Goal: Task Accomplishment & Management: Manage account settings

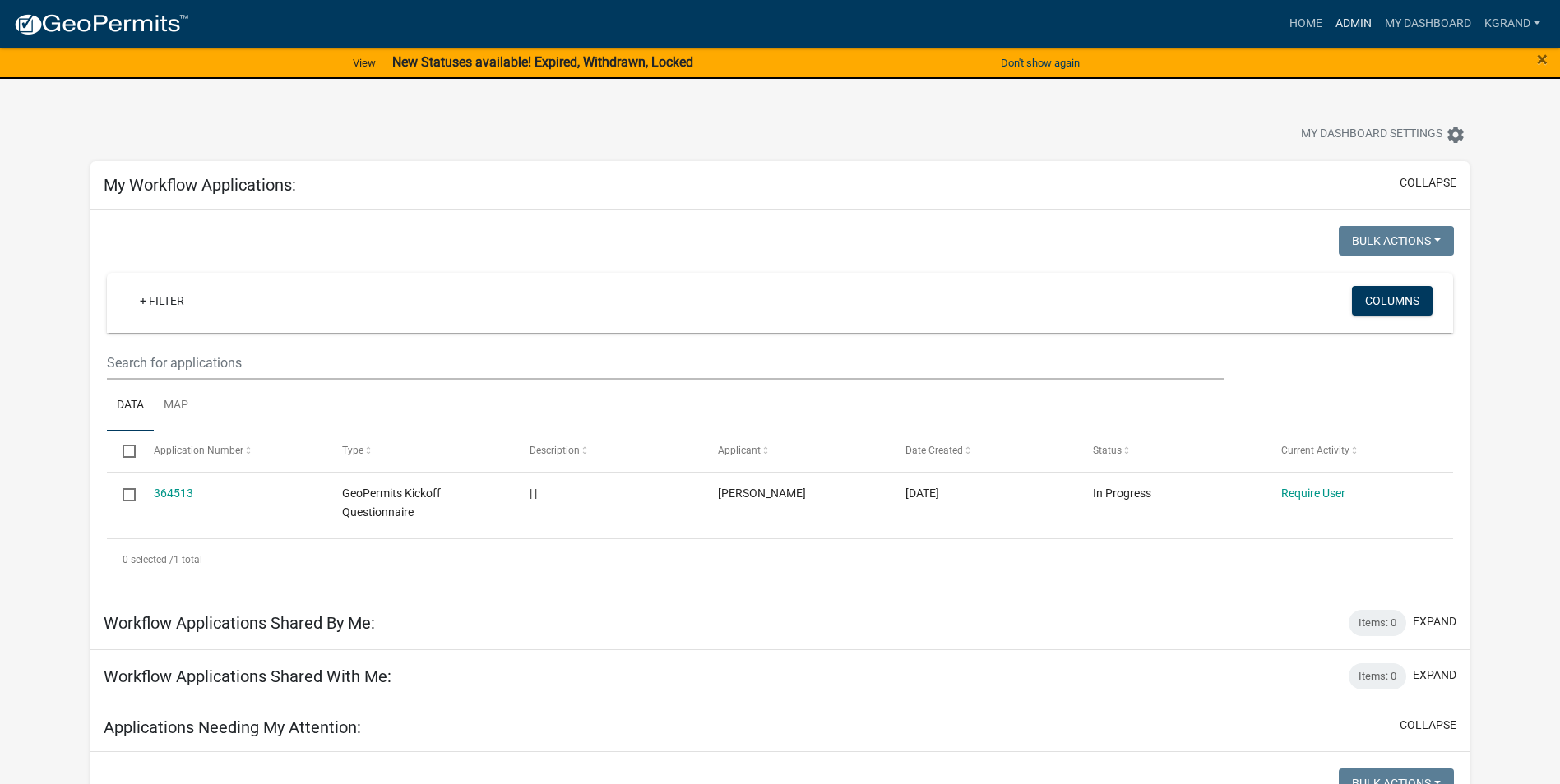
click at [1342, 17] on link "Admin" at bounding box center [1353, 23] width 49 height 31
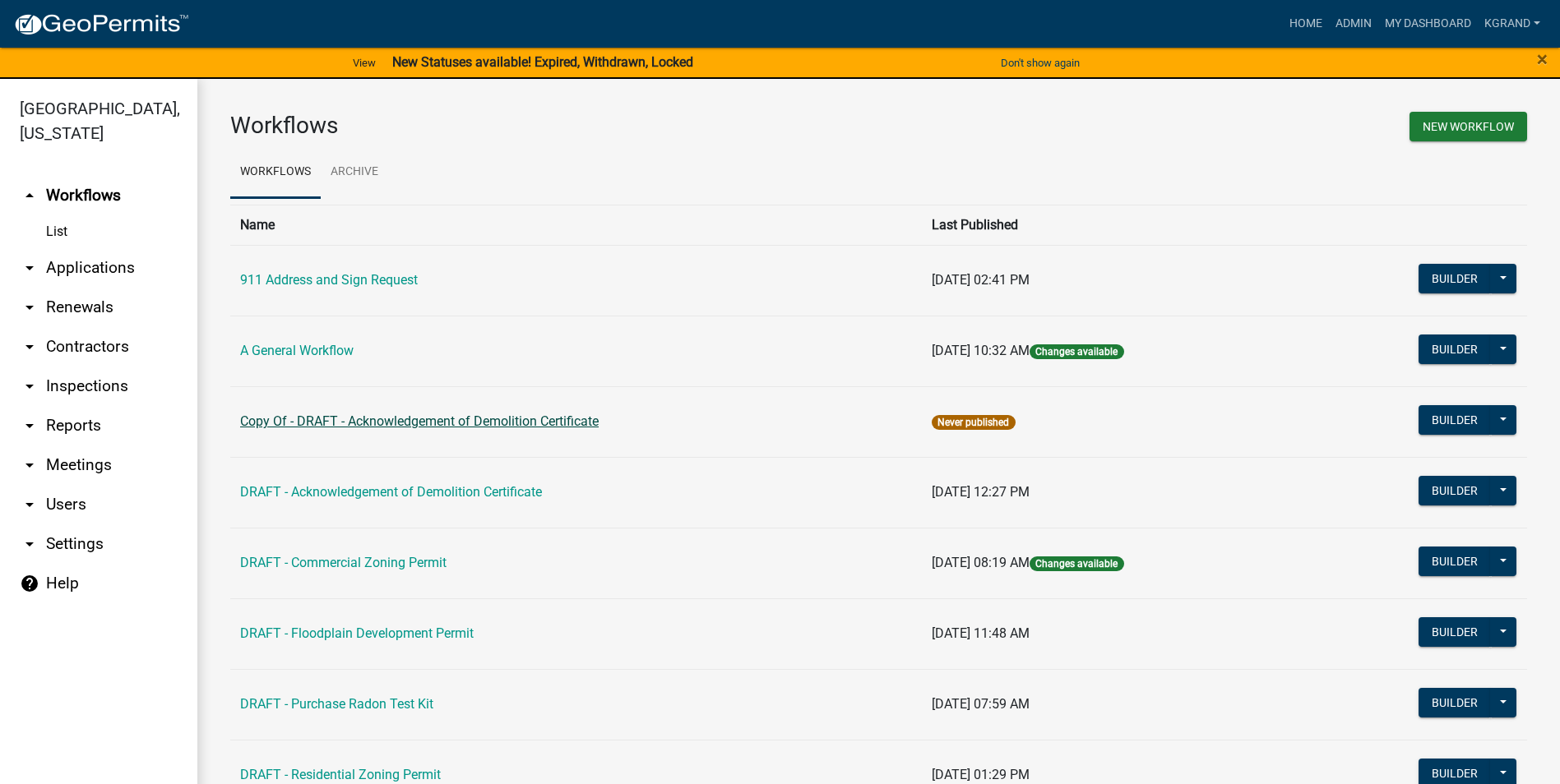
click at [429, 425] on link "Copy Of - DRAFT - Acknowledgement of Demolition Certificate" at bounding box center [419, 421] width 358 height 16
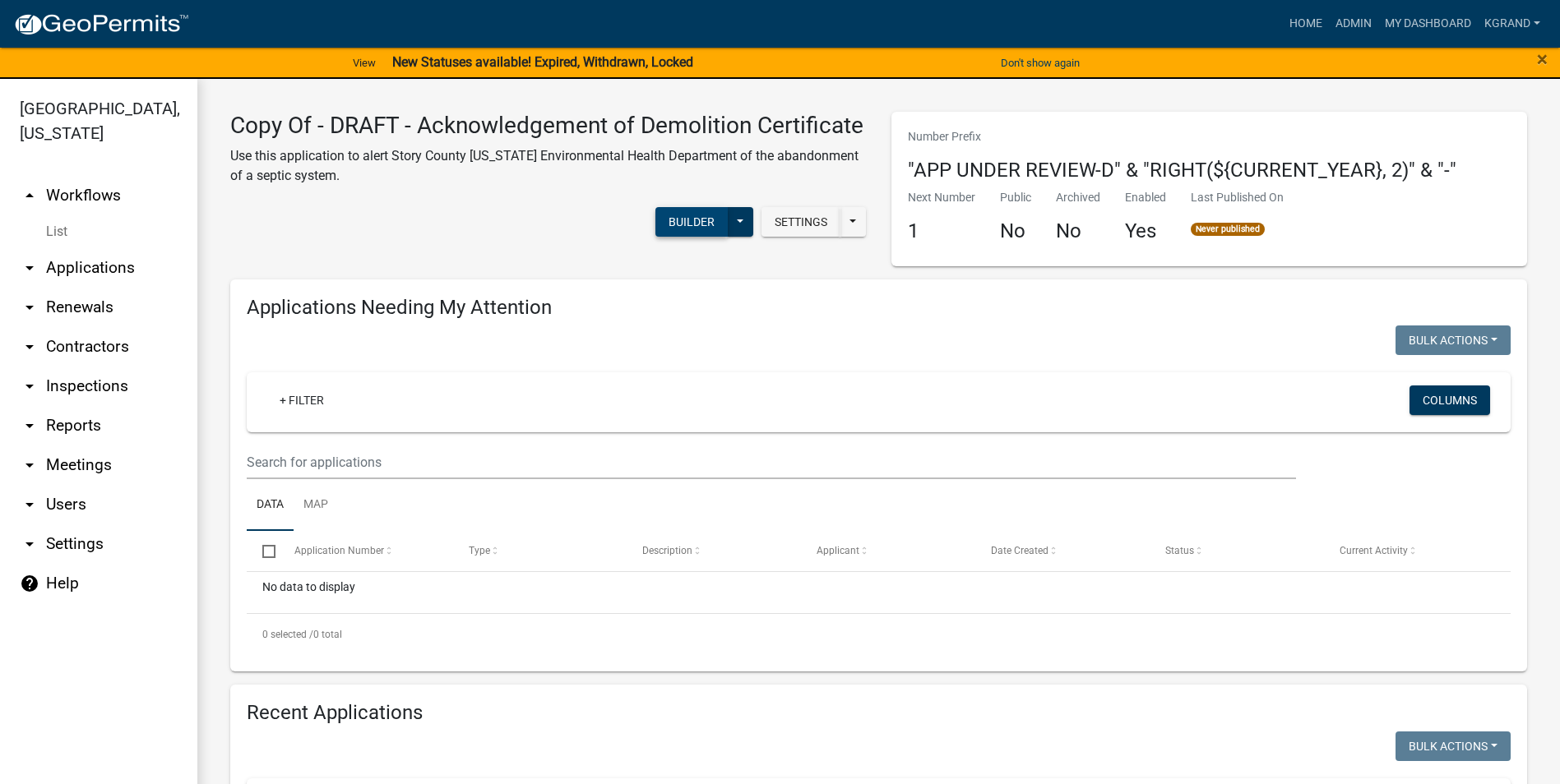
click at [688, 237] on button "Builder" at bounding box center [691, 222] width 72 height 29
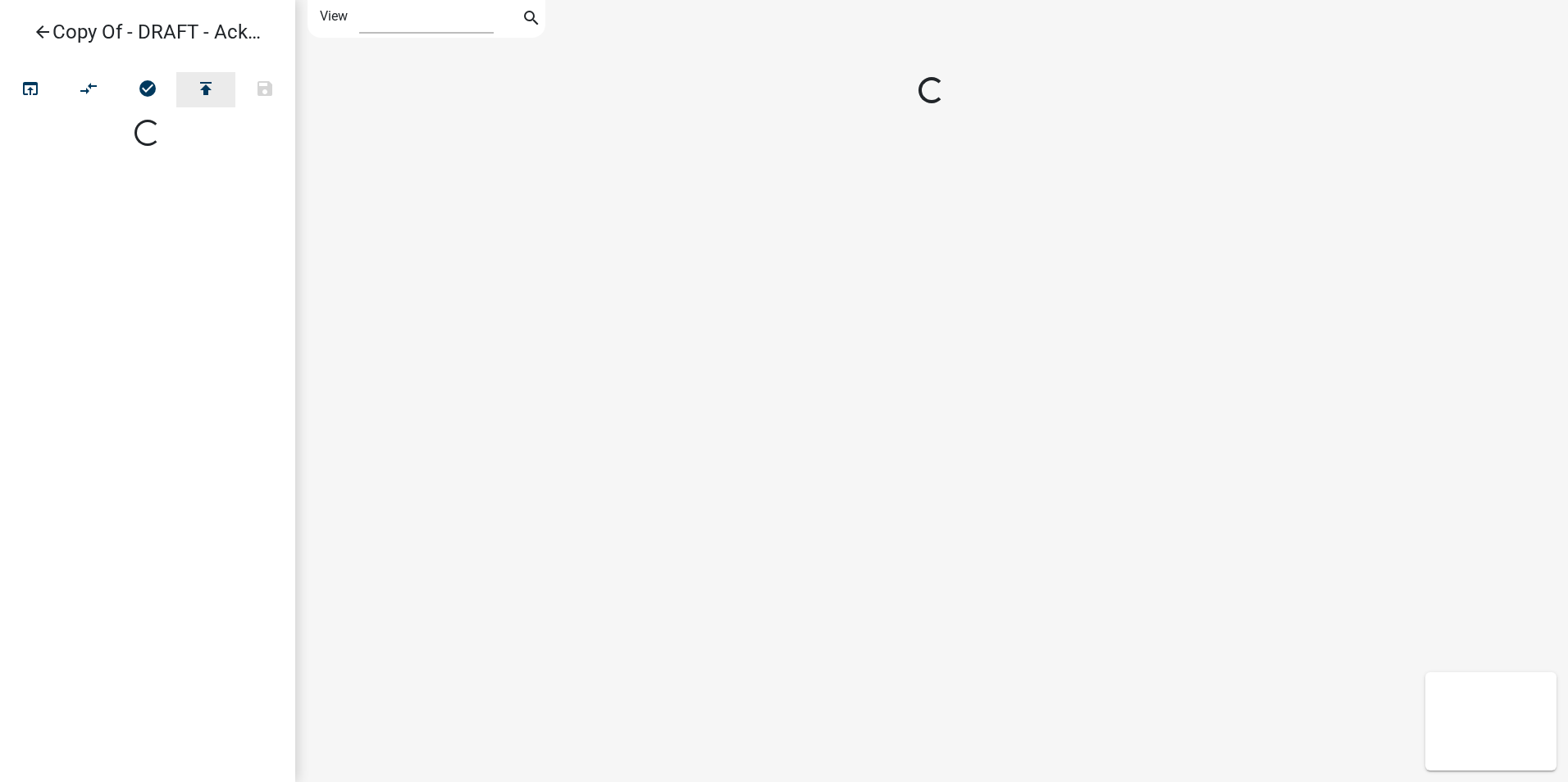
select select "1"
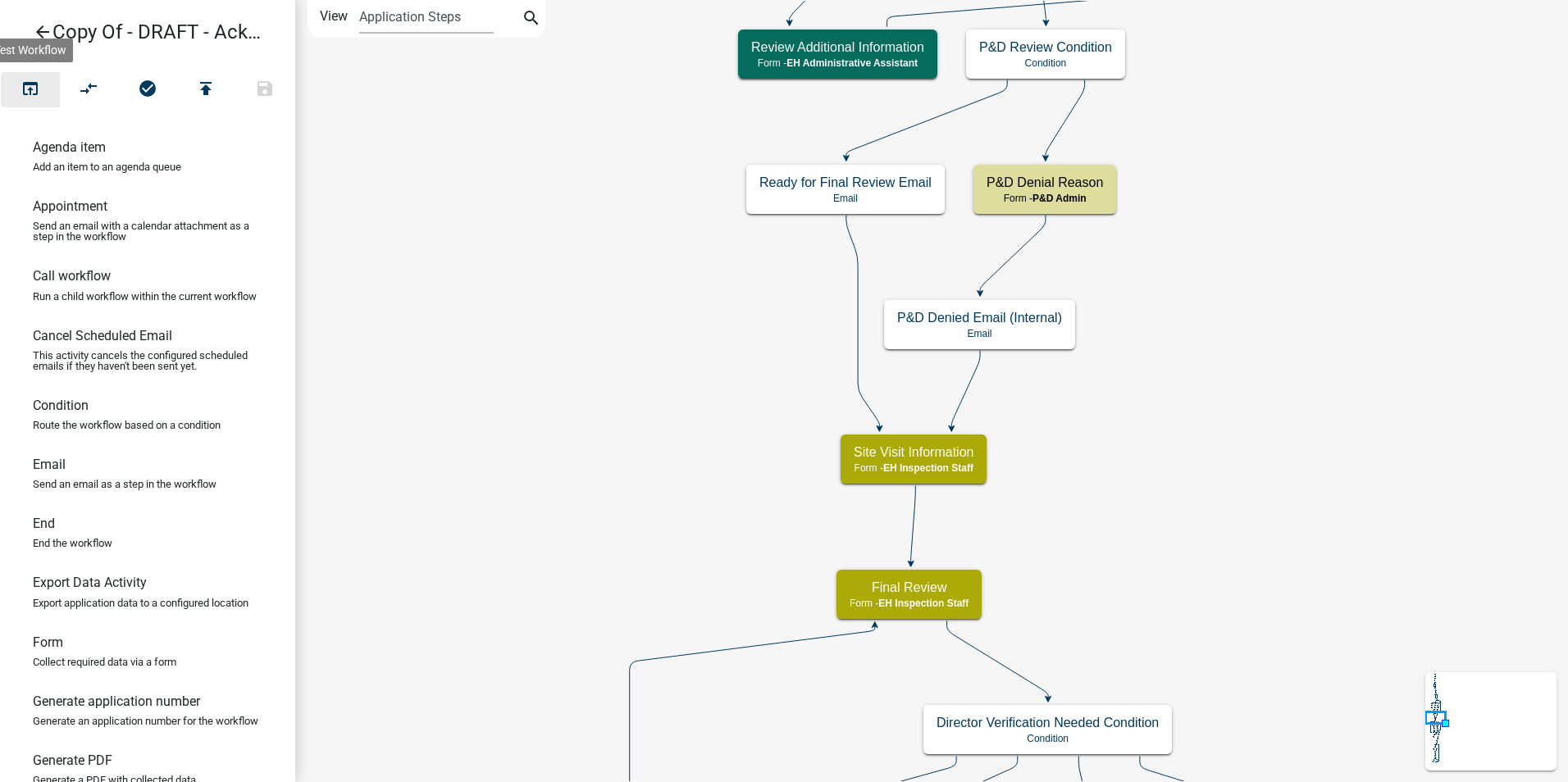
click at [31, 92] on icon "open_in_browser" at bounding box center [30, 91] width 20 height 23
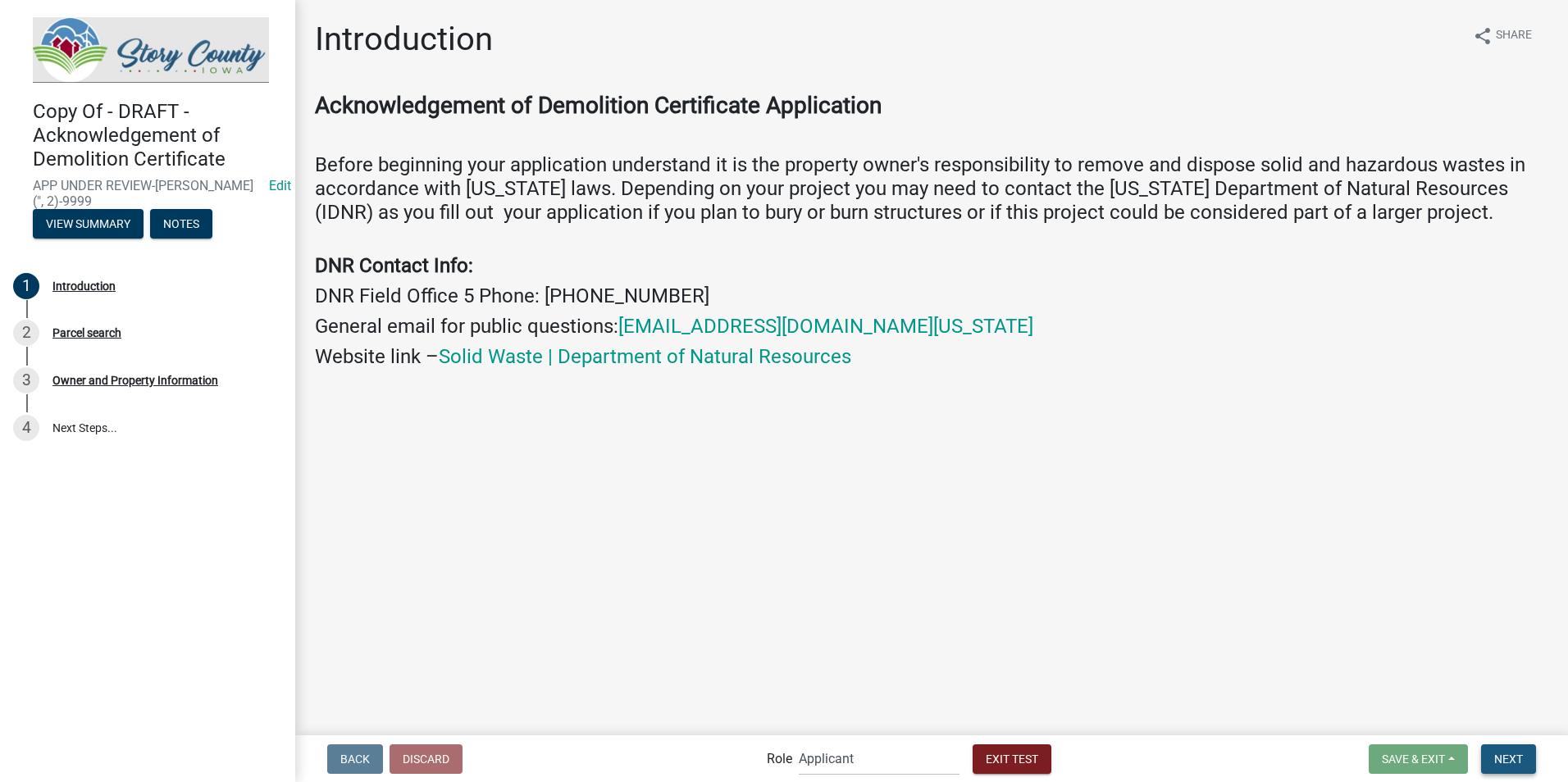
click at [1508, 754] on span "Next" at bounding box center [1508, 758] width 28 height 13
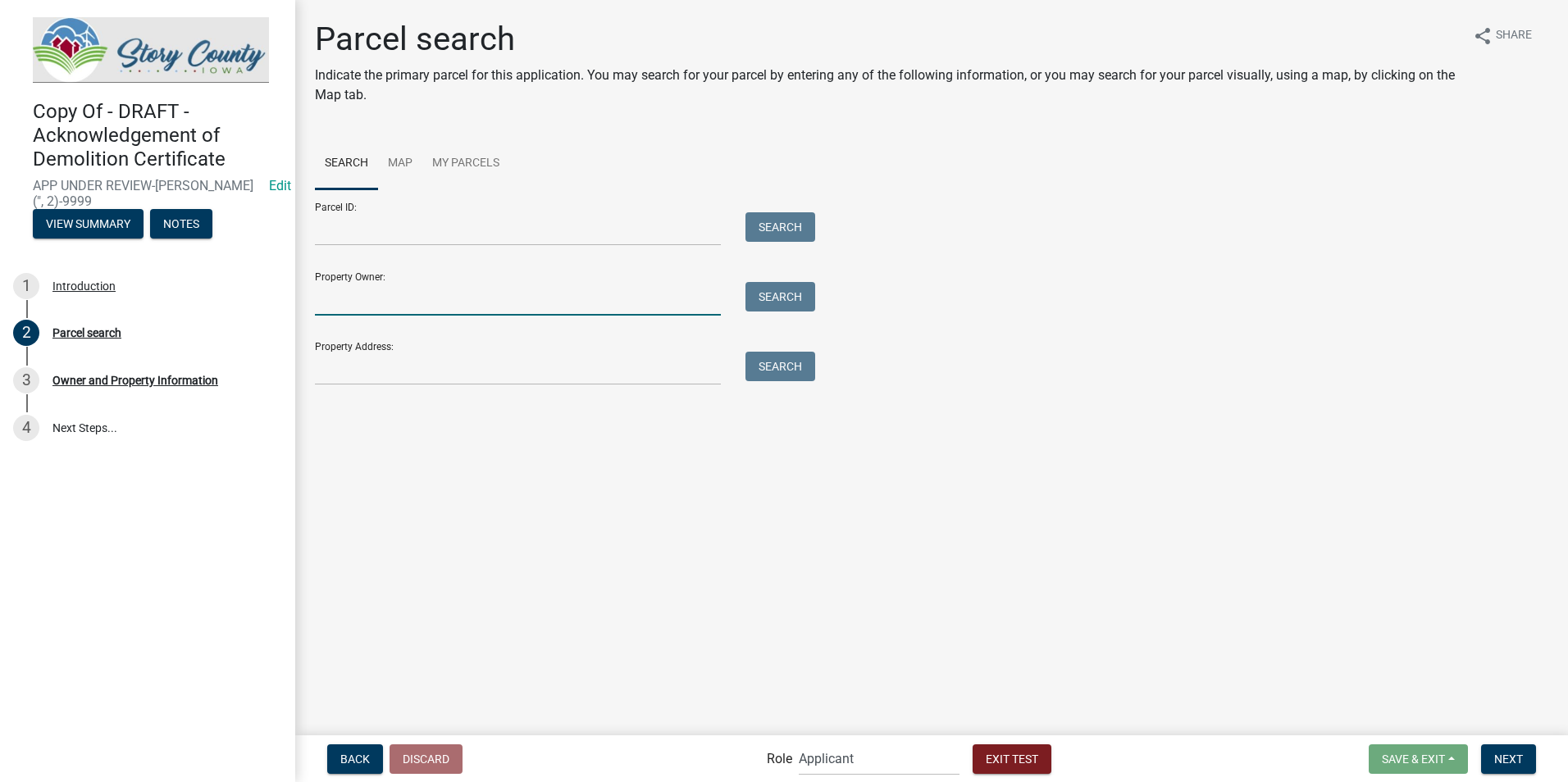
click at [347, 305] on input "Property Owner:" at bounding box center [517, 299] width 406 height 34
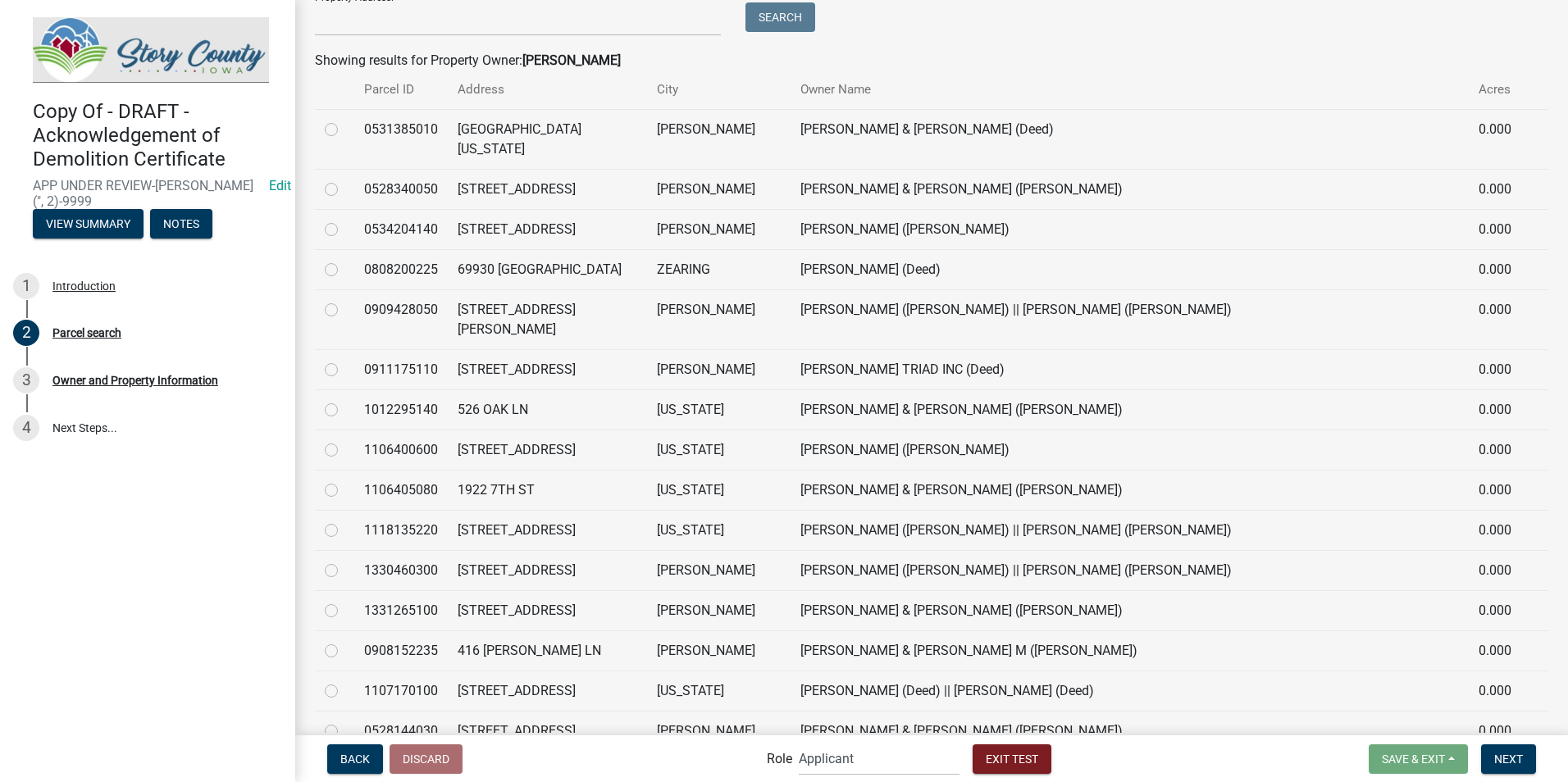
scroll to position [820, 0]
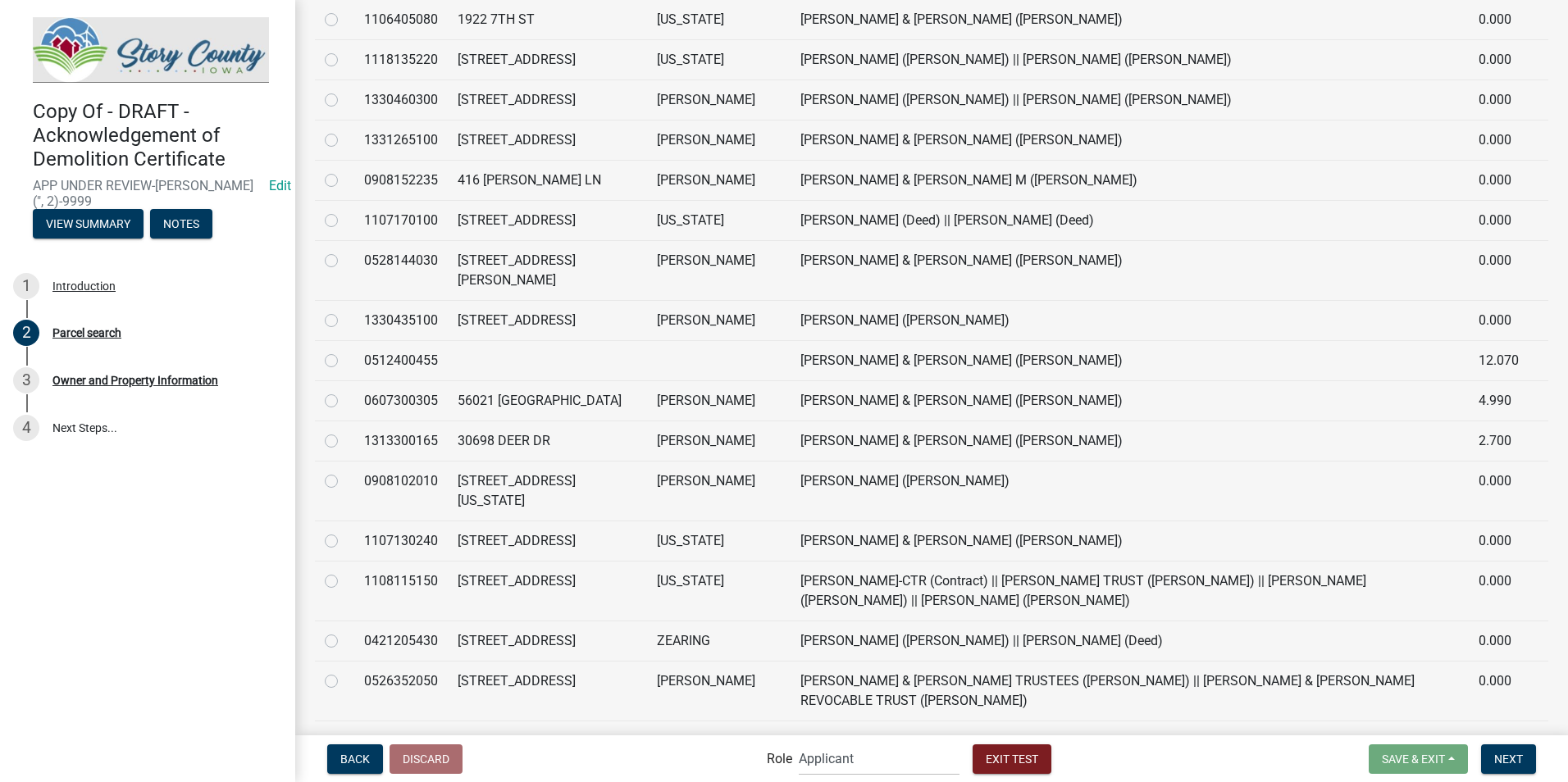
type input "jones"
click at [345, 431] on label at bounding box center [345, 431] width 0 height 0
click at [345, 431] on input "radio" at bounding box center [350, 436] width 11 height 11
radio input "true"
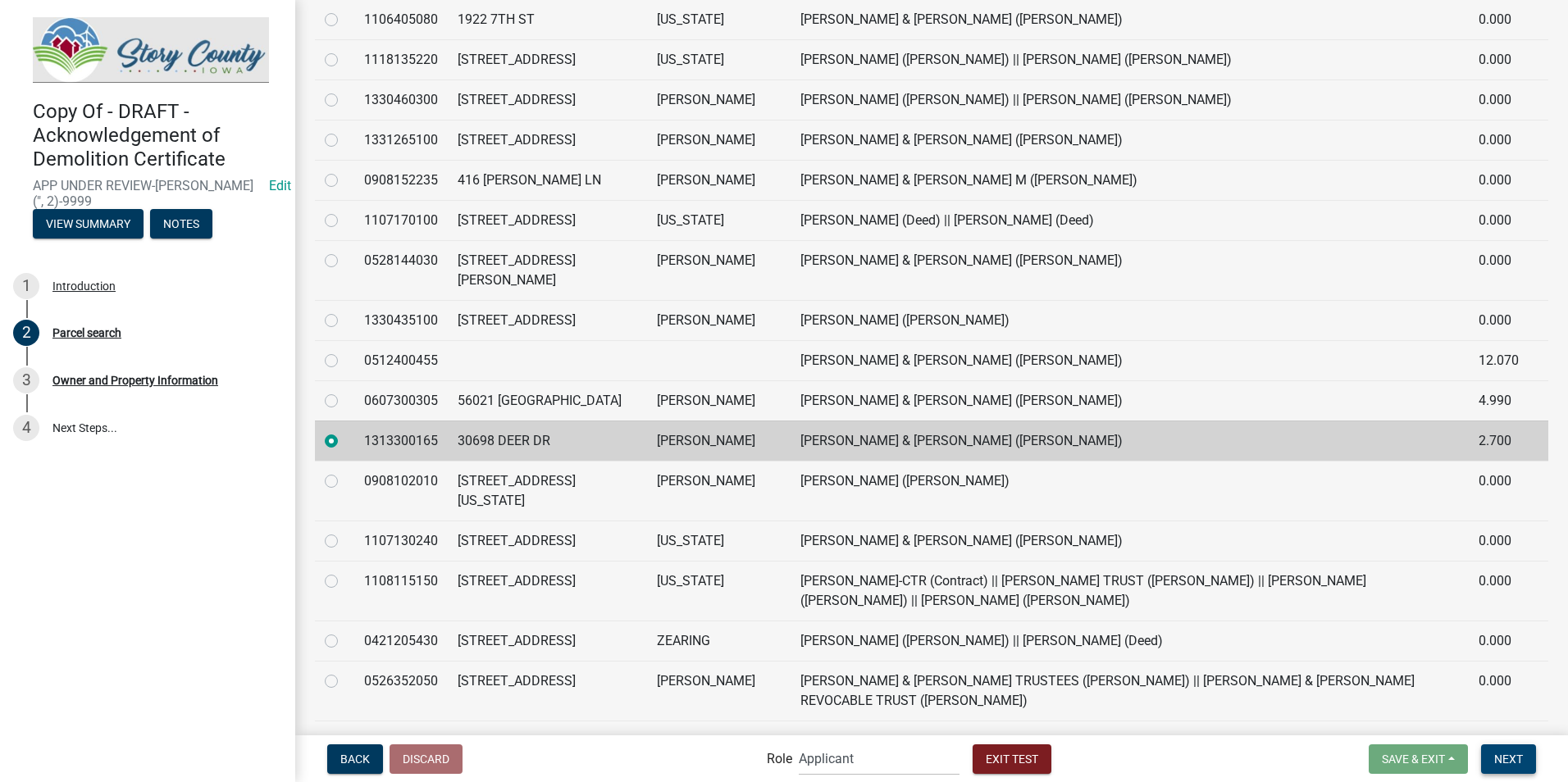
click at [1499, 760] on span "Next" at bounding box center [1508, 758] width 28 height 13
click at [463, 420] on td "30698 DEER DR" at bounding box center [548, 440] width 199 height 40
click at [1508, 764] on span "Next" at bounding box center [1508, 758] width 28 height 13
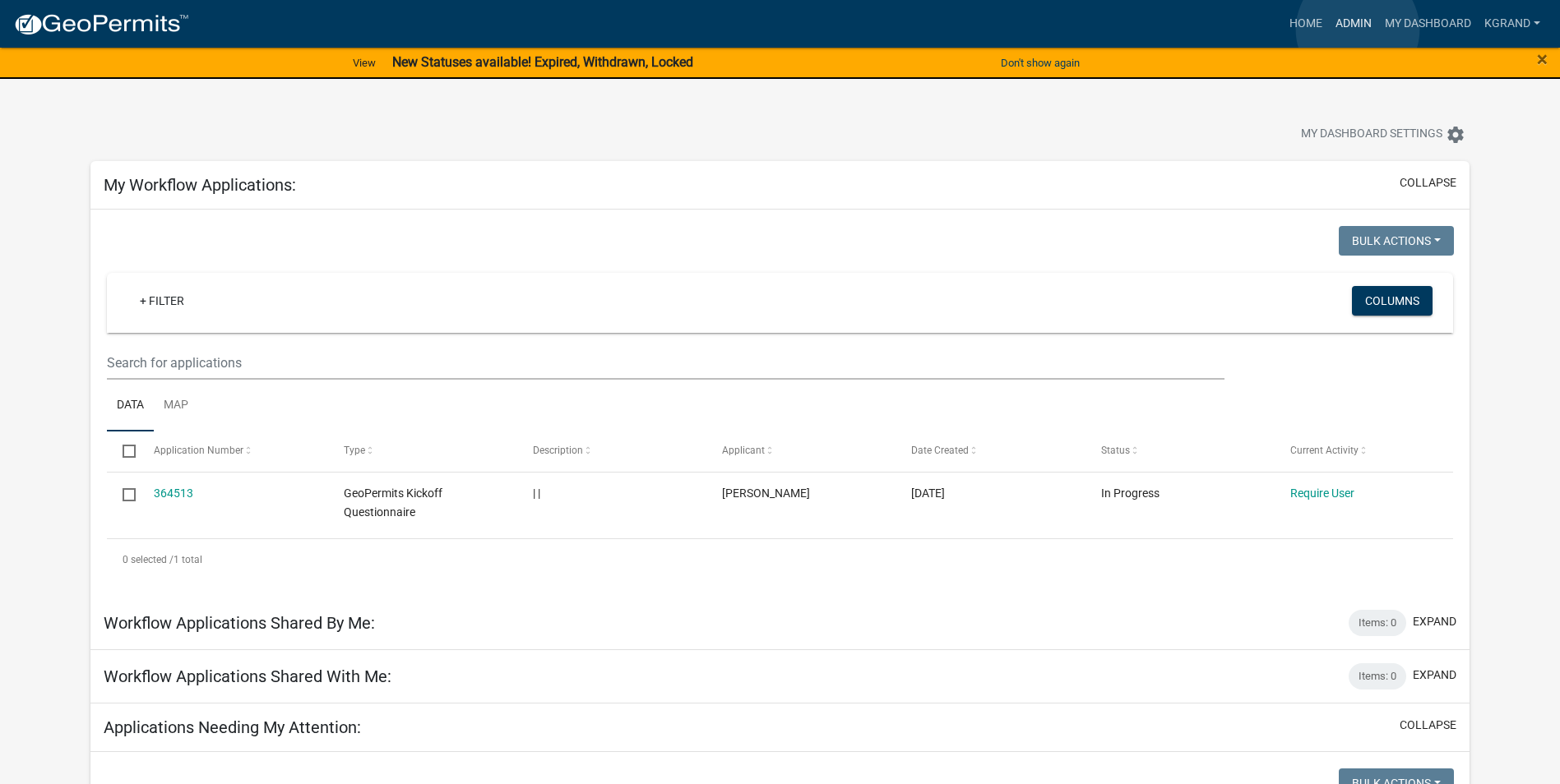
click at [1358, 29] on link "Admin" at bounding box center [1353, 23] width 49 height 31
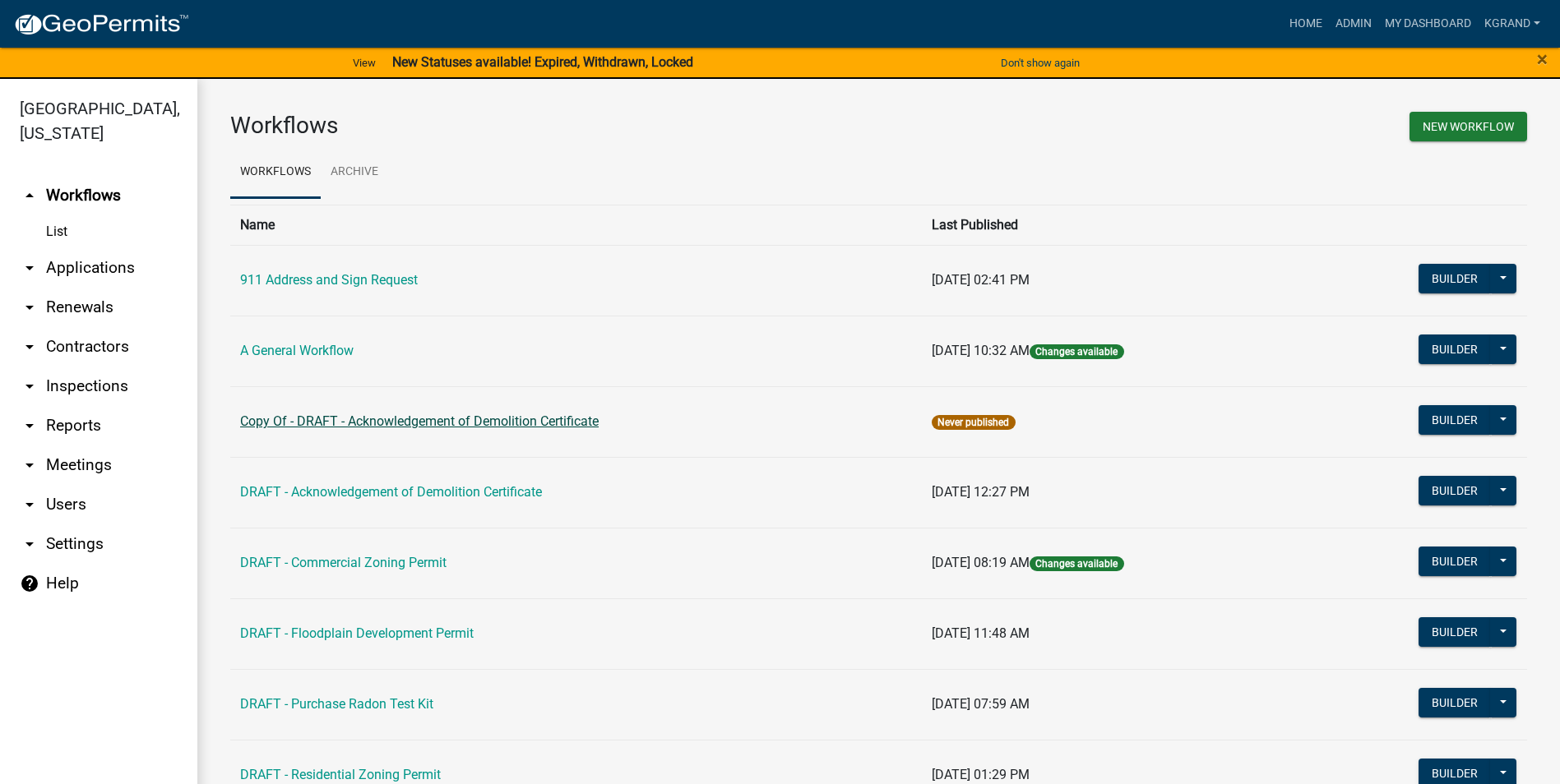
click at [324, 420] on link "Copy Of - DRAFT - Acknowledgement of Demolition Certificate" at bounding box center [419, 421] width 358 height 16
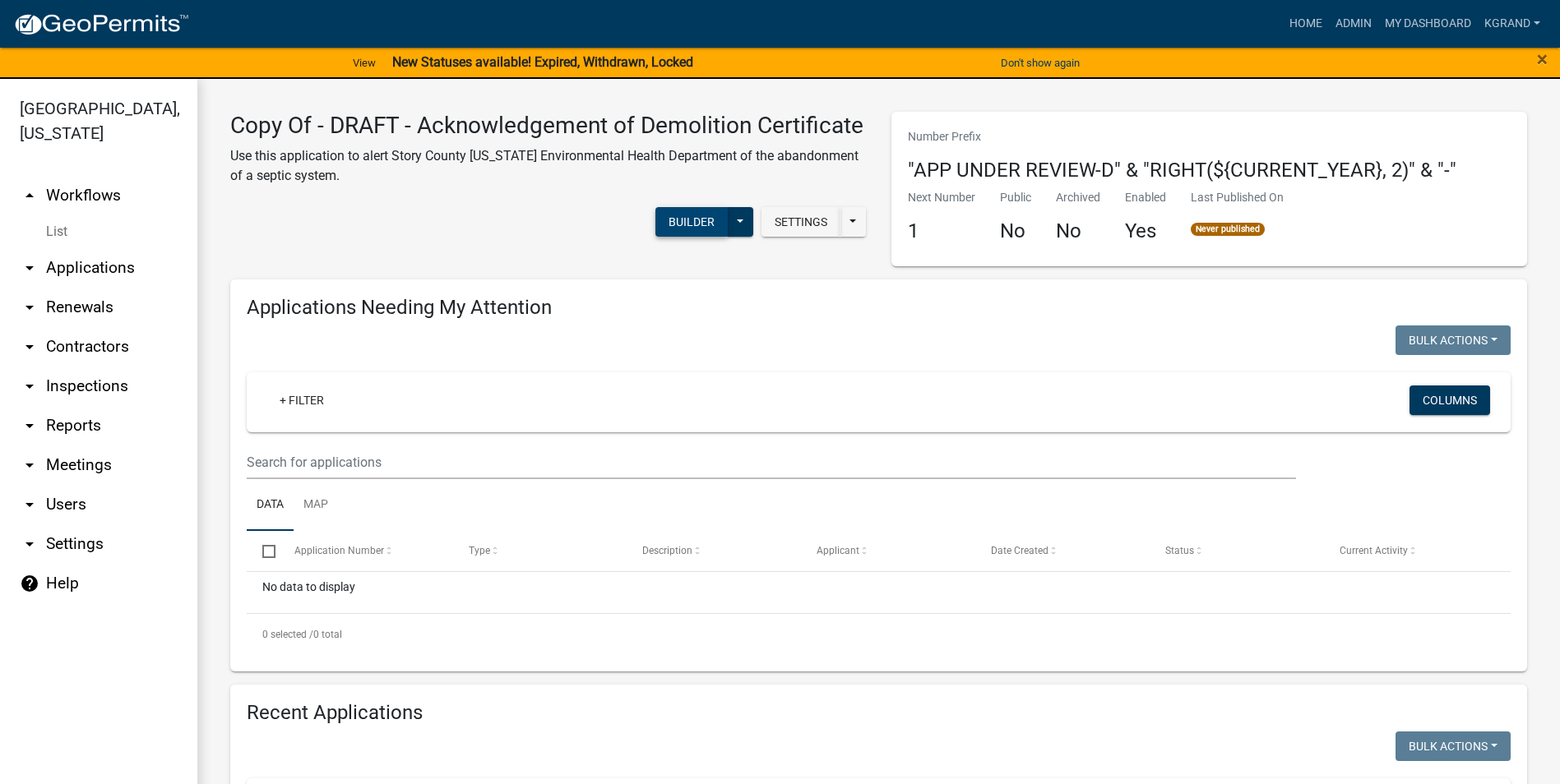
click at [667, 237] on button "Builder" at bounding box center [691, 222] width 72 height 29
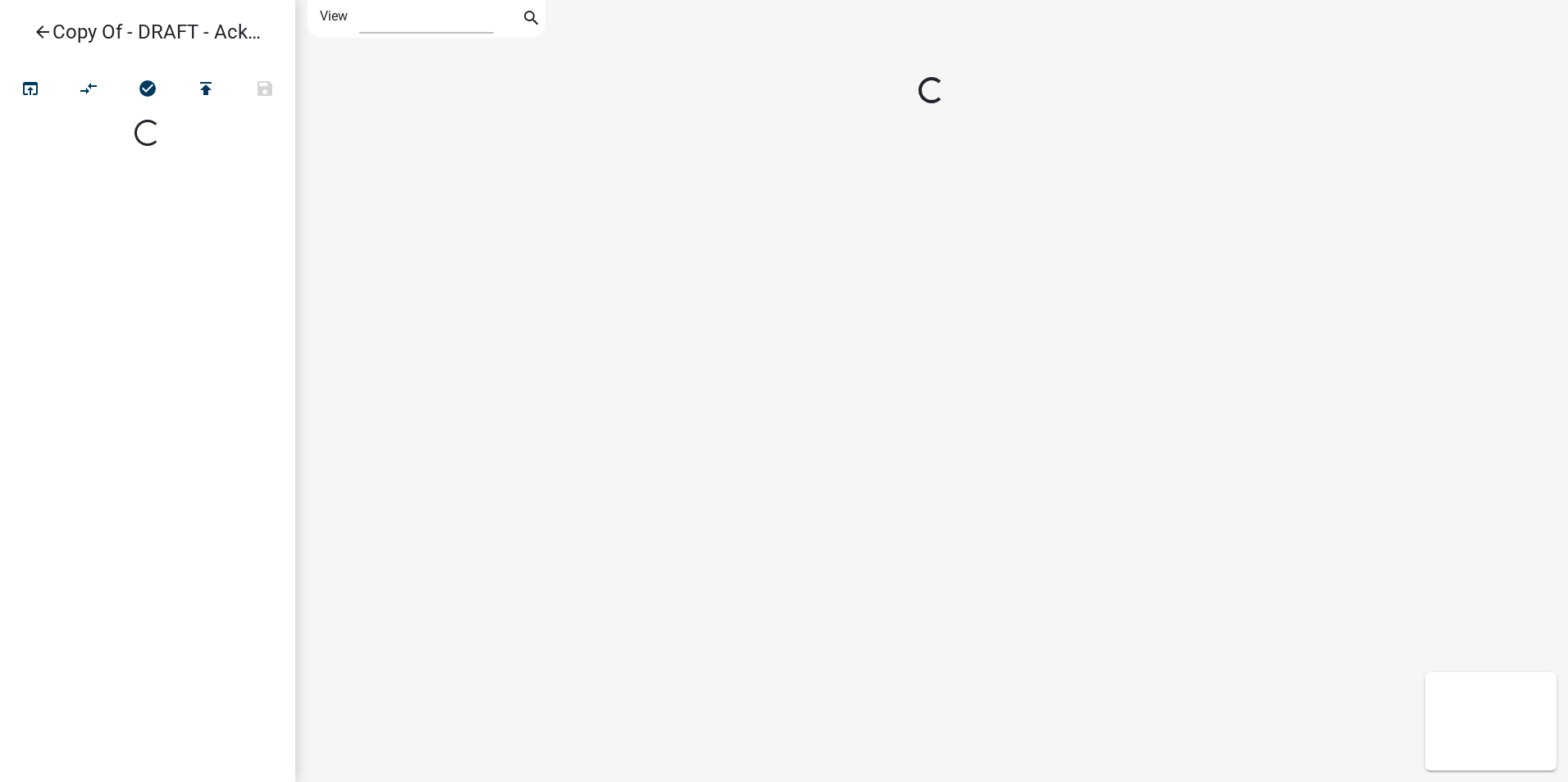
select select "1"
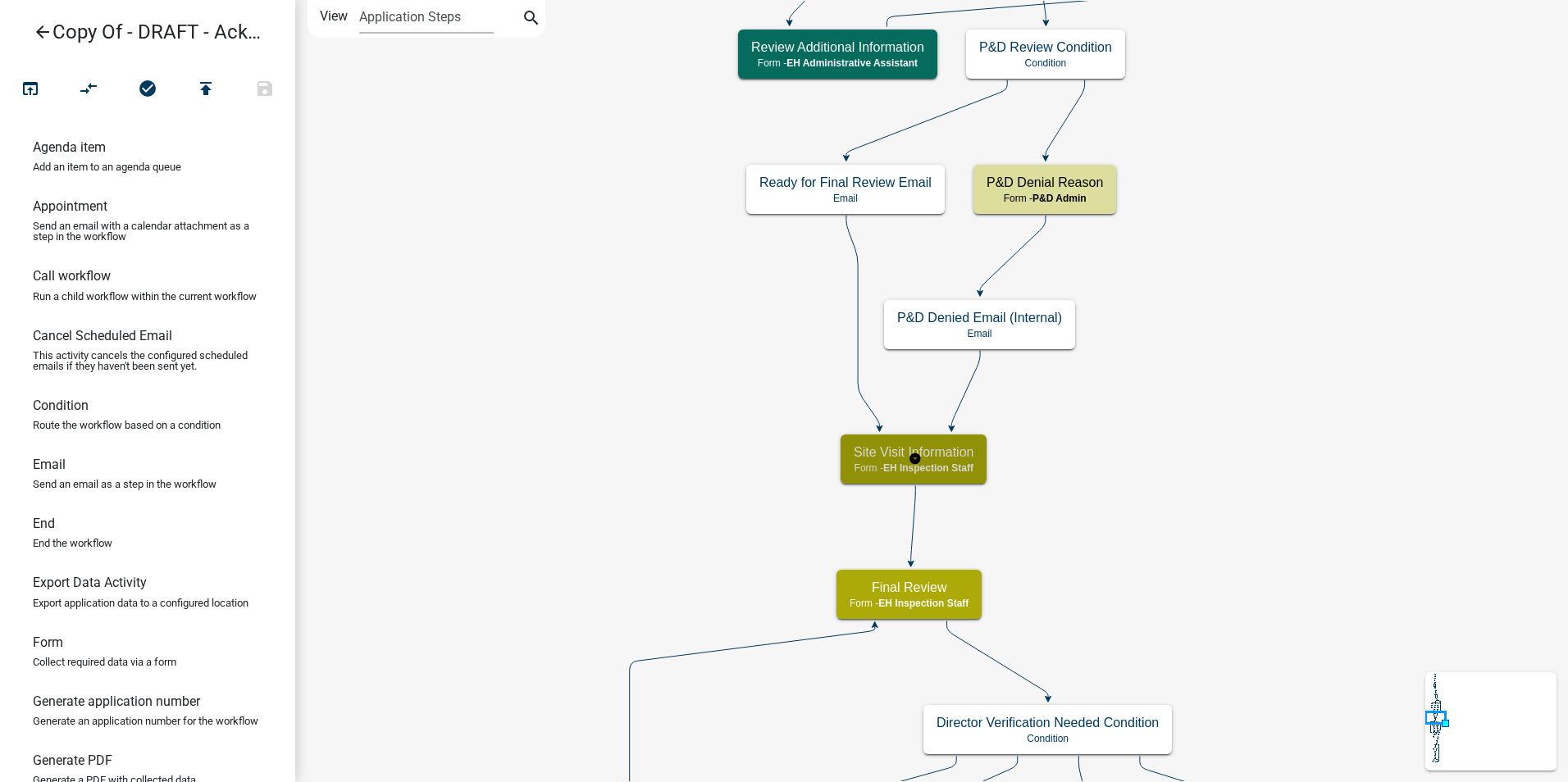
click at [929, 466] on span "EH Inspection Staff" at bounding box center [928, 467] width 90 height 12
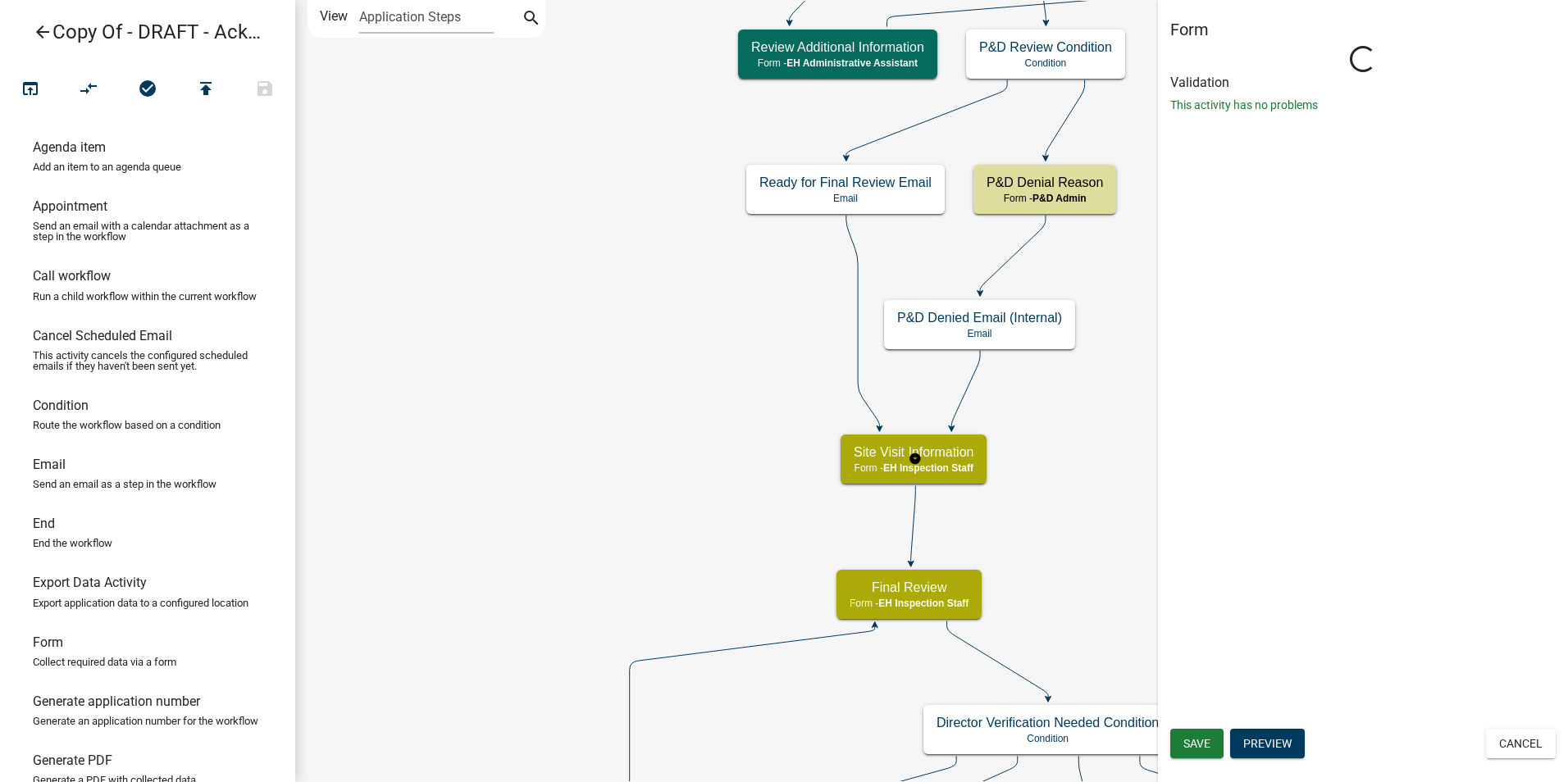
select select "B112E396-40EF-4858-AE7C-AB0894FDBB84"
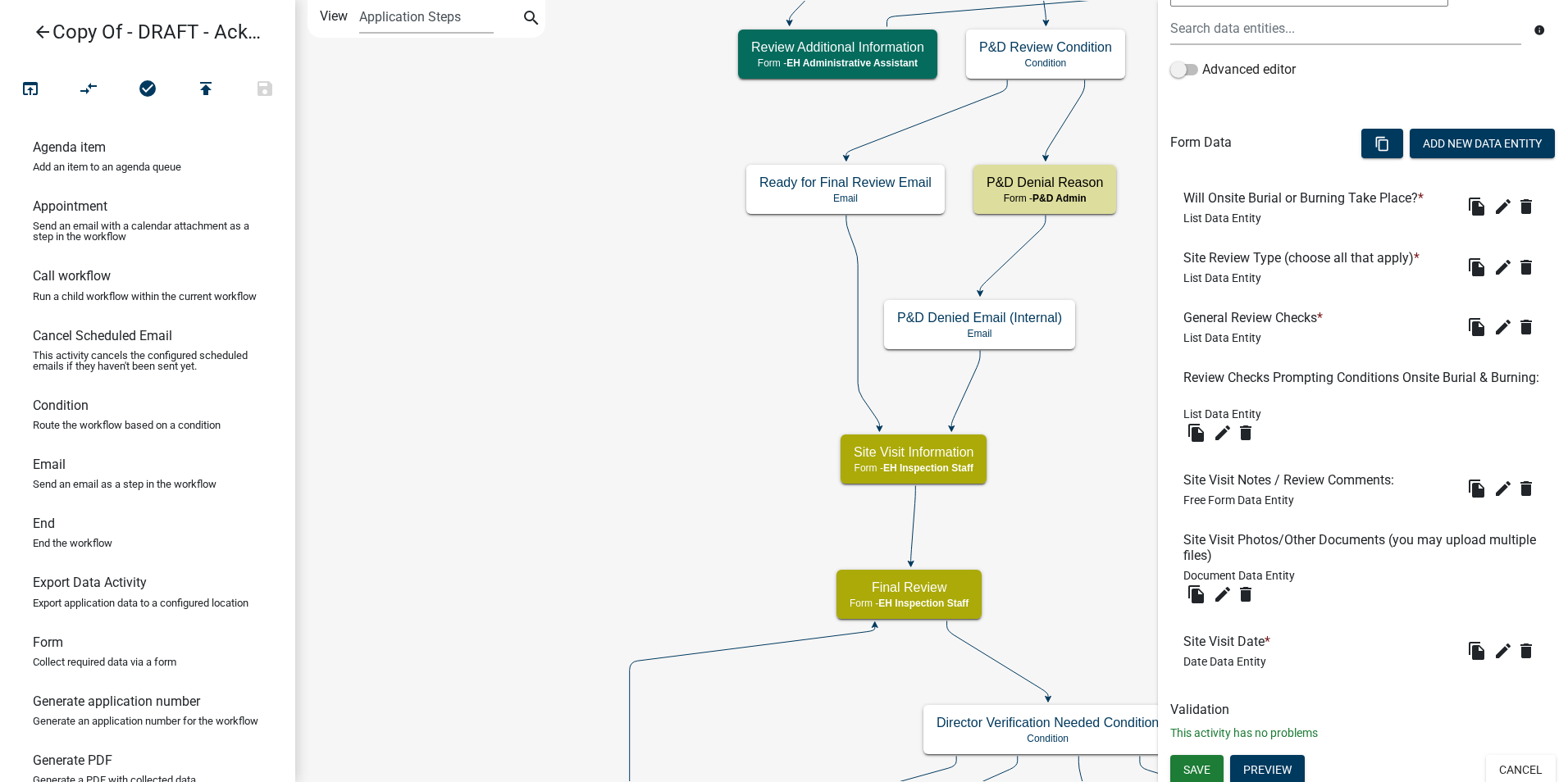
scroll to position [410, 0]
click at [1220, 437] on icon "edit" at bounding box center [1223, 432] width 20 height 20
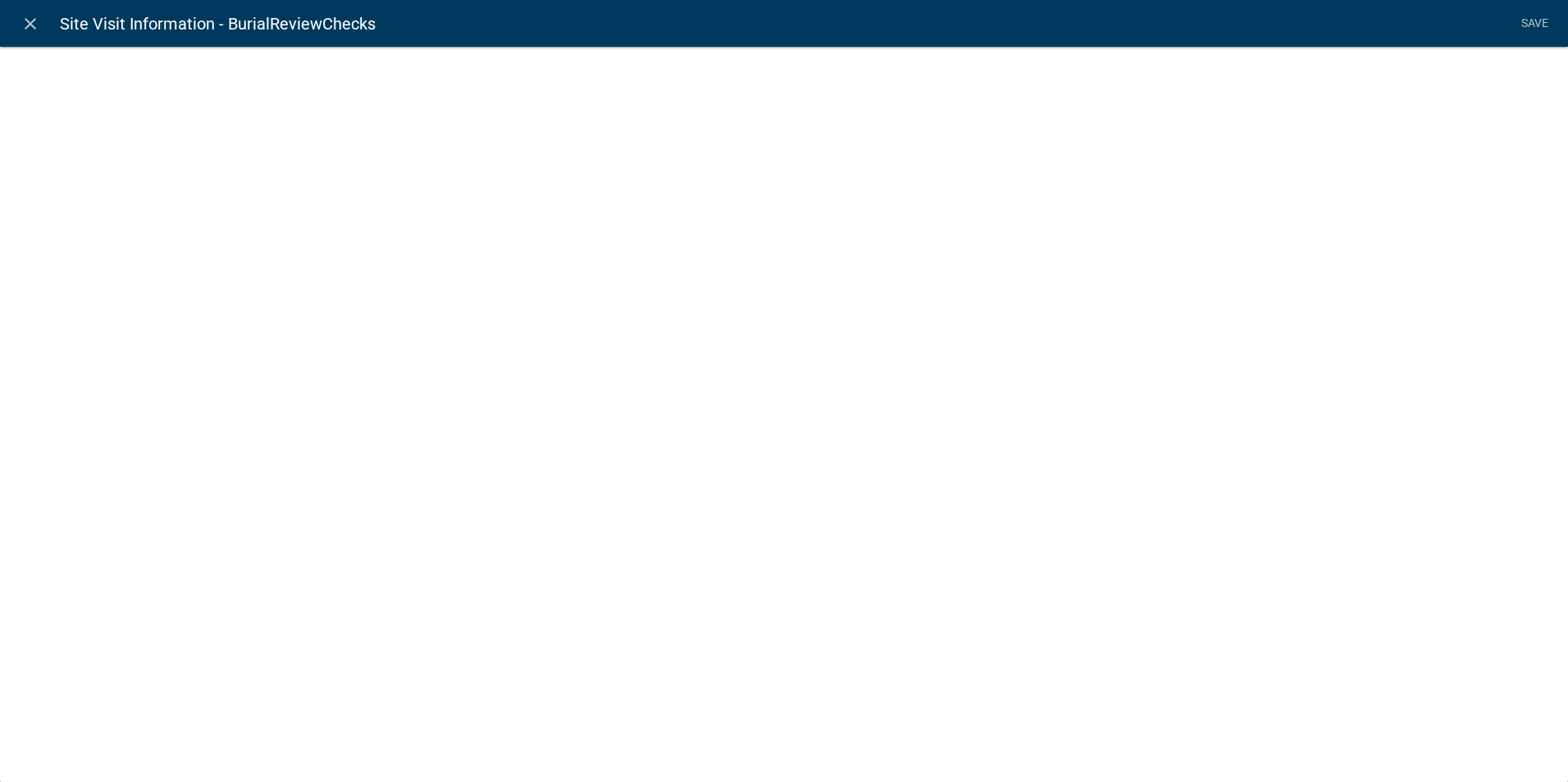
select select "list-data"
select select
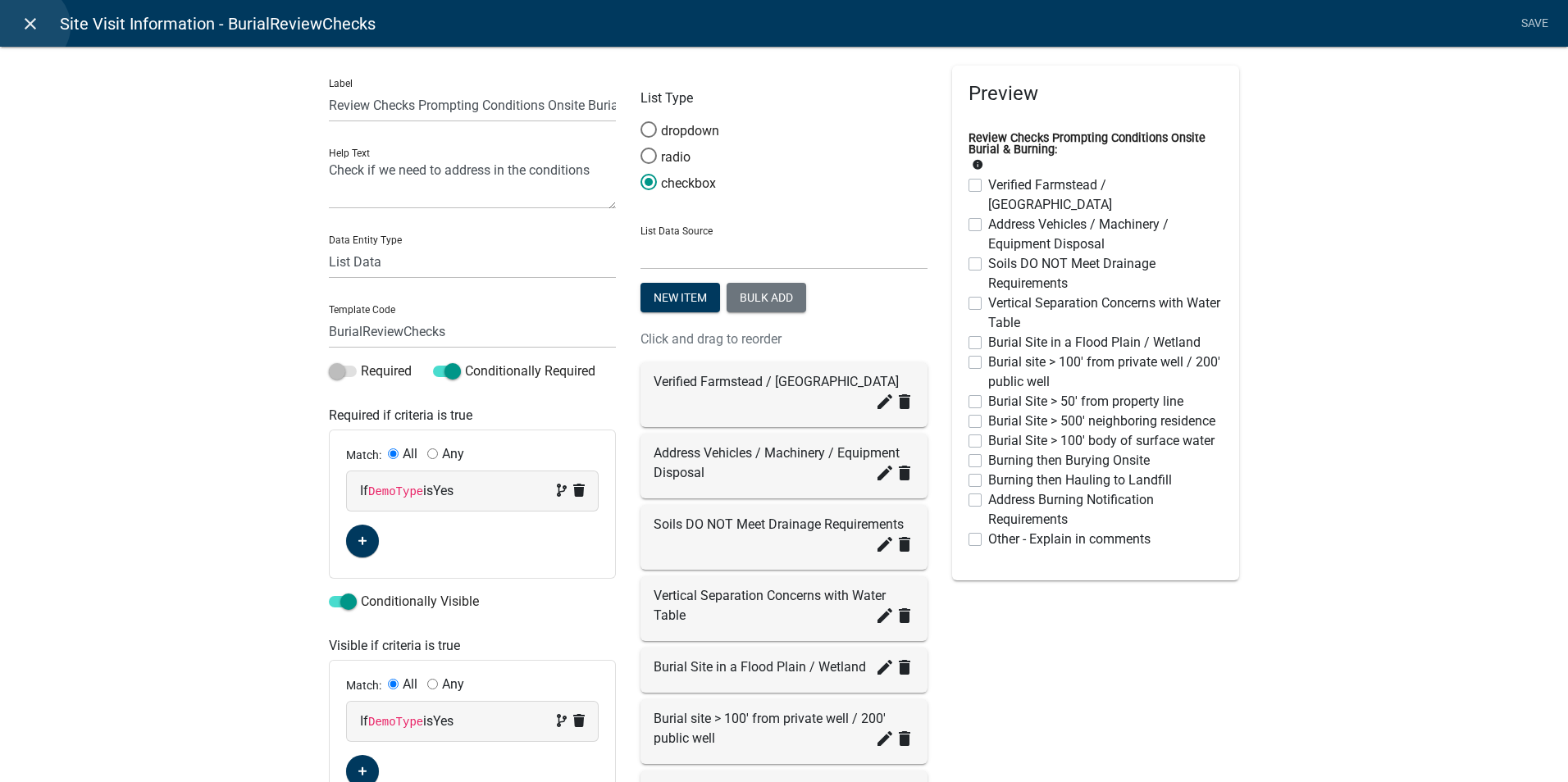
click at [28, 27] on icon "close" at bounding box center [30, 24] width 20 height 20
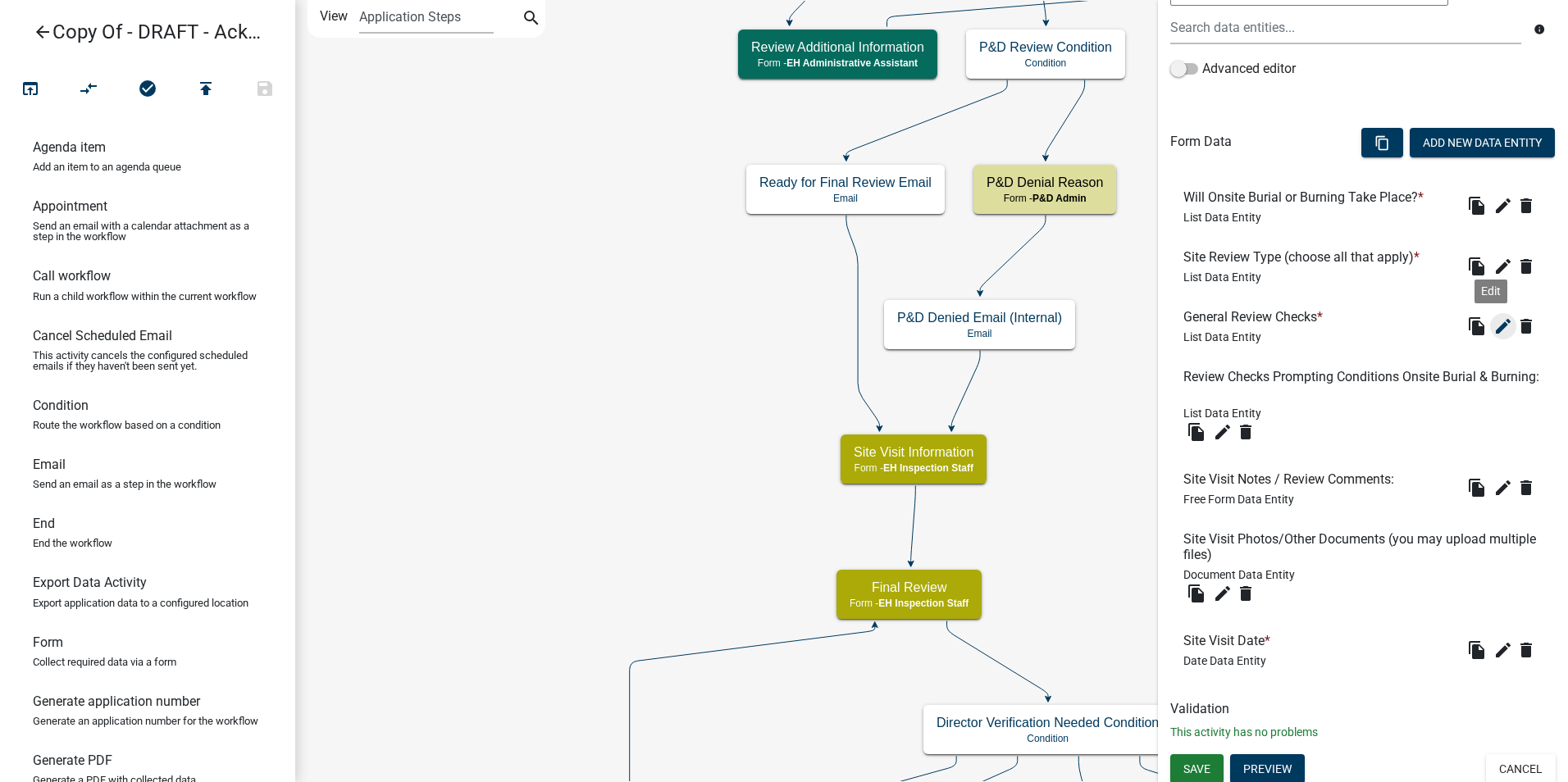
click at [1493, 328] on icon "edit" at bounding box center [1503, 326] width 20 height 20
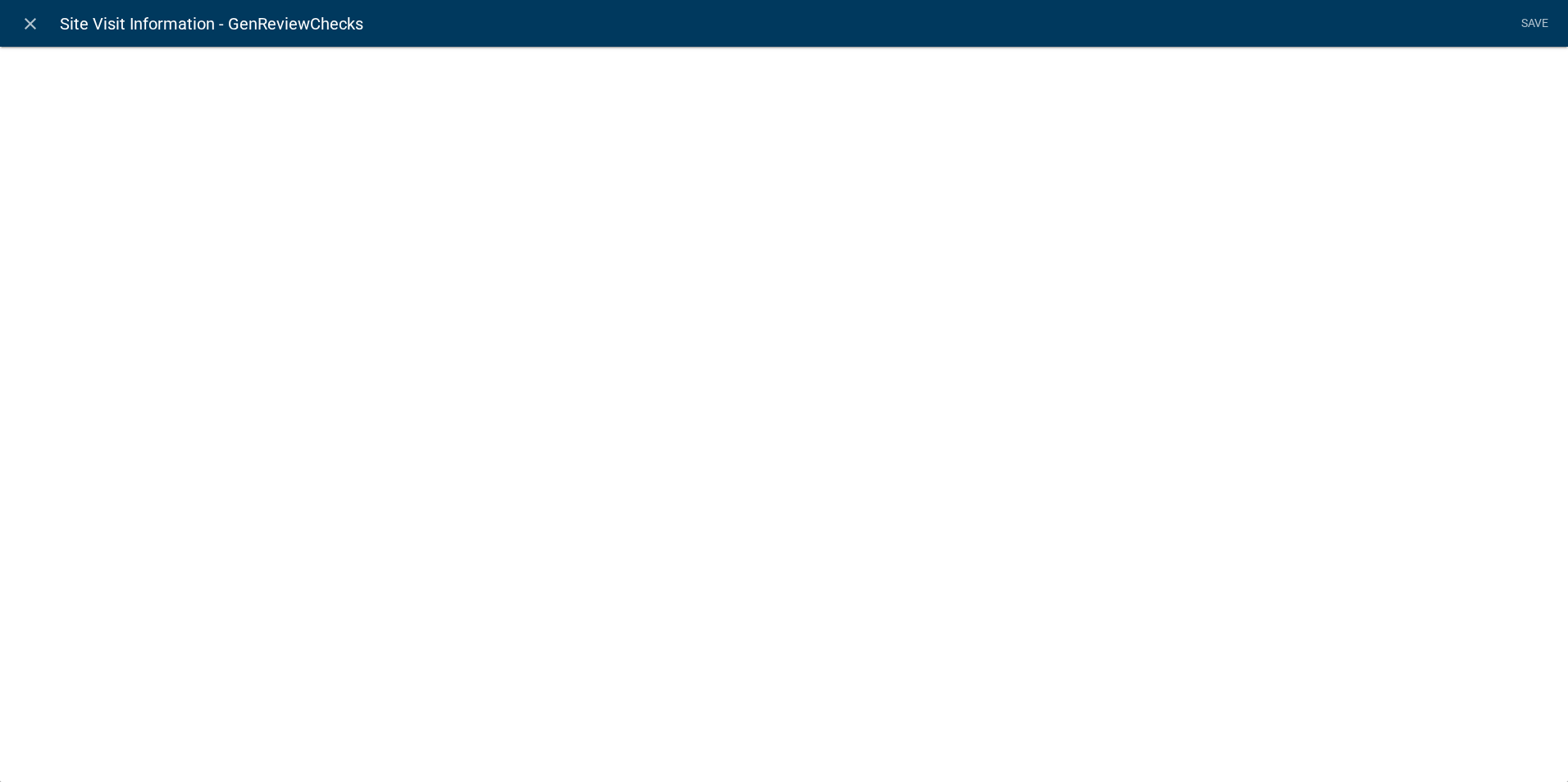
select select "list-data"
select select
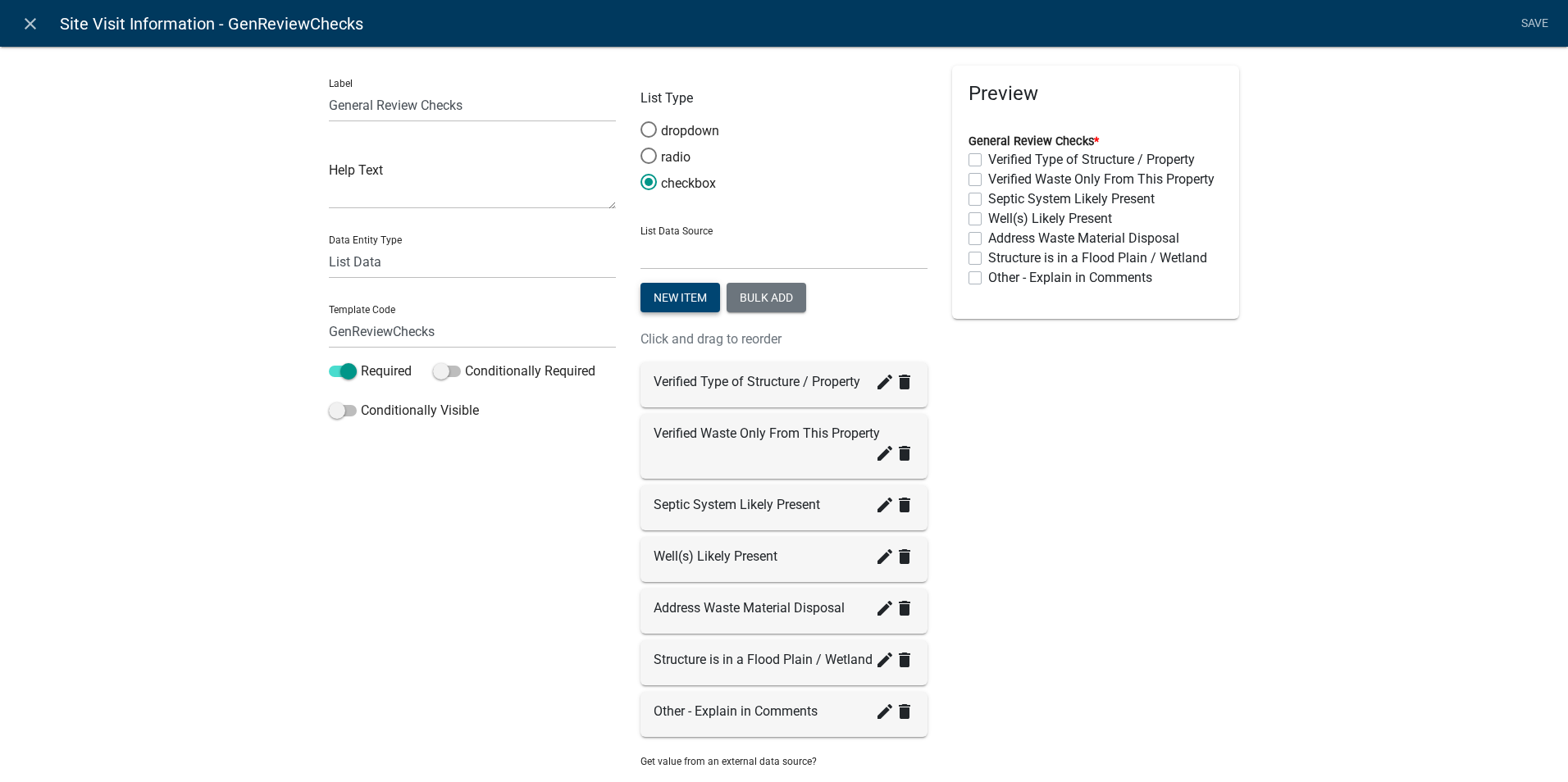
click at [651, 302] on button "New item" at bounding box center [681, 297] width 80 height 29
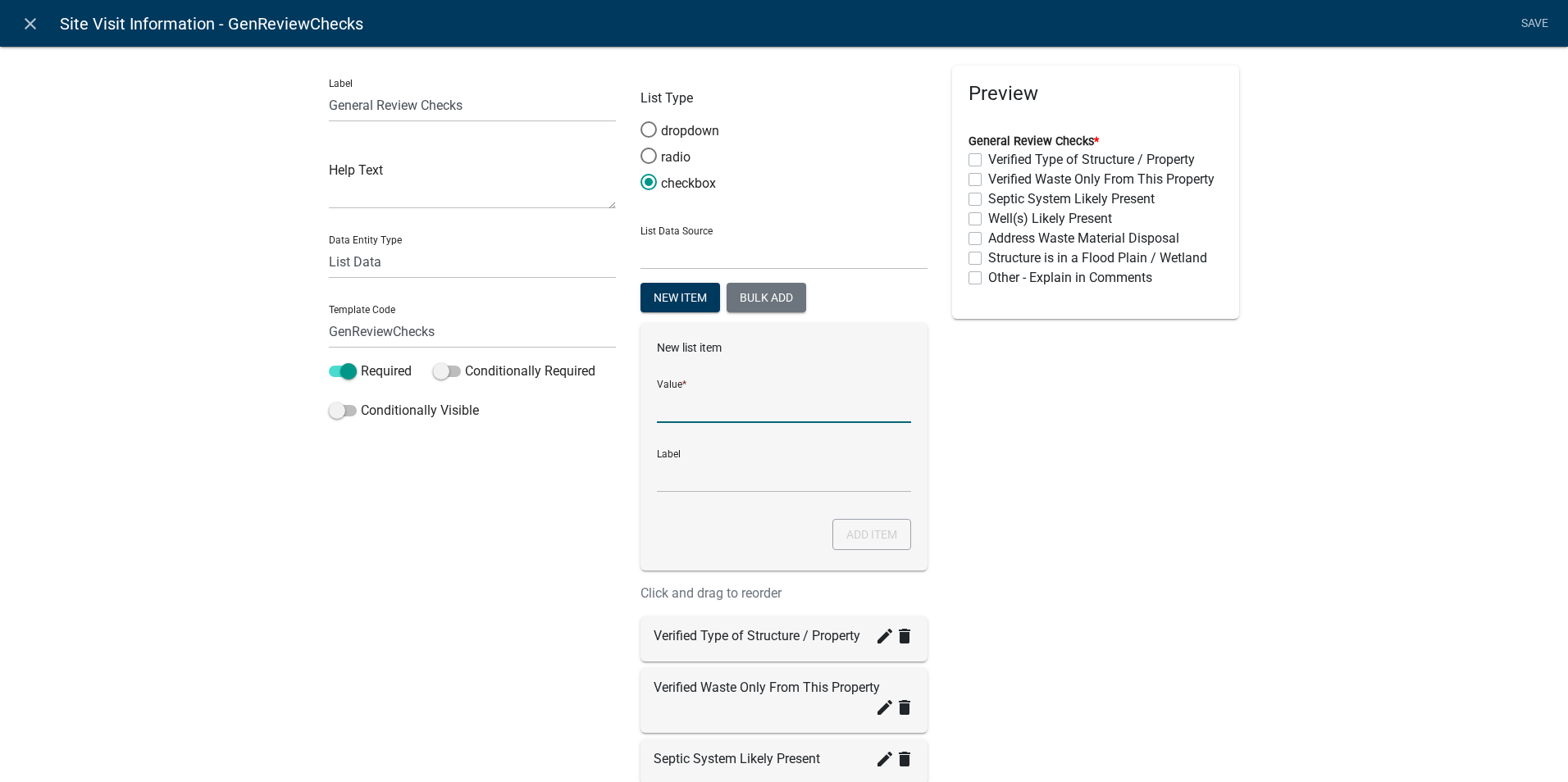
click at [684, 411] on input "List Data Source" at bounding box center [784, 406] width 254 height 34
click at [764, 406] on input "DNR Contacted by staff" at bounding box center [784, 406] width 254 height 34
type input "DNR Contacted by Staff"
click at [716, 475] on input "DNR Contacted by Staff" at bounding box center [784, 476] width 254 height 34
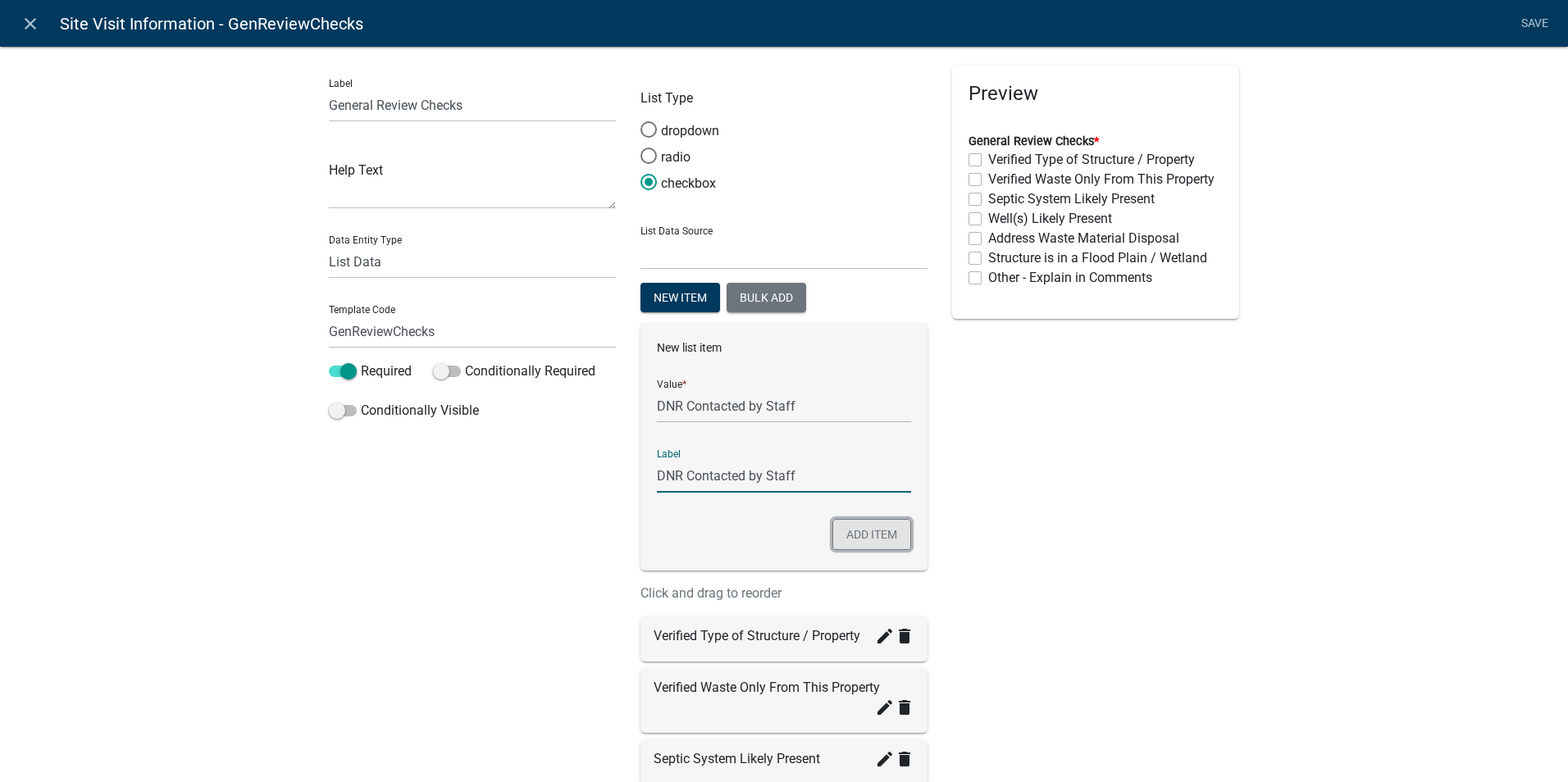
click at [854, 529] on button "Add item" at bounding box center [872, 534] width 79 height 31
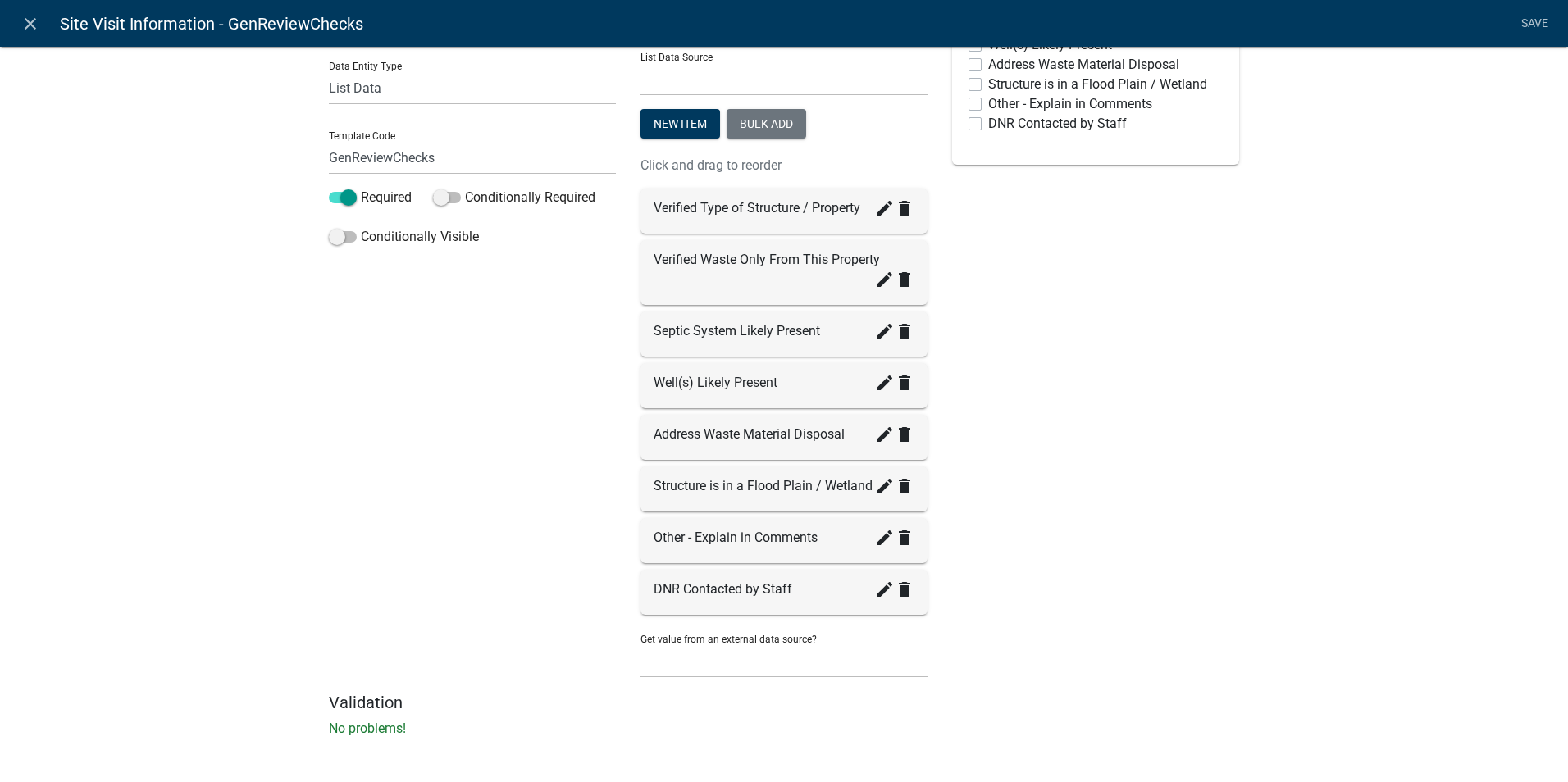
scroll to position [180, 0]
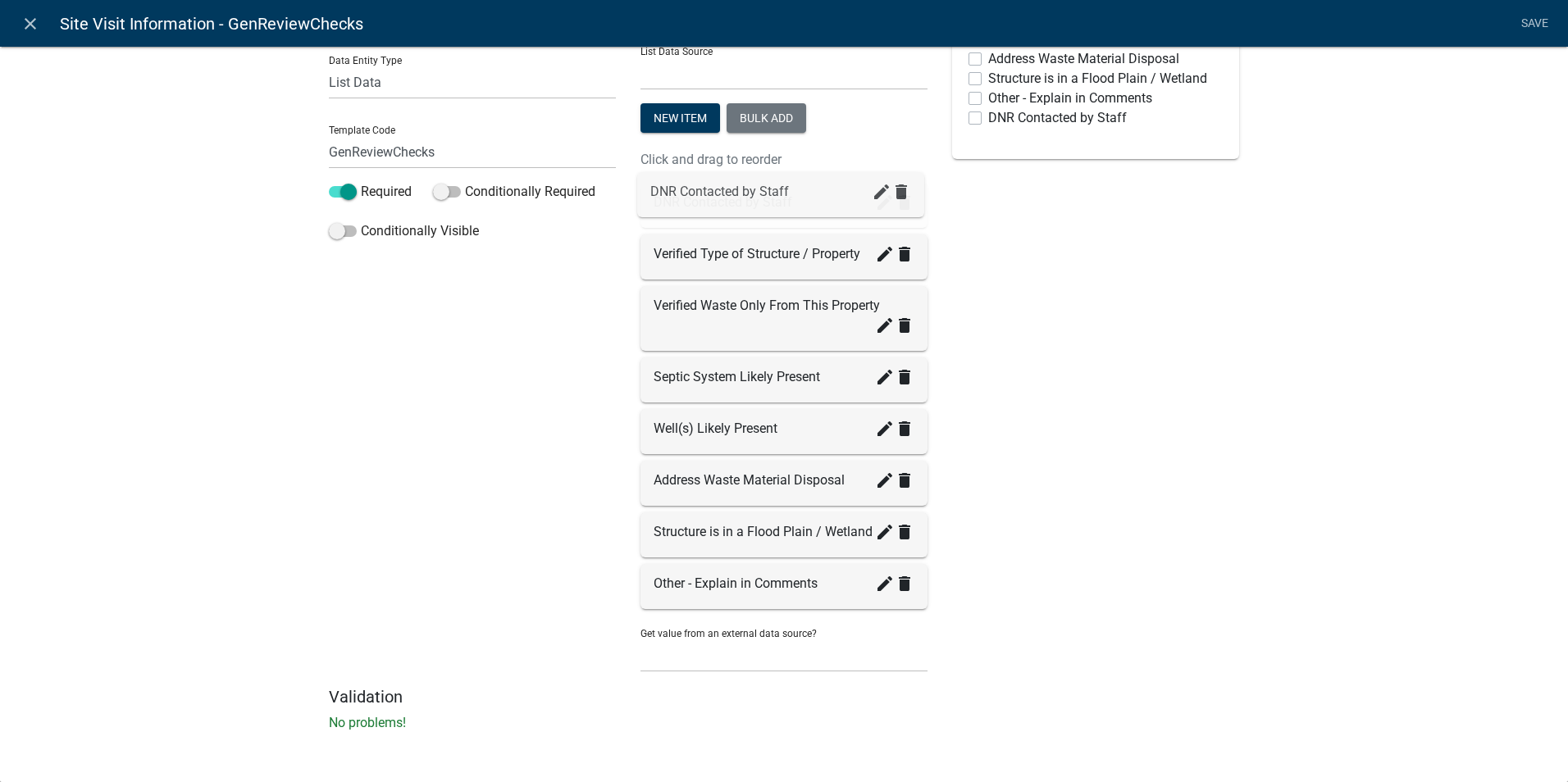
drag, startPoint x: 748, startPoint y: 594, endPoint x: 751, endPoint y: 201, distance: 393.0
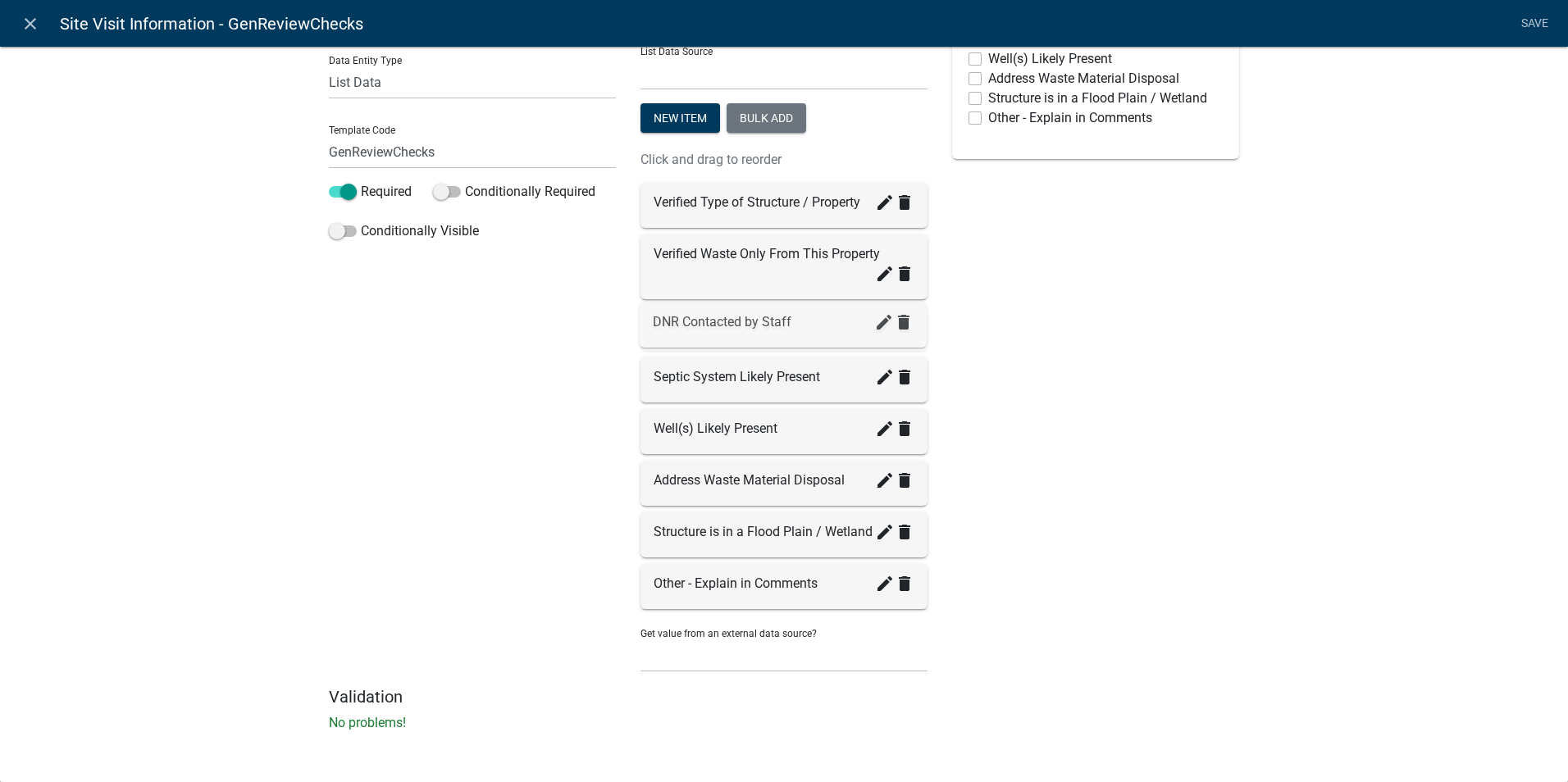
drag, startPoint x: 724, startPoint y: 208, endPoint x: 730, endPoint y: 329, distance: 121.1
click at [1063, 442] on div "Preview General Review Checks * Verified Type of Structure / Property Verified …" at bounding box center [1095, 287] width 312 height 802
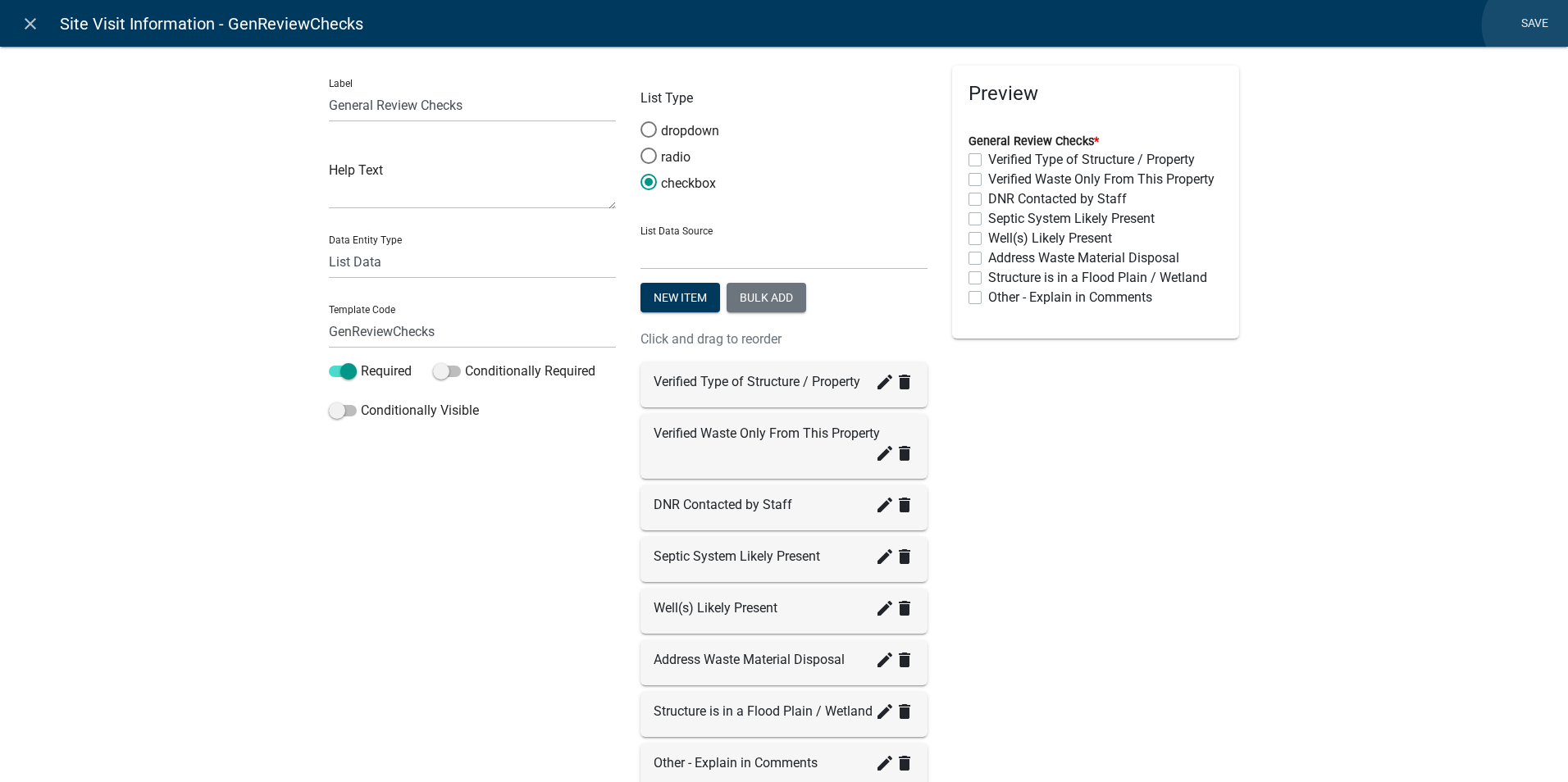
click at [1533, 26] on link "Save" at bounding box center [1534, 23] width 41 height 31
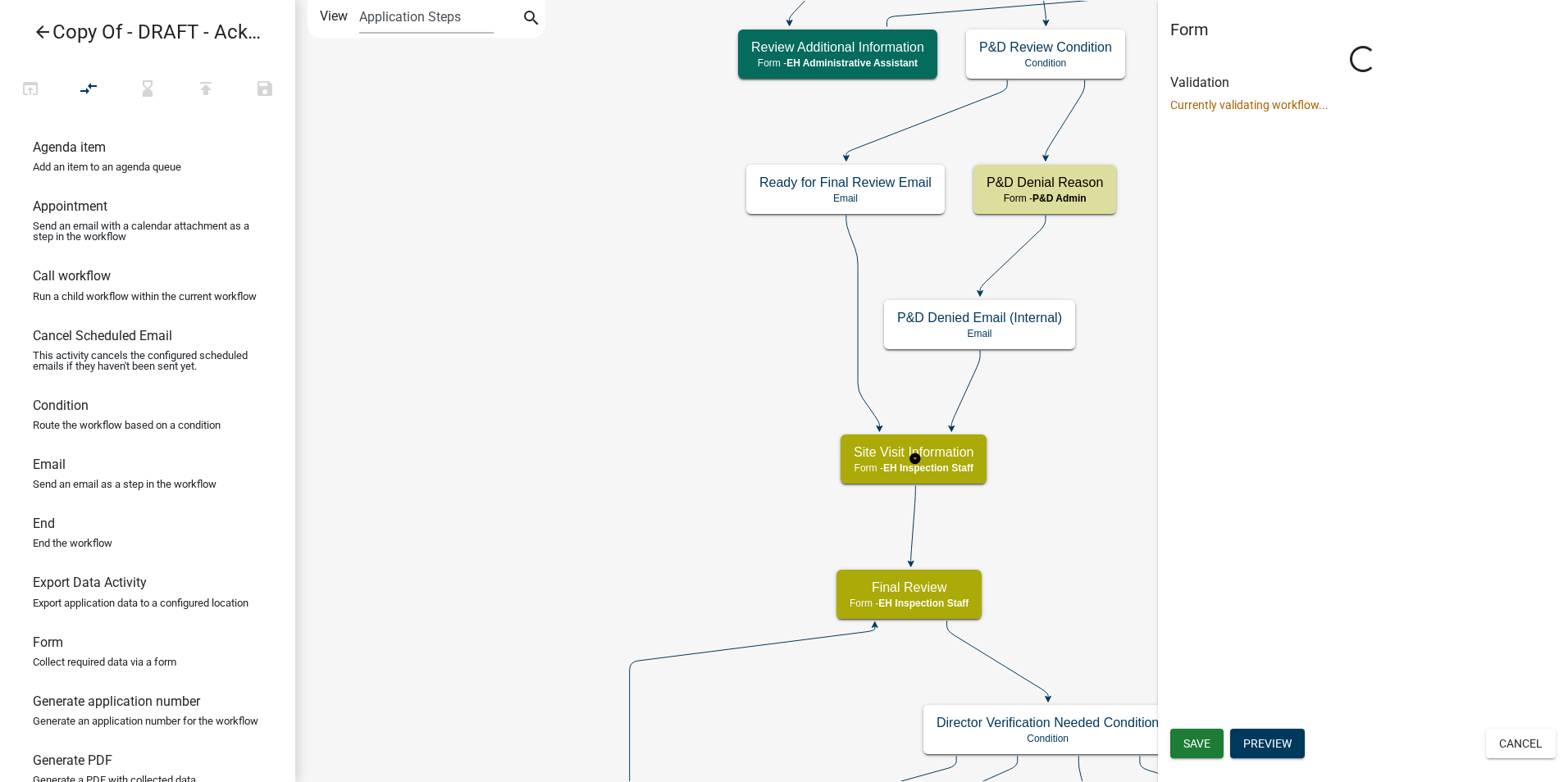
select select "B112E396-40EF-4858-AE7C-AB0894FDBB84"
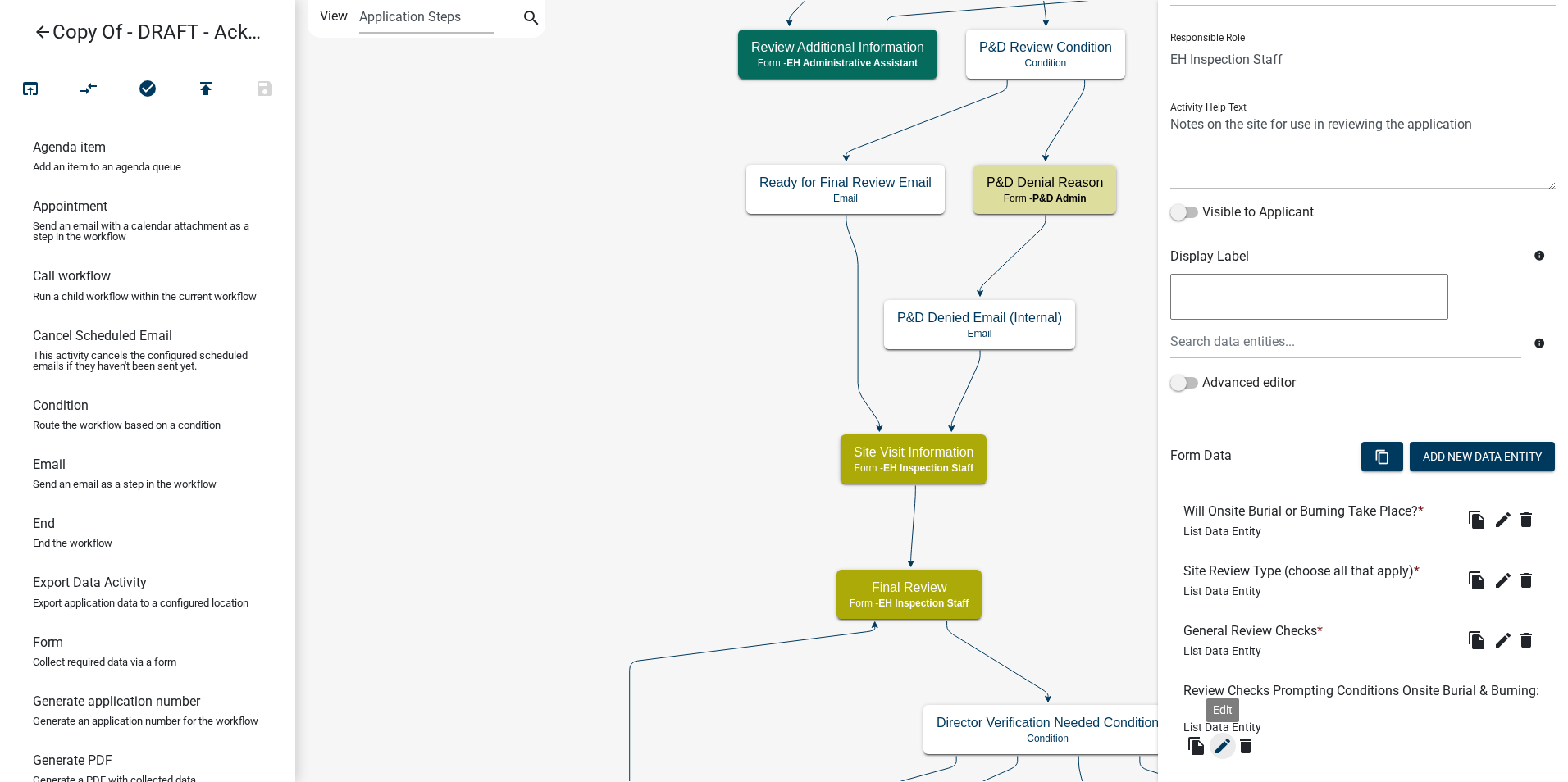
scroll to position [416, 0]
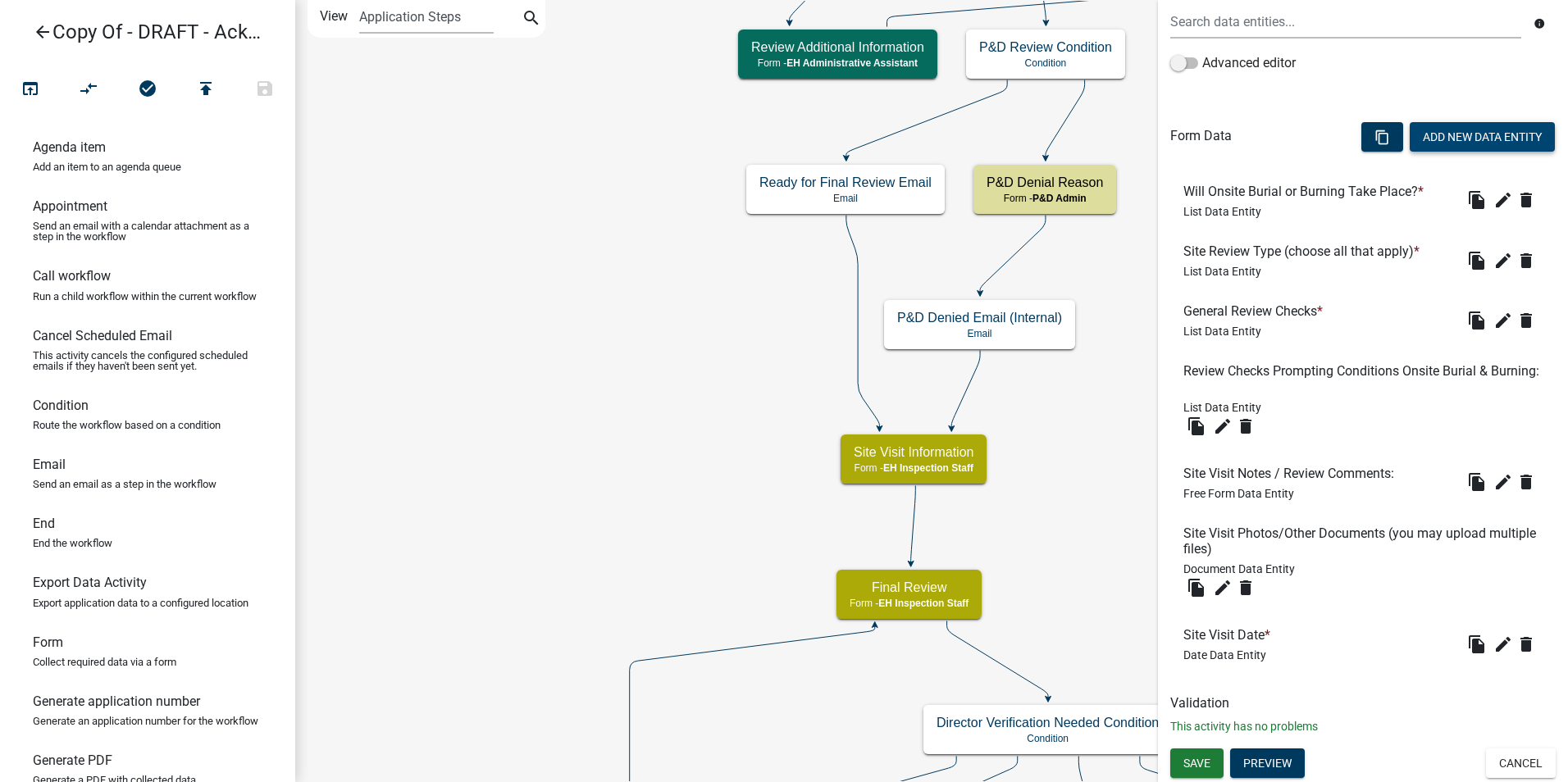
click at [1453, 132] on button "Add New Data Entity" at bounding box center [1482, 136] width 145 height 29
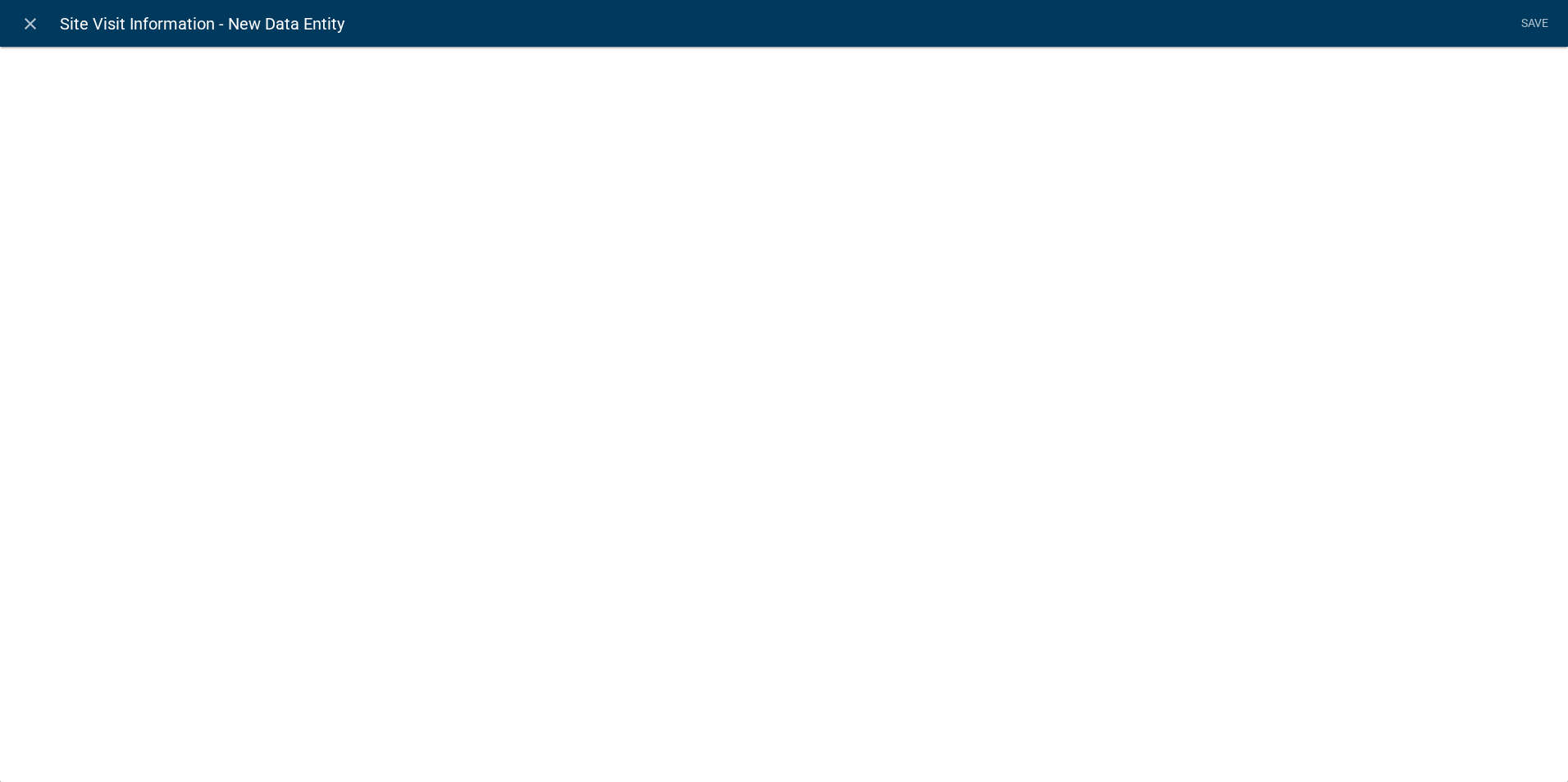
select select
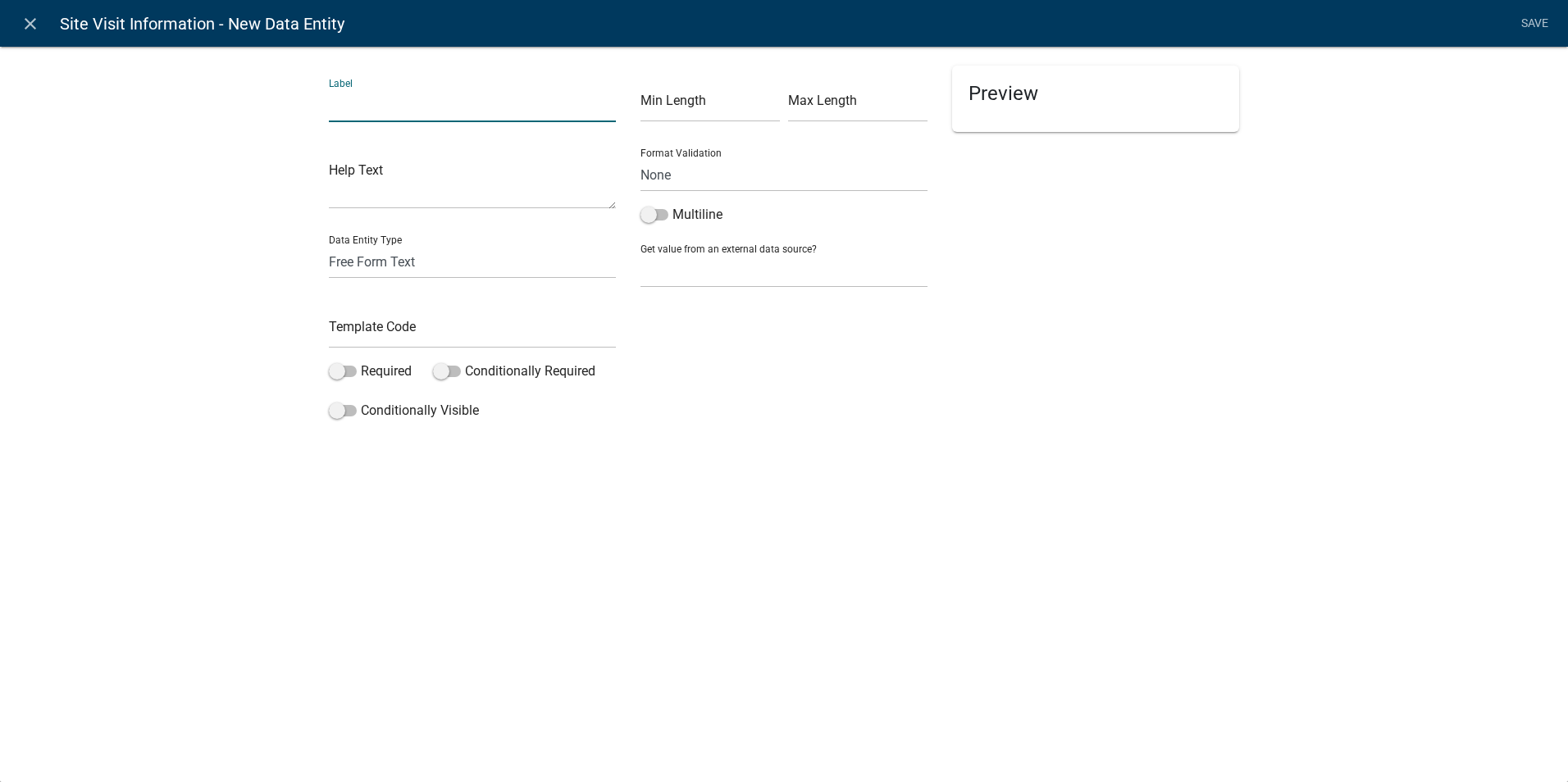
click at [394, 104] on input "text" at bounding box center [472, 106] width 287 height 34
type input "DNR Comments to EH Staff:"
click at [353, 266] on select "Free Form Text Document Display Entity Value Fee Numeric Data Date Map Sketch D…" at bounding box center [472, 262] width 287 height 34
click at [348, 268] on select "Free Form Text Document Display Entity Value Fee Numeric Data Date Map Sketch D…" at bounding box center [472, 262] width 287 height 34
click at [345, 334] on input "text" at bounding box center [472, 331] width 287 height 34
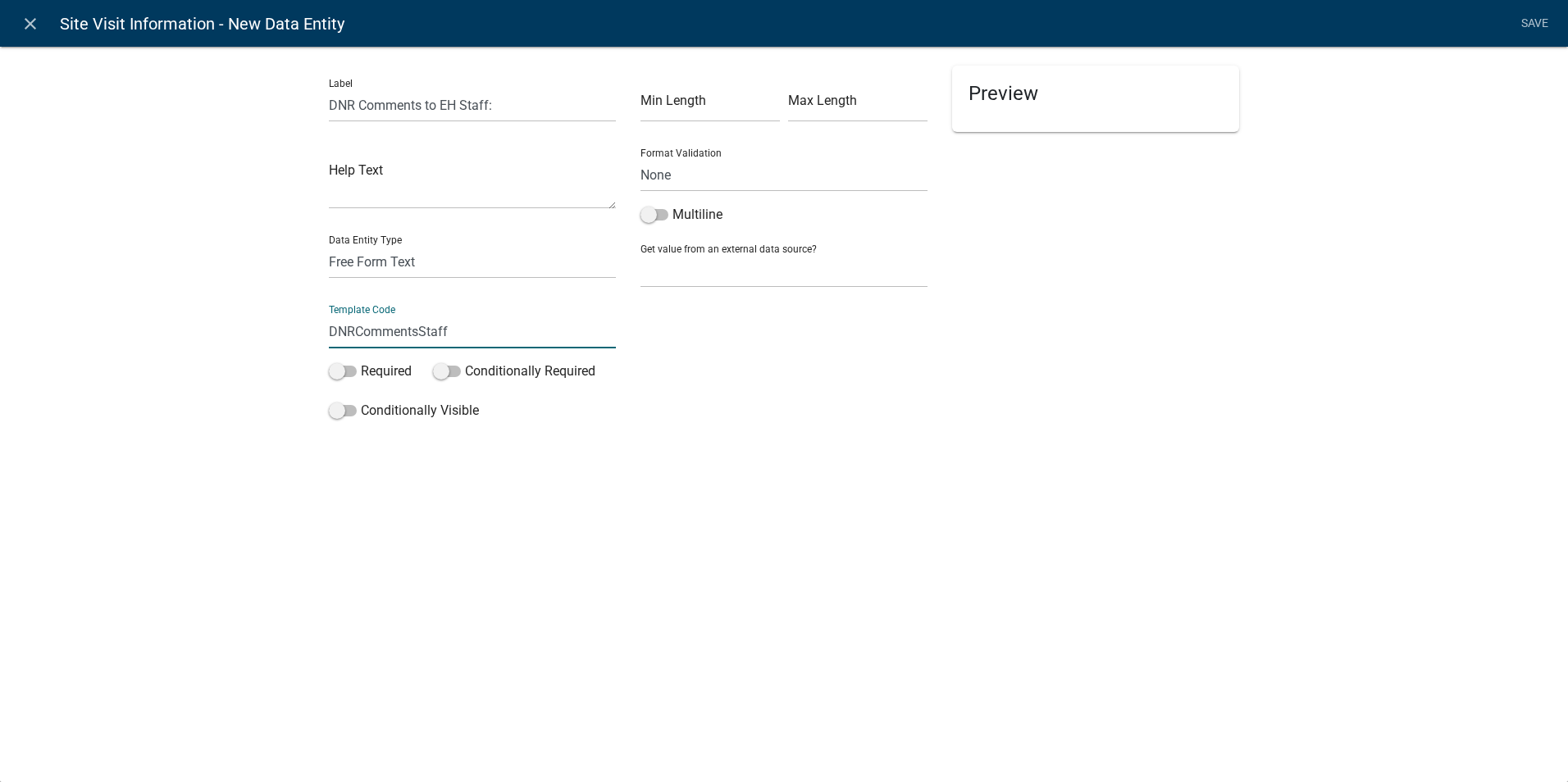
type input "DNRCommentsStaff"
click at [462, 533] on div "close Site Visit Information - New Data Entity Save Label DNR Comments to EH St…" at bounding box center [784, 391] width 1568 height 782
click at [660, 211] on span at bounding box center [654, 214] width 28 height 12
click at [673, 205] on input "Multiline" at bounding box center [673, 205] width 0 height 0
click at [454, 374] on span at bounding box center [446, 371] width 28 height 12
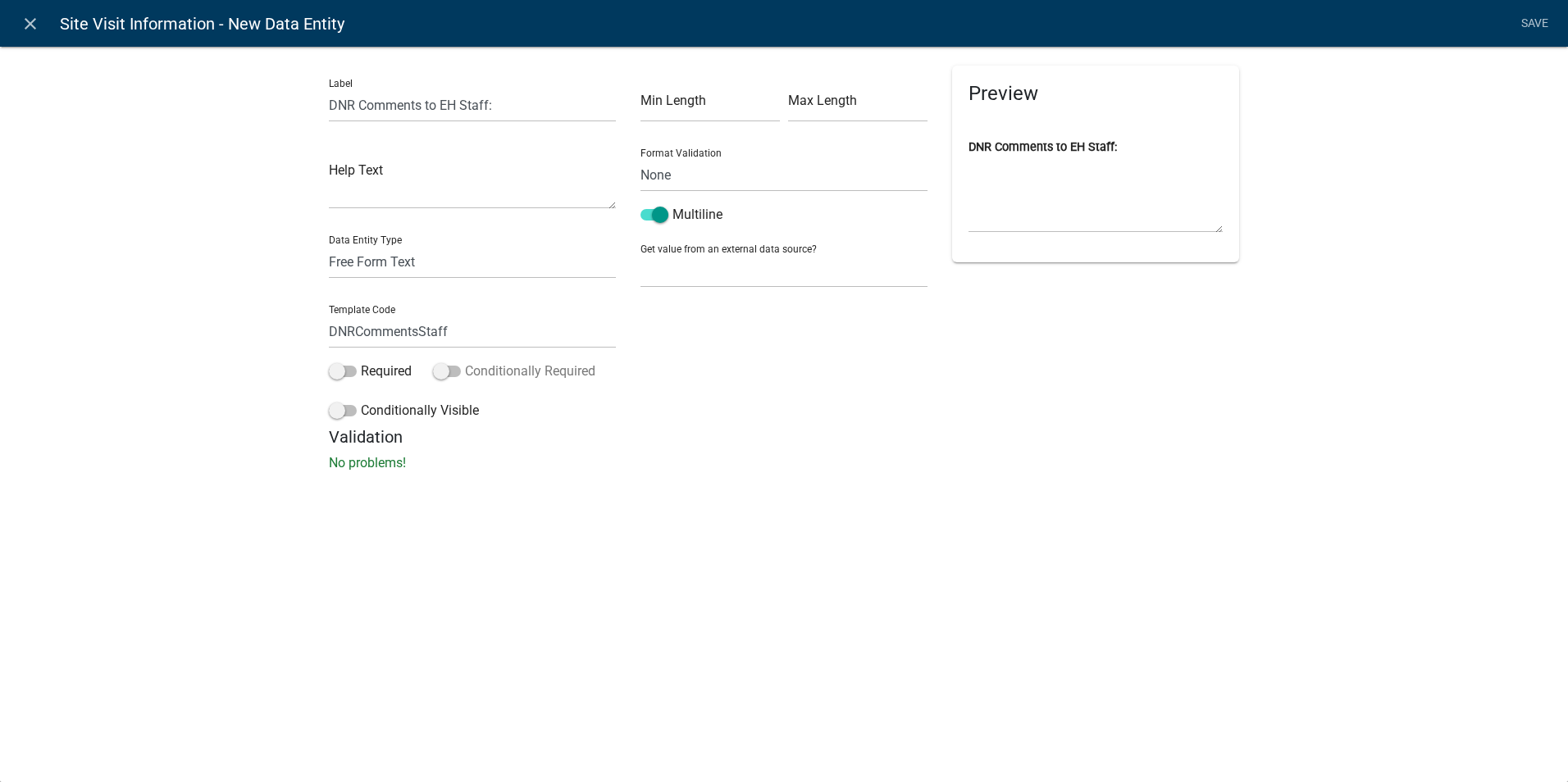
click at [465, 362] on input "Conditionally Required" at bounding box center [465, 362] width 0 height 0
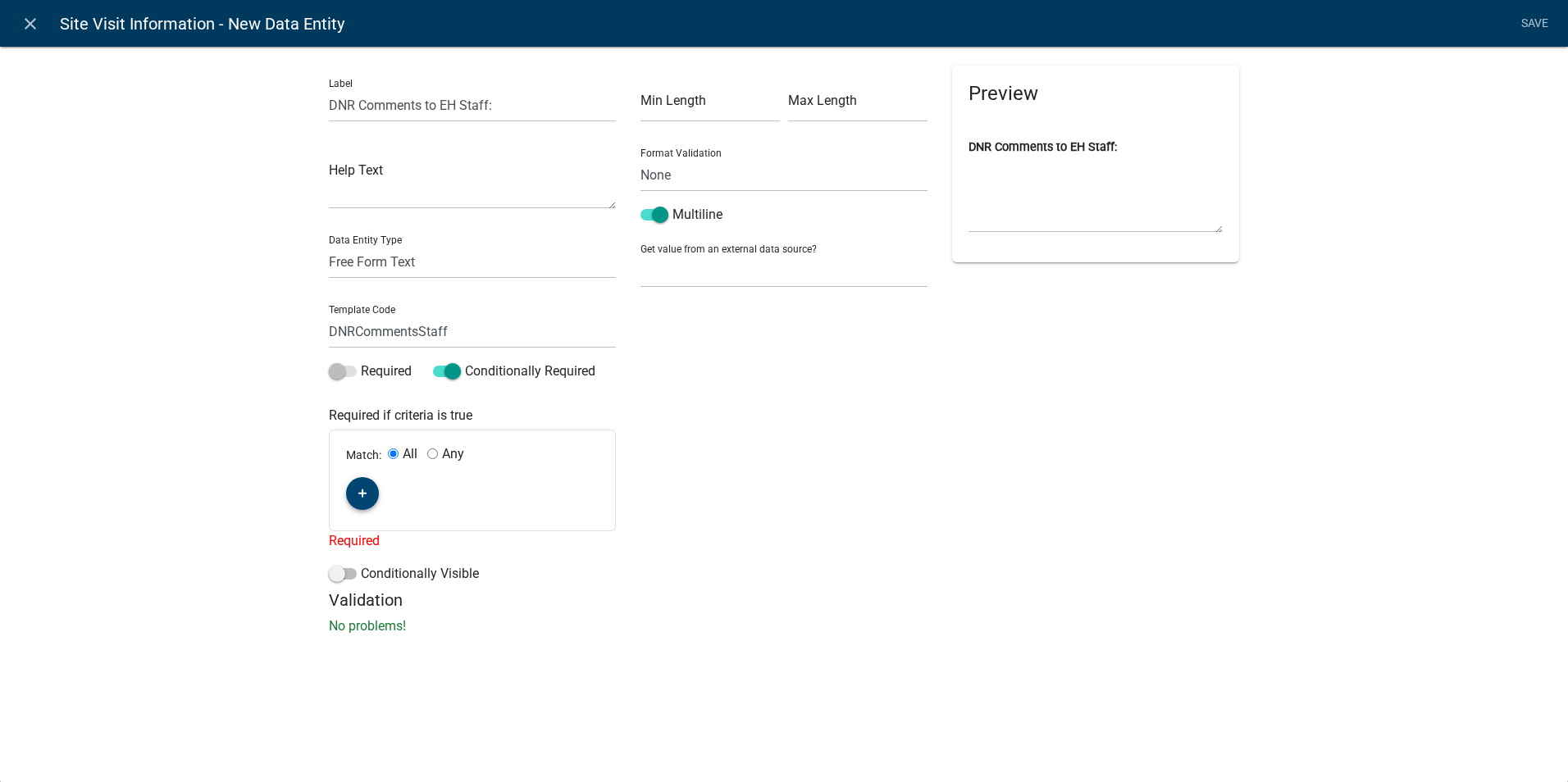
click at [354, 490] on button "button" at bounding box center [362, 493] width 33 height 33
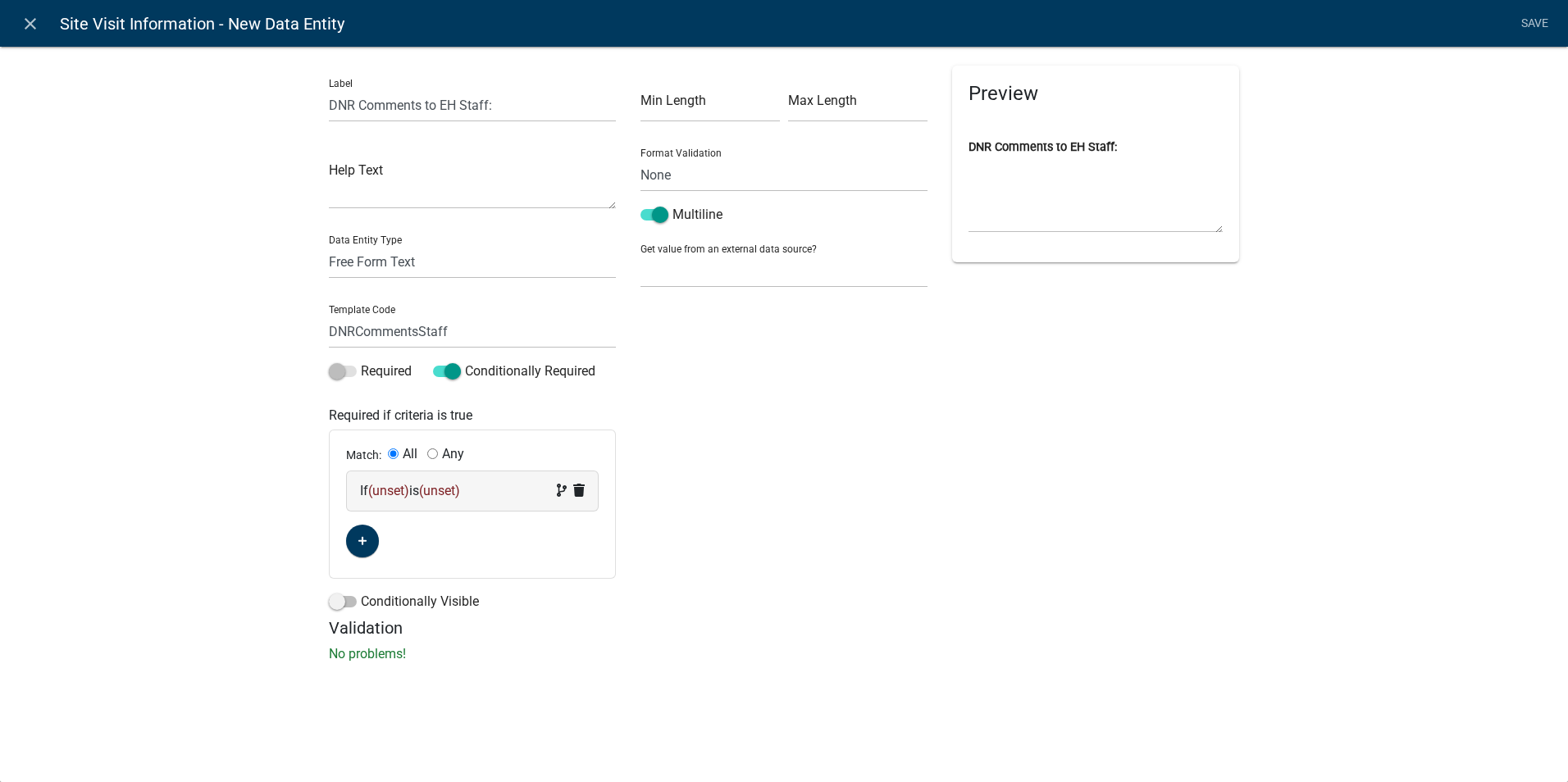
click at [395, 492] on span "(unset)" at bounding box center [388, 491] width 41 height 16
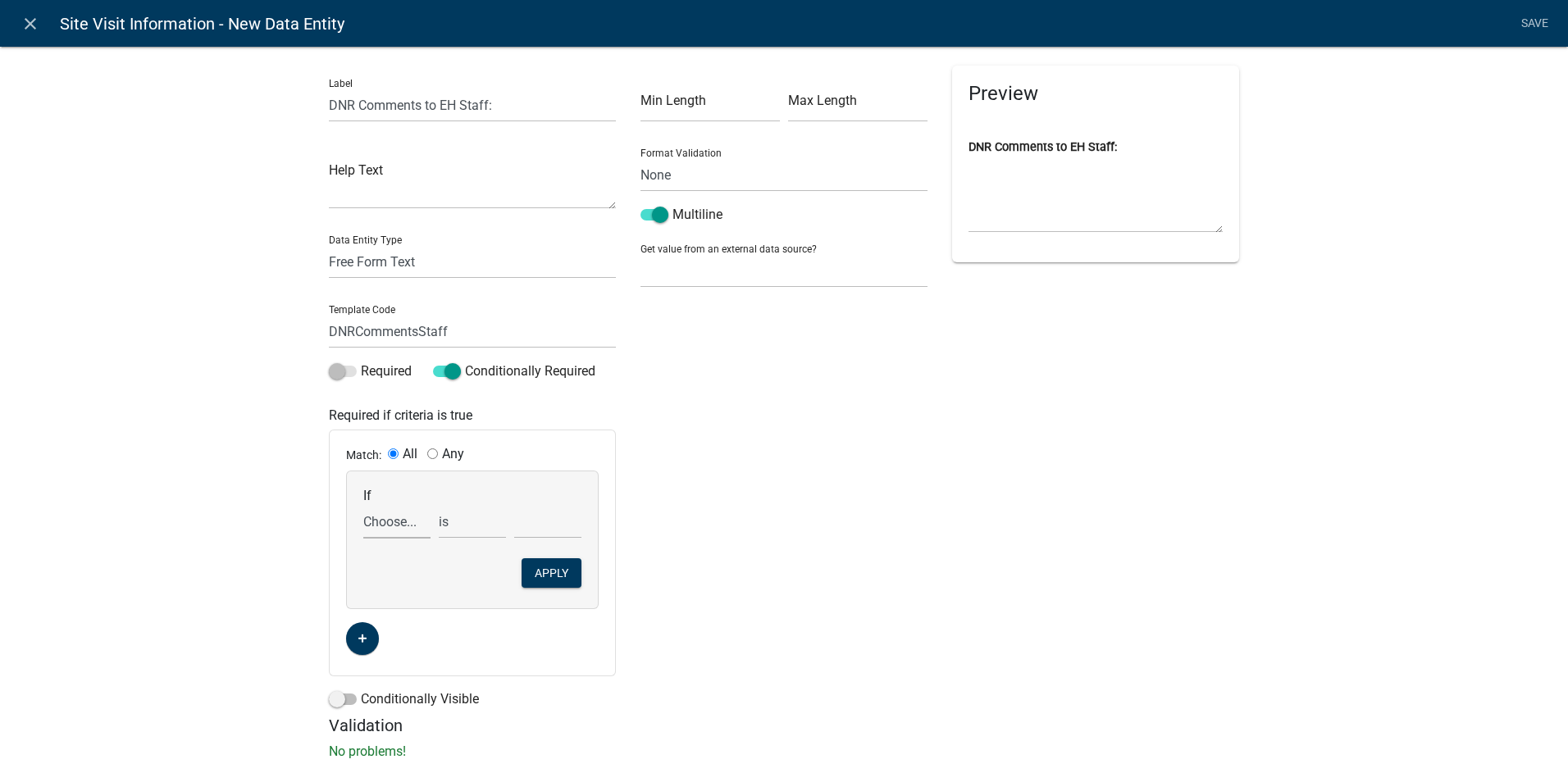
click at [386, 522] on select "Choose... Acres AddInfoNeeded Address ALL_FEE_RECIPIENTS AnticipatedCompletionD…" at bounding box center [397, 522] width 68 height 34
select select "43: DNRCheck"
click at [685, 458] on div "Min Length Max Length Format Validation None Email PhoneNumber Multiline Get va…" at bounding box center [784, 391] width 312 height 650
click at [21, 24] on icon "close" at bounding box center [30, 24] width 20 height 20
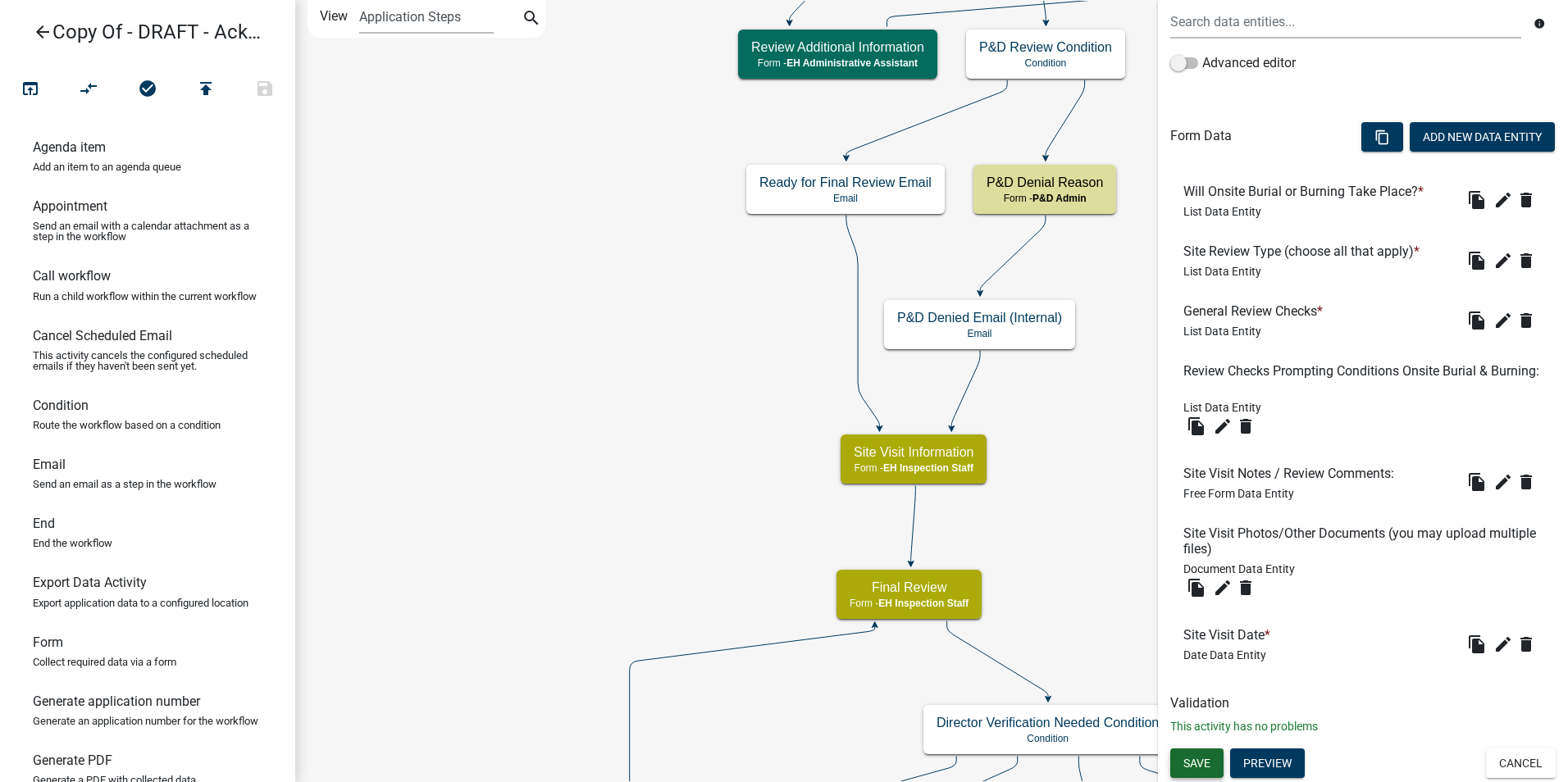
click at [1188, 766] on span "Save" at bounding box center [1196, 762] width 27 height 13
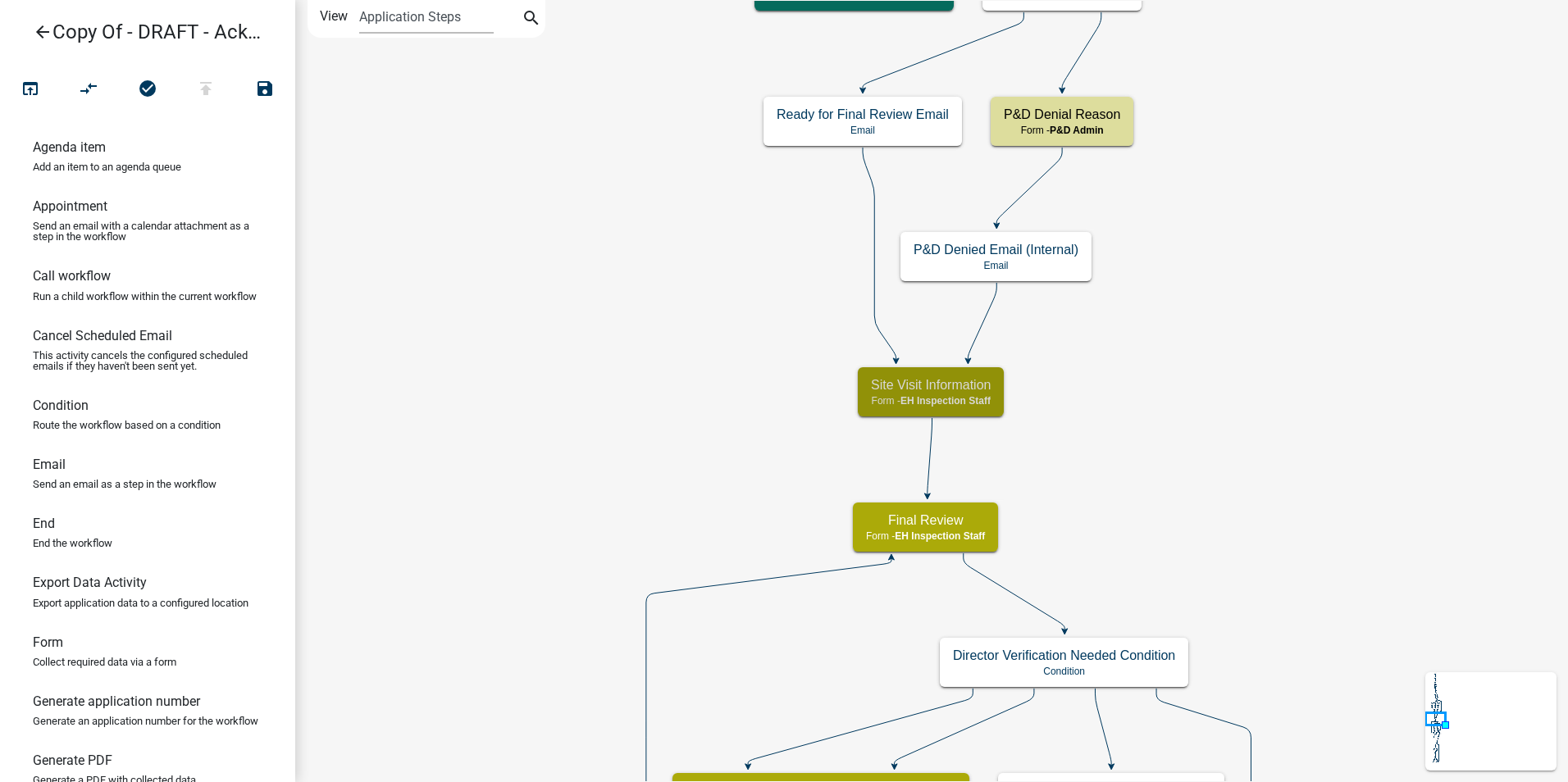
scroll to position [0, 0]
click at [891, 394] on div "Site Visit Information Form - EH Inspection Staff" at bounding box center [931, 391] width 146 height 49
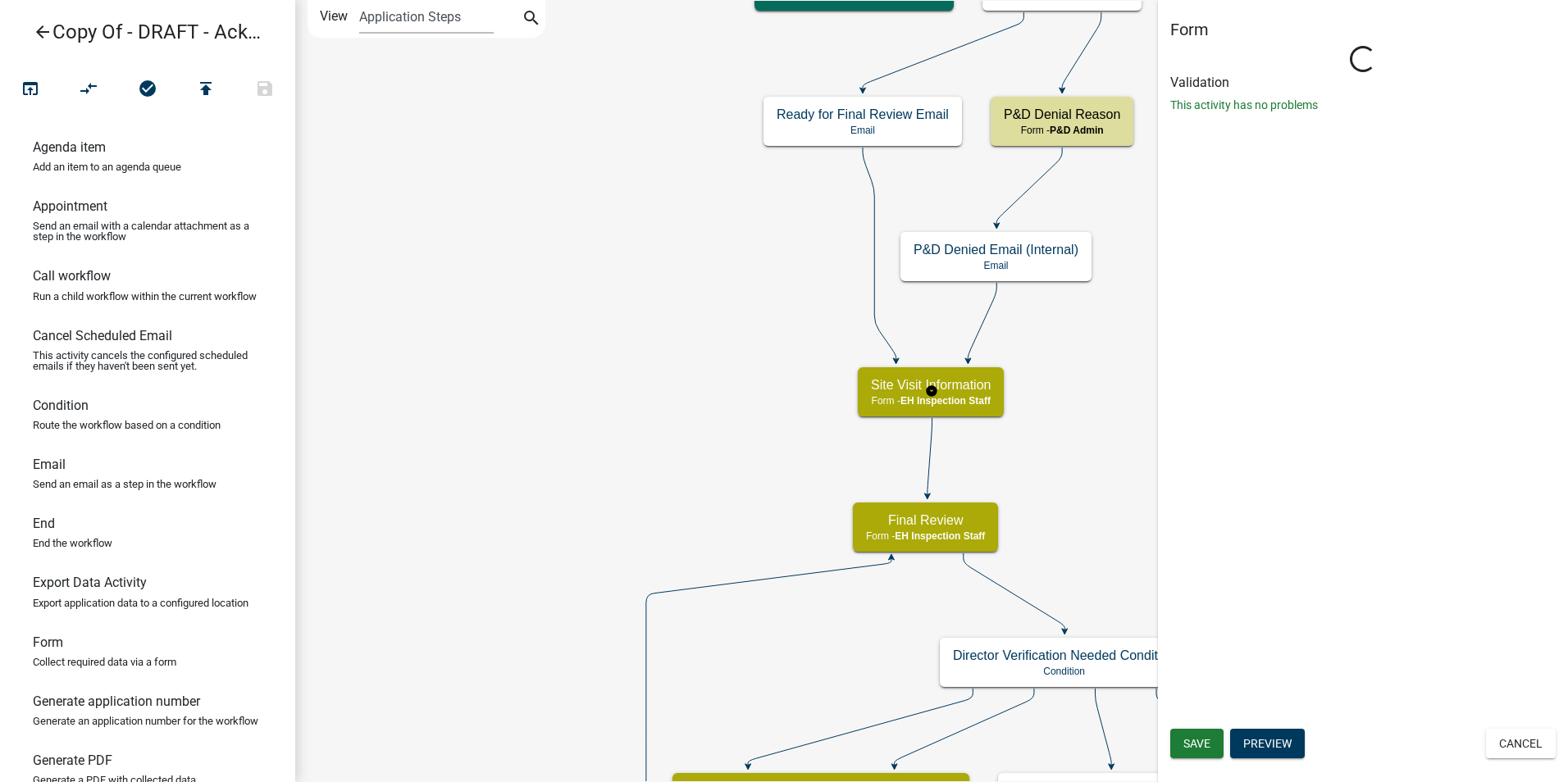
select select "B112E396-40EF-4858-AE7C-AB0894FDBB84"
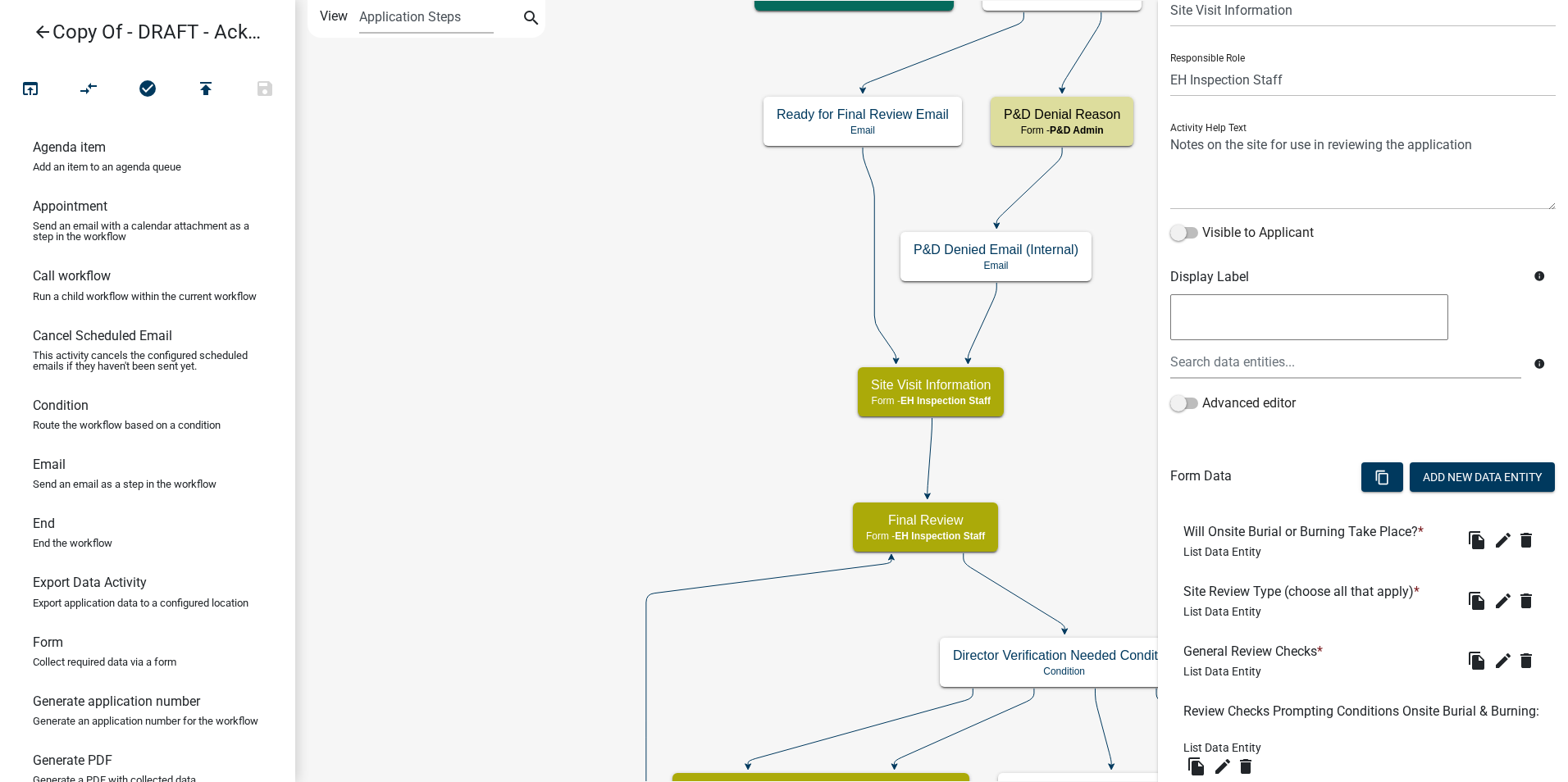
scroll to position [410, 0]
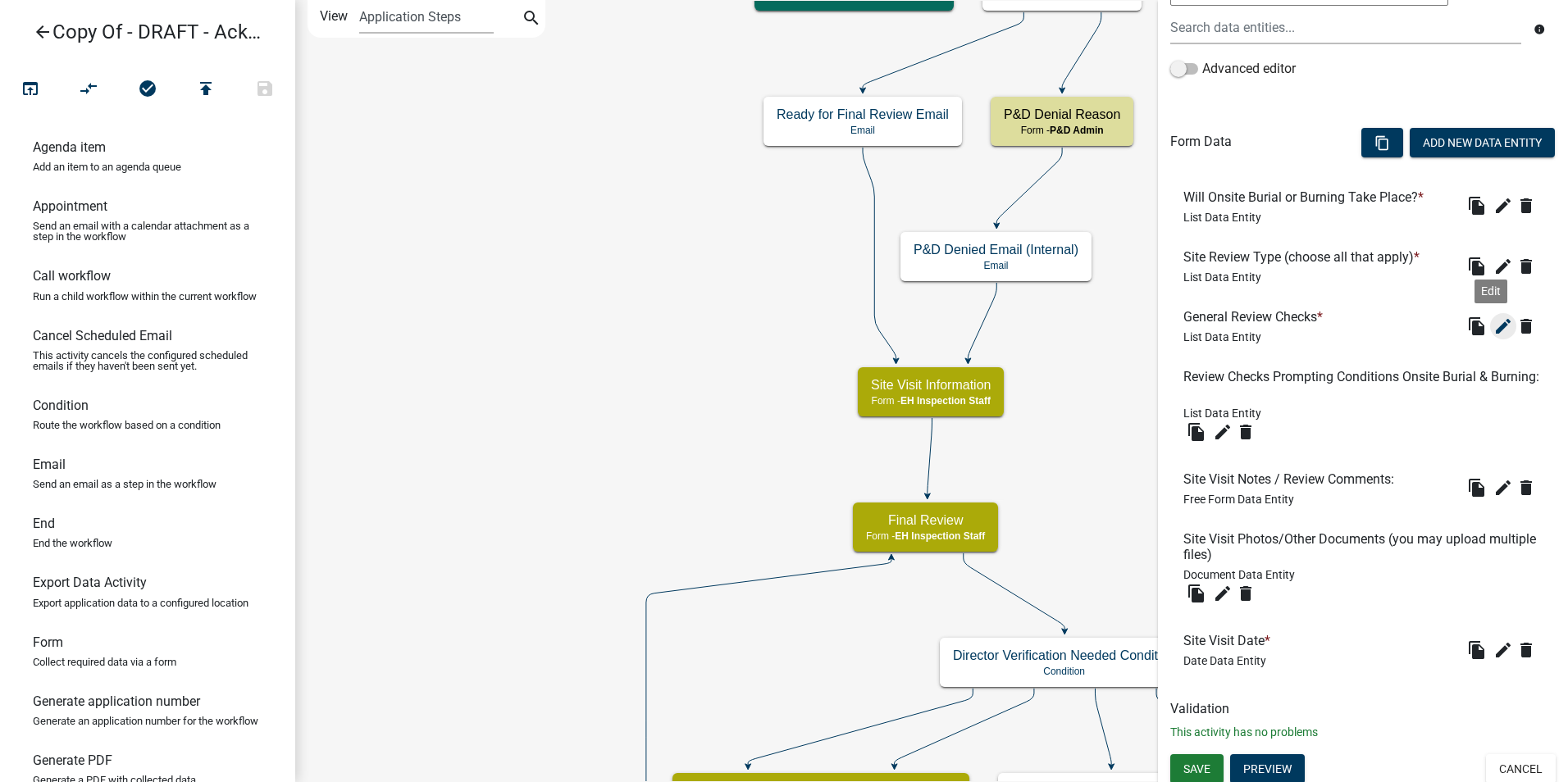
click at [1493, 331] on icon "edit" at bounding box center [1503, 326] width 20 height 20
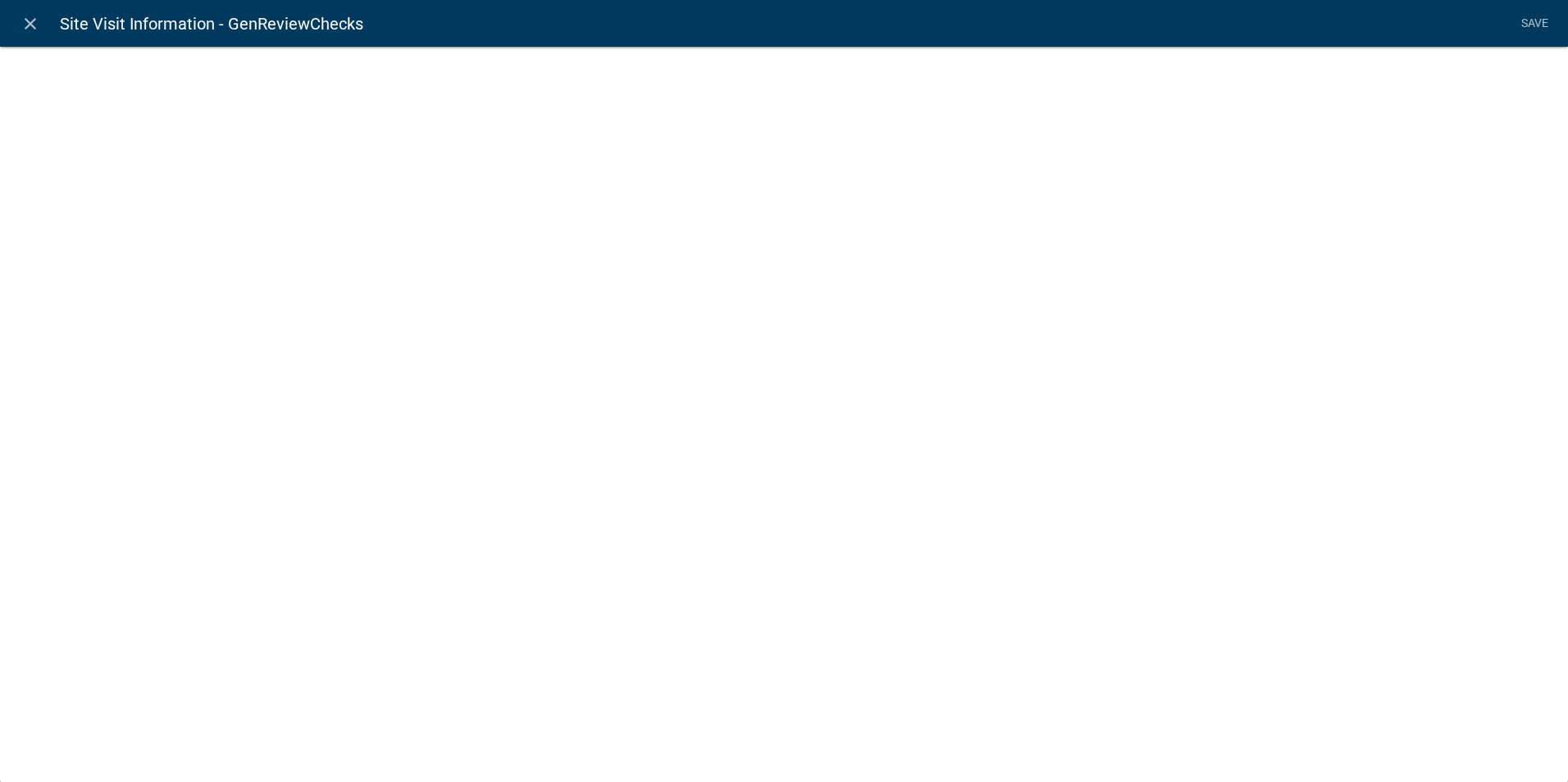
select select "list-data"
select select
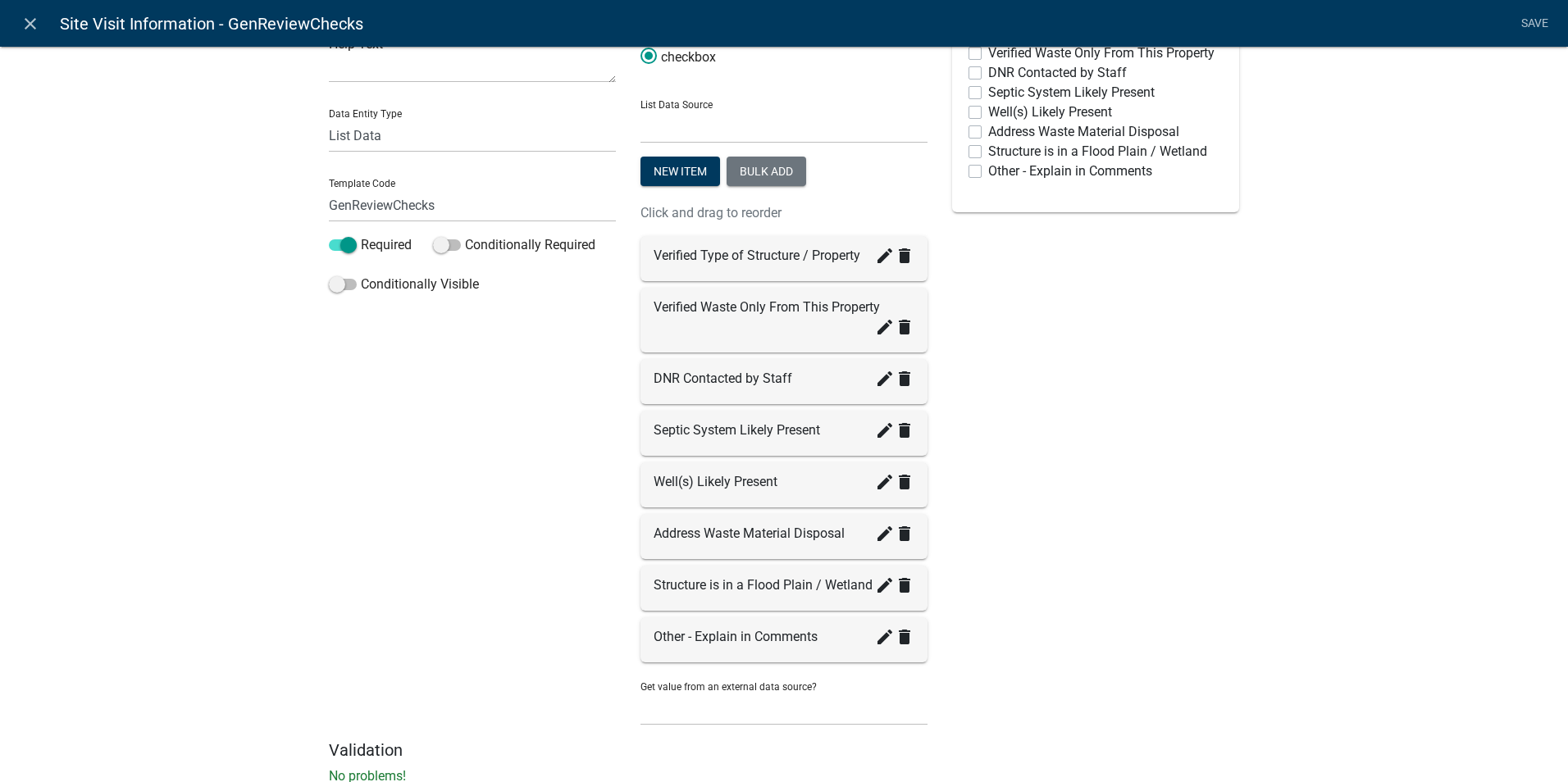
scroll to position [98, 0]
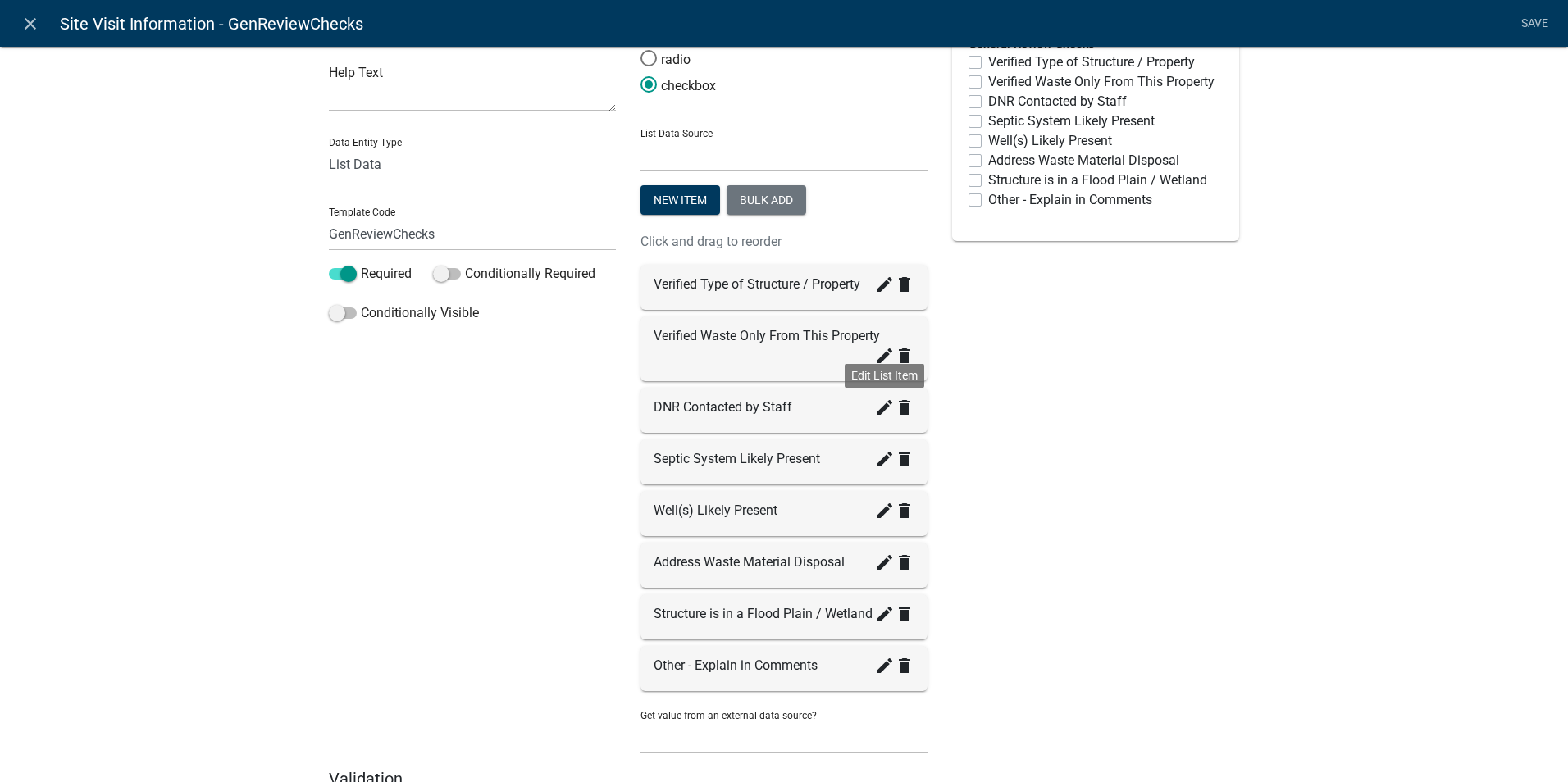
click at [883, 412] on icon "create" at bounding box center [885, 408] width 20 height 20
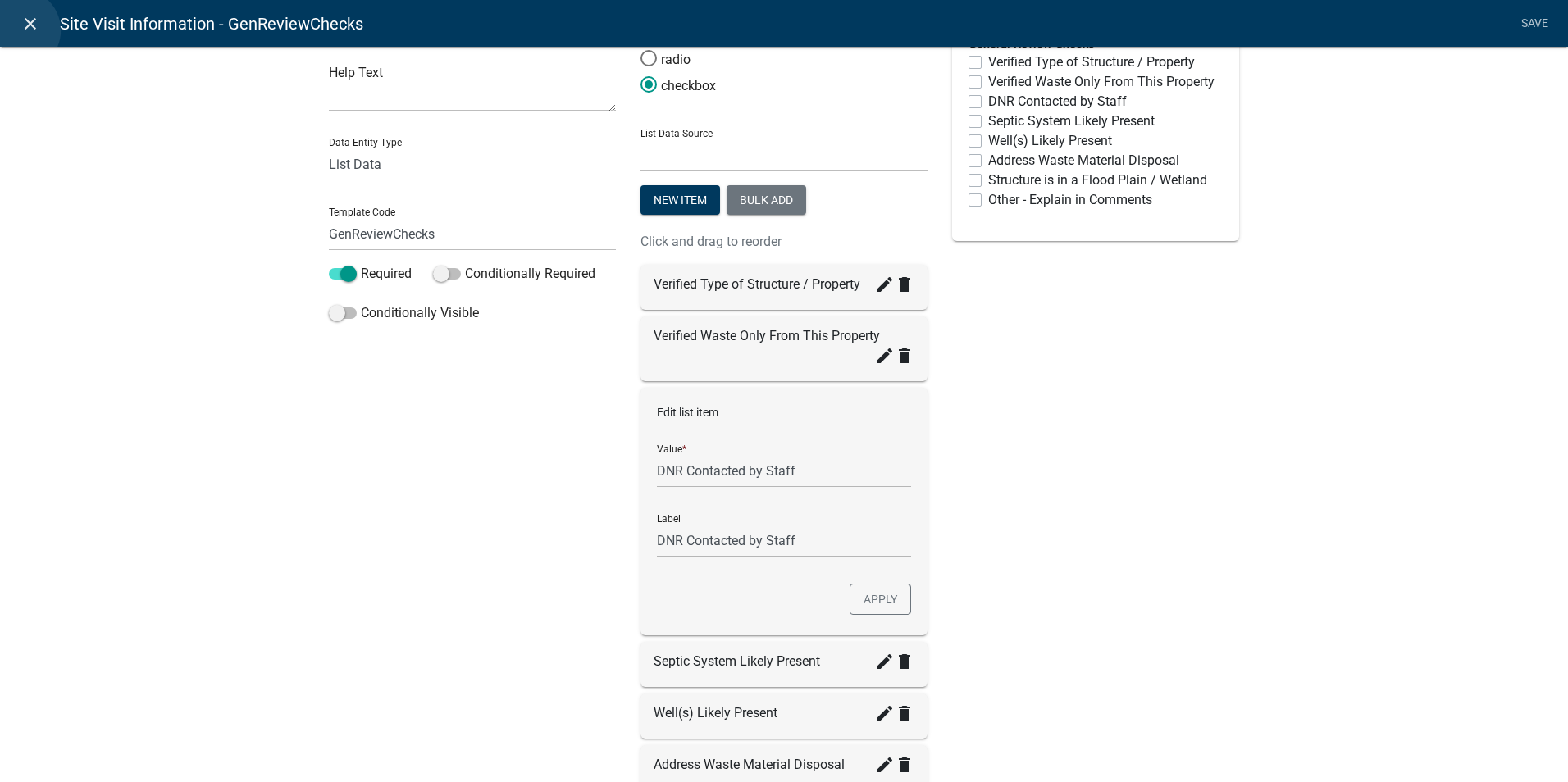
click at [19, 30] on link "close" at bounding box center [30, 23] width 34 height 34
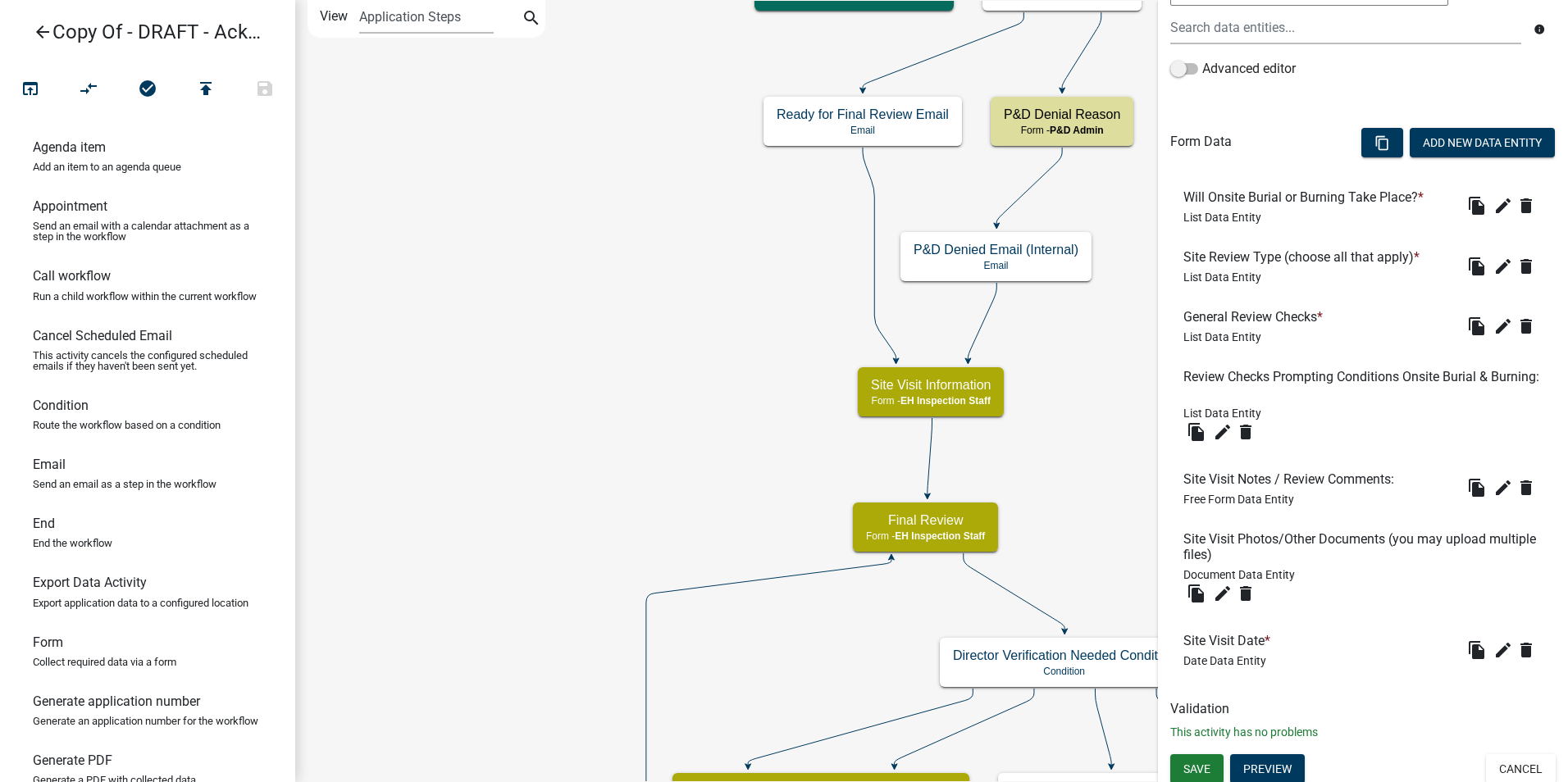
scroll to position [416, 0]
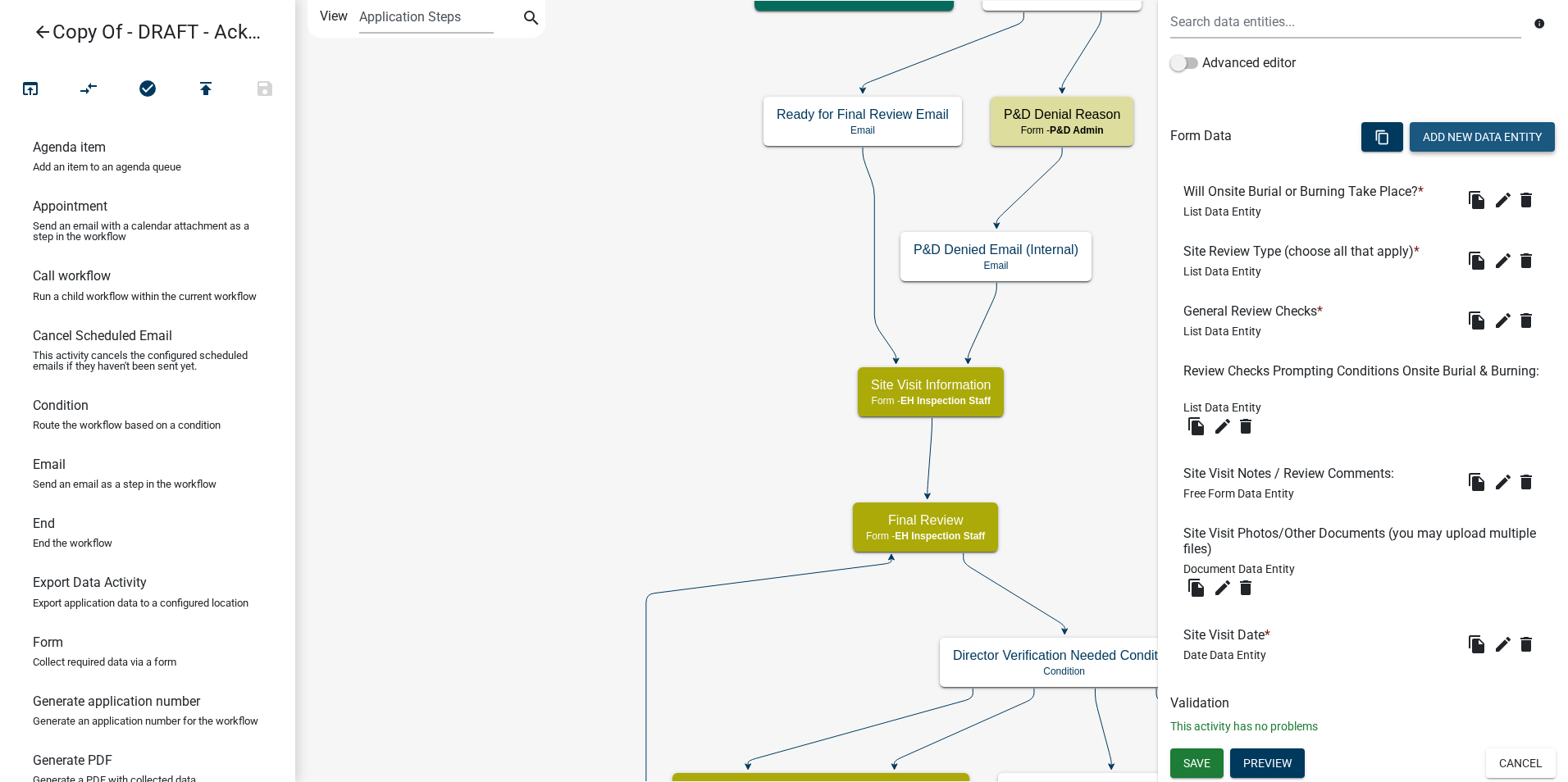
click at [1426, 134] on button "Add New Data Entity" at bounding box center [1482, 136] width 145 height 29
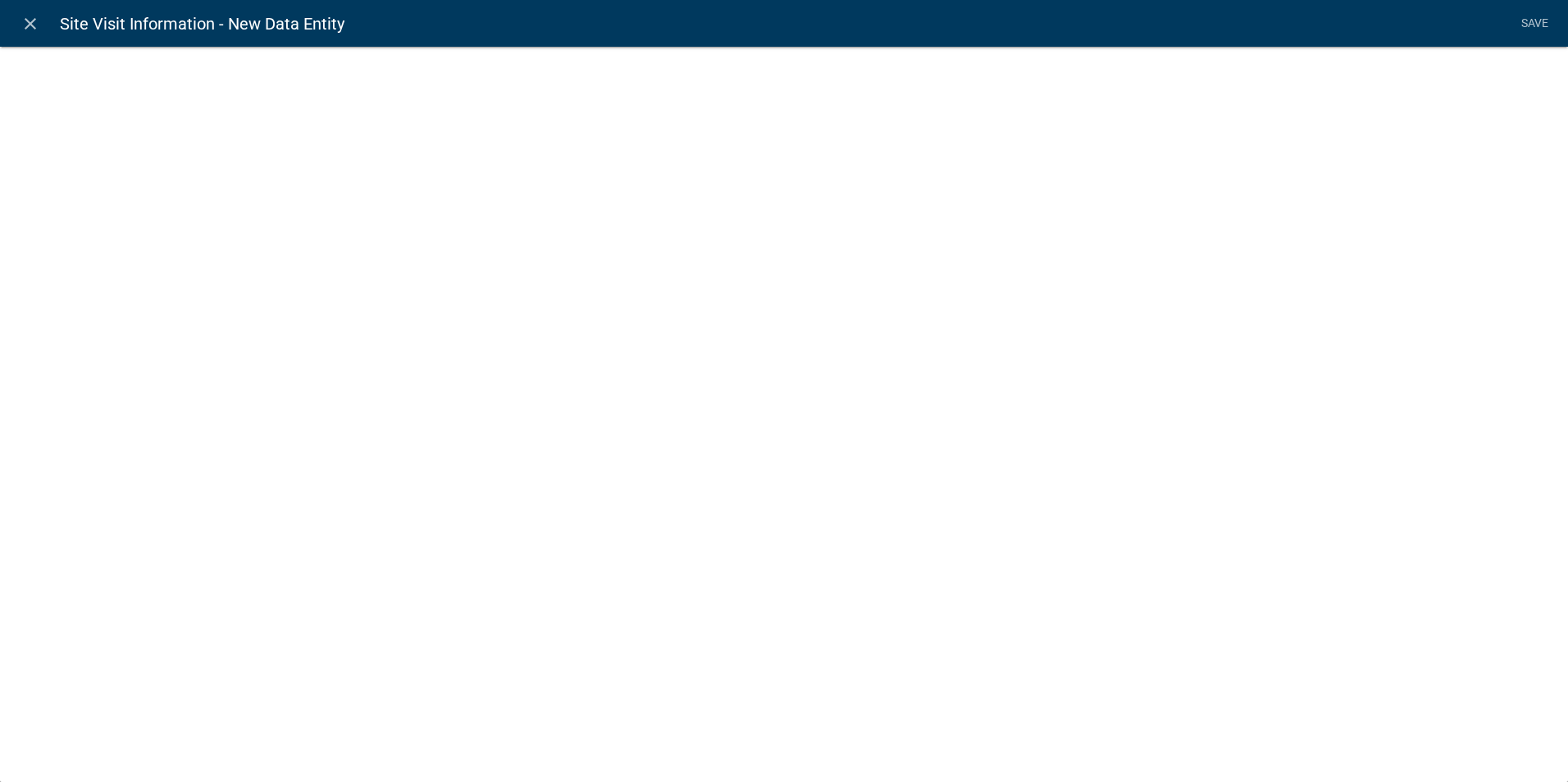
select select
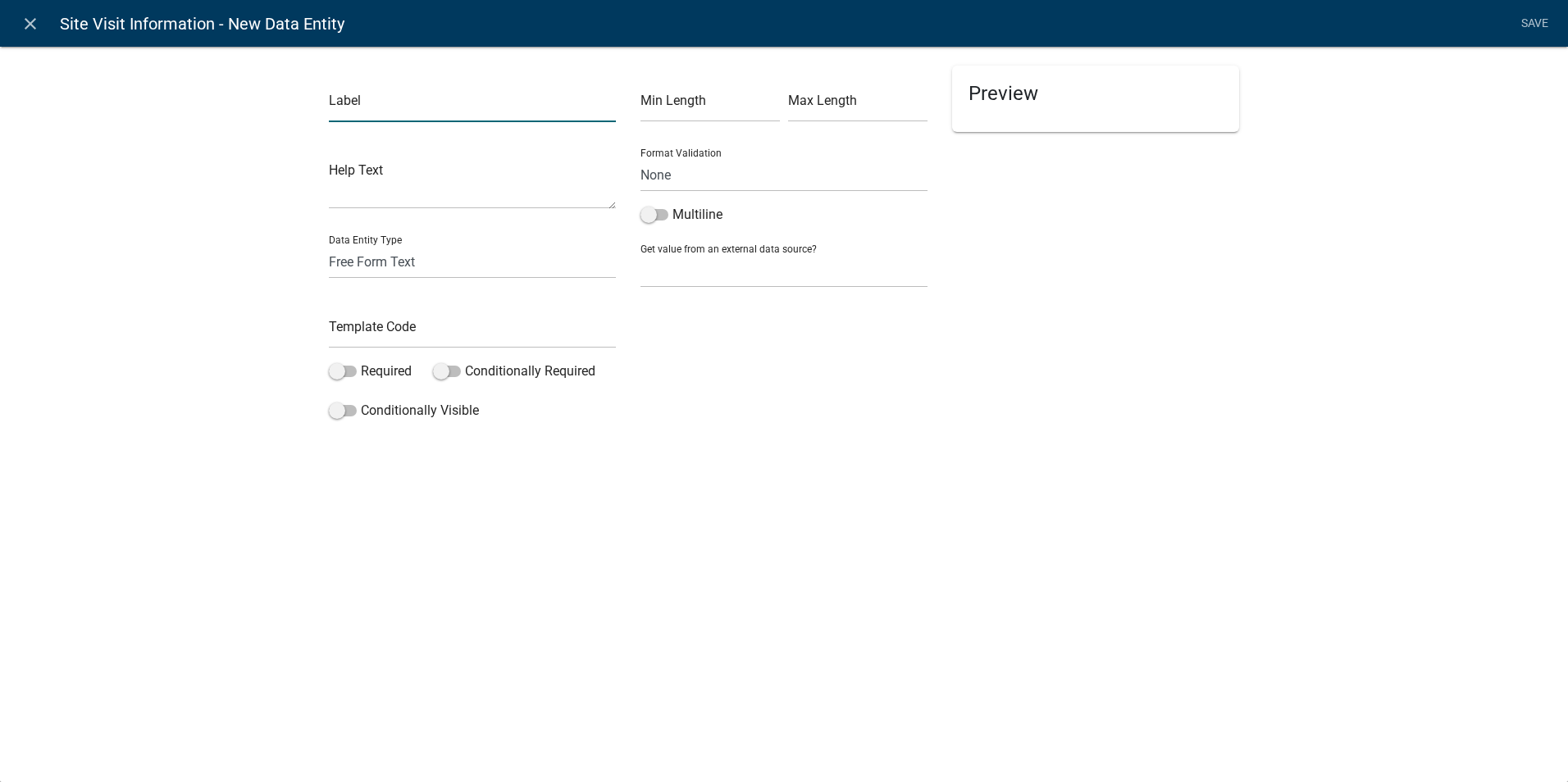
click at [387, 110] on input "text" at bounding box center [472, 106] width 287 height 34
type input "DNR Comments to EH Staff:"
click at [360, 328] on input "text" at bounding box center [472, 331] width 287 height 34
type input "DNRCommentsStaff"
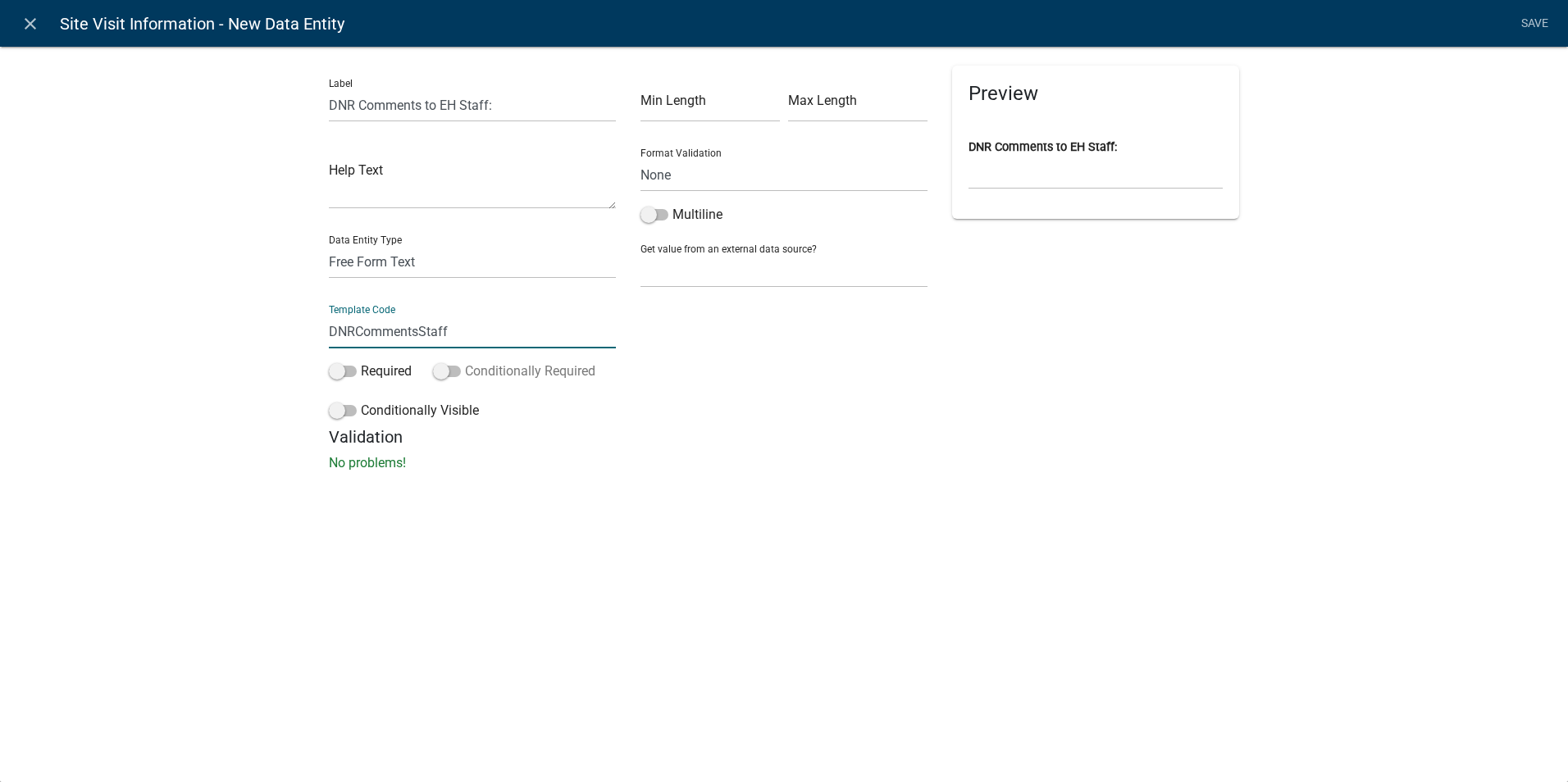
click at [444, 375] on span at bounding box center [446, 371] width 28 height 12
click at [465, 362] on input "Conditionally Required" at bounding box center [465, 362] width 0 height 0
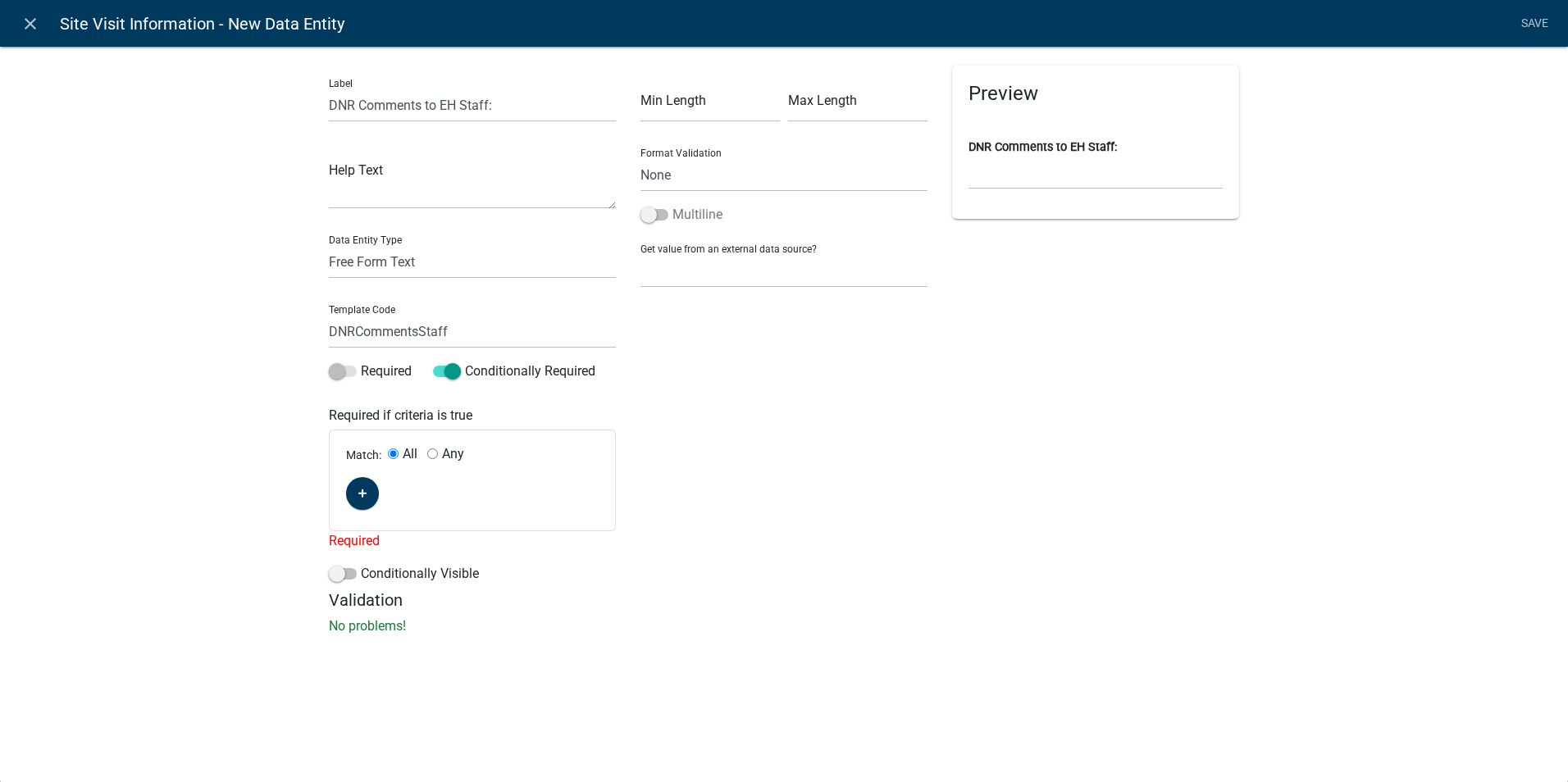
click at [661, 210] on span at bounding box center [654, 214] width 28 height 12
click at [673, 205] on input "Multiline" at bounding box center [673, 205] width 0 height 0
click at [356, 499] on button "button" at bounding box center [362, 493] width 33 height 33
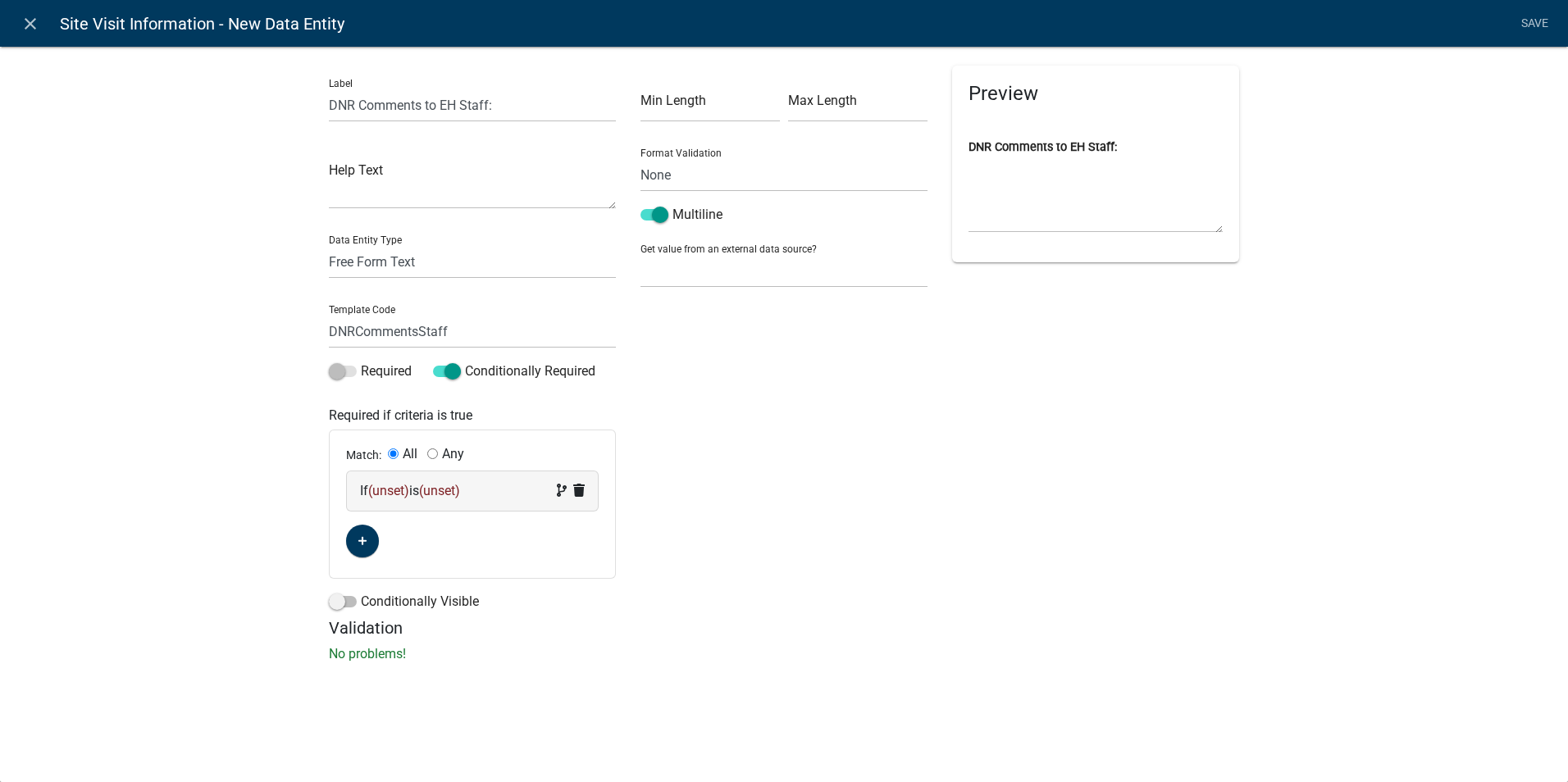
click at [388, 491] on span "(unset)" at bounding box center [388, 491] width 41 height 16
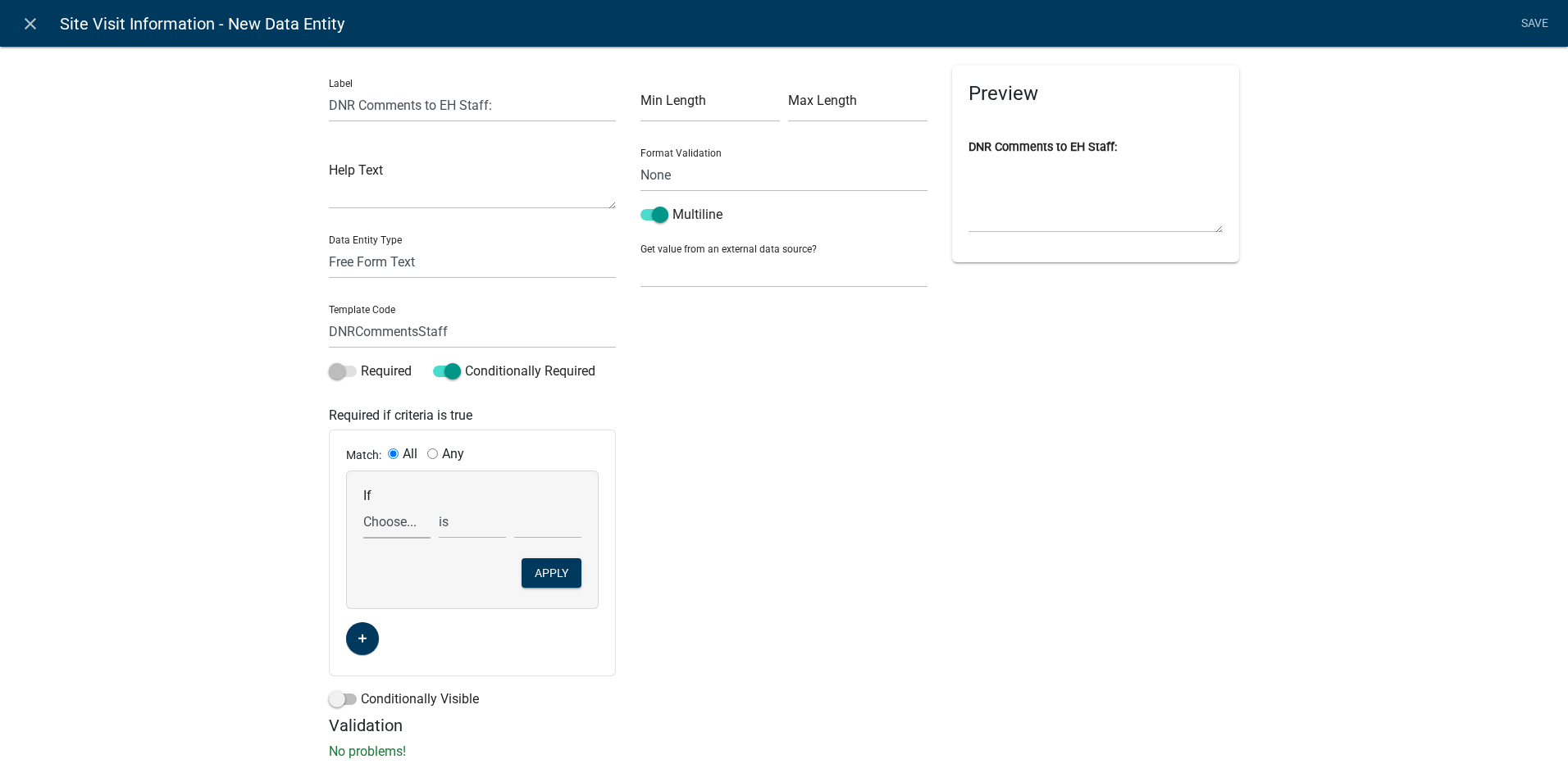
click at [380, 522] on select "Choose... Acres AddInfoNeeded Address ALL_FEE_RECIPIENTS AnticipatedCompletionD…" at bounding box center [397, 522] width 68 height 34
select select "52: GenReviewChecks"
click at [364, 505] on select "Choose... Acres AddInfoNeeded Address ALL_FEE_RECIPIENTS AnticipatedCompletionD…" at bounding box center [397, 522] width 68 height 34
click at [442, 525] on select "exists does not exist contains does not contain" at bounding box center [473, 522] width 68 height 34
select select "6: ~"
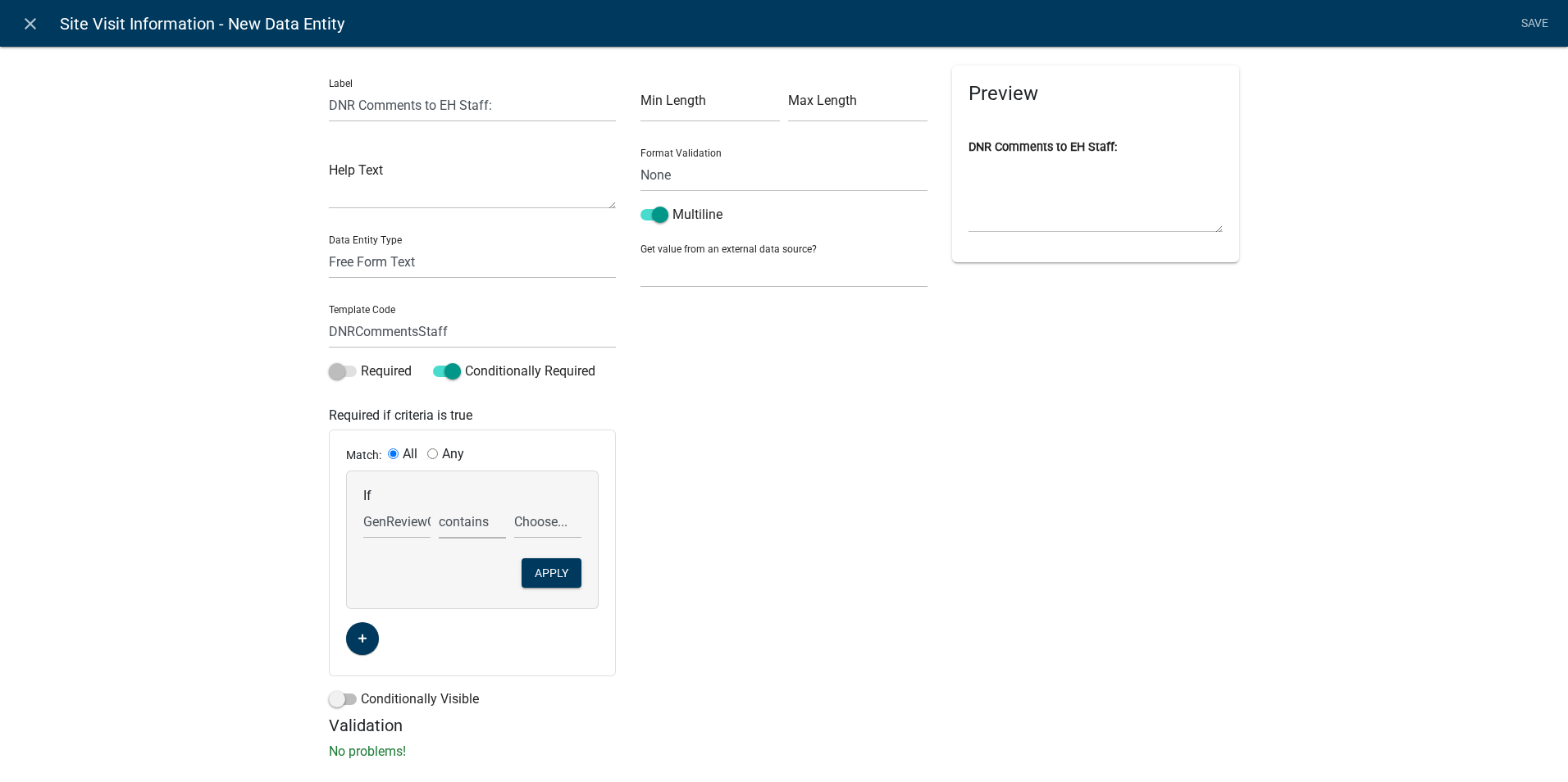
click at [439, 505] on select "exists does not exist contains does not contain" at bounding box center [473, 522] width 68 height 34
click at [445, 520] on select "exists does not exist contains does not contain" at bounding box center [473, 522] width 68 height 34
click at [536, 523] on select "Choose... Address Waste Material Disposal DNR Contacted by Staff Other - Explai…" at bounding box center [548, 522] width 68 height 34
select select "2: DNR Contacted by Staff"
click at [515, 505] on select "Choose... Address Waste Material Disposal DNR Contacted by Staff Other - Explai…" at bounding box center [548, 522] width 68 height 34
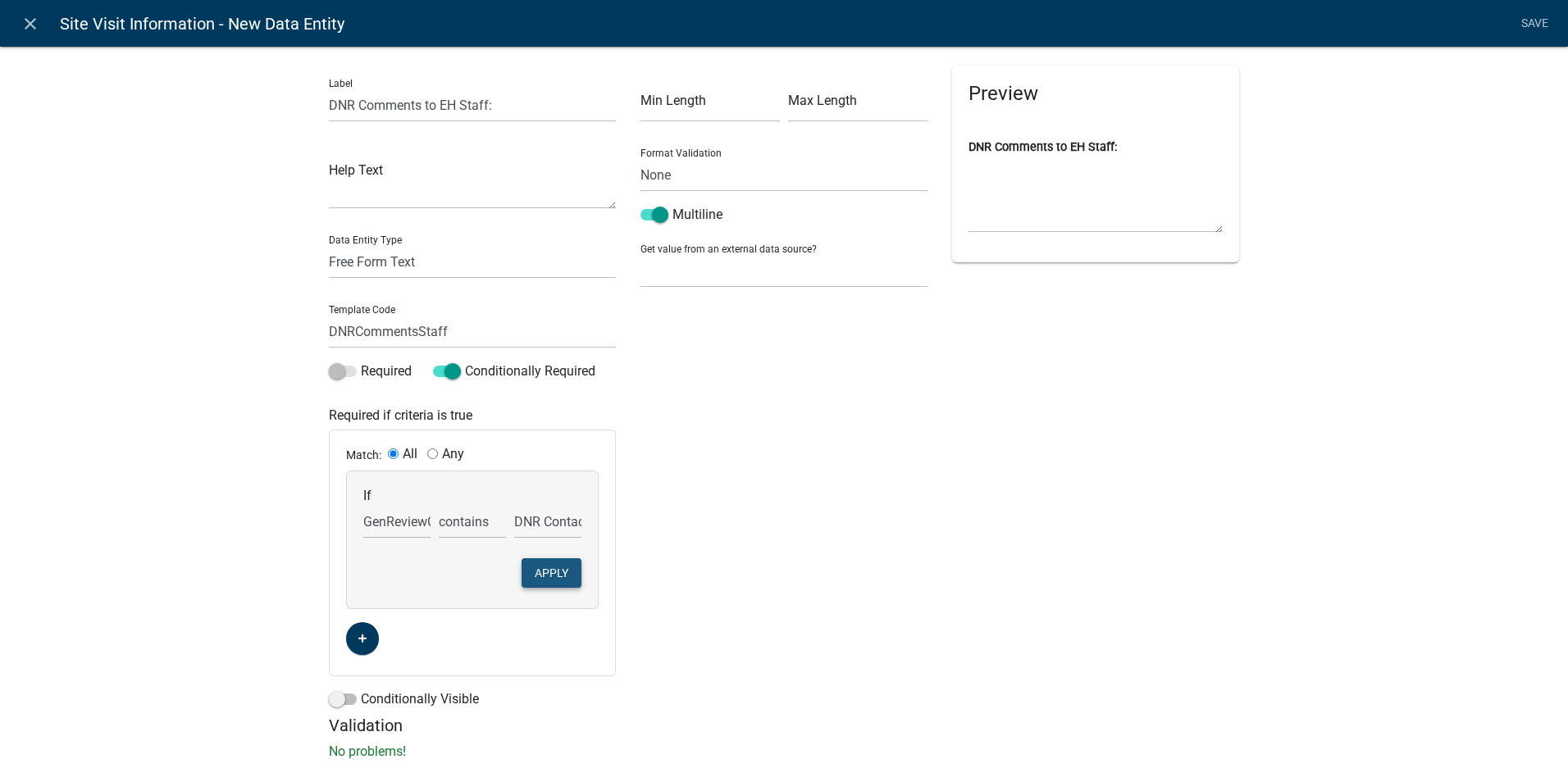
click at [550, 578] on button "Apply" at bounding box center [551, 572] width 60 height 29
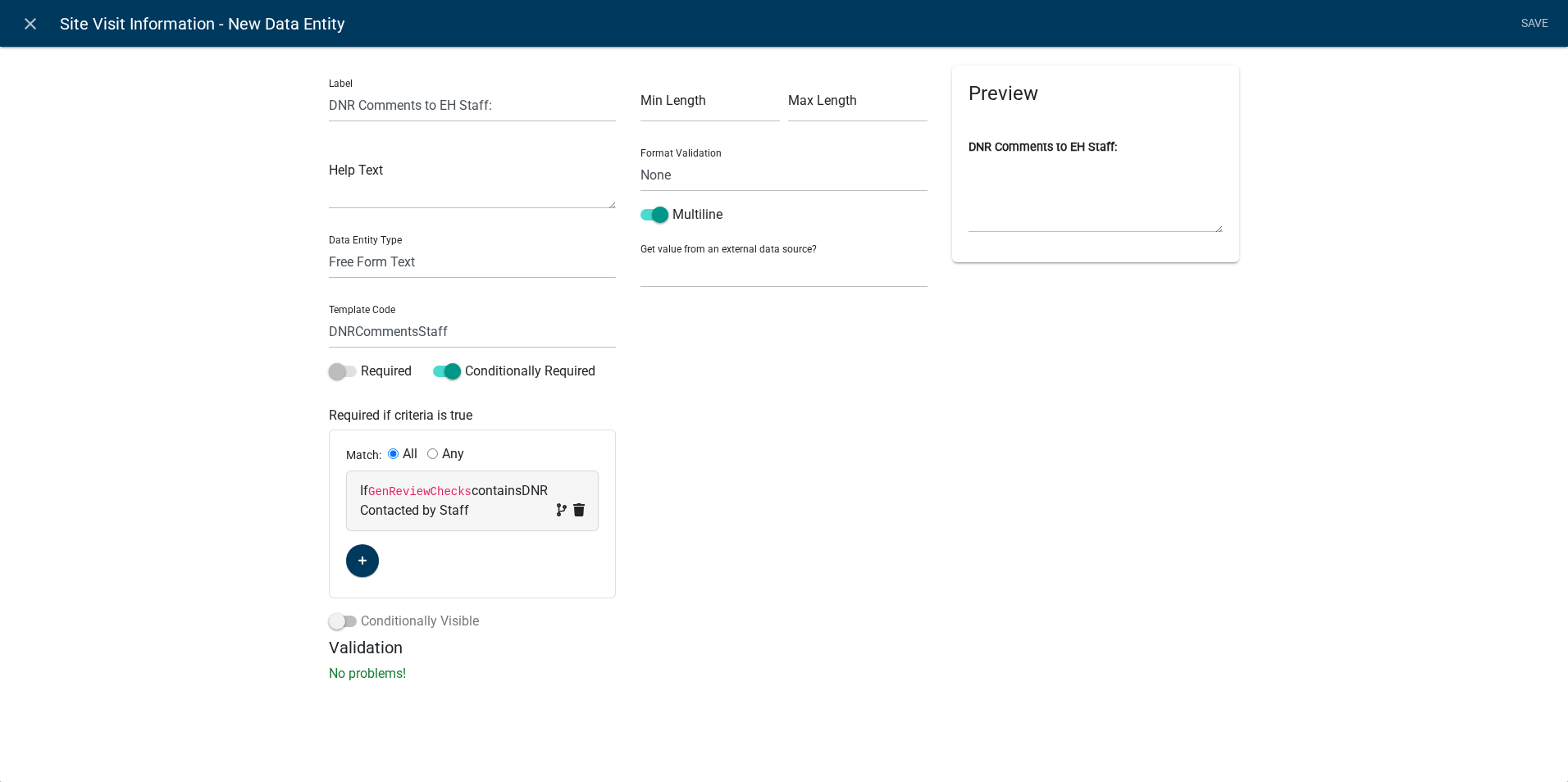
click at [348, 624] on span at bounding box center [342, 621] width 28 height 12
click at [361, 611] on input "Conditionally Visible" at bounding box center [361, 611] width 0 height 0
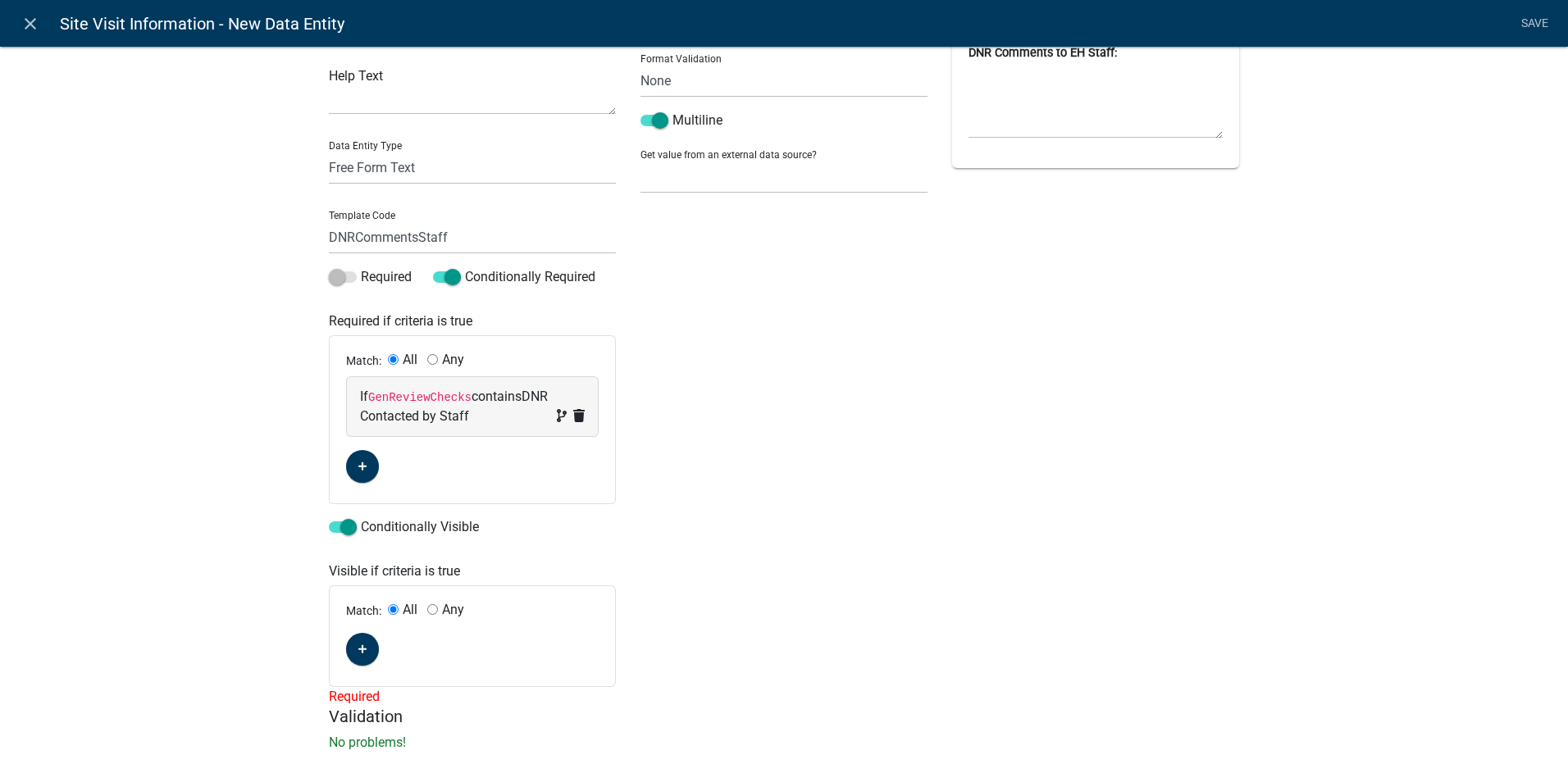
scroll to position [114, 0]
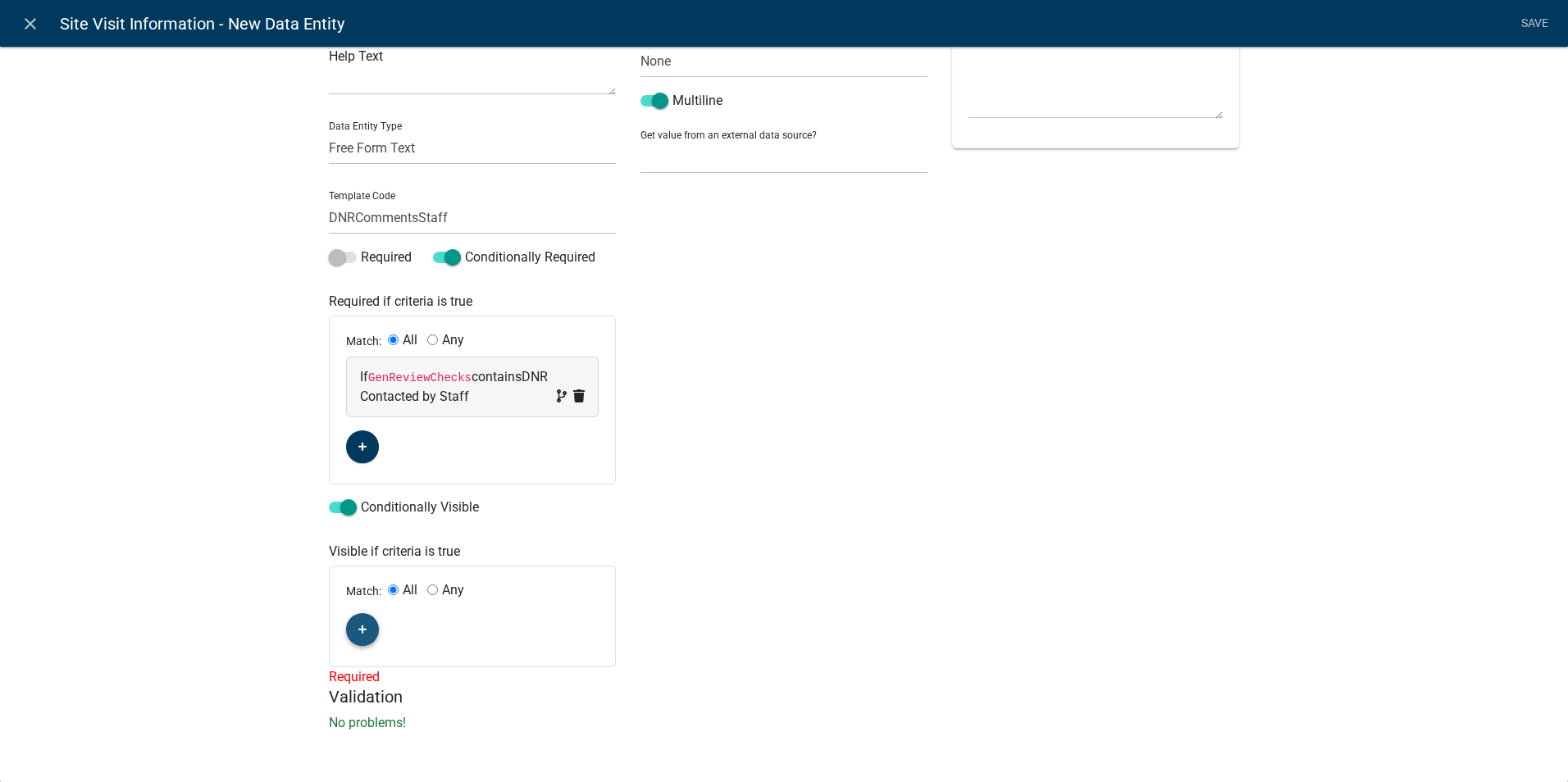
click at [359, 634] on fa-icon "button" at bounding box center [363, 630] width 9 height 16
click at [384, 623] on span "(unset)" at bounding box center [388, 627] width 41 height 16
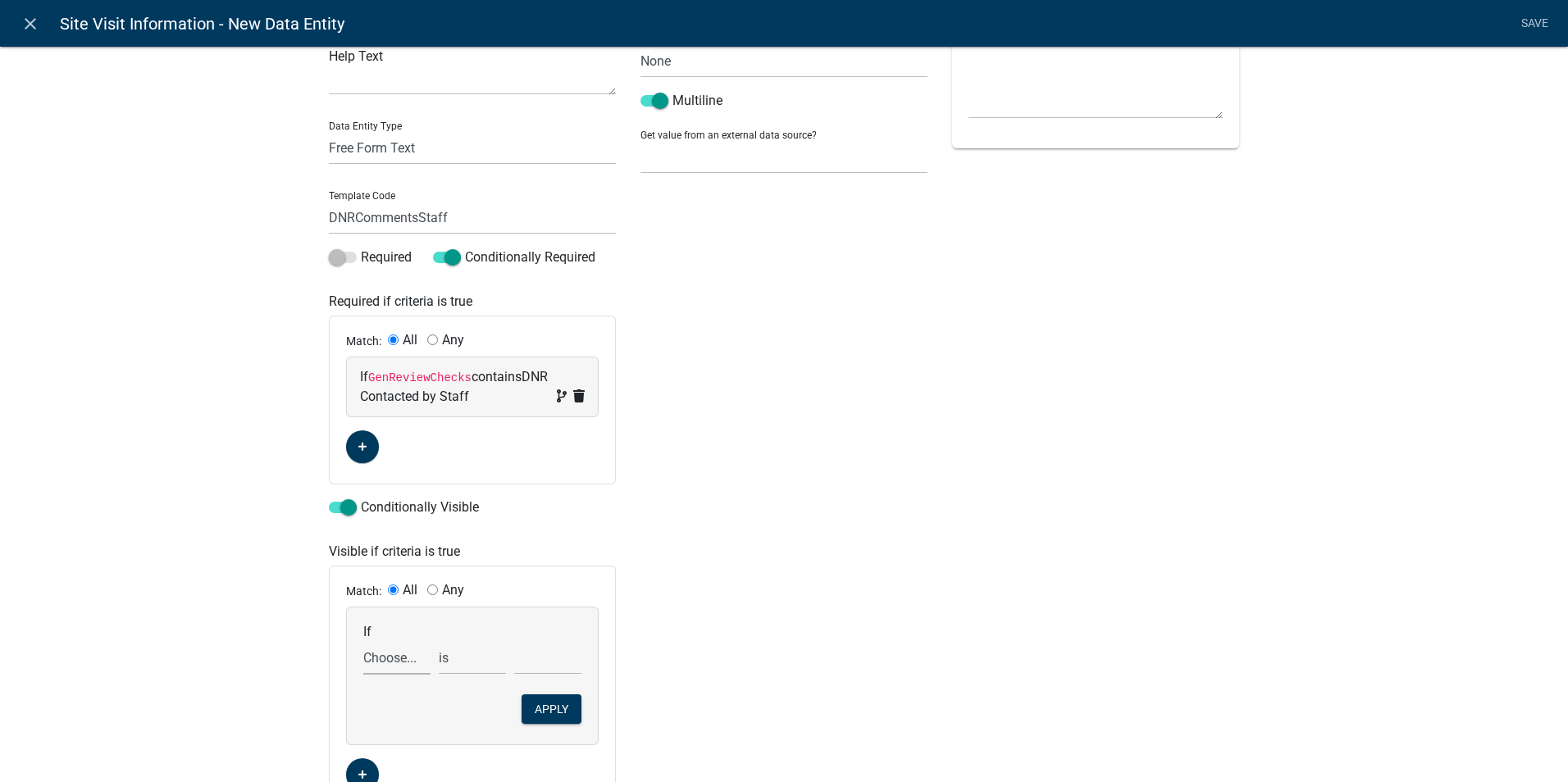
click at [377, 660] on select "Choose... Acres AddInfoNeeded Address ALL_FEE_RECIPIENTS AnticipatedCompletionD…" at bounding box center [397, 658] width 68 height 34
select select "52: GenReviewChecks"
click at [364, 642] on select "Choose... Acres AddInfoNeeded Address ALL_FEE_RECIPIENTS AnticipatedCompletionD…" at bounding box center [397, 658] width 68 height 34
click at [447, 652] on select "exists does not exist contains does not contain" at bounding box center [473, 658] width 68 height 34
select select "6: ~"
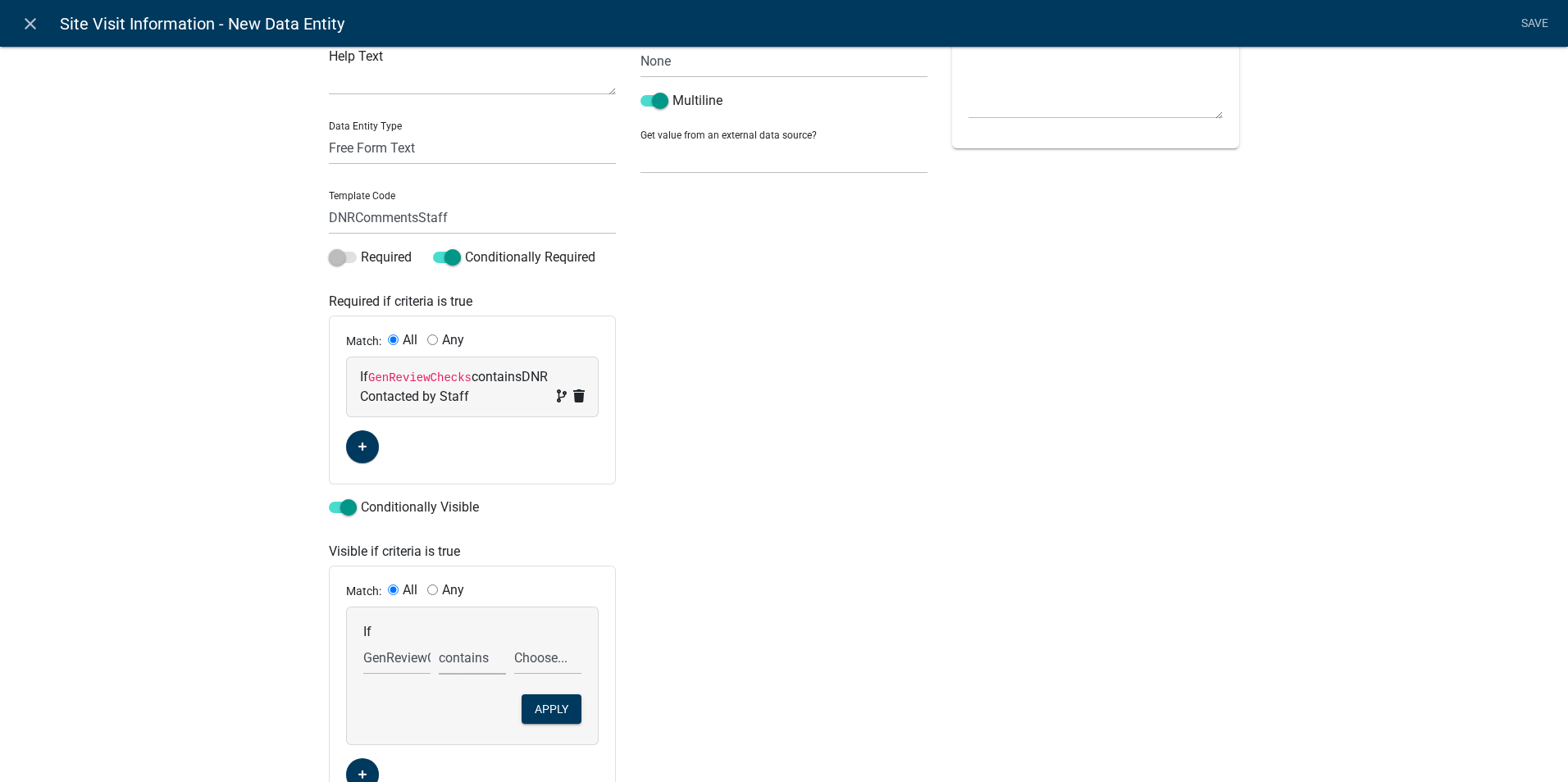
click at [439, 642] on select "exists does not exist contains does not contain" at bounding box center [473, 658] width 68 height 34
click at [536, 661] on select "Choose... Address Waste Material Disposal DNR Contacted by Staff Other - Explai…" at bounding box center [548, 658] width 68 height 34
select select "2: DNR Contacted by Staff"
click at [515, 642] on select "Choose... Address Waste Material Disposal DNR Contacted by Staff Other - Explai…" at bounding box center [548, 658] width 68 height 34
click at [538, 711] on button "Apply" at bounding box center [551, 709] width 60 height 29
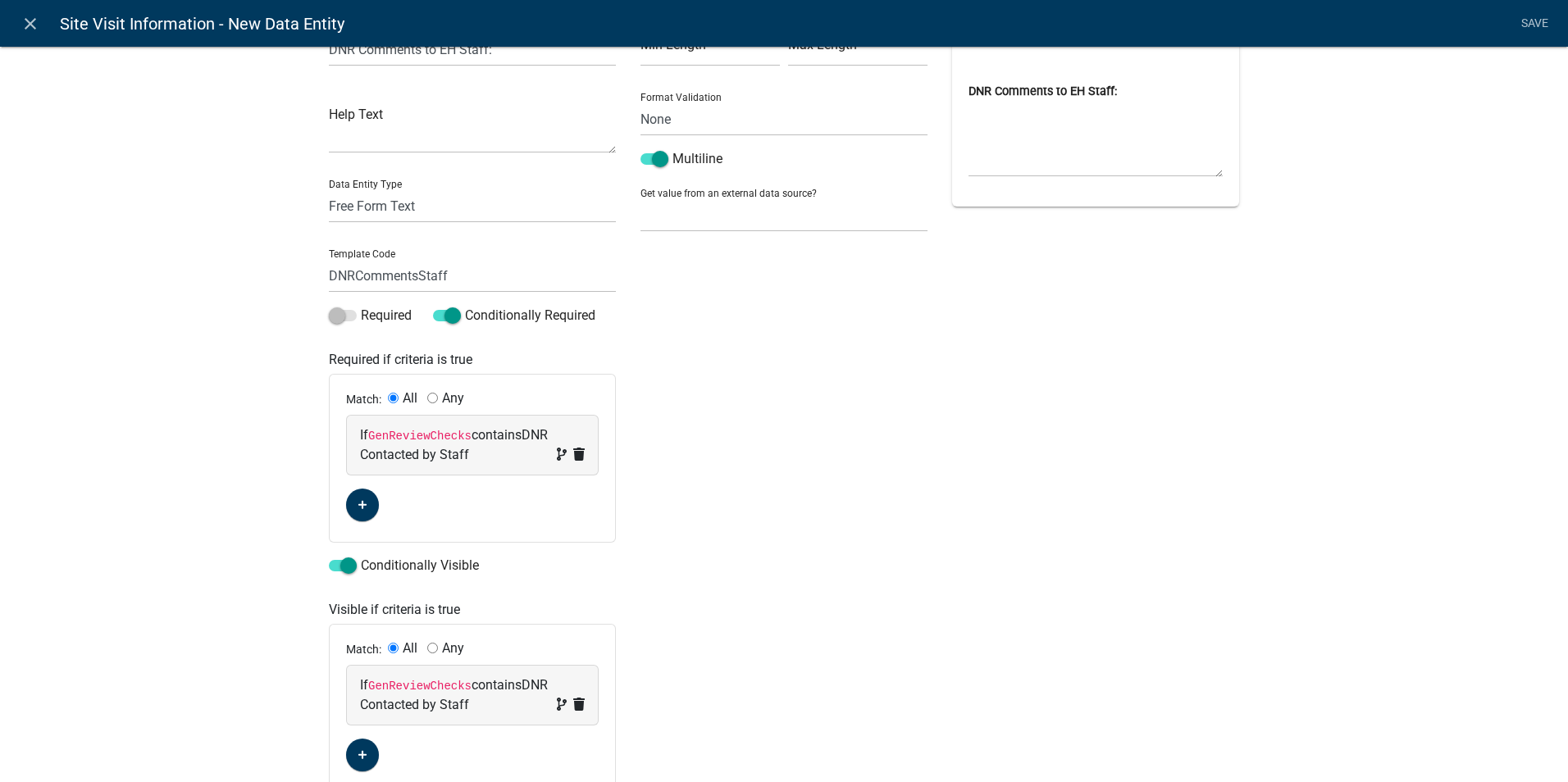
scroll to position [0, 0]
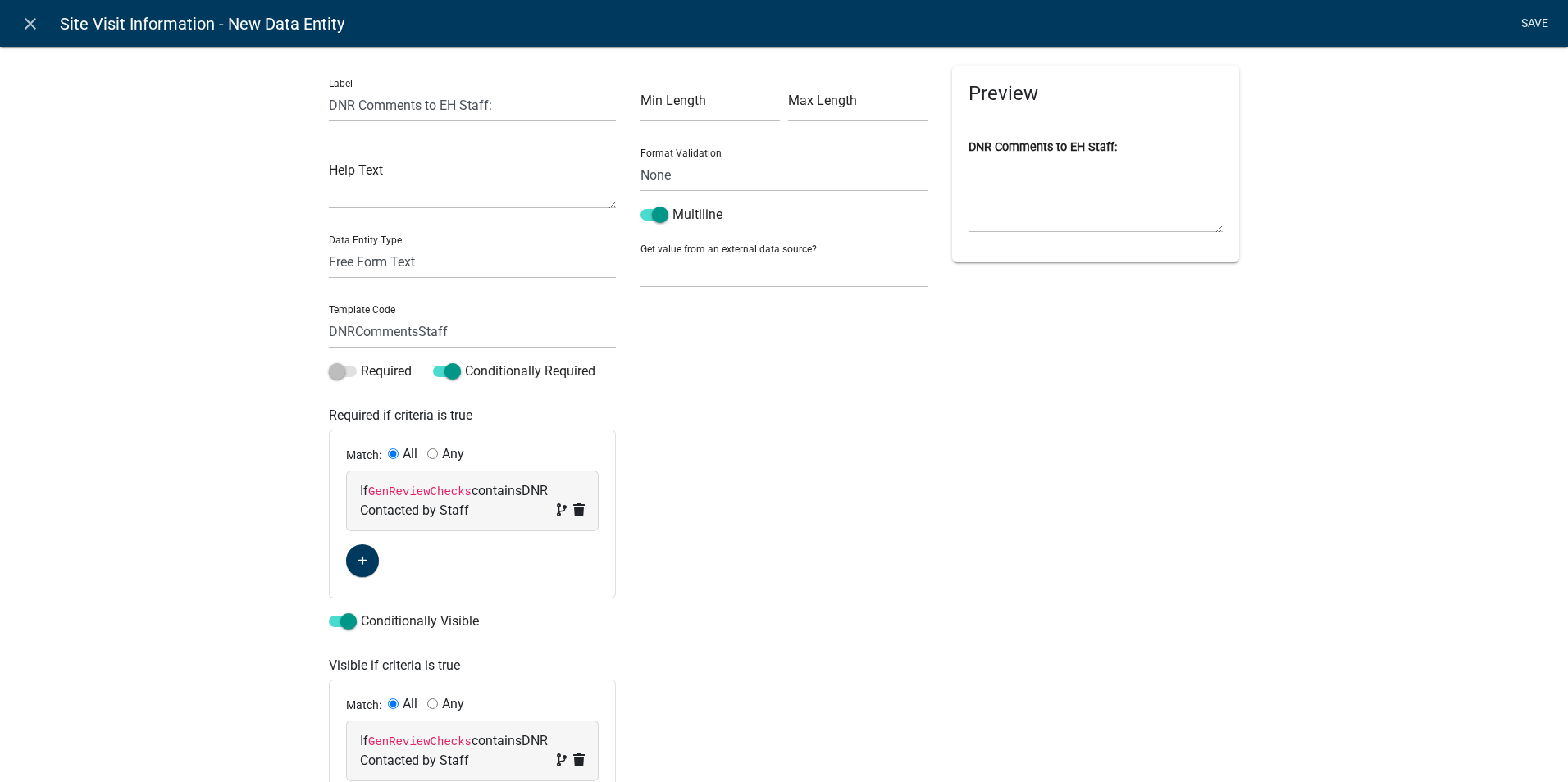
click at [1534, 20] on link "Save" at bounding box center [1534, 23] width 41 height 31
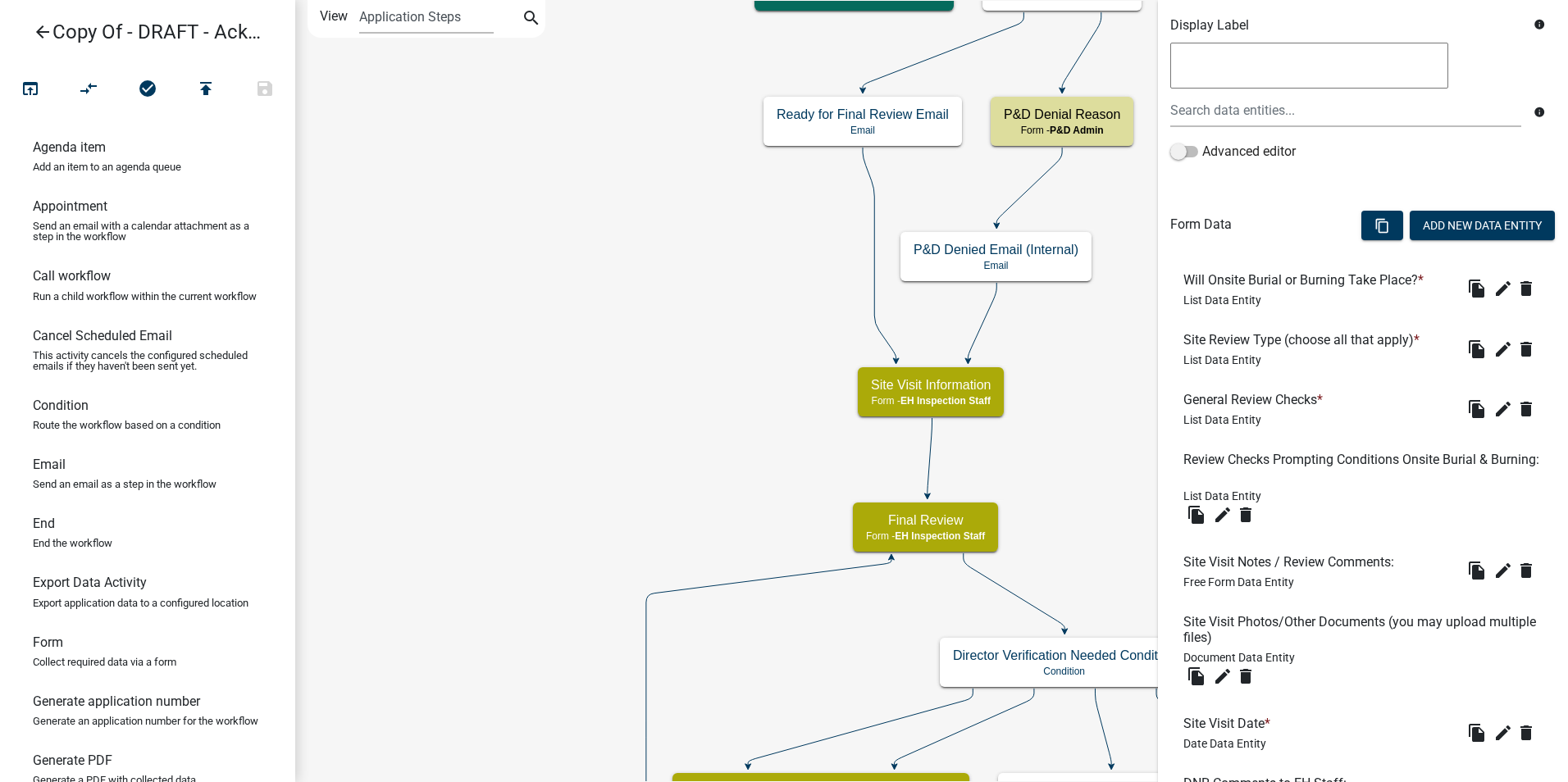
scroll to position [475, 0]
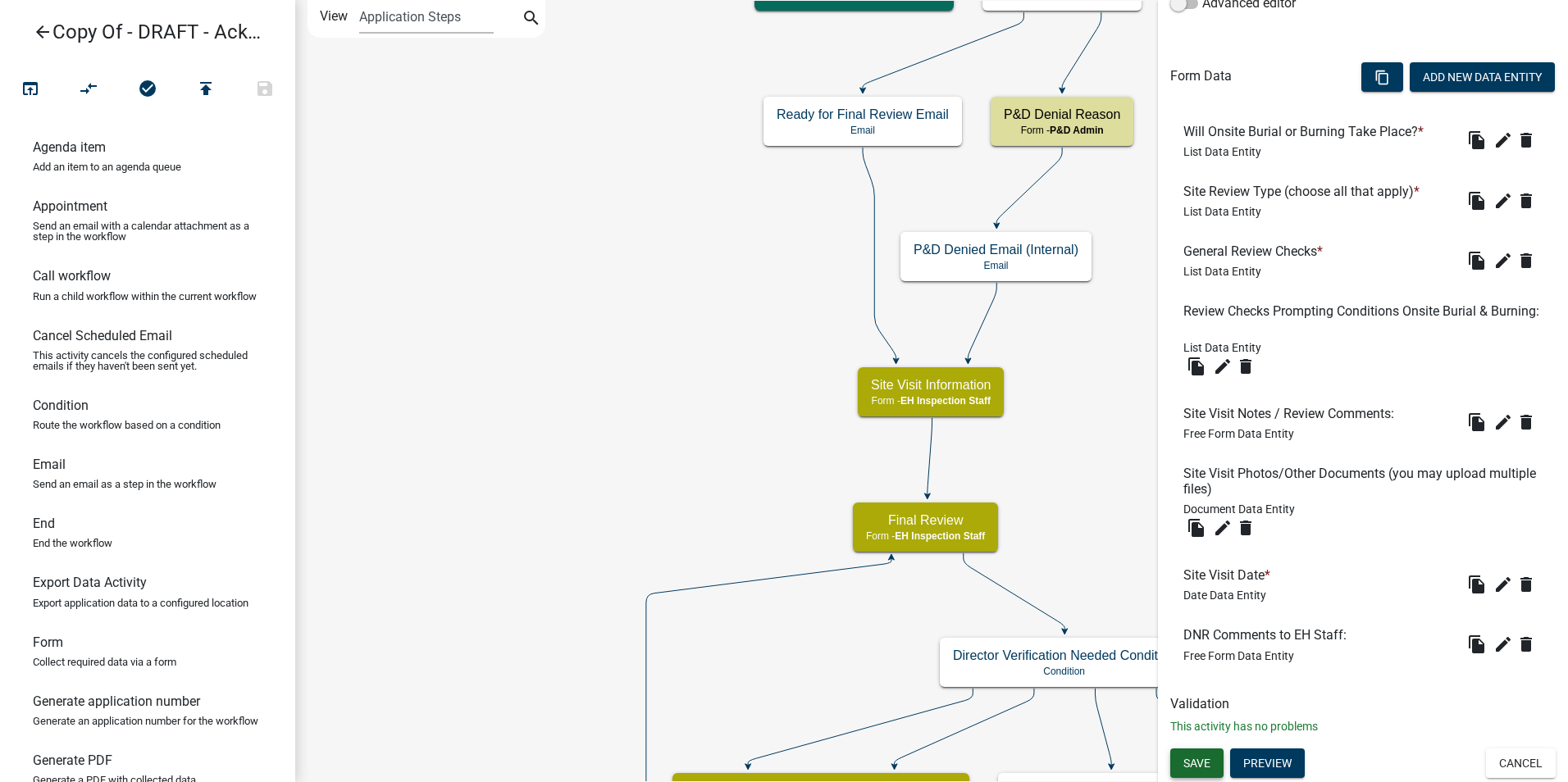
click at [1195, 760] on span "Save" at bounding box center [1196, 762] width 27 height 13
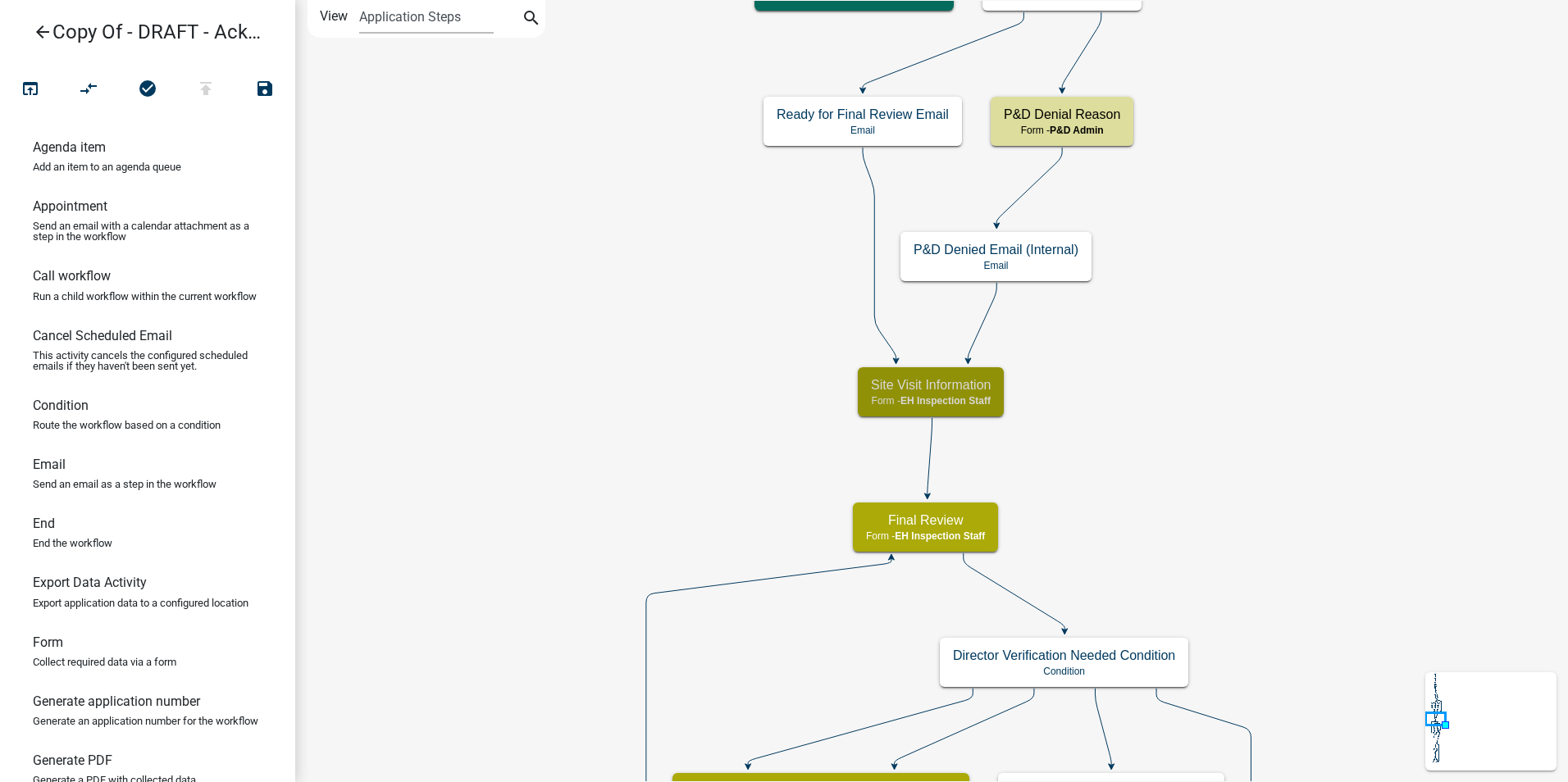
scroll to position [0, 0]
click at [936, 520] on h5 "Final Review" at bounding box center [925, 521] width 119 height 16
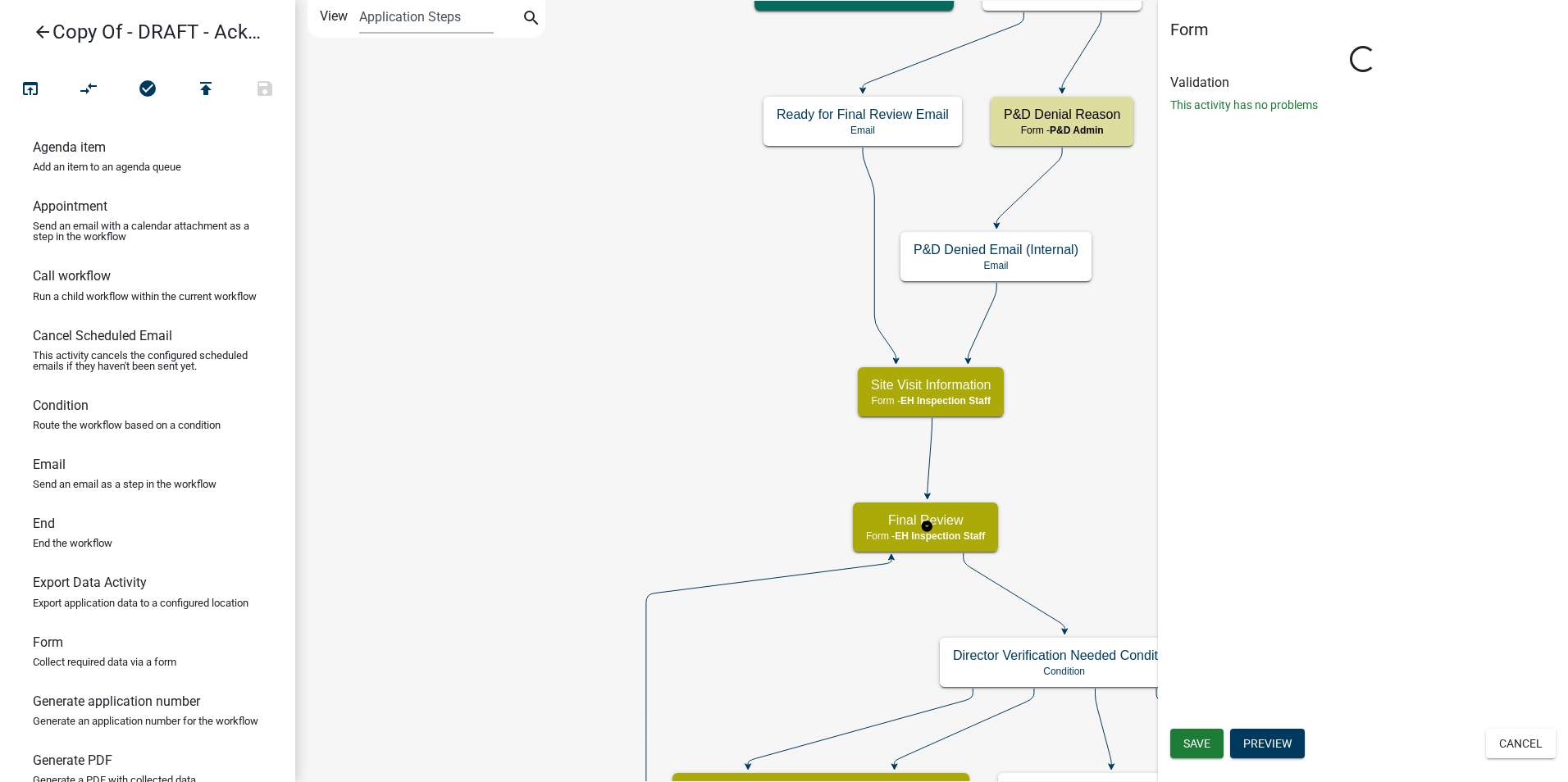
select select "B112E396-40EF-4858-AE7C-AB0894FDBB84"
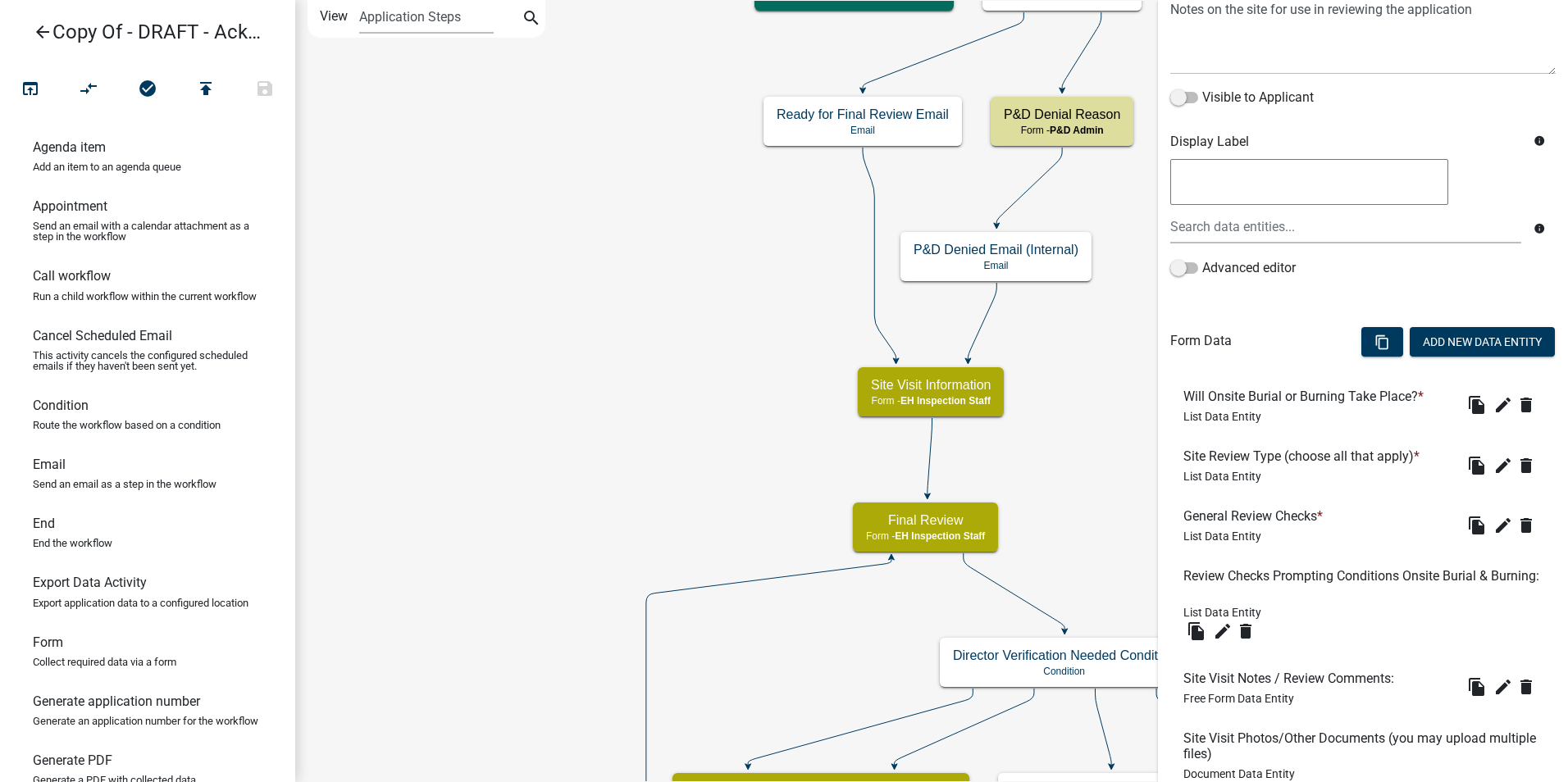
scroll to position [475, 0]
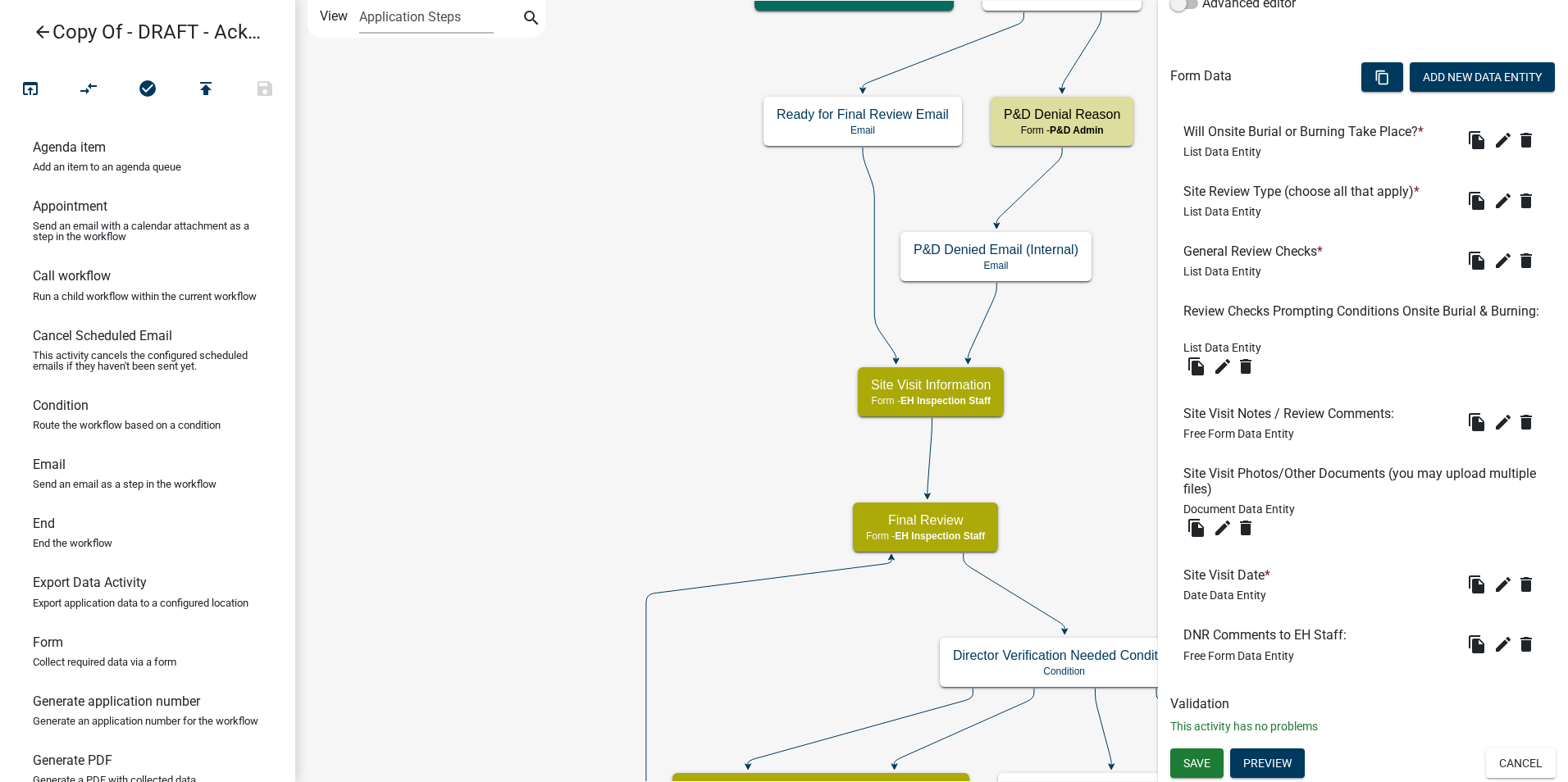
click at [1232, 634] on h6 "DNR Comments to EH Staff:" at bounding box center [1268, 635] width 170 height 16
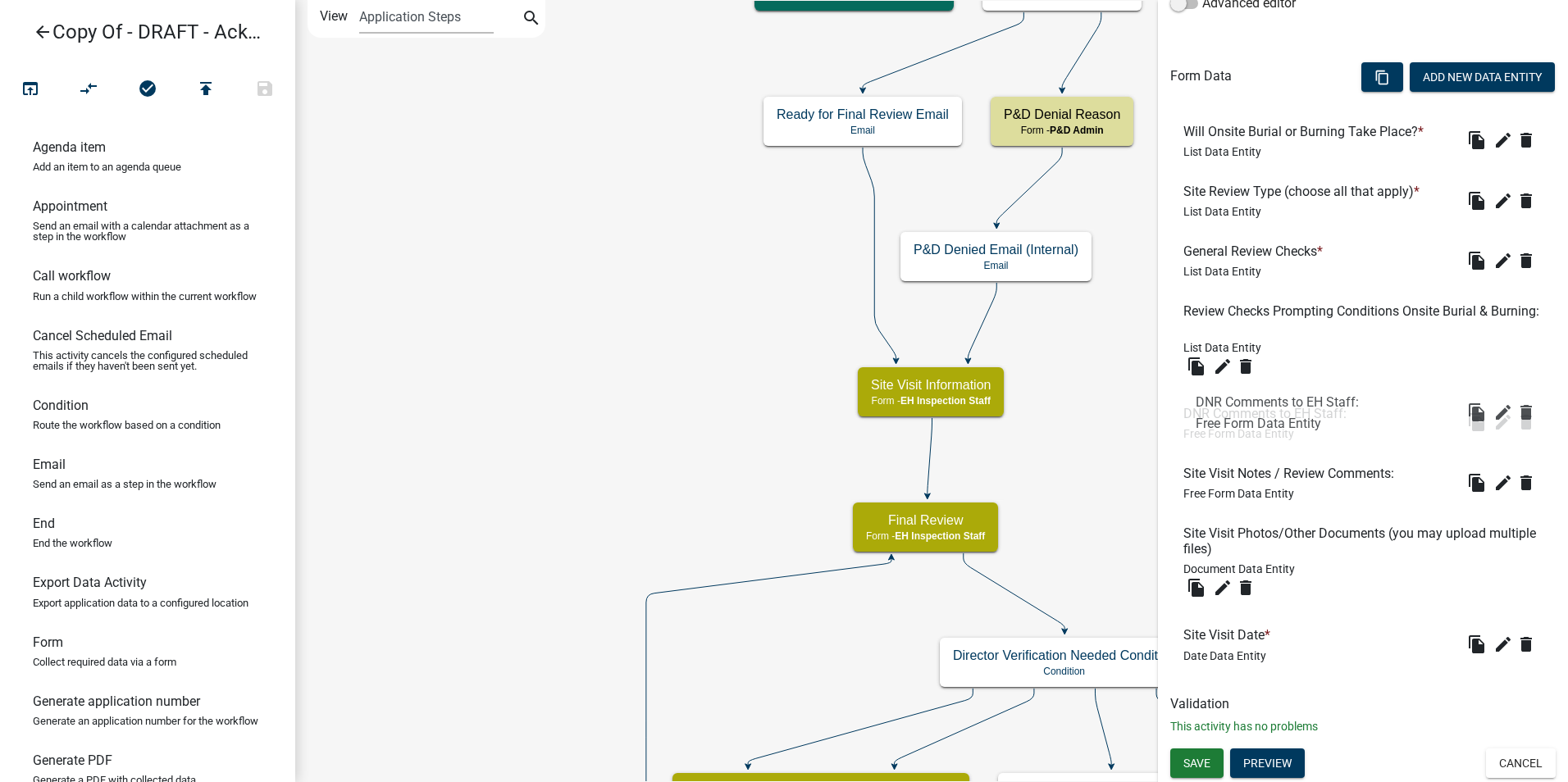
drag, startPoint x: 1236, startPoint y: 634, endPoint x: 1252, endPoint y: 400, distance: 234.5
click at [1188, 768] on span "Save" at bounding box center [1196, 762] width 27 height 13
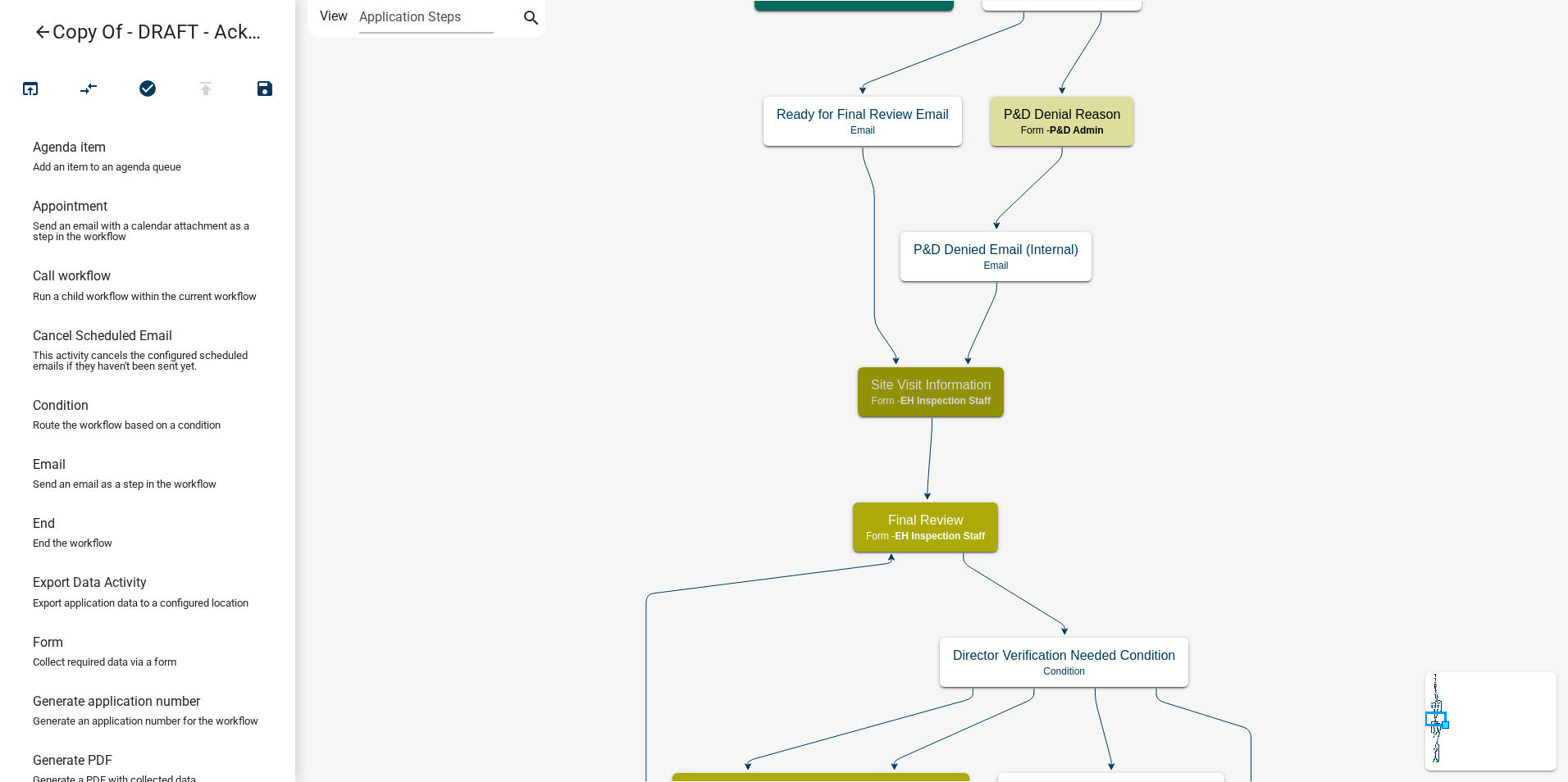
scroll to position [0, 0]
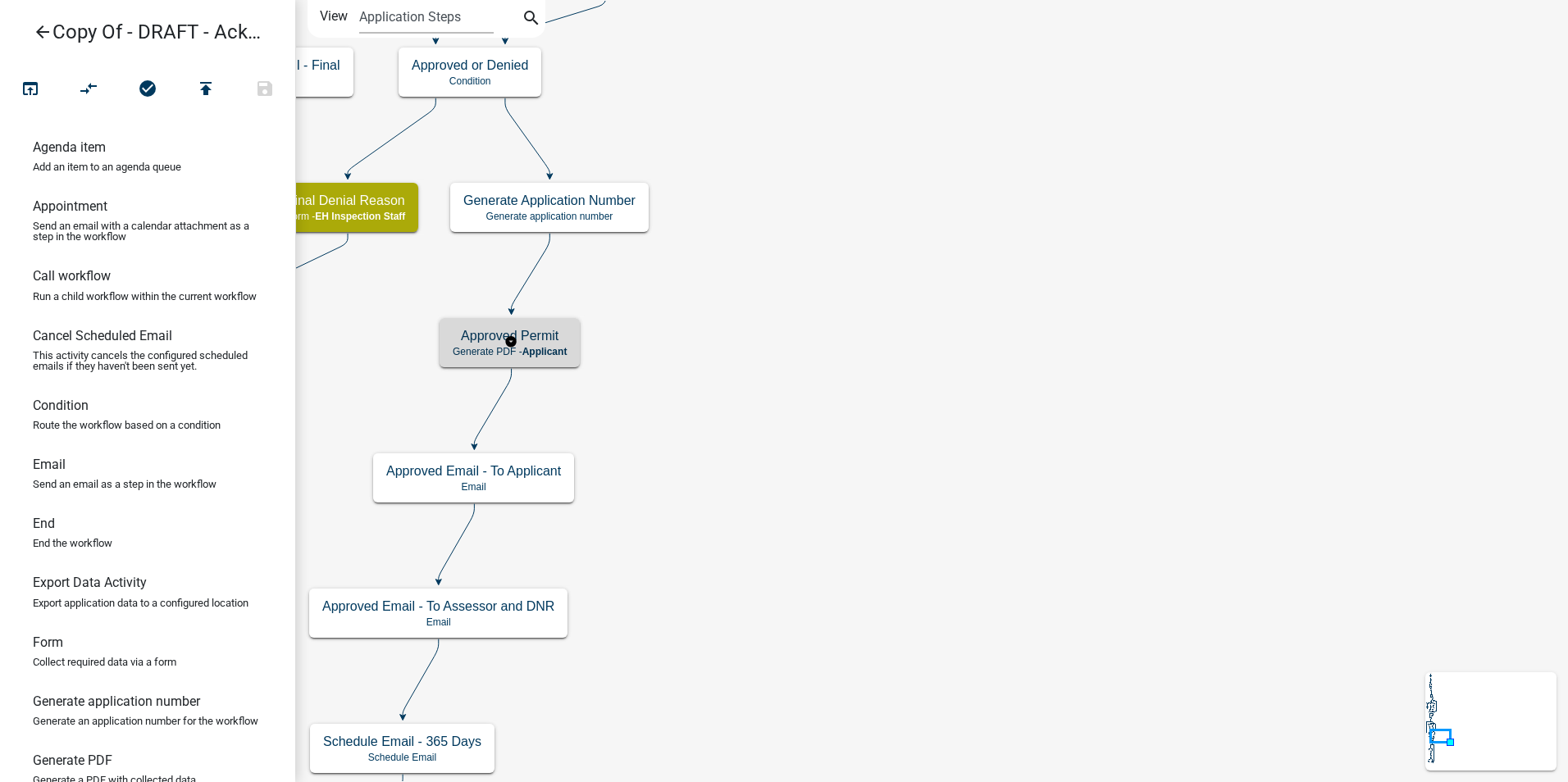
click at [461, 338] on h5 "Approved Permit" at bounding box center [509, 336] width 114 height 16
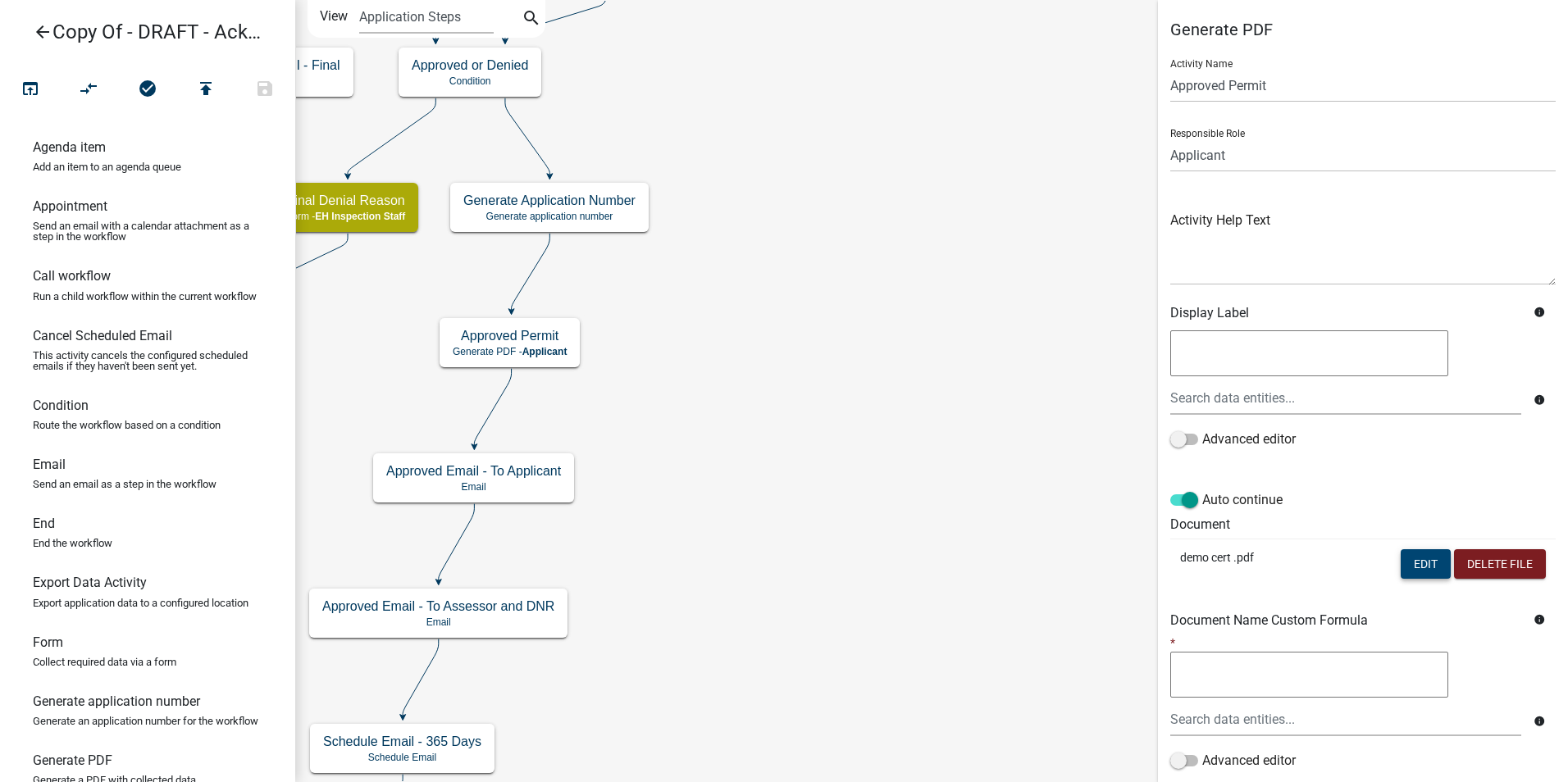
click at [1417, 557] on button "Edit" at bounding box center [1426, 563] width 50 height 29
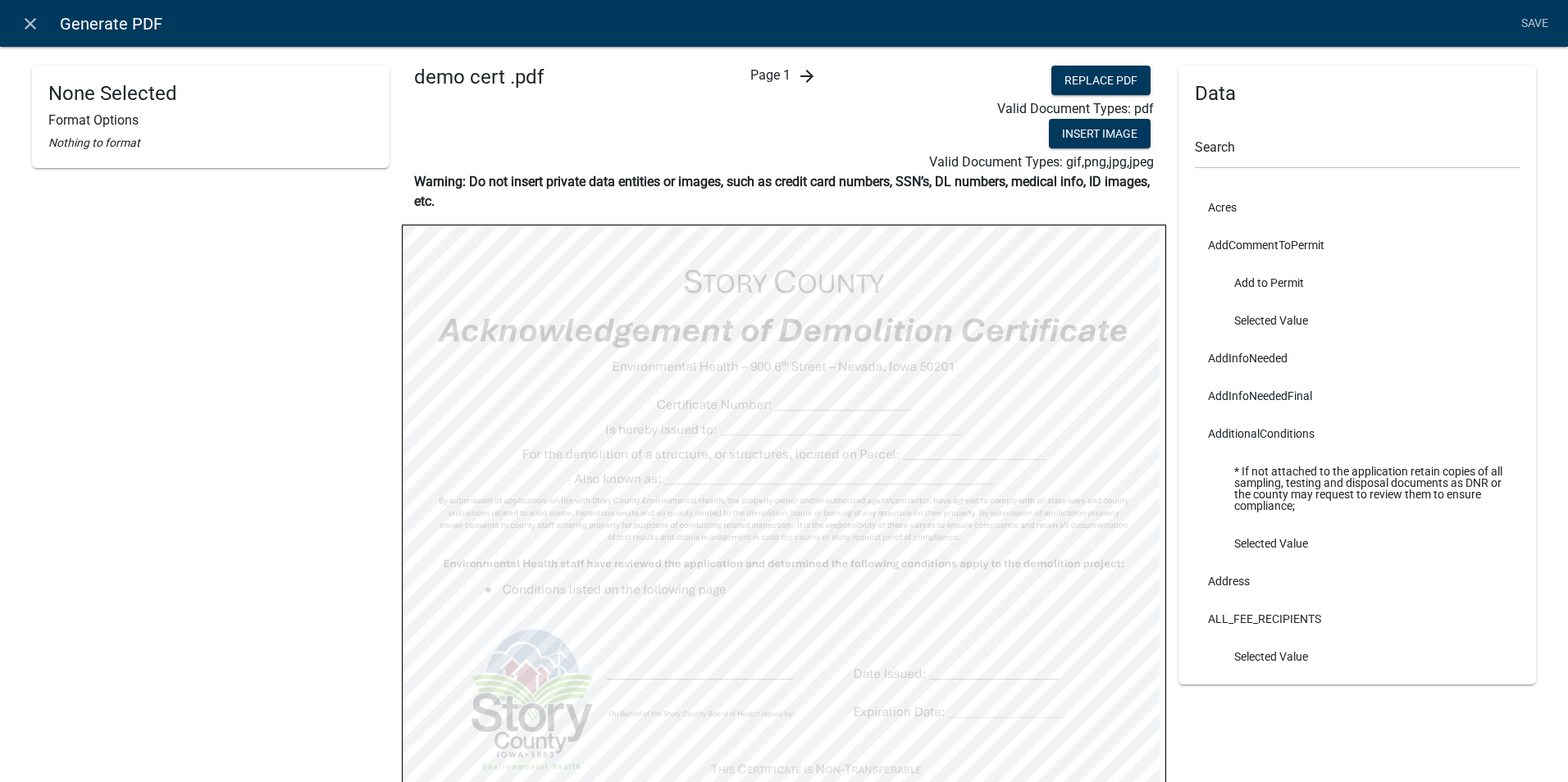
click at [797, 75] on icon "arrow_forward" at bounding box center [807, 76] width 20 height 20
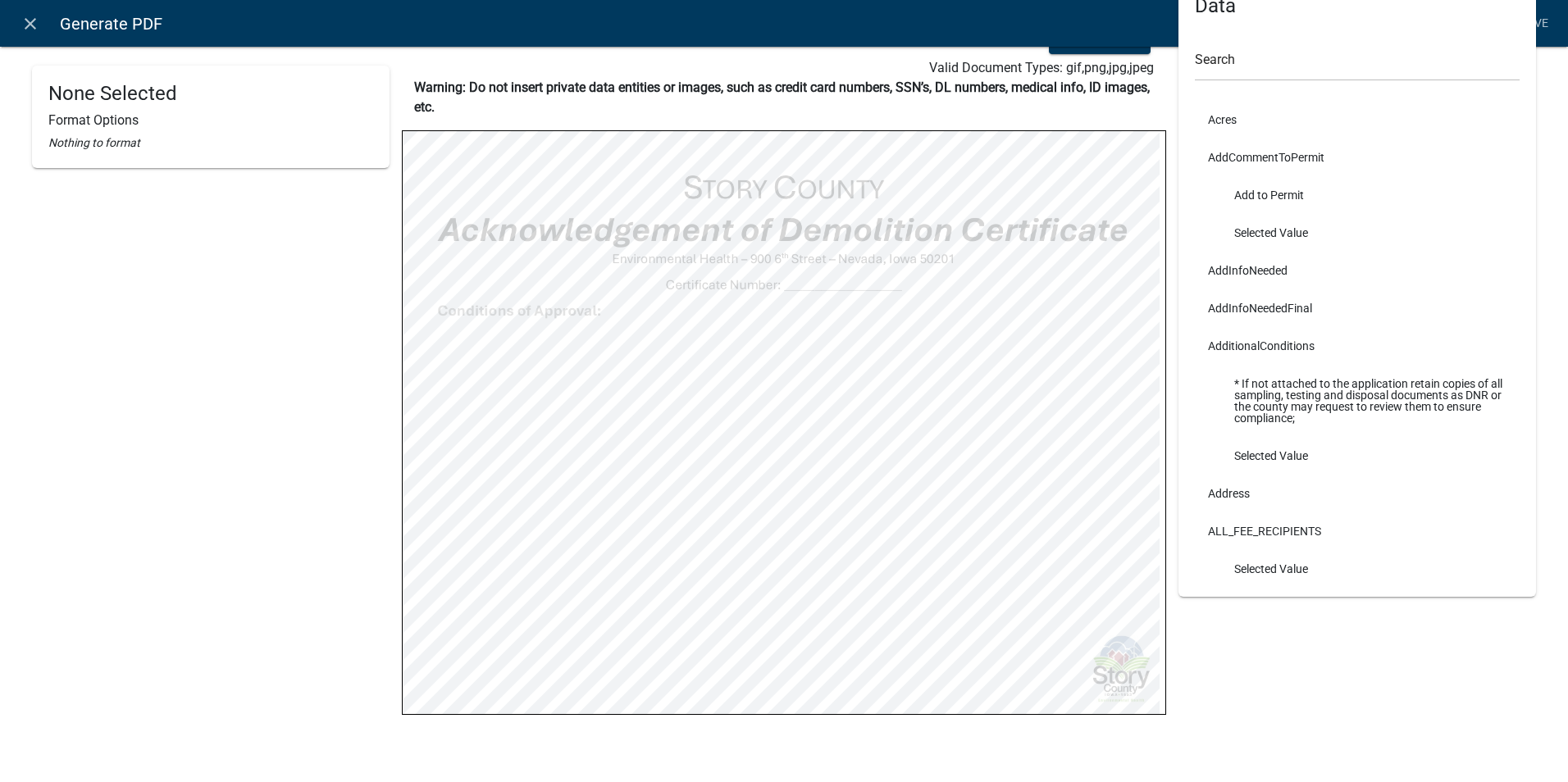
scroll to position [108, 0]
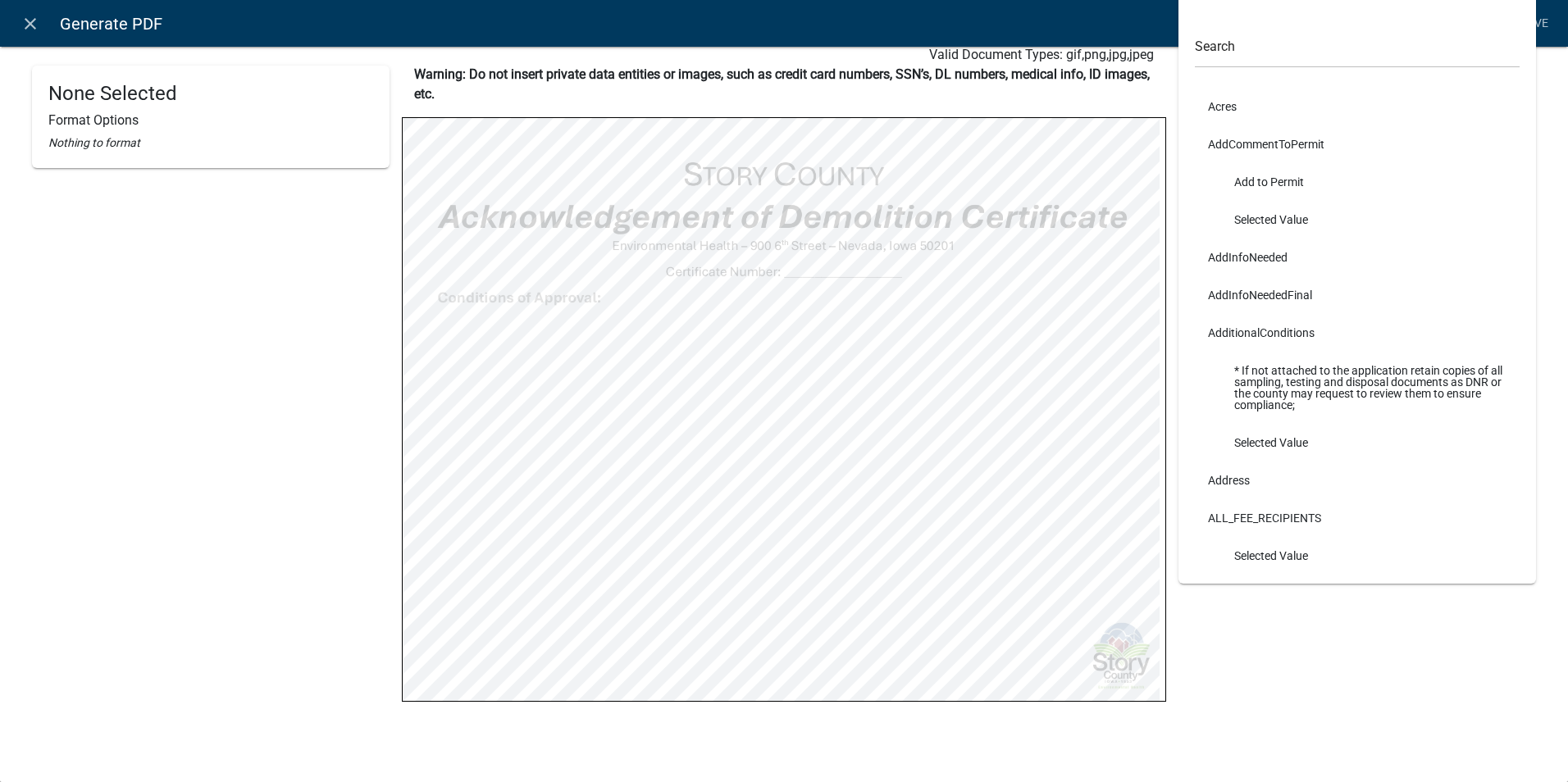
select select
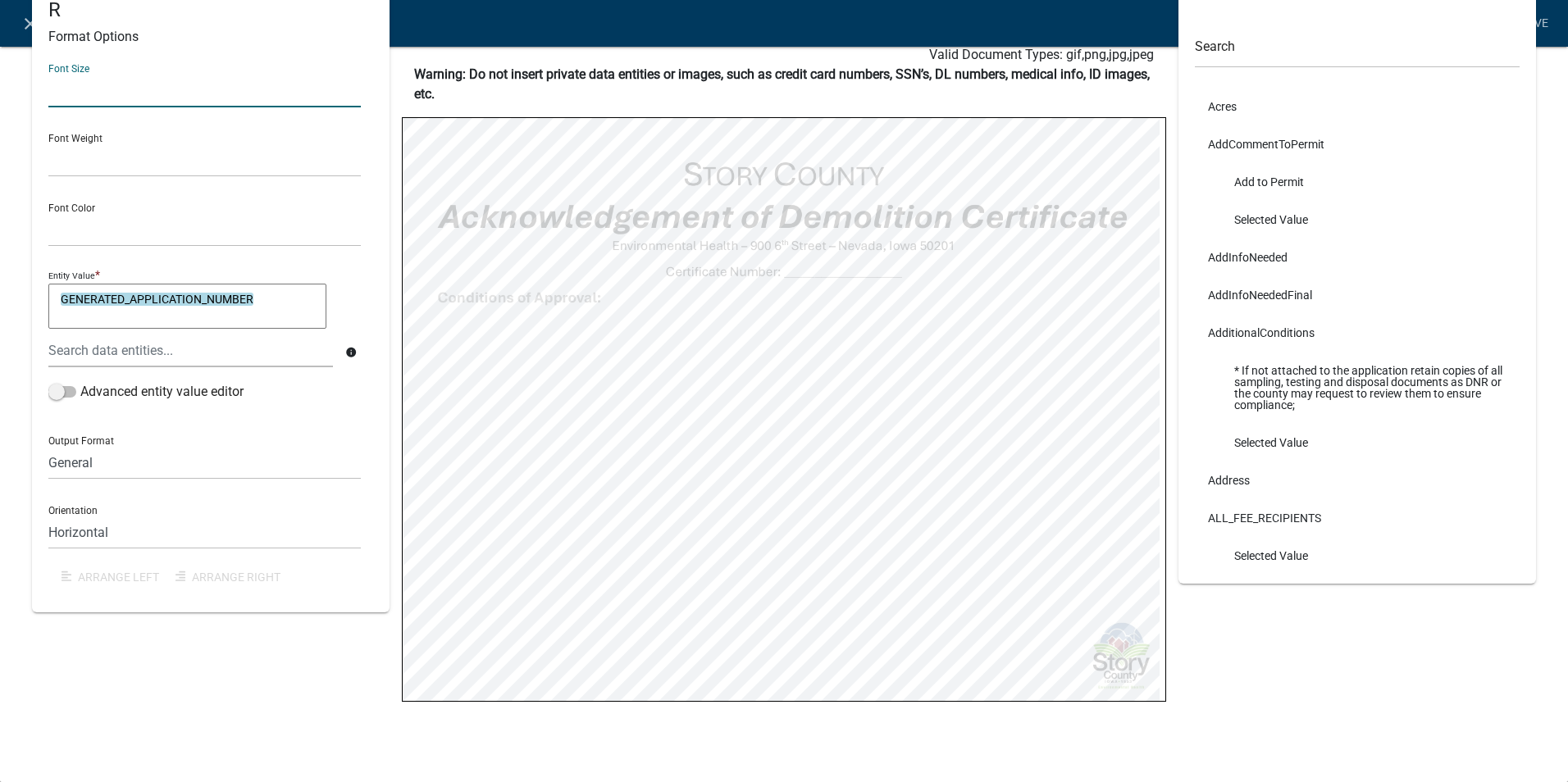
click at [139, 80] on input "text" at bounding box center [204, 91] width 313 height 34
click at [122, 158] on select "Normal Bold" at bounding box center [204, 160] width 313 height 34
select select "bold"
click at [48, 143] on select "Normal Bold" at bounding box center [204, 160] width 313 height 34
click at [1545, 86] on div "GENERATED_APPLICATION_NUMBER Format Options Font Size Font Weight Normal Bold F…" at bounding box center [784, 339] width 1568 height 855
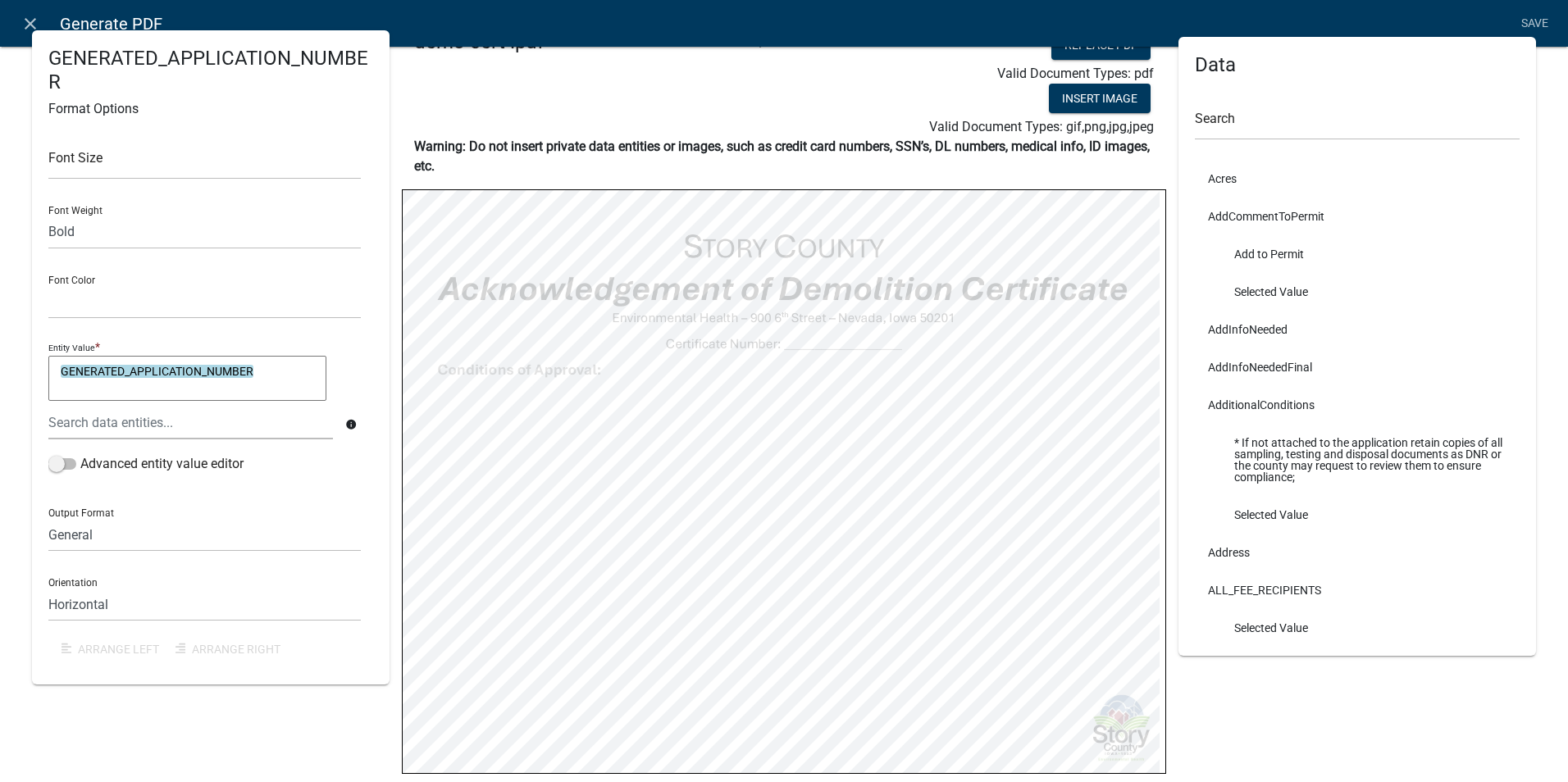
scroll to position [0, 0]
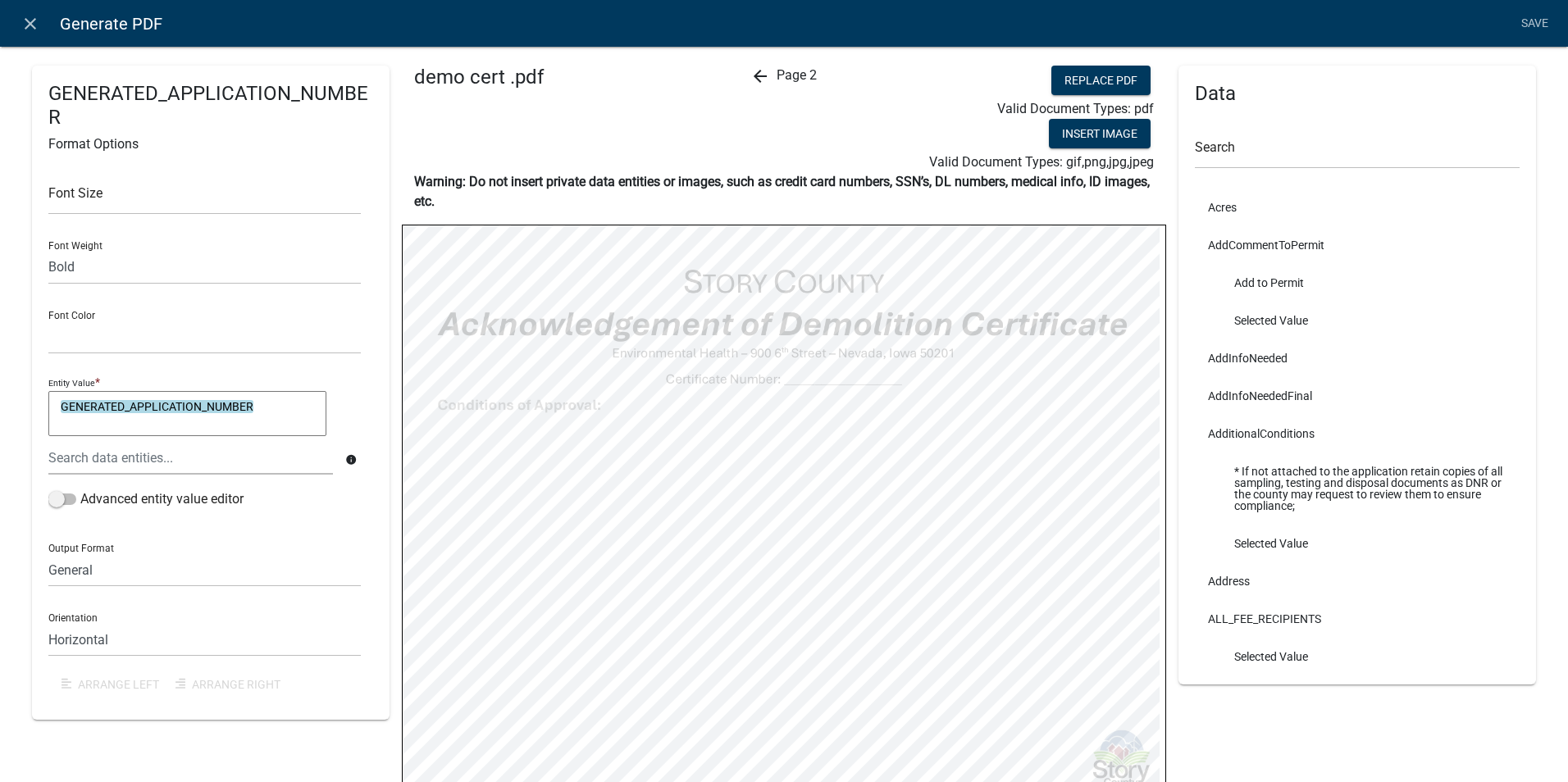
click at [752, 72] on icon "arrow_back" at bounding box center [760, 76] width 20 height 20
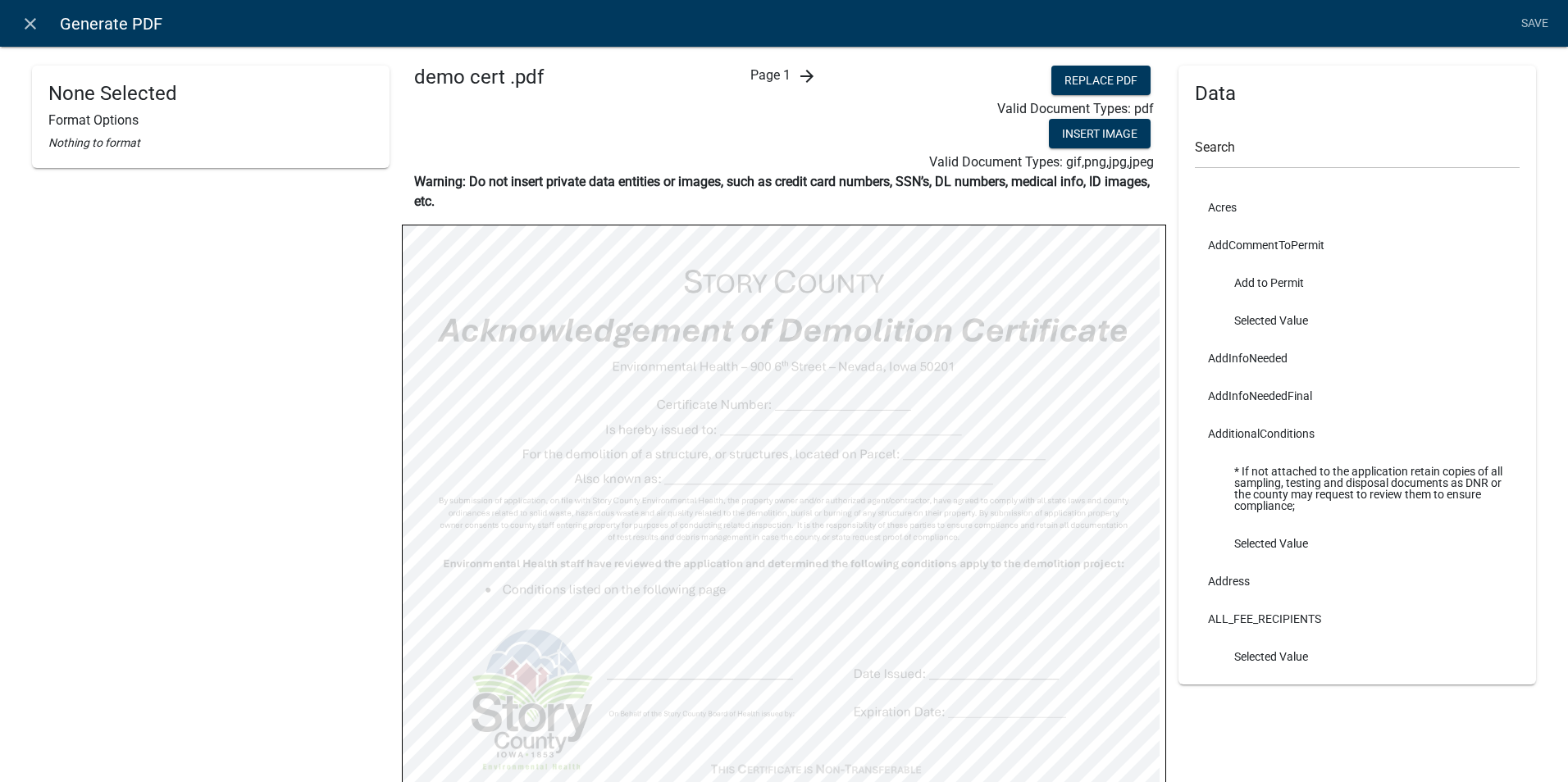
select select
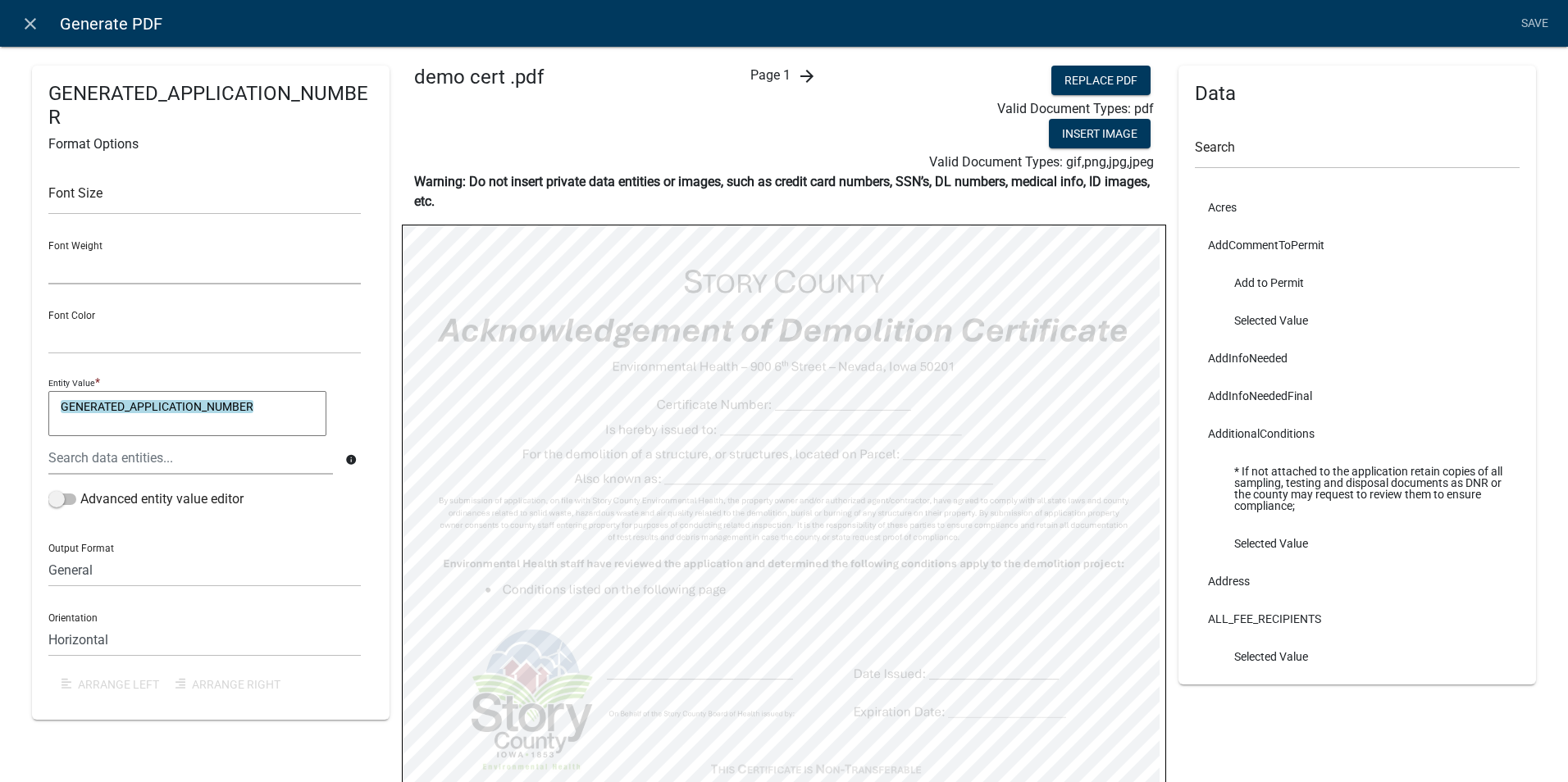
click at [113, 262] on select "Normal Bold" at bounding box center [204, 267] width 313 height 34
select select "bold"
click at [48, 251] on select "Normal Bold" at bounding box center [204, 267] width 313 height 34
select select
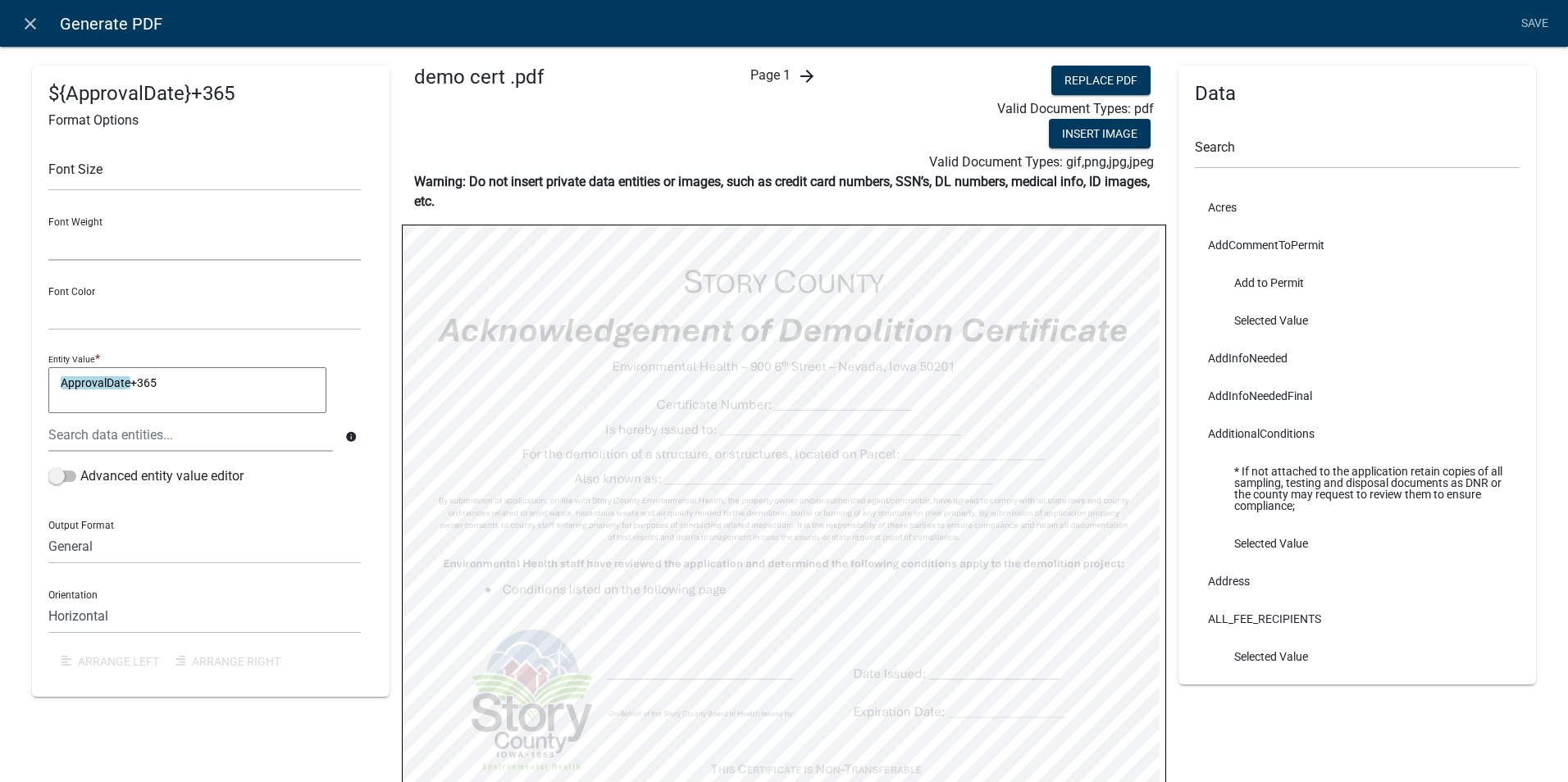
click at [68, 240] on select "Normal Bold" at bounding box center [204, 244] width 313 height 34
select select "bold"
click at [48, 227] on select "Normal Bold" at bounding box center [204, 244] width 313 height 34
click at [122, 167] on input "text" at bounding box center [204, 174] width 313 height 34
click at [85, 244] on select "Normal Bold" at bounding box center [204, 244] width 313 height 34
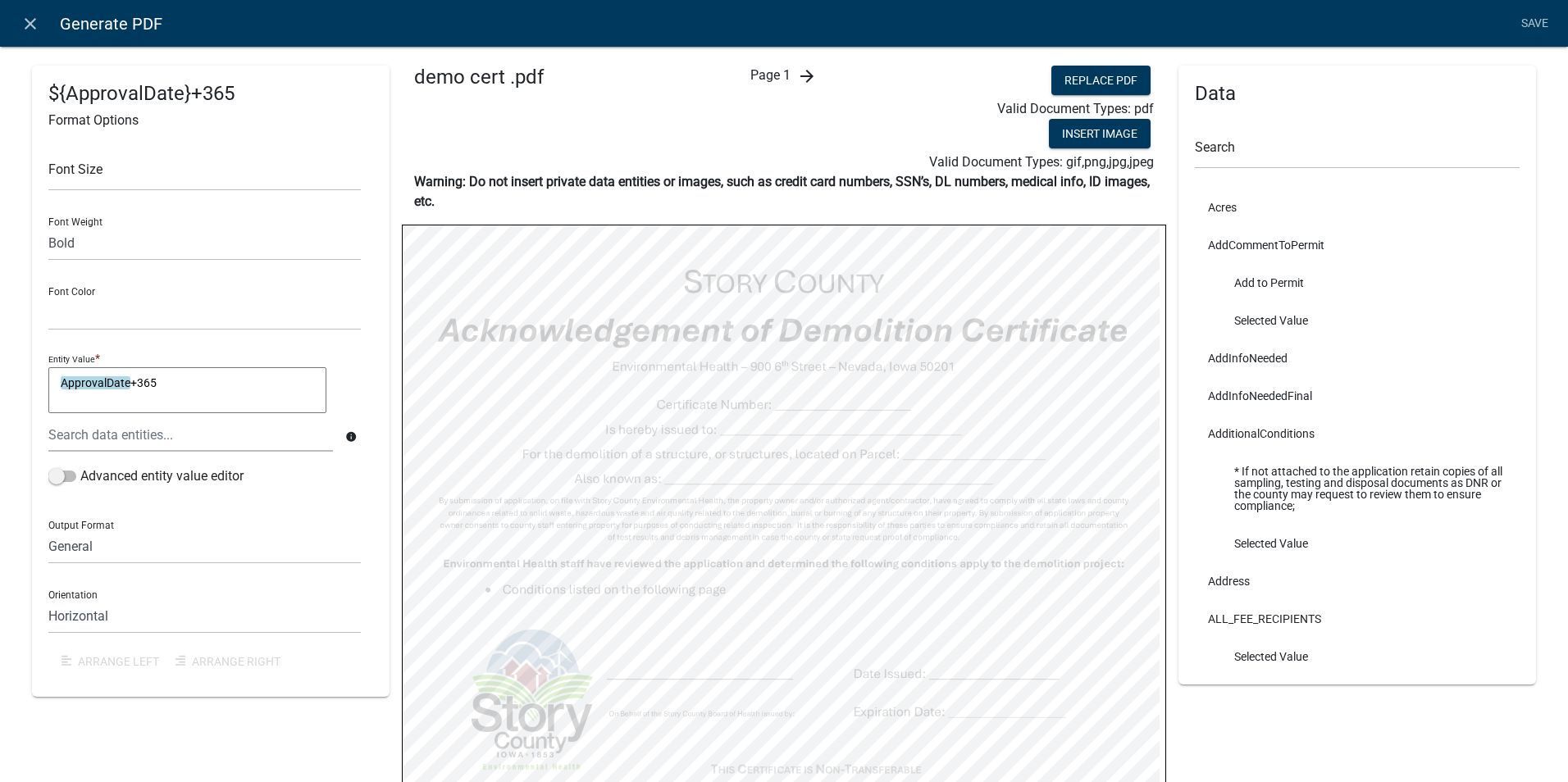
click at [24, 252] on div "${ApprovalDate}+365 Format Options Font Size Font Weight Normal Bold Font Color…" at bounding box center [211, 460] width 382 height 790
select select
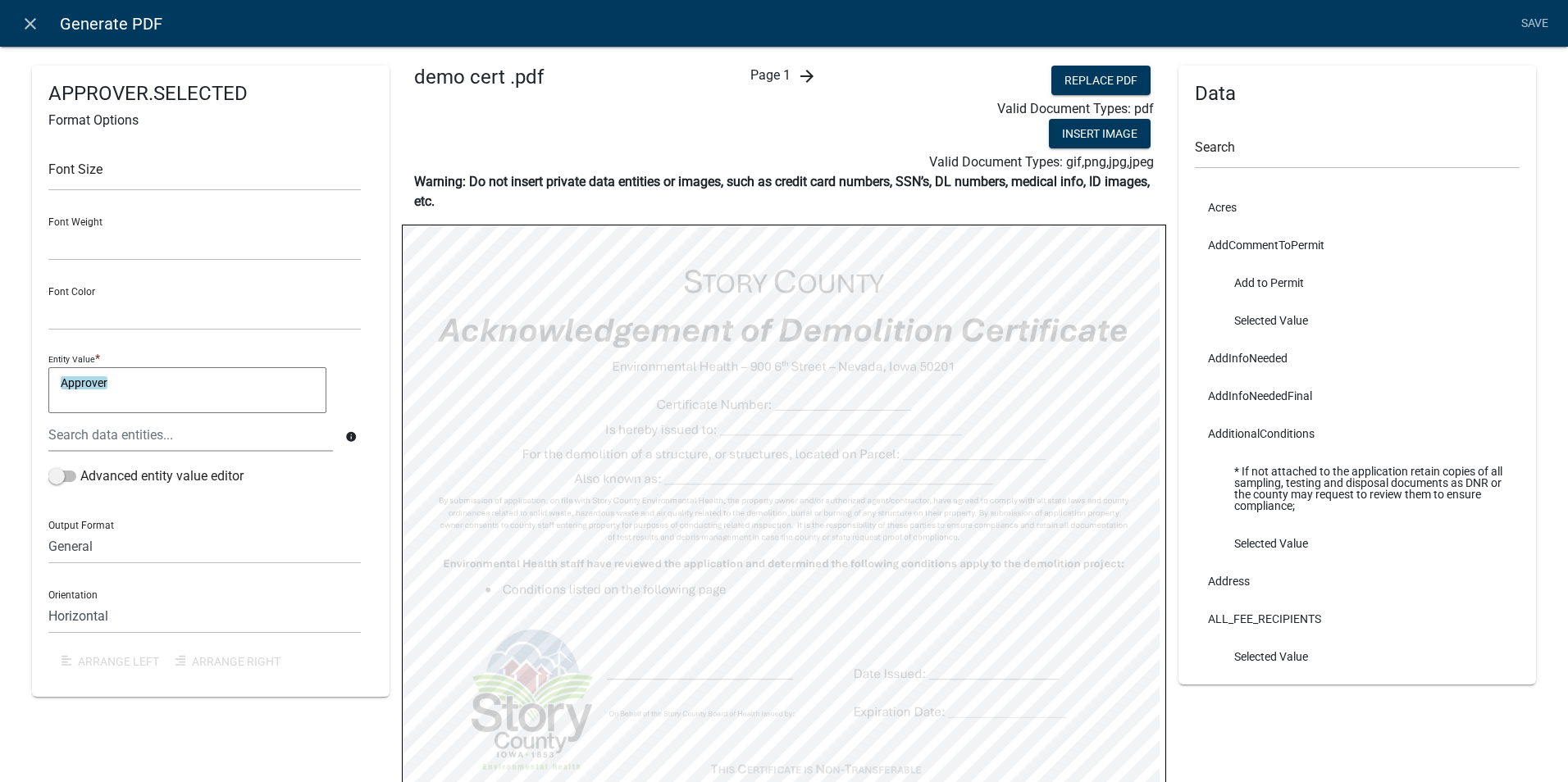
click at [799, 79] on icon "arrow_forward" at bounding box center [807, 76] width 20 height 20
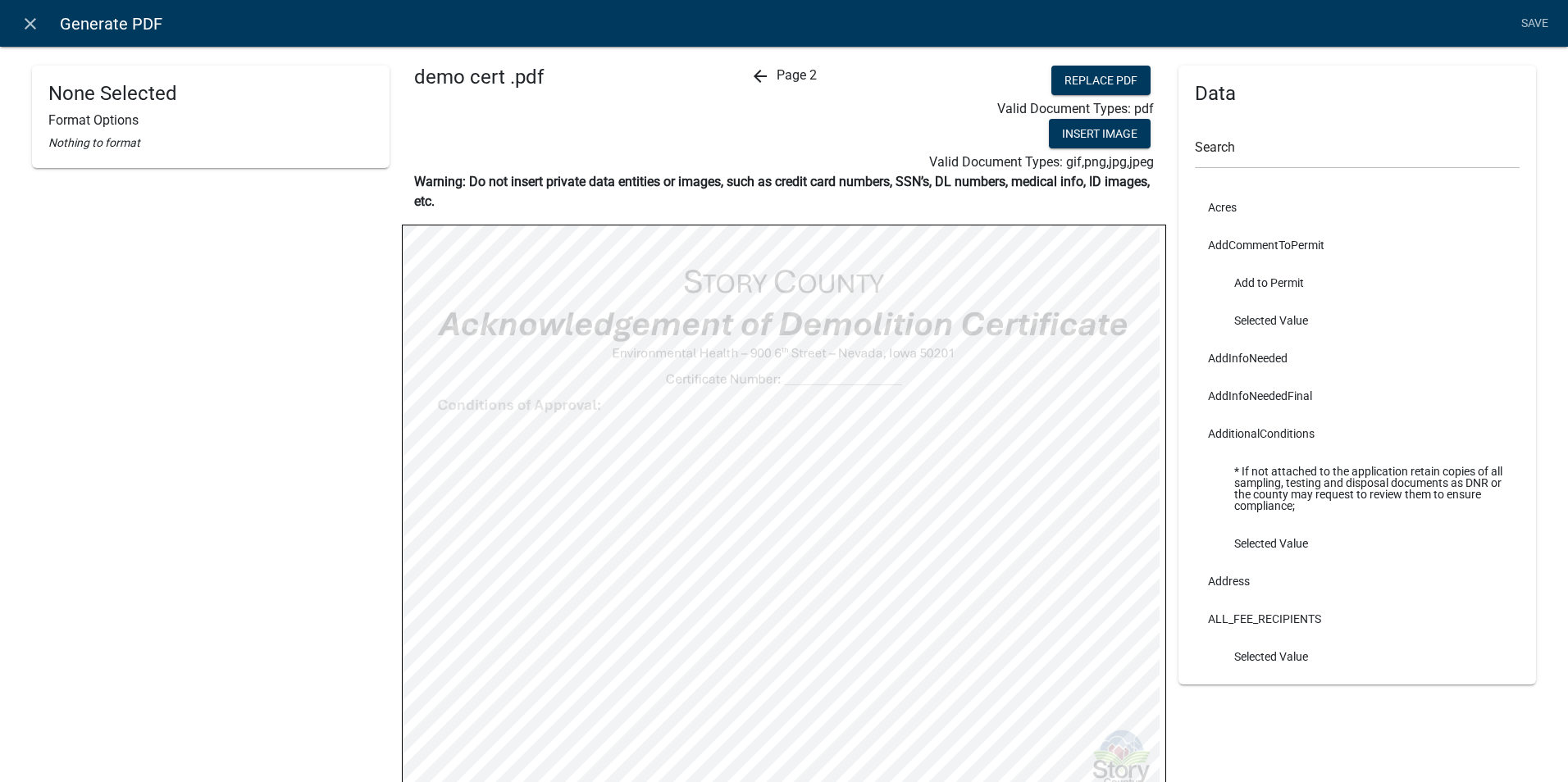
select select
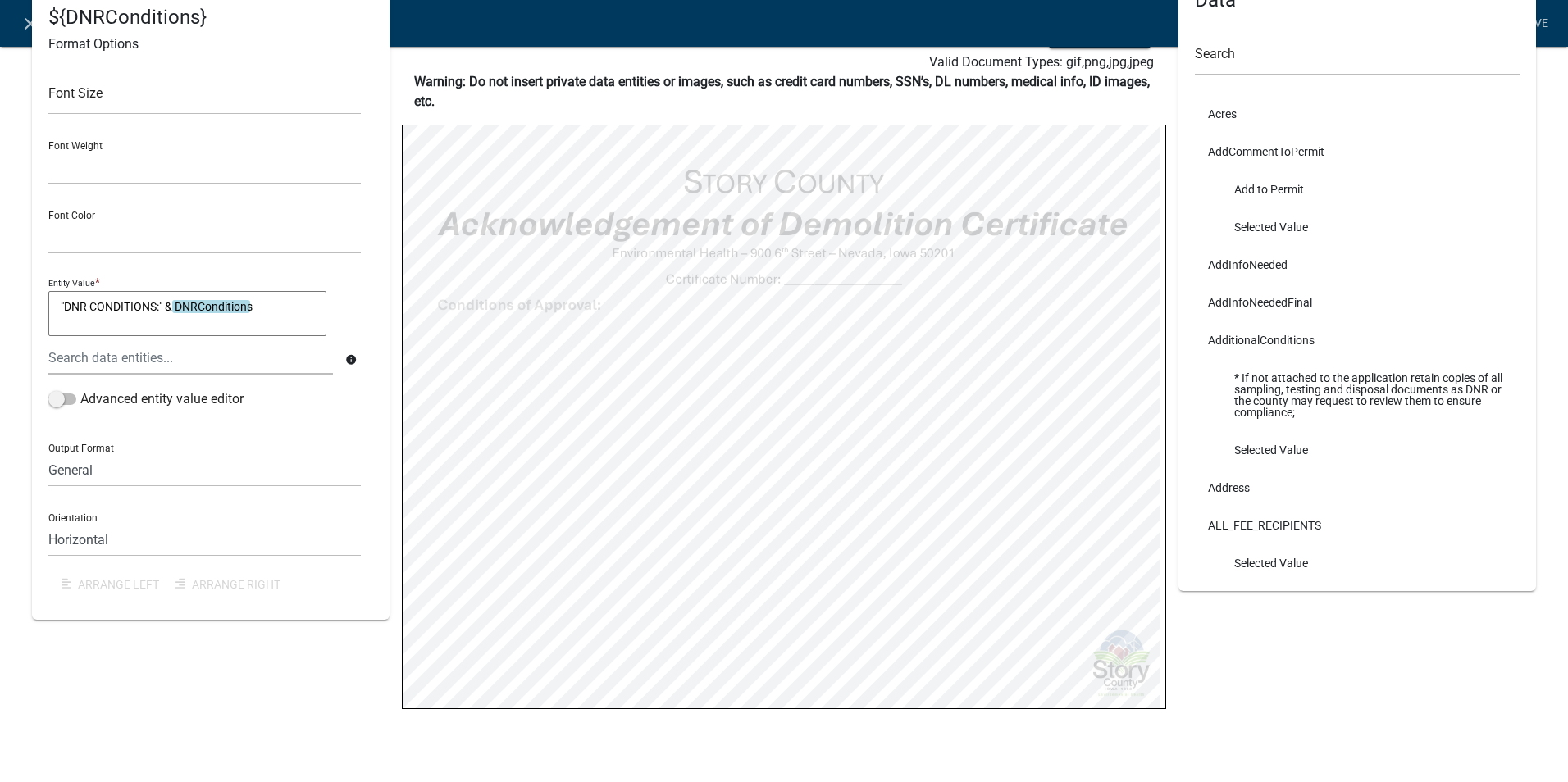
scroll to position [108, 0]
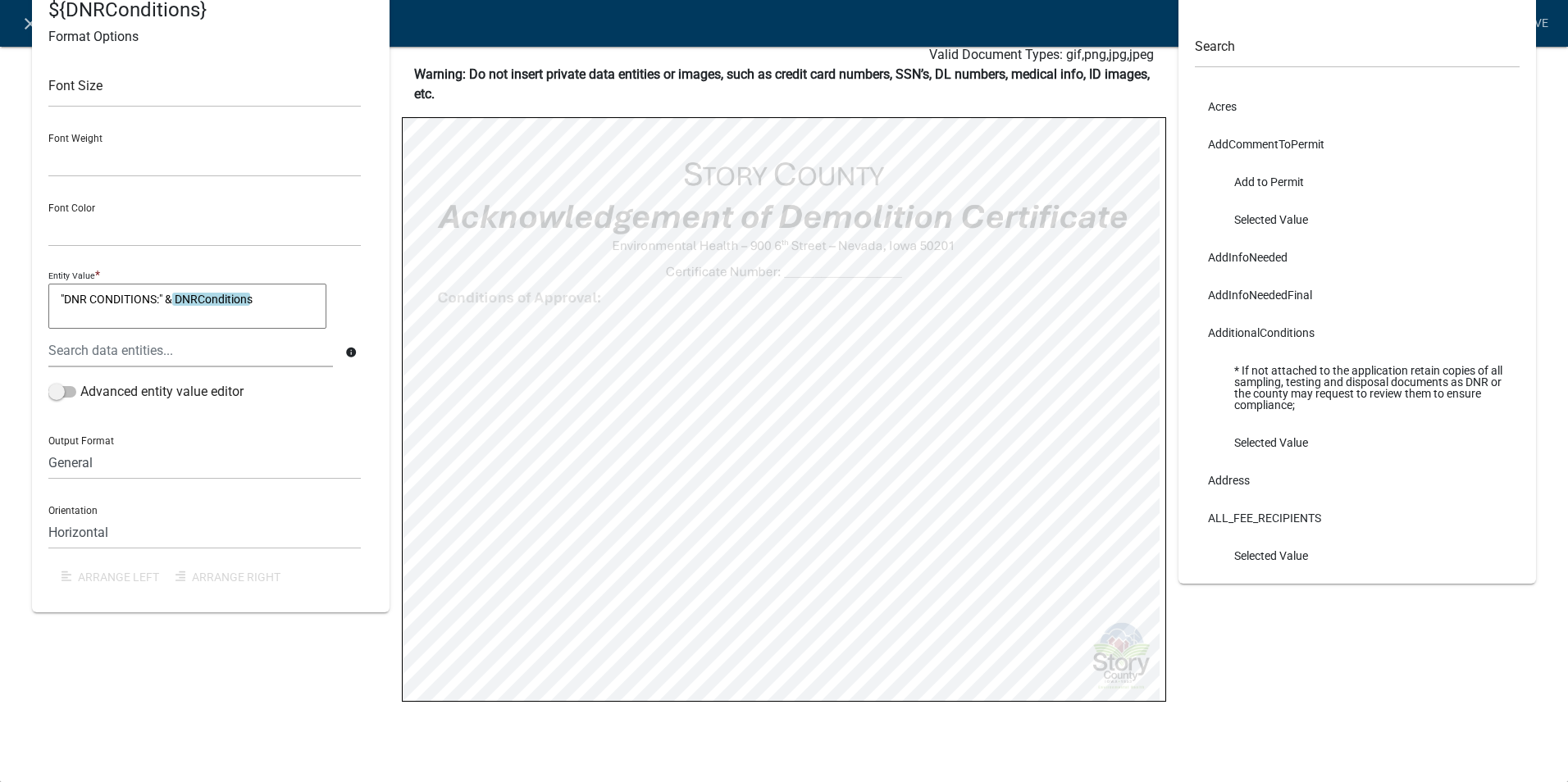
select select
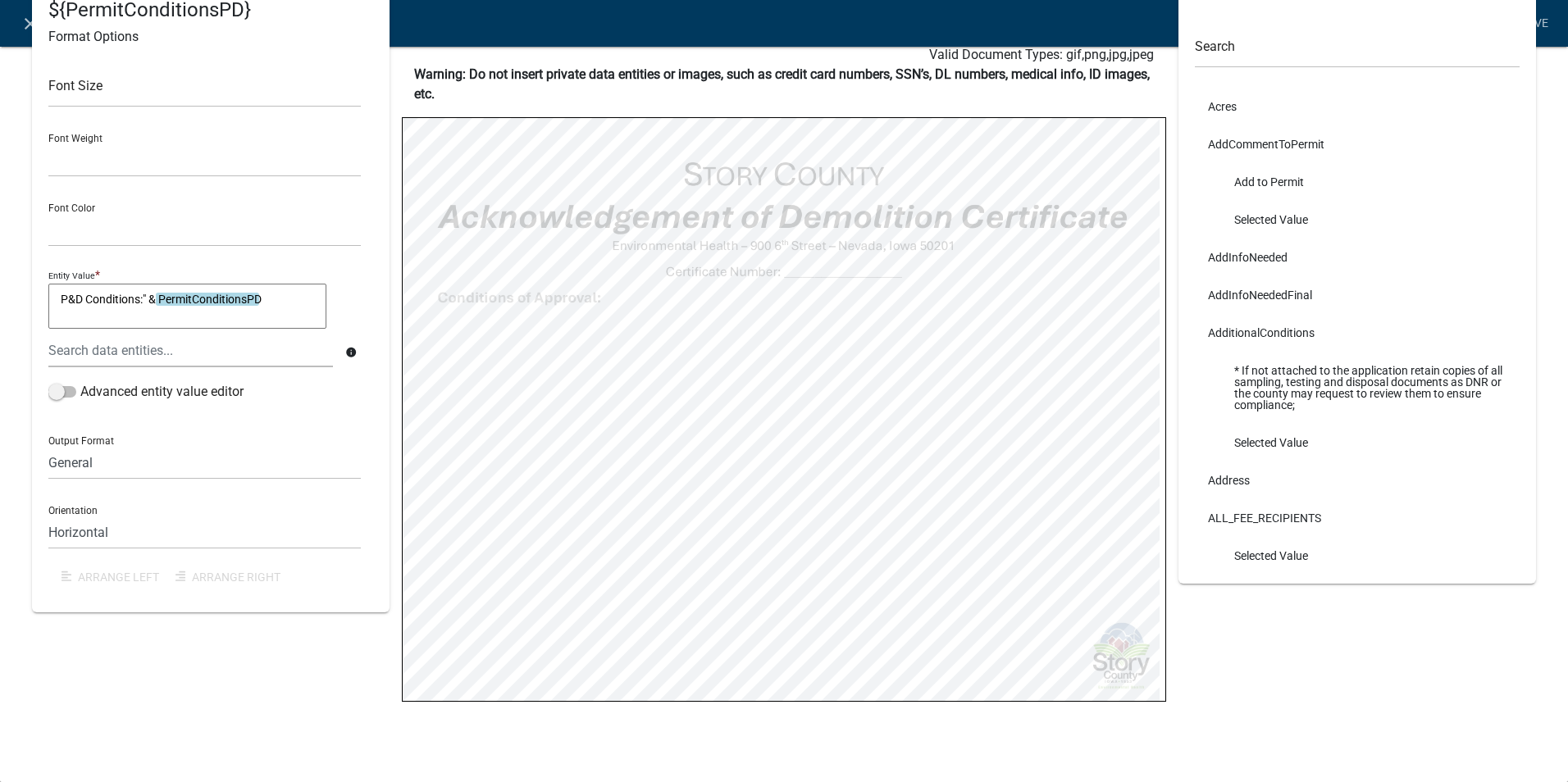
select select
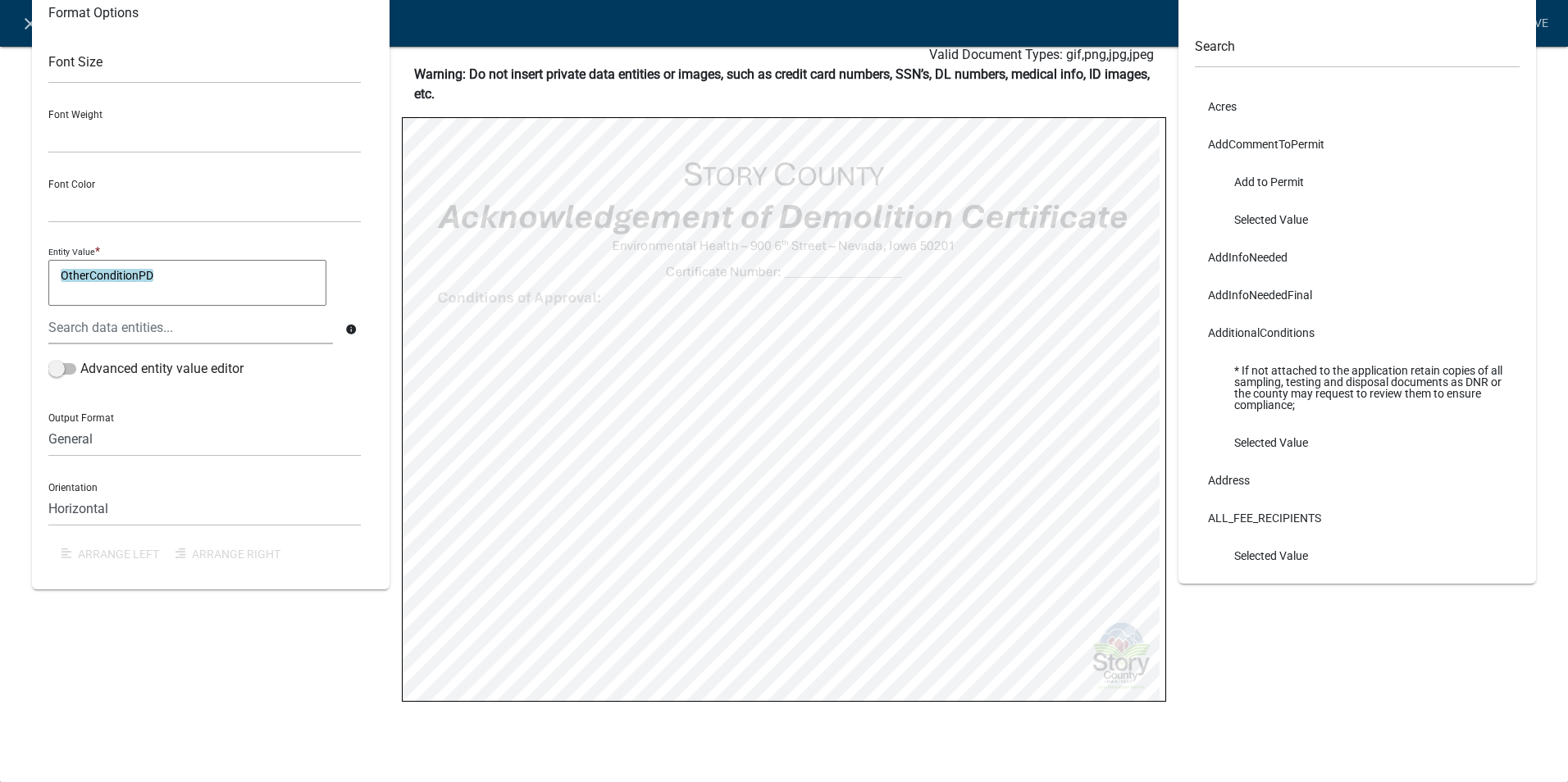
select select
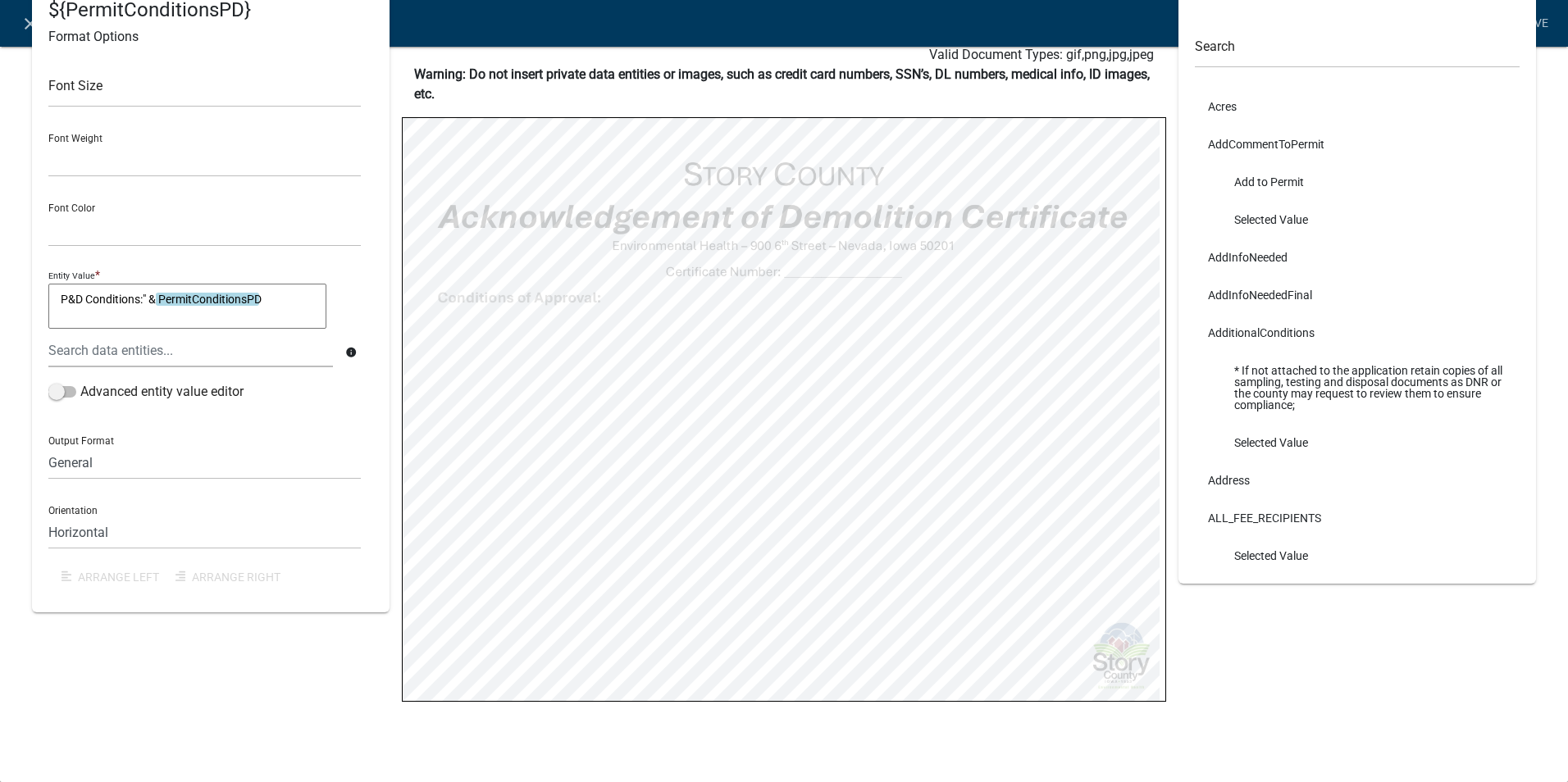
select select
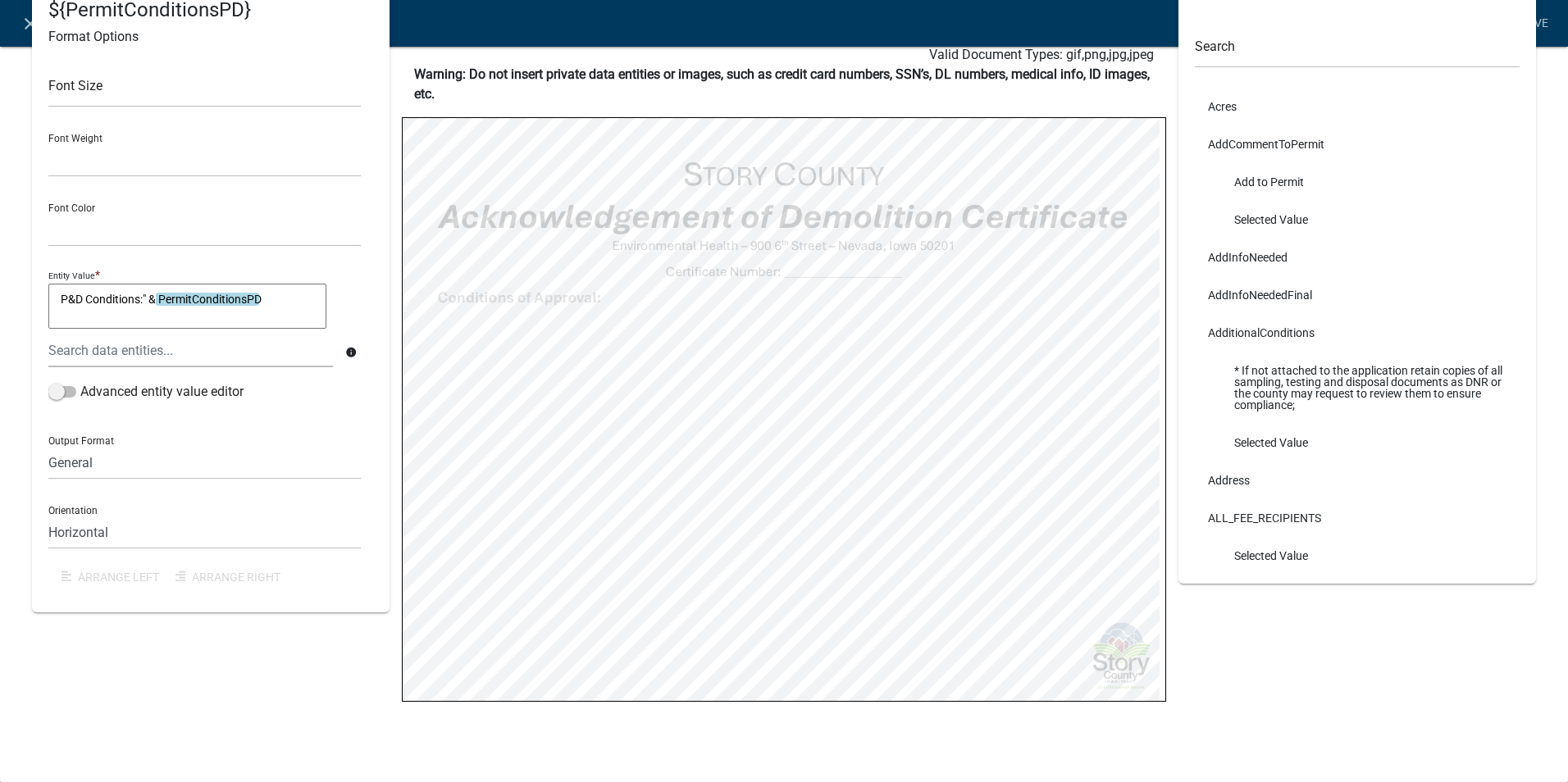
select select
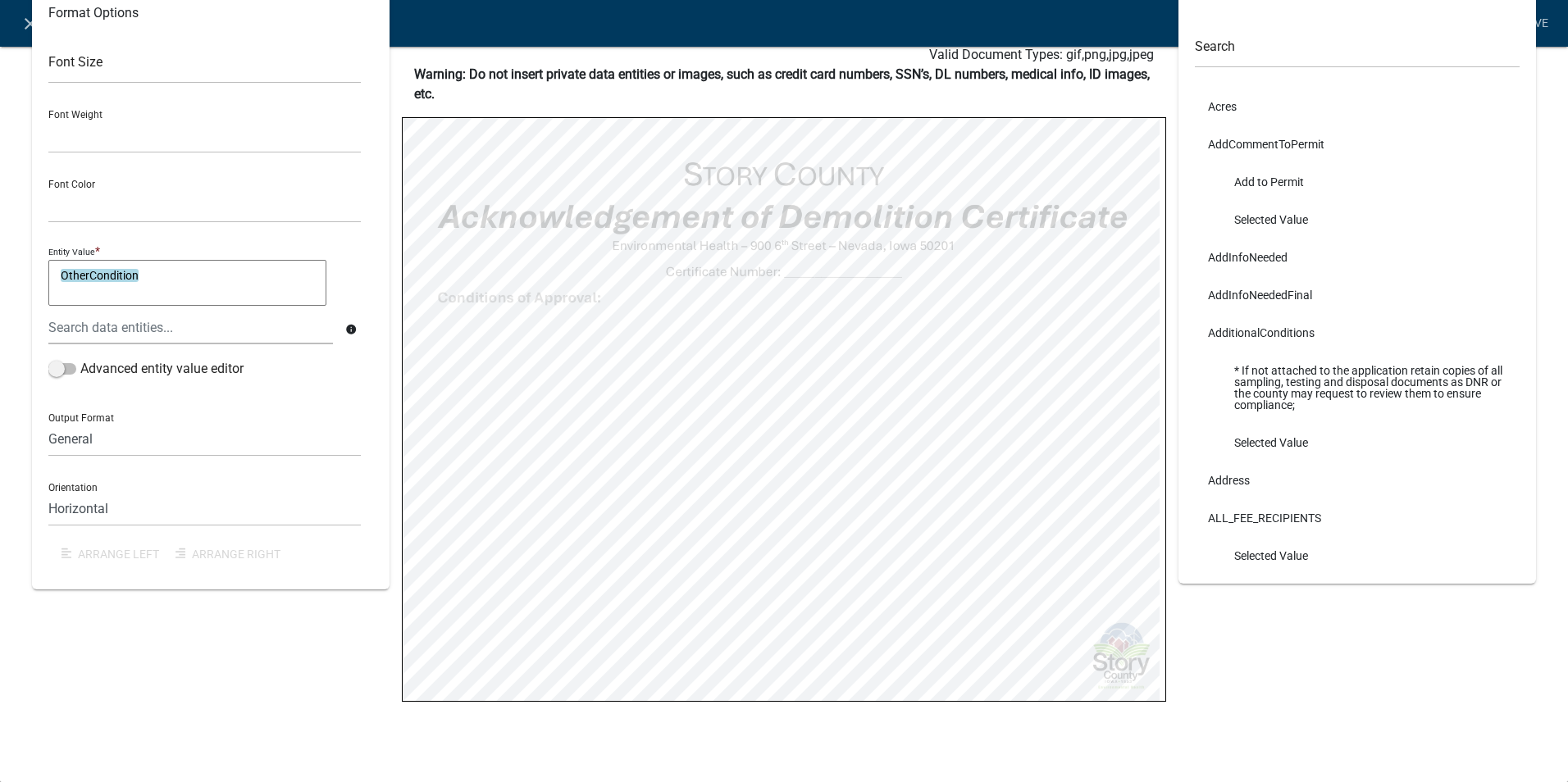
select select
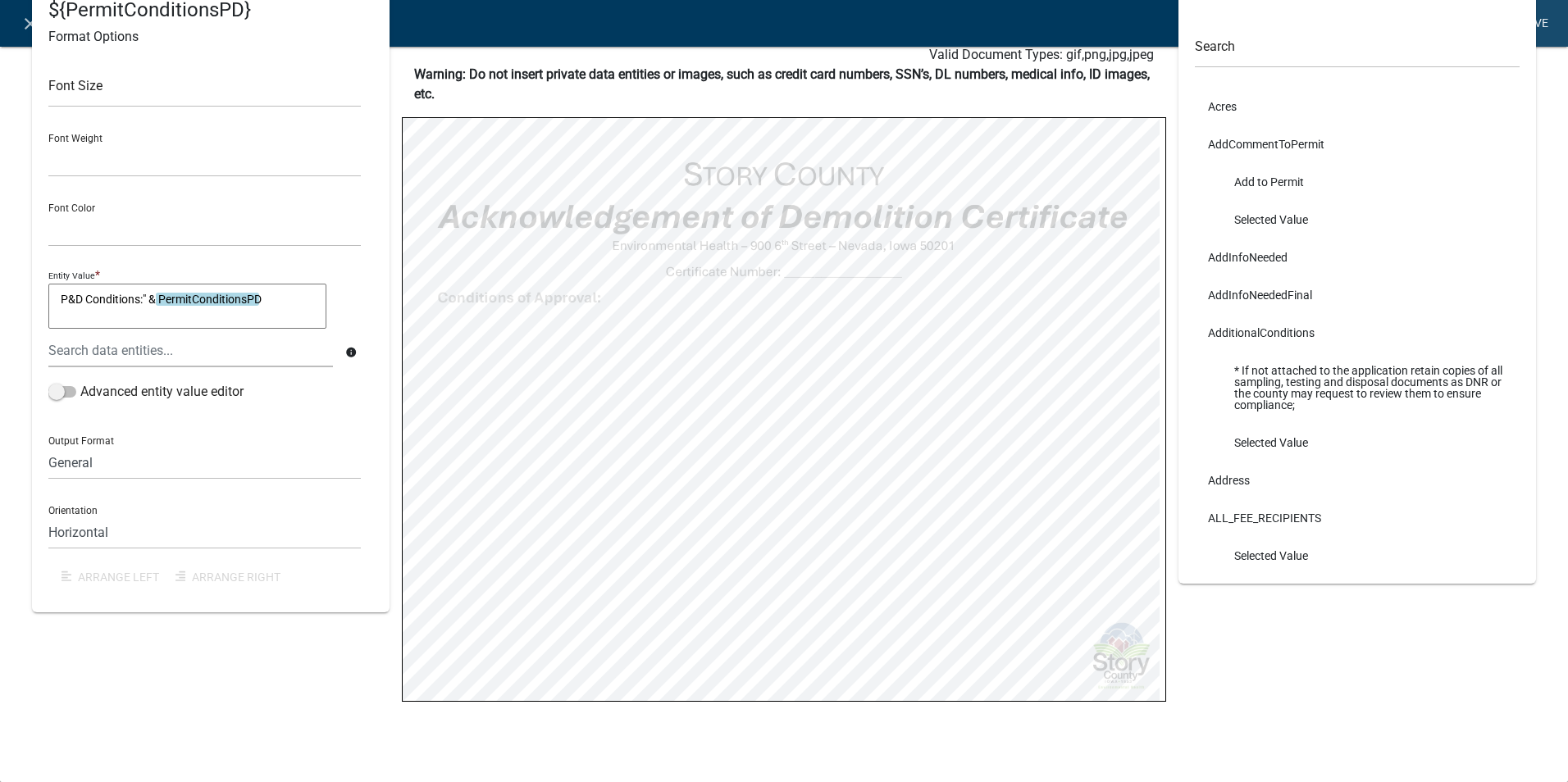
click at [1536, 23] on link "Save" at bounding box center [1534, 23] width 41 height 31
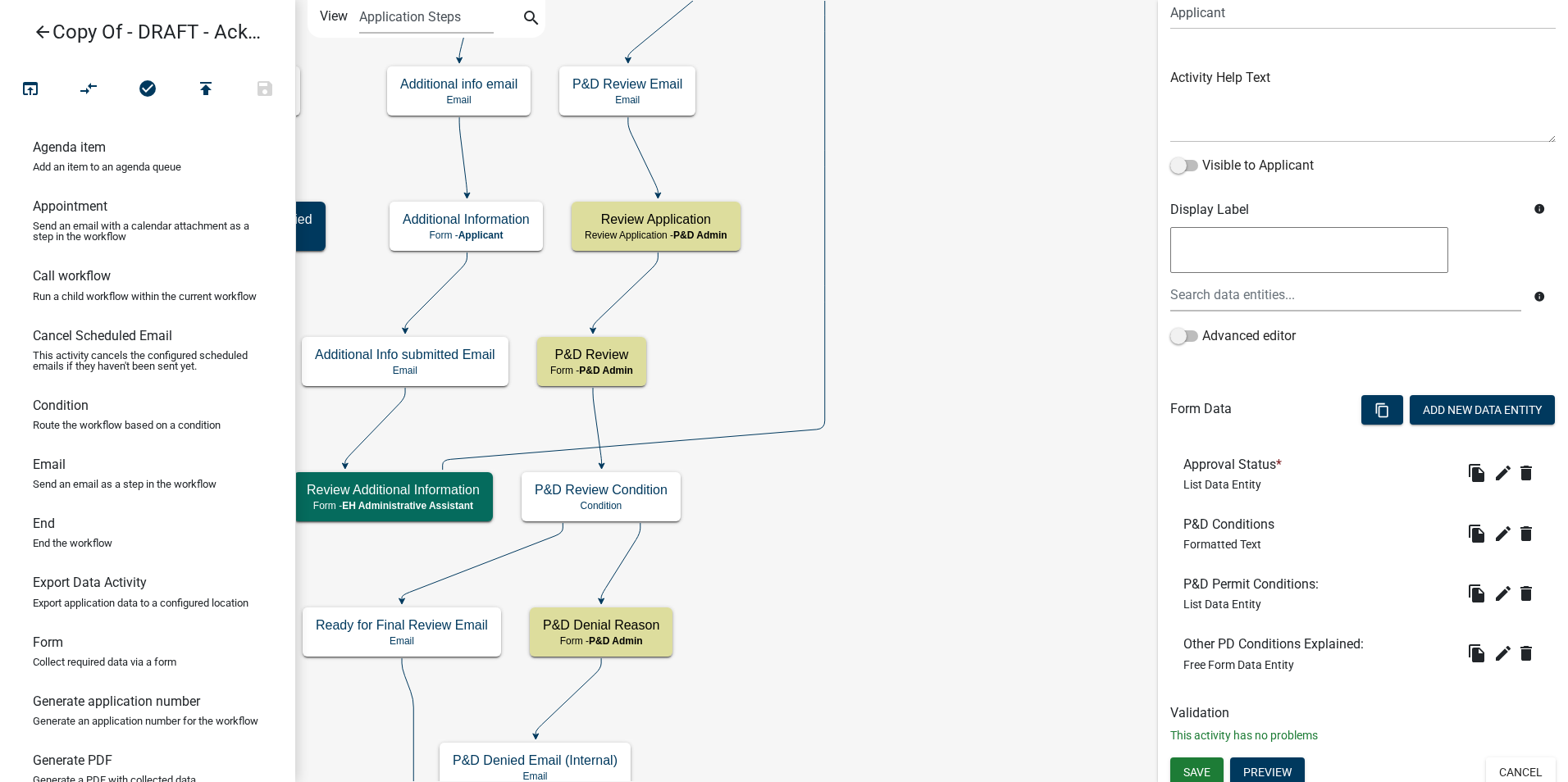
scroll to position [152, 0]
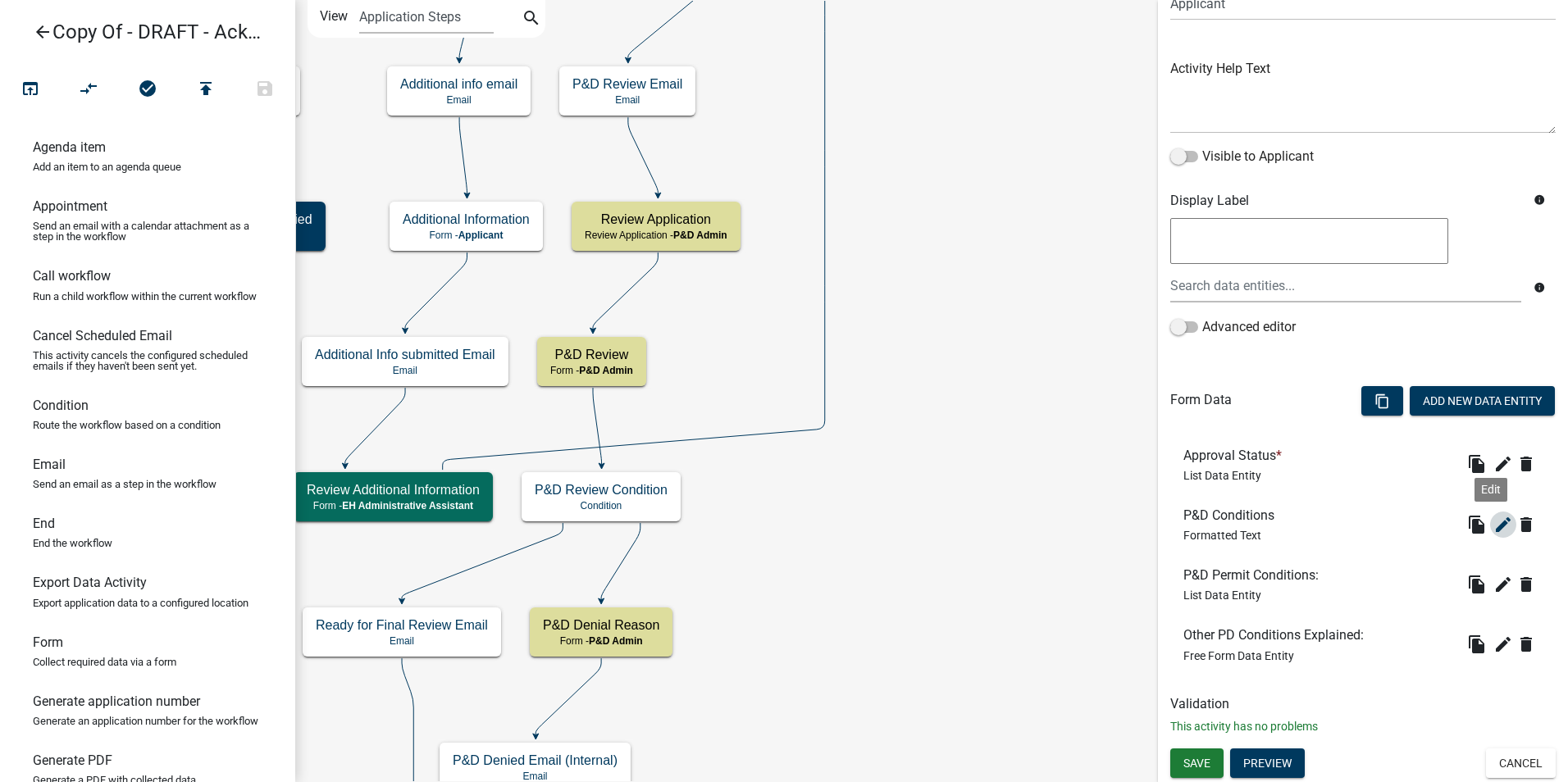
click at [1493, 523] on icon "edit" at bounding box center [1503, 524] width 20 height 20
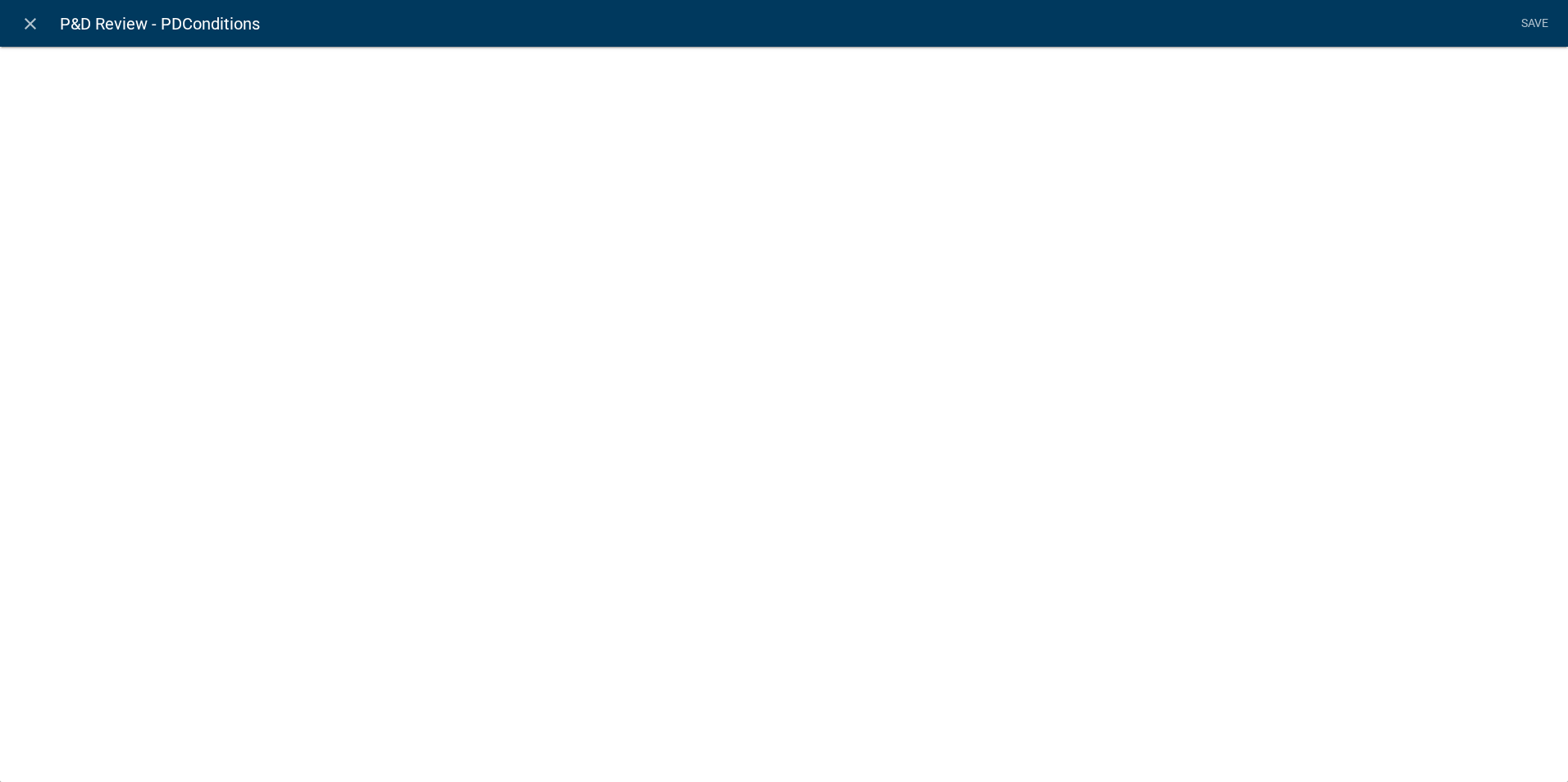
select select "rich-text"
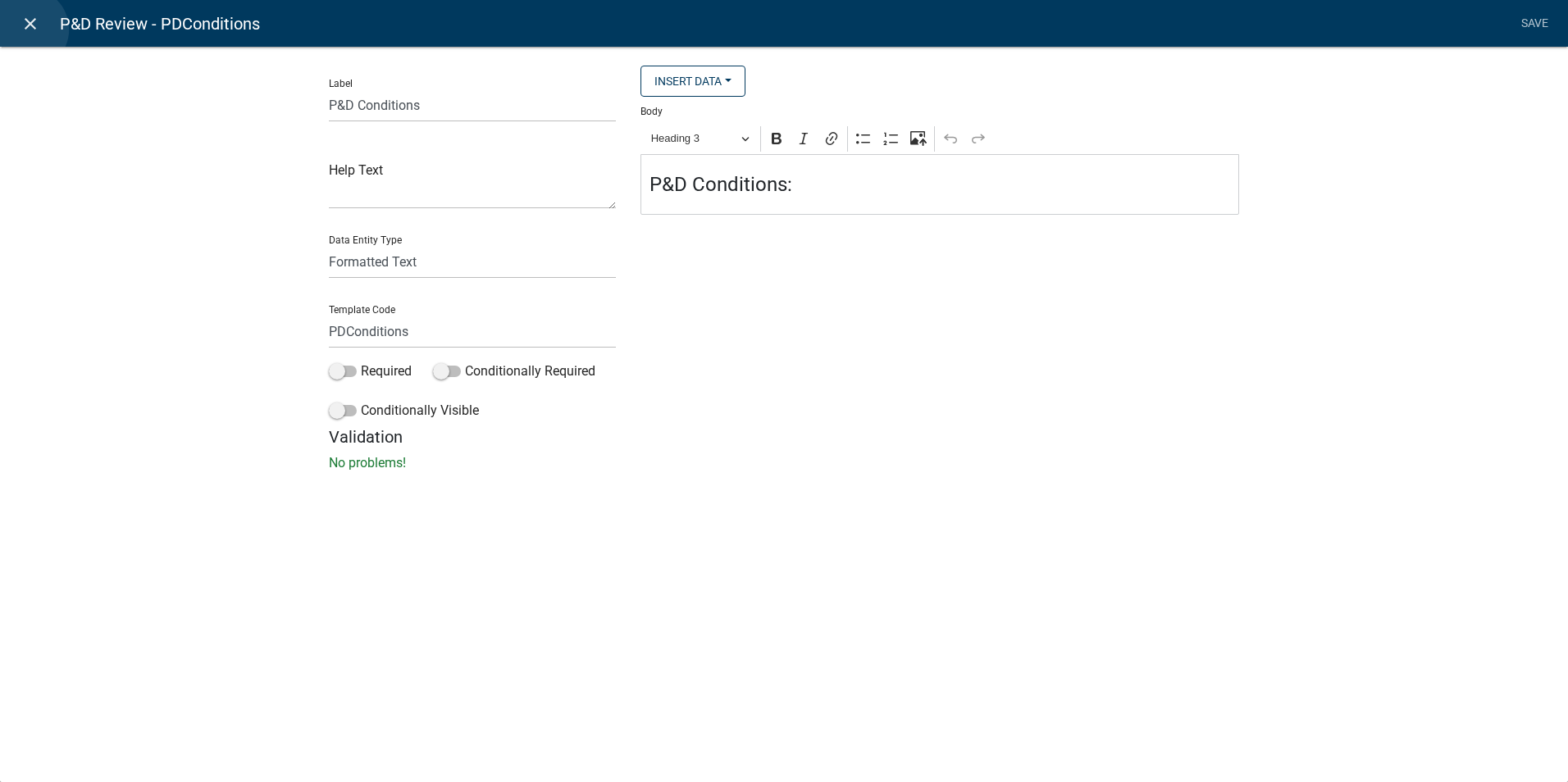
click at [27, 29] on icon "close" at bounding box center [30, 24] width 20 height 20
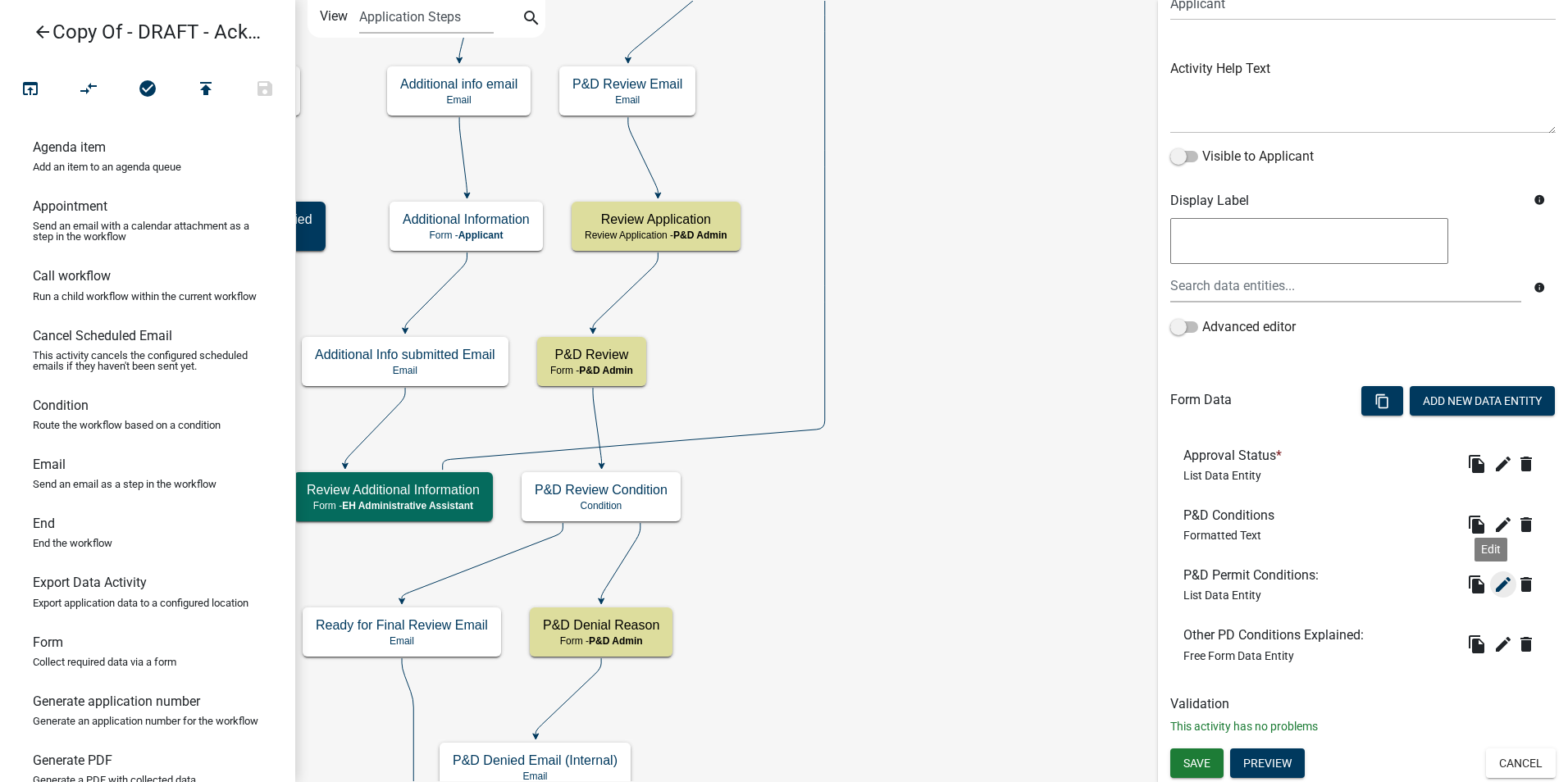
click at [1493, 586] on icon "edit" at bounding box center [1503, 585] width 20 height 20
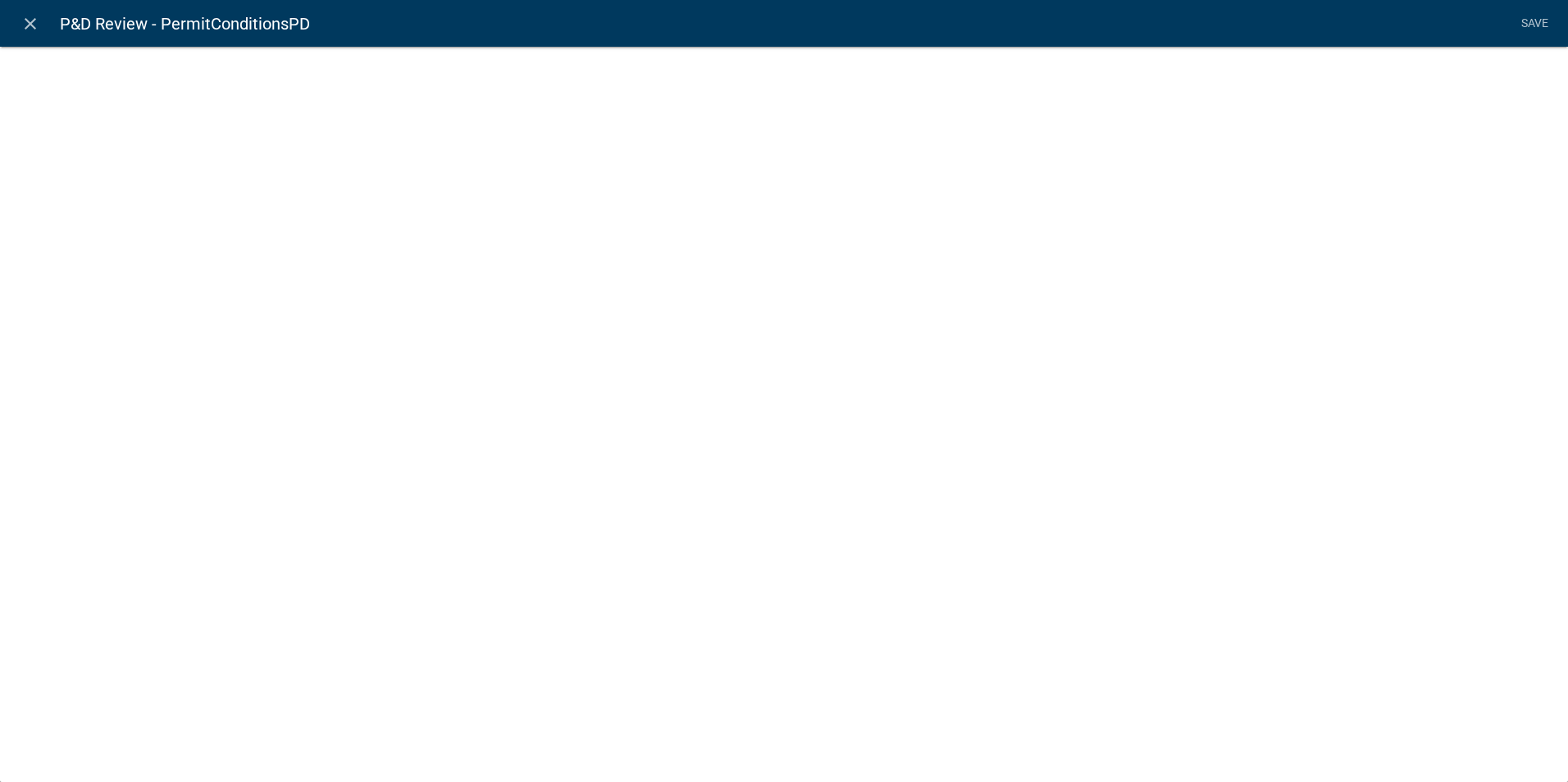
select select "list-data"
select select
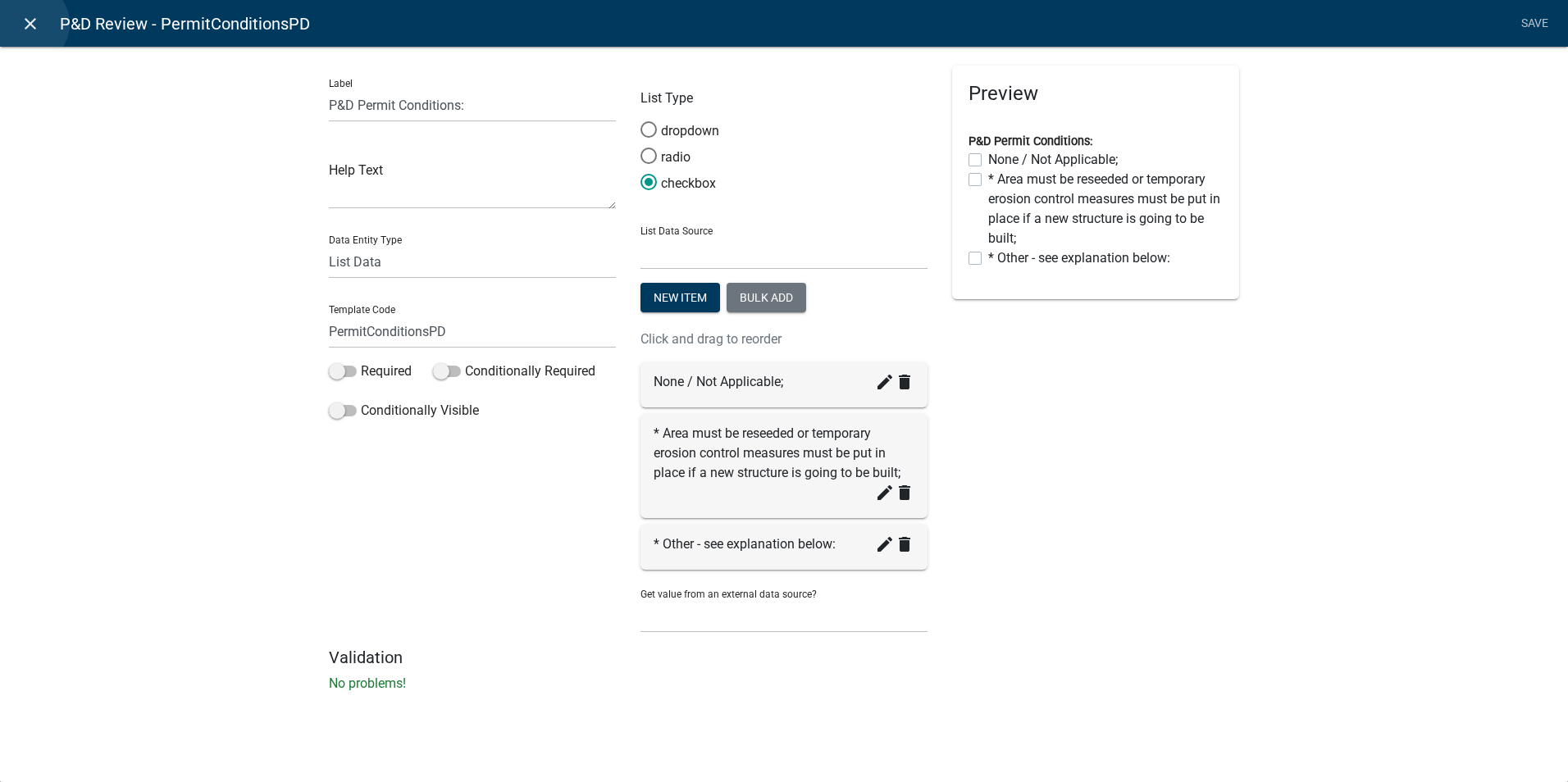
click at [28, 24] on icon "close" at bounding box center [30, 24] width 20 height 20
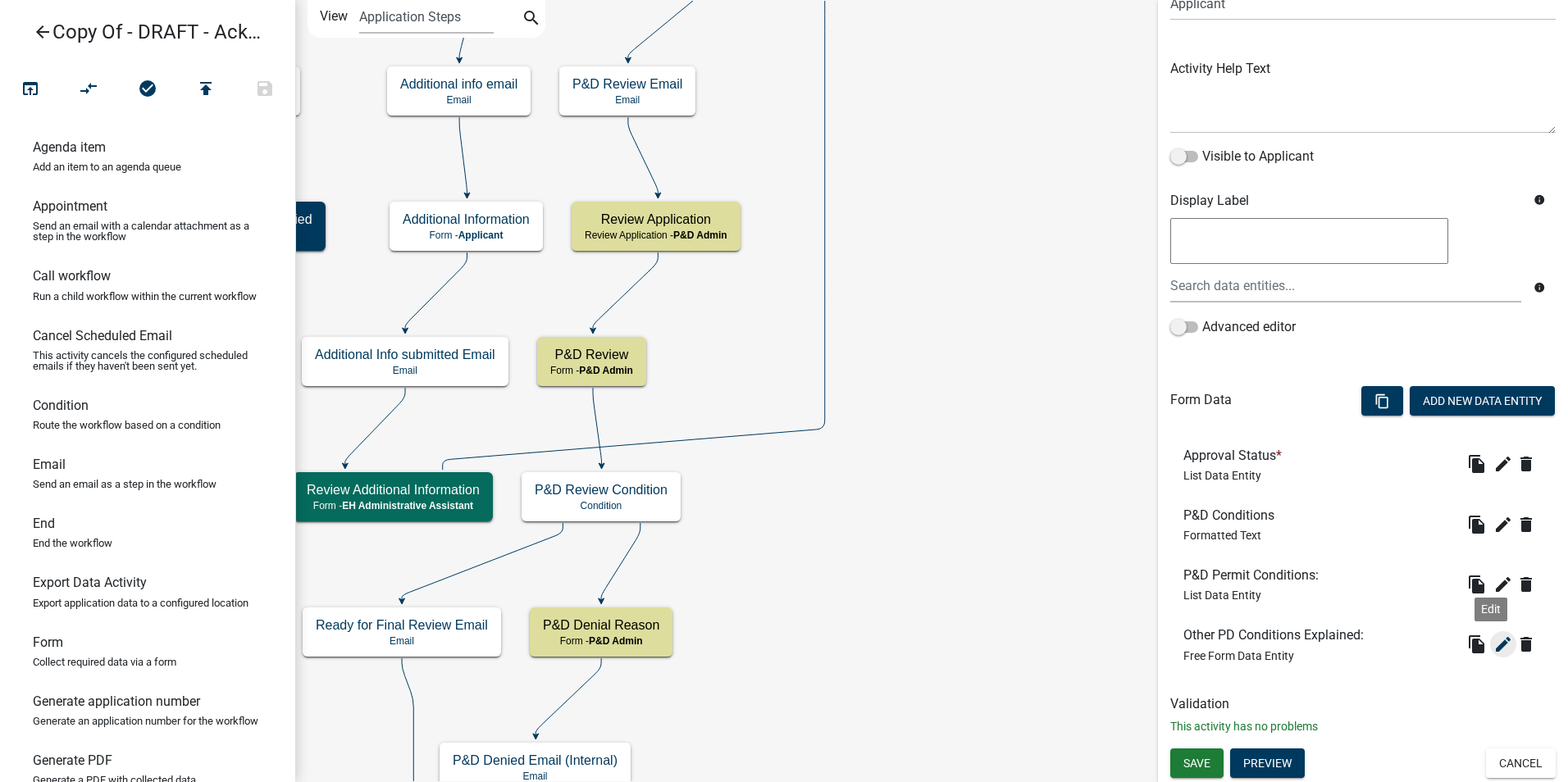
click at [1493, 651] on icon "edit" at bounding box center [1503, 644] width 20 height 20
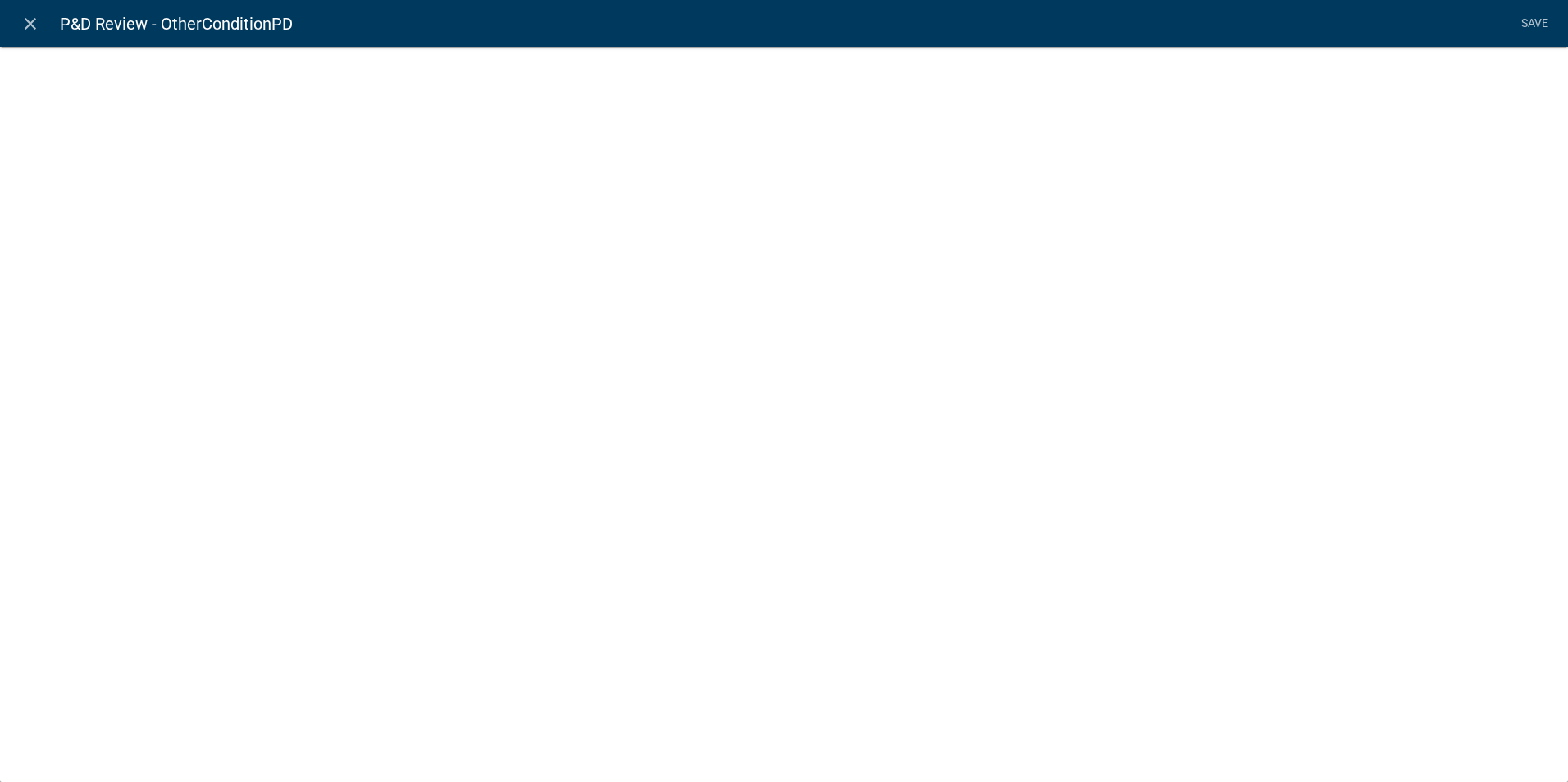
select select
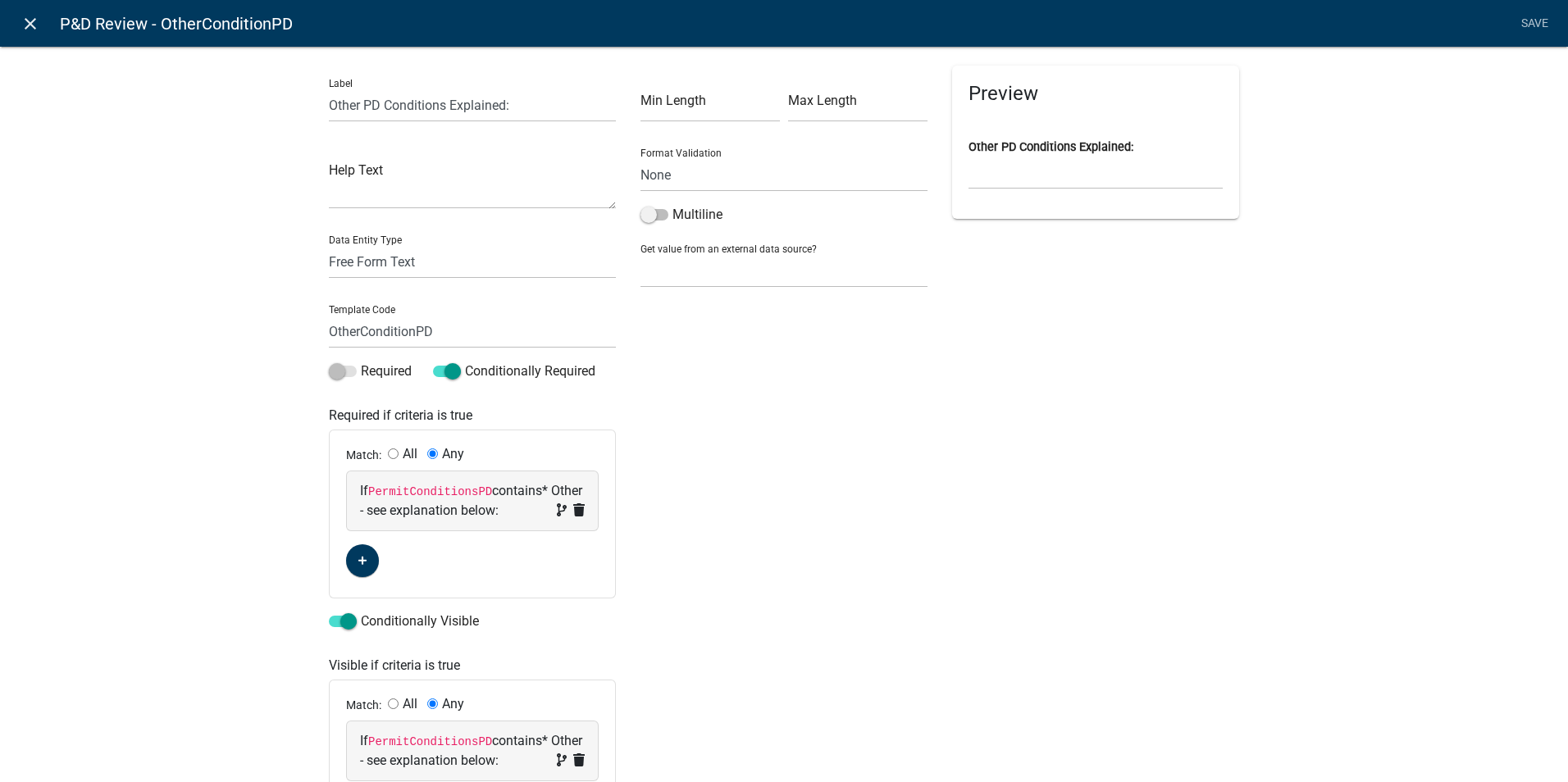
click at [26, 25] on icon "close" at bounding box center [30, 24] width 20 height 20
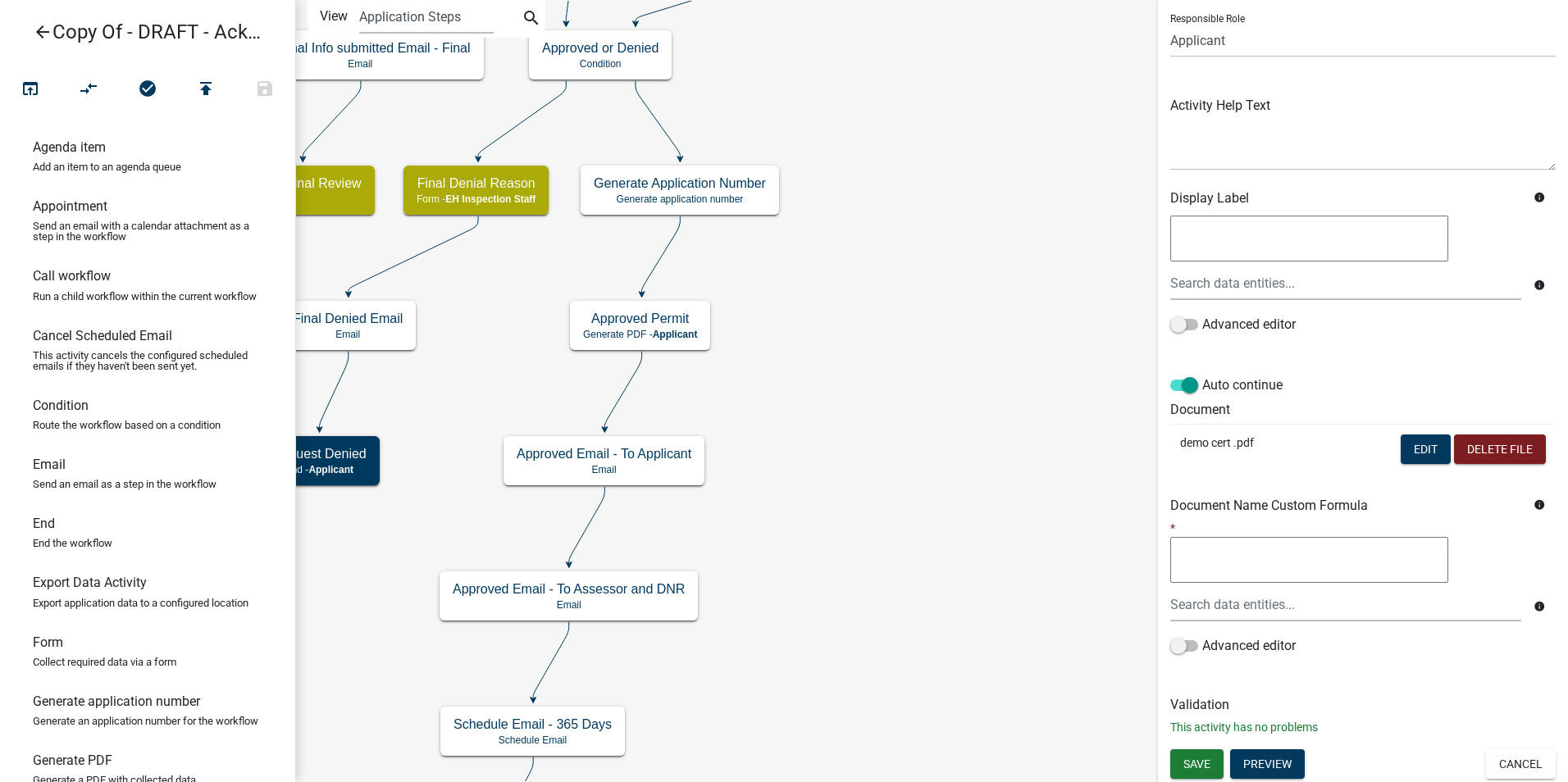
scroll to position [116, 0]
click at [1211, 439] on p "demo cert .pdf" at bounding box center [1240, 442] width 120 height 17
click at [1410, 451] on button "Edit" at bounding box center [1426, 448] width 50 height 29
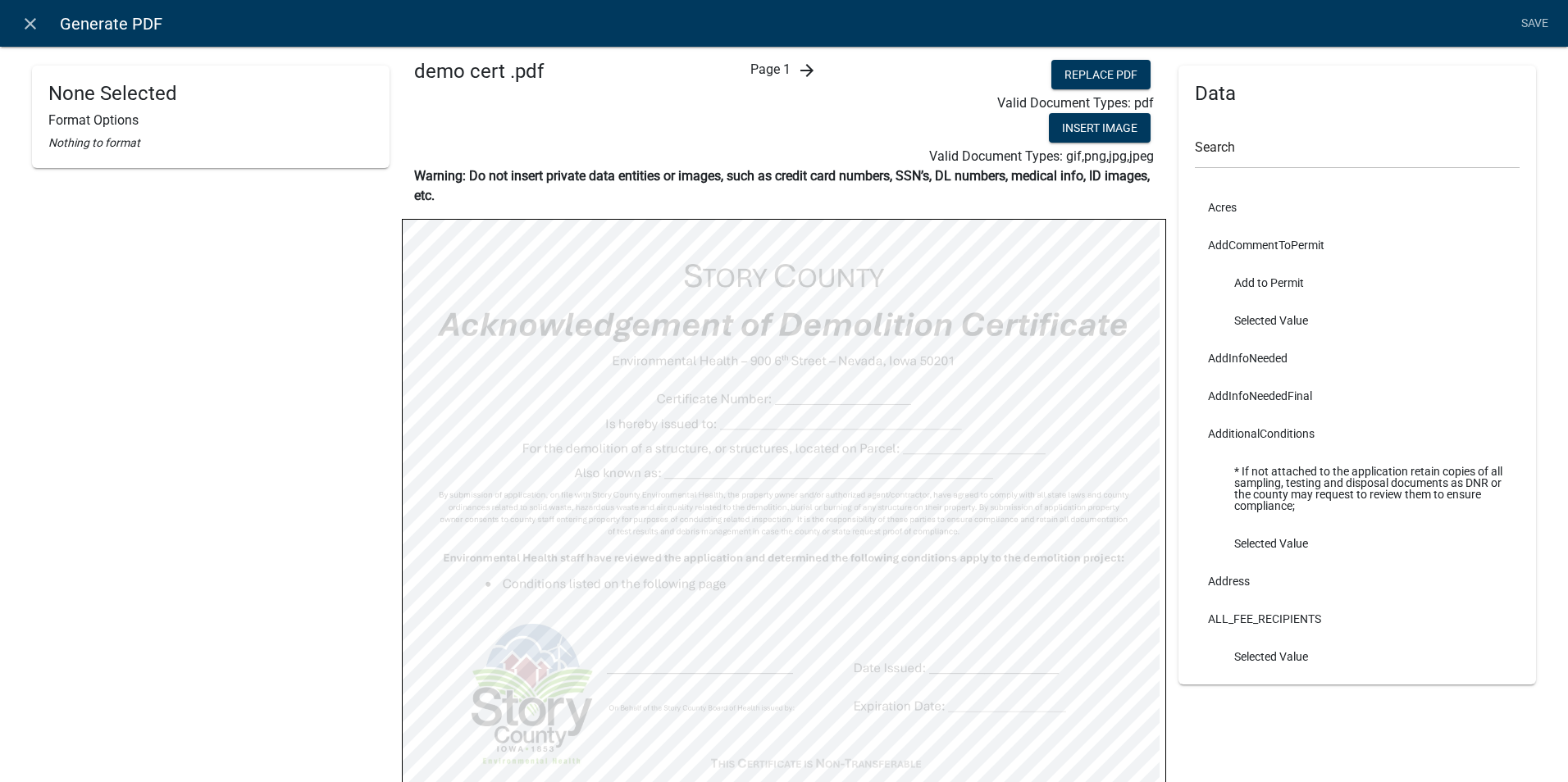
scroll to position [0, 0]
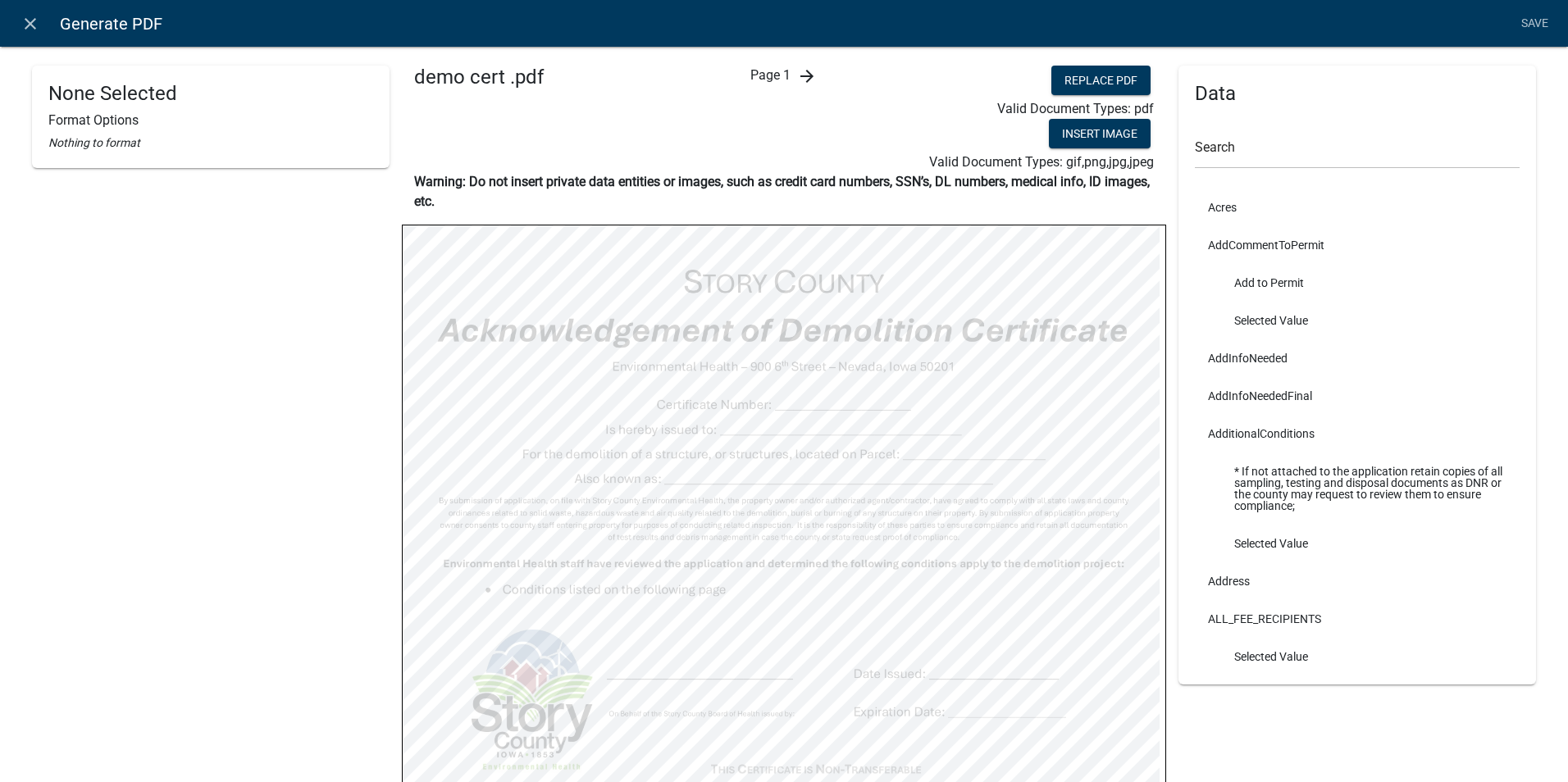
click at [804, 86] on div "Page 1 arrow_forward" at bounding box center [784, 119] width 255 height 107
click at [802, 80] on icon "arrow_forward" at bounding box center [807, 76] width 20 height 20
select select
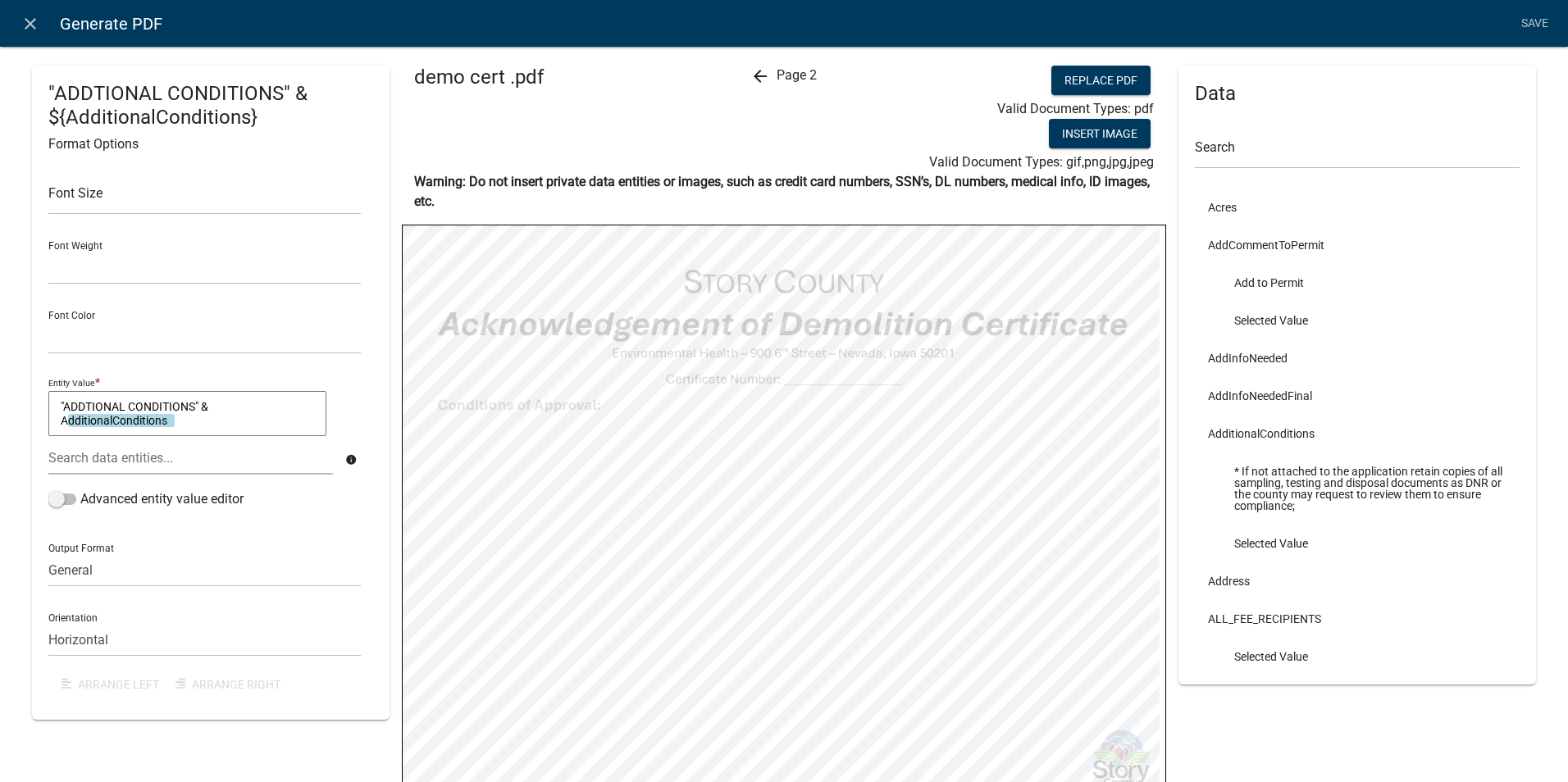
select select
click at [241, 424] on textarea "P&D Conditions:" & PermitConditionsPD" at bounding box center [187, 414] width 278 height 46
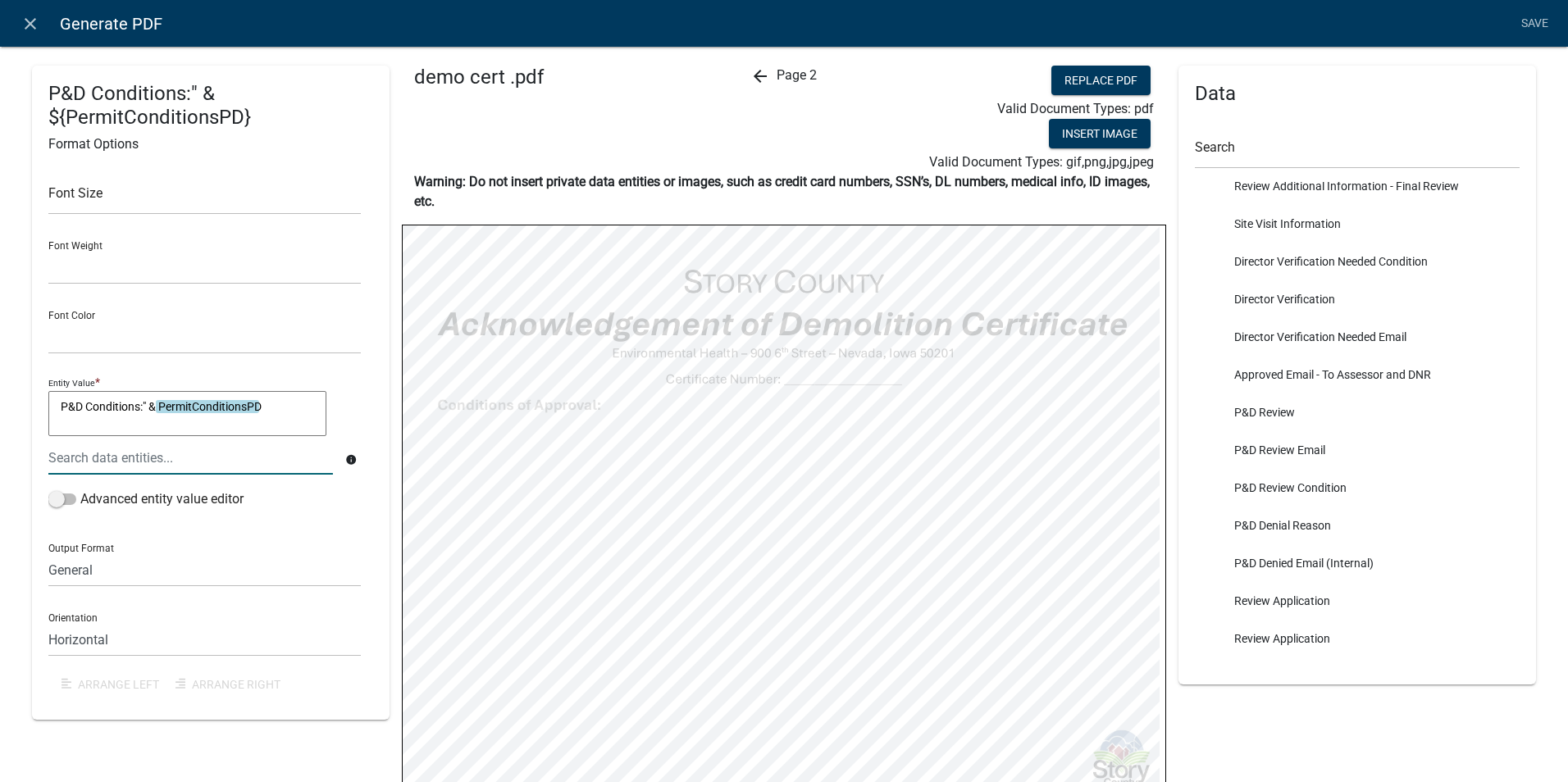
scroll to position [4919, 0]
click at [1279, 433] on li "P&D Review" at bounding box center [1356, 414] width 324 height 37
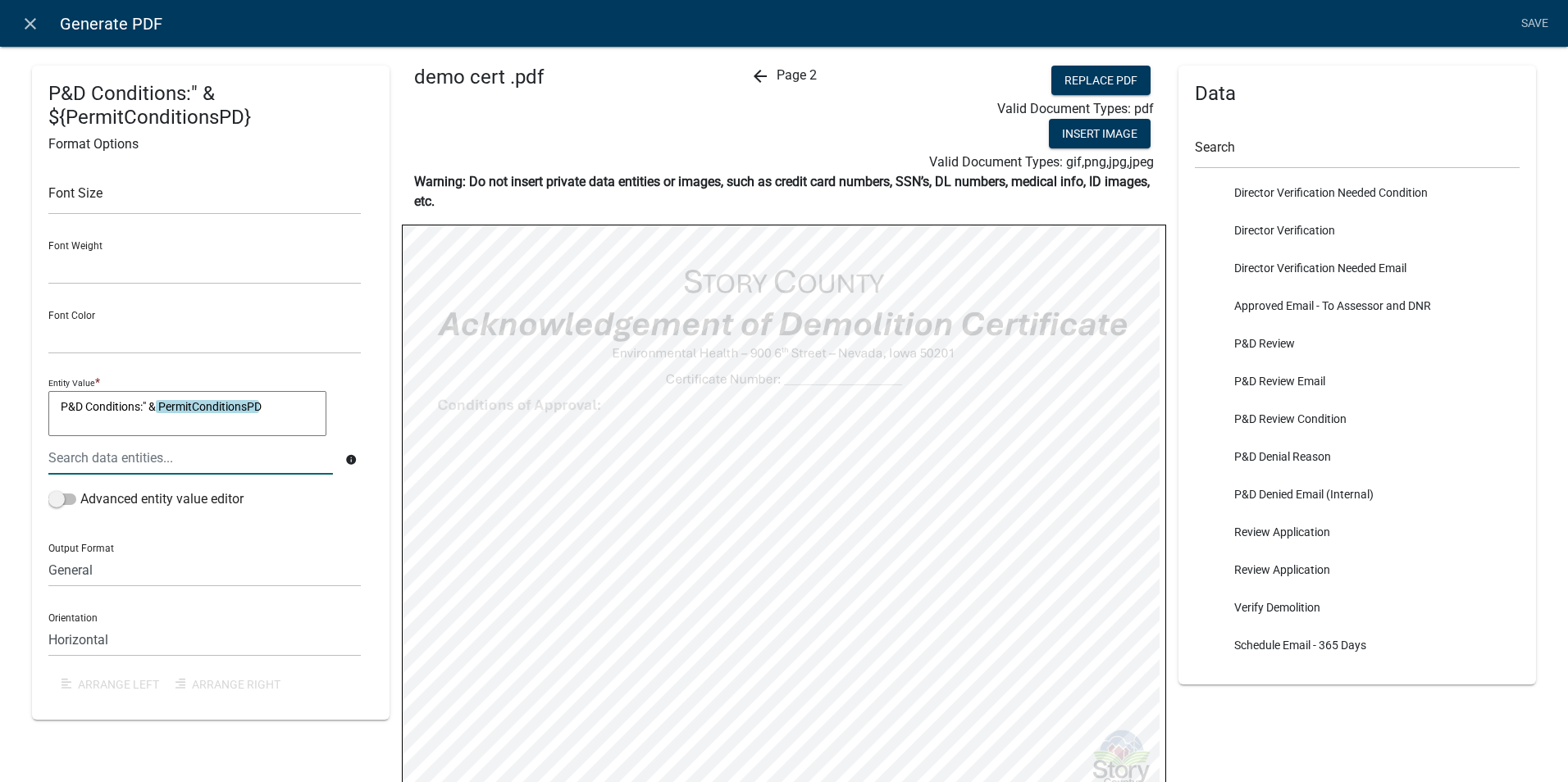
scroll to position [5002, 0]
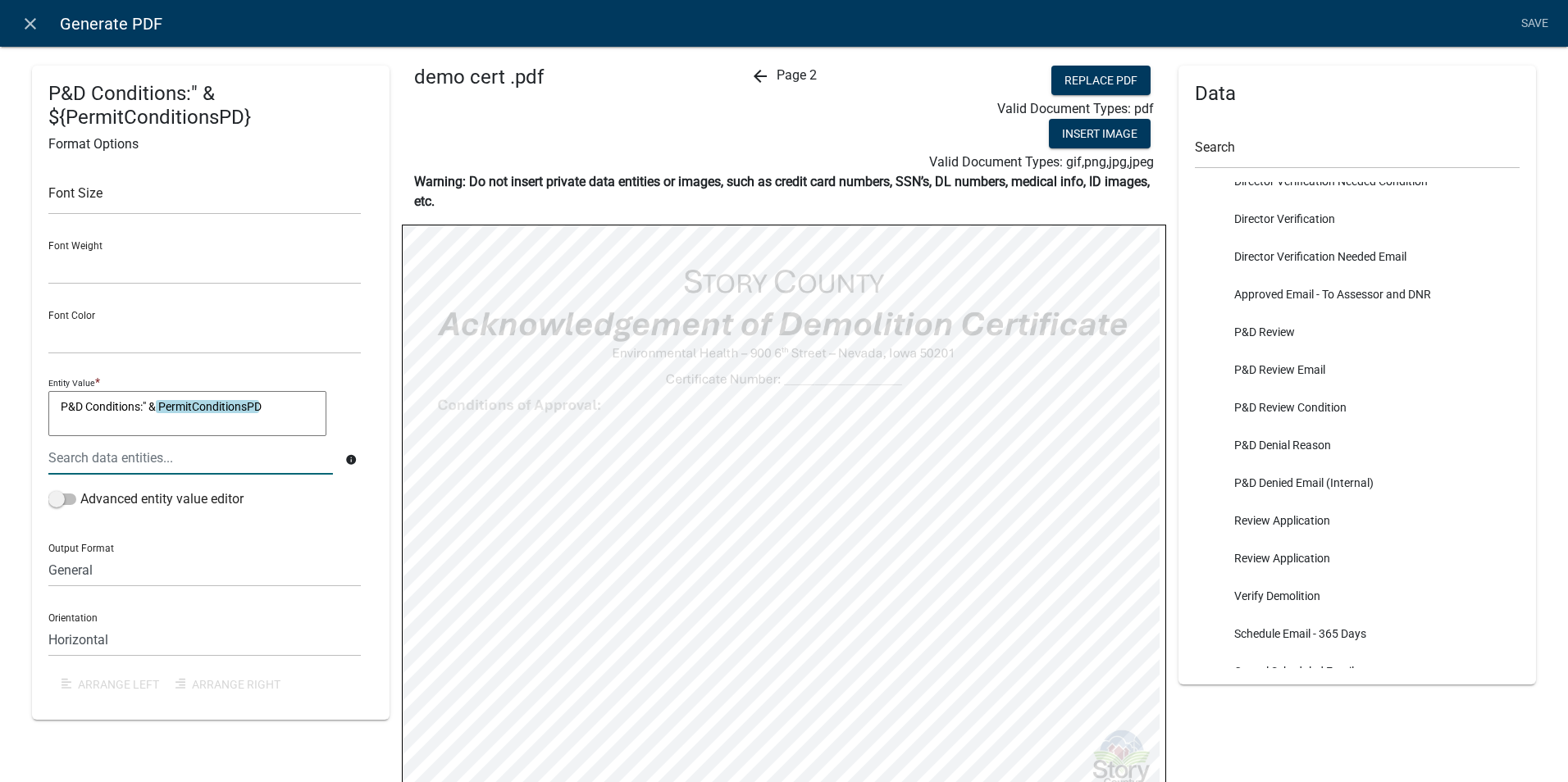
click at [1265, 427] on li "P&D Review Condition" at bounding box center [1356, 407] width 324 height 37
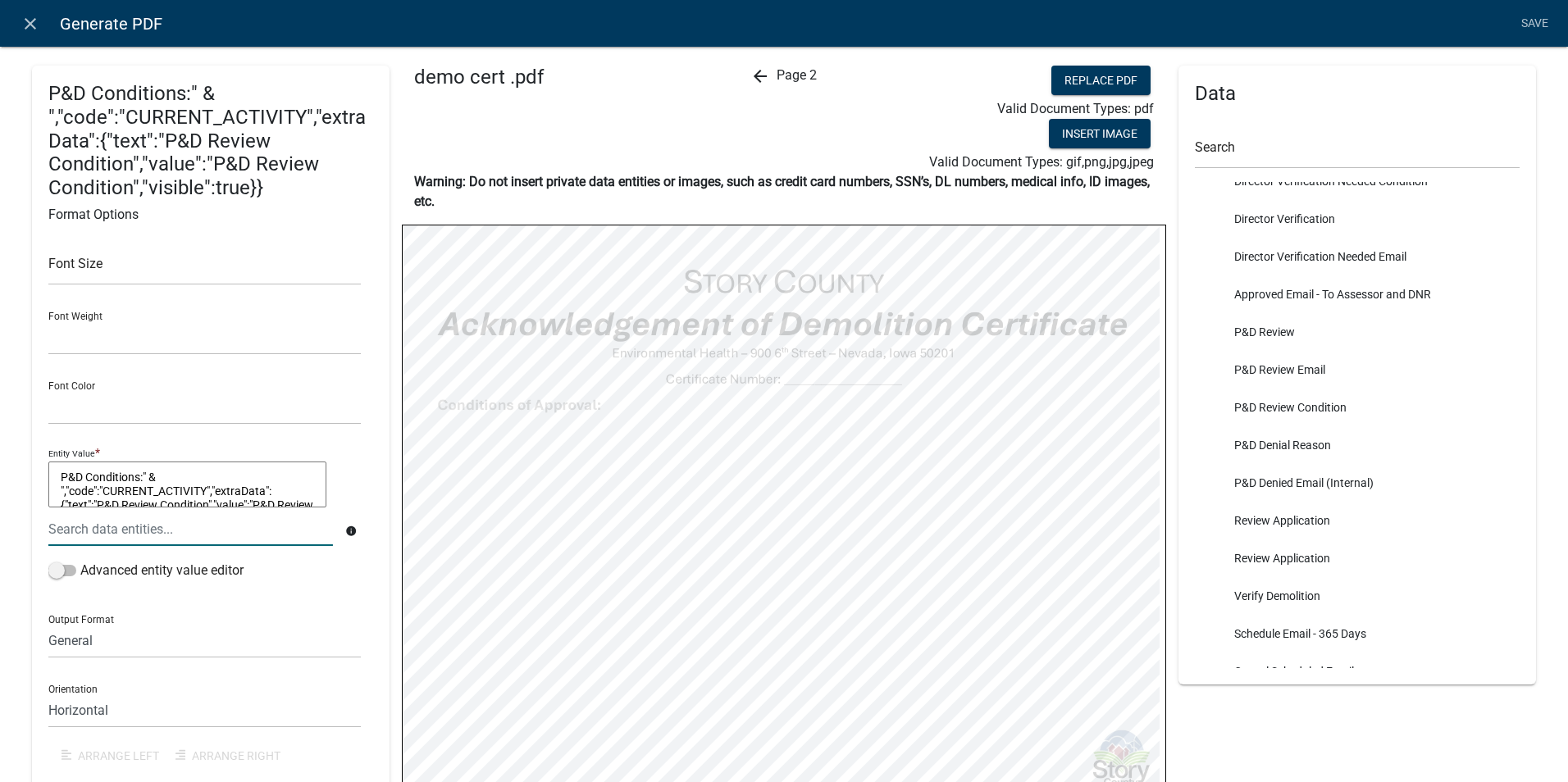
scroll to position [0, 0]
drag, startPoint x: 234, startPoint y: 492, endPoint x: 160, endPoint y: 483, distance: 74.5
click at [160, 483] on textarea "P&D Conditions:" & ","code":"CURRENT_ACTIVITY","extraData":{"text":"P&D Review …" at bounding box center [187, 484] width 278 height 46
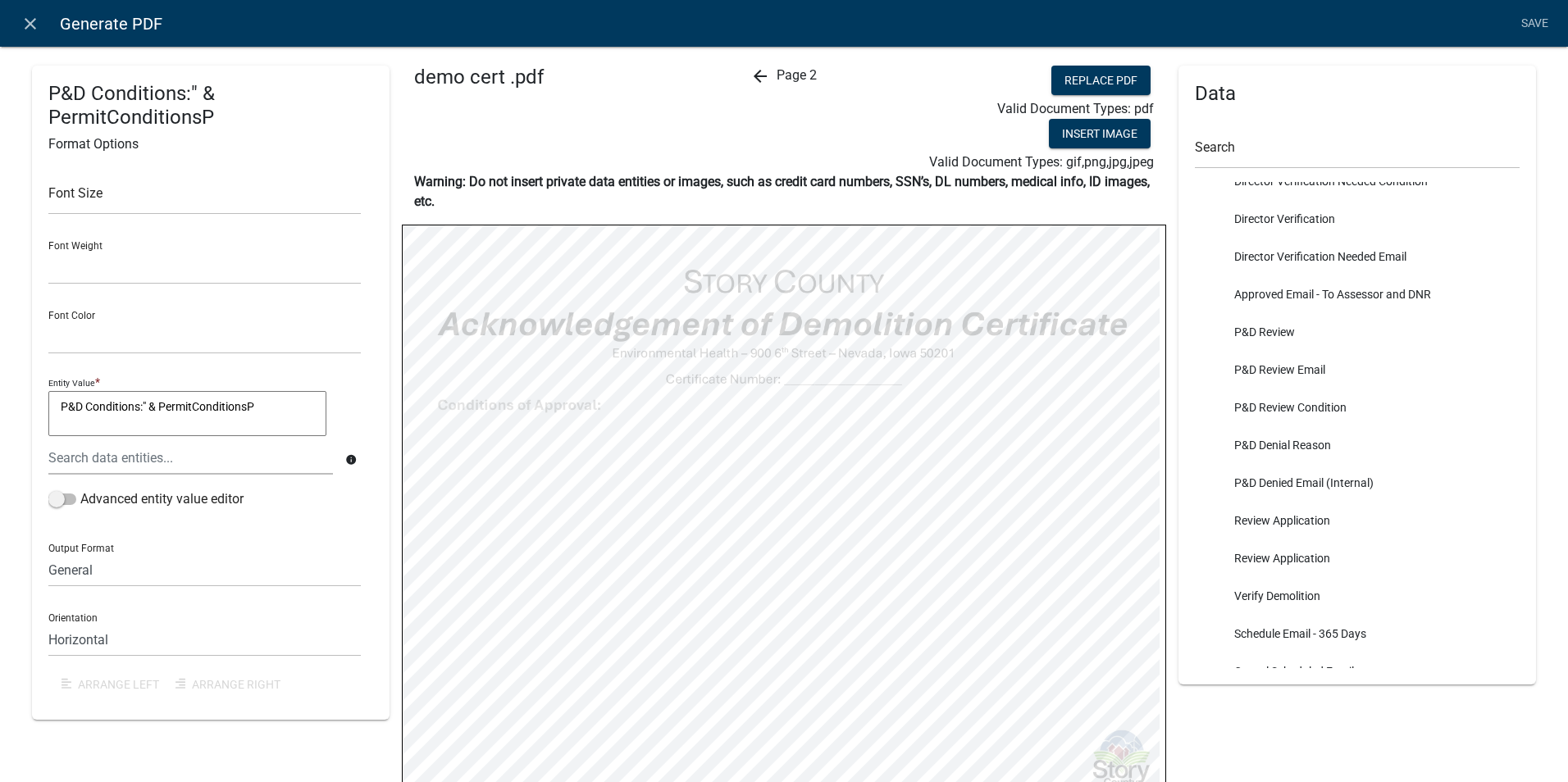
type textarea "P&D Conditions:" & PermitConditionsPD"
click at [114, 736] on div "P&D Conditions:" & PermitConditionsPD Format Options Font Size Font Weight Norm…" at bounding box center [211, 460] width 382 height 790
click at [20, 27] on icon "close" at bounding box center [30, 24] width 20 height 20
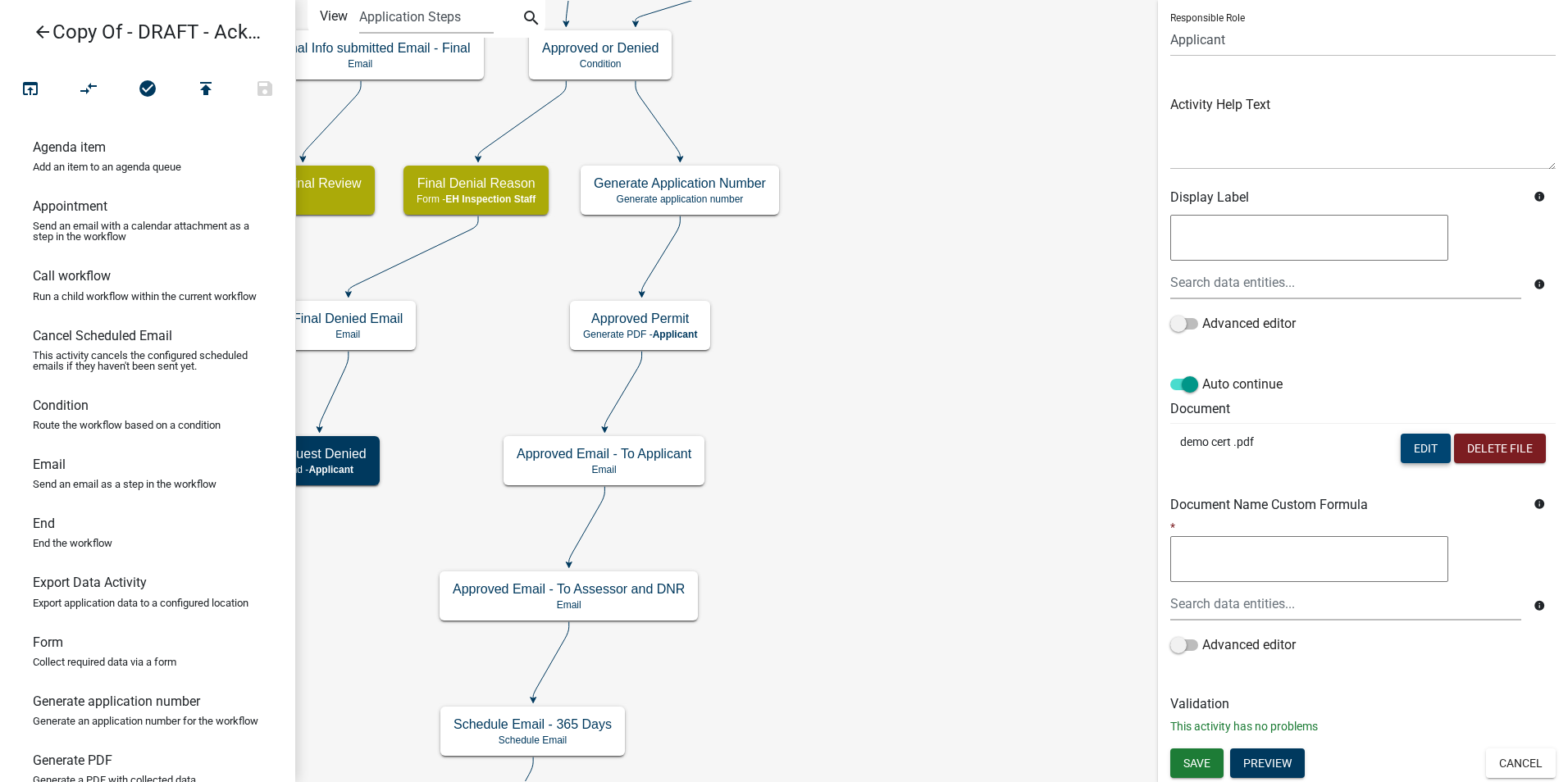
click at [1409, 452] on button "Edit" at bounding box center [1426, 448] width 50 height 29
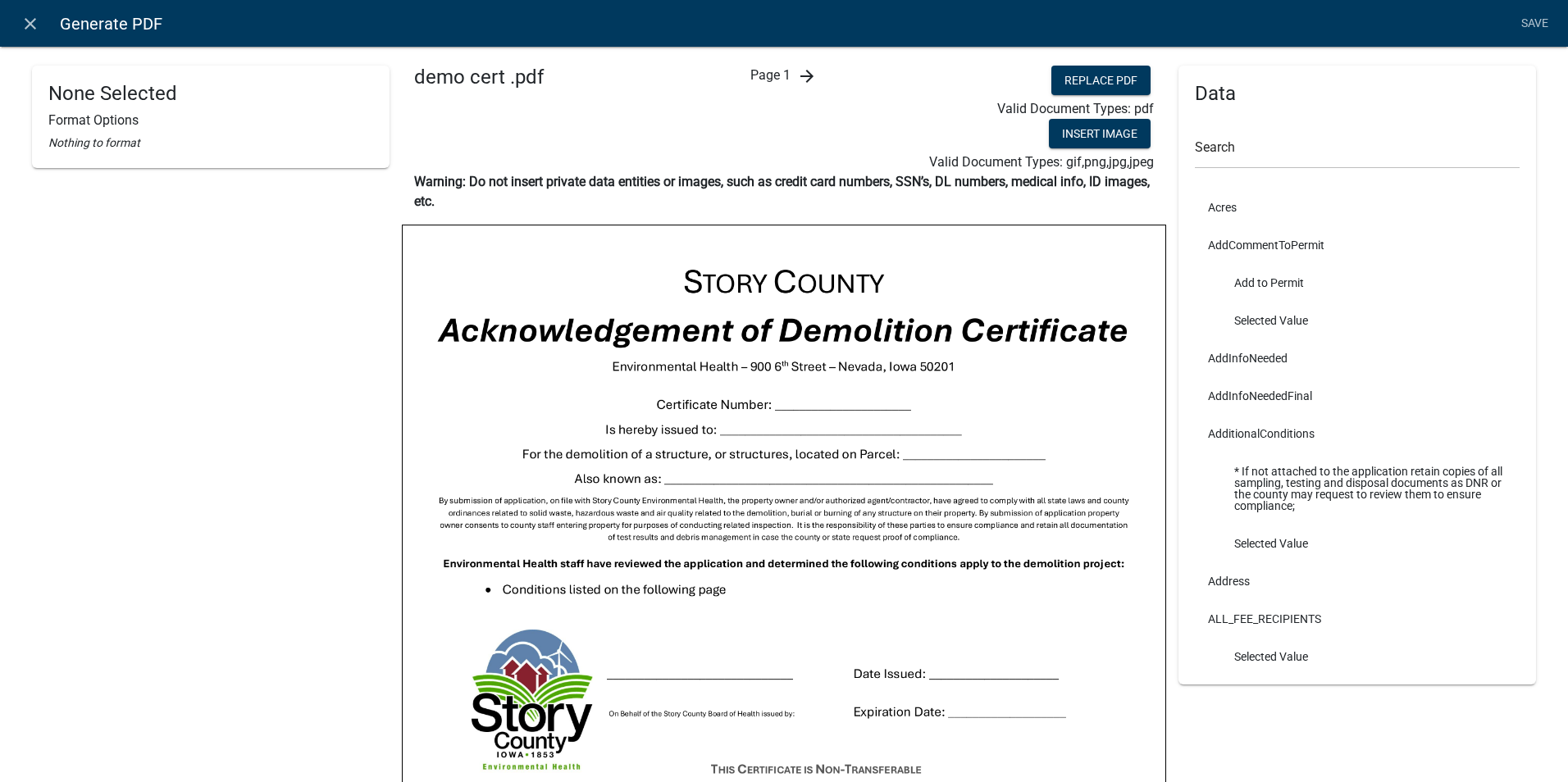
click at [803, 79] on icon "arrow_forward" at bounding box center [807, 76] width 20 height 20
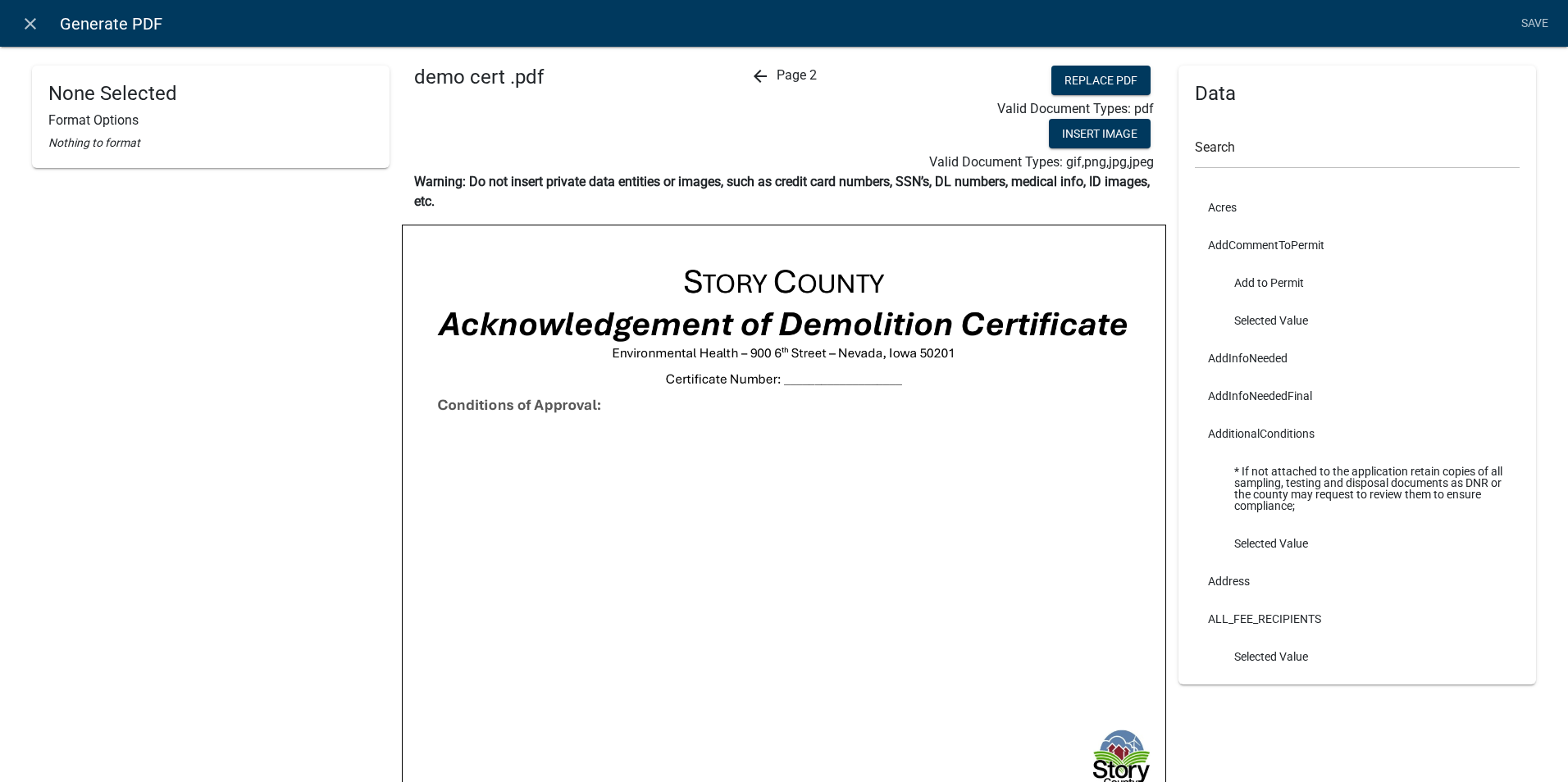
click at [750, 75] on icon "arrow_back" at bounding box center [760, 76] width 20 height 20
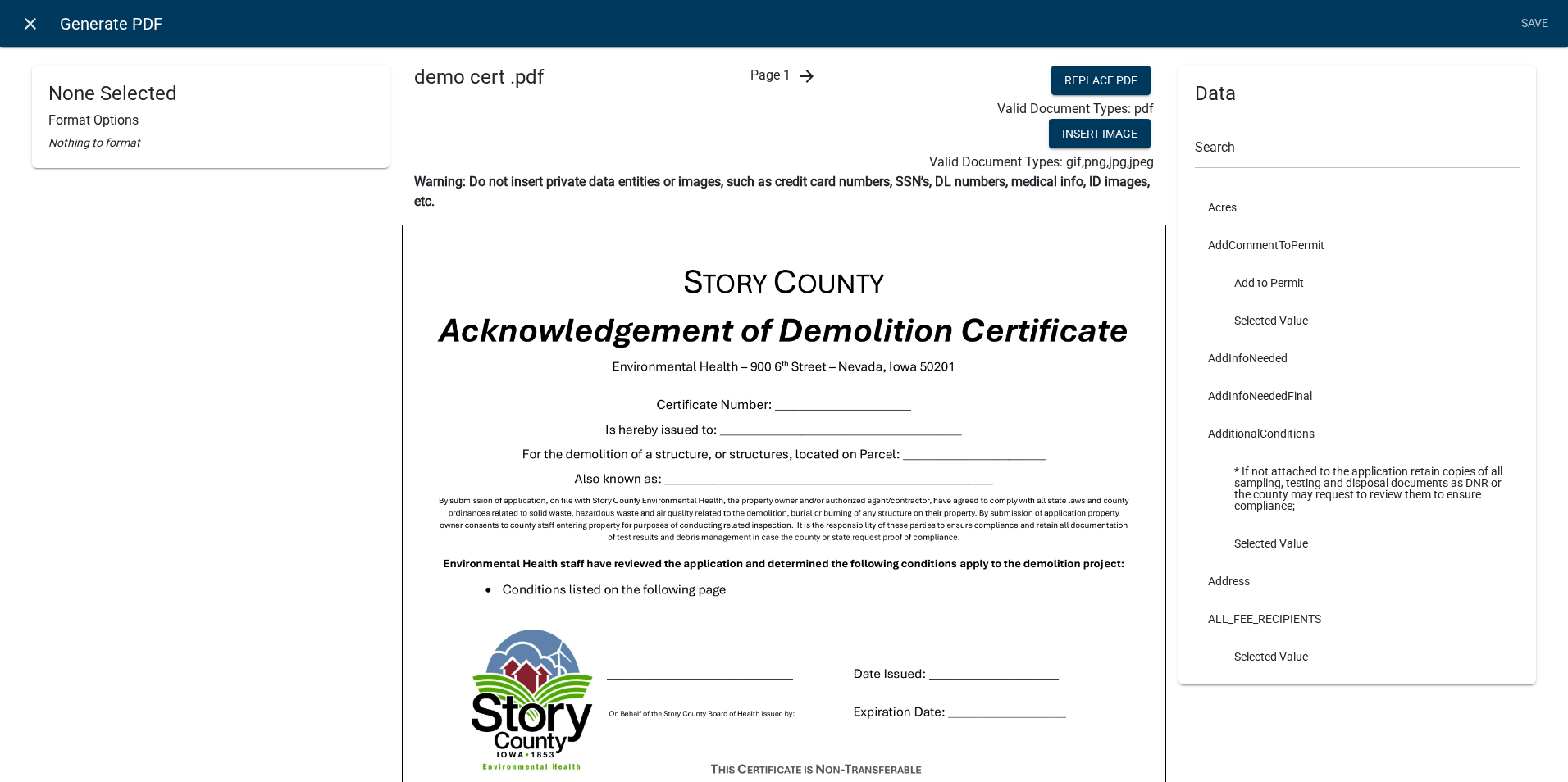
click at [36, 23] on icon "close" at bounding box center [30, 24] width 20 height 20
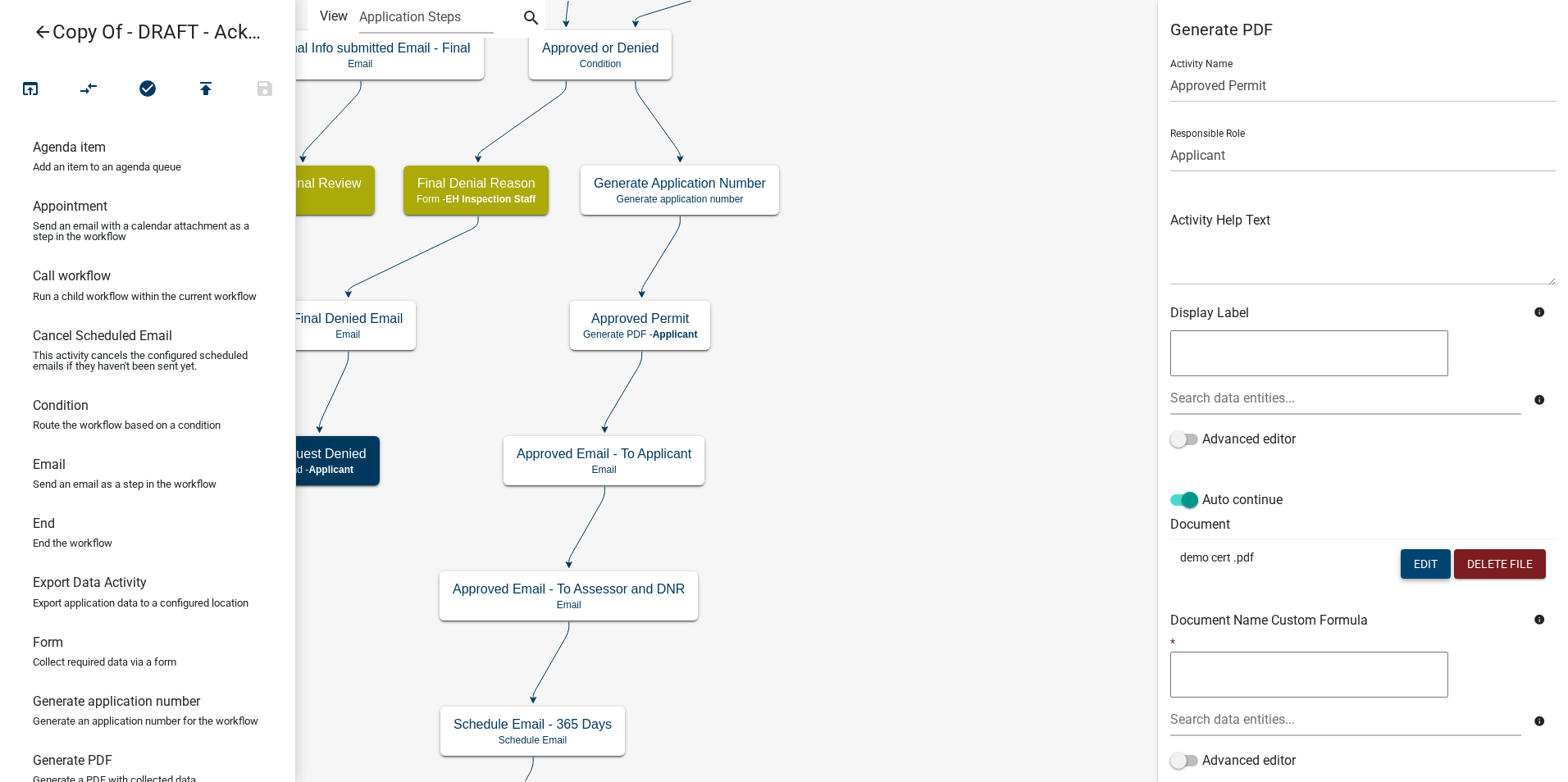
click at [1407, 560] on button "Edit" at bounding box center [1426, 563] width 50 height 29
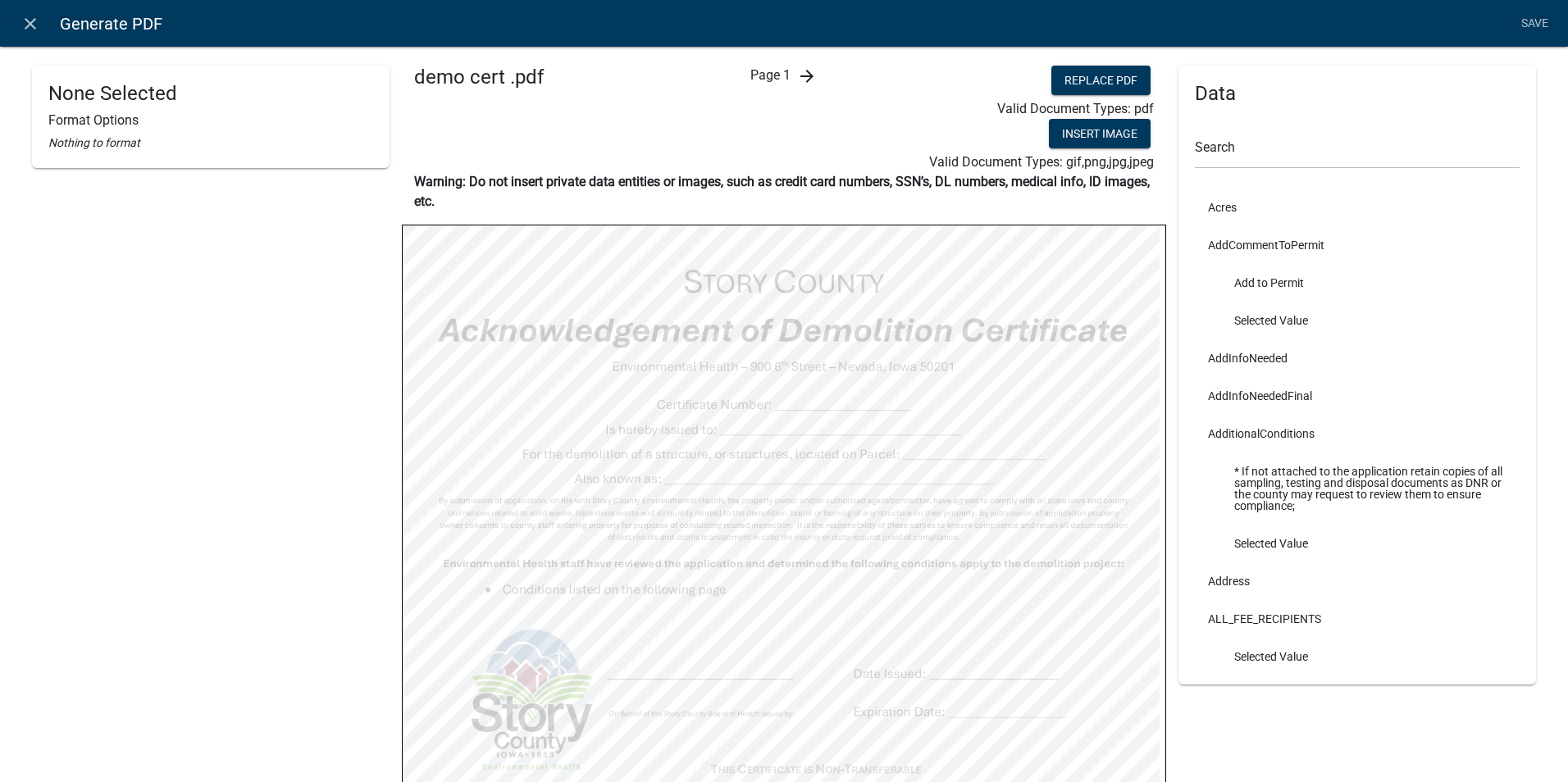
click at [811, 77] on icon "arrow_forward" at bounding box center [807, 76] width 20 height 20
select select
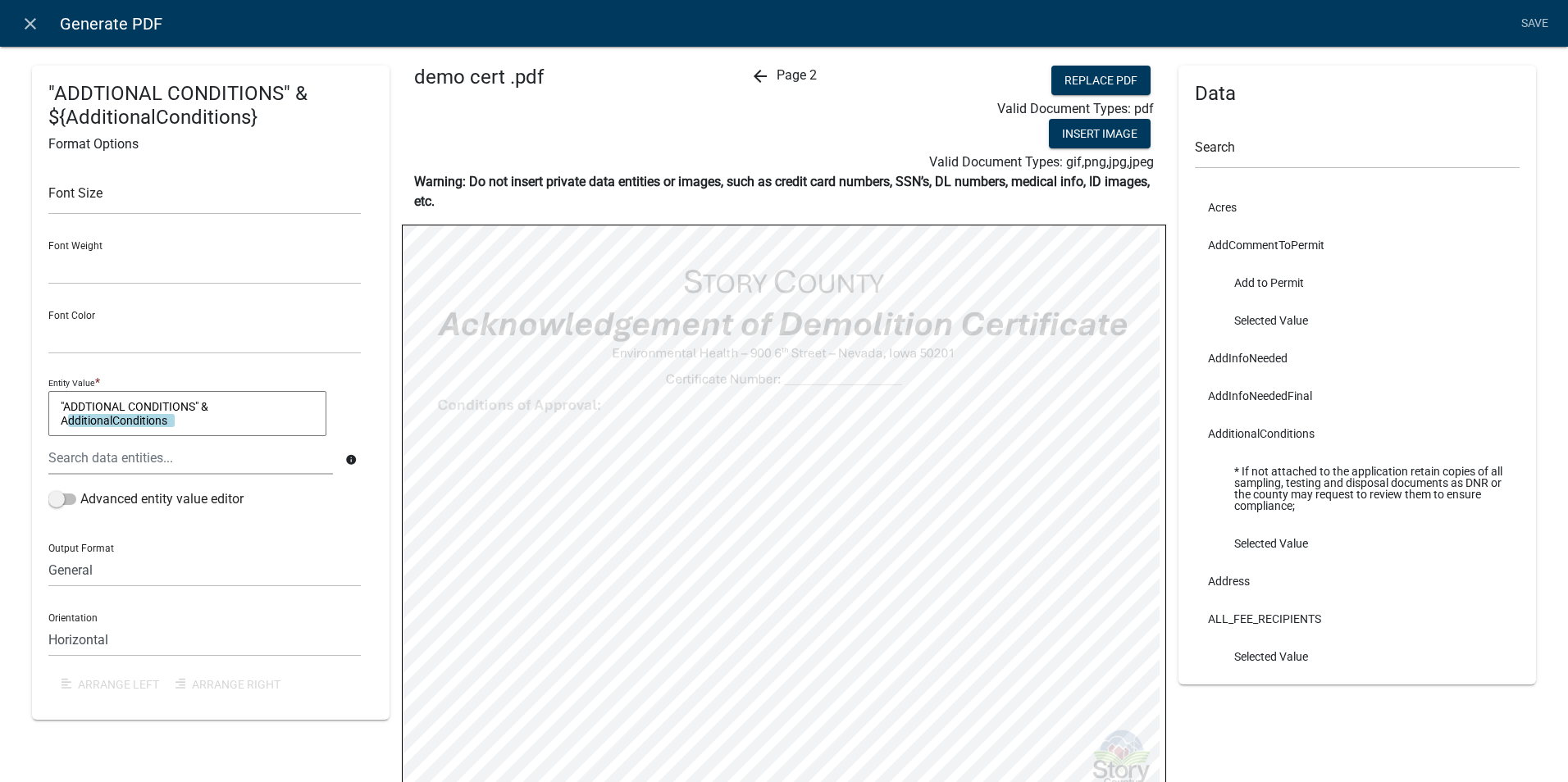
select select
click at [1529, 20] on link "Save" at bounding box center [1534, 23] width 41 height 31
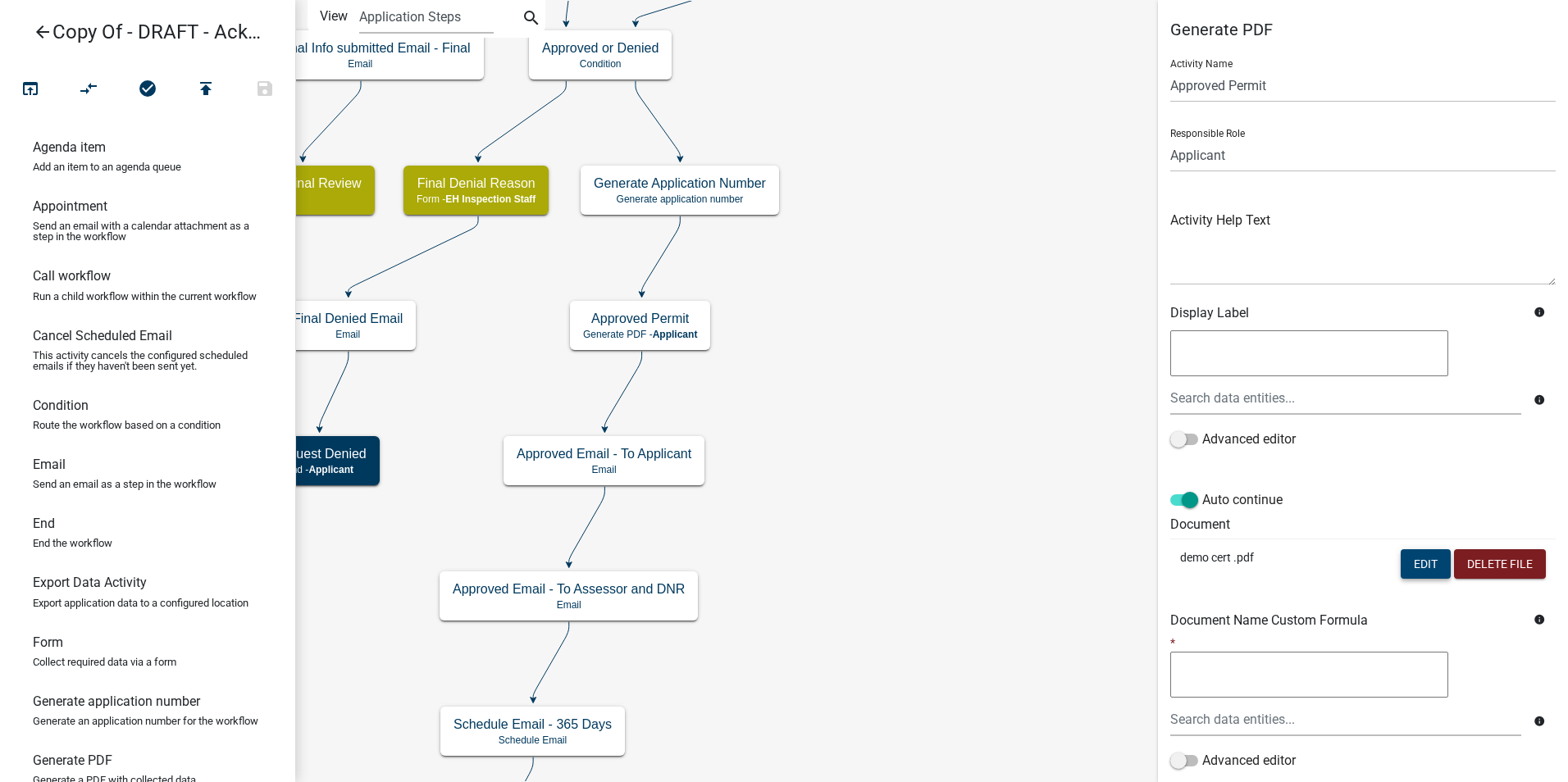
click at [1401, 555] on button "Edit" at bounding box center [1426, 563] width 50 height 29
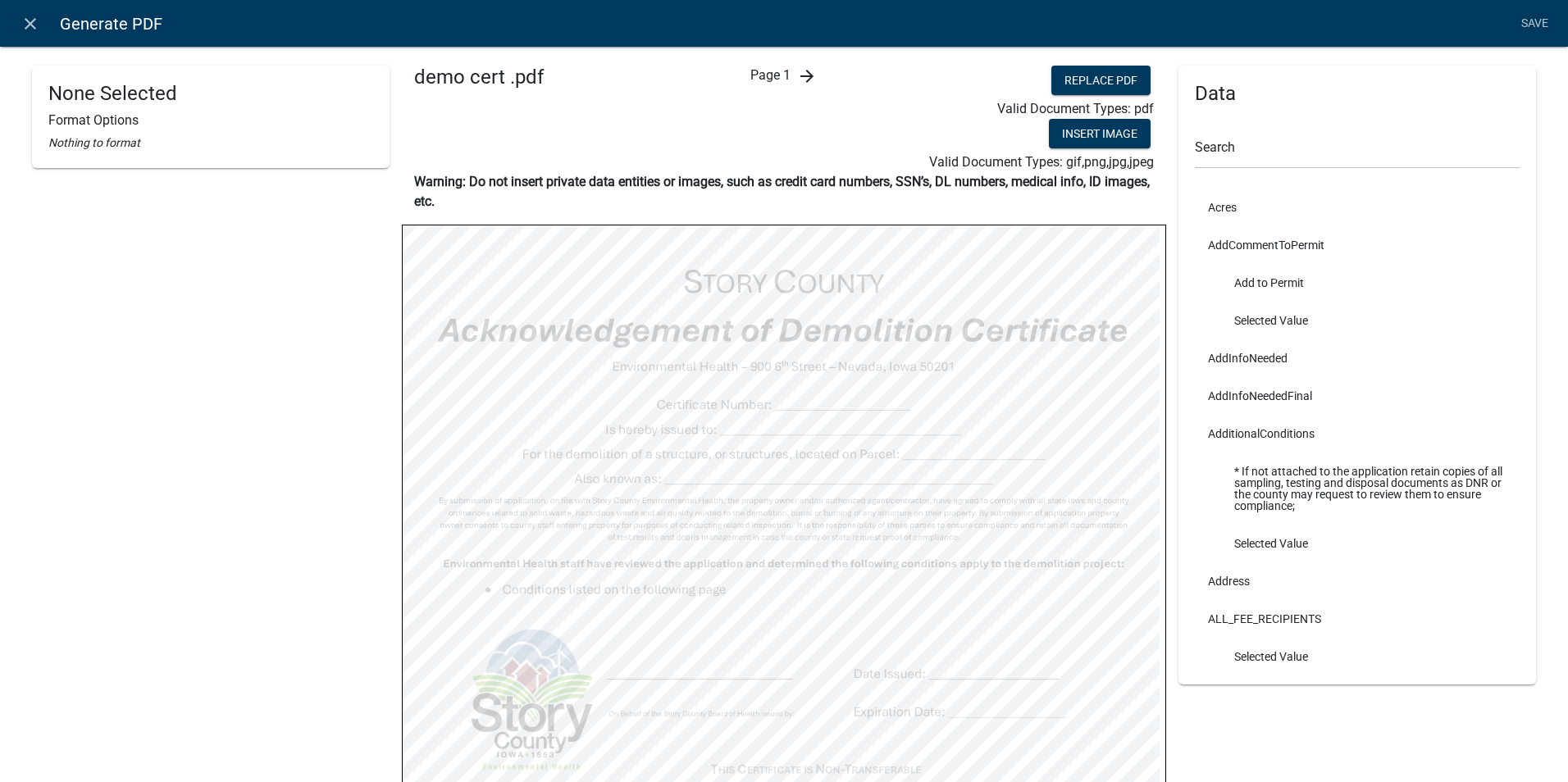
click at [807, 72] on icon "arrow_forward" at bounding box center [807, 76] width 20 height 20
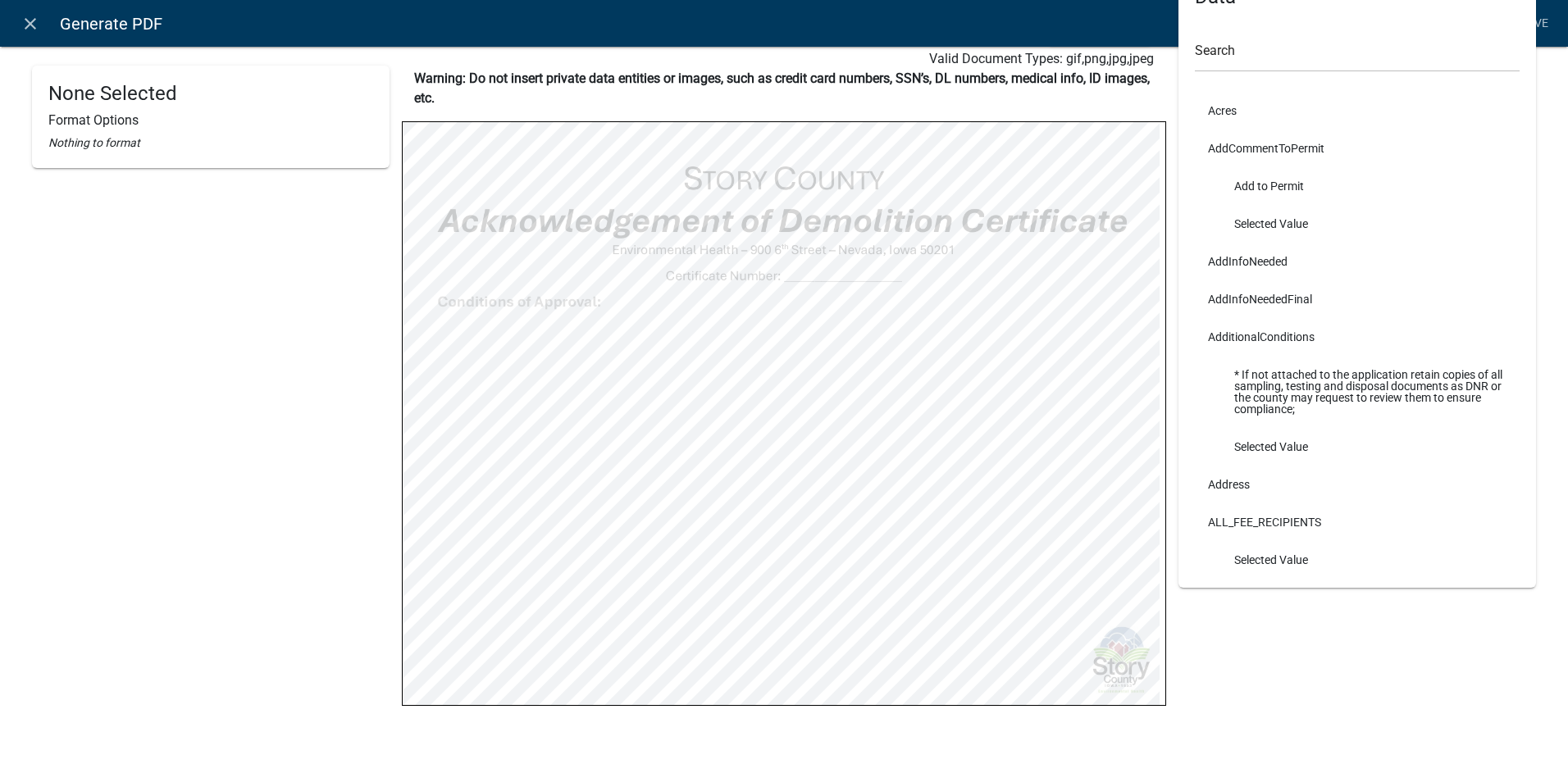
scroll to position [108, 0]
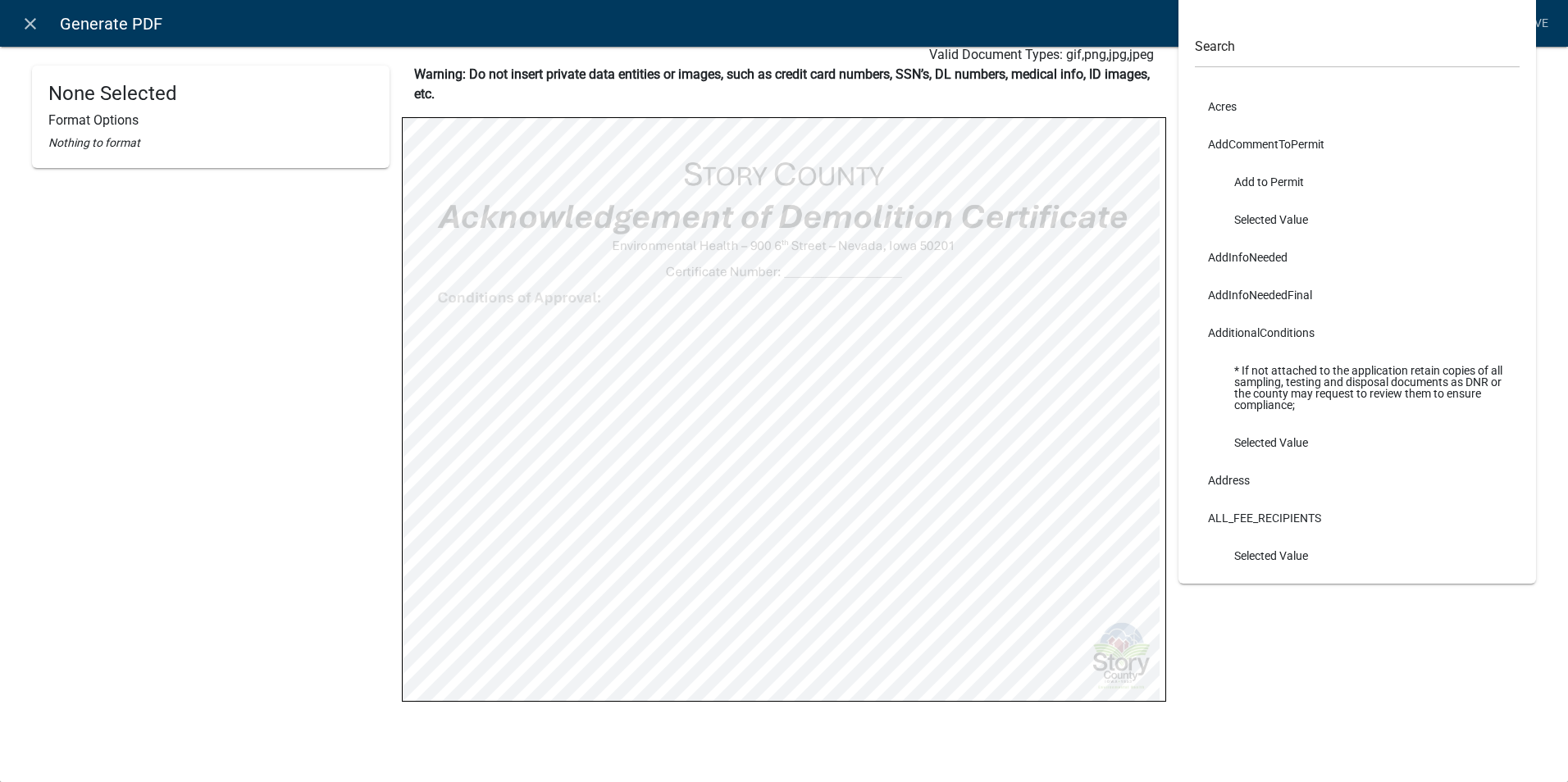
select select
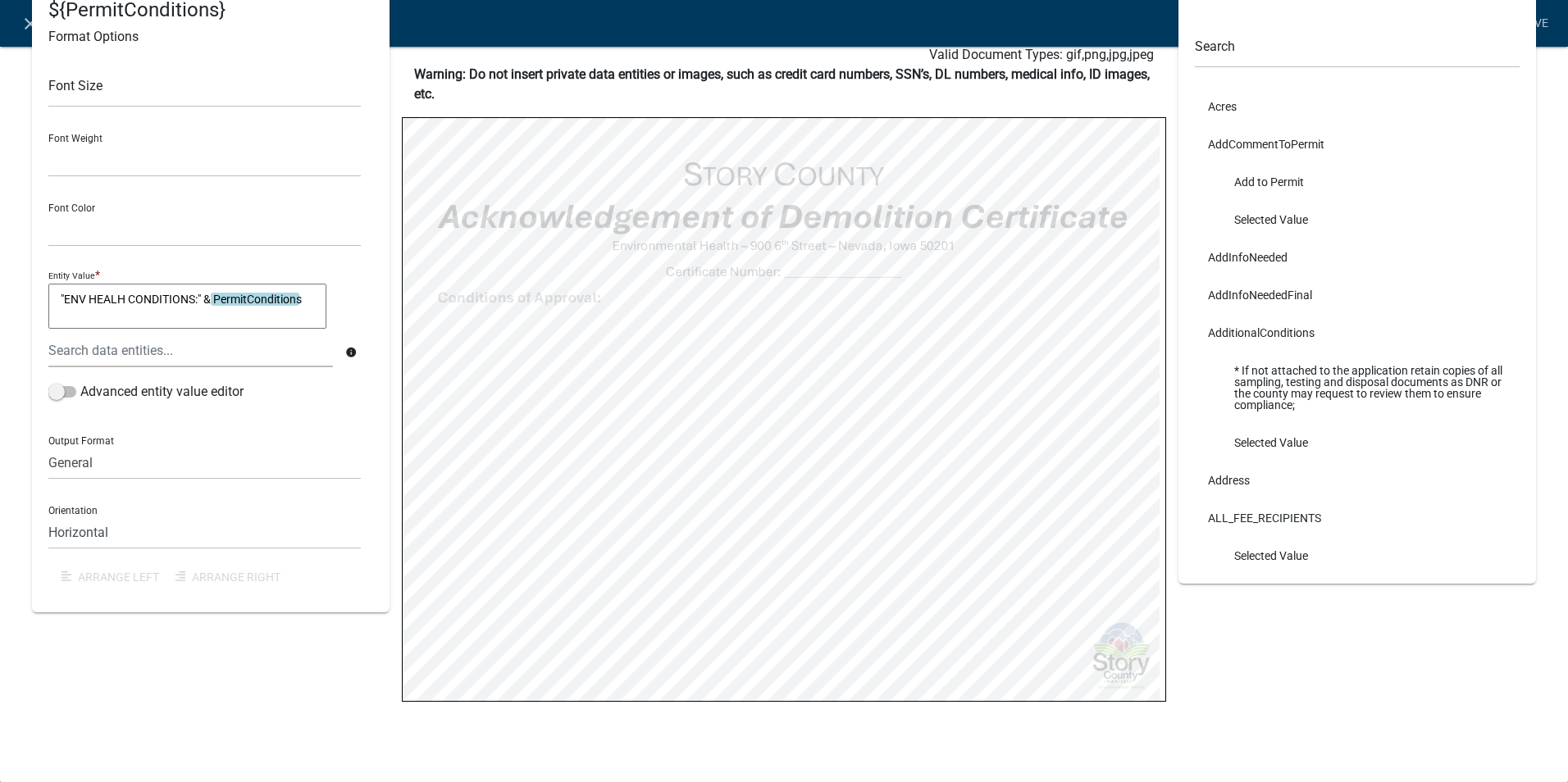
select select
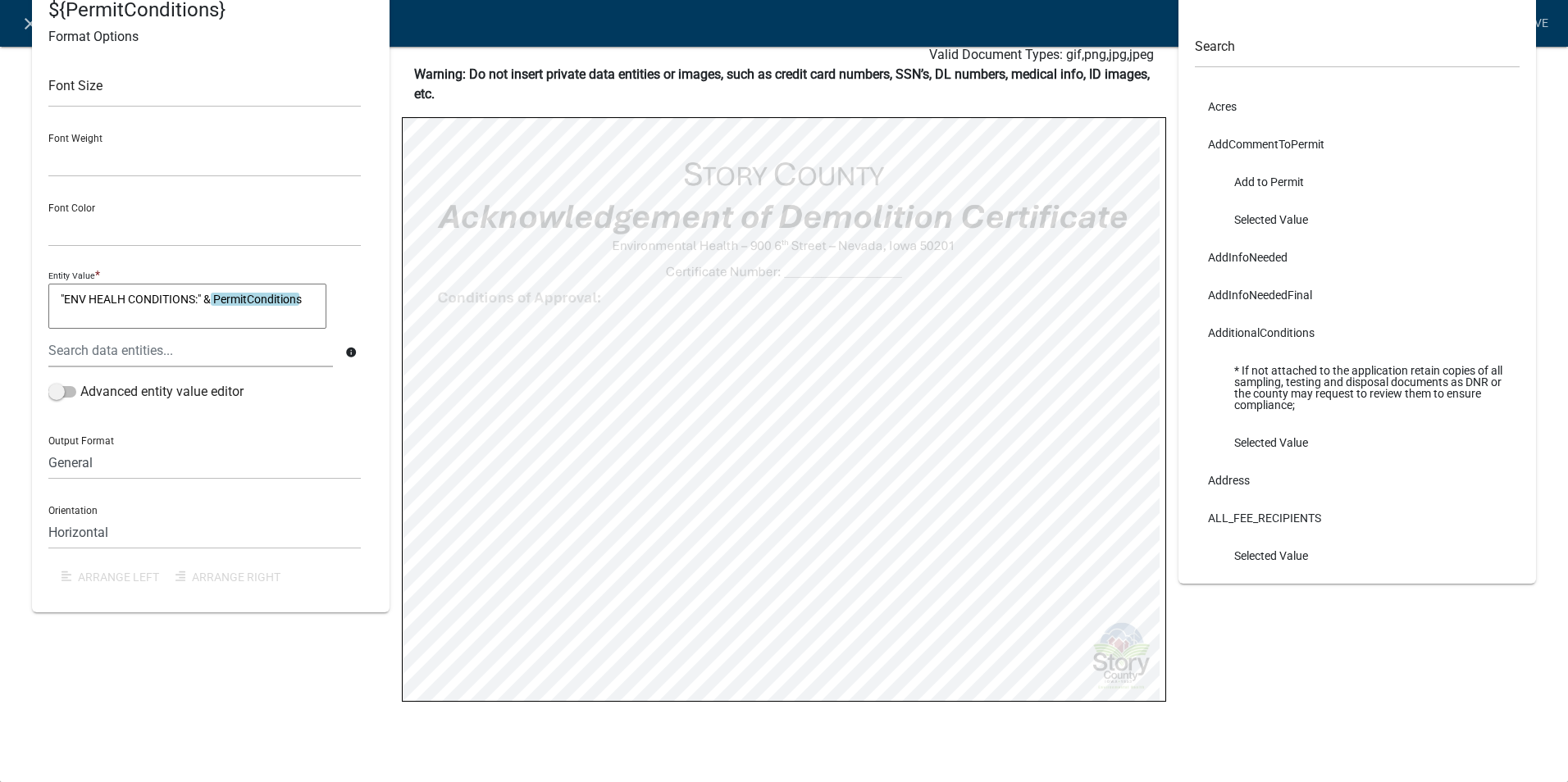
select select
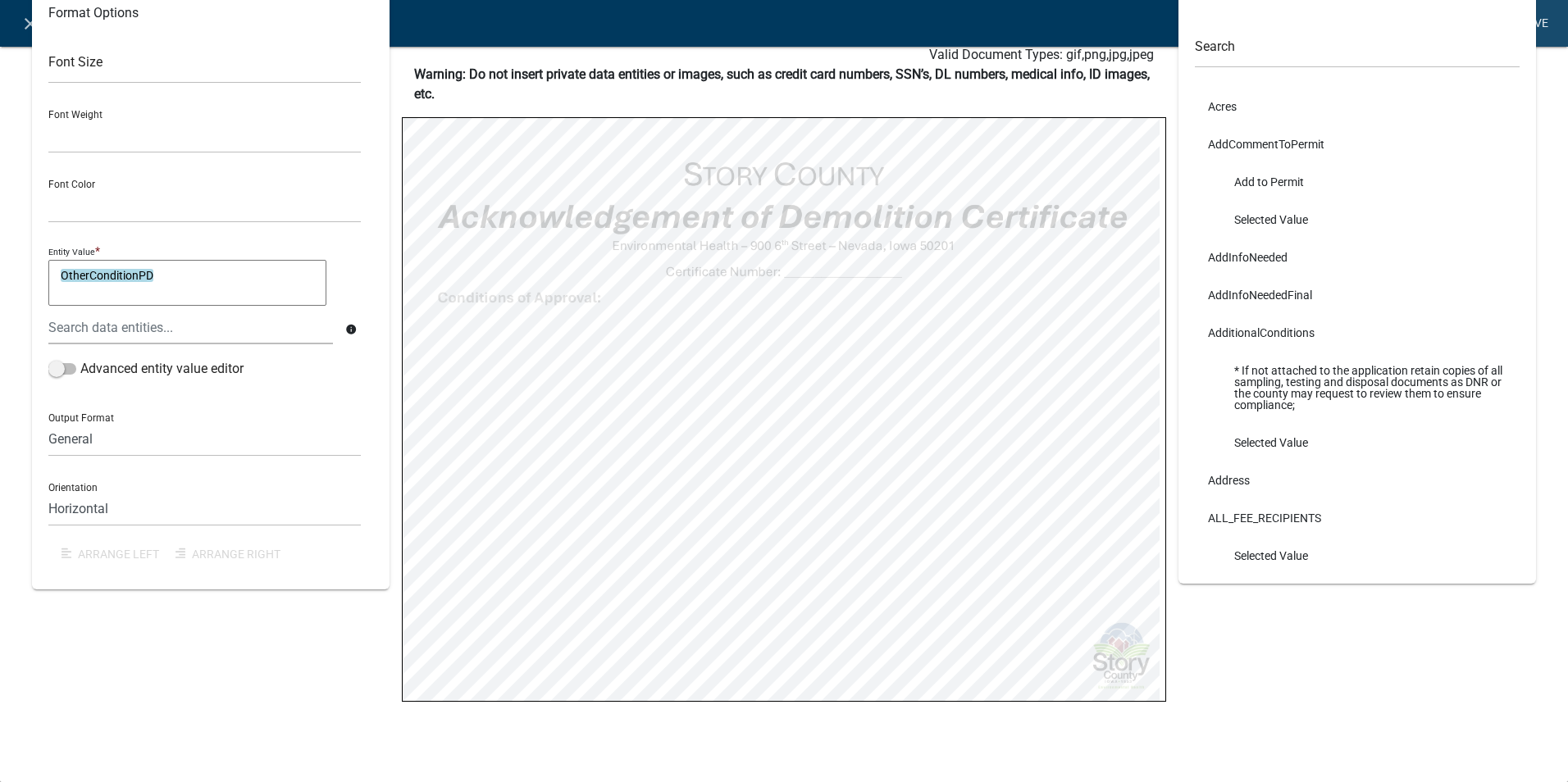
click at [1540, 20] on link "Save" at bounding box center [1534, 23] width 41 height 31
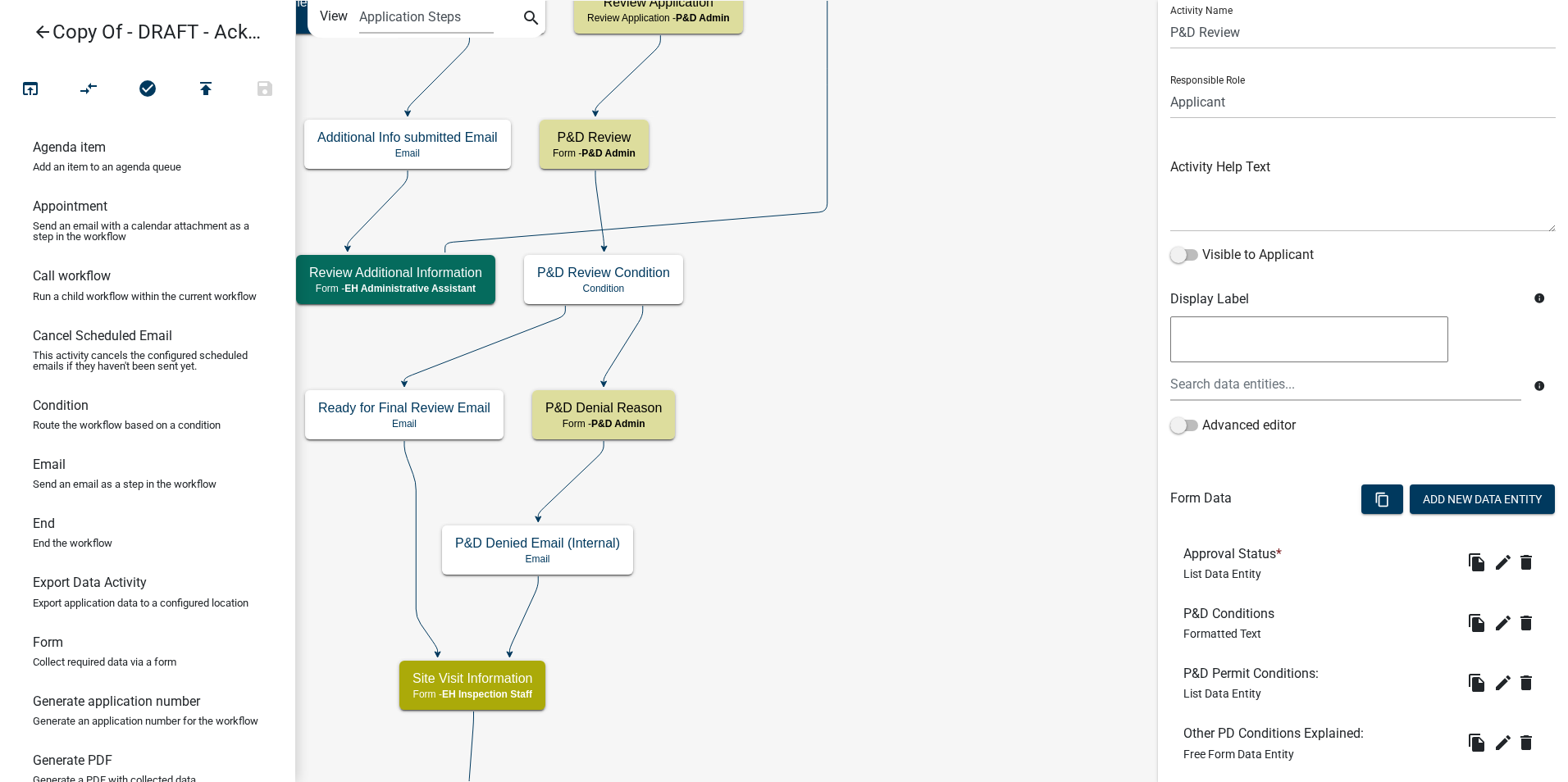
scroll to position [152, 0]
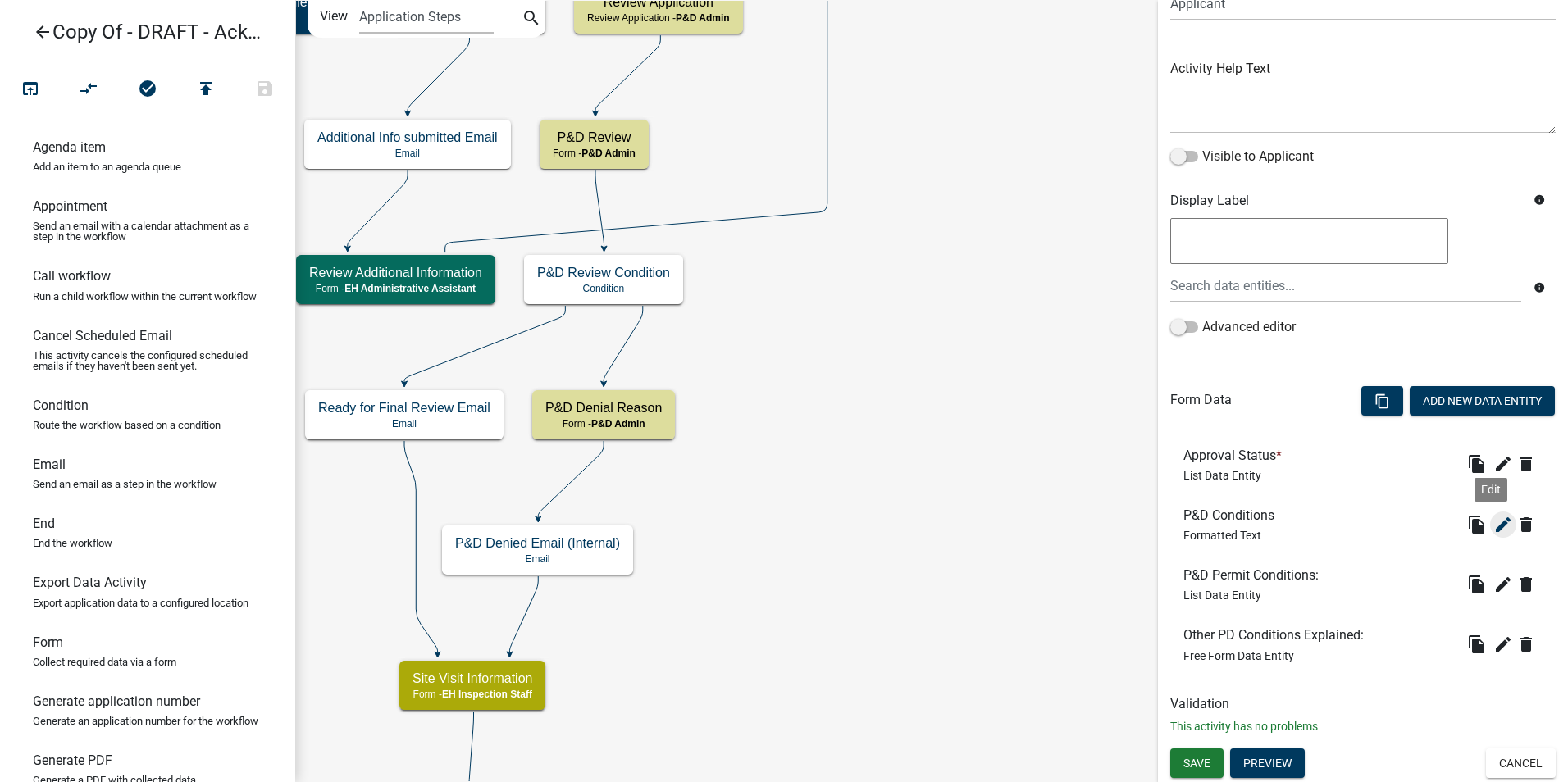
click at [1493, 526] on icon "edit" at bounding box center [1503, 524] width 20 height 20
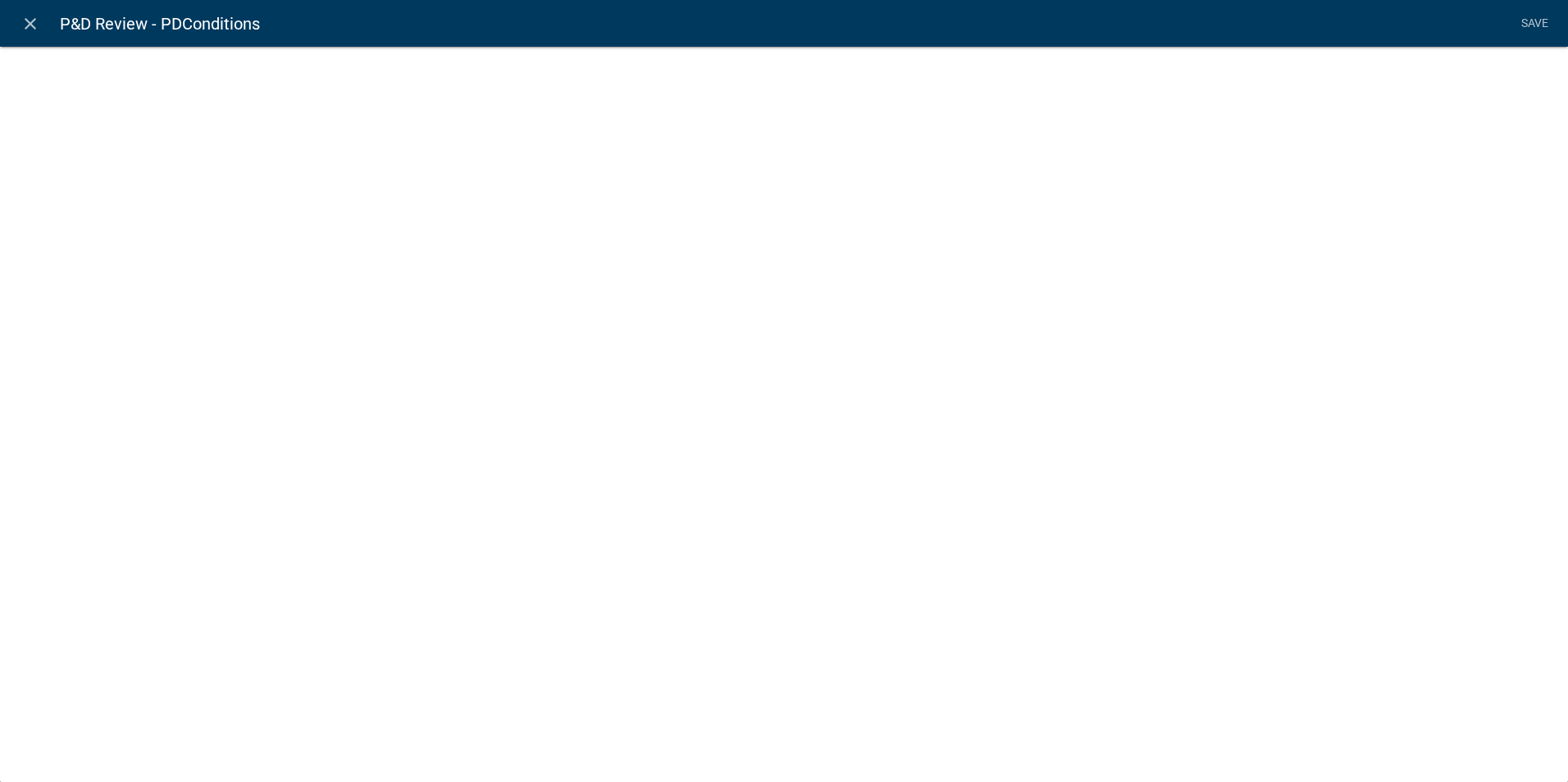
select select "rich-text"
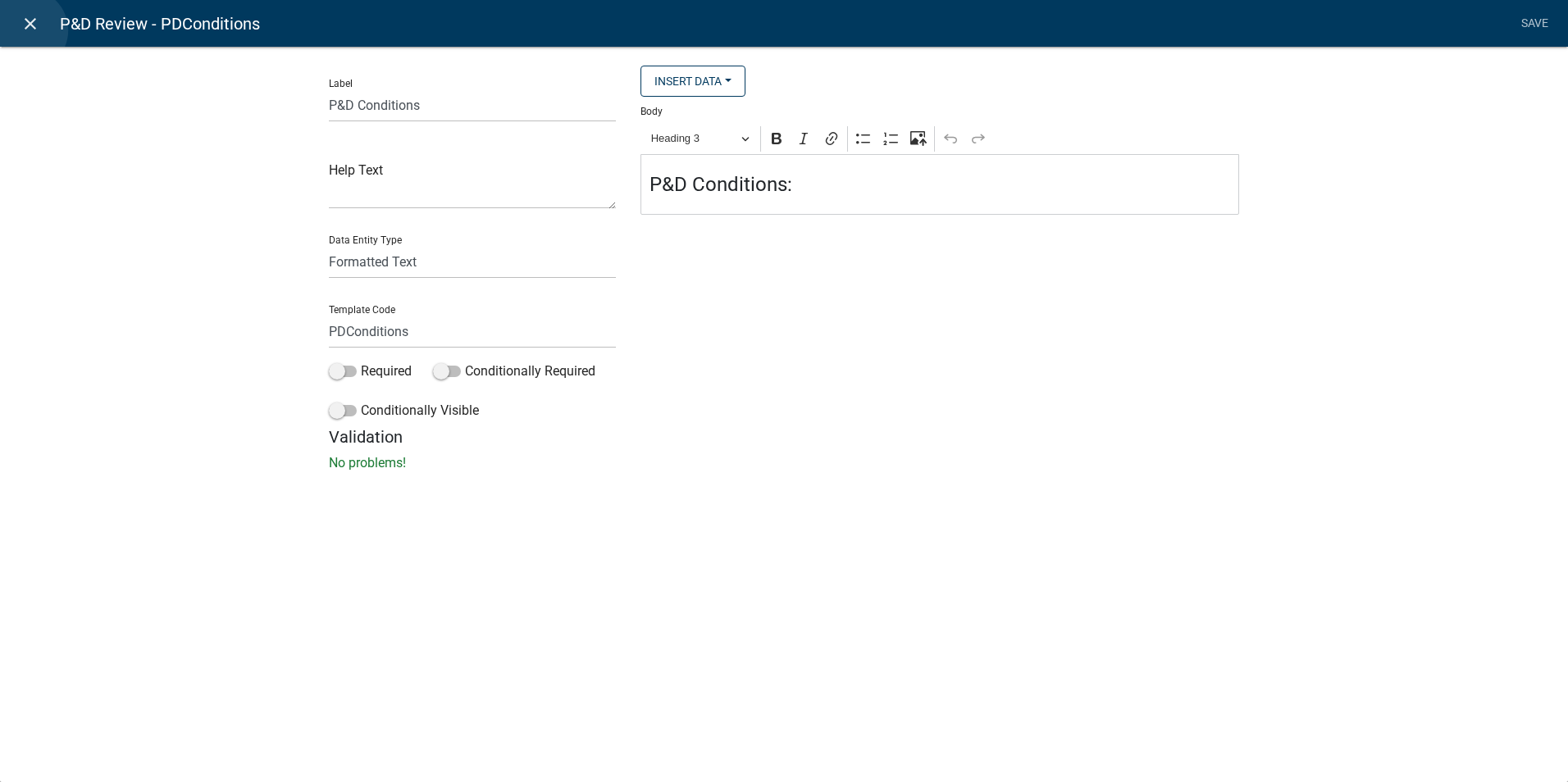
click at [27, 30] on icon "close" at bounding box center [30, 24] width 20 height 20
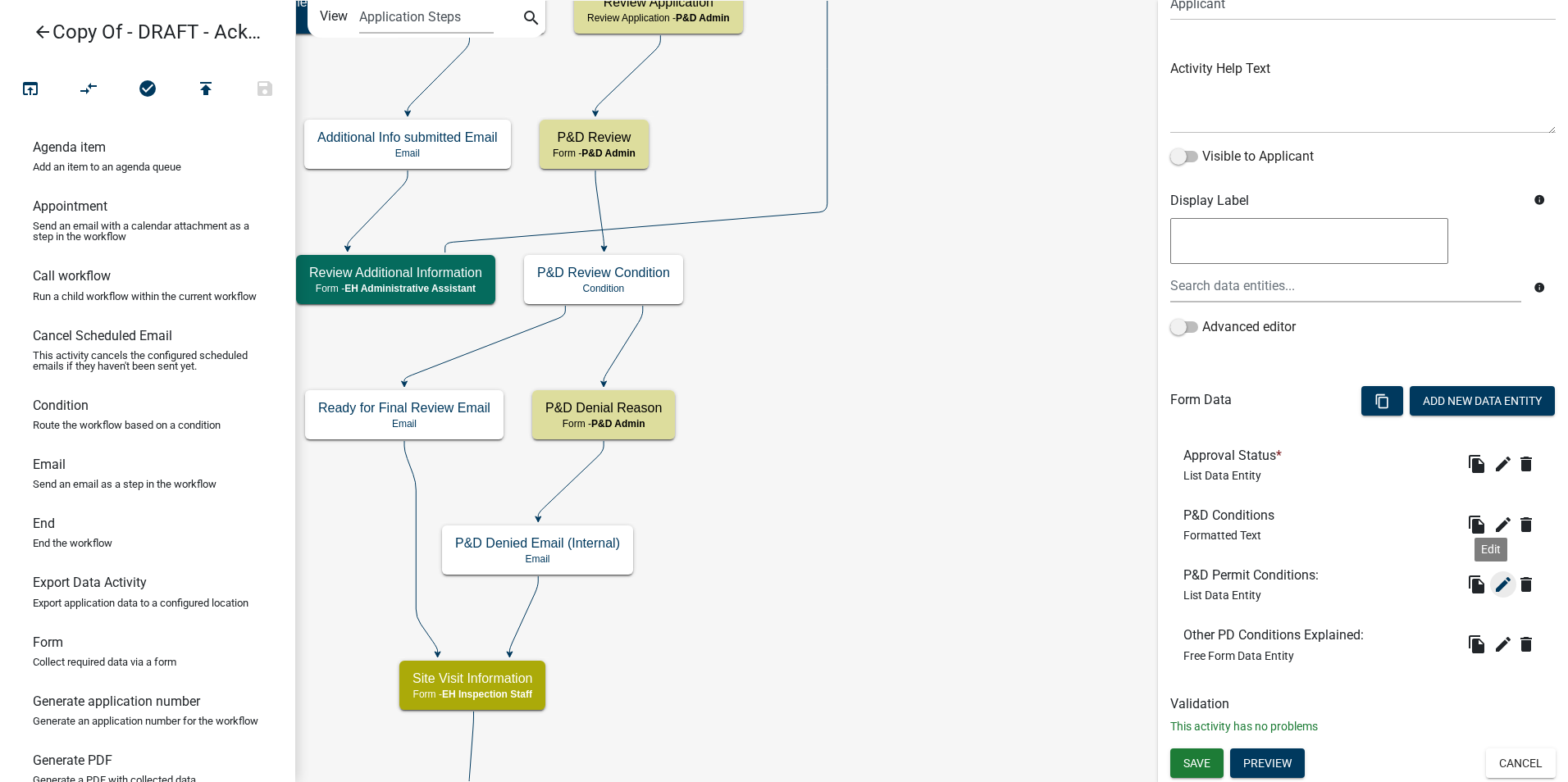
click at [1493, 589] on icon "edit" at bounding box center [1503, 585] width 20 height 20
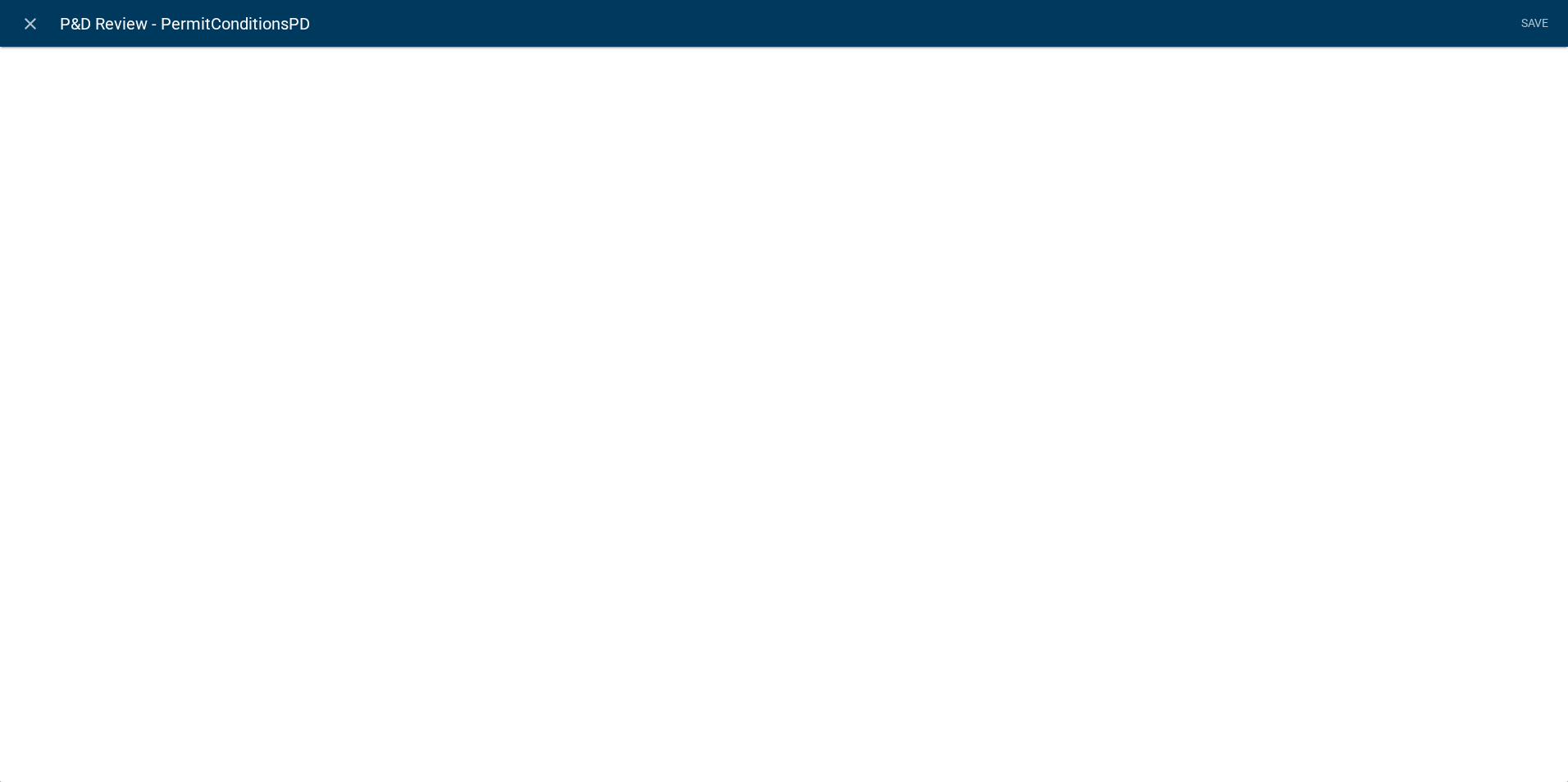
select select "list-data"
select select
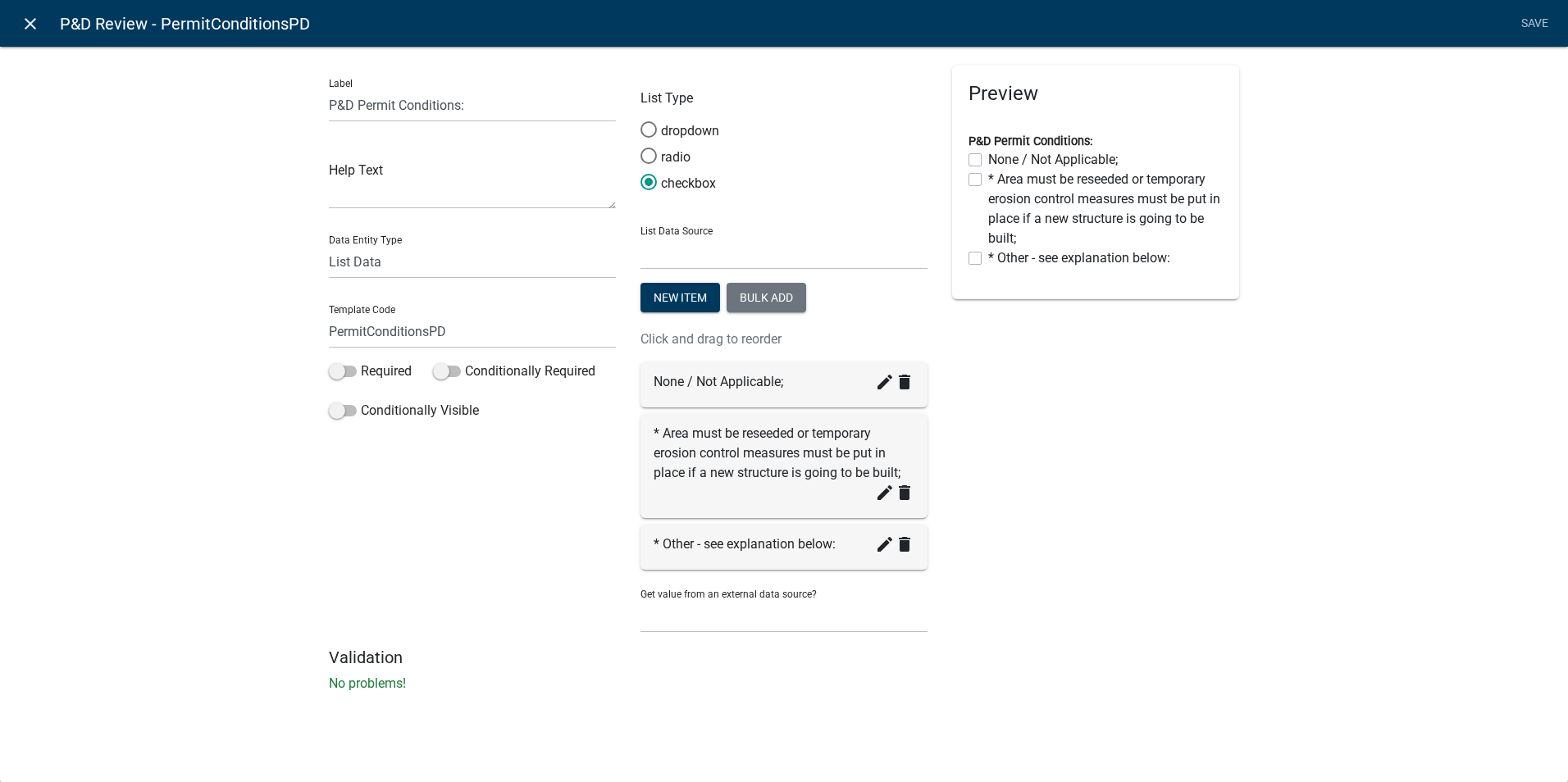
click at [24, 27] on icon "close" at bounding box center [30, 24] width 20 height 20
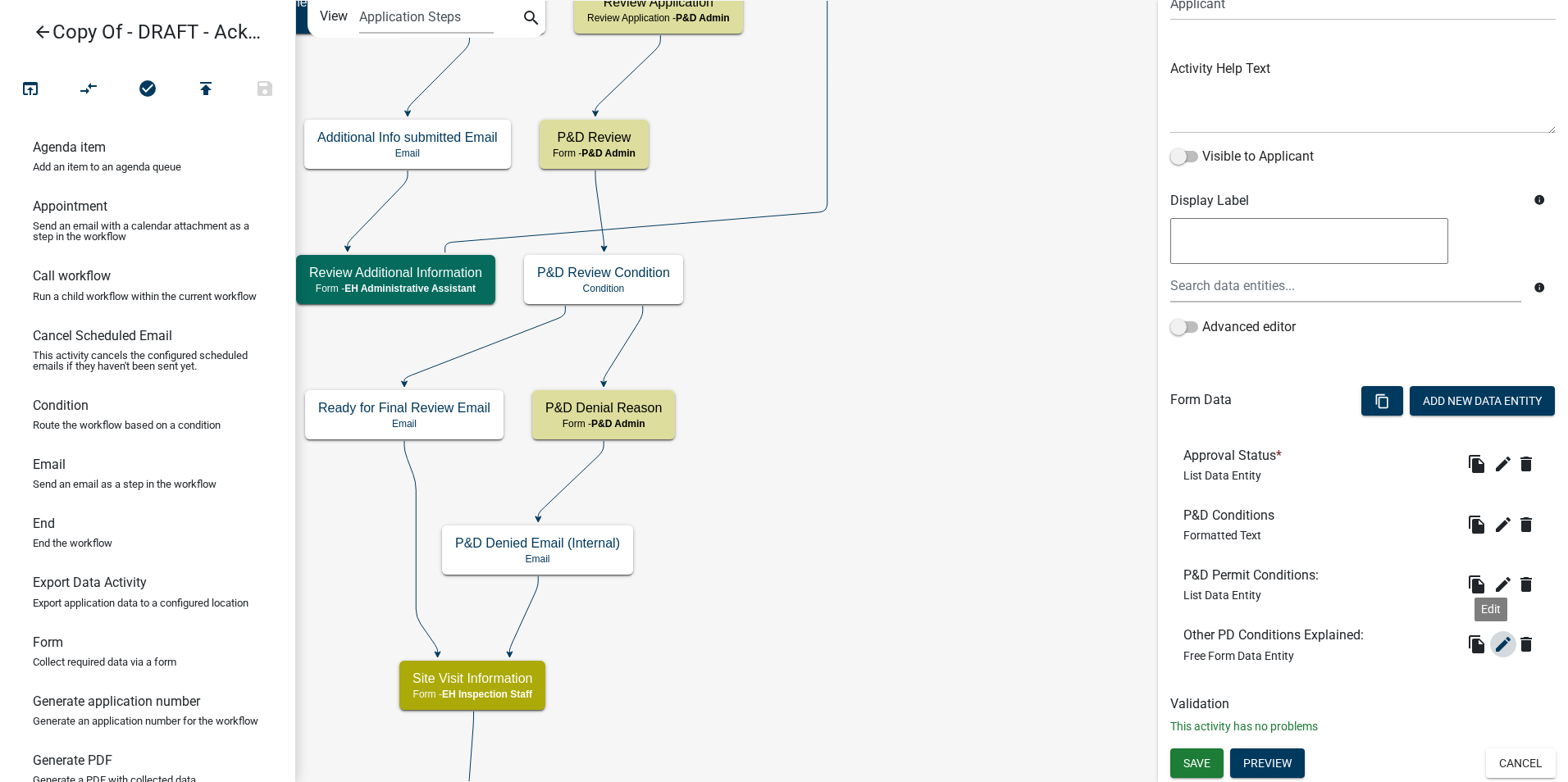
click at [1493, 644] on icon "edit" at bounding box center [1503, 644] width 20 height 20
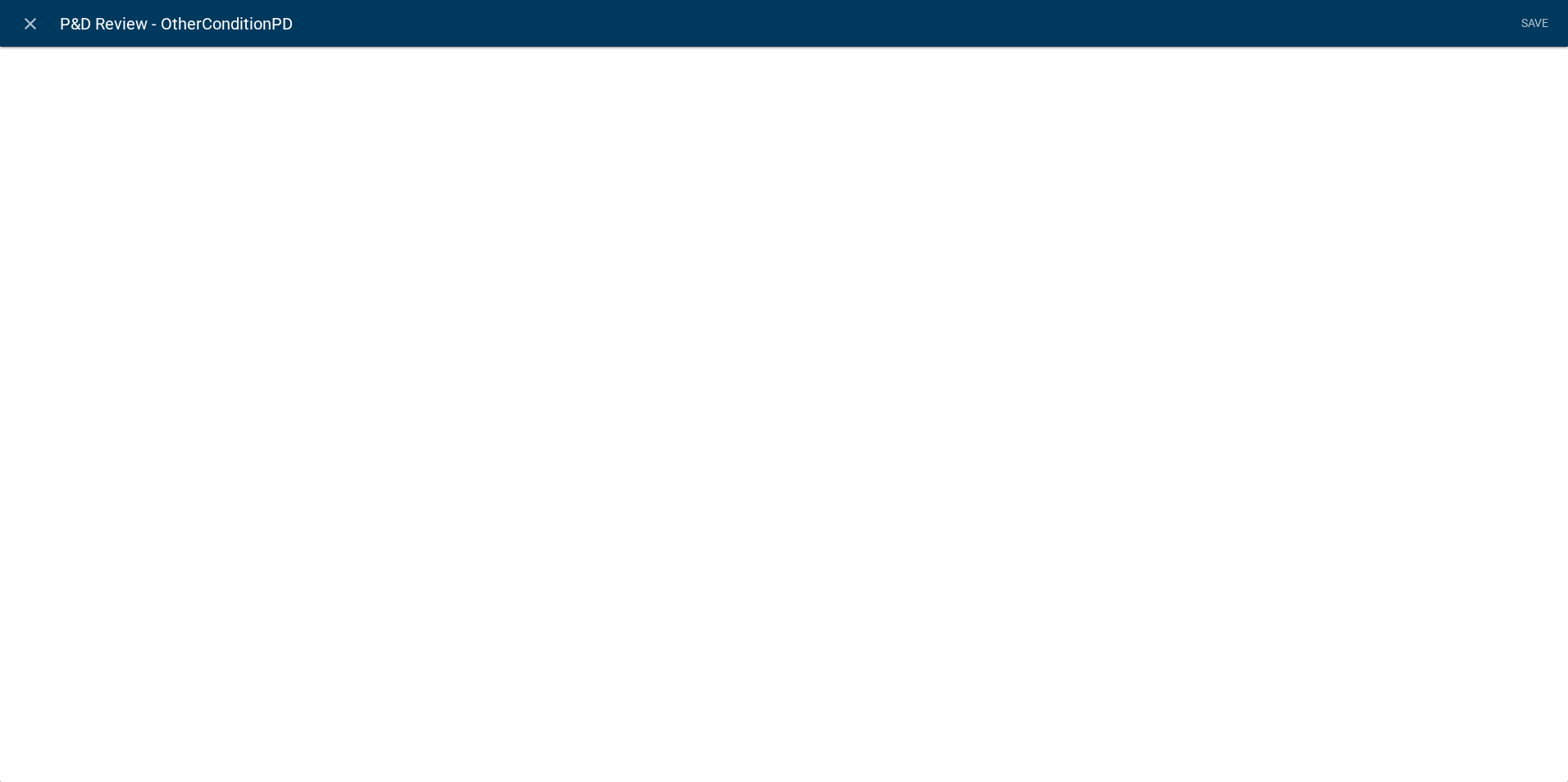
select select
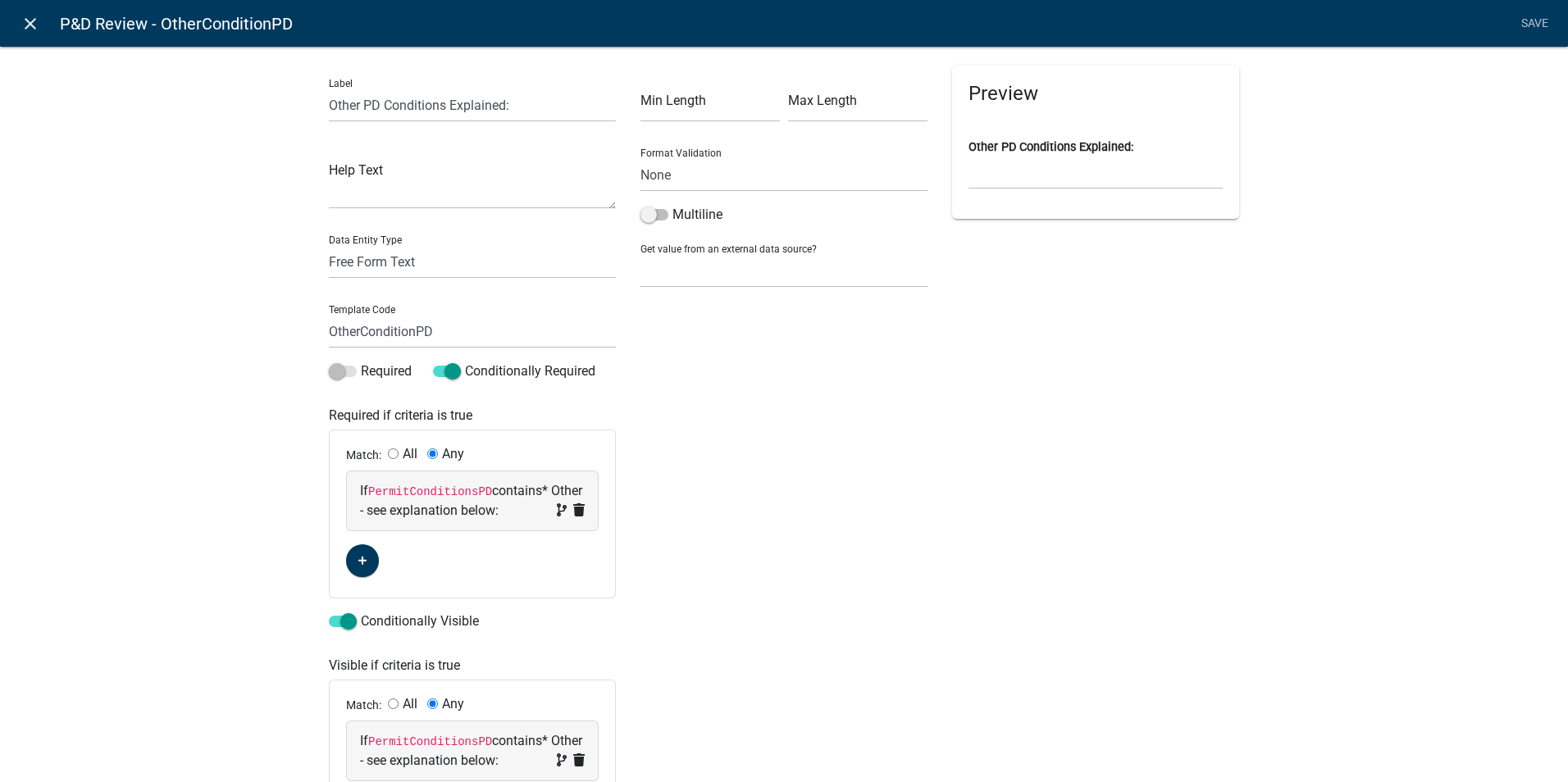
click at [31, 23] on icon "close" at bounding box center [30, 24] width 20 height 20
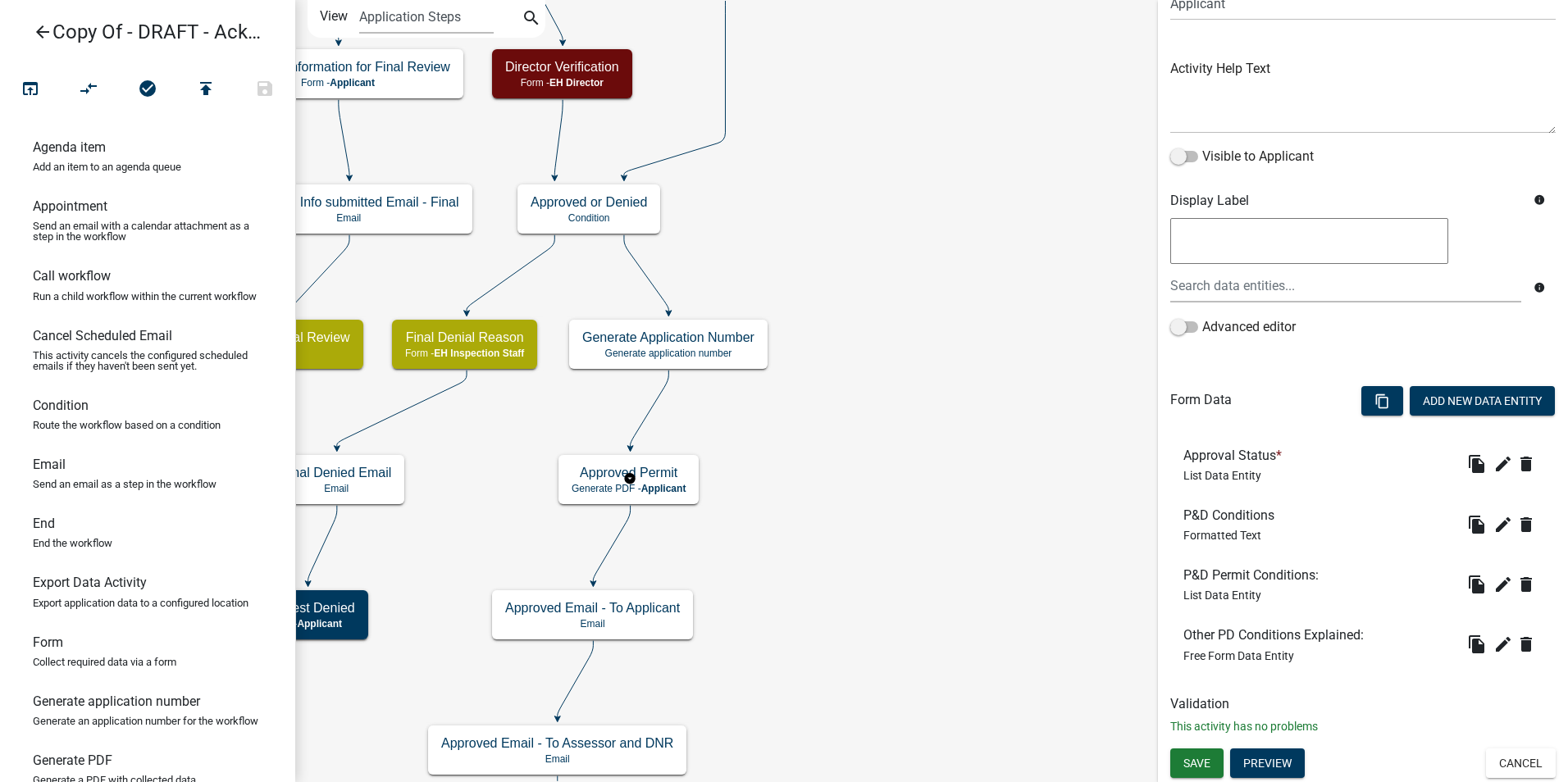
scroll to position [0, 0]
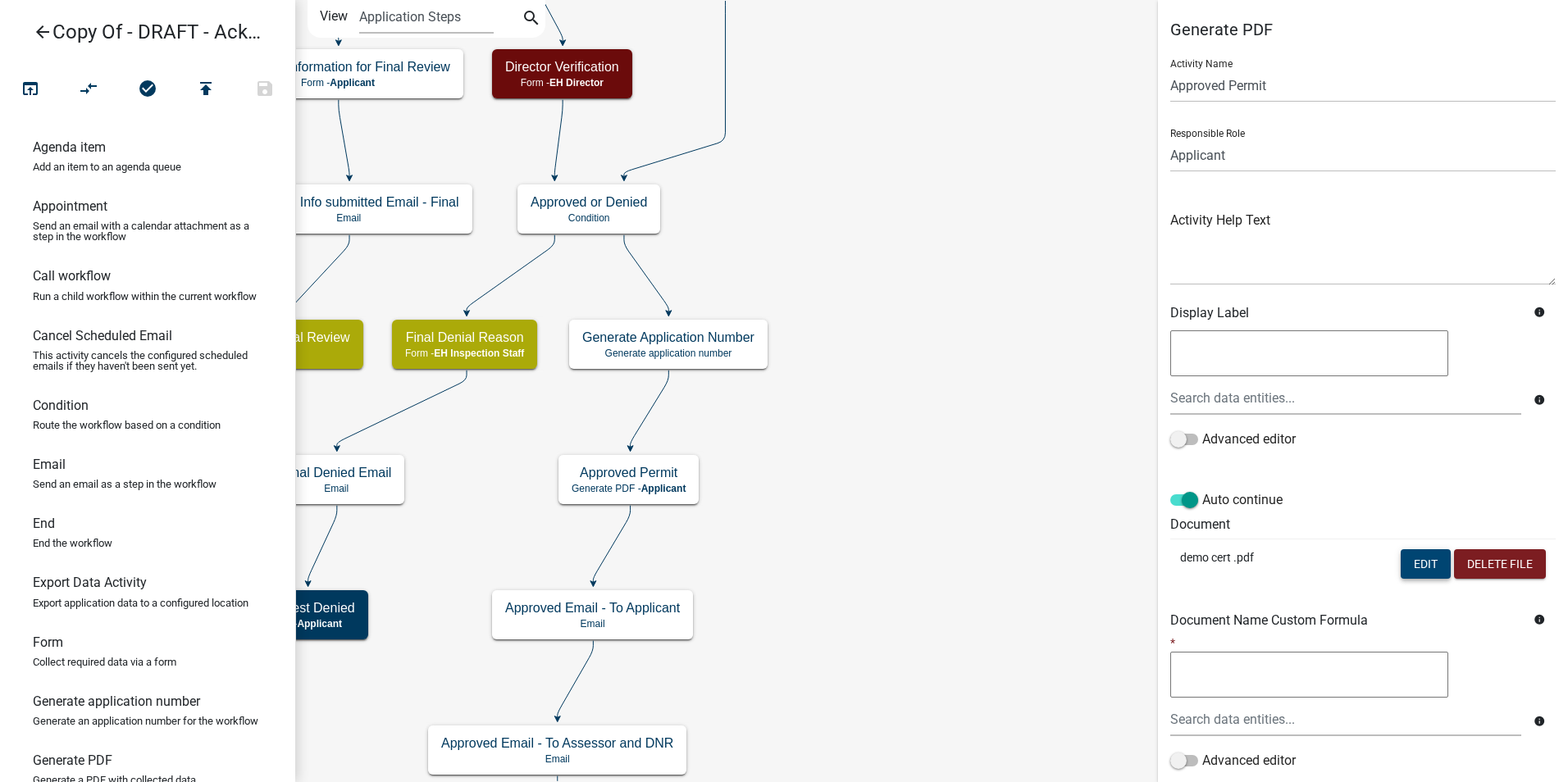
click at [1412, 571] on button "Edit" at bounding box center [1426, 563] width 50 height 29
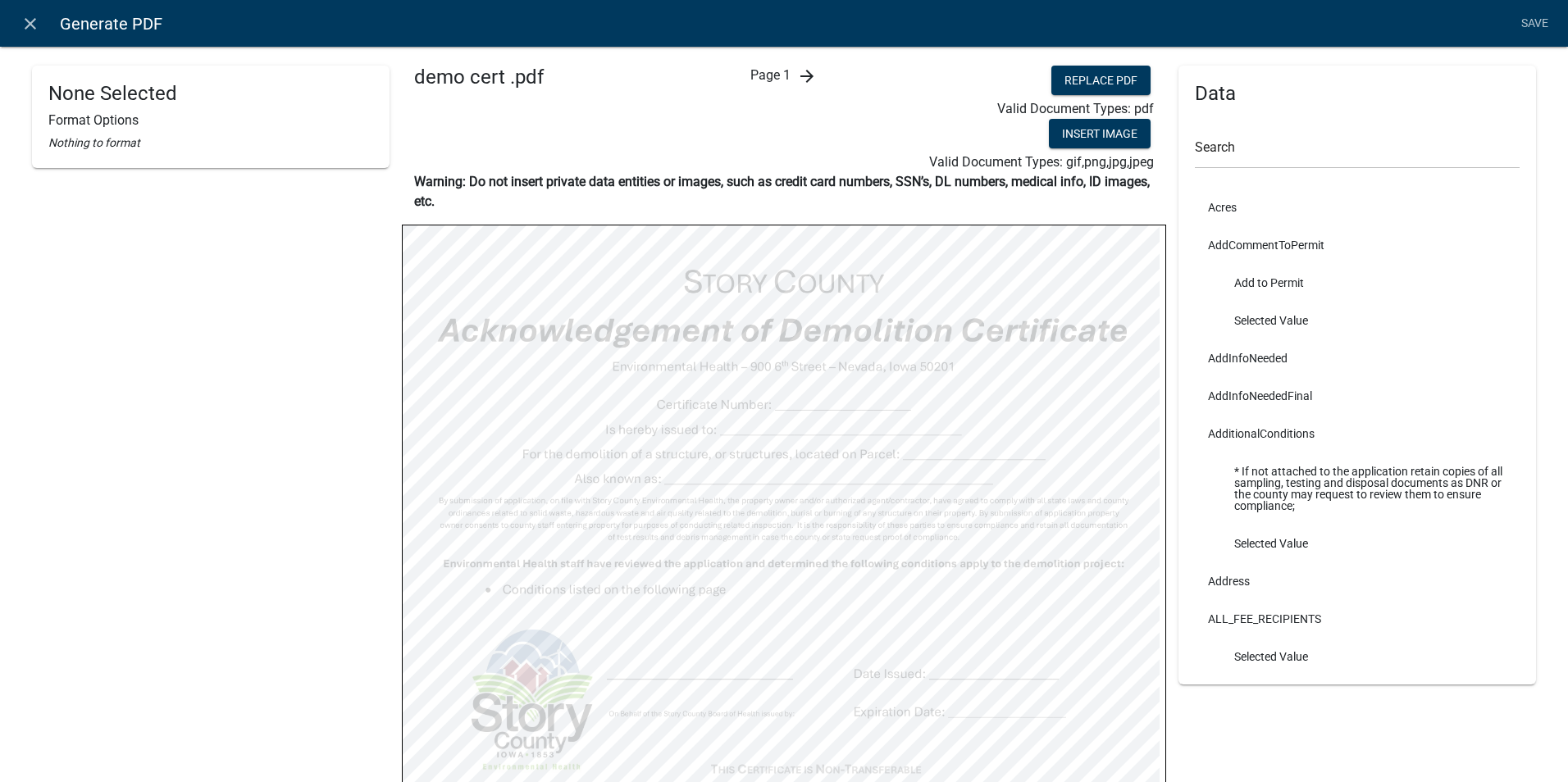
click at [802, 80] on icon "arrow_forward" at bounding box center [807, 76] width 20 height 20
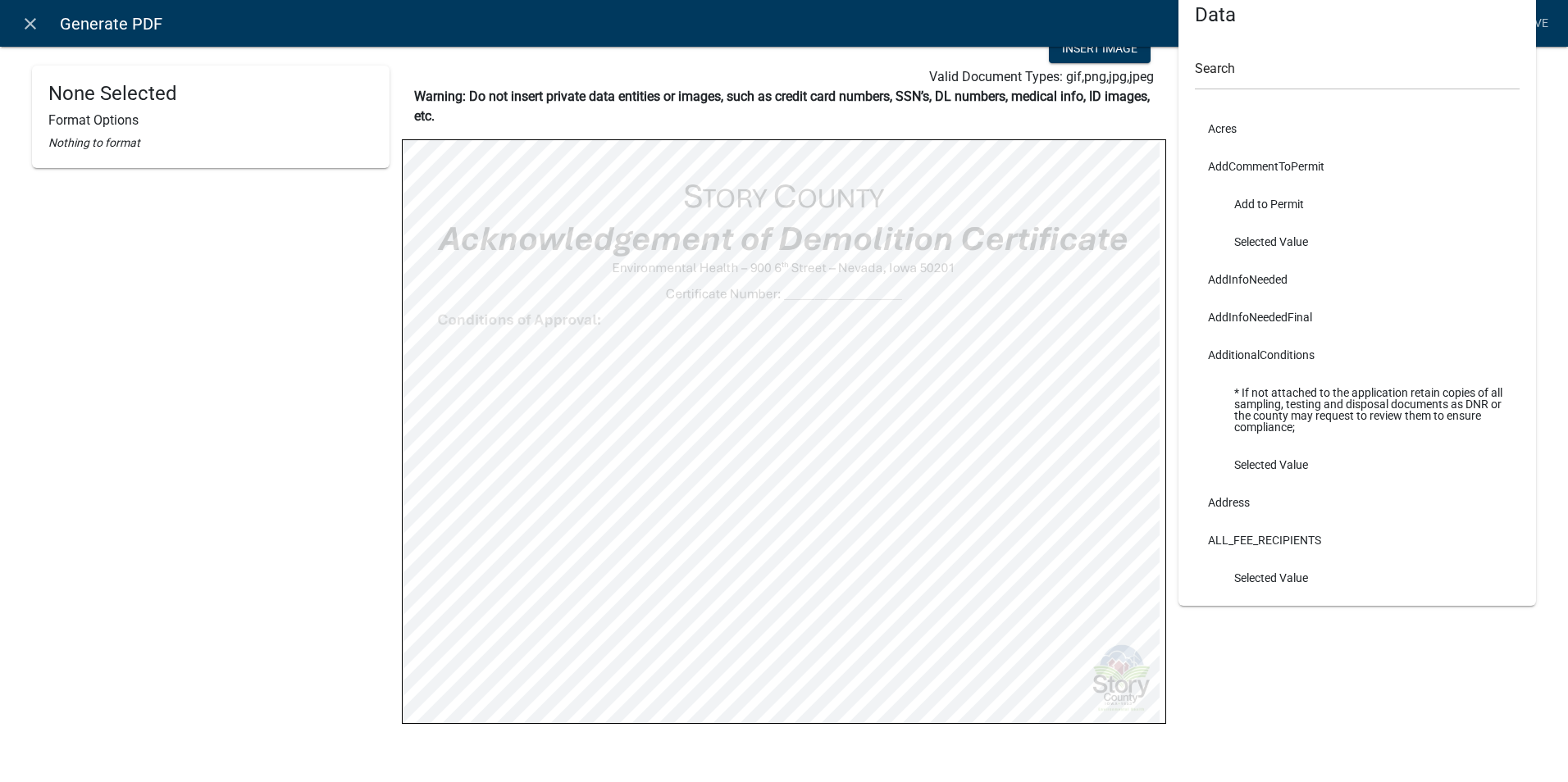
scroll to position [108, 0]
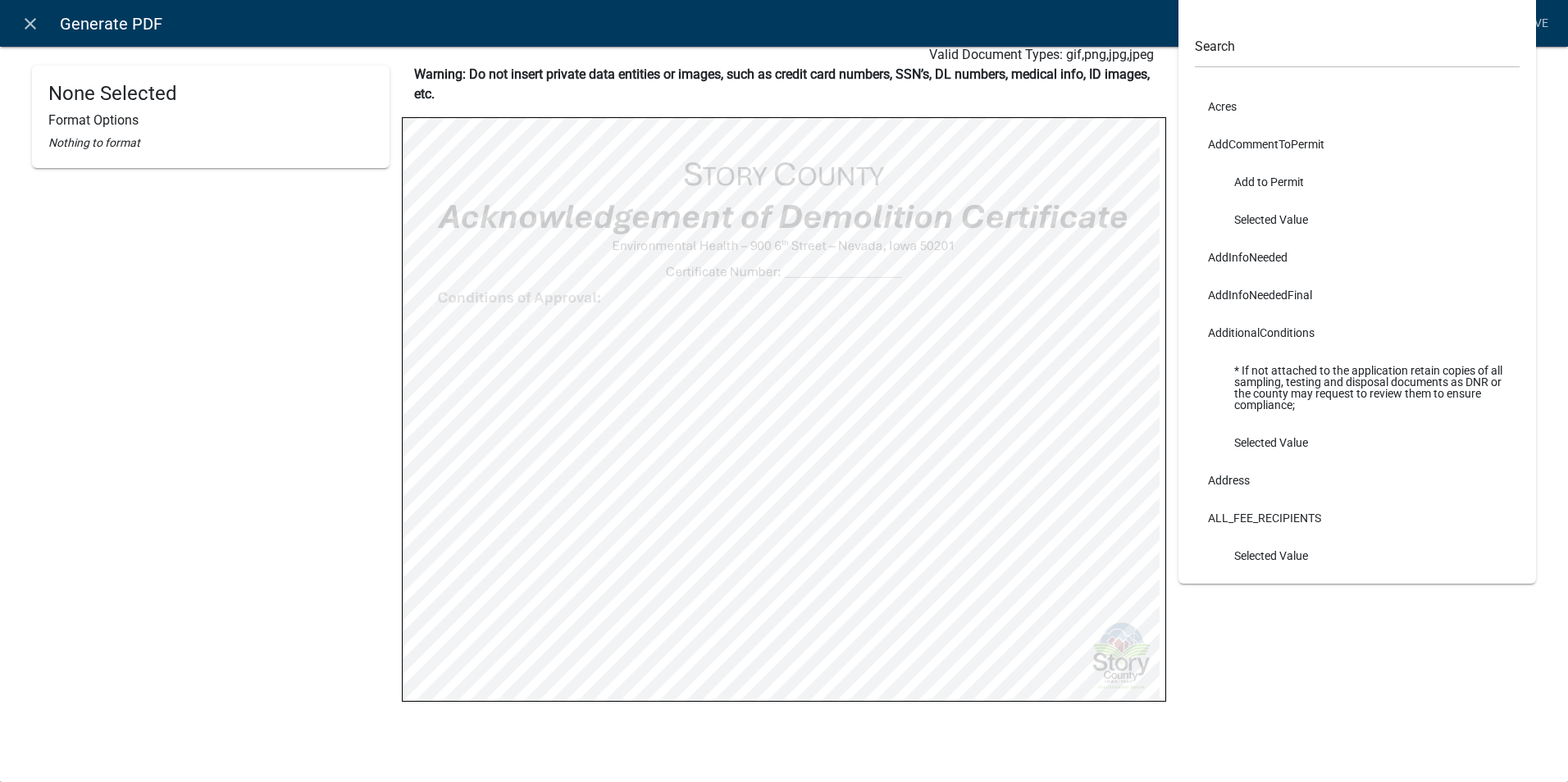
select select
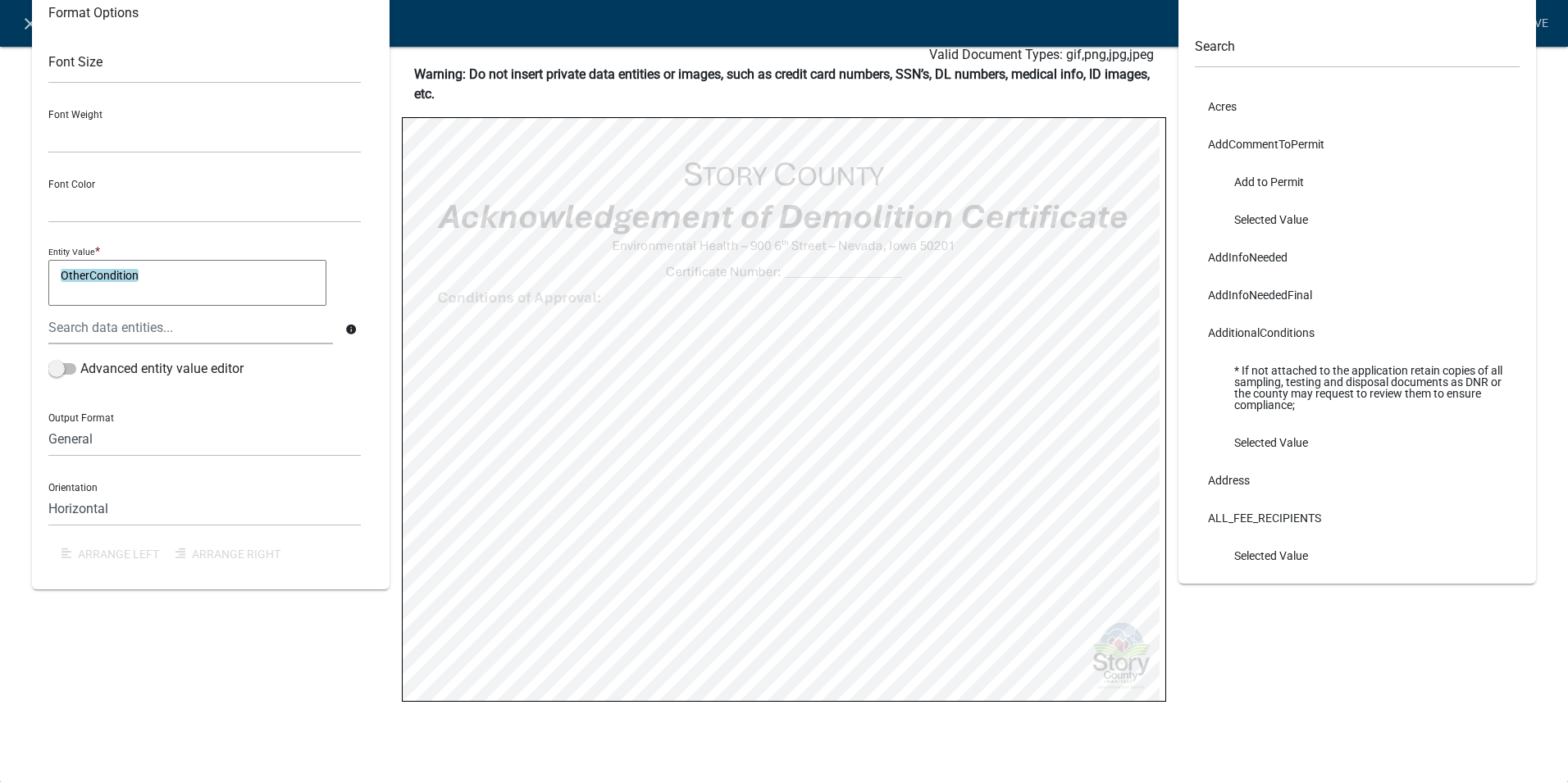
click at [61, 270] on textarea "OtherCondition" at bounding box center [187, 283] width 278 height 46
drag, startPoint x: 164, startPoint y: 278, endPoint x: 54, endPoint y: 281, distance: 110.0
click at [54, 281] on textarea "OtherCondition" at bounding box center [187, 283] width 278 height 46
drag, startPoint x: 158, startPoint y: 275, endPoint x: 48, endPoint y: 276, distance: 110.0
click at [48, 276] on textarea "OtherCondition" at bounding box center [187, 283] width 278 height 46
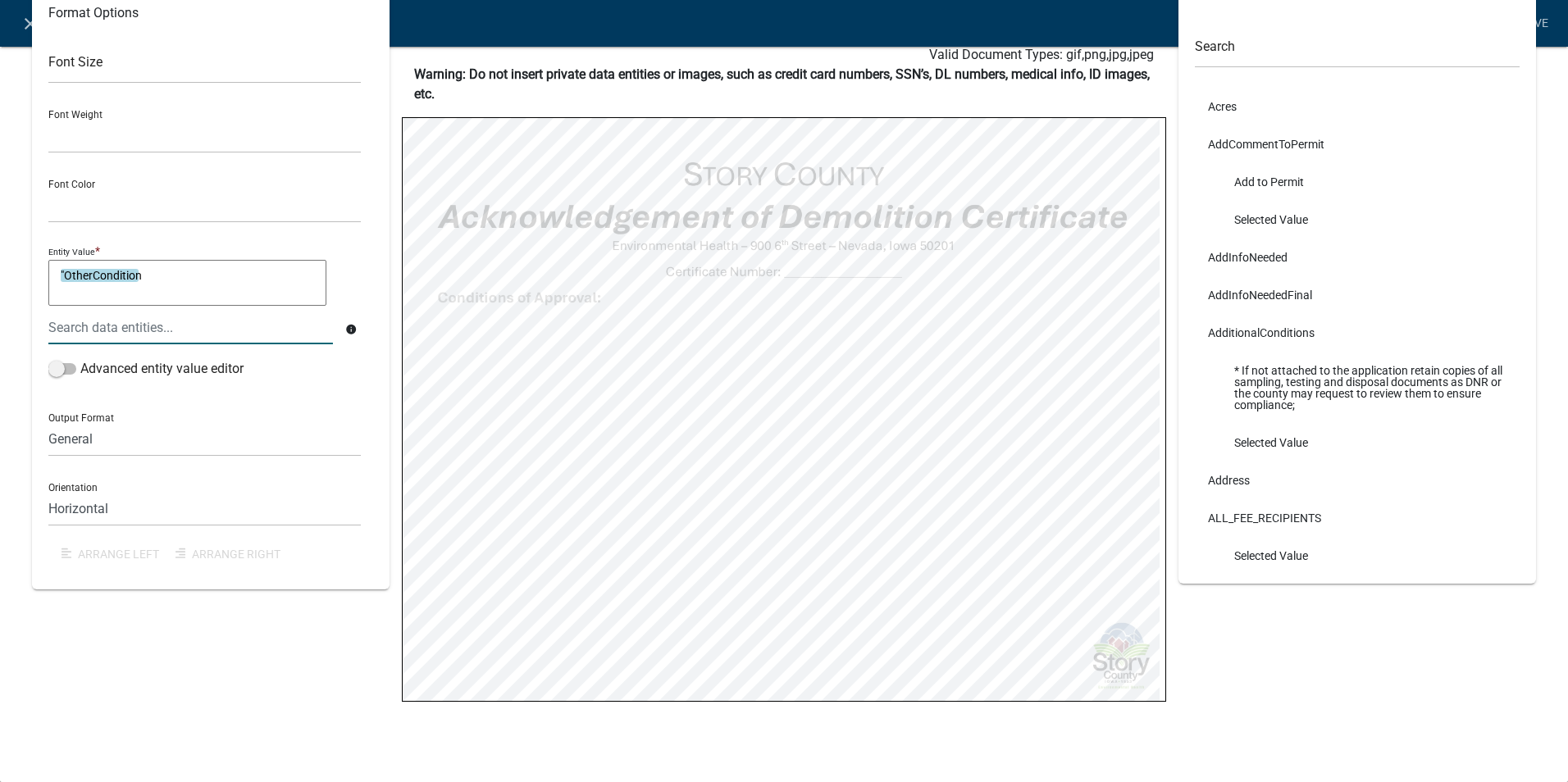
type textarea "E"
click at [71, 338] on div at bounding box center [191, 328] width 309 height 34
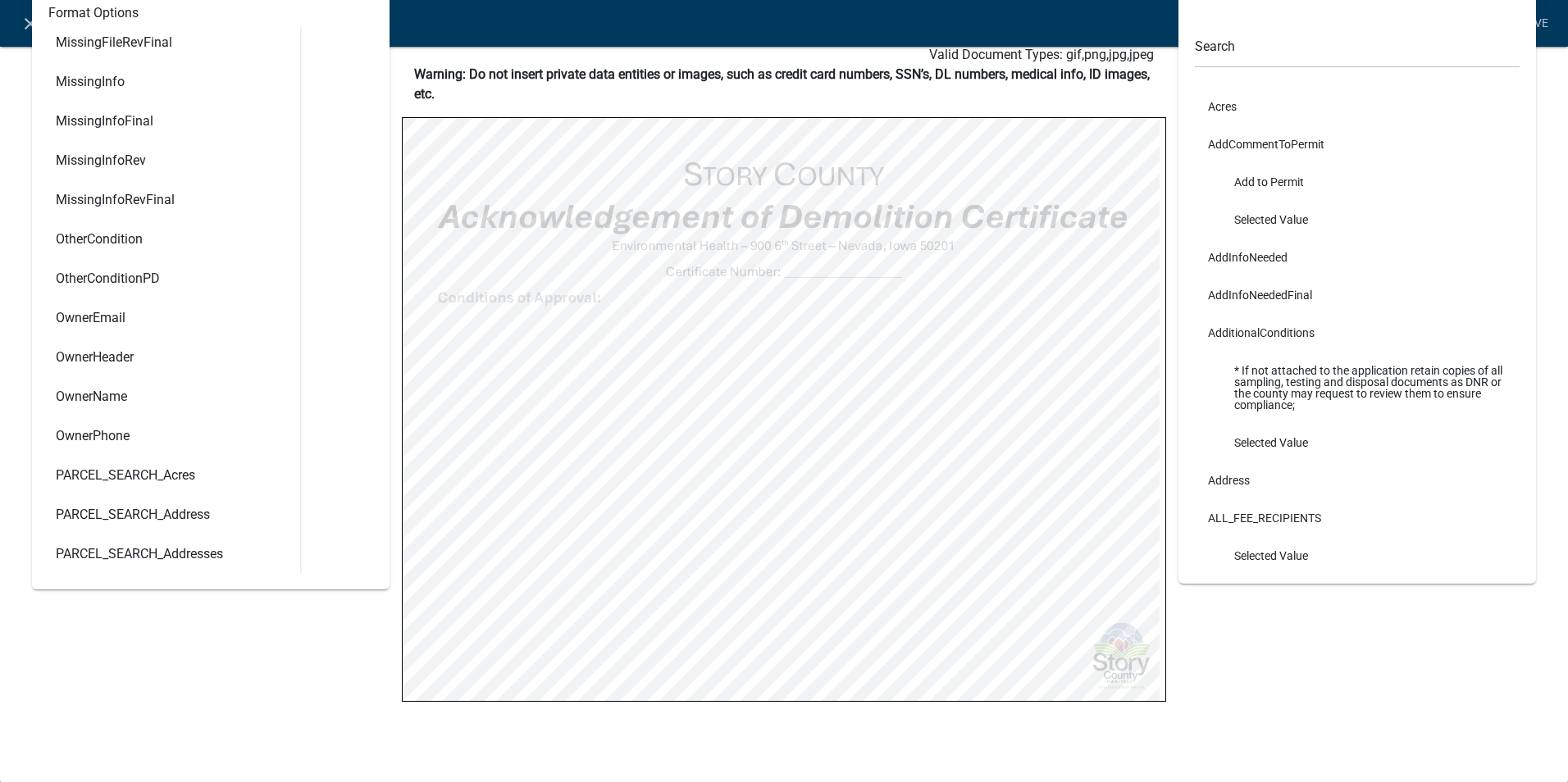
scroll to position [3772, 0]
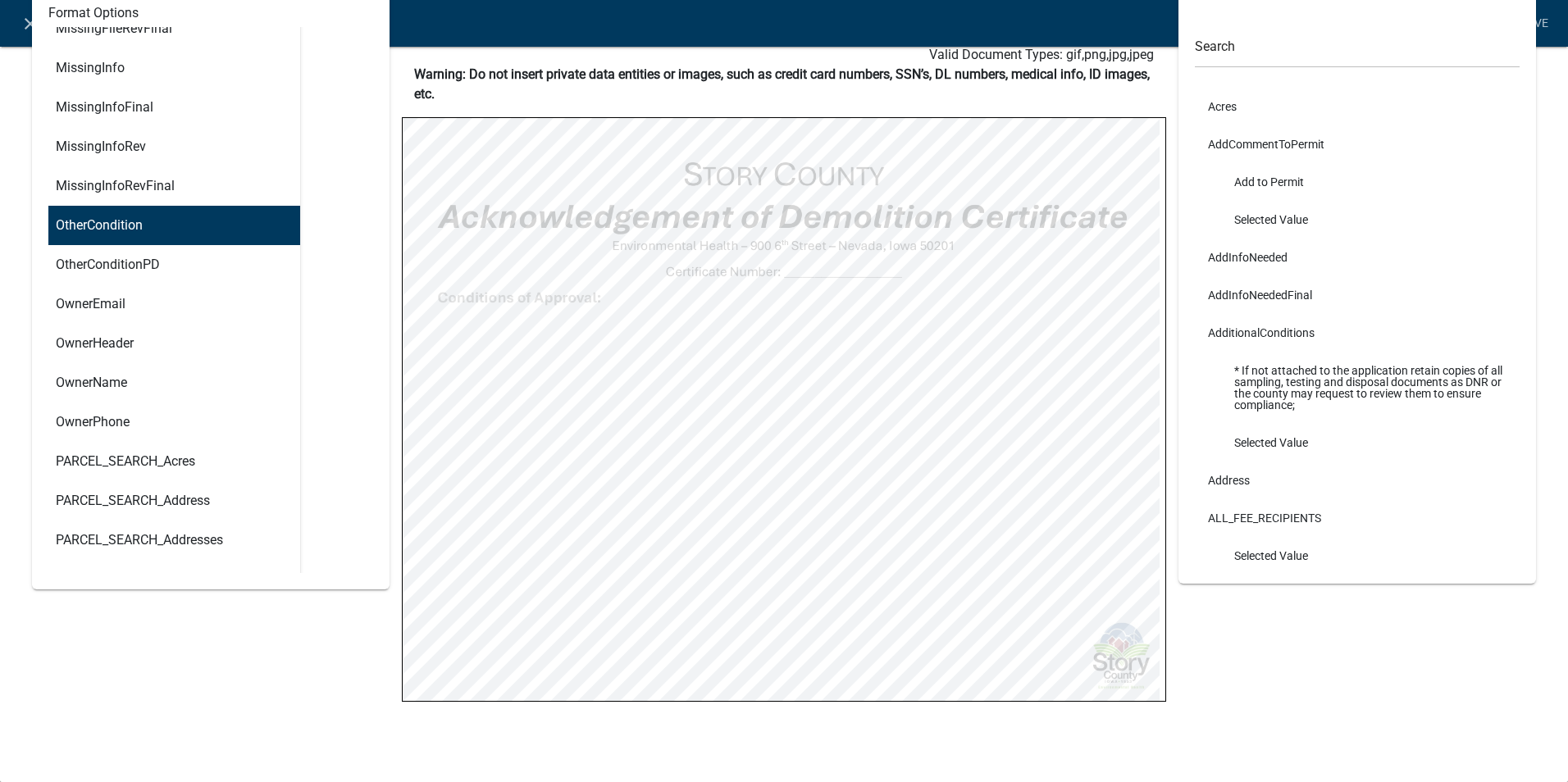
click at [132, 227] on ngb-highlight "OtherCondition" at bounding box center [100, 225] width 87 height 13
type textarea ""Explanation: " & OtherCondition"
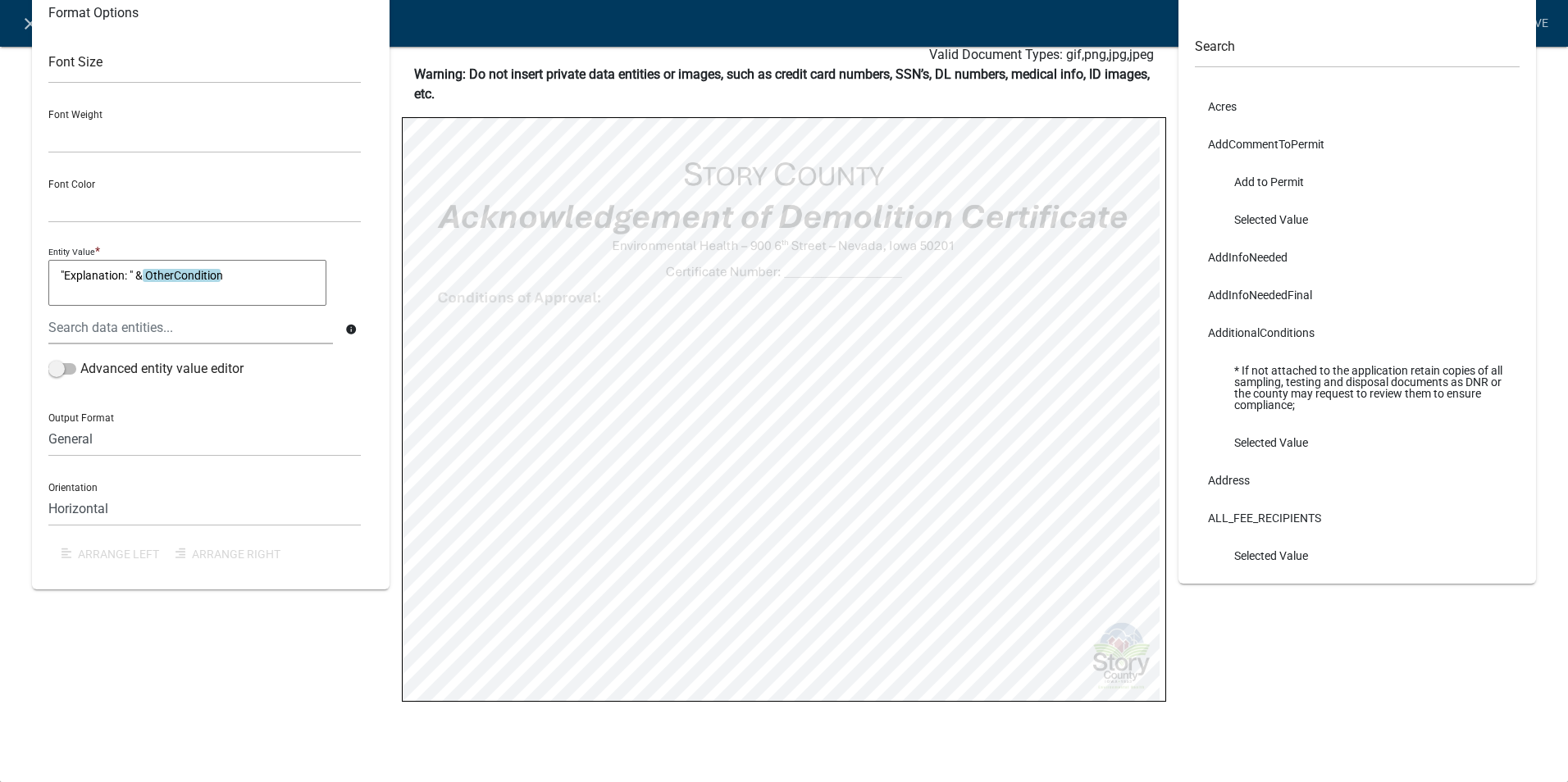
scroll to position [0, 0]
select select
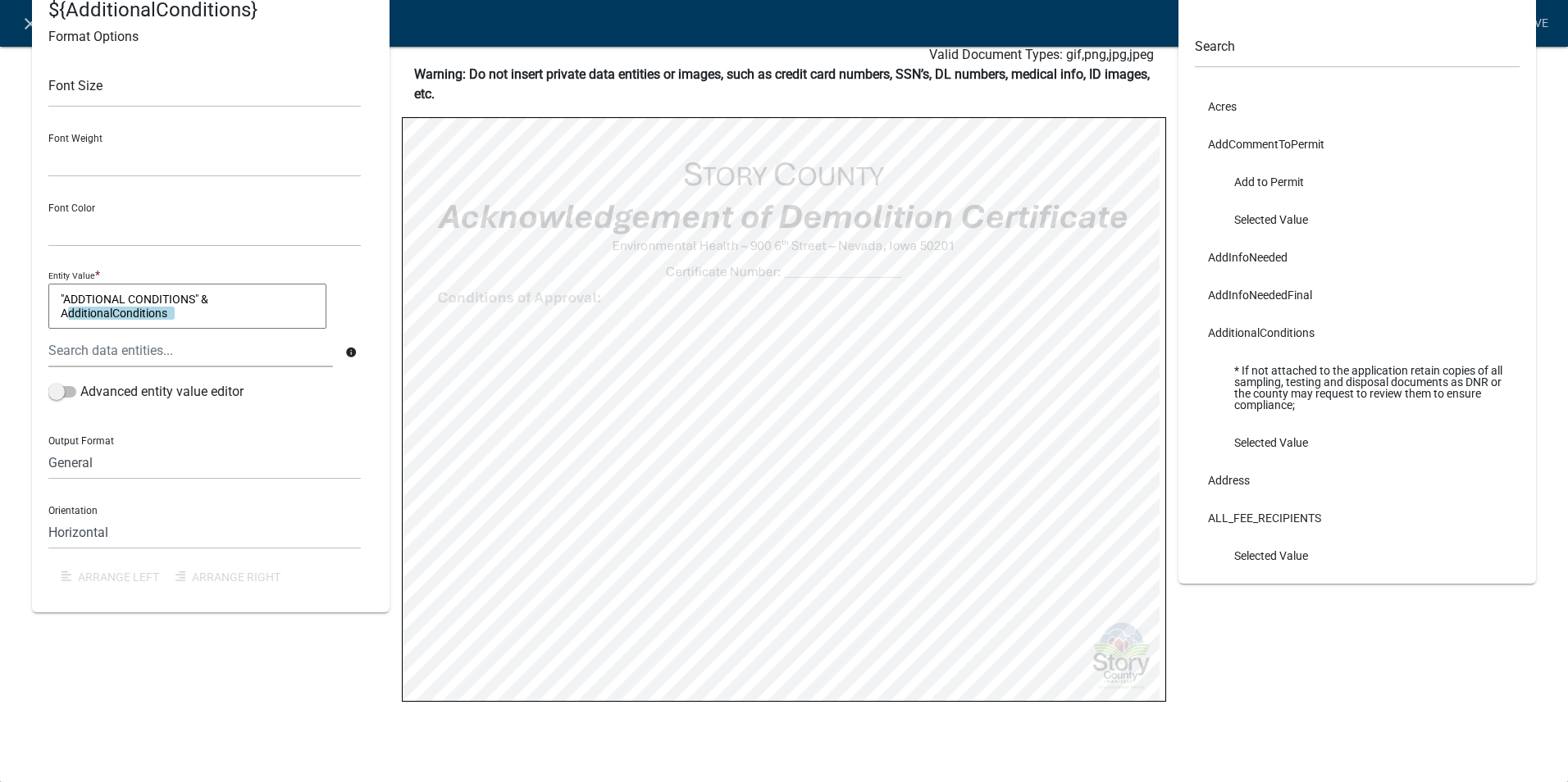
select select
click at [60, 299] on textarea "P&D Conditions:" & PermitConditionsPD" at bounding box center [187, 307] width 278 height 46
drag, startPoint x: 293, startPoint y: 295, endPoint x: 166, endPoint y: 291, distance: 127.1
click at [166, 291] on textarea ""P&D Conditions:" & PermitConditionsPD" at bounding box center [187, 307] width 278 height 46
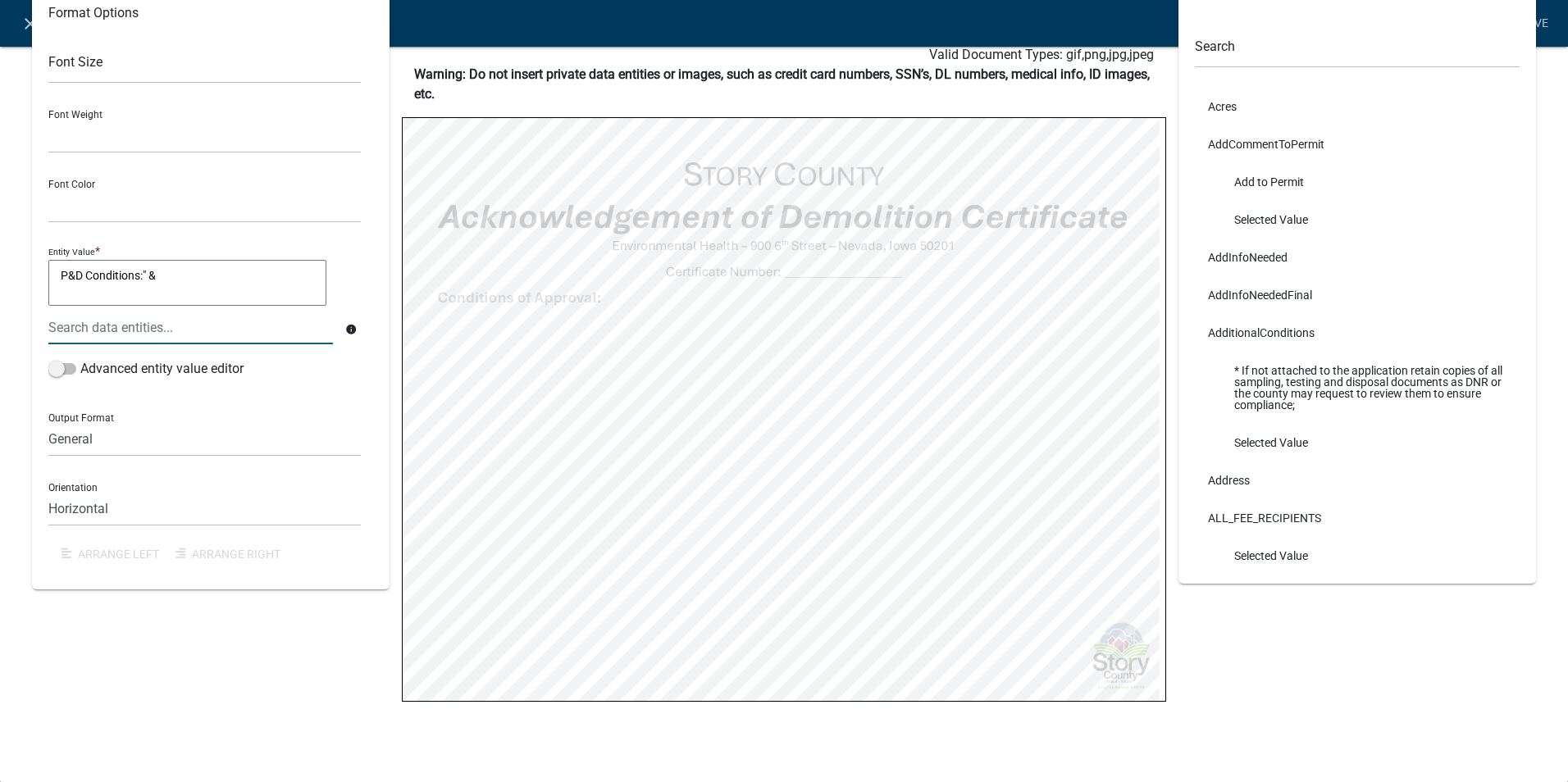
click at [142, 331] on div at bounding box center [191, 328] width 309 height 34
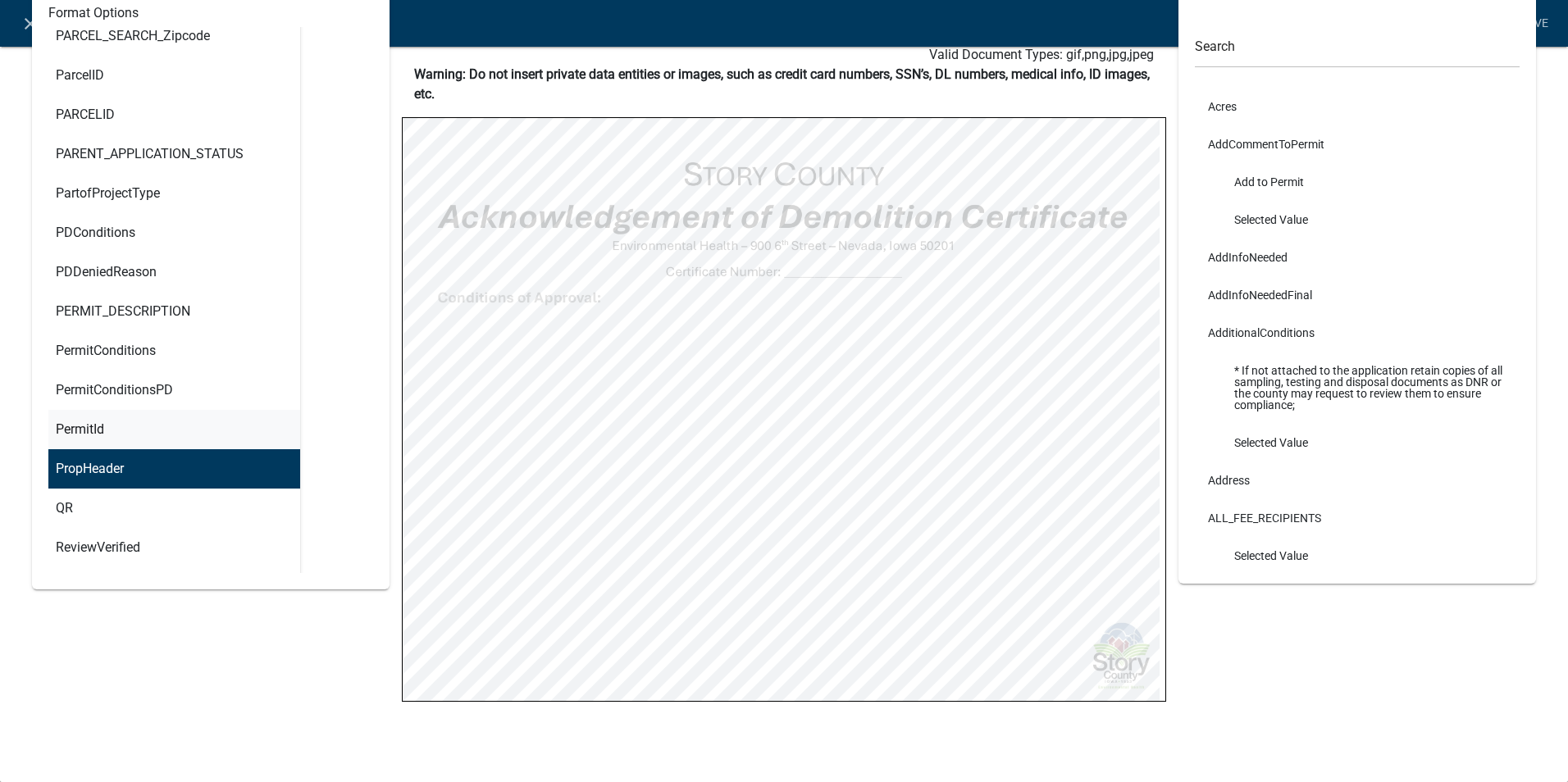
scroll to position [7462, 0]
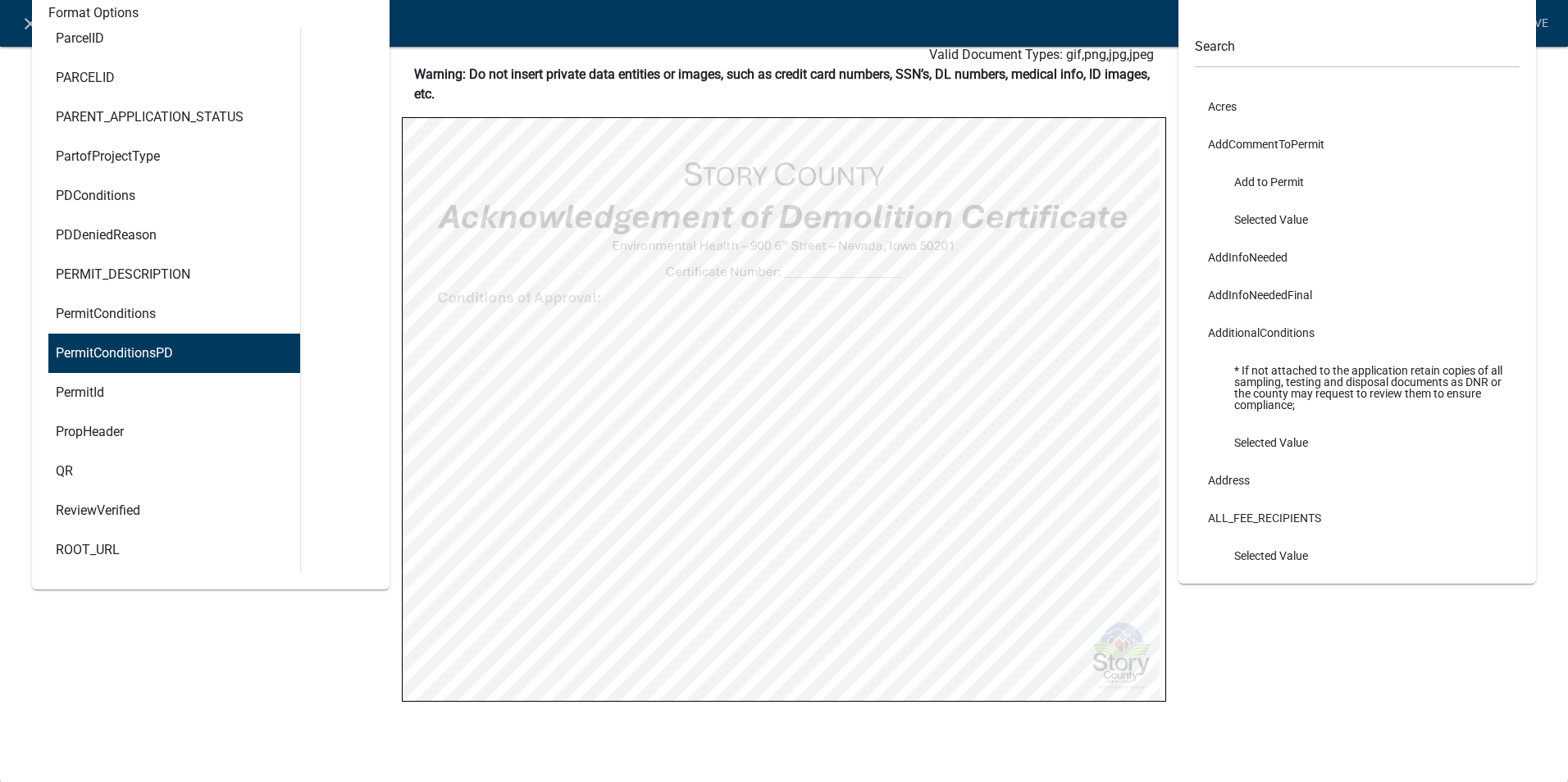
click at [106, 347] on ngb-highlight "PermitConditionsPD" at bounding box center [115, 353] width 117 height 13
type textarea "P&D Conditions:" & PermitConditionsPD"
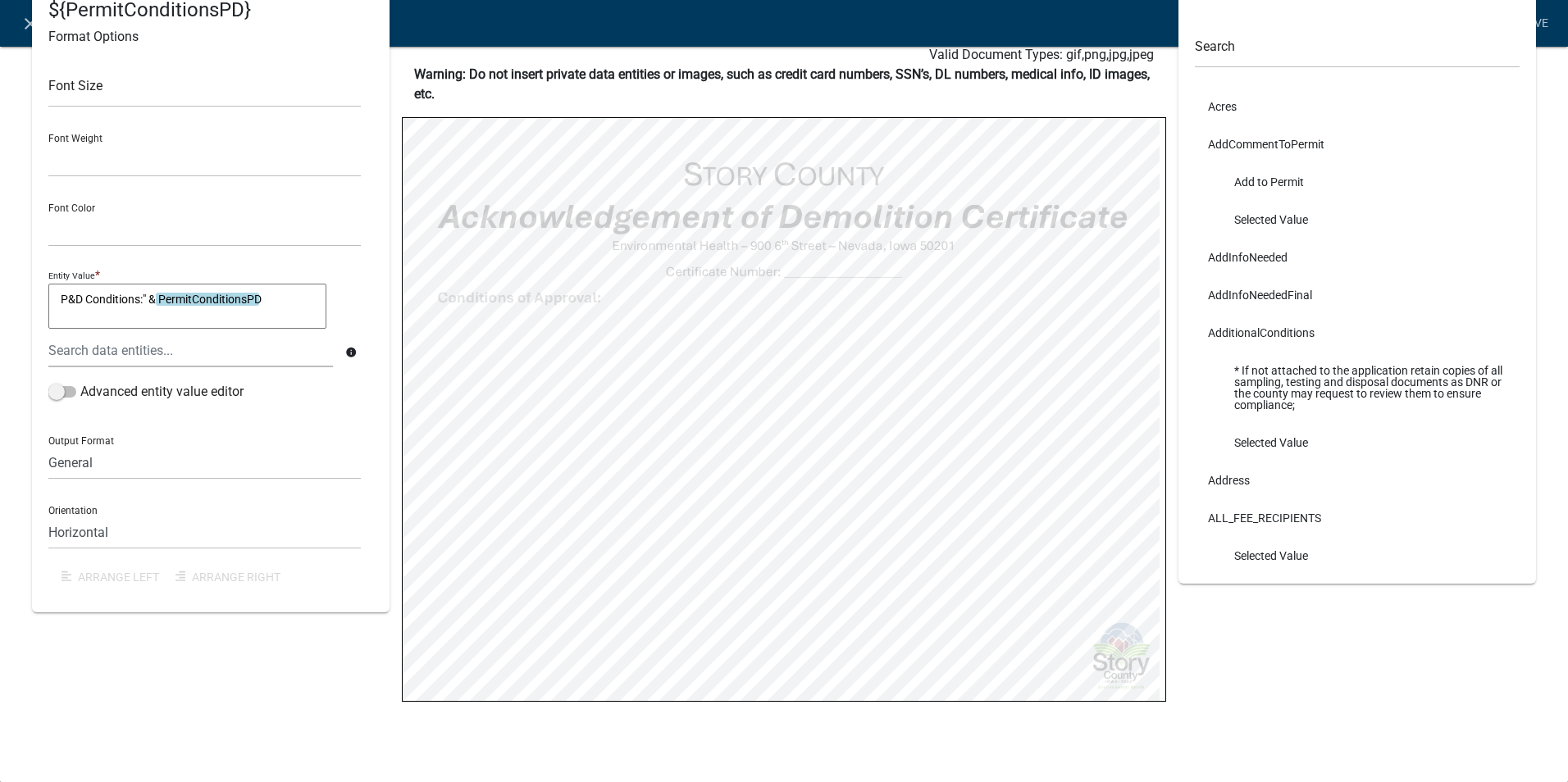
scroll to position [0, 0]
click at [164, 679] on div "P&D Conditions:" & ${PermitConditionsPD} Format Options Font Size Font Weight N…" at bounding box center [211, 353] width 382 height 790
click at [1543, 21] on link "Save" at bounding box center [1534, 23] width 41 height 31
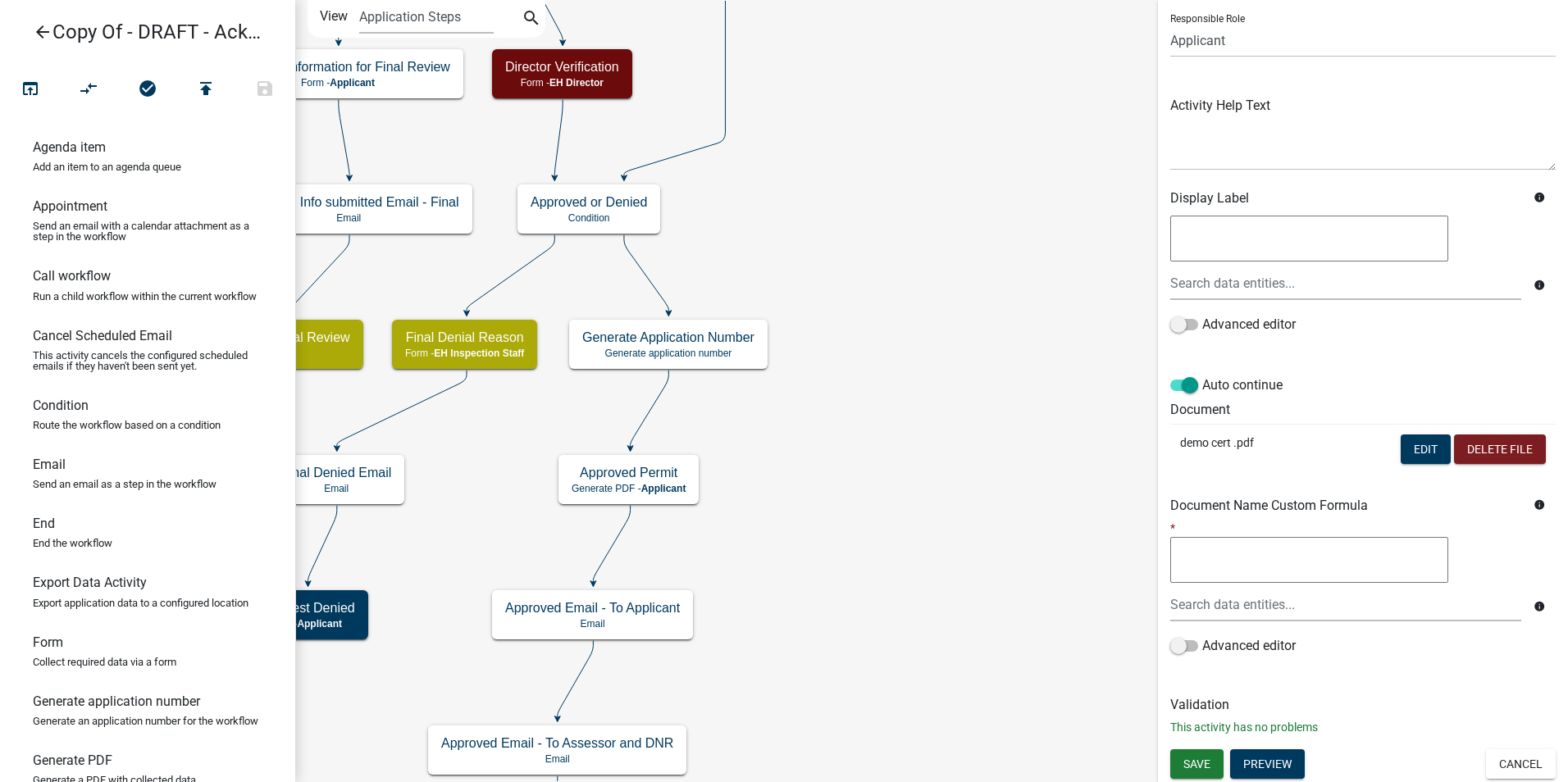
scroll to position [116, 0]
click at [1199, 758] on span "Save" at bounding box center [1196, 762] width 27 height 13
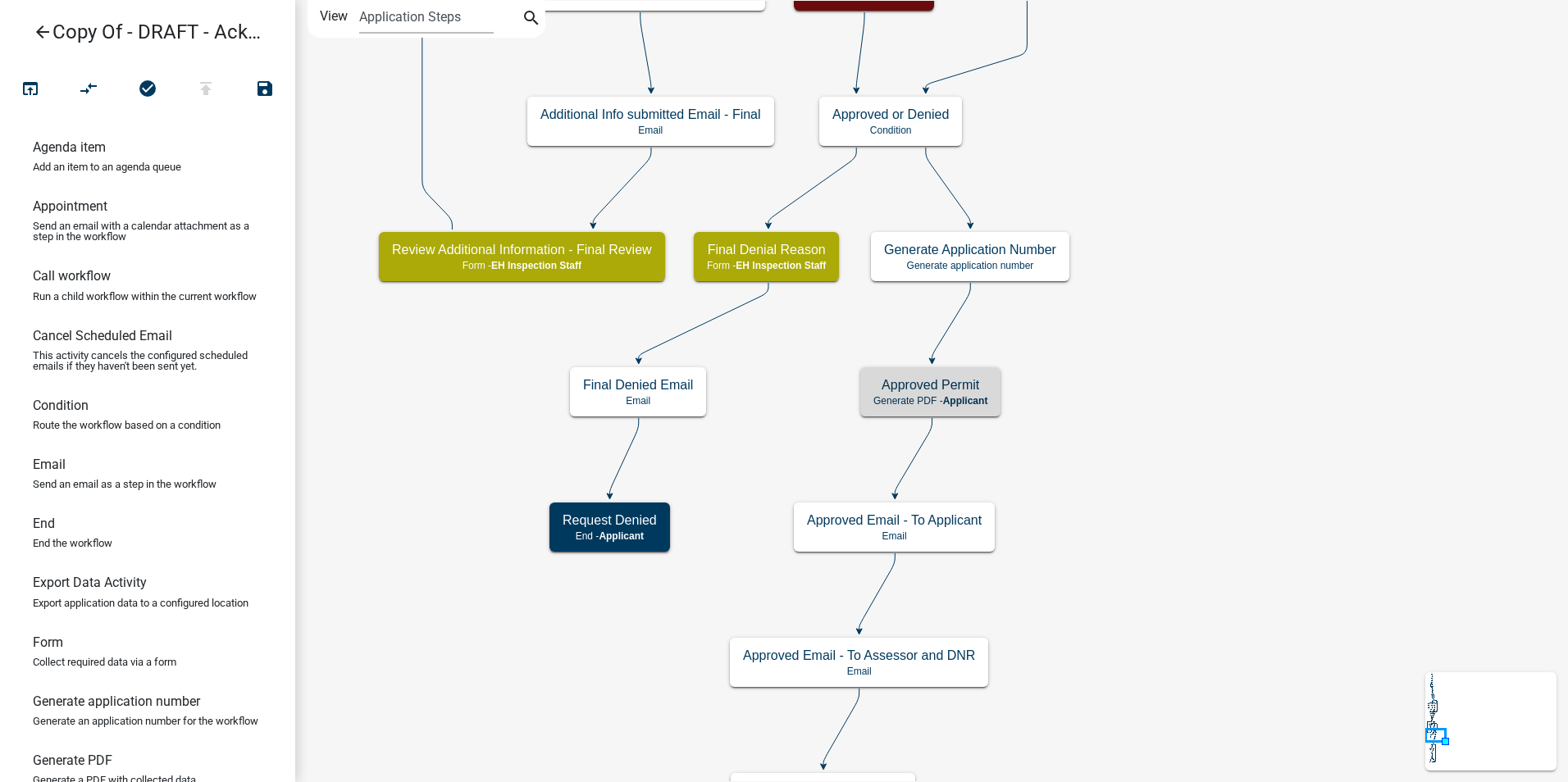
scroll to position [0, 0]
click at [948, 395] on span "Applicant" at bounding box center [965, 401] width 45 height 12
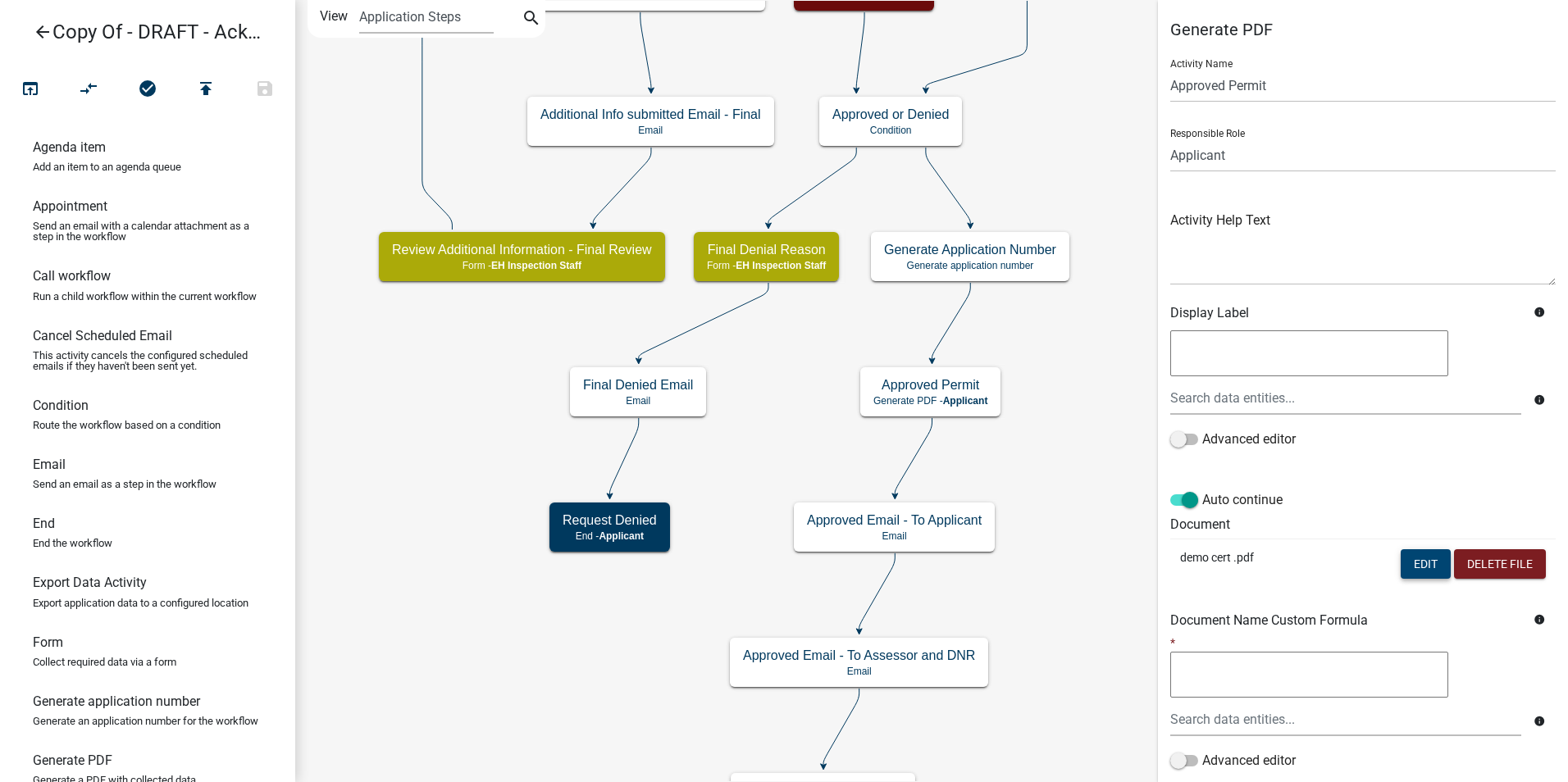
click at [1404, 557] on button "Edit" at bounding box center [1426, 563] width 50 height 29
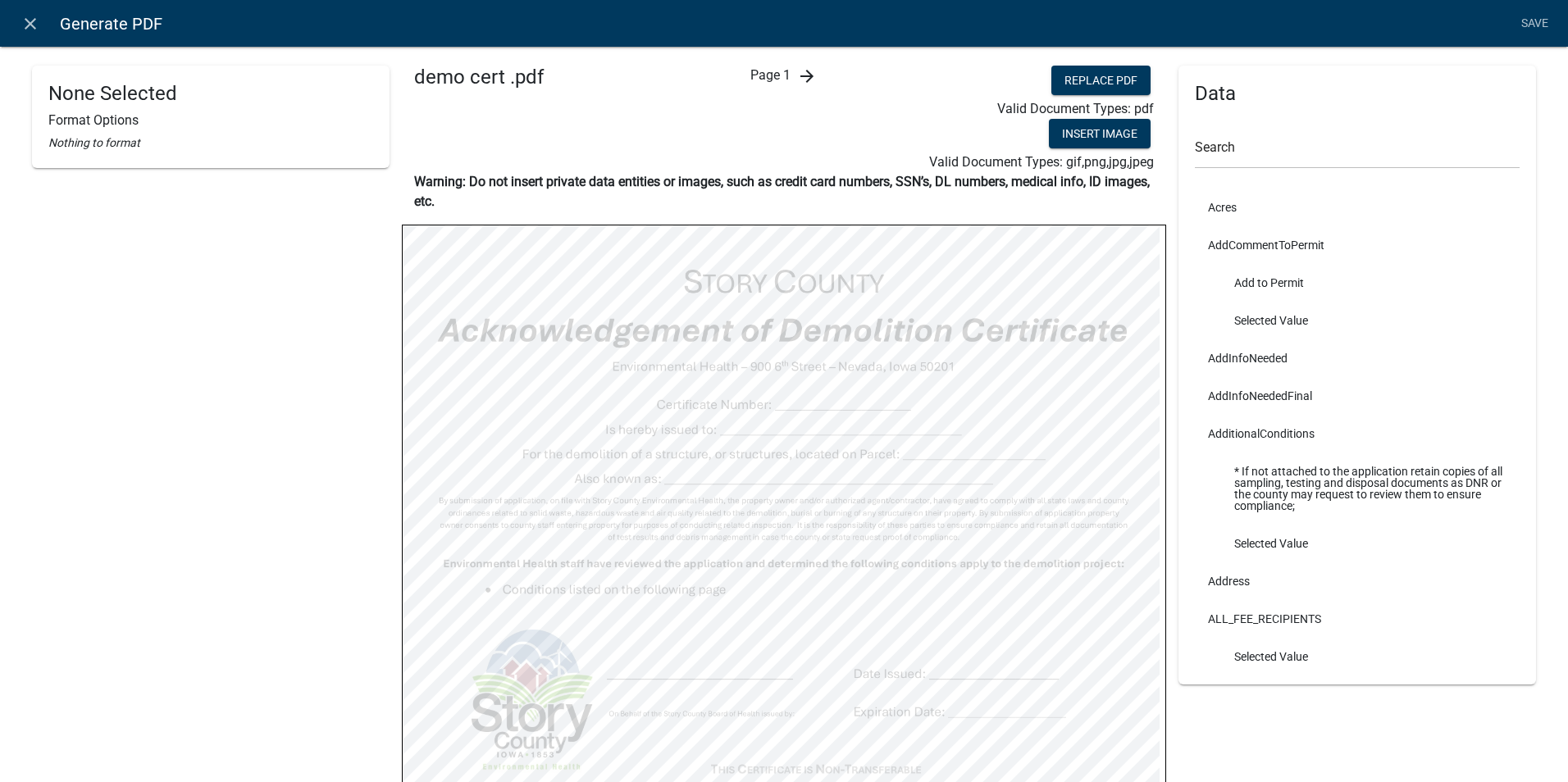
click at [805, 70] on icon "arrow_forward" at bounding box center [807, 76] width 20 height 20
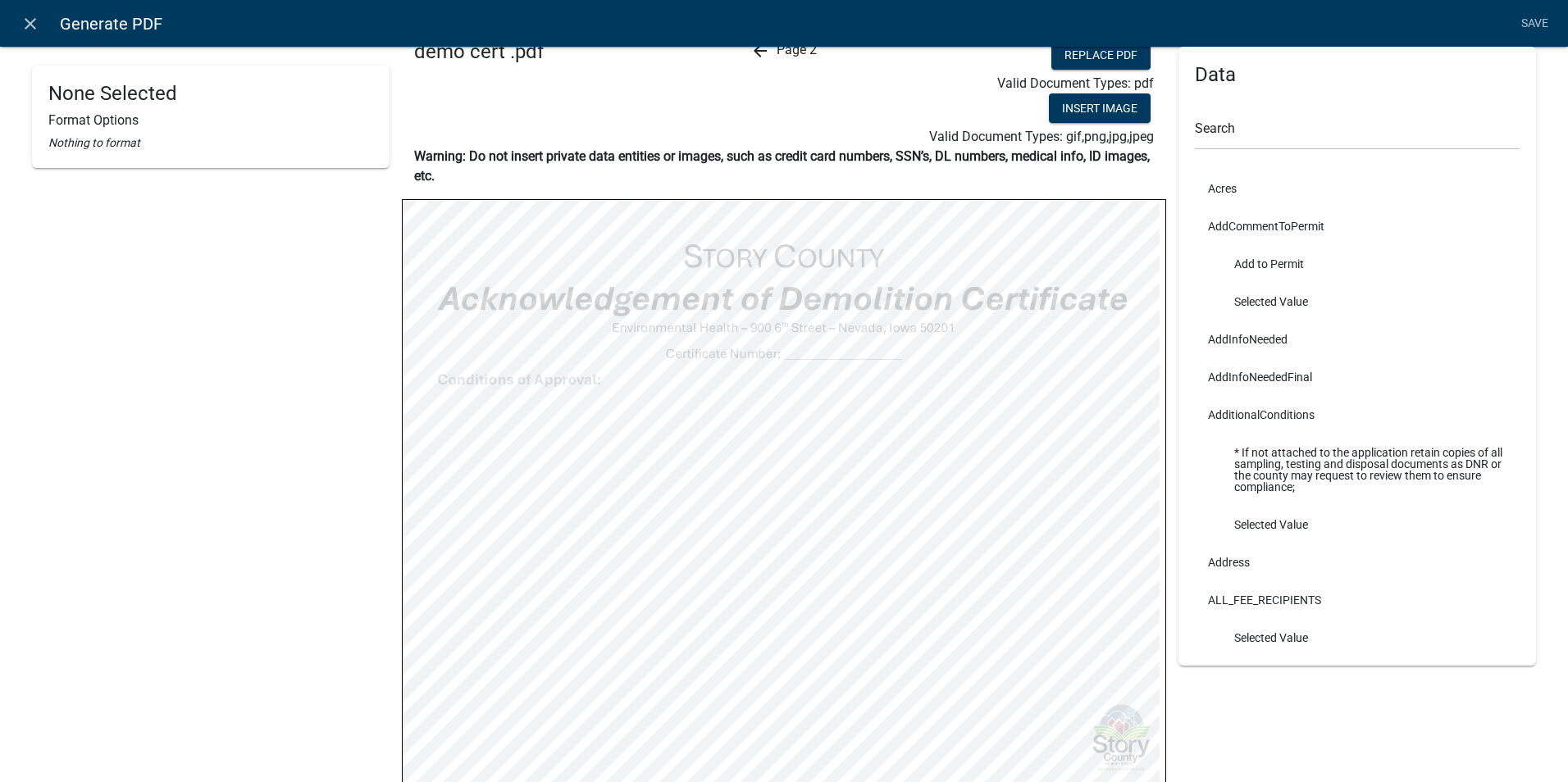
scroll to position [108, 0]
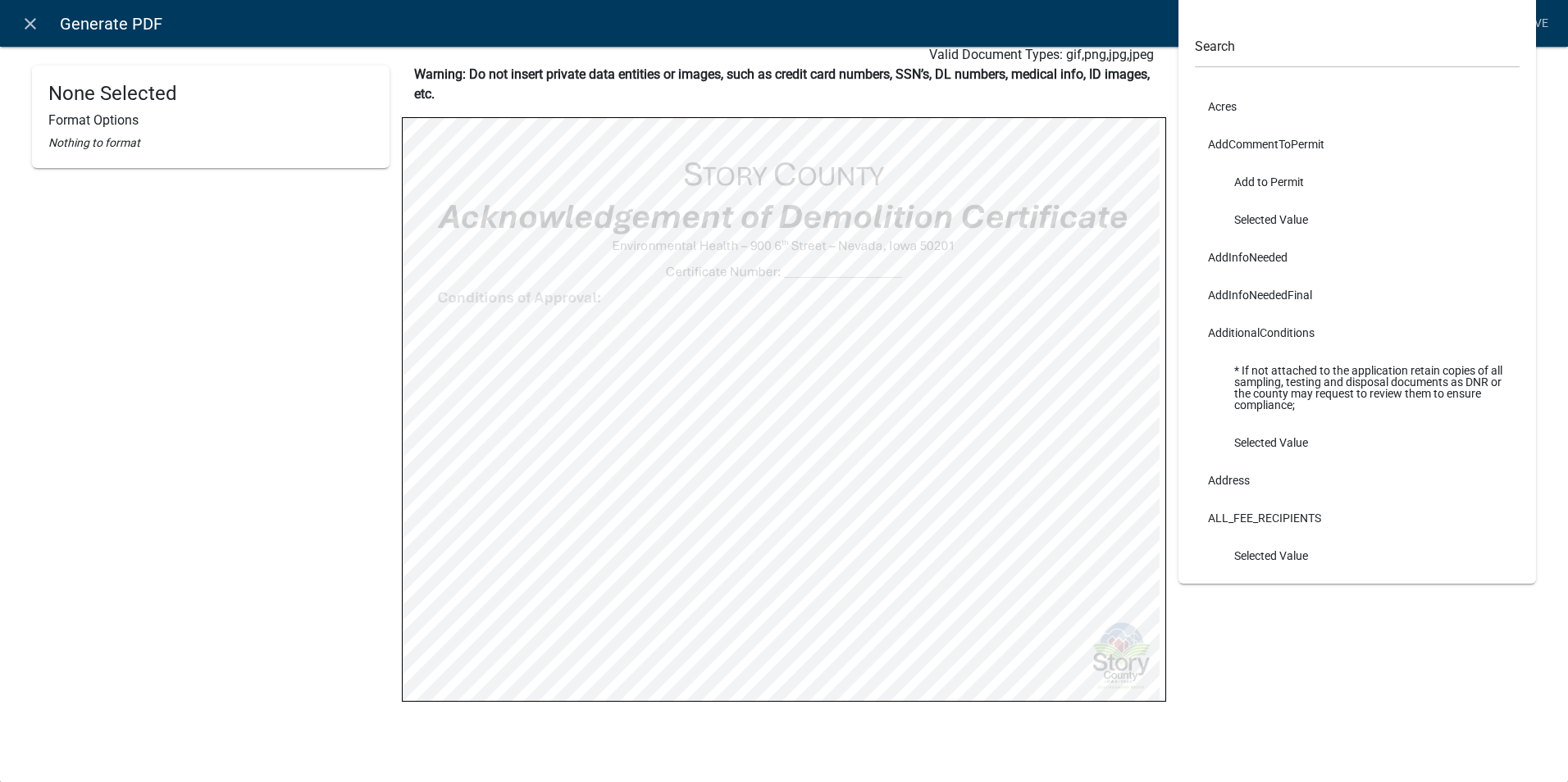
select select
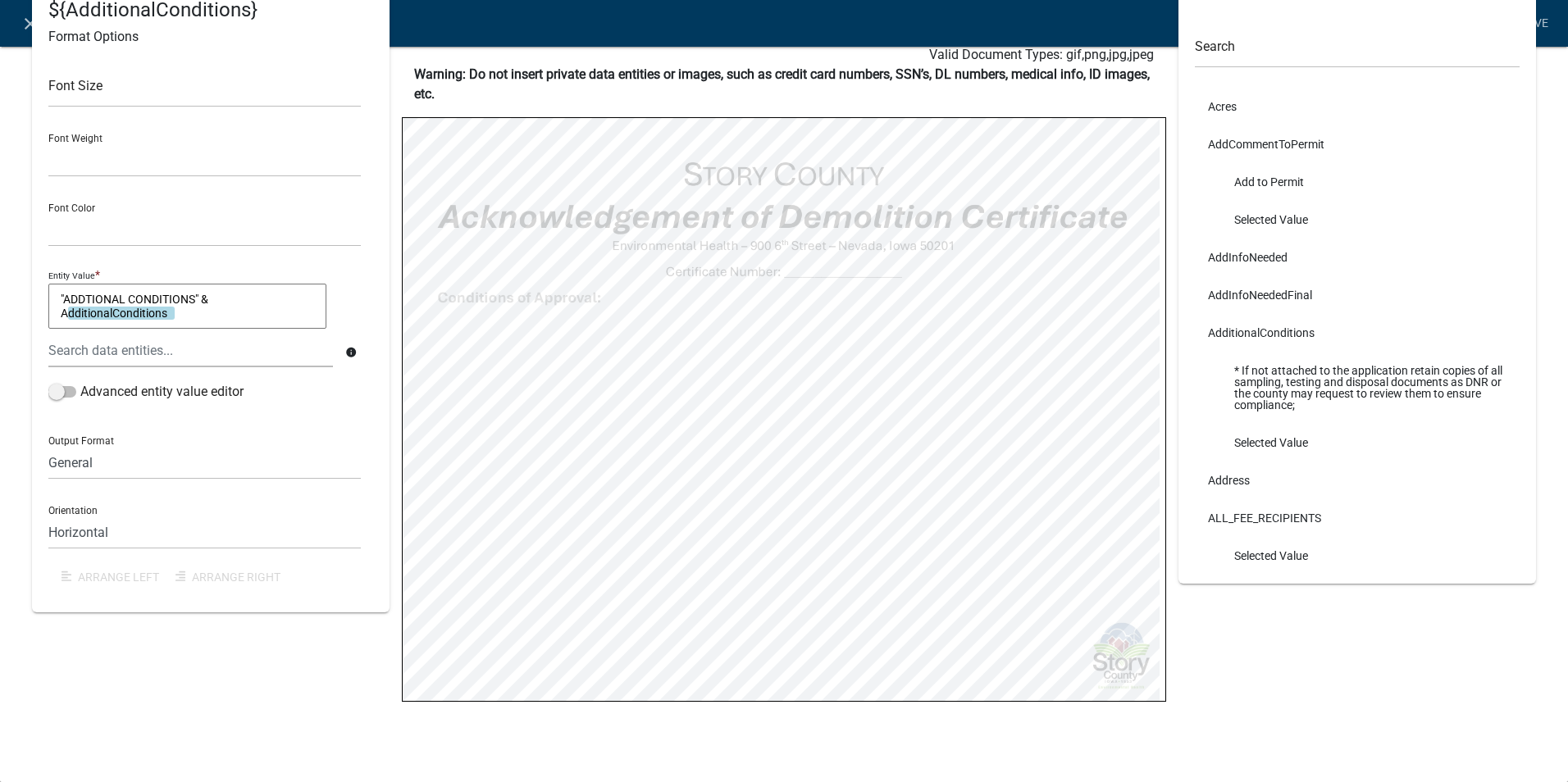
select select
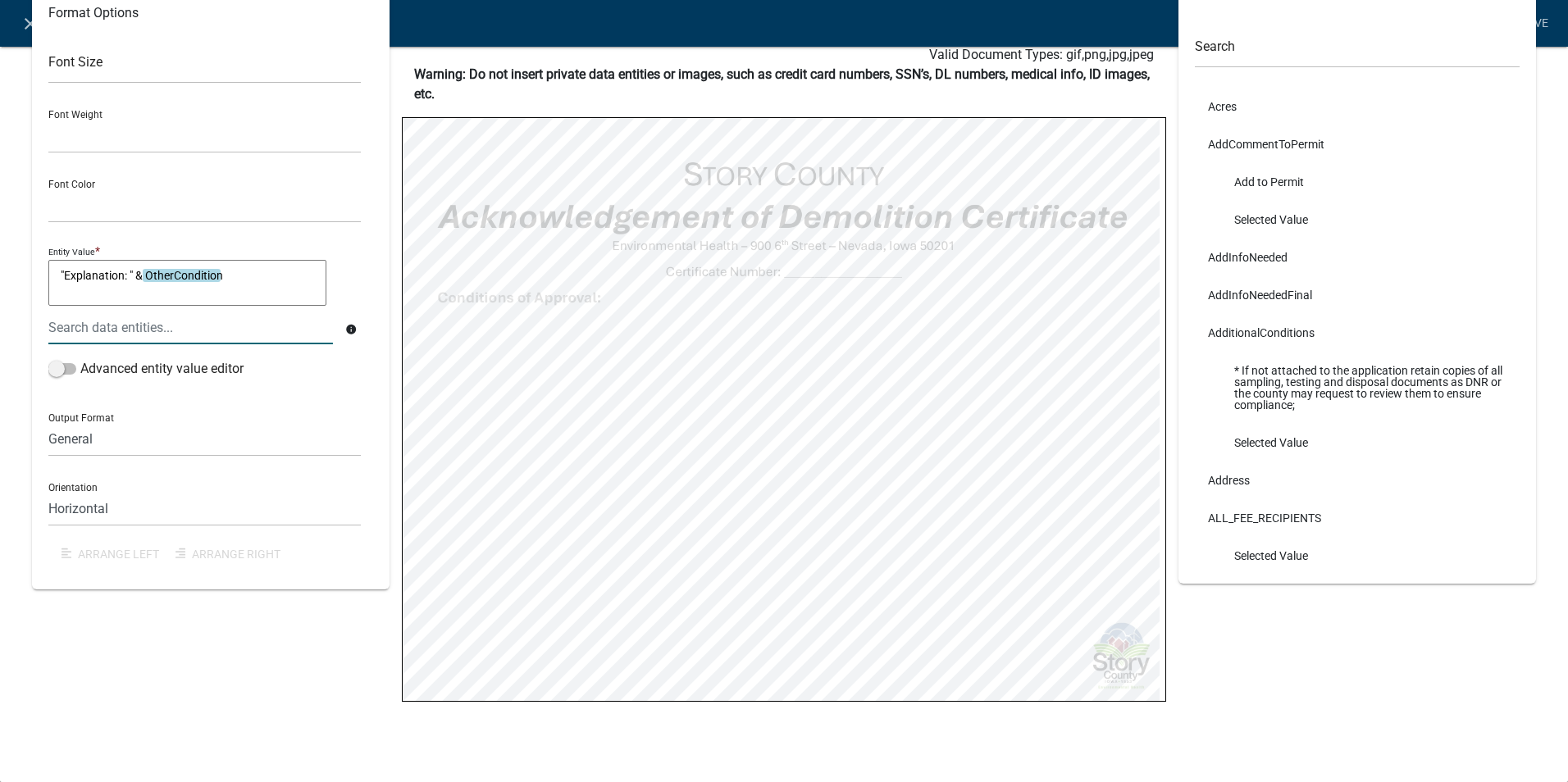
drag, startPoint x: 79, startPoint y: 277, endPoint x: 247, endPoint y: 711, distance: 465.4
click at [247, 711] on div ""Explanation: " & ${OtherCondition} Format Options Font Size Font Weight Normal…" at bounding box center [211, 353] width 382 height 790
select select
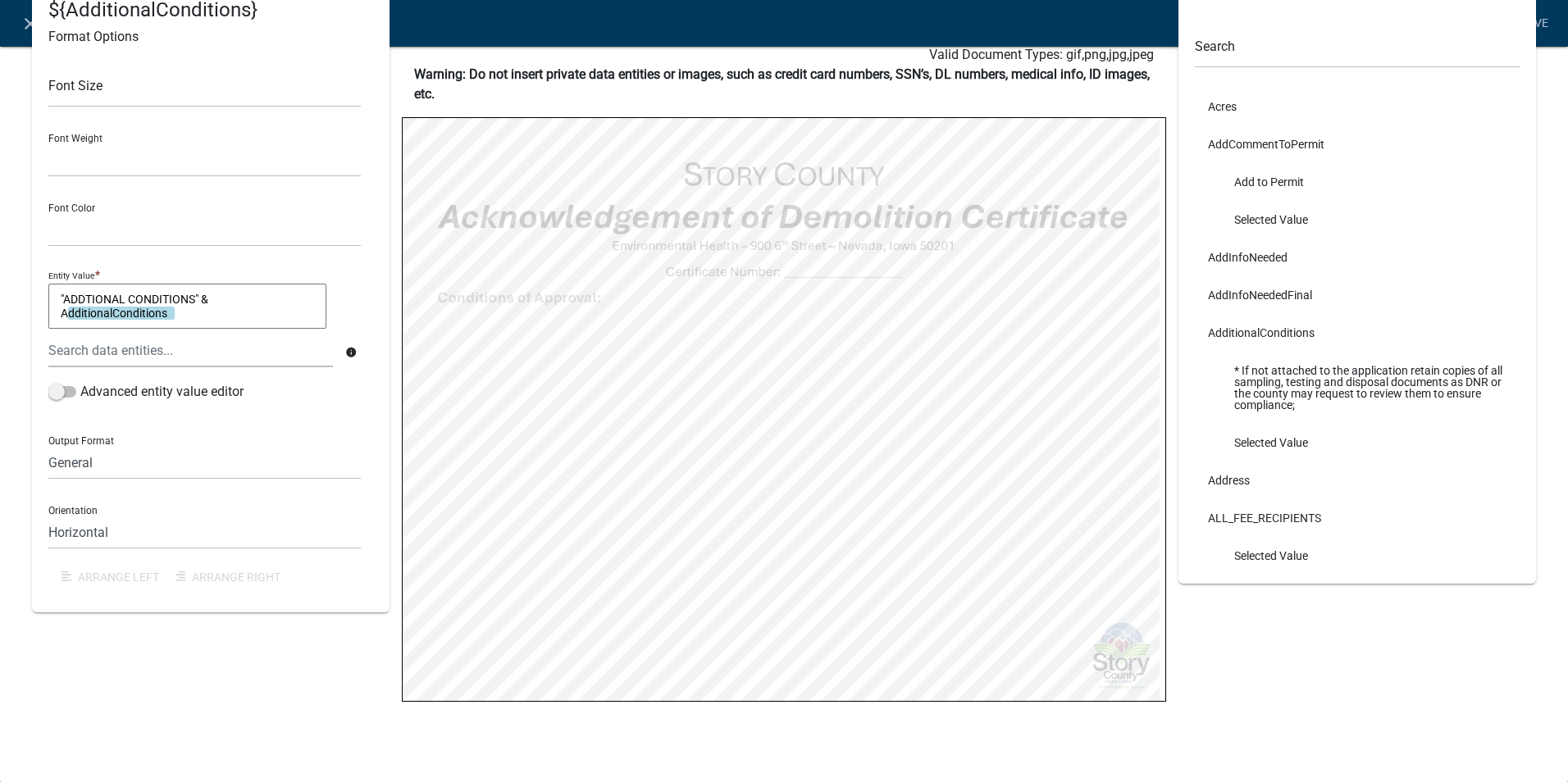
select select
click at [59, 295] on textarea "P&D Conditions:" & PermitConditionsPD" at bounding box center [187, 307] width 278 height 46
type textarea ""P&D Conditions:" & PermitConditionsPD"
drag, startPoint x: 273, startPoint y: 298, endPoint x: -129, endPoint y: 298, distance: 402.0
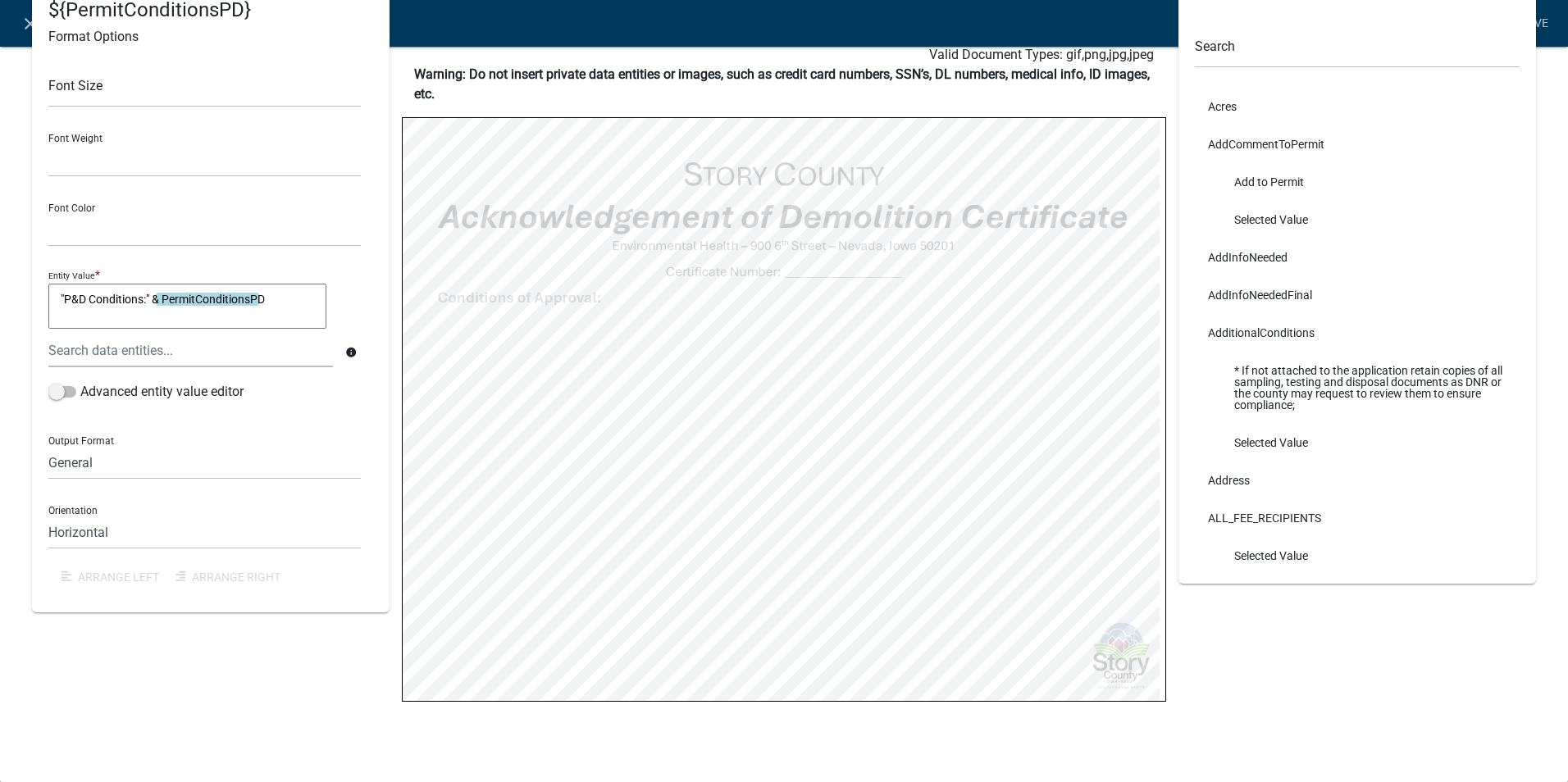
click at [0, 298] on html "Internet Explorer does NOT work with GeoPermits. Get a new browser for more sec…" at bounding box center [784, 391] width 1568 height 782
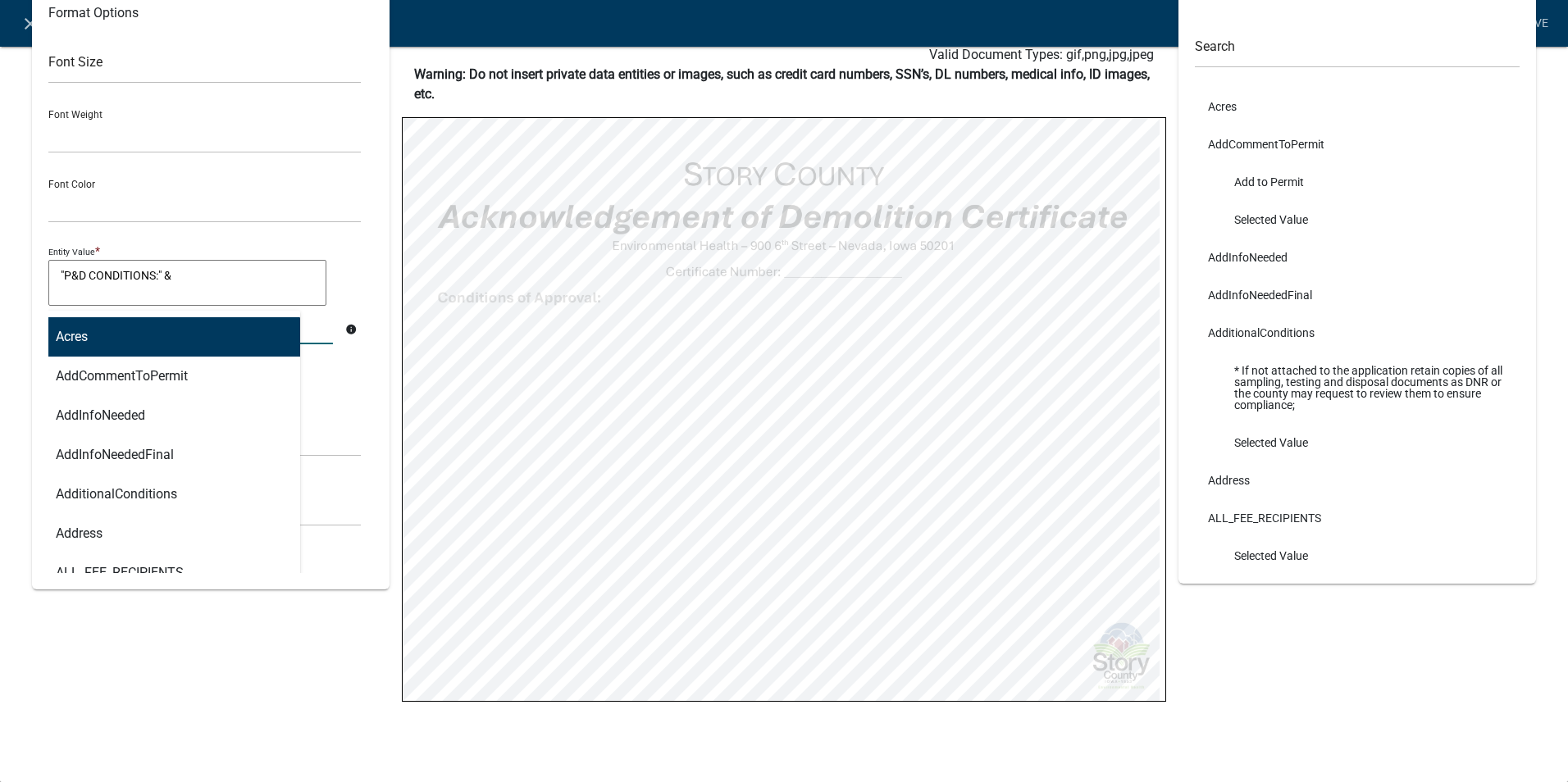
click at [90, 330] on div "Acres AddCommentToPermit AddInfoNeeded AddInfoNeededFinal AdditionalConditions …" at bounding box center [191, 328] width 309 height 34
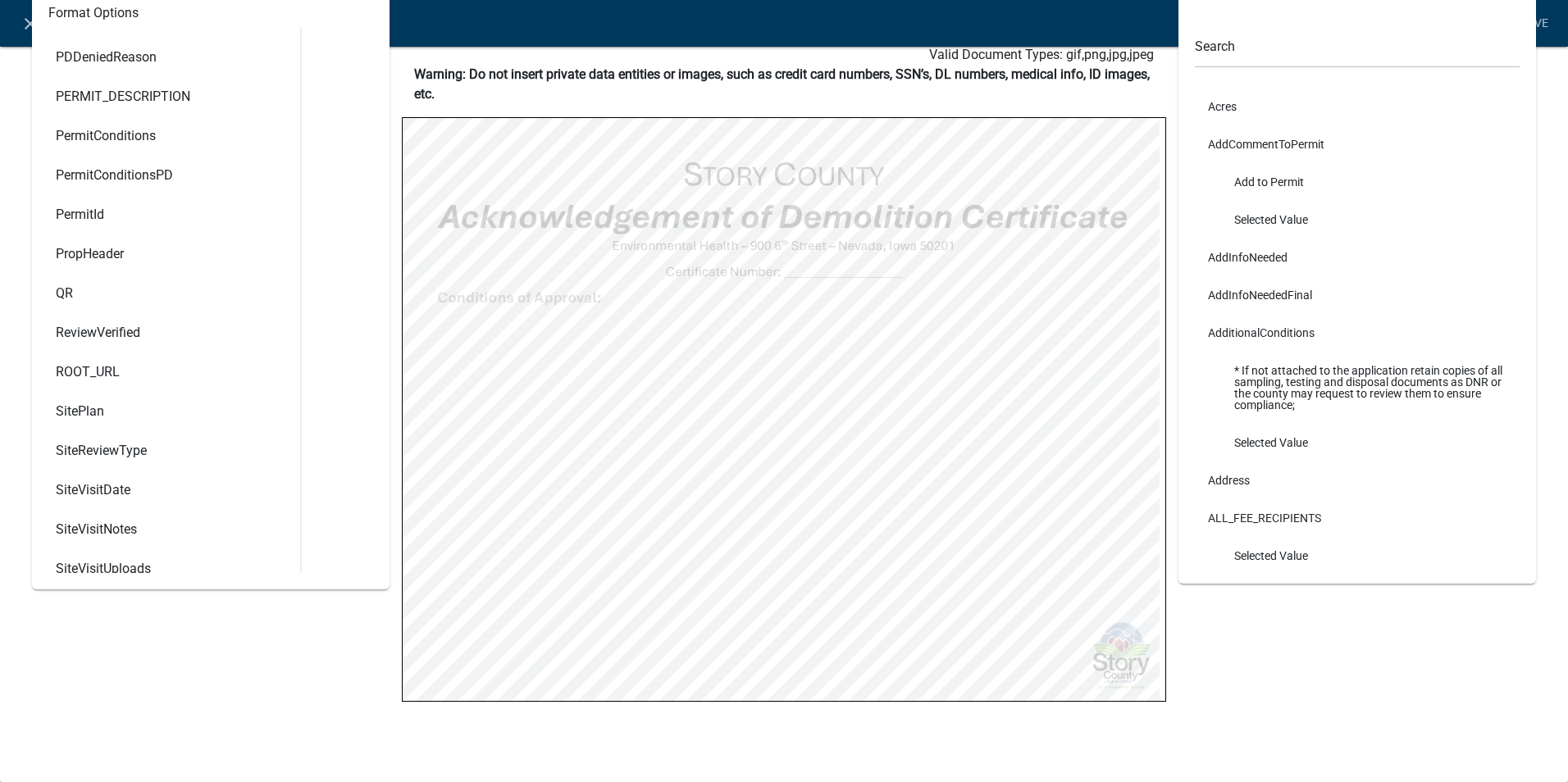
scroll to position [7544, 0]
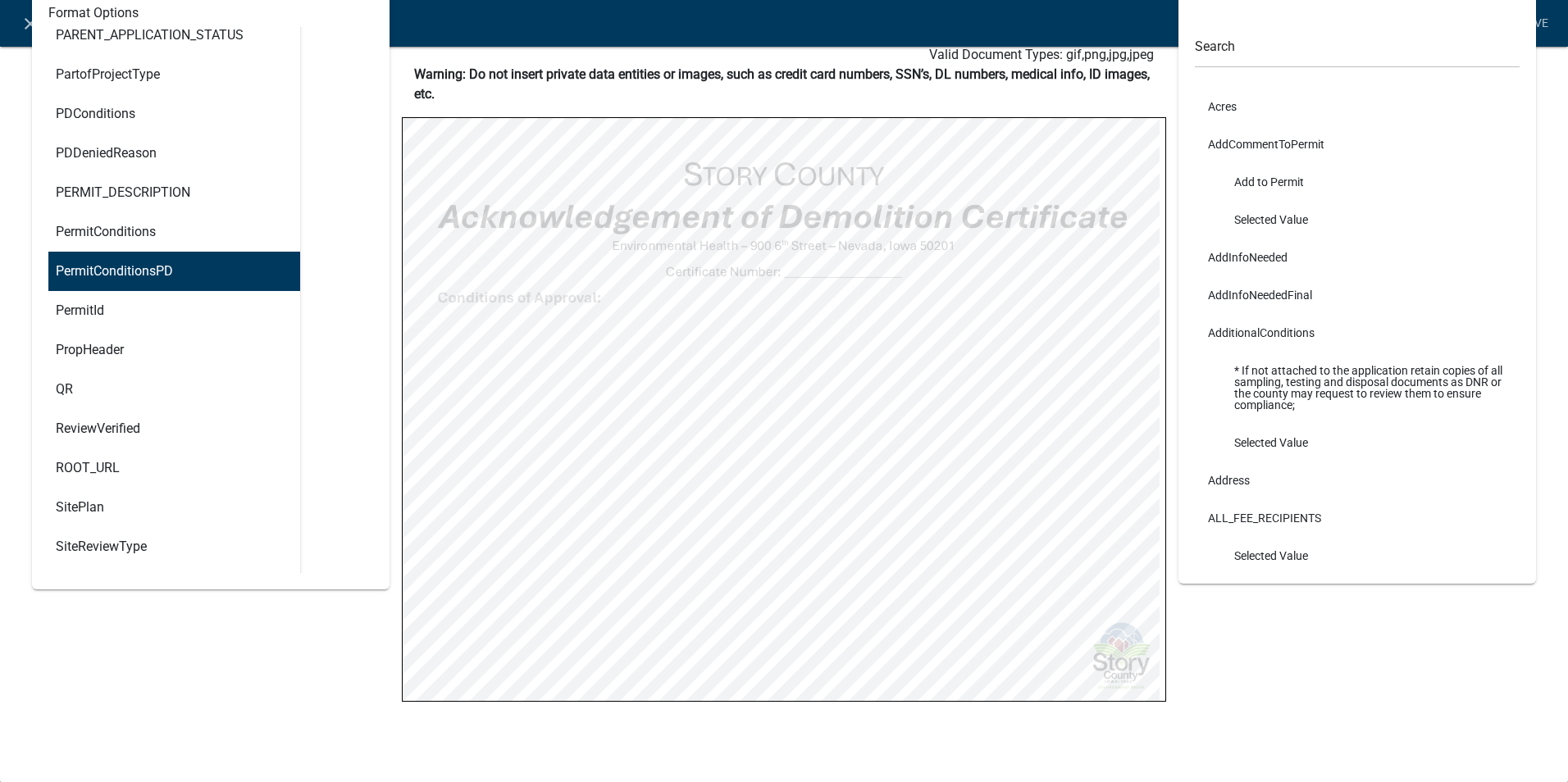
click at [116, 278] on ngb-highlight "PermitConditionsPD" at bounding box center [115, 271] width 117 height 13
type textarea ""P&D CONDITIONS:" & PermitConditionsPD"
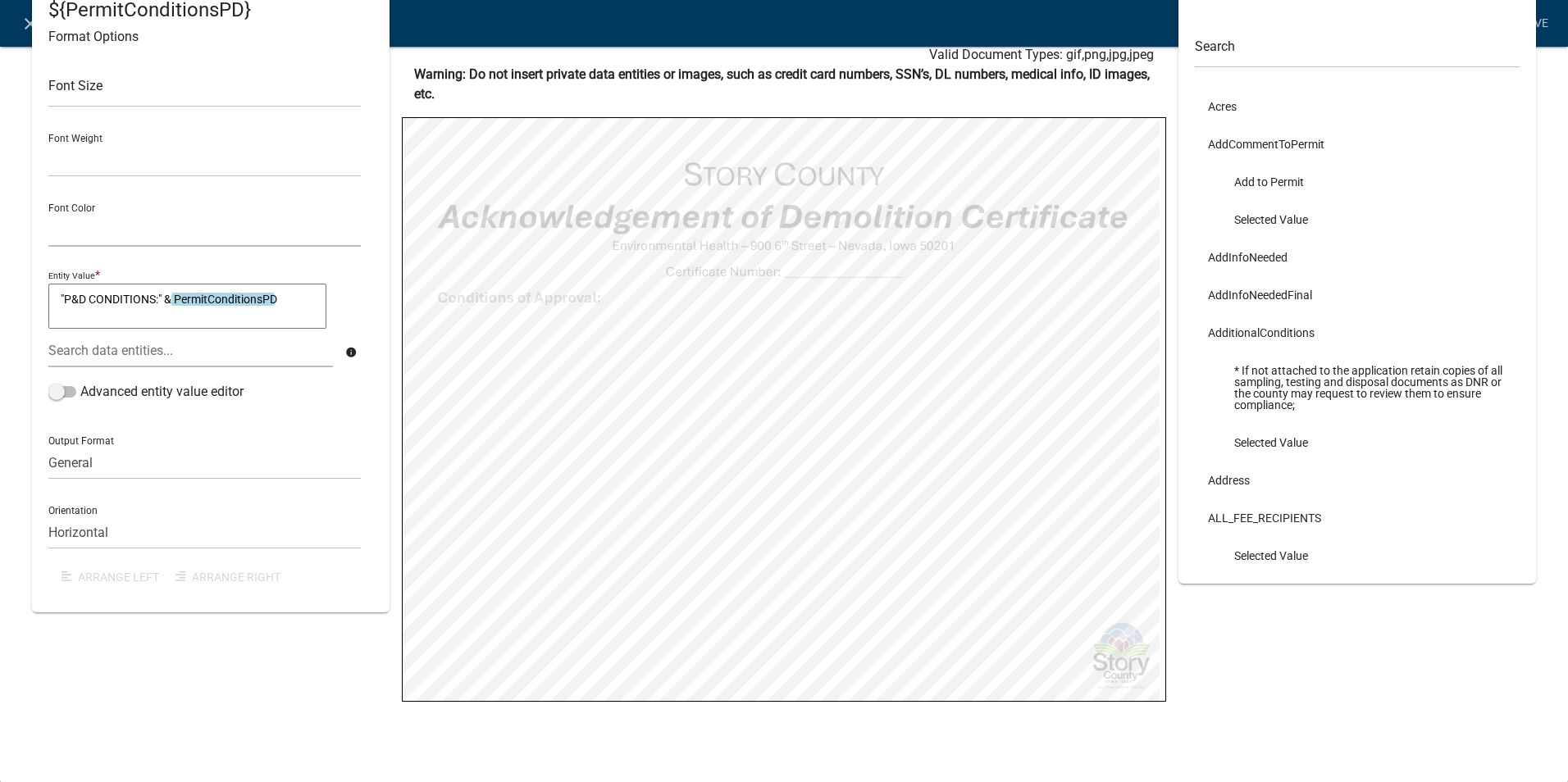
click at [151, 213] on select "Black Red" at bounding box center [204, 230] width 313 height 34
click at [1542, 26] on link "Save" at bounding box center [1534, 23] width 41 height 31
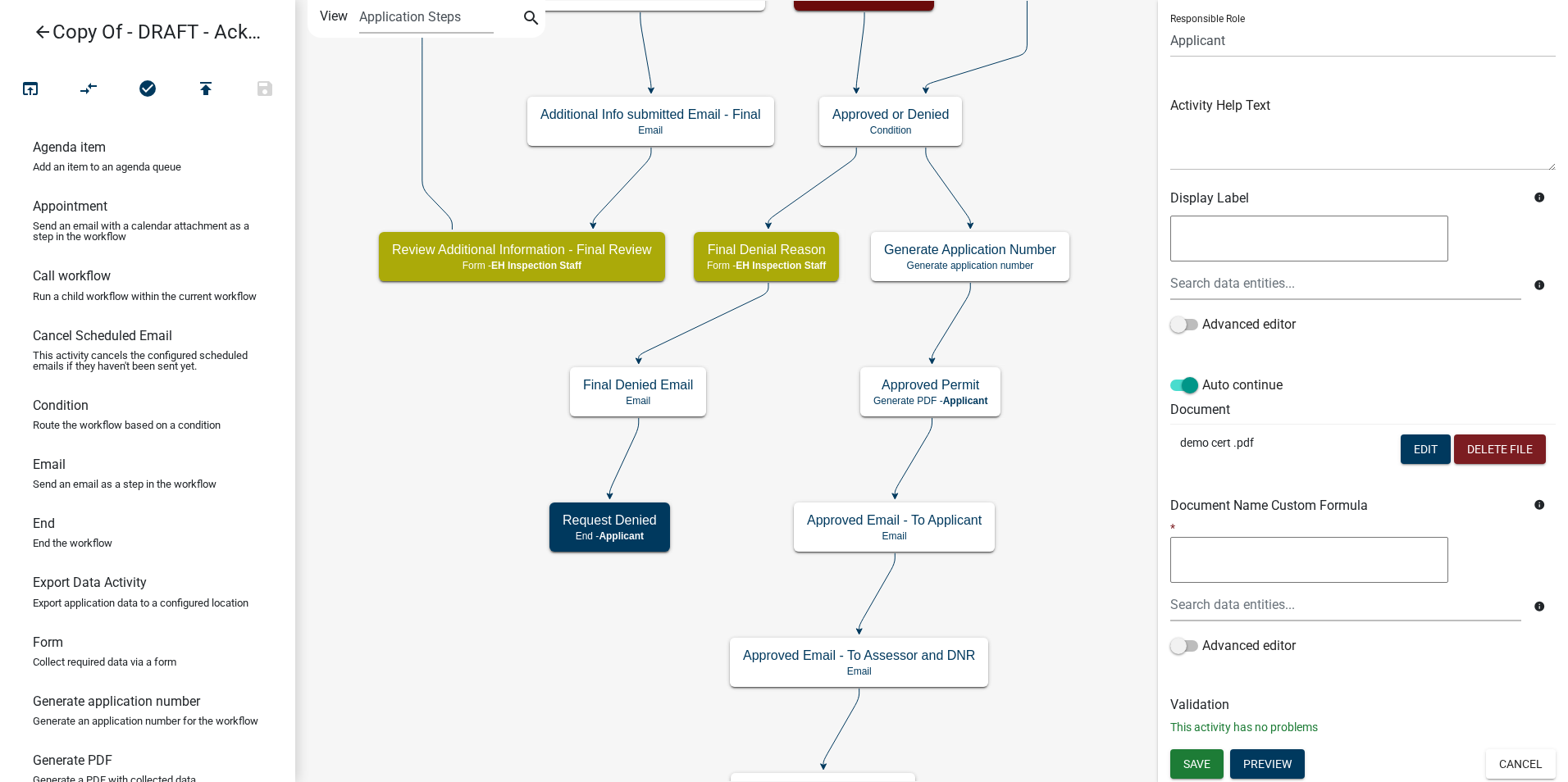
scroll to position [116, 0]
click at [1198, 762] on span "Save" at bounding box center [1196, 762] width 27 height 13
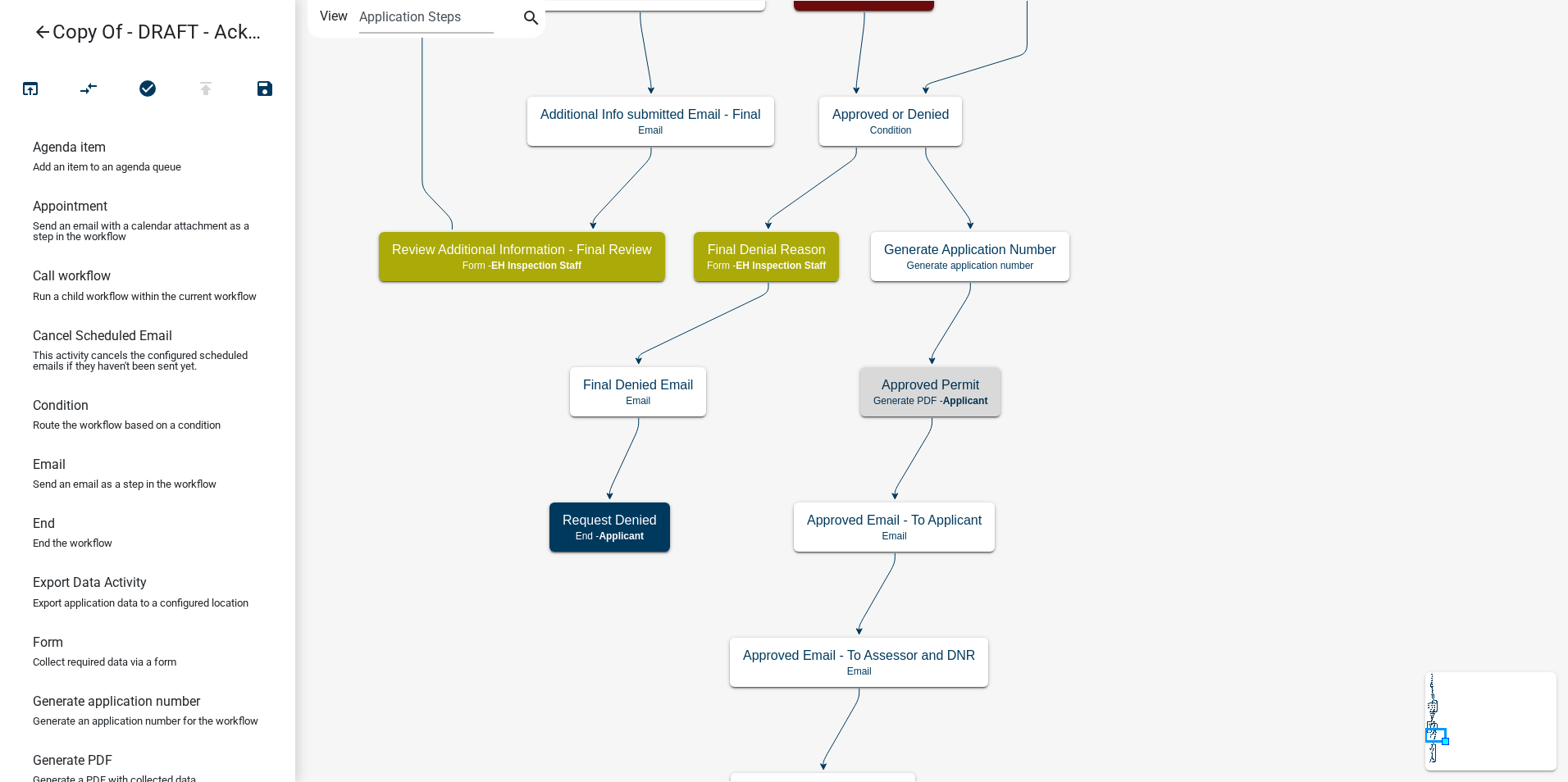
scroll to position [0, 0]
click at [917, 391] on h5 "Approved Permit" at bounding box center [931, 385] width 114 height 16
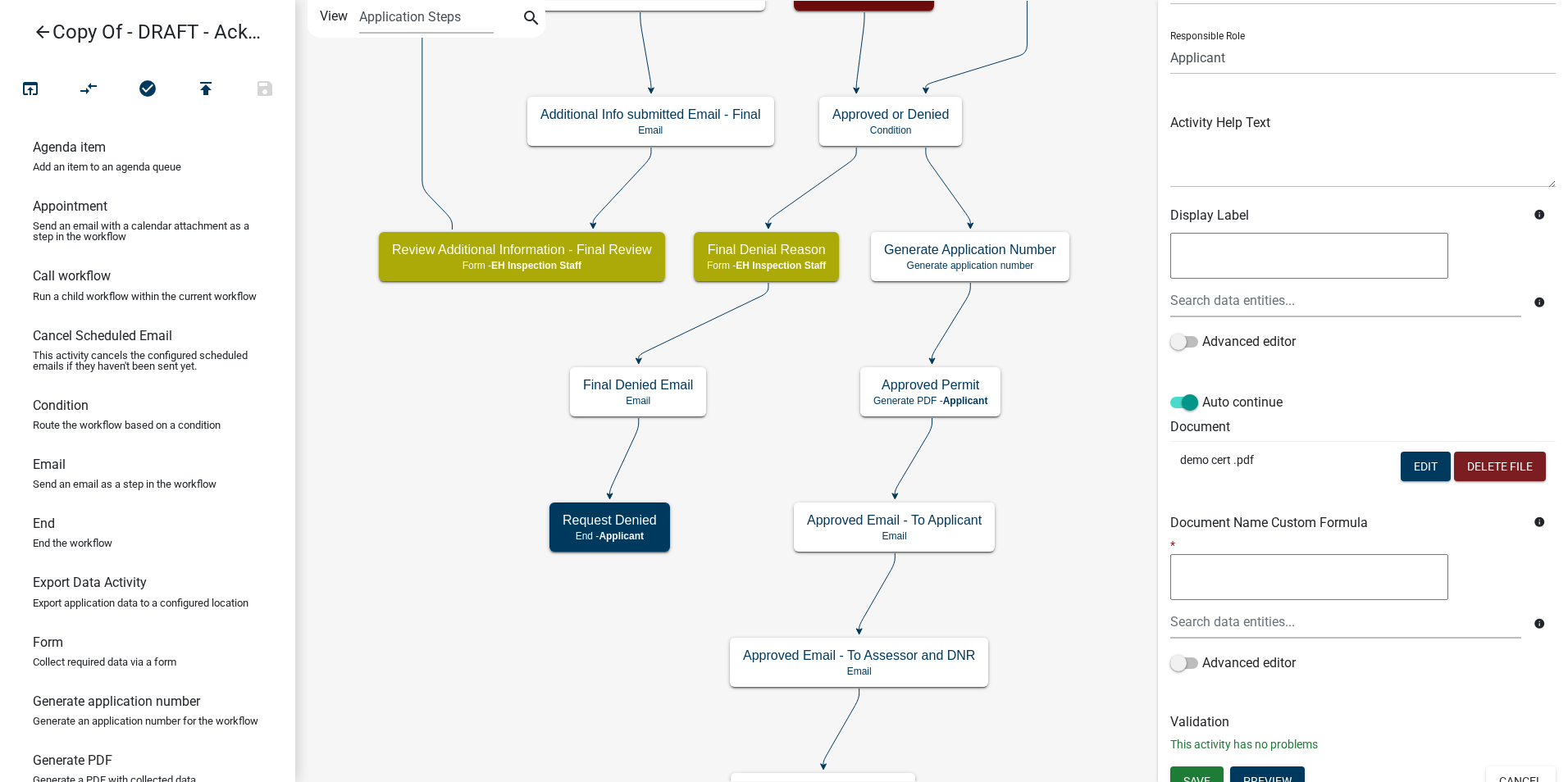
scroll to position [116, 0]
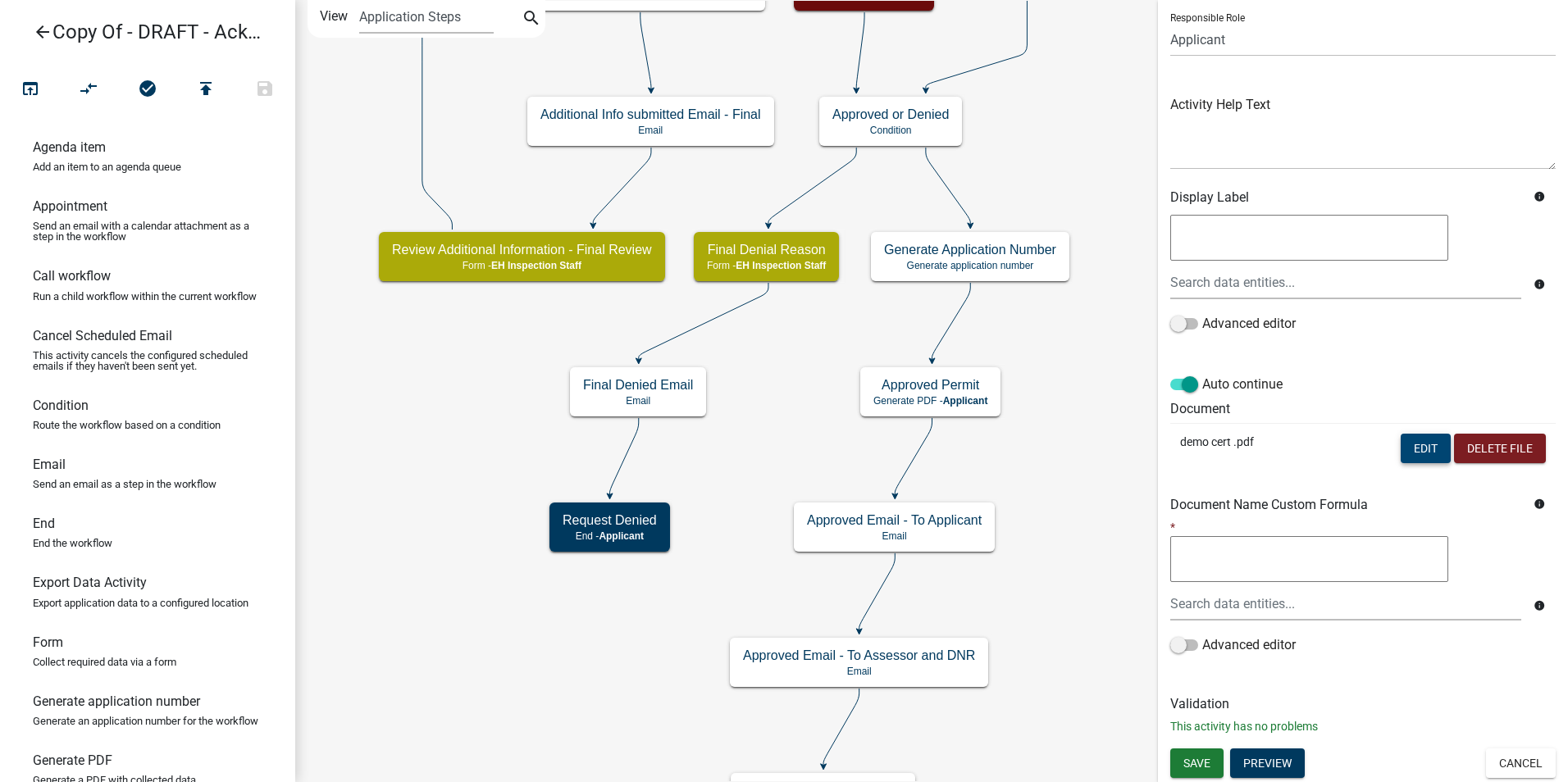
click at [1415, 456] on button "Edit" at bounding box center [1426, 448] width 50 height 29
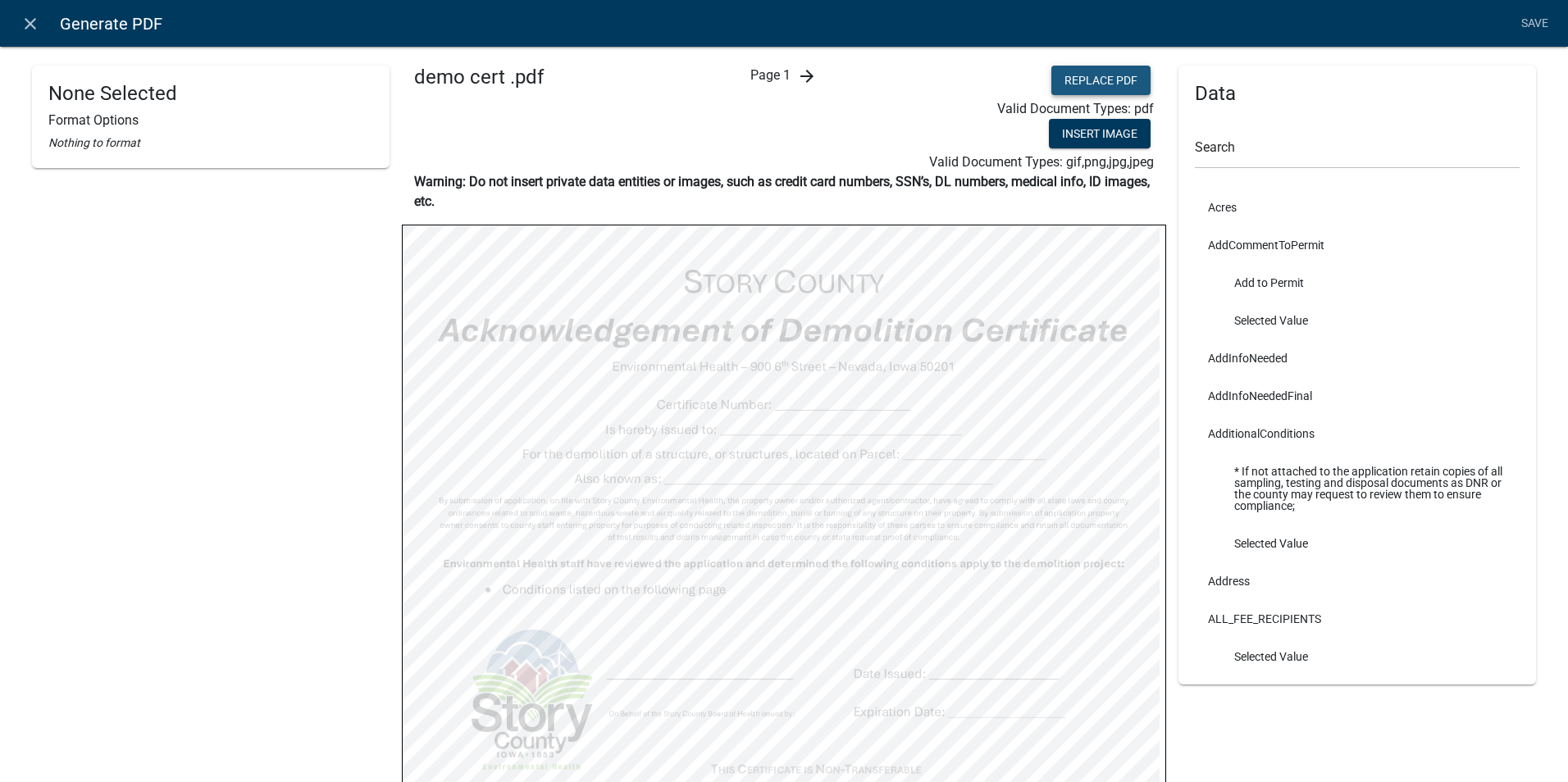
click at [1102, 80] on button "Replace PDF" at bounding box center [1101, 80] width 100 height 29
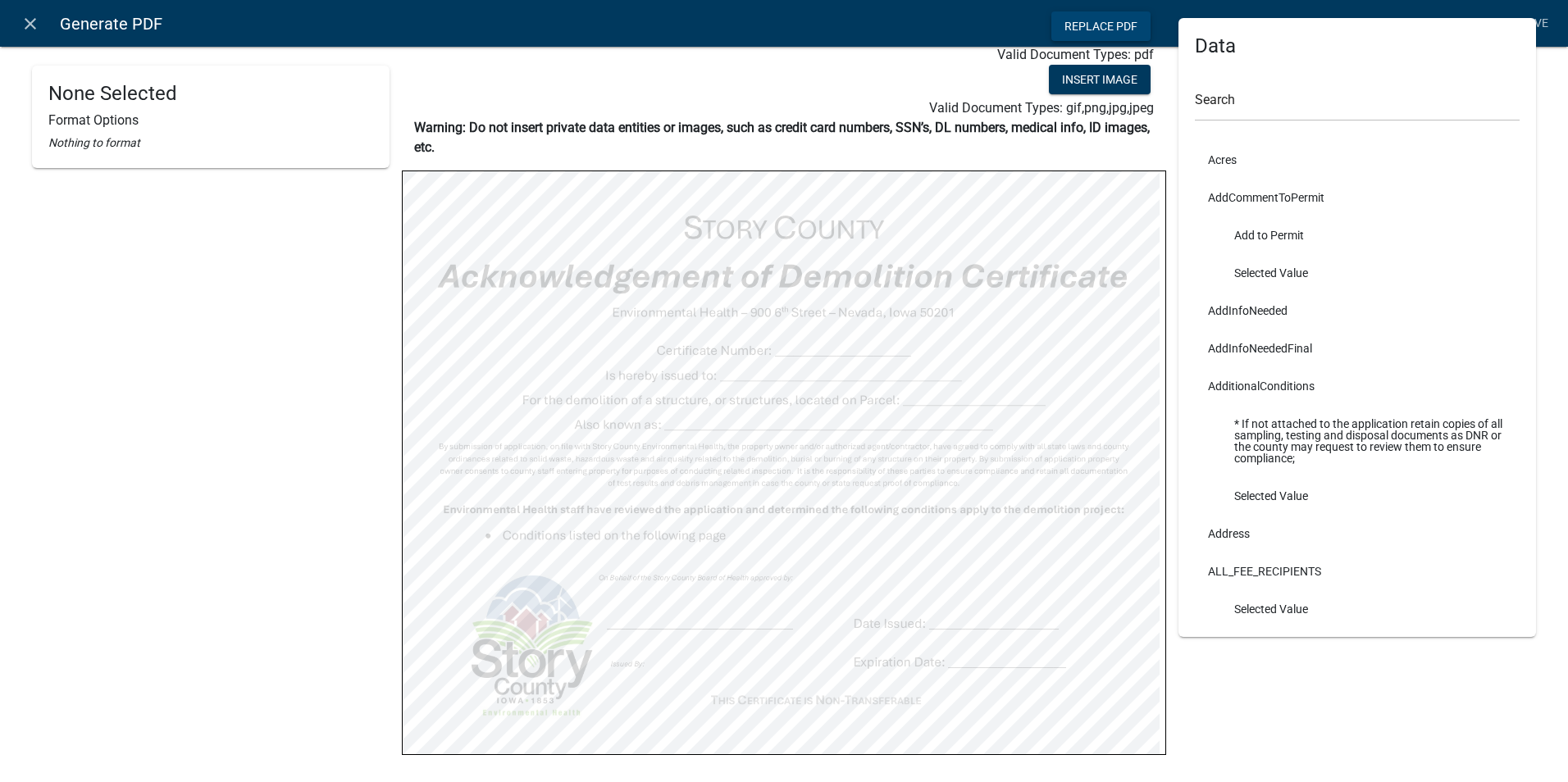
scroll to position [26, 0]
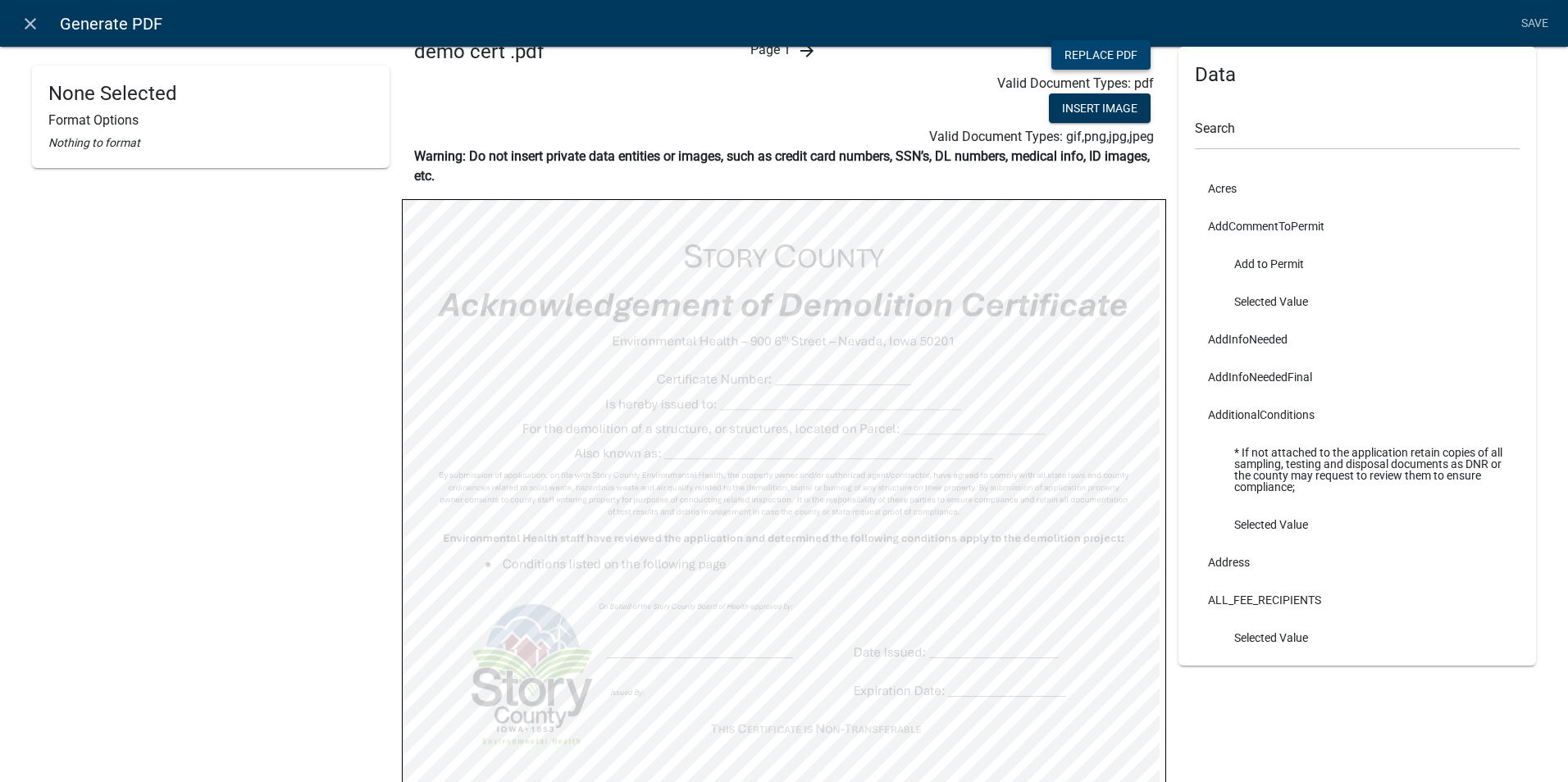
select select
select select "4"
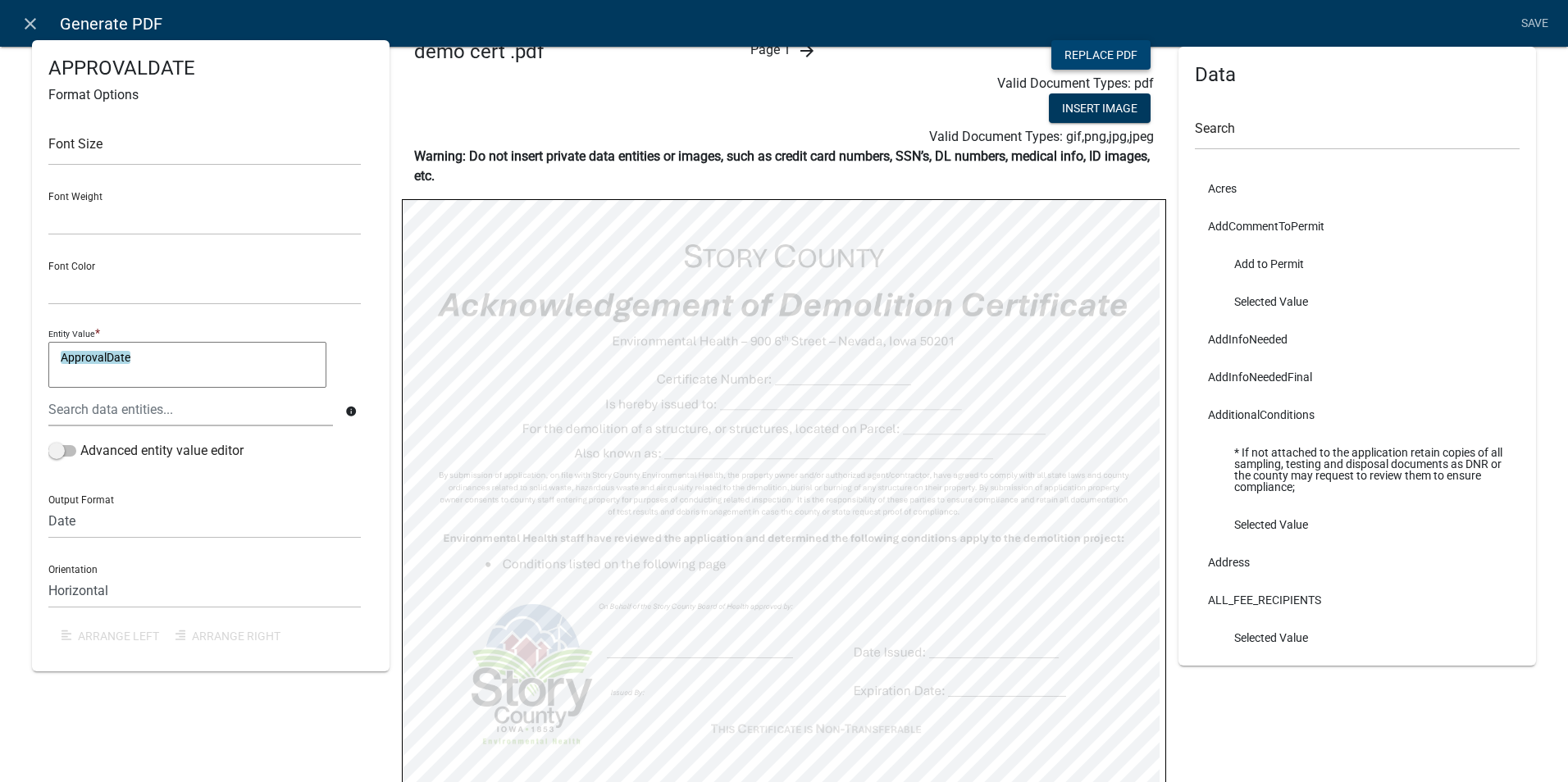
select select "bold"
select select
click at [101, 213] on select "Normal Bold" at bounding box center [204, 219] width 313 height 34
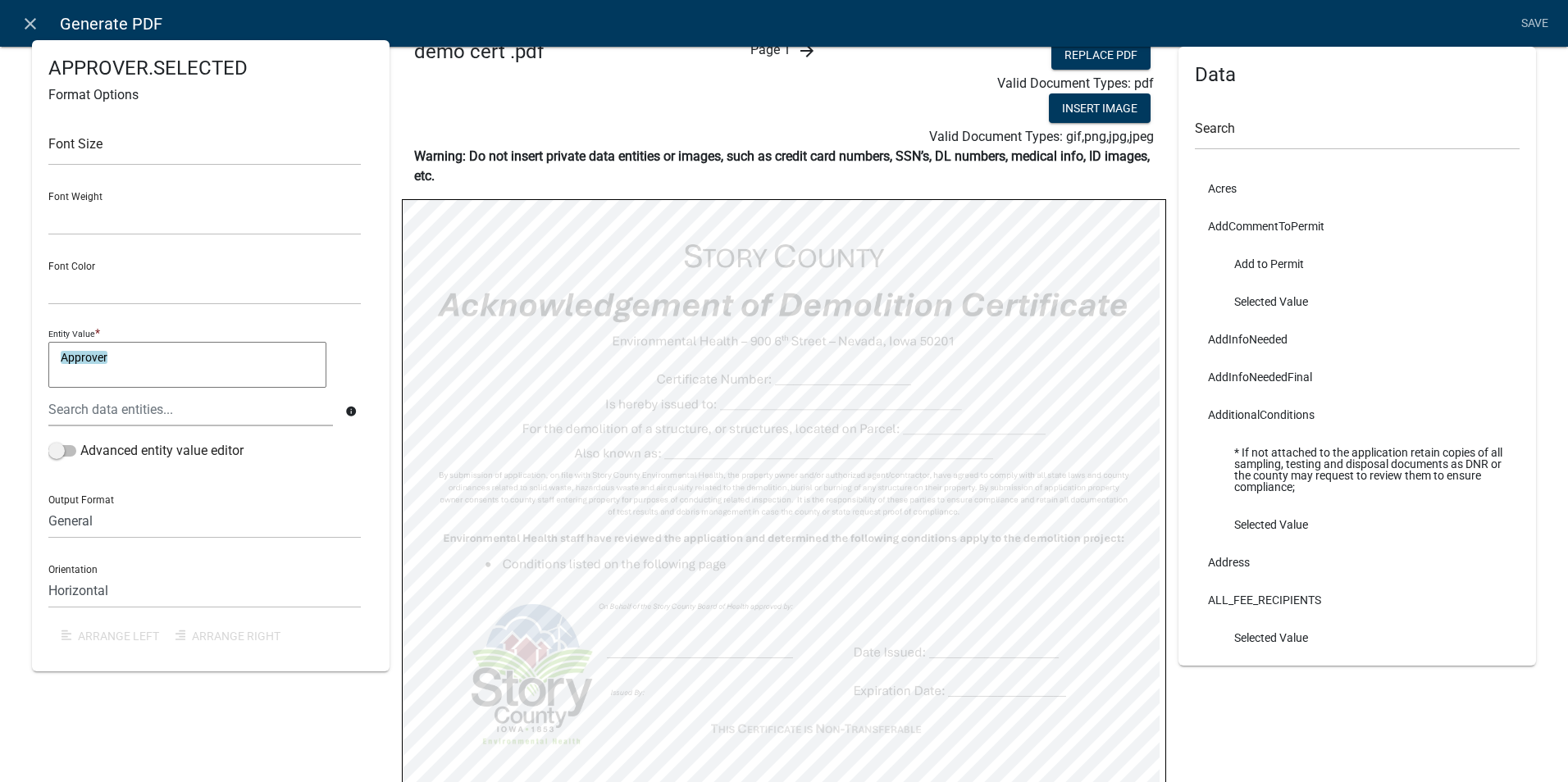
click at [493, 114] on div "demo cert .pdf" at bounding box center [529, 93] width 255 height 107
click at [114, 156] on input "text" at bounding box center [204, 149] width 313 height 34
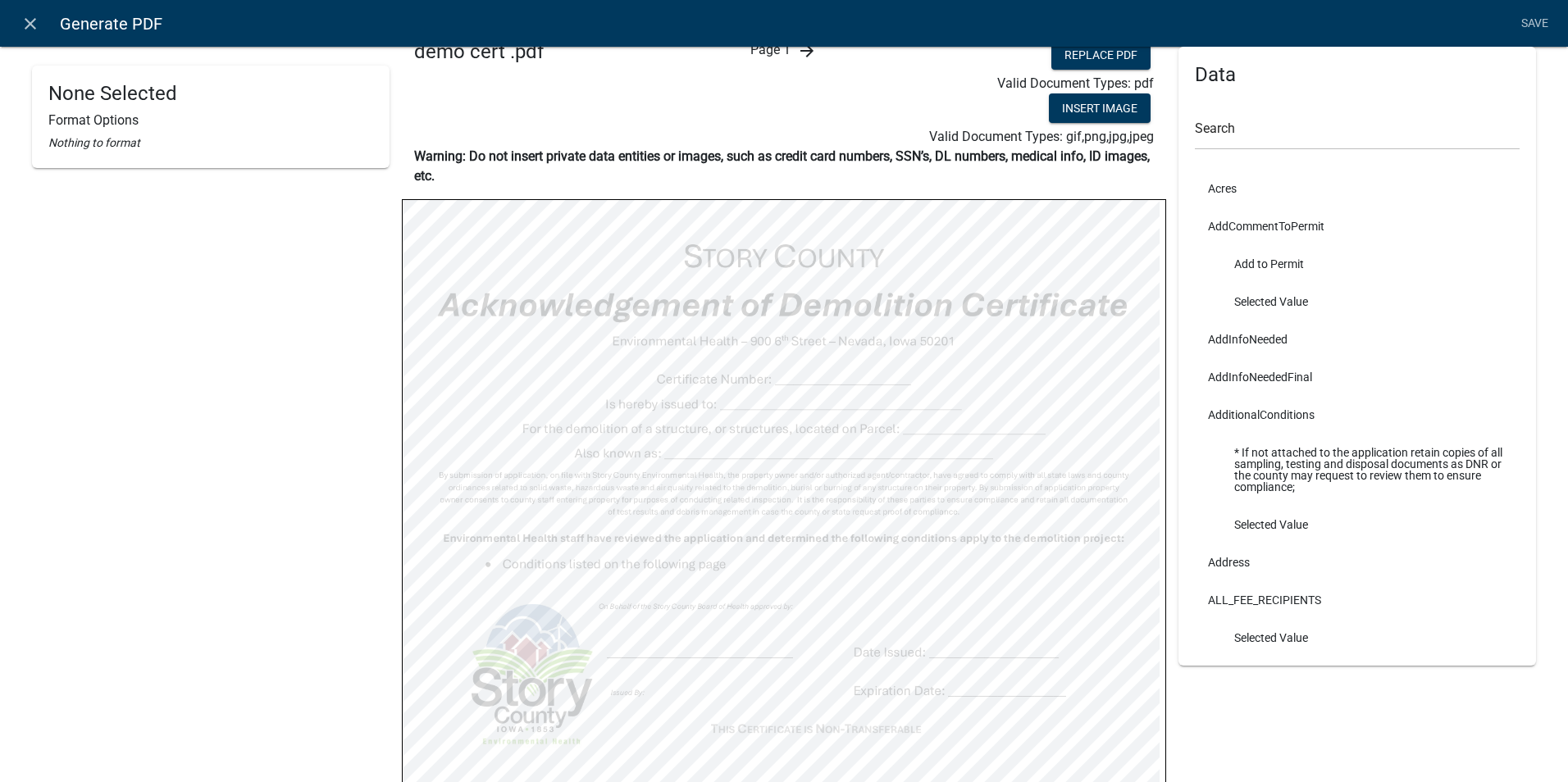
click at [802, 55] on icon "arrow_forward" at bounding box center [807, 51] width 20 height 20
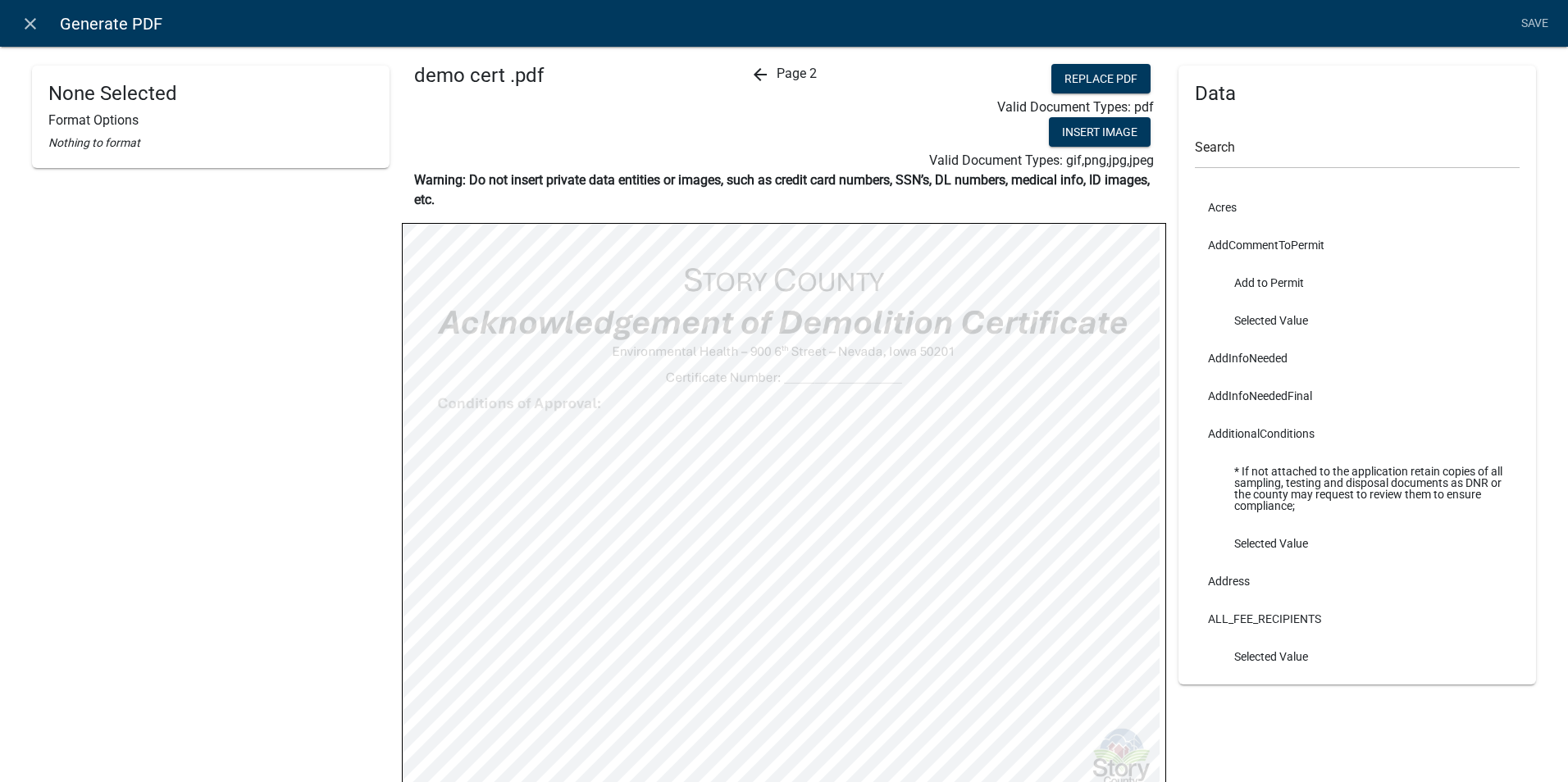
scroll to position [0, 0]
select select "bold"
select select
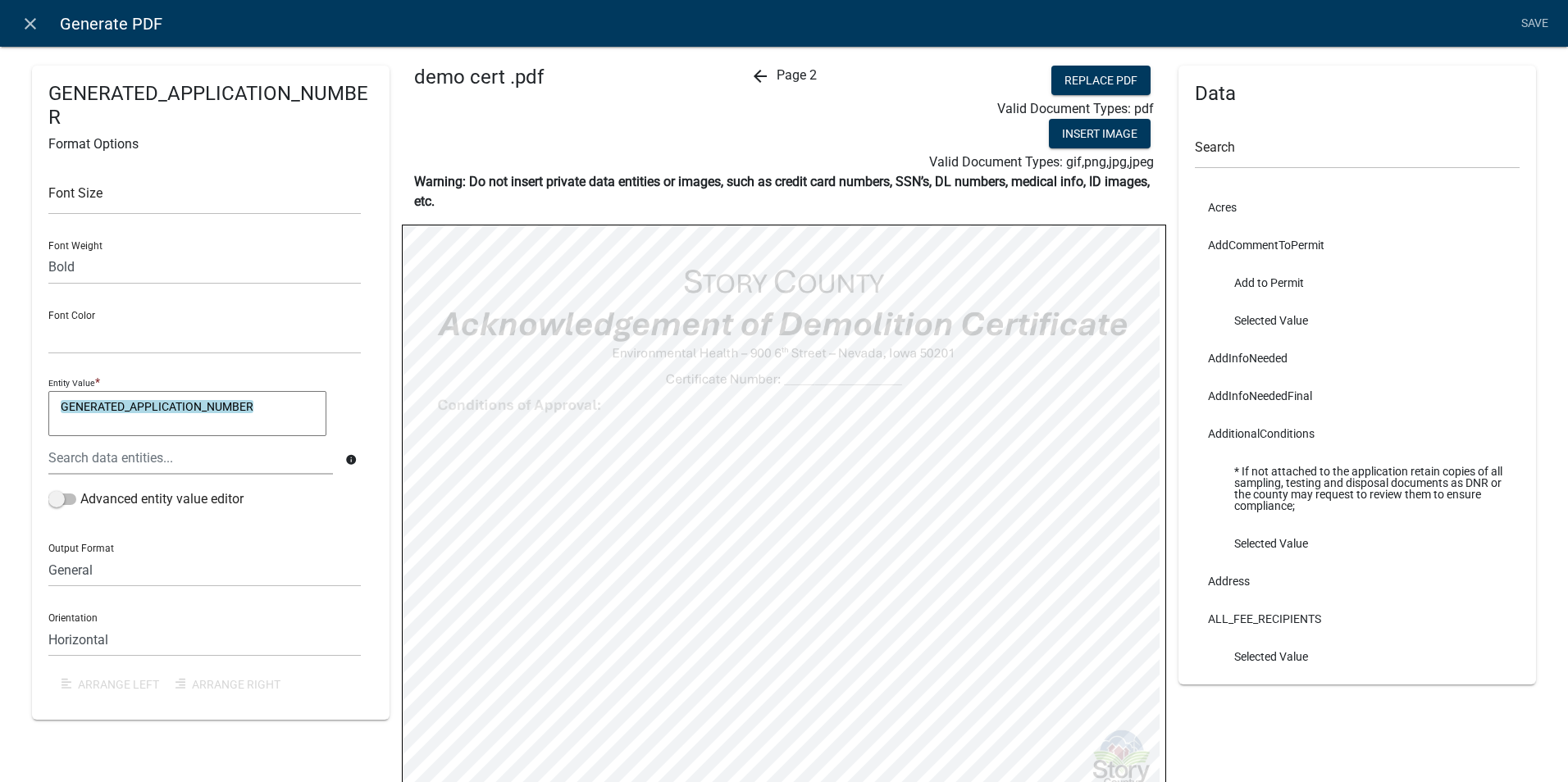
select select
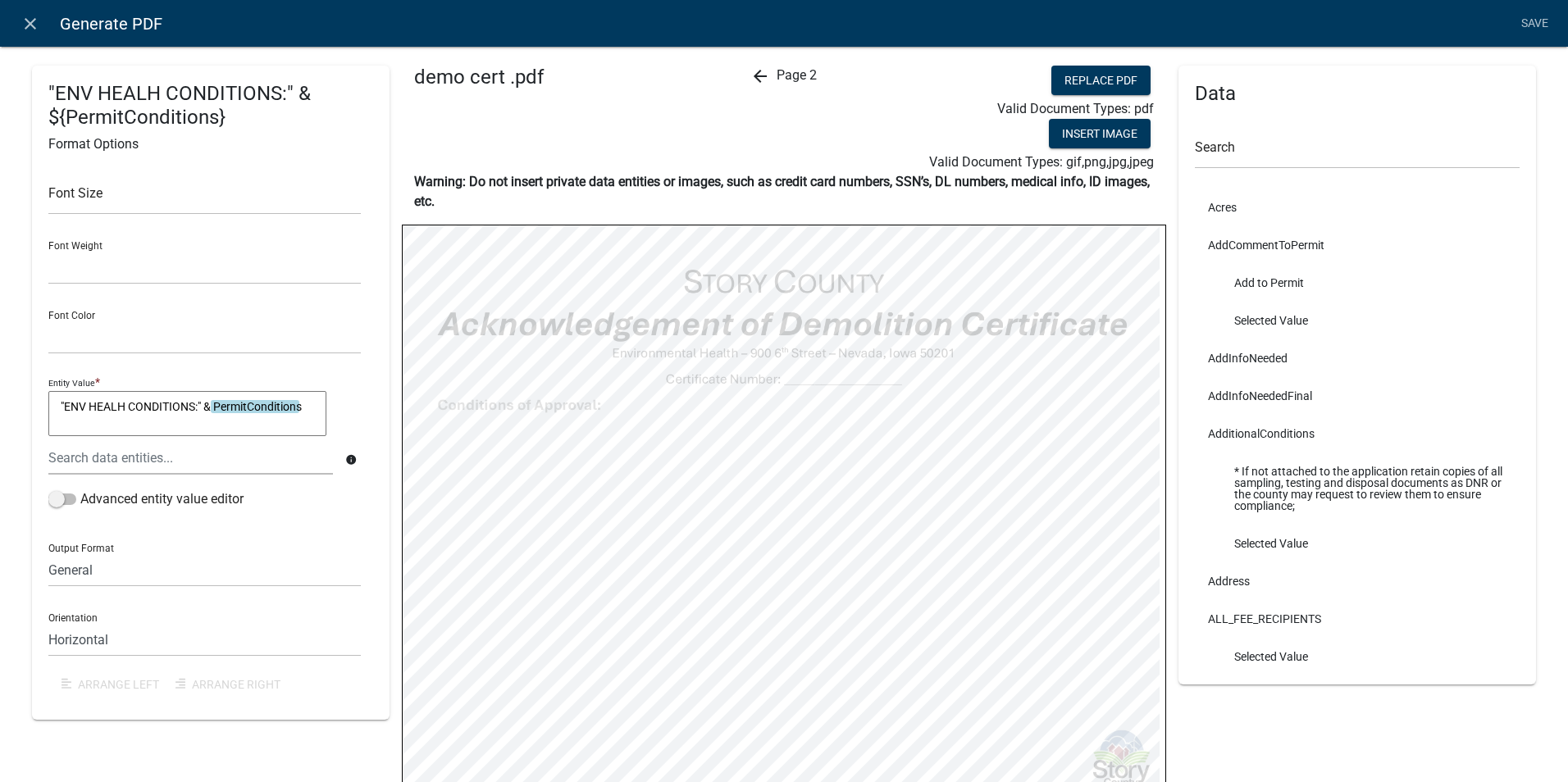
select select
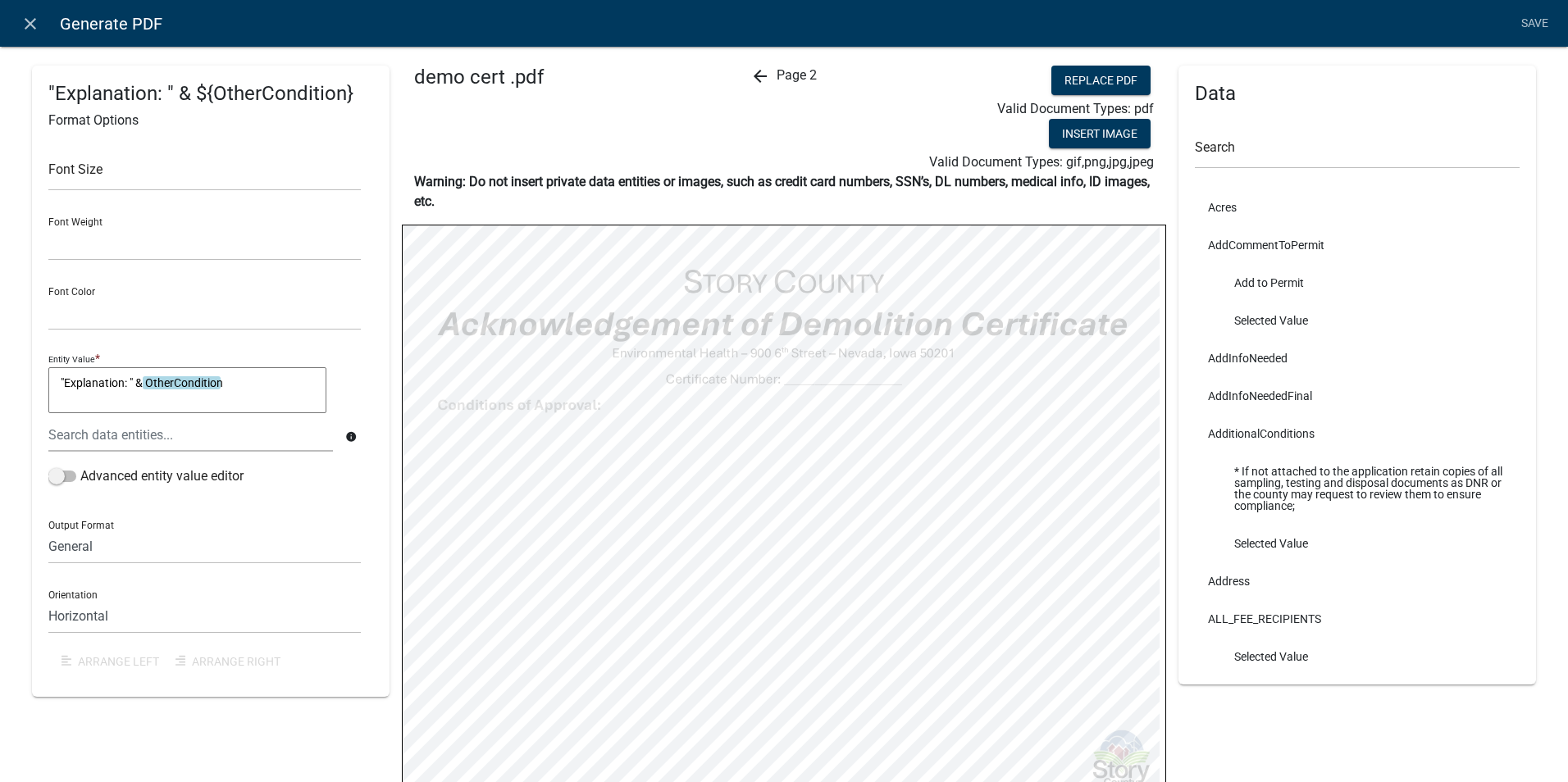
select select
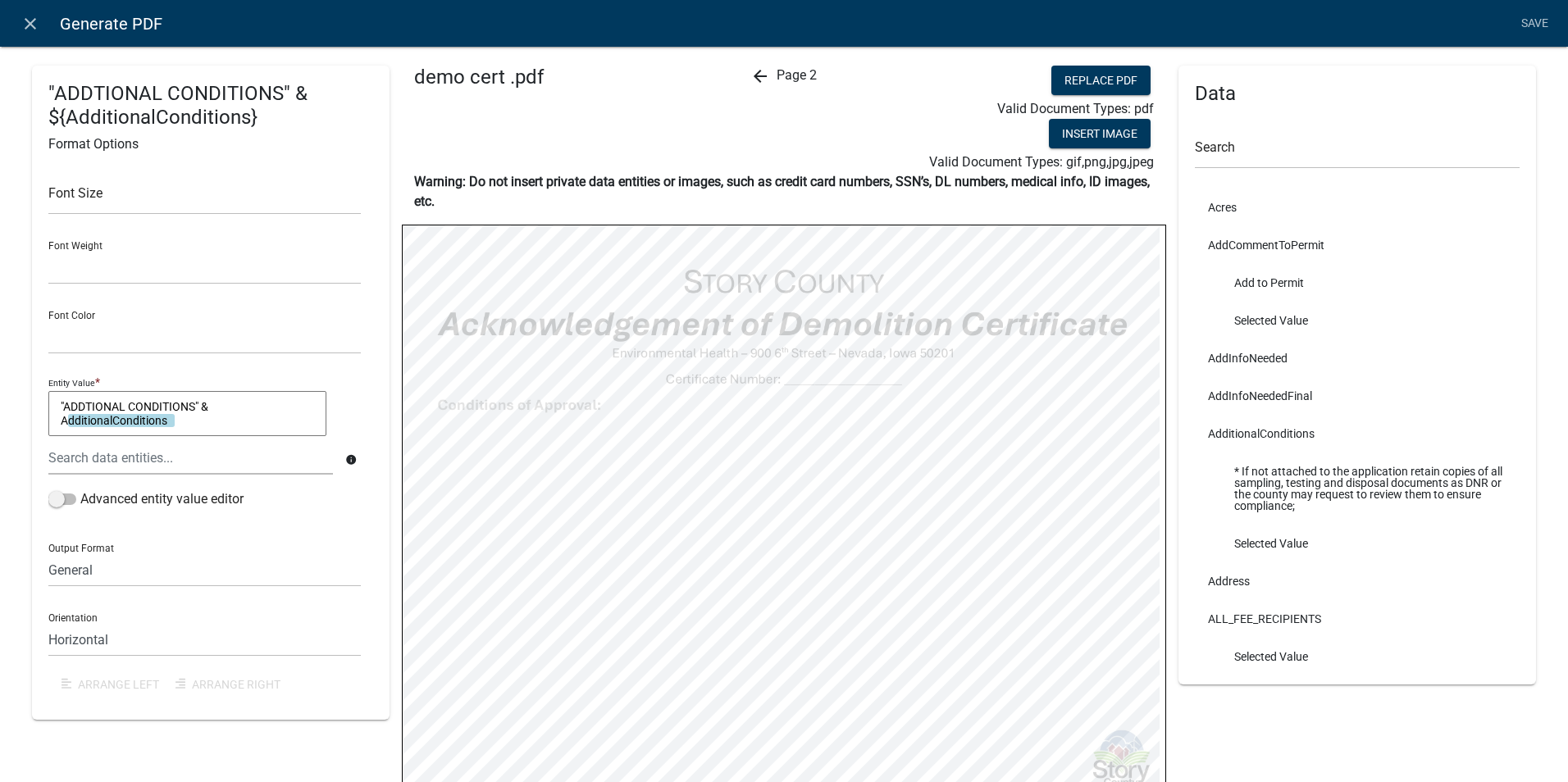
scroll to position [82, 0]
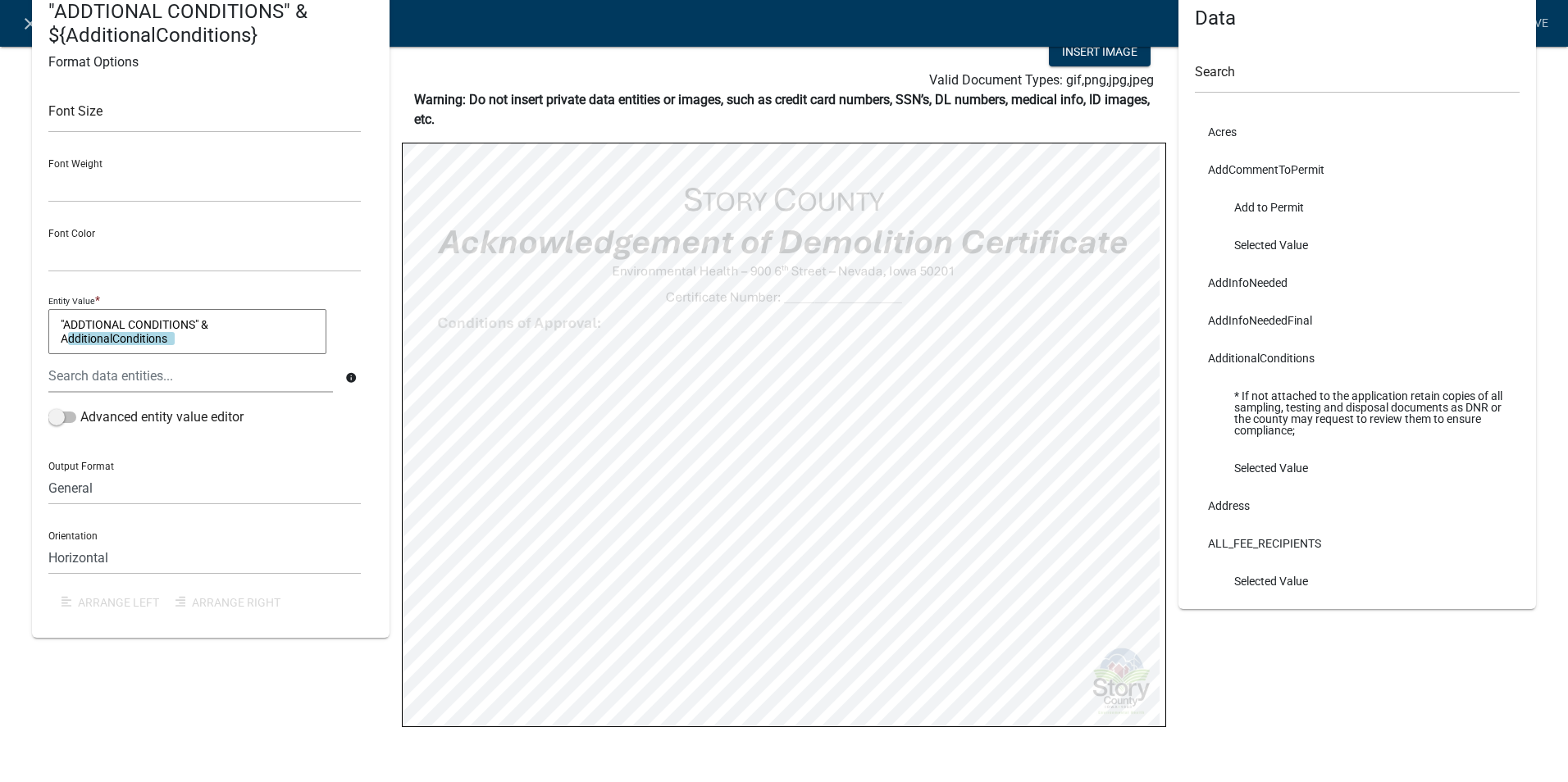
select select
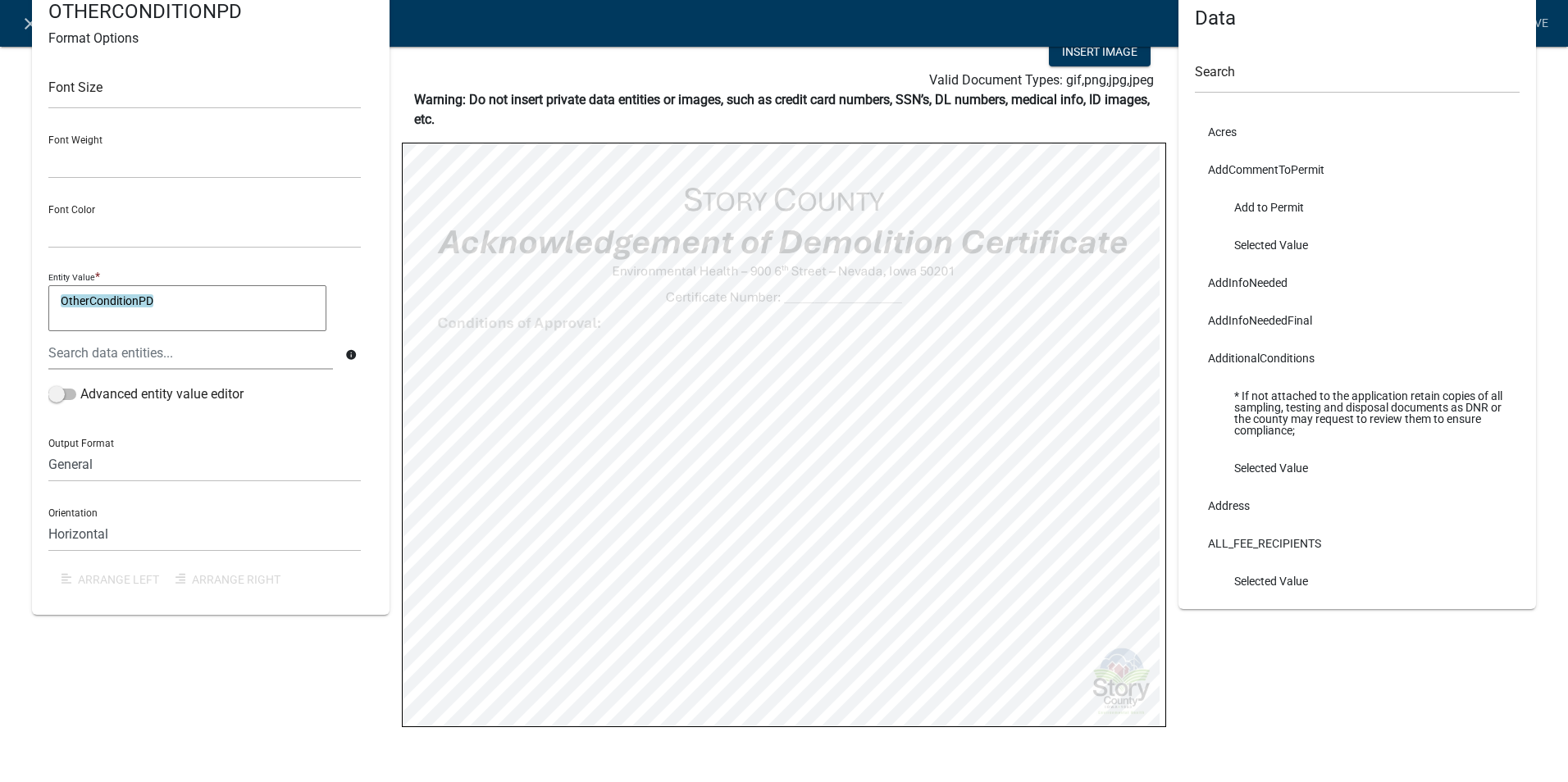
click at [1267, 698] on div "Data Search Acres AddCommentToPermit Add to Permit Selected Value AddInfoNeeded…" at bounding box center [1357, 379] width 382 height 790
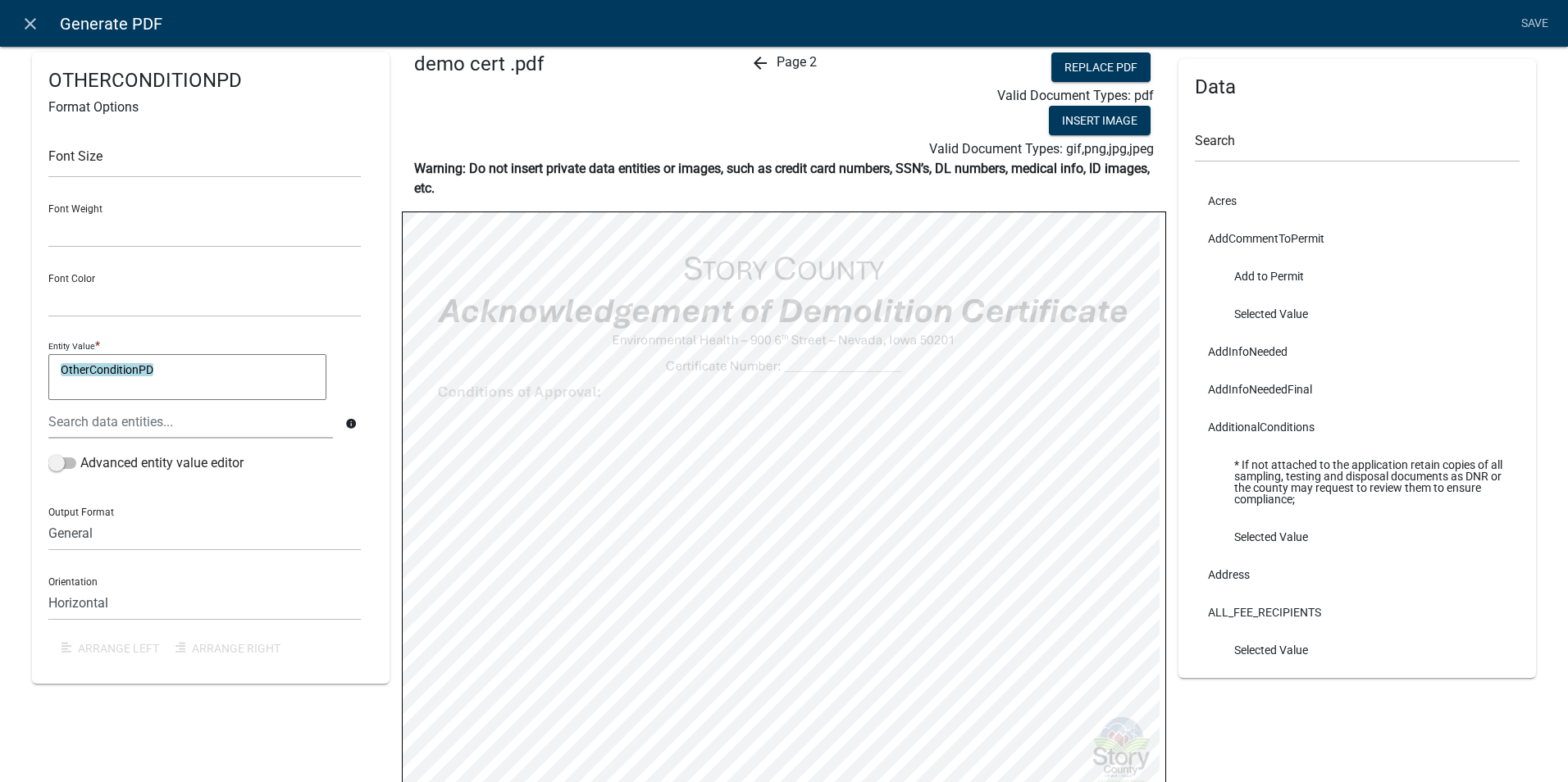
scroll to position [0, 0]
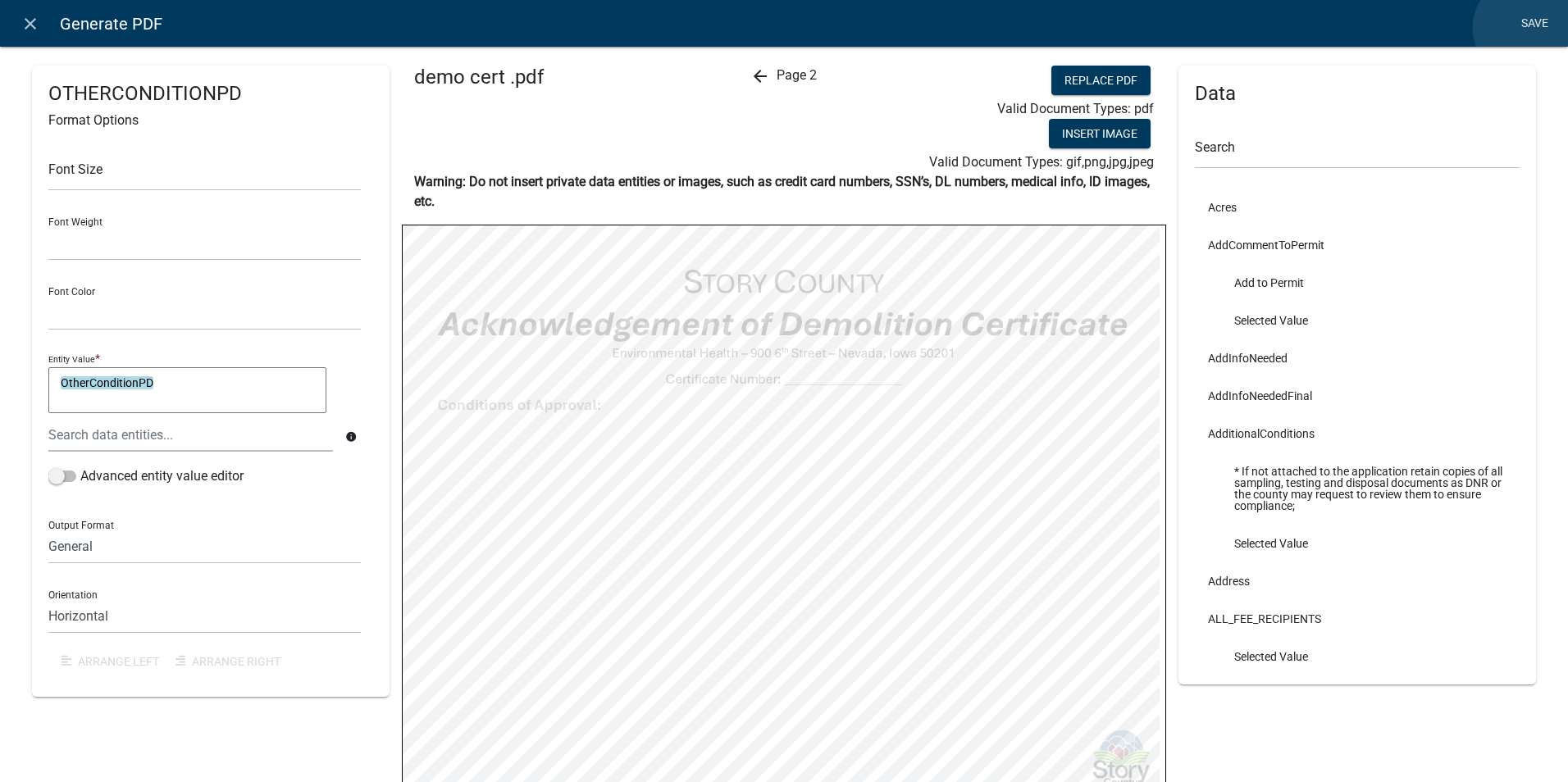
click at [1524, 28] on link "Save" at bounding box center [1534, 23] width 41 height 31
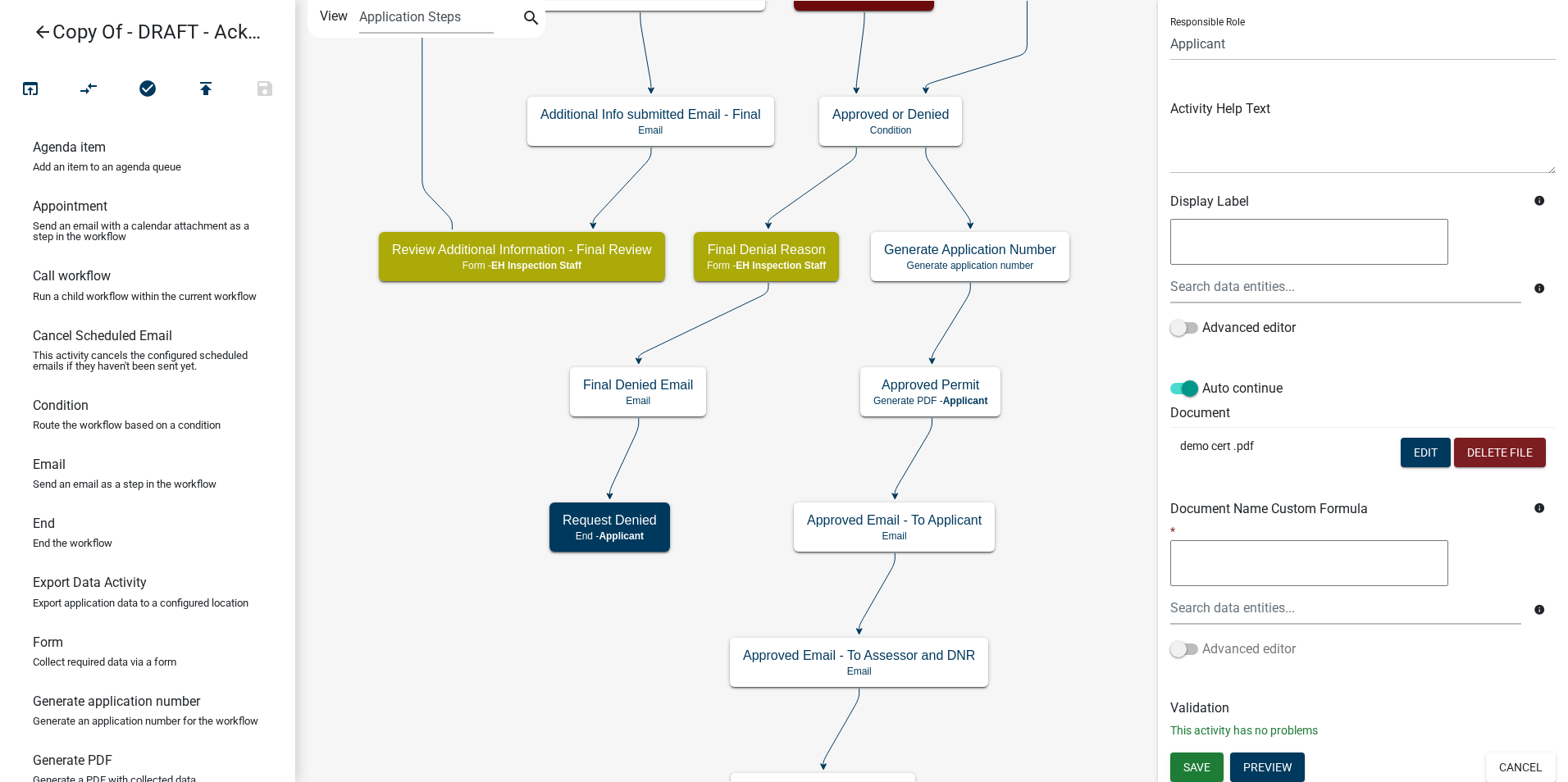
scroll to position [116, 0]
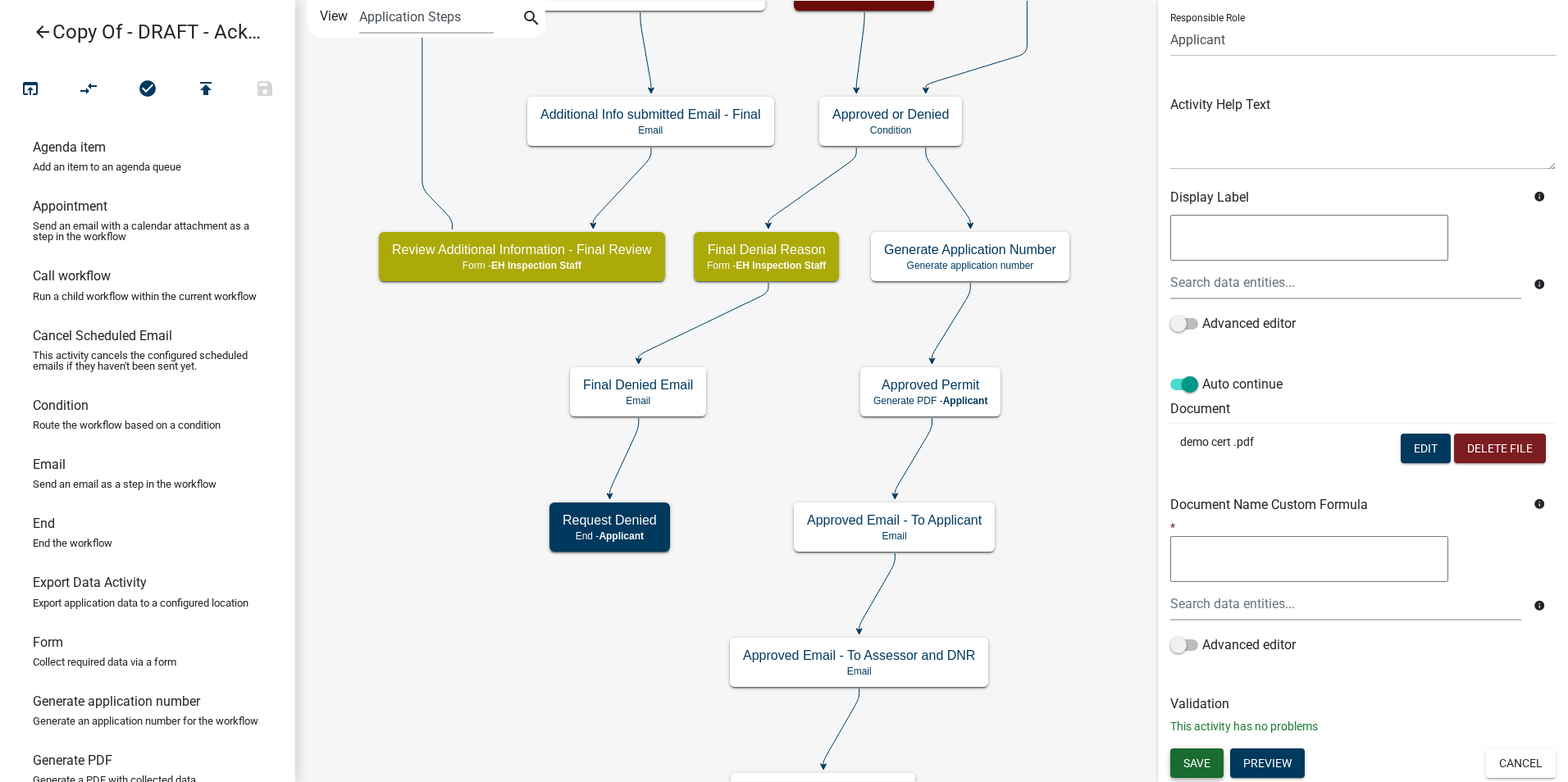
click at [1198, 766] on span "Save" at bounding box center [1196, 762] width 27 height 13
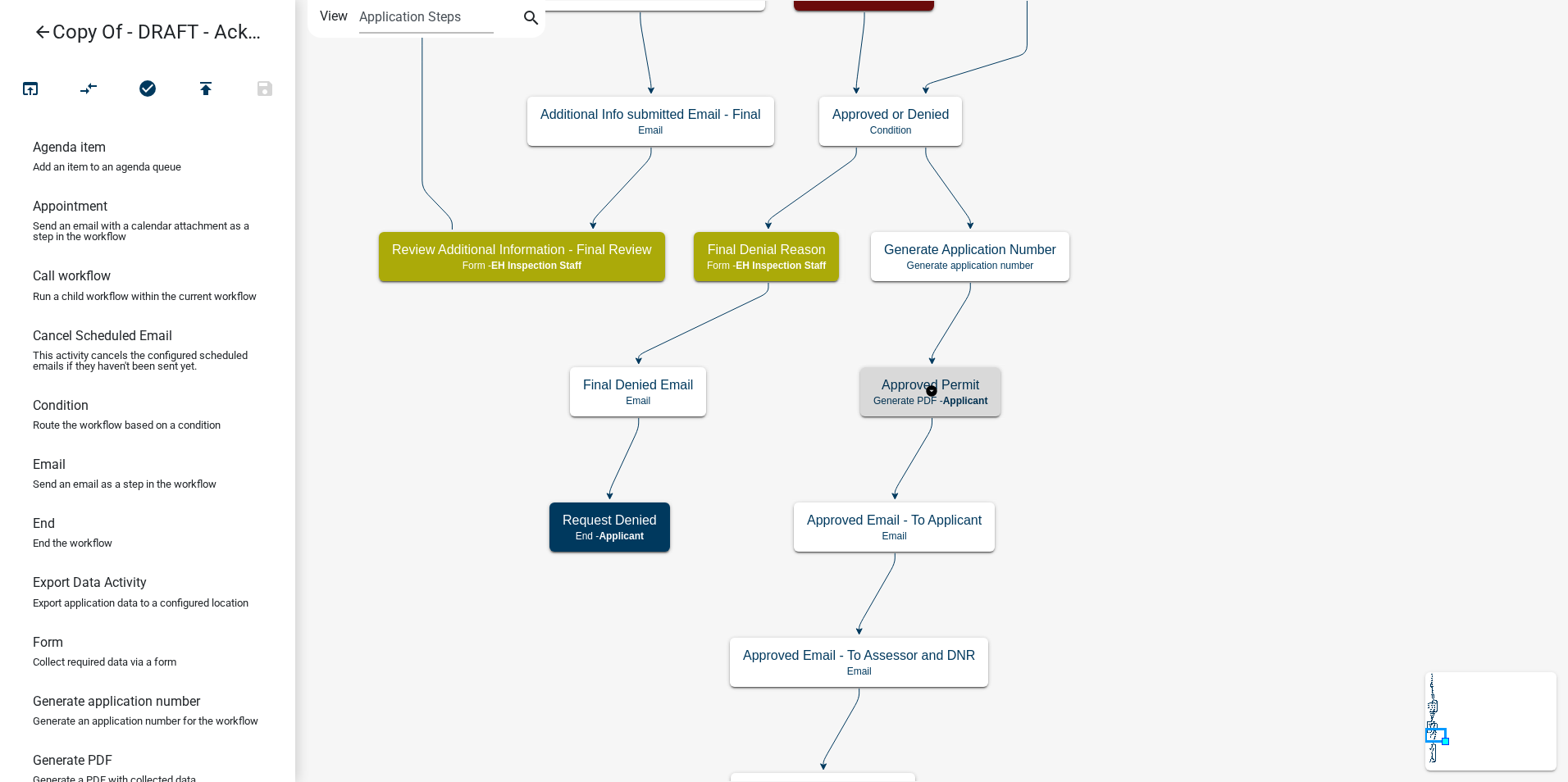
click at [946, 410] on div "Approved Permit Generate PDF - Applicant" at bounding box center [931, 391] width 140 height 49
click at [963, 398] on span "Applicant" at bounding box center [965, 401] width 45 height 12
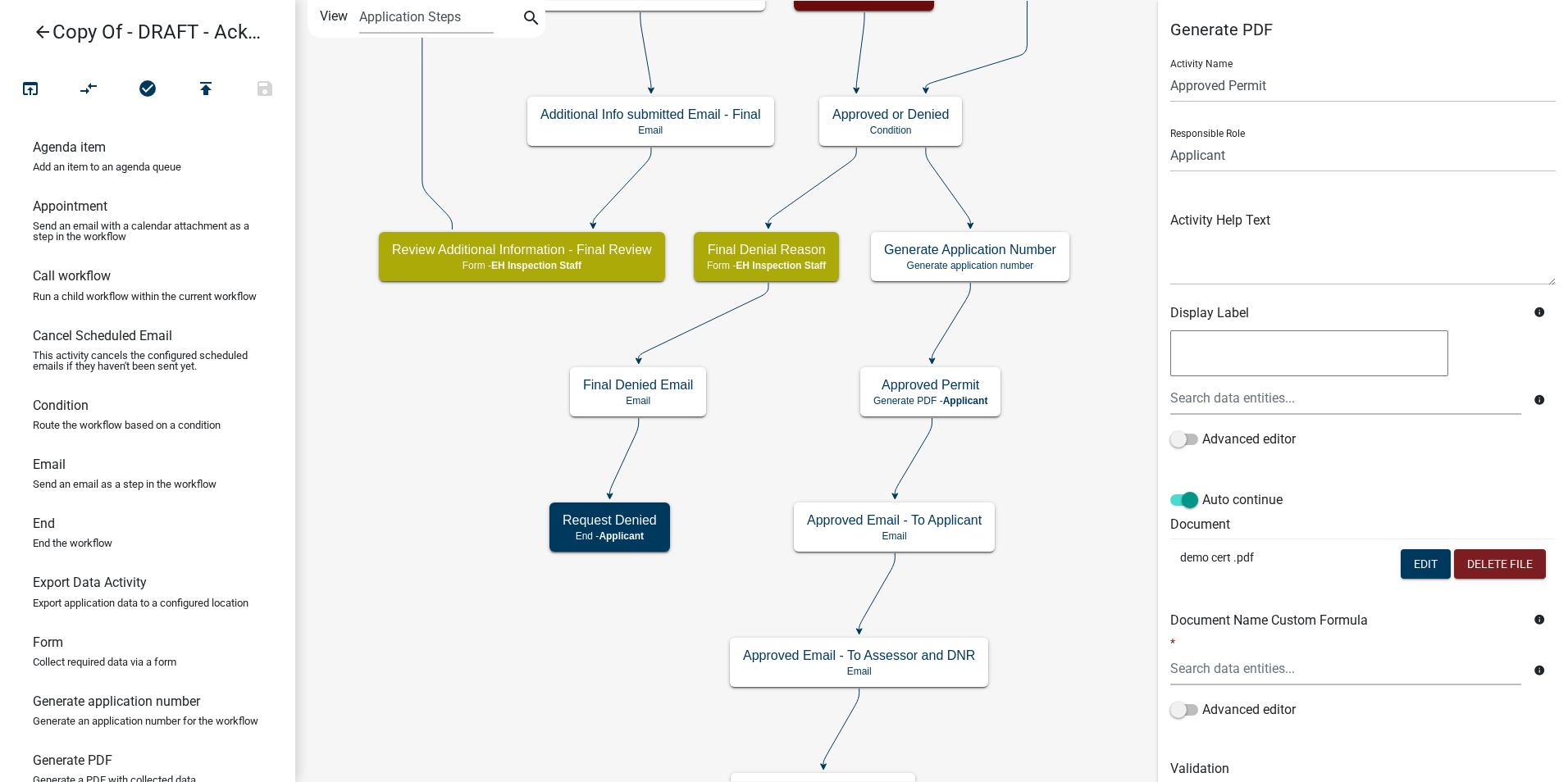
click at [1282, 765] on div "Generate PDF Activity Name Approved Permit Responsible Role Applicant Admin P &…" at bounding box center [1363, 416] width 410 height 794
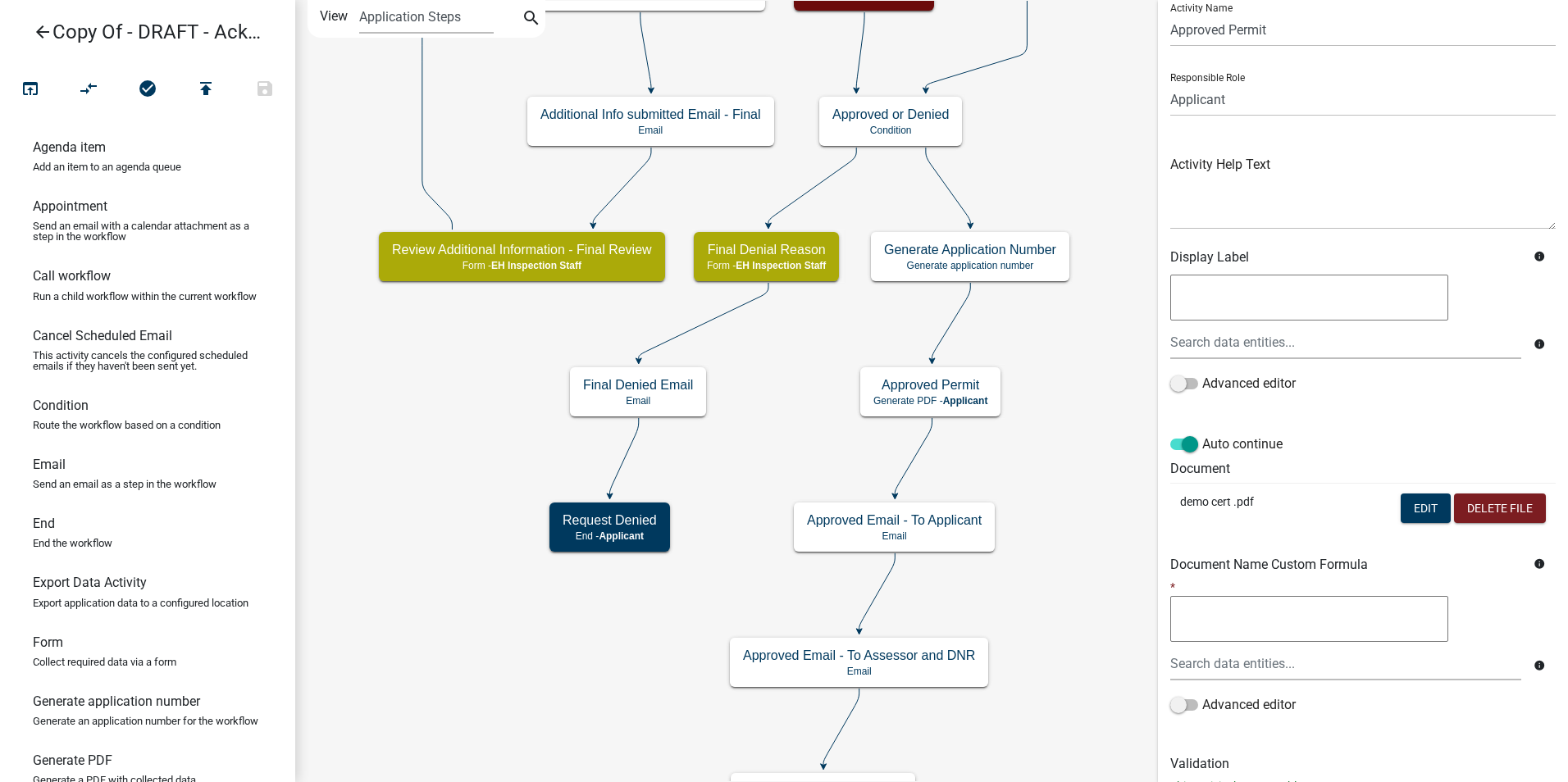
scroll to position [116, 0]
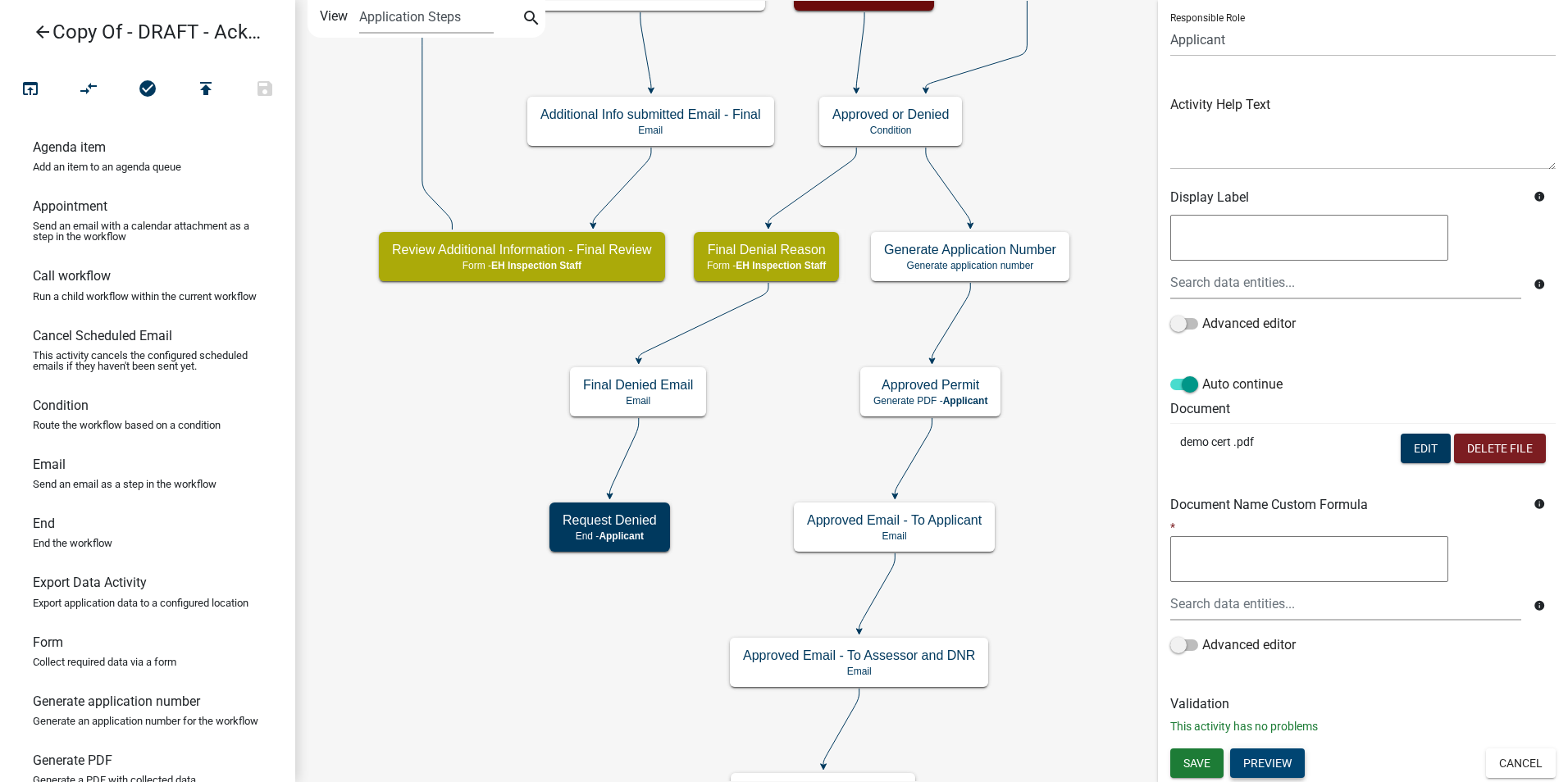
click at [1279, 760] on button "Preview" at bounding box center [1268, 762] width 75 height 29
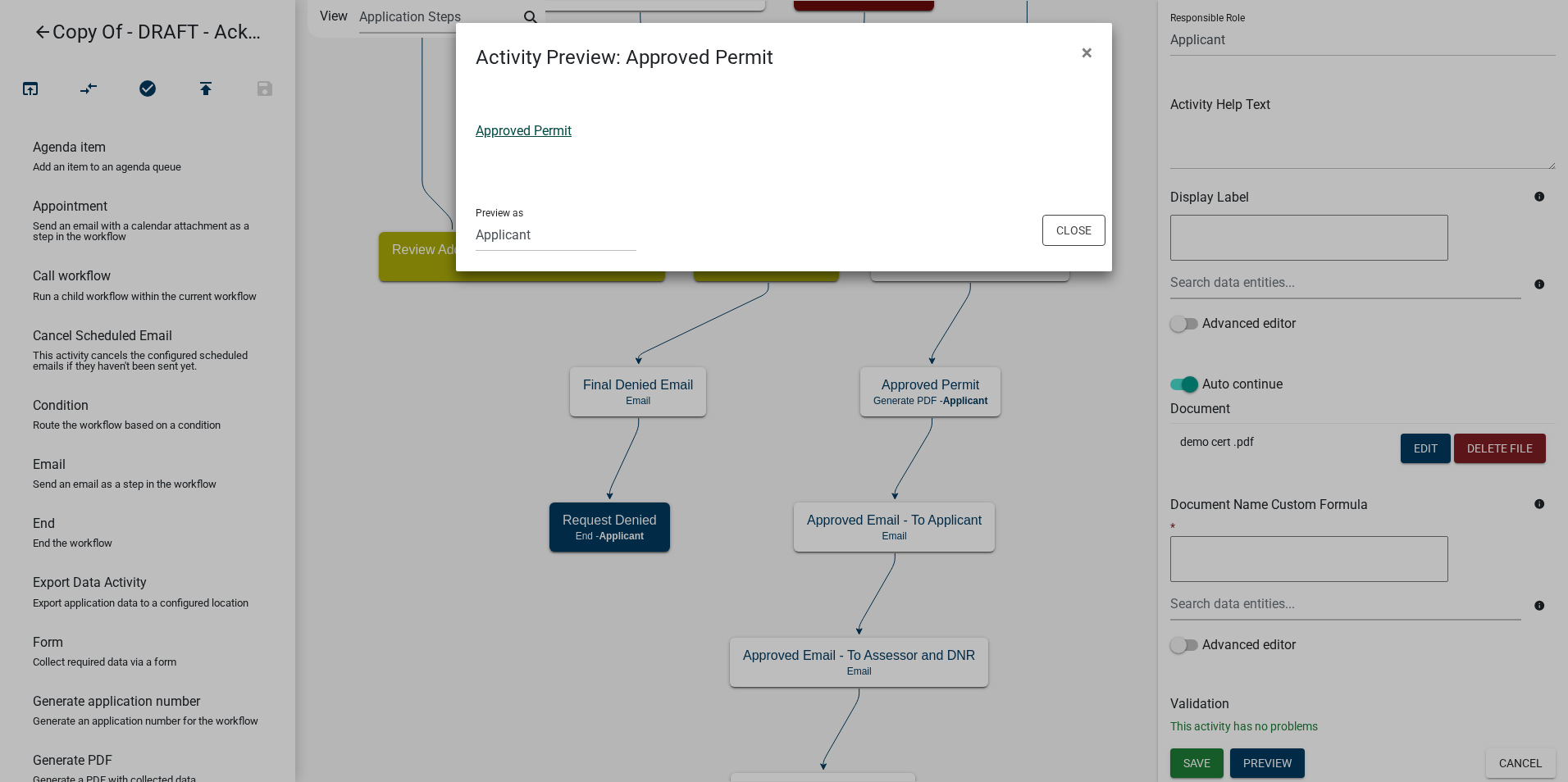
click at [526, 132] on link "Approved Permit" at bounding box center [524, 131] width 96 height 16
click at [1085, 53] on span "×" at bounding box center [1087, 52] width 11 height 23
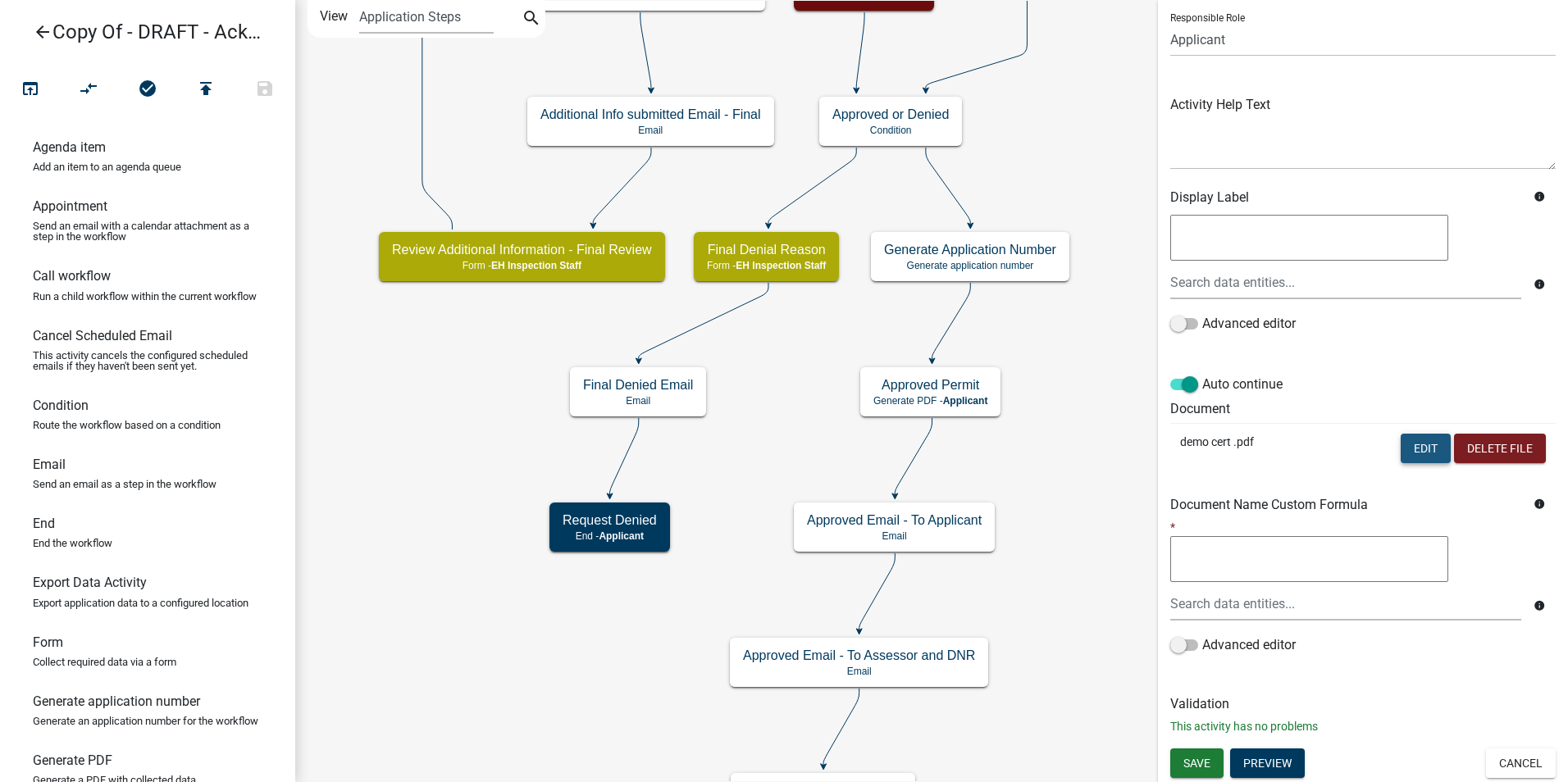
click at [1401, 441] on button "Edit" at bounding box center [1426, 448] width 50 height 29
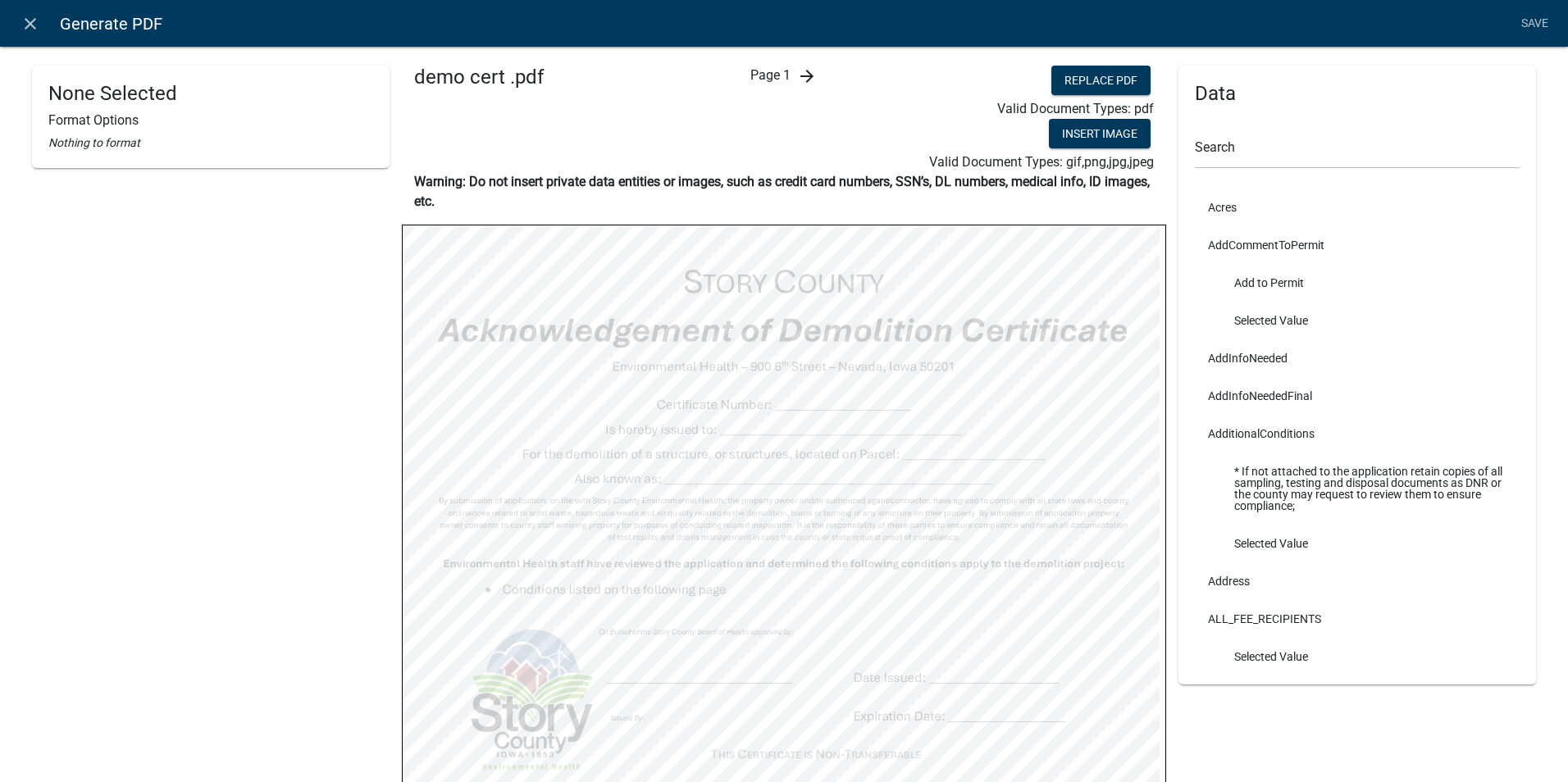
scroll to position [82, 0]
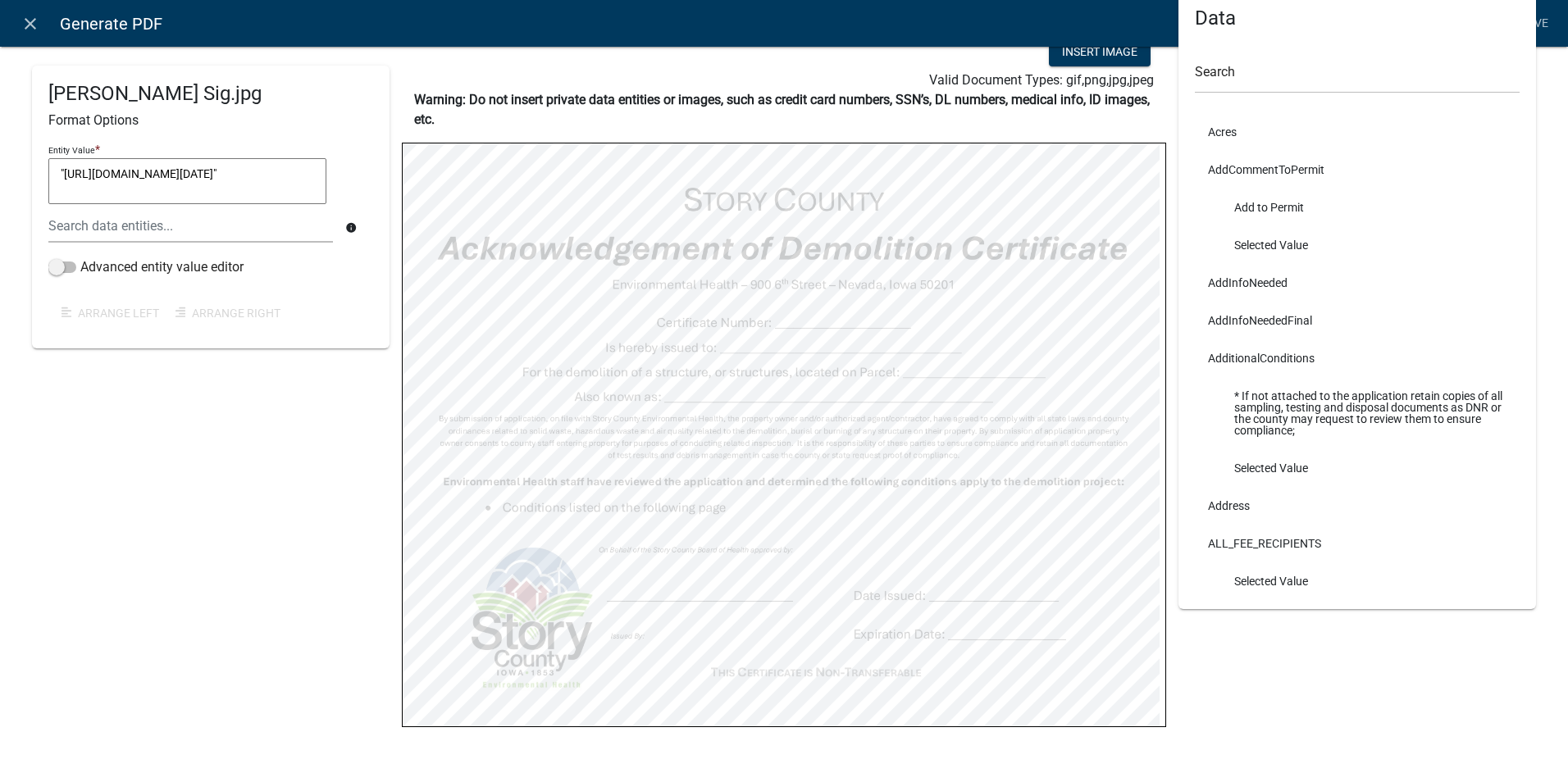
select select
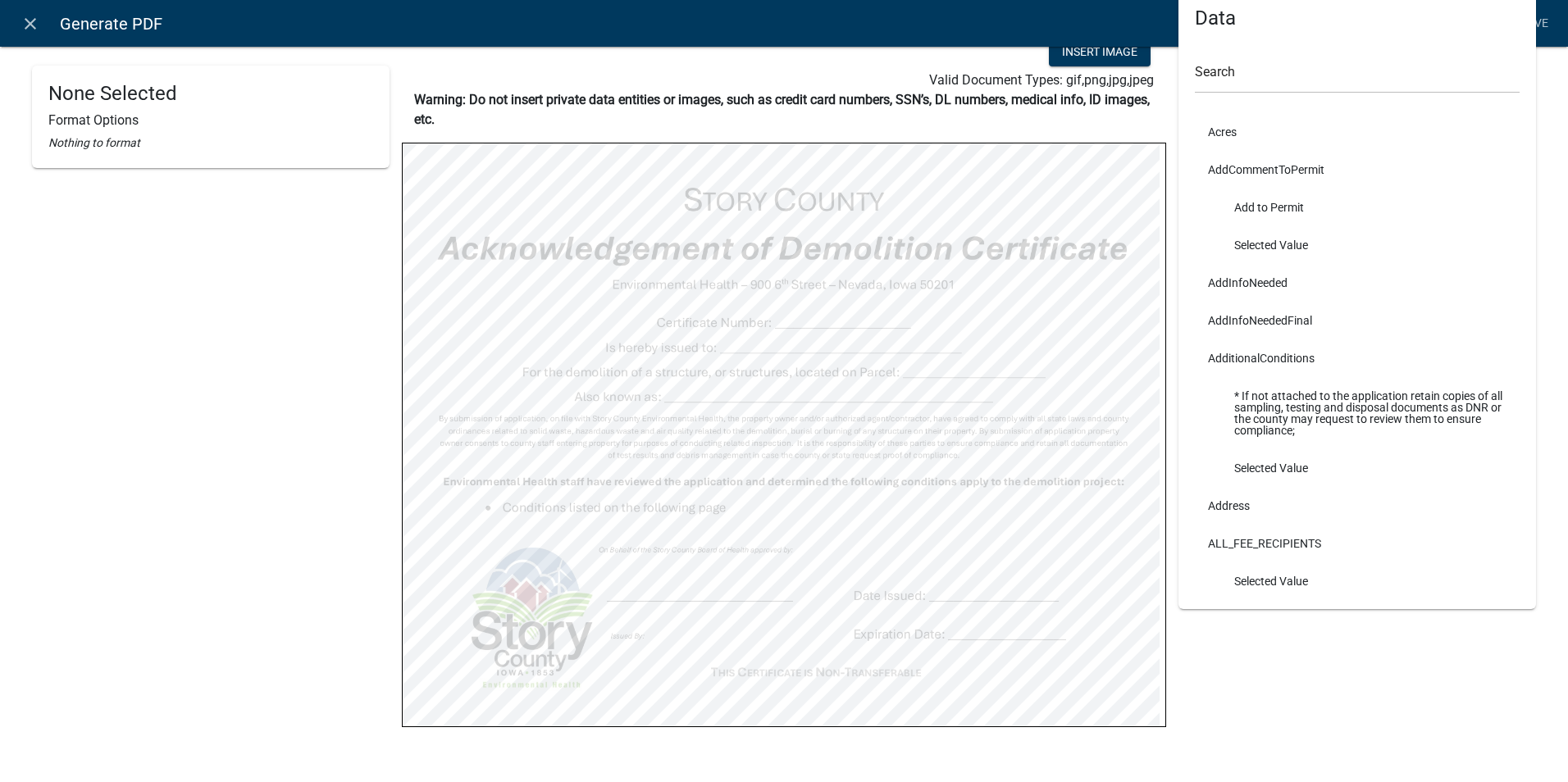
select select
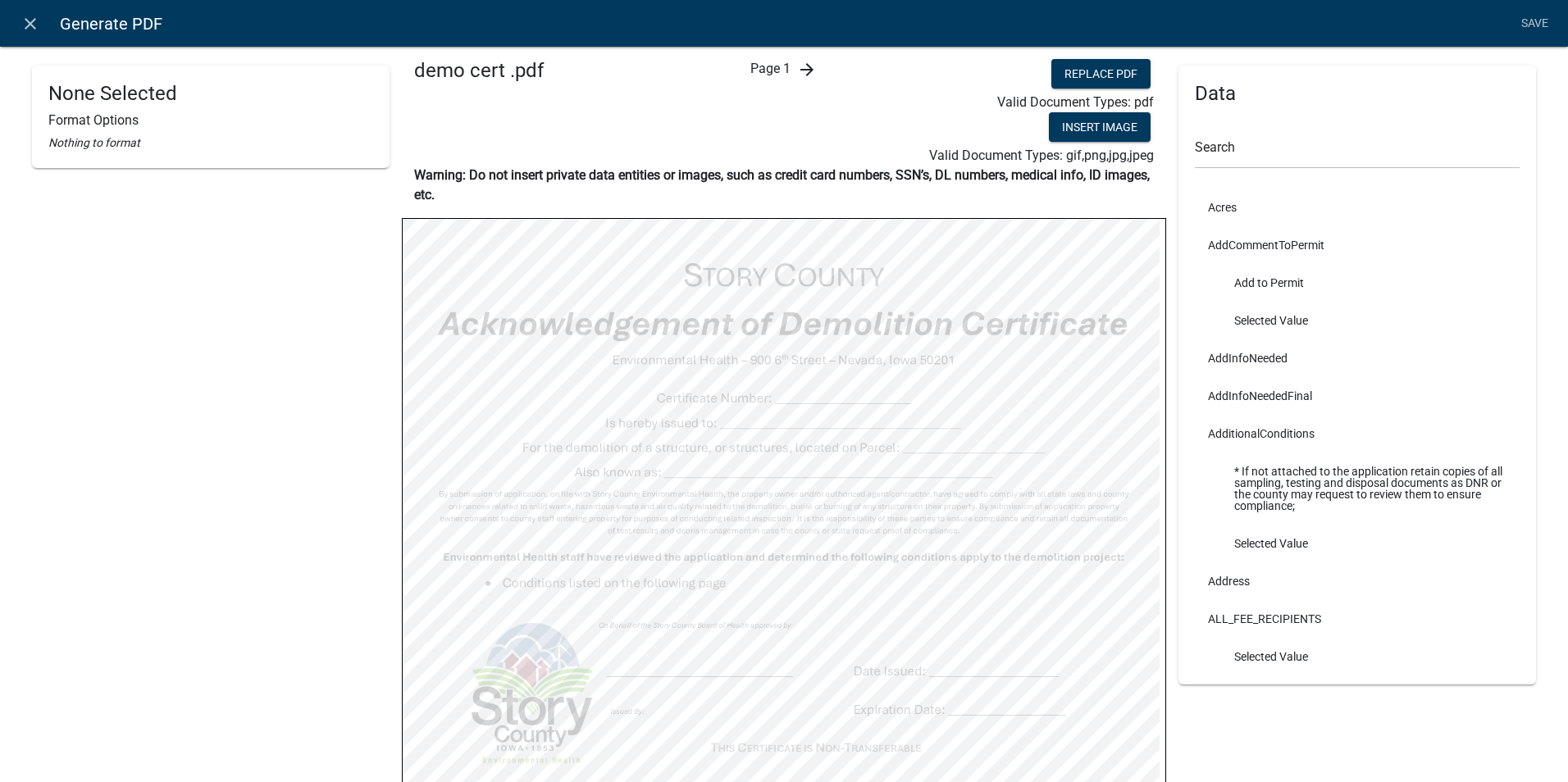
scroll to position [0, 0]
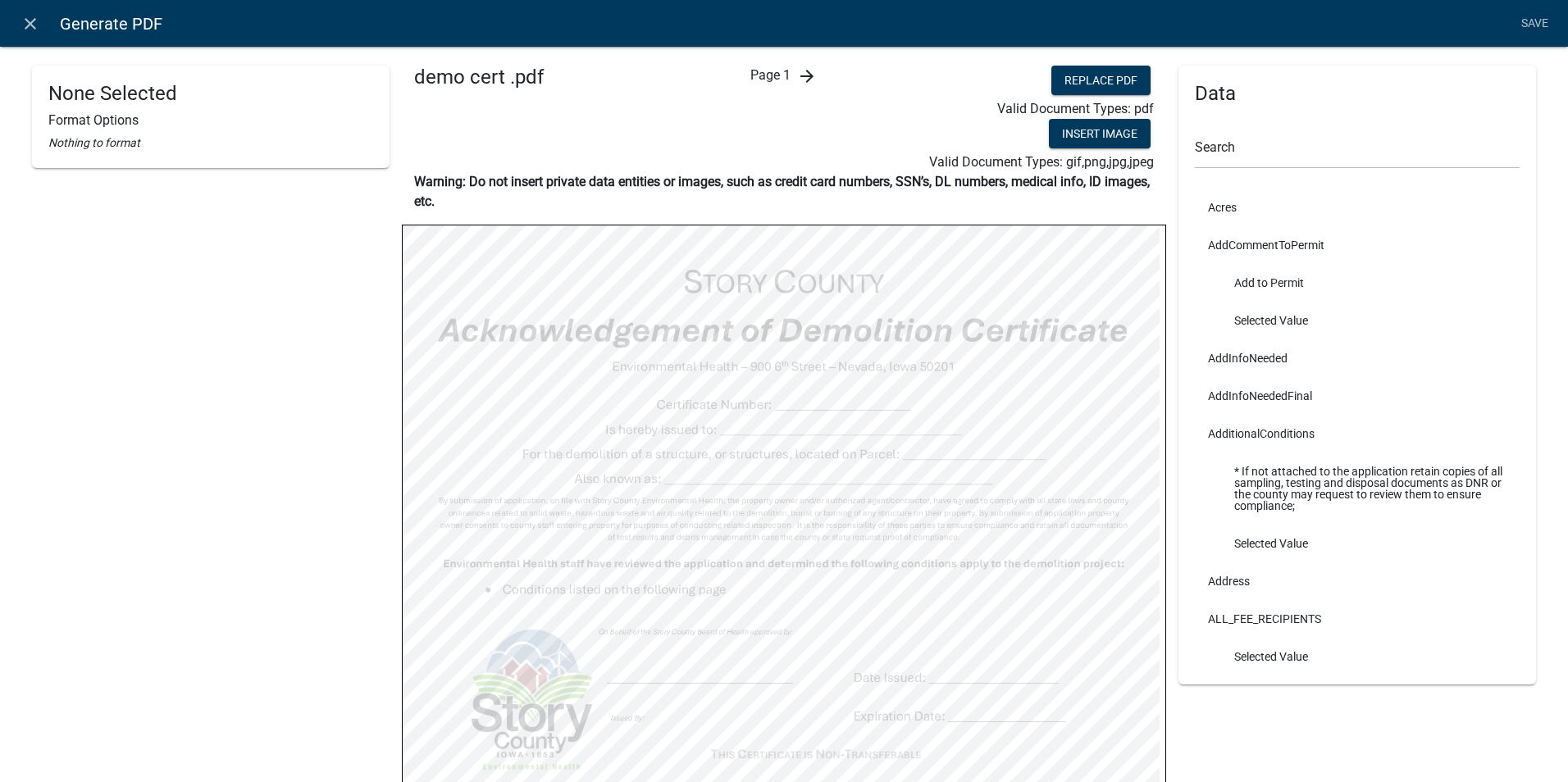
click at [797, 77] on icon "arrow_forward" at bounding box center [807, 76] width 20 height 20
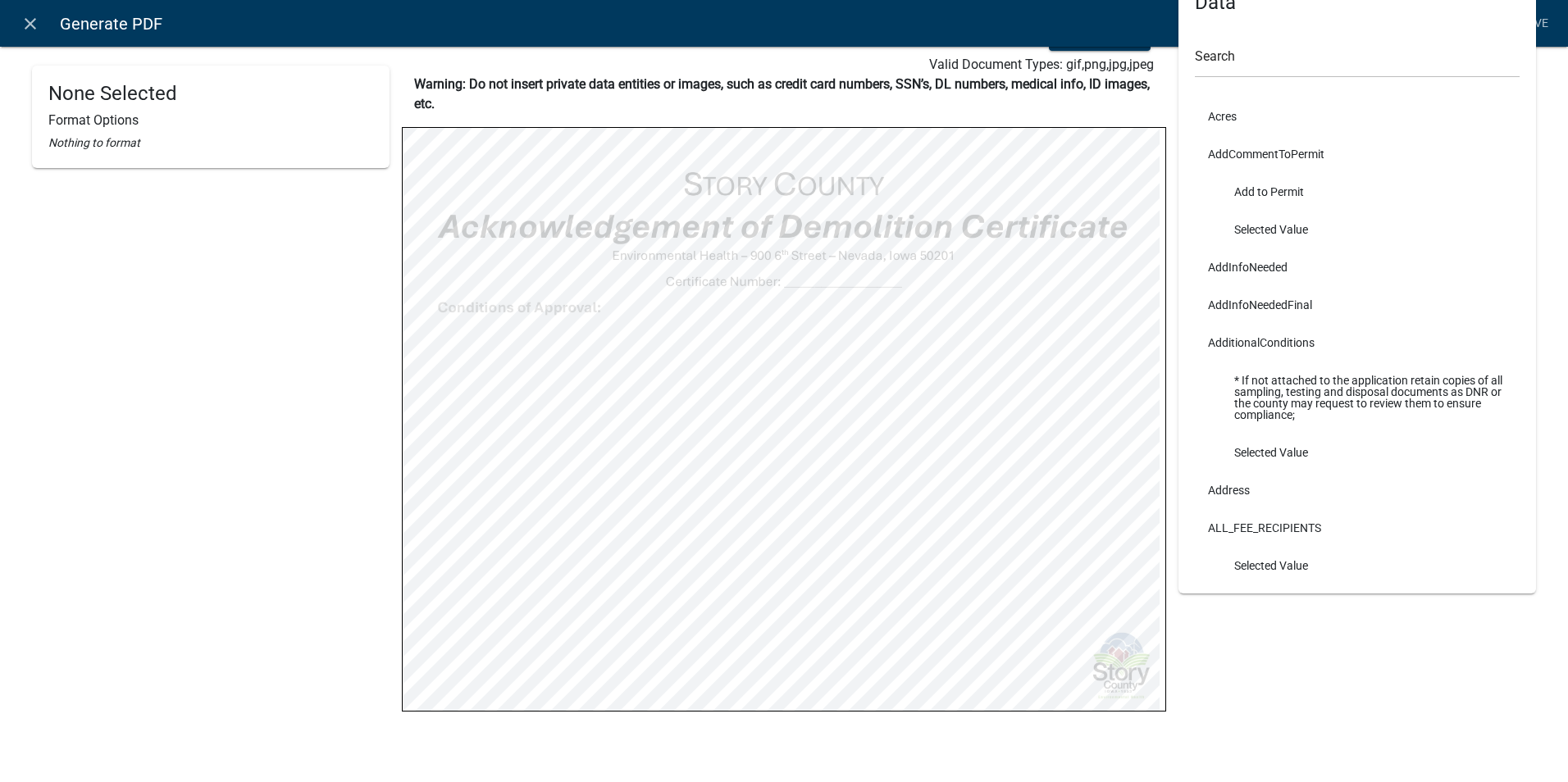
scroll to position [108, 0]
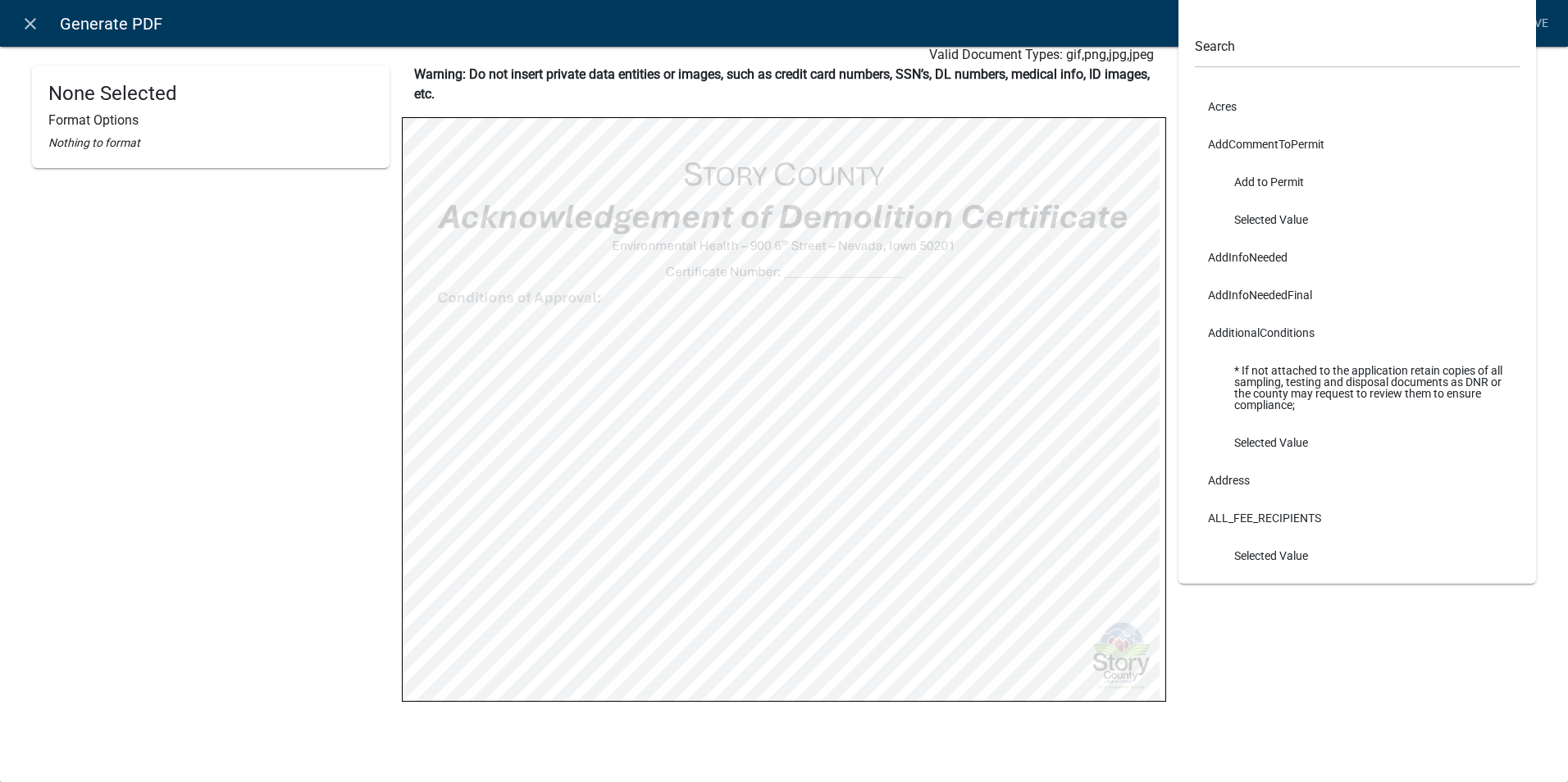
select select
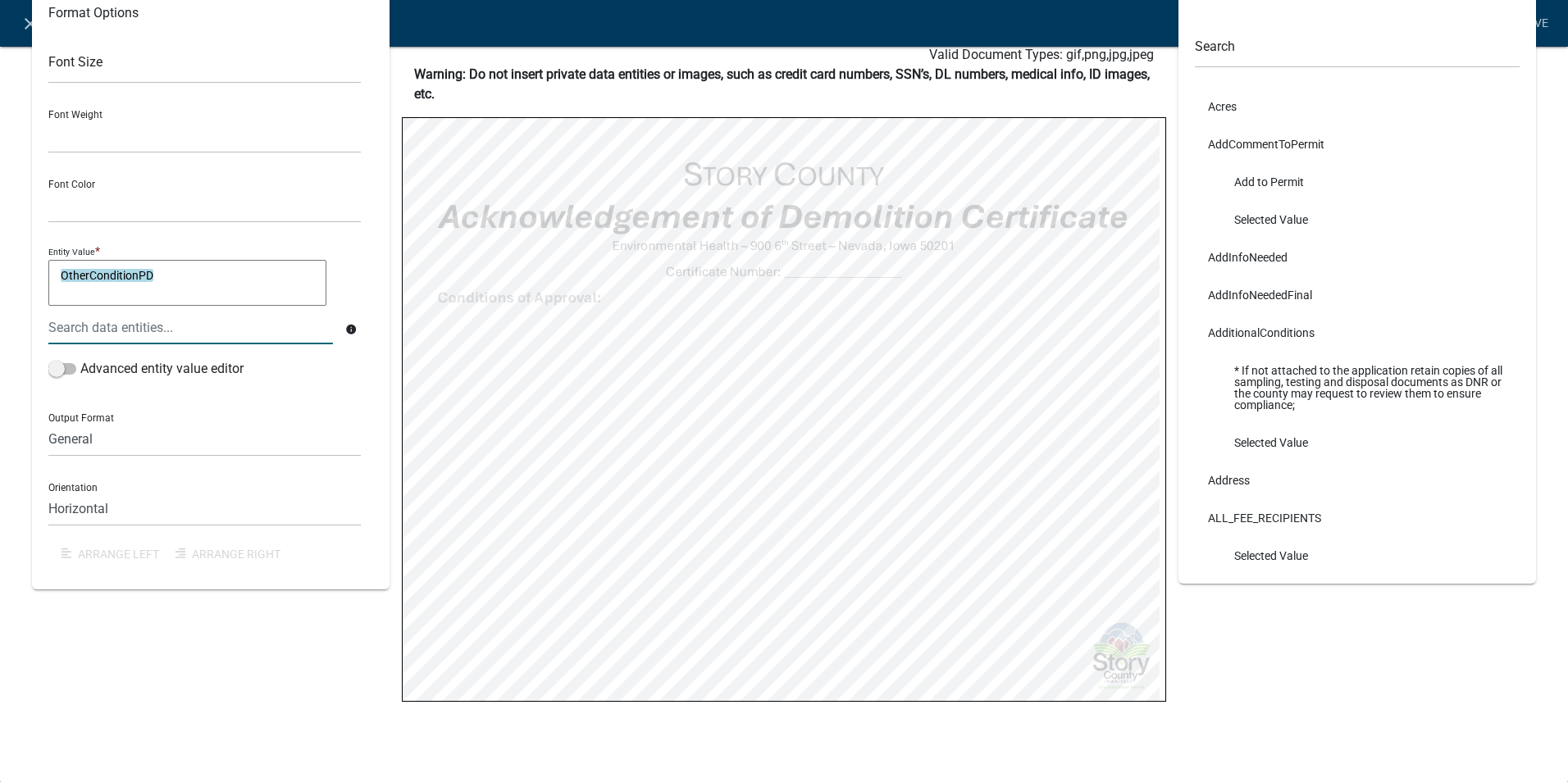
click at [59, 275] on textarea "OtherConditionPD" at bounding box center [187, 283] width 278 height 46
click at [161, 329] on div at bounding box center [191, 328] width 309 height 34
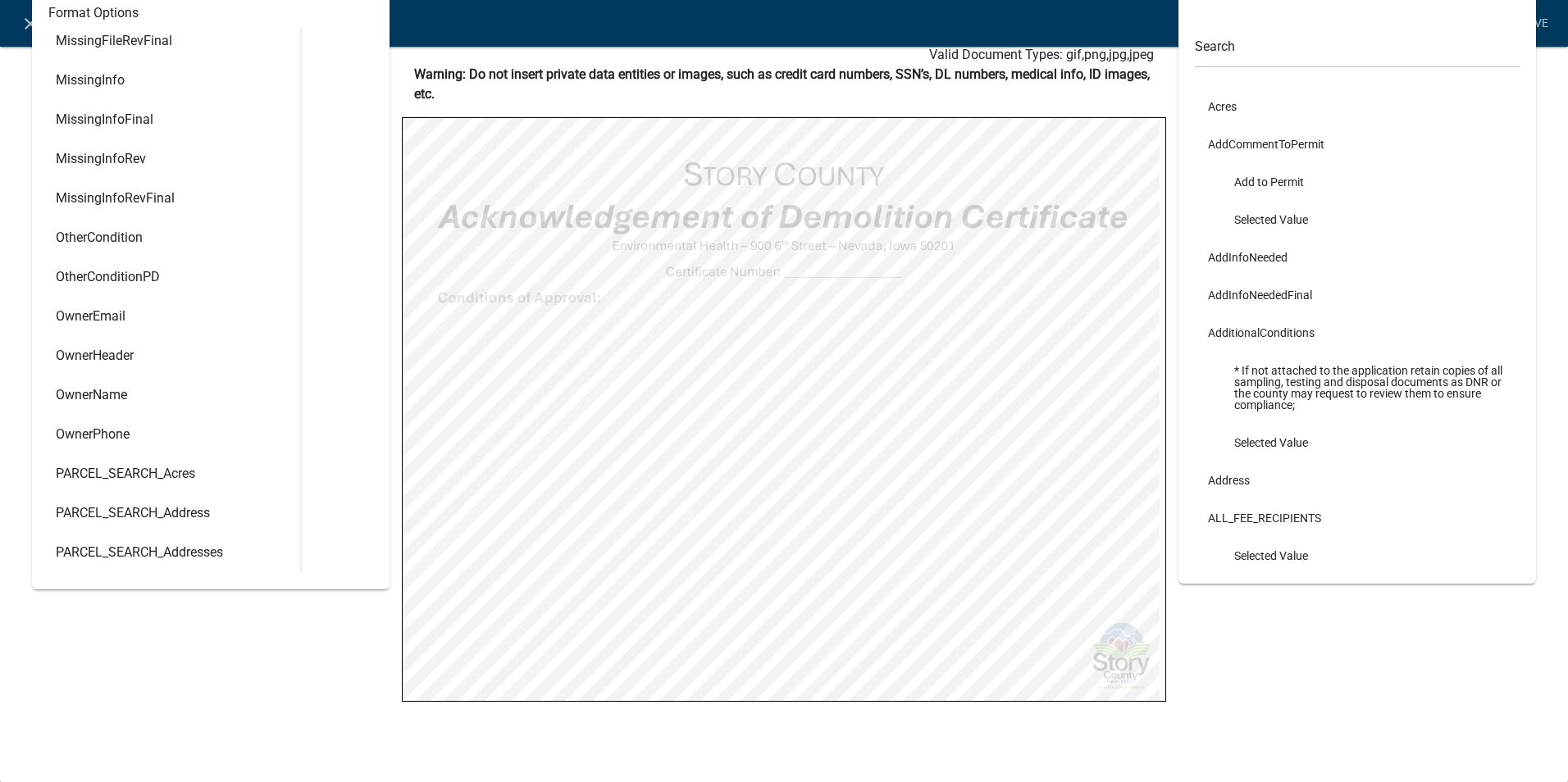
scroll to position [3772, 0]
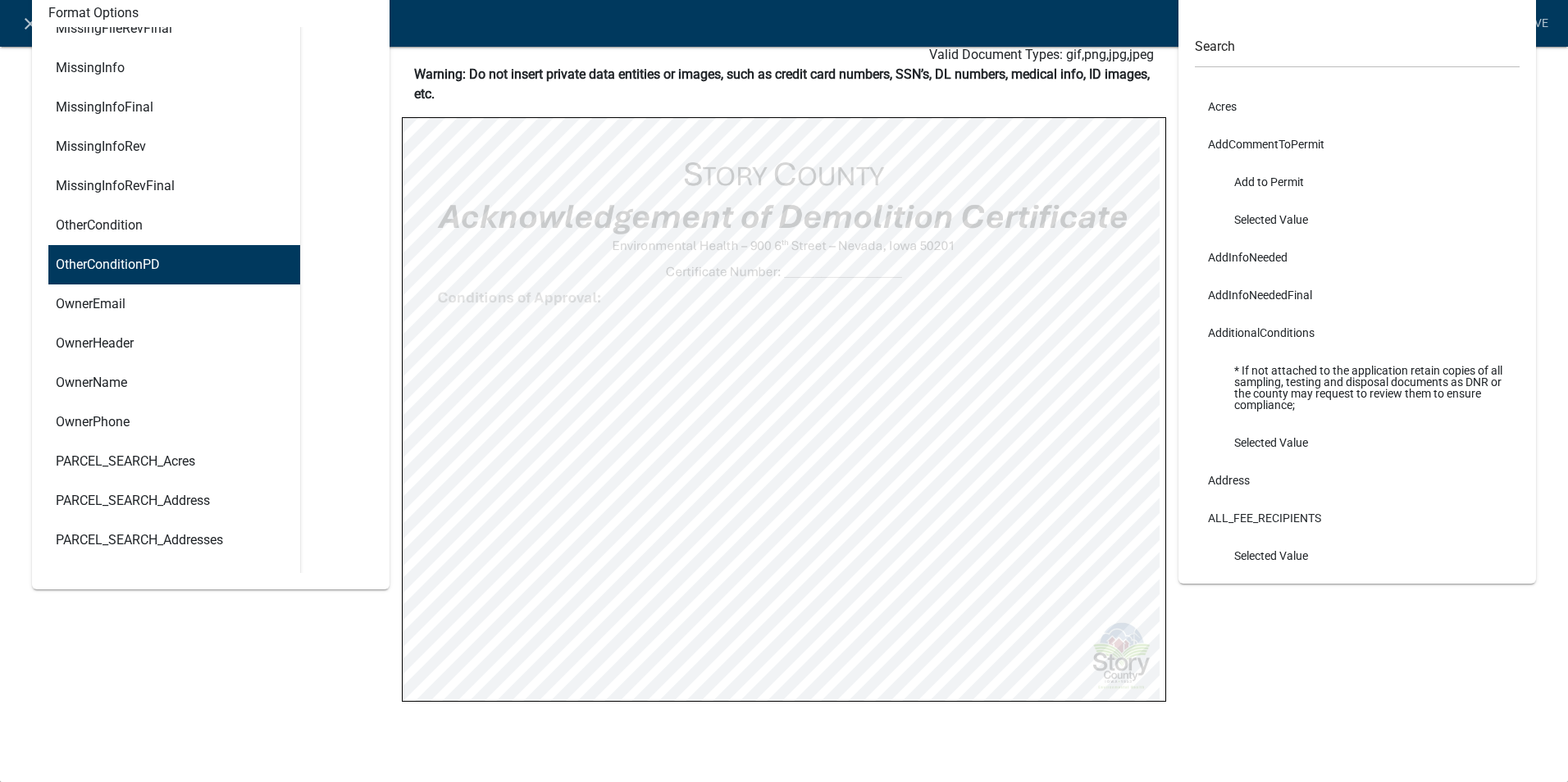
click at [108, 260] on ngb-highlight "OtherConditionPD" at bounding box center [108, 265] width 104 height 13
type textarea "Explanation:" & OtherConditionPD"
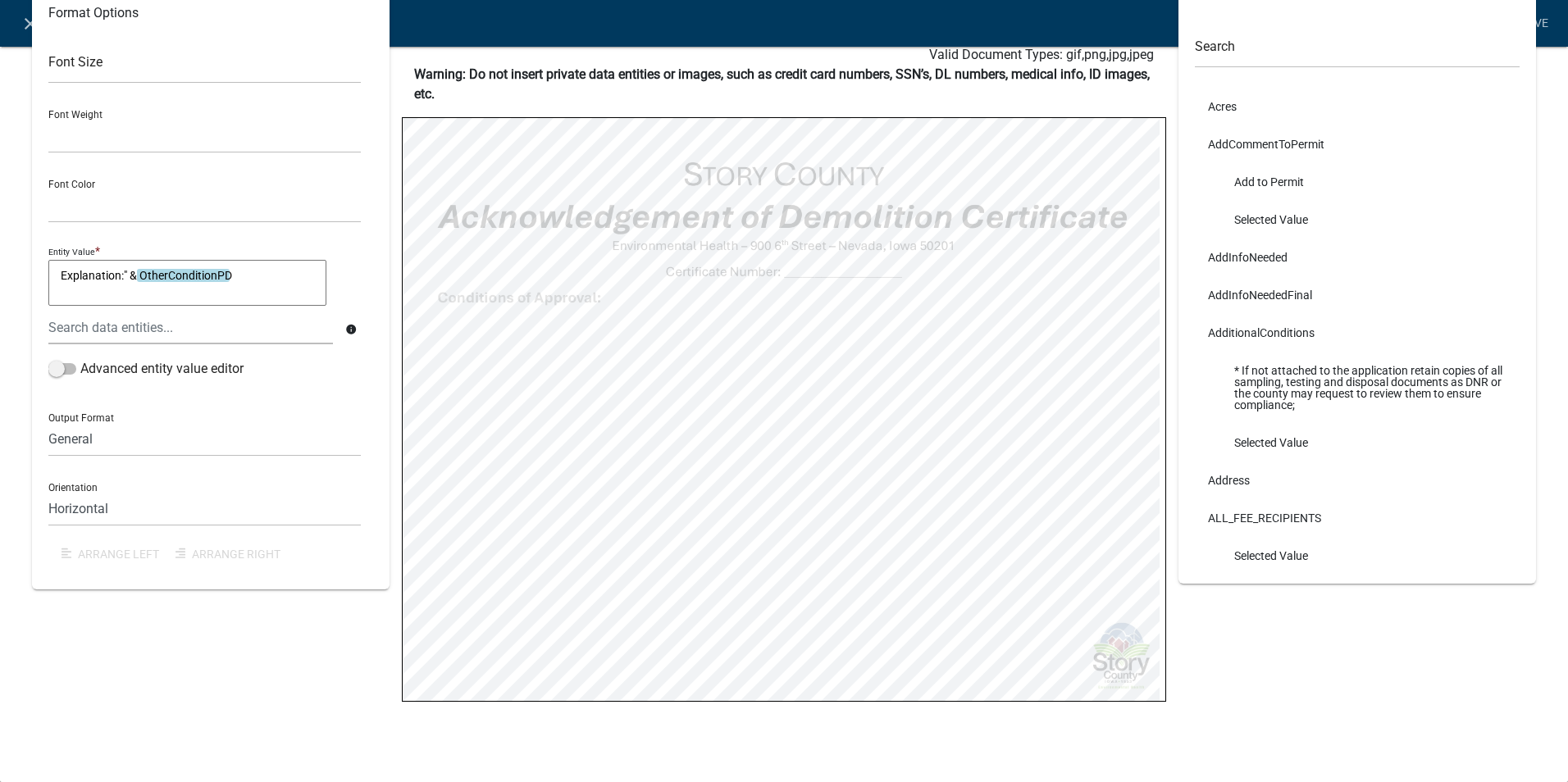
scroll to position [0, 0]
click at [87, 204] on select "Black Red" at bounding box center [204, 206] width 313 height 34
click at [1540, 29] on link "Save" at bounding box center [1534, 23] width 41 height 31
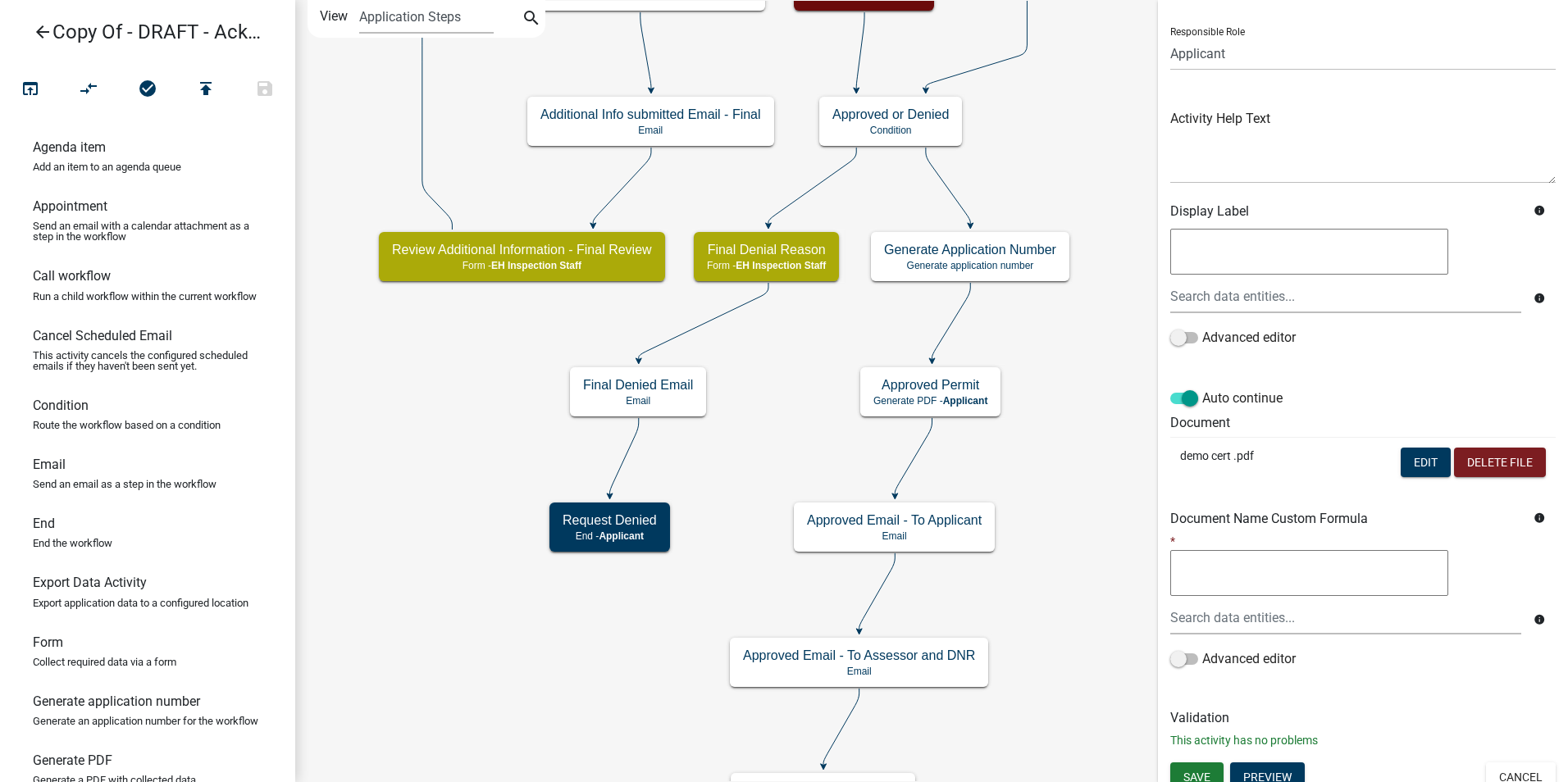
scroll to position [116, 0]
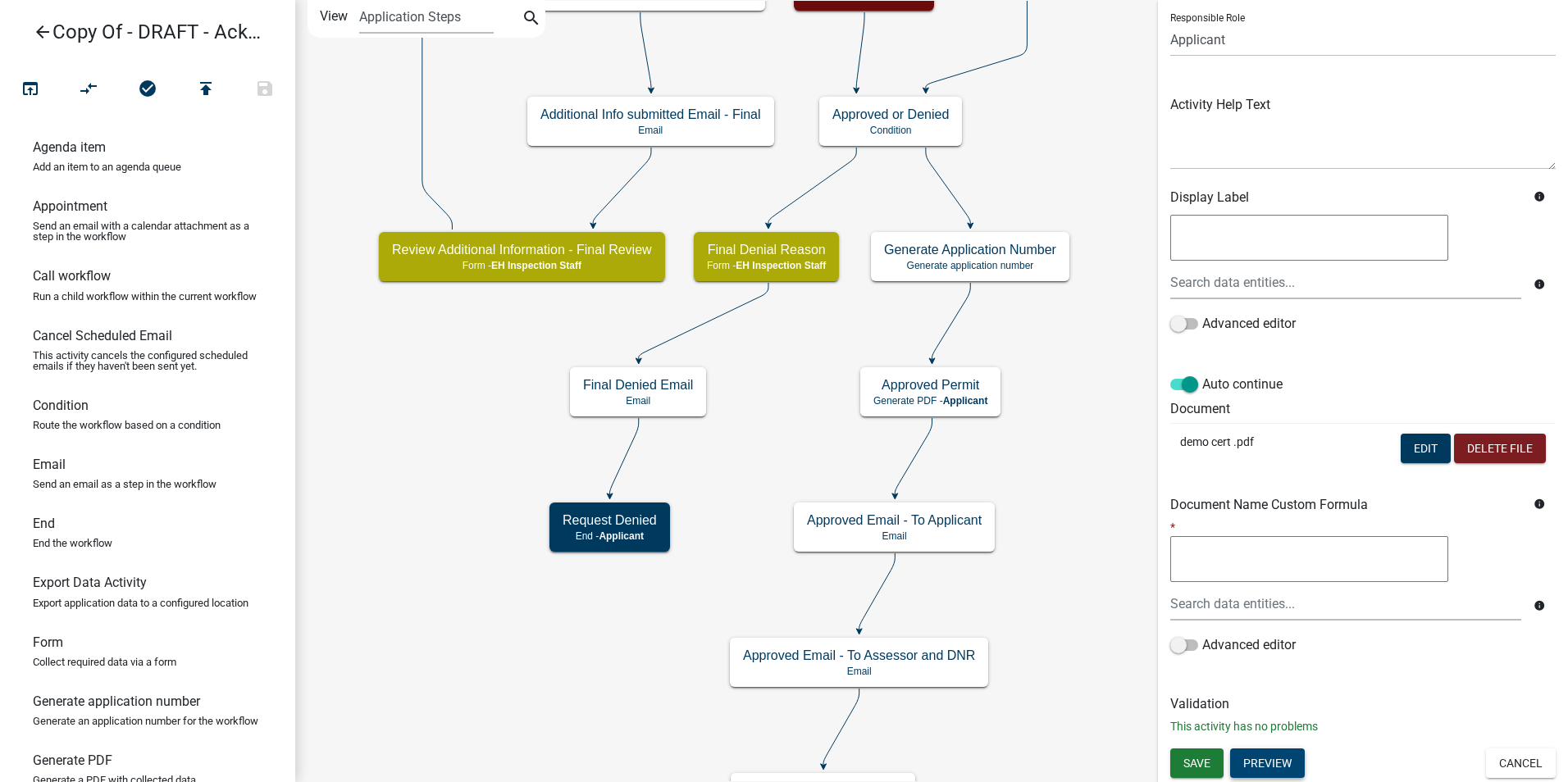
click at [1258, 770] on button "Preview" at bounding box center [1268, 762] width 75 height 29
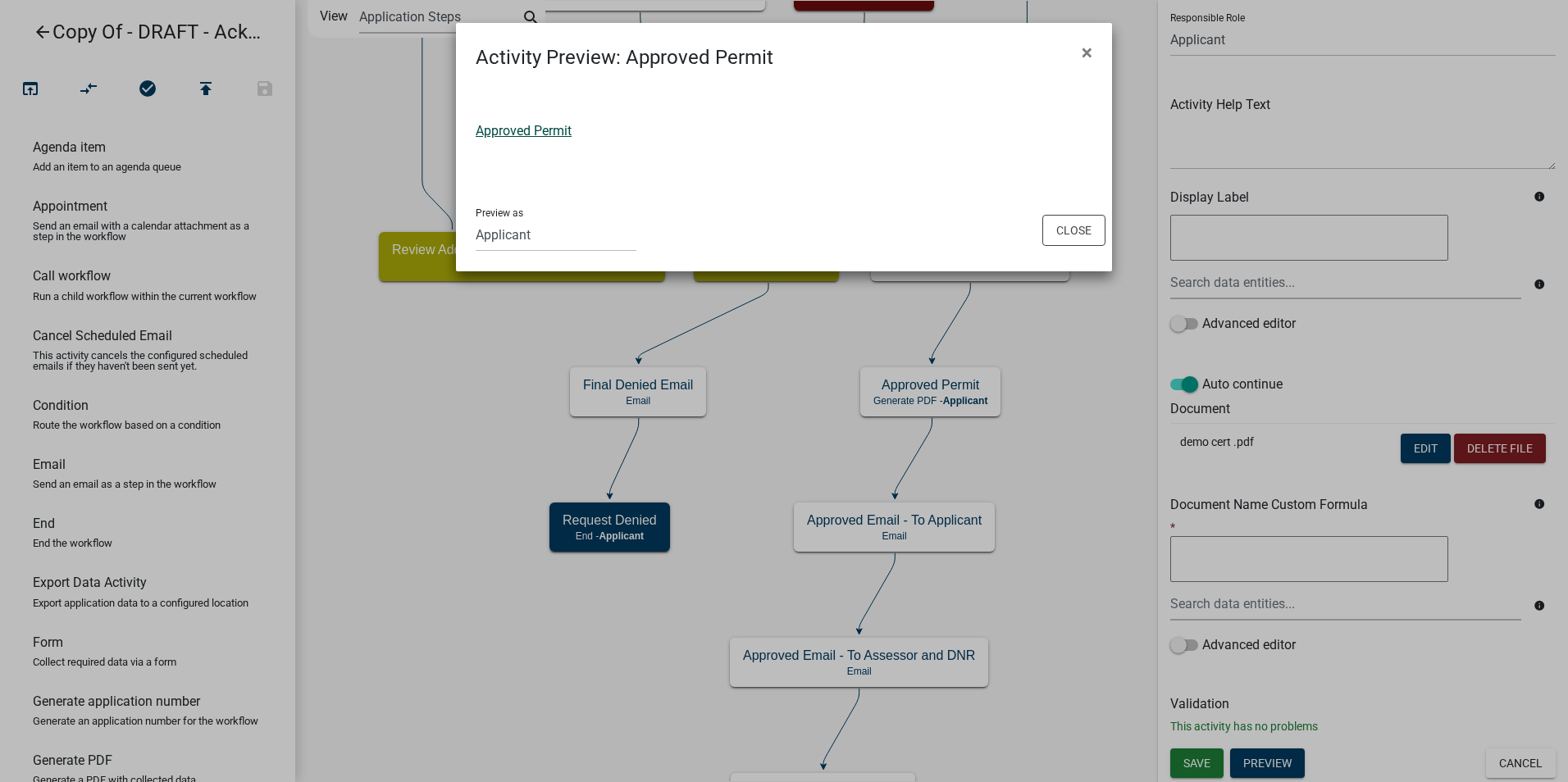
click at [541, 132] on link "Approved Permit" at bounding box center [524, 131] width 96 height 16
click at [1083, 54] on span "×" at bounding box center [1087, 52] width 11 height 23
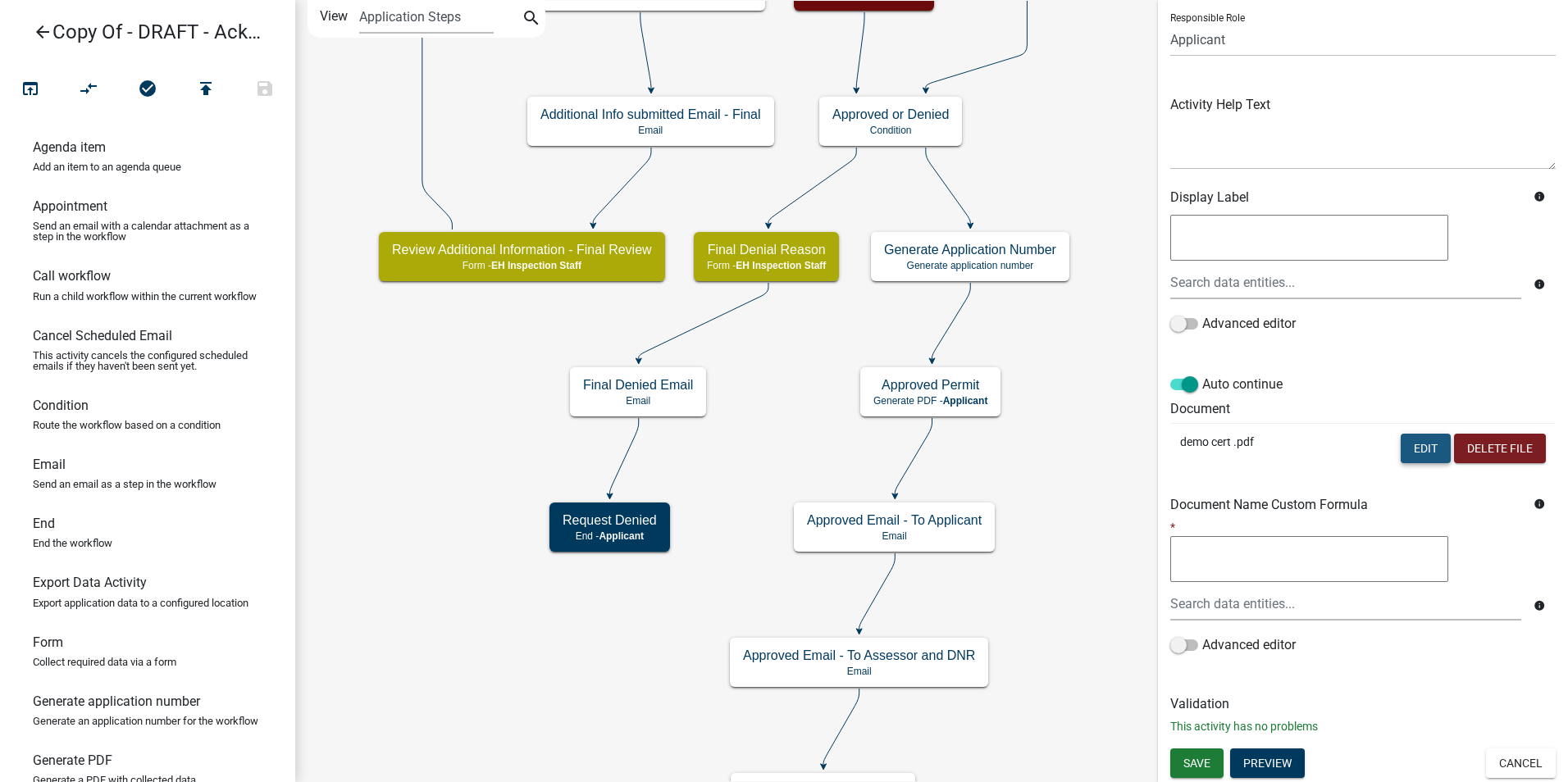
click at [1406, 452] on button "Edit" at bounding box center [1426, 448] width 50 height 29
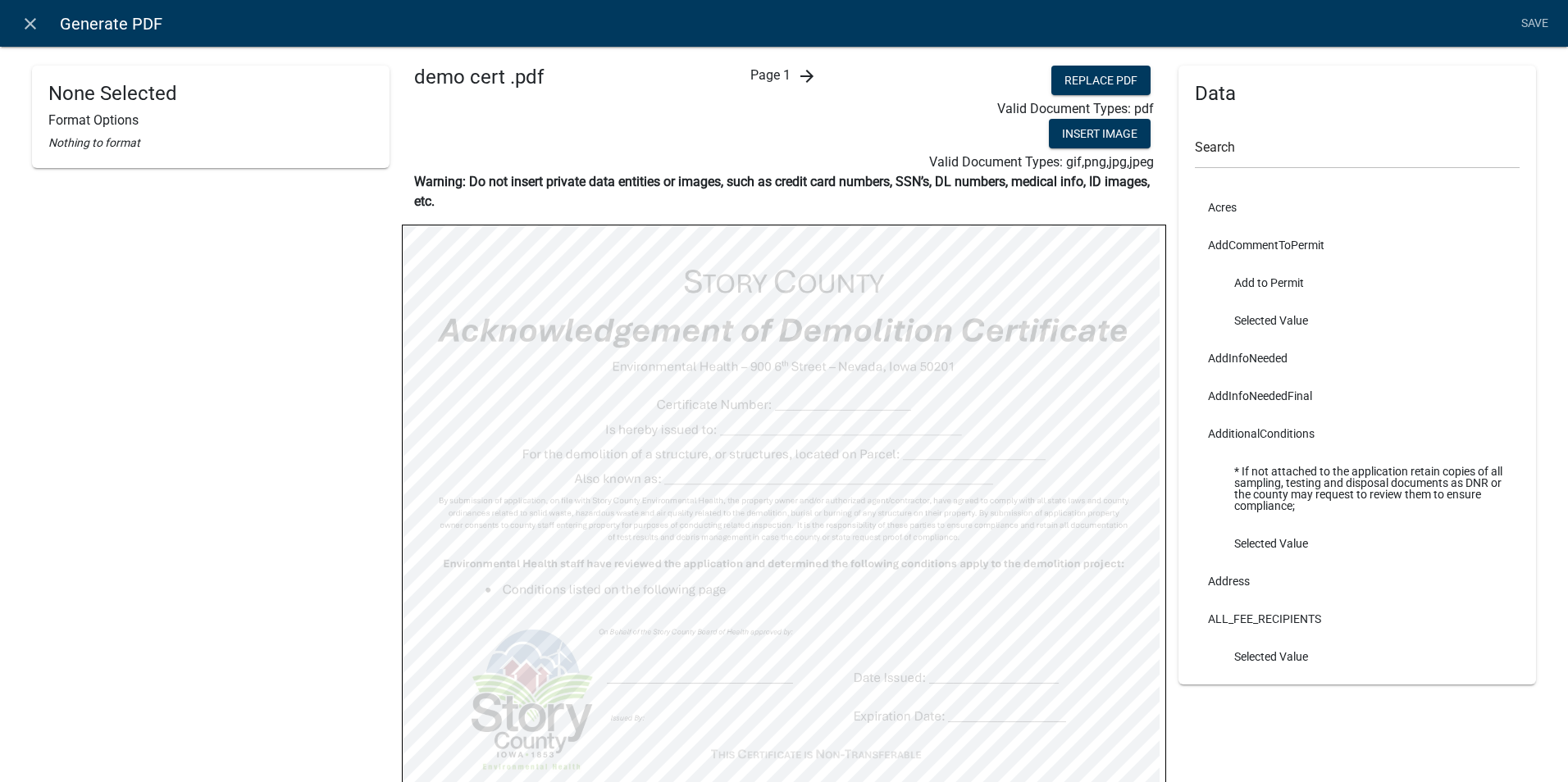
click at [801, 80] on icon "arrow_forward" at bounding box center [807, 76] width 20 height 20
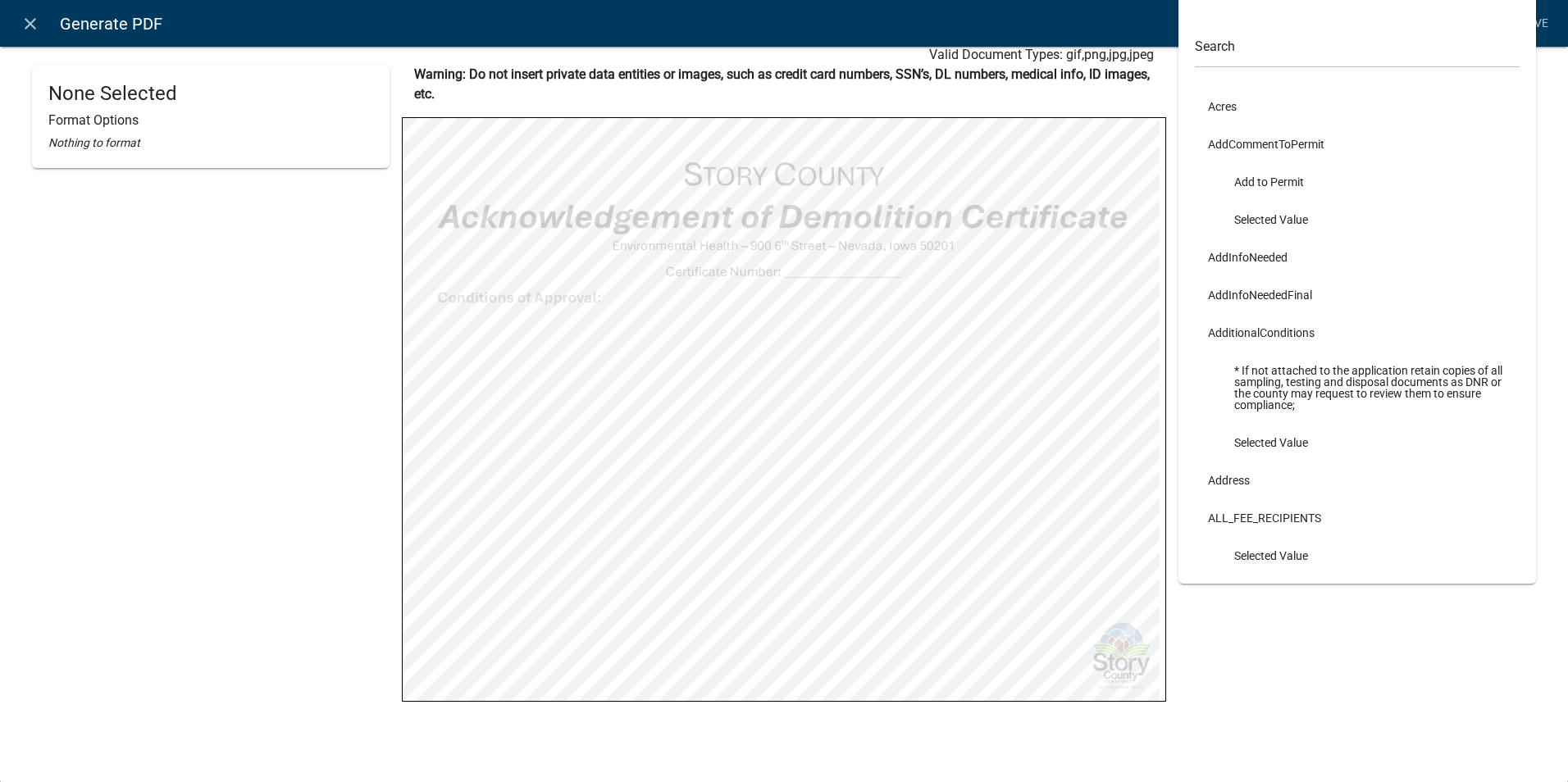
select select
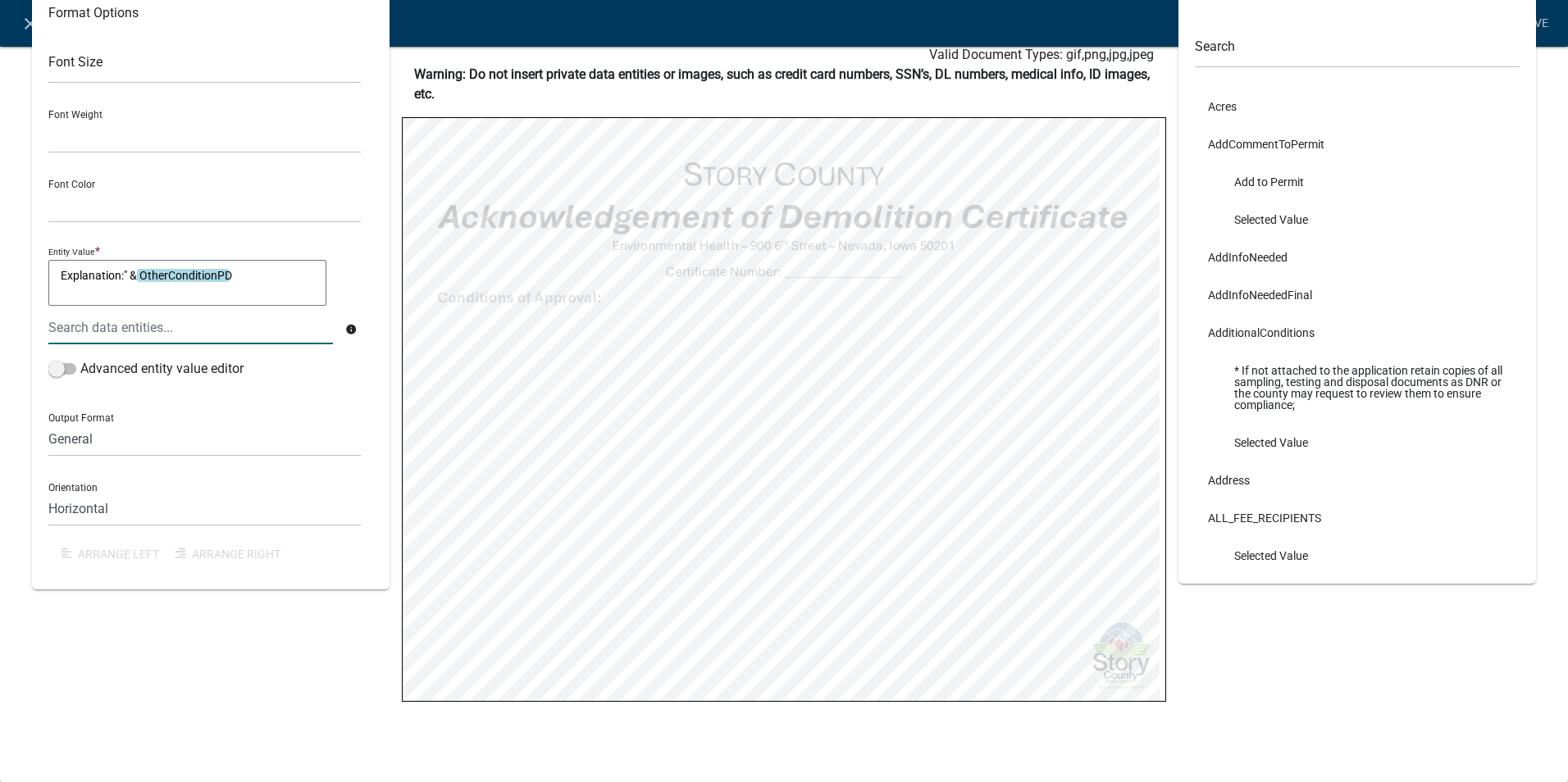
click at [60, 273] on textarea "Explanation:" & OtherConditionPD" at bounding box center [187, 283] width 278 height 46
type textarea ""Explanation:" & OtherConditionPD"
click at [174, 651] on div "Explanation:" & ${OtherConditionPD} Format Options Font Size Font Weight Normal…" at bounding box center [211, 353] width 382 height 790
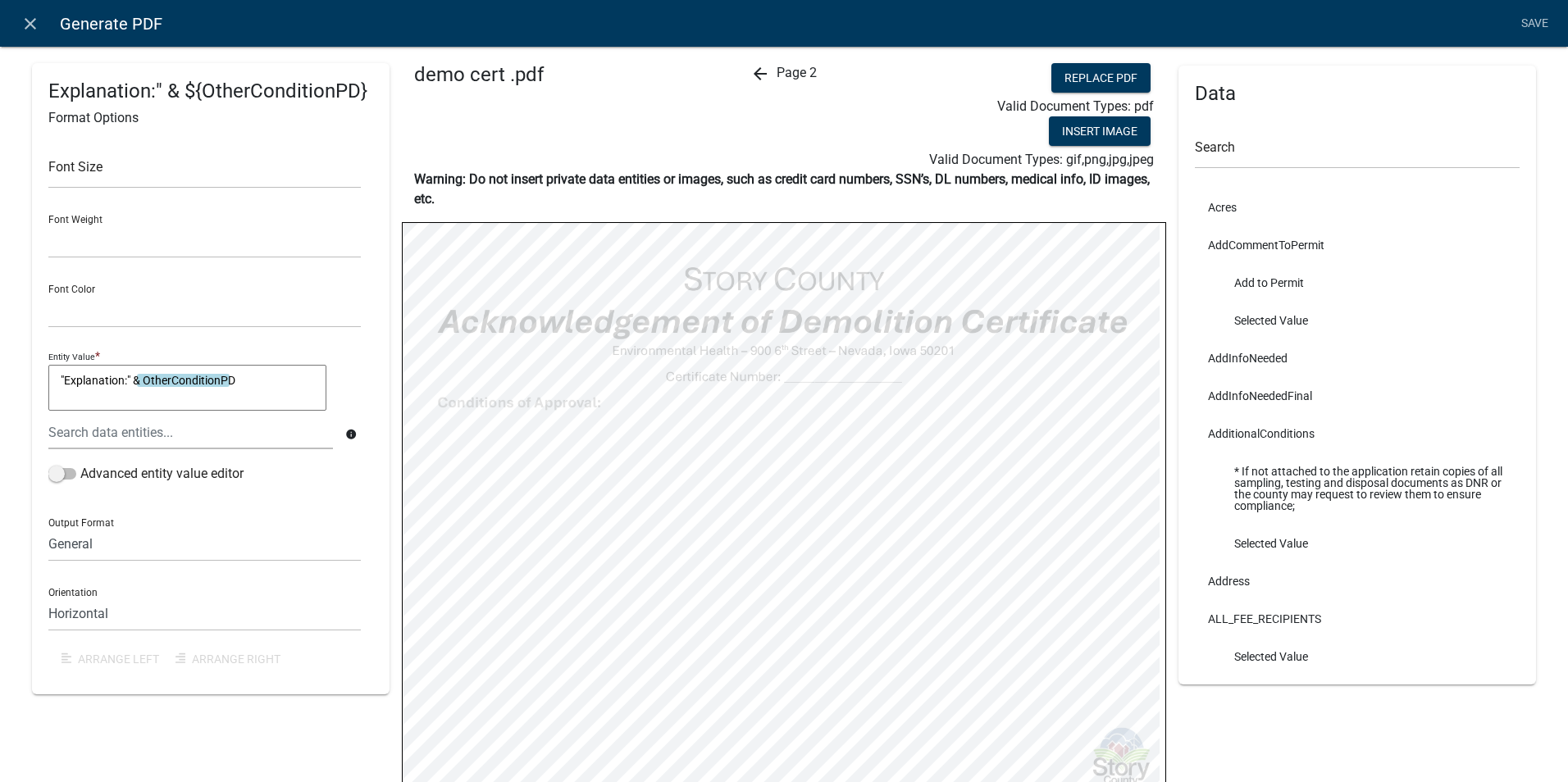
scroll to position [0, 0]
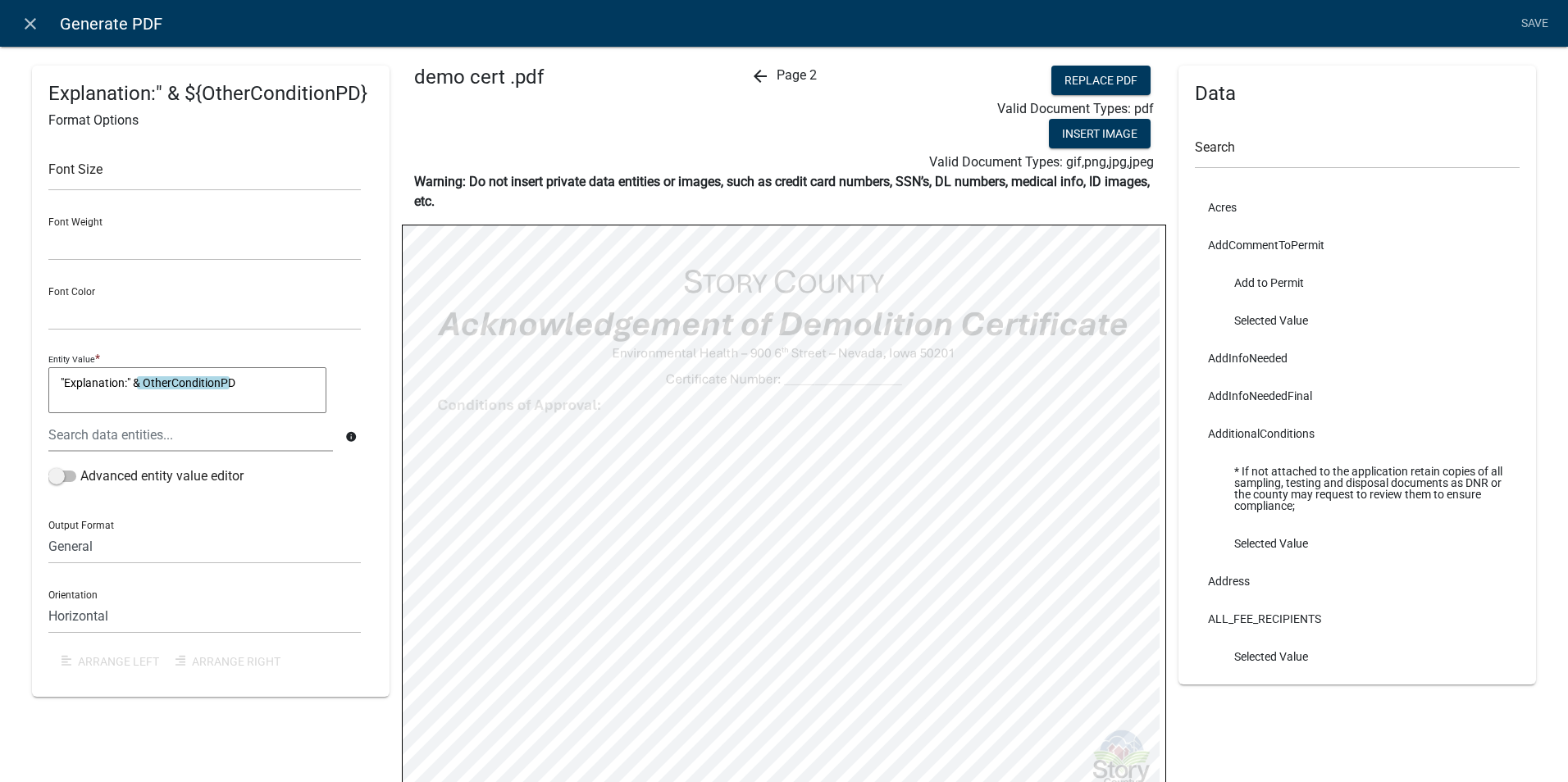
click at [761, 77] on icon "arrow_back" at bounding box center [760, 76] width 20 height 20
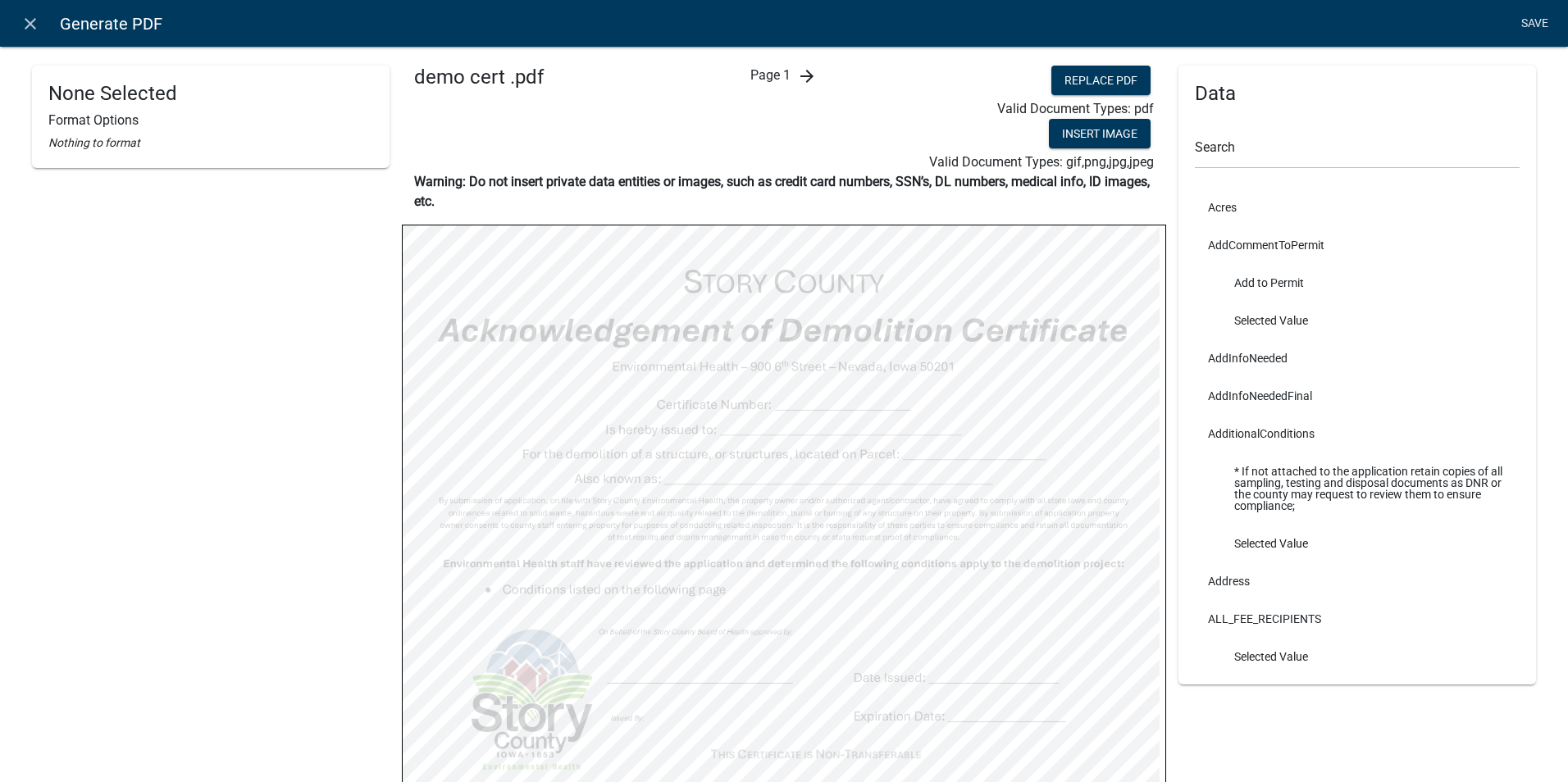
click at [1535, 15] on link "Save" at bounding box center [1534, 23] width 41 height 31
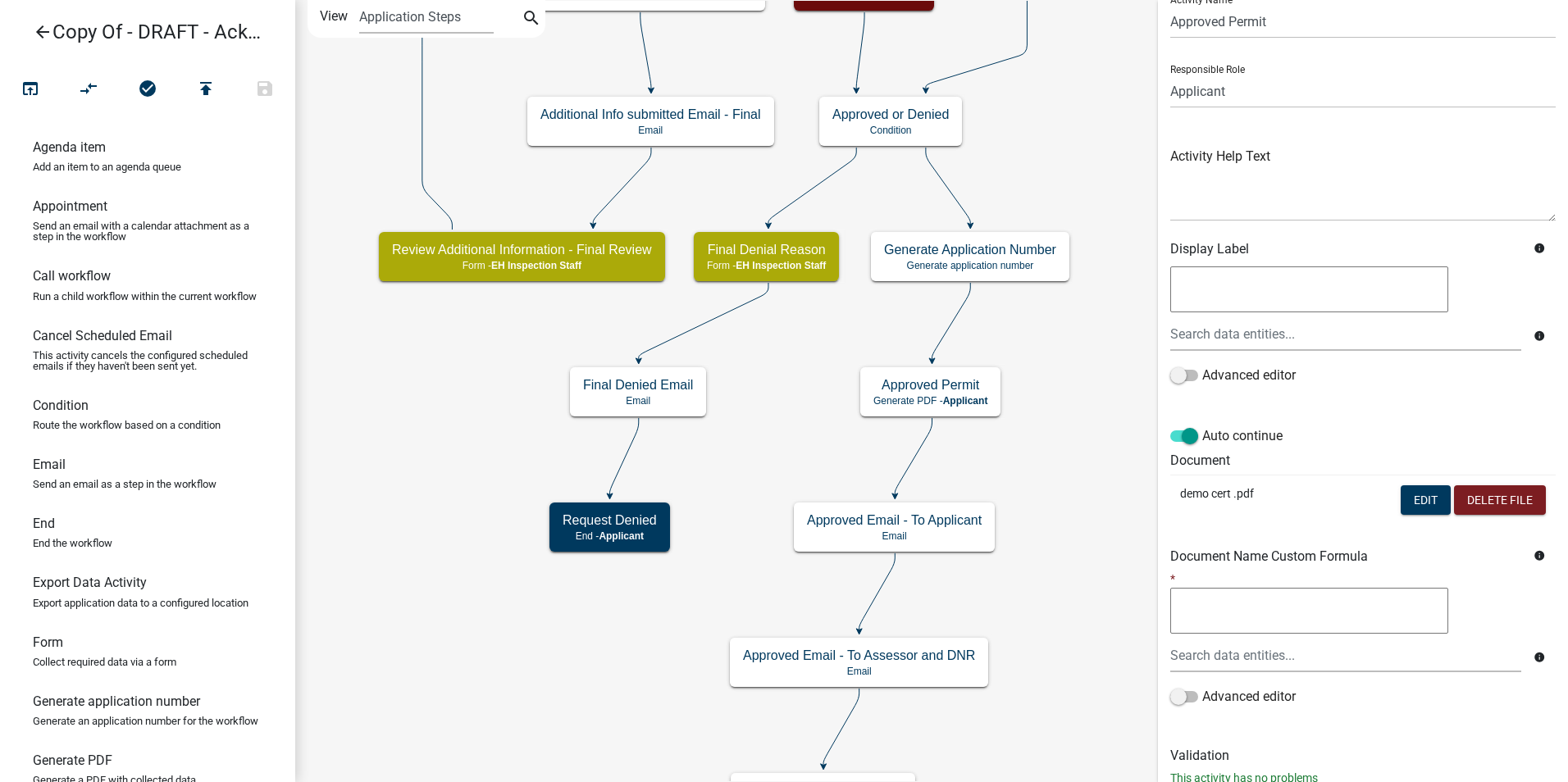
scroll to position [116, 0]
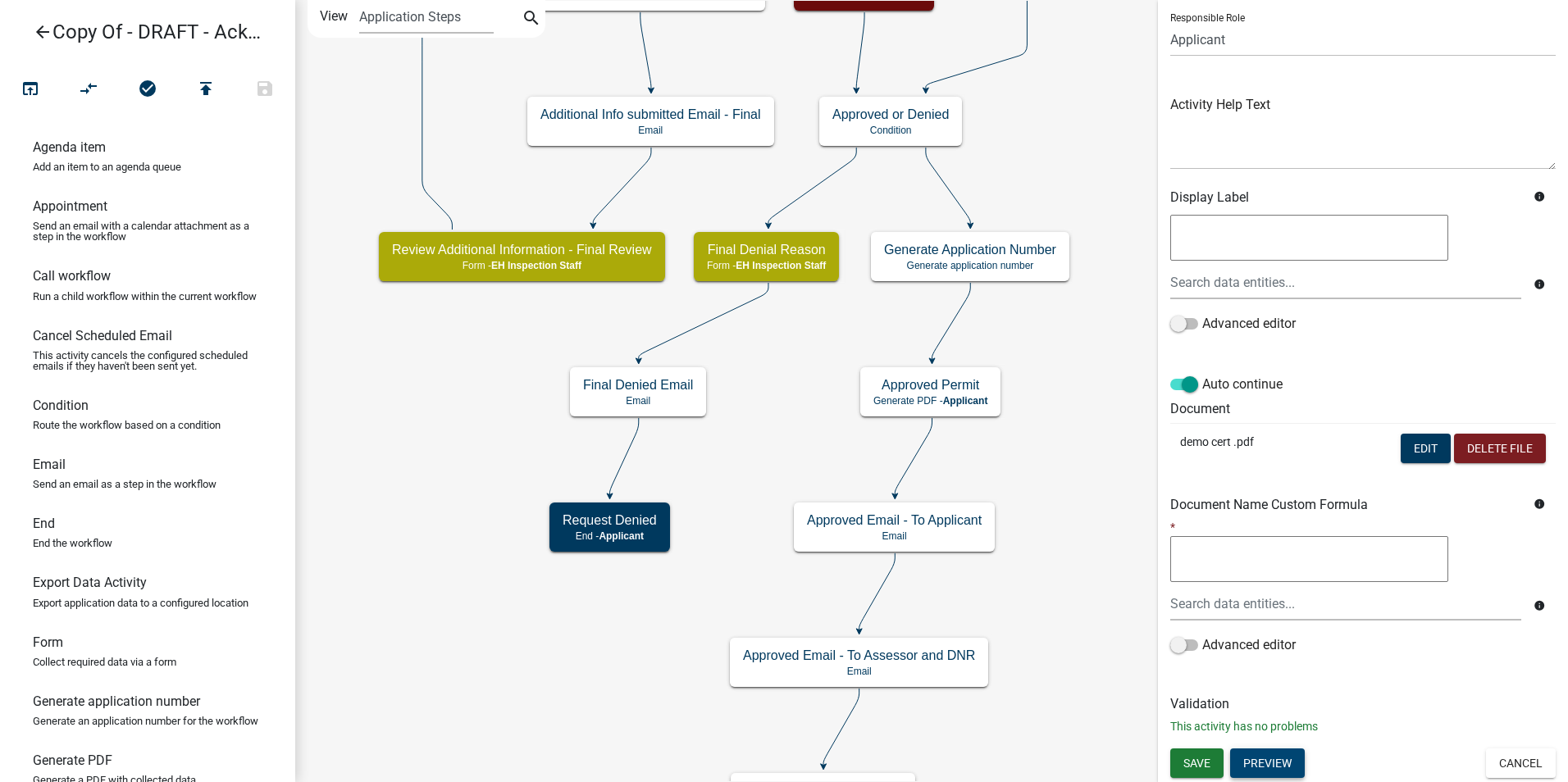
click at [1269, 763] on button "Preview" at bounding box center [1268, 762] width 75 height 29
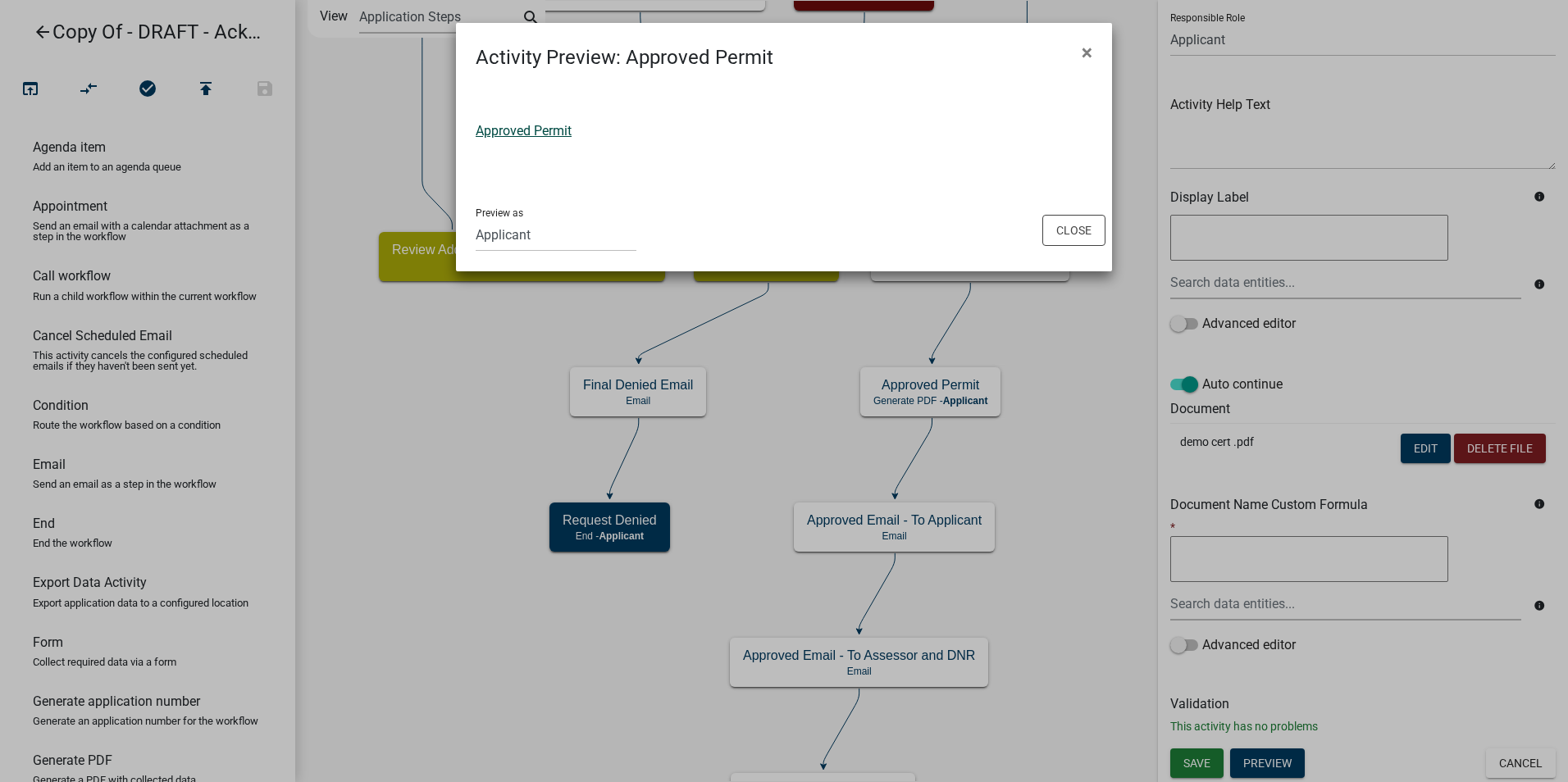
click at [509, 129] on link "Approved Permit" at bounding box center [524, 131] width 96 height 16
click at [1087, 51] on span "×" at bounding box center [1087, 52] width 11 height 23
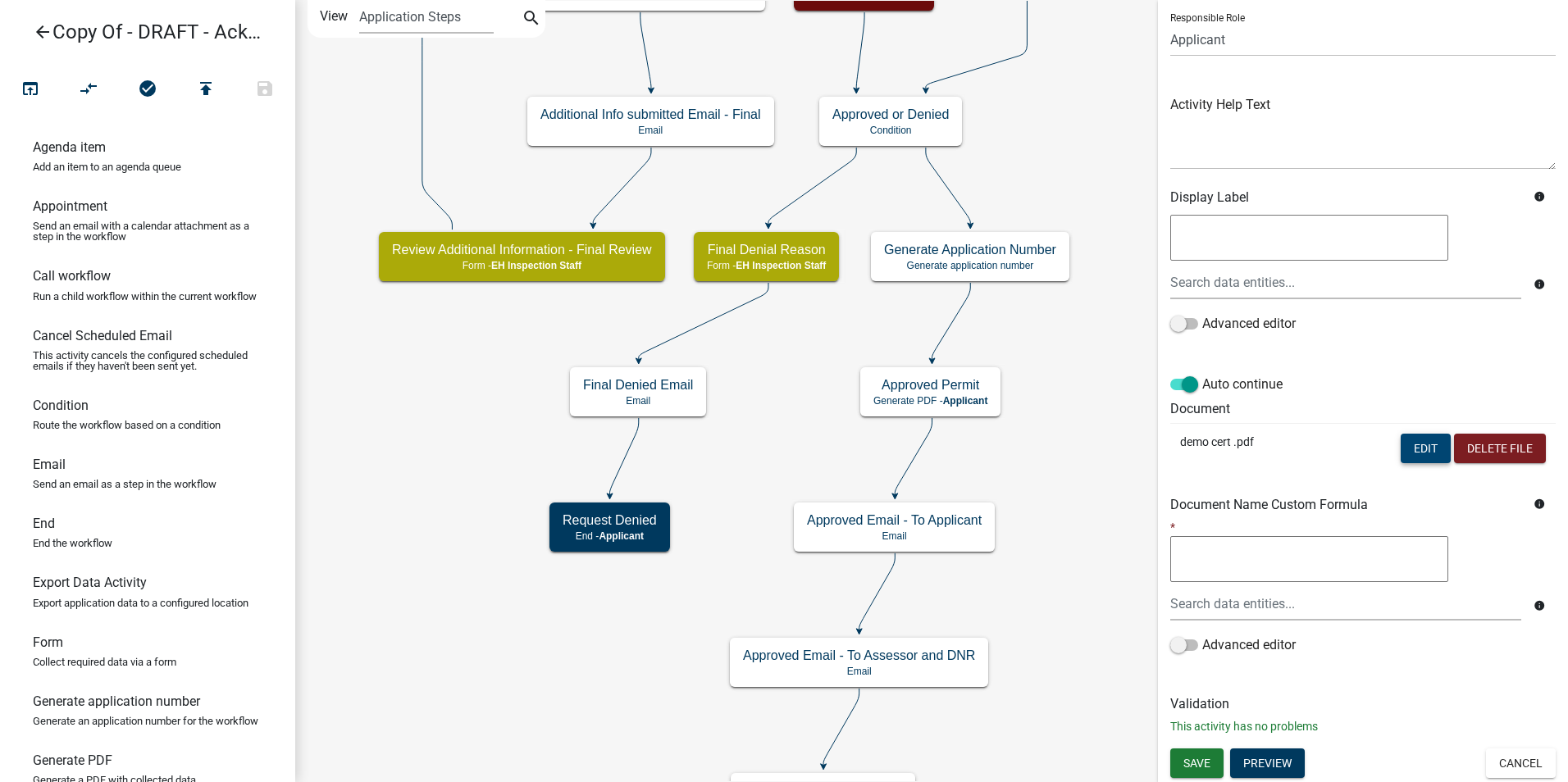
click at [1405, 459] on button "Edit" at bounding box center [1426, 448] width 50 height 29
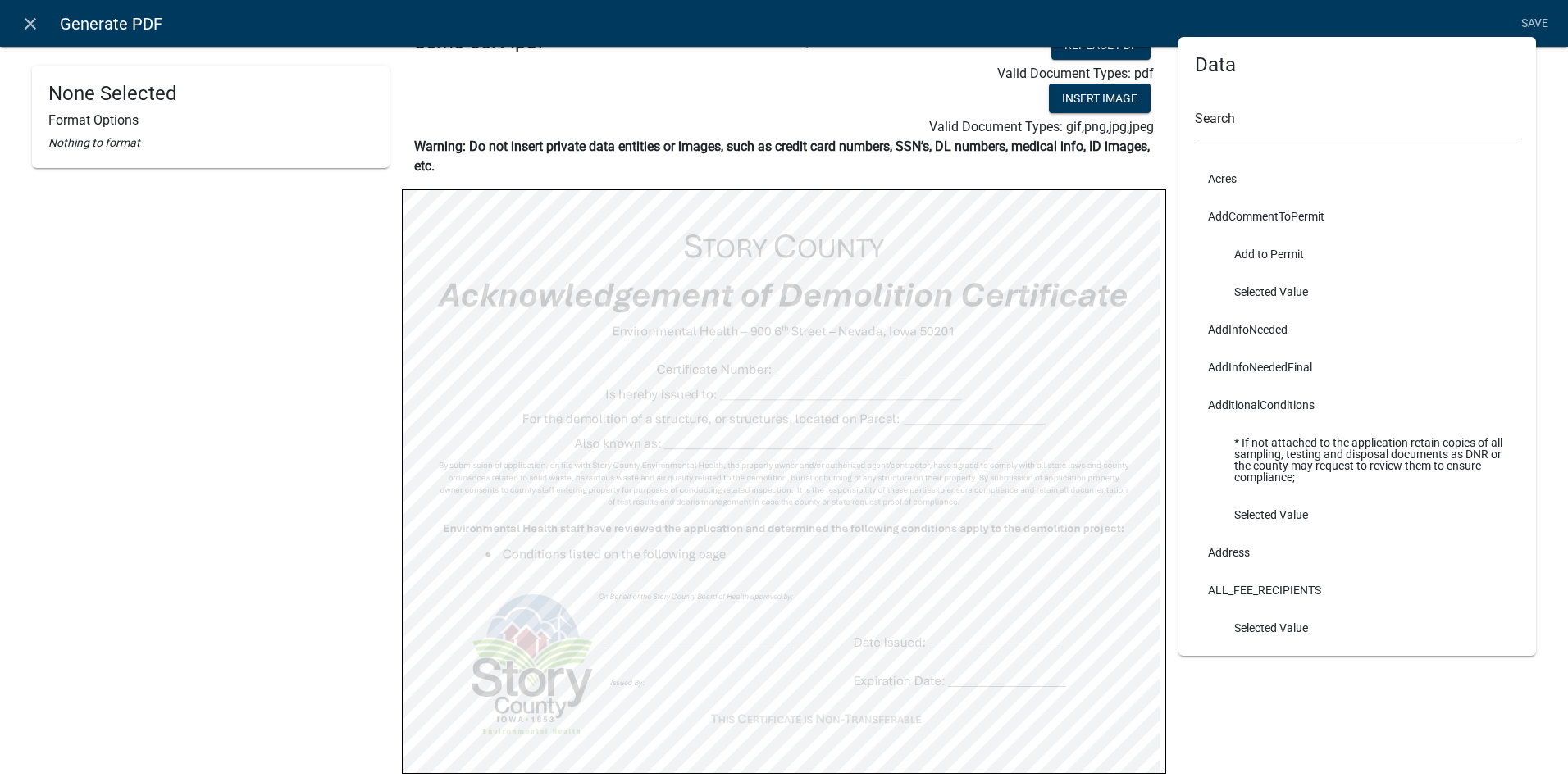
scroll to position [0, 0]
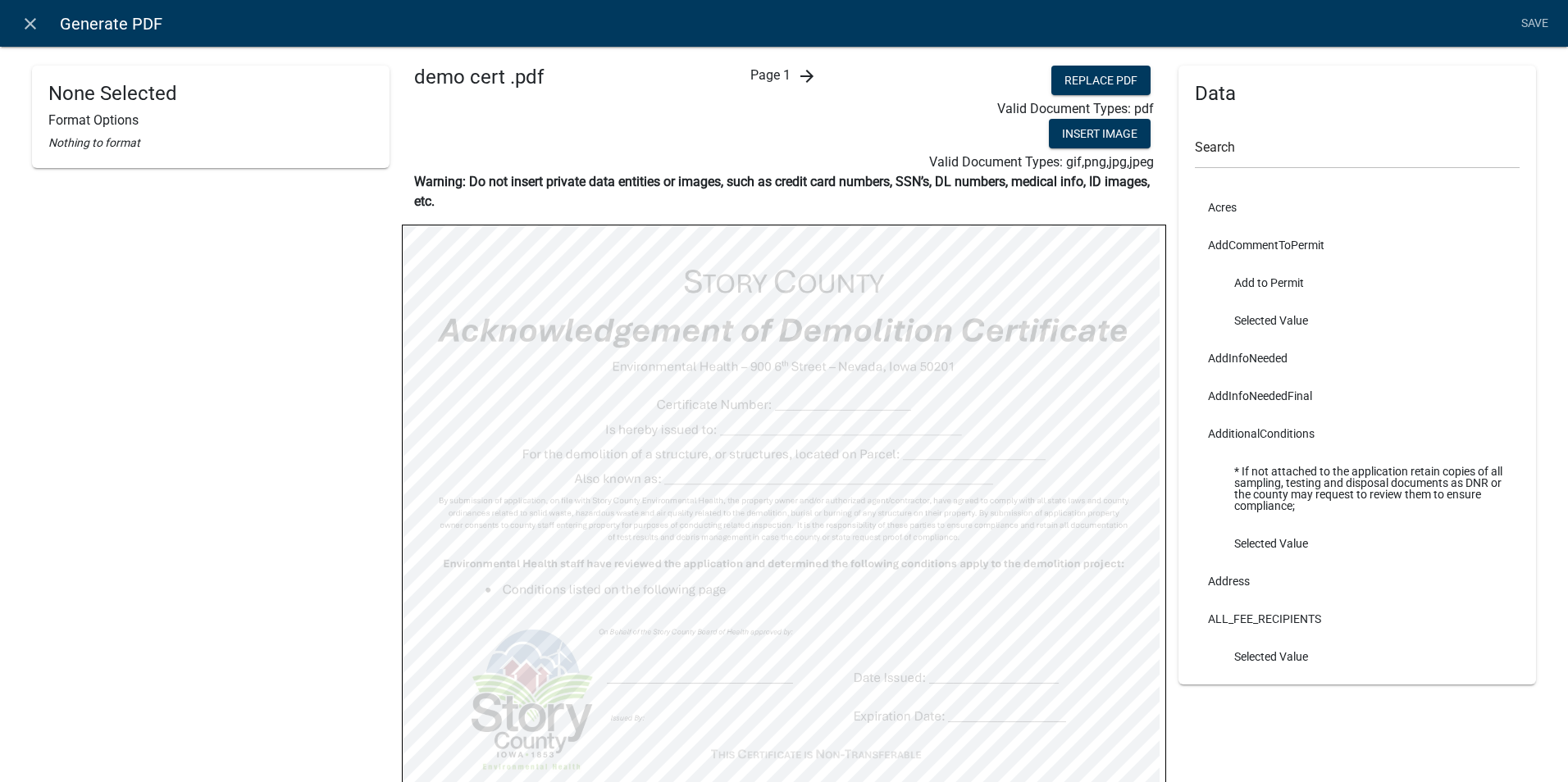
click at [802, 78] on icon "arrow_forward" at bounding box center [807, 76] width 20 height 20
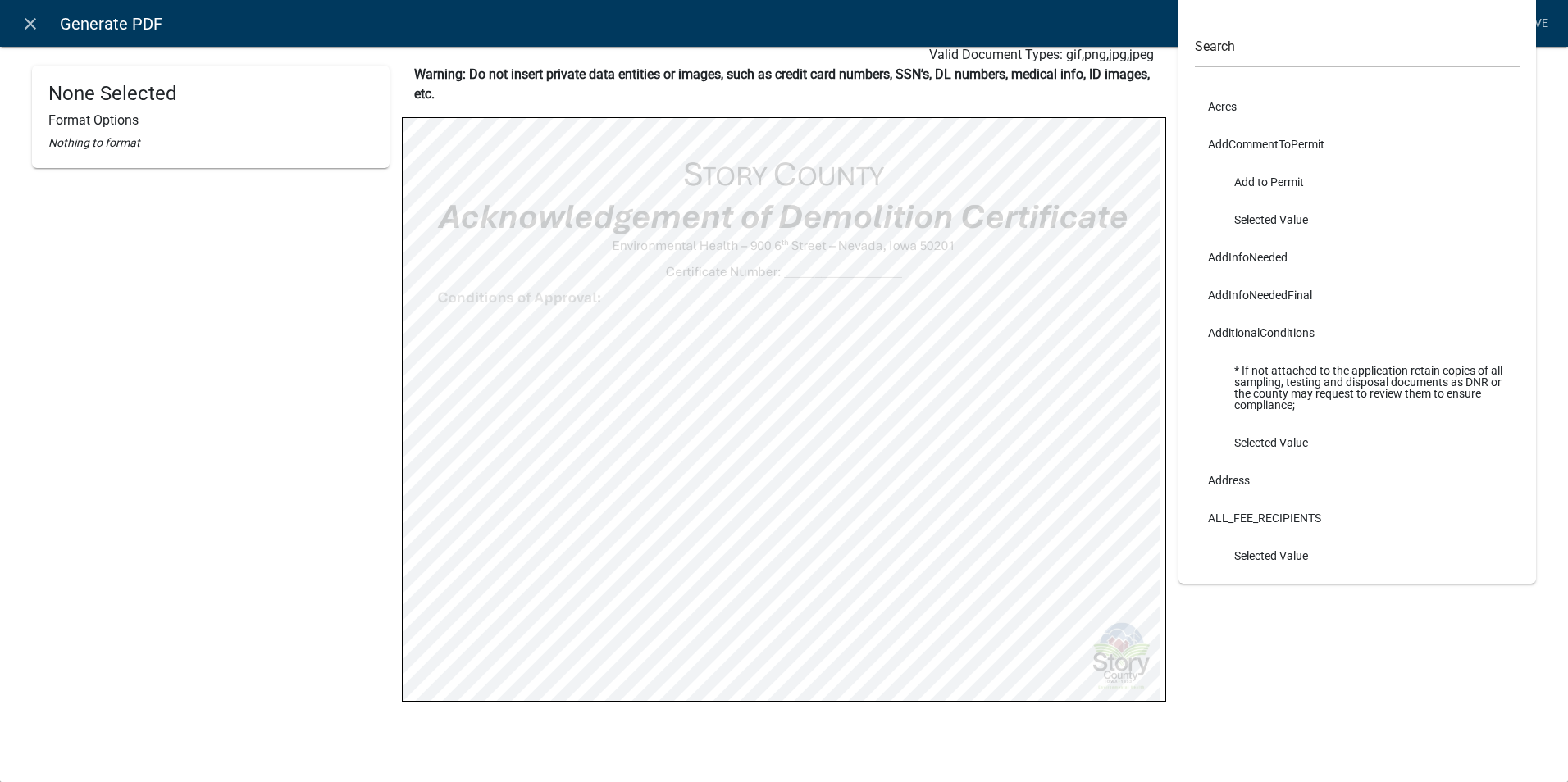
select select
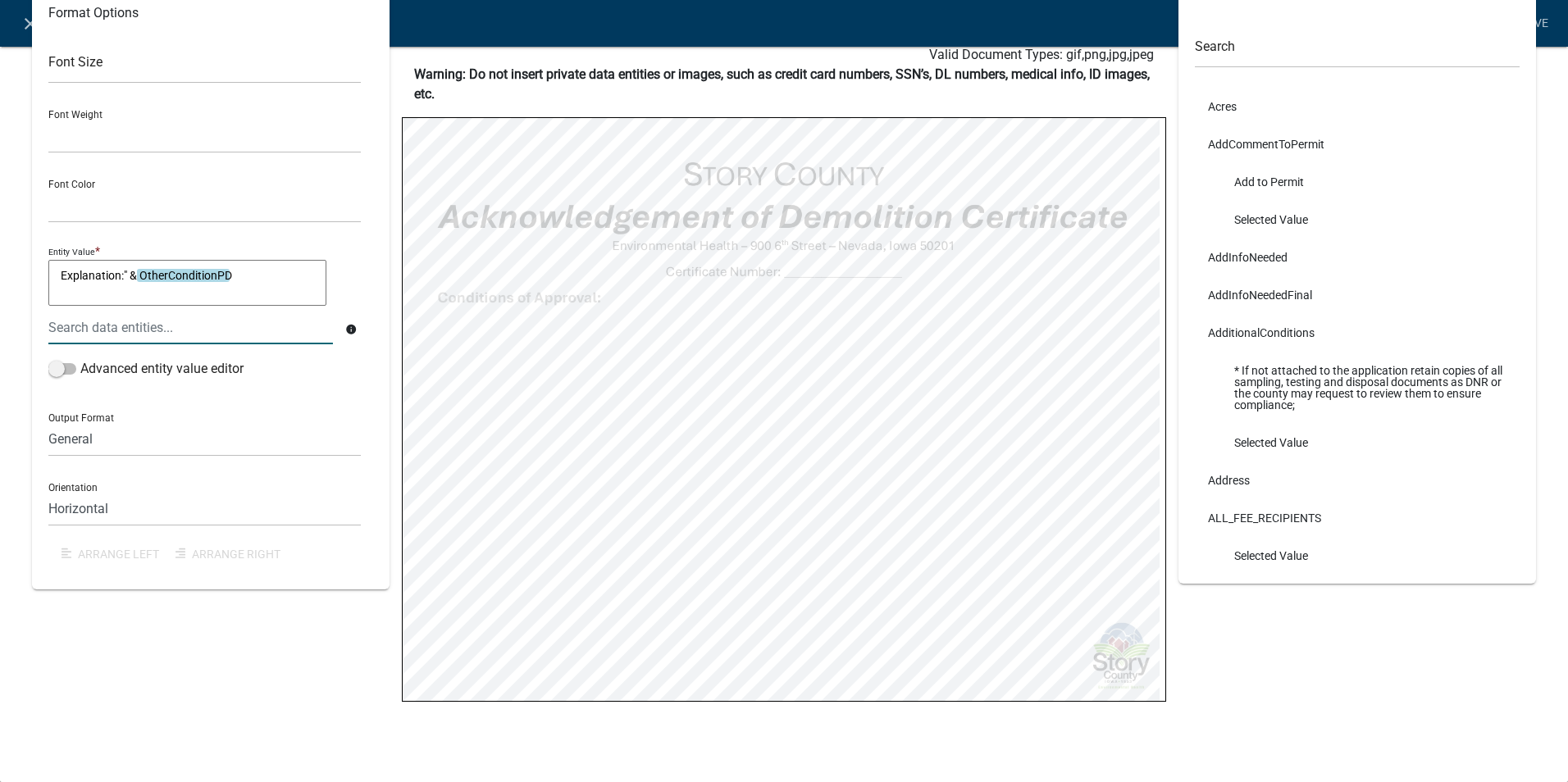
click at [65, 273] on textarea "Explanation:" & OtherConditionPD" at bounding box center [187, 283] width 278 height 46
drag, startPoint x: 244, startPoint y: 272, endPoint x: 27, endPoint y: 270, distance: 217.0
click at [27, 270] on div "Explanation:" & ${OtherConditionPD} Format Options Font Size Font Weight Normal…" at bounding box center [211, 353] width 382 height 790
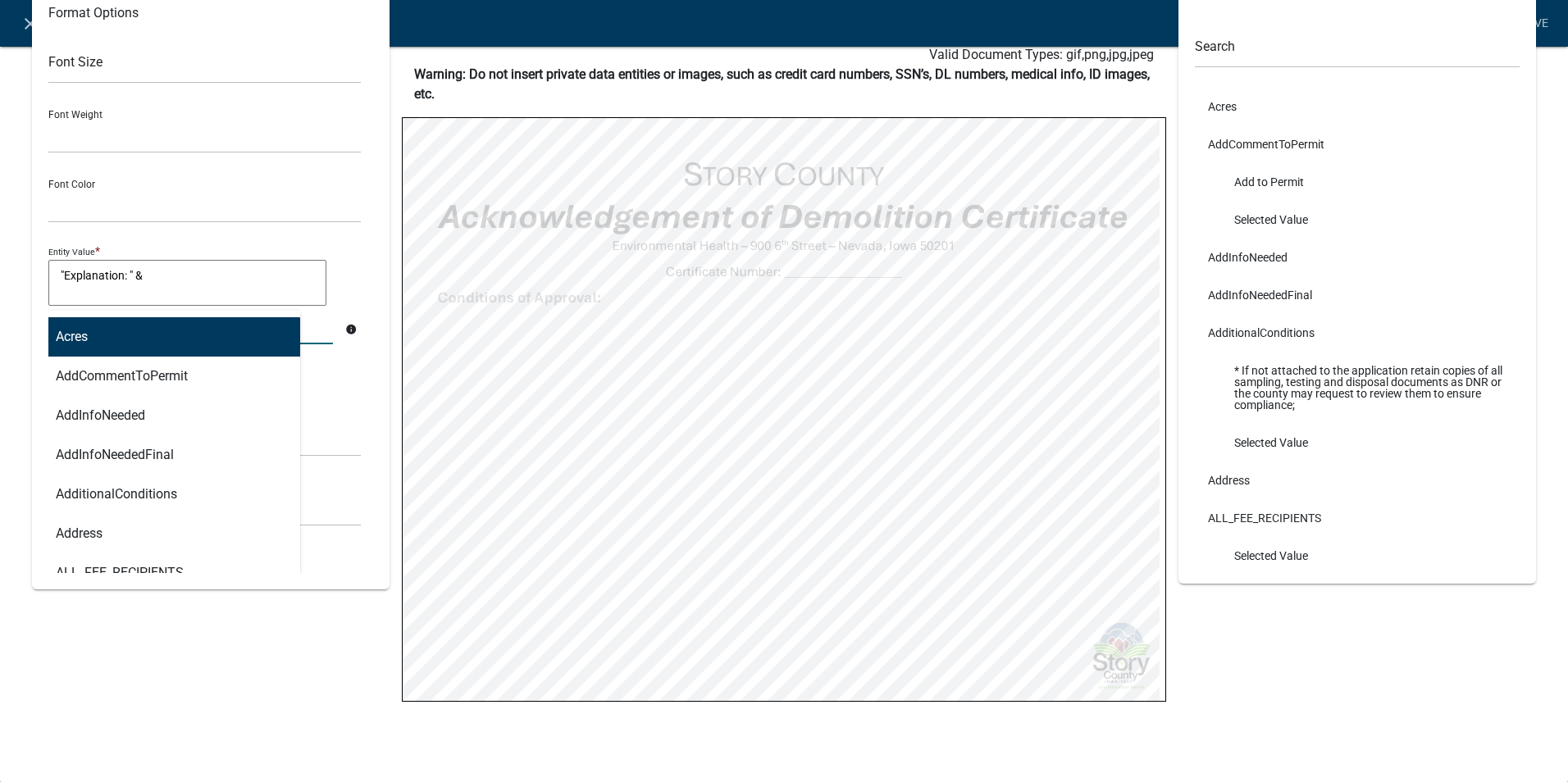
click at [80, 325] on div "Acres AddCommentToPermit AddInfoNeeded AddInfoNeededFinal AdditionalConditions …" at bounding box center [191, 328] width 309 height 34
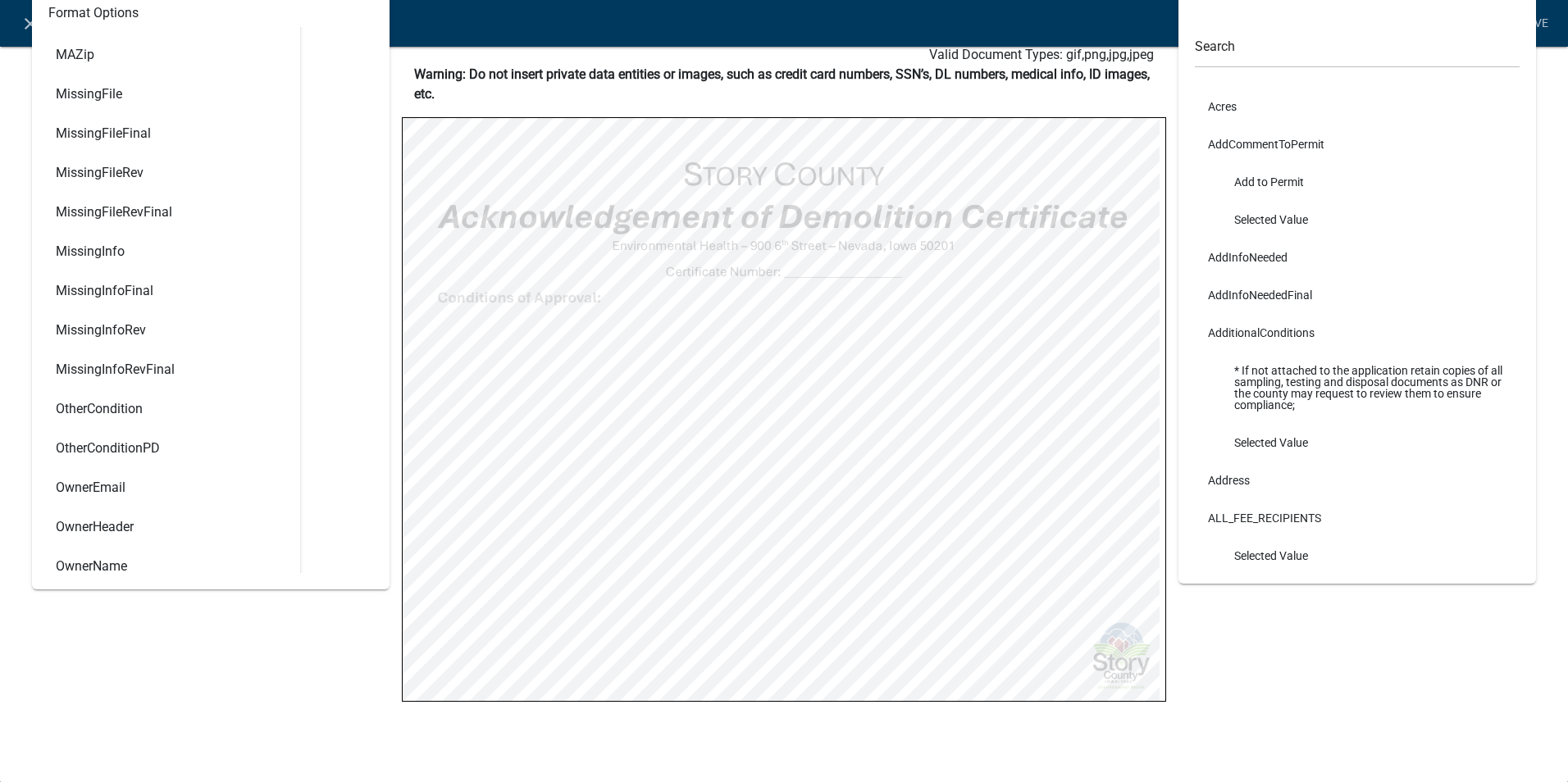
scroll to position [3608, 0]
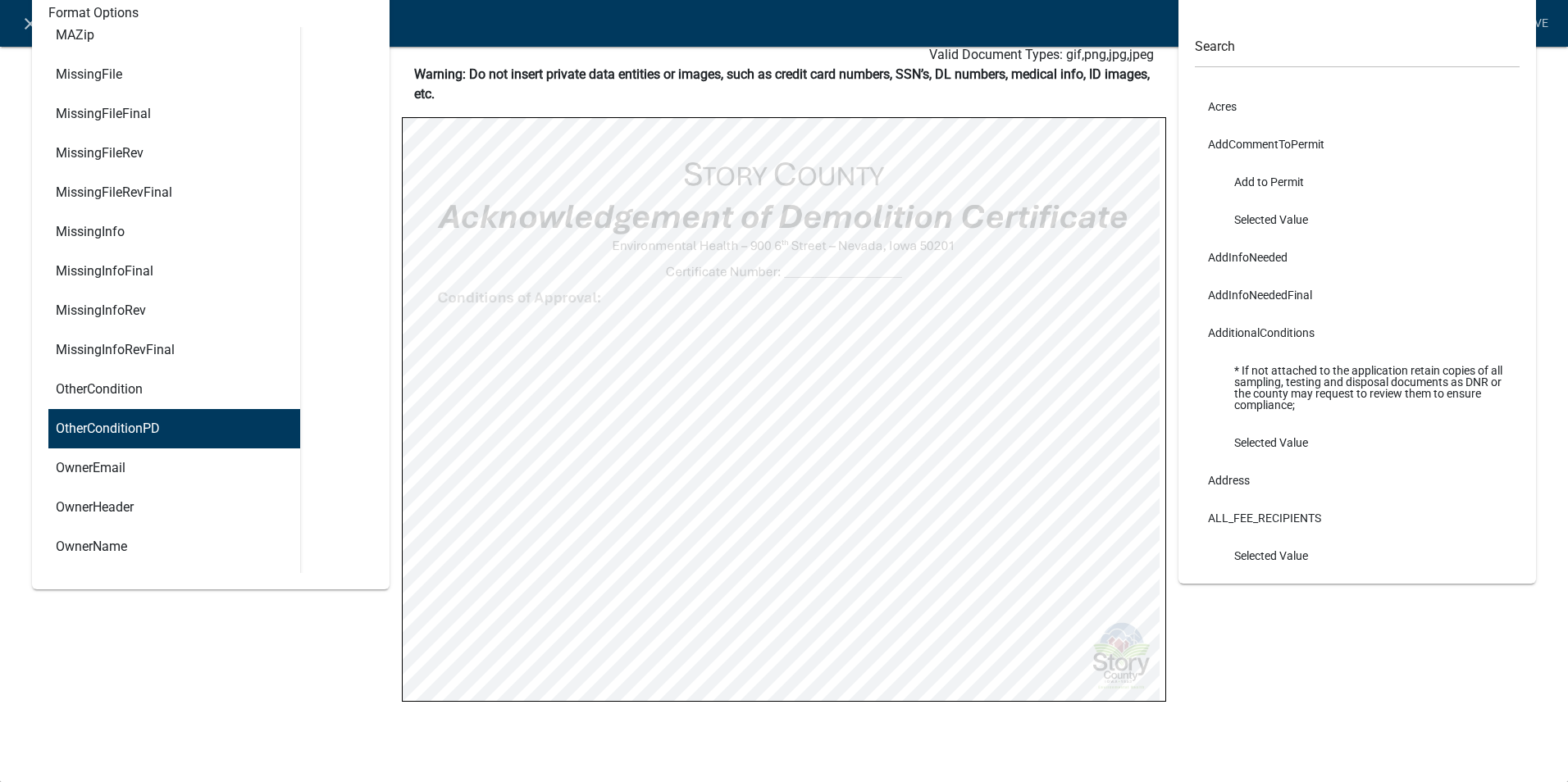
click at [105, 427] on ngb-highlight "OtherConditionPD" at bounding box center [108, 428] width 104 height 13
type textarea ""Explanation: " & OtherConditionPD"
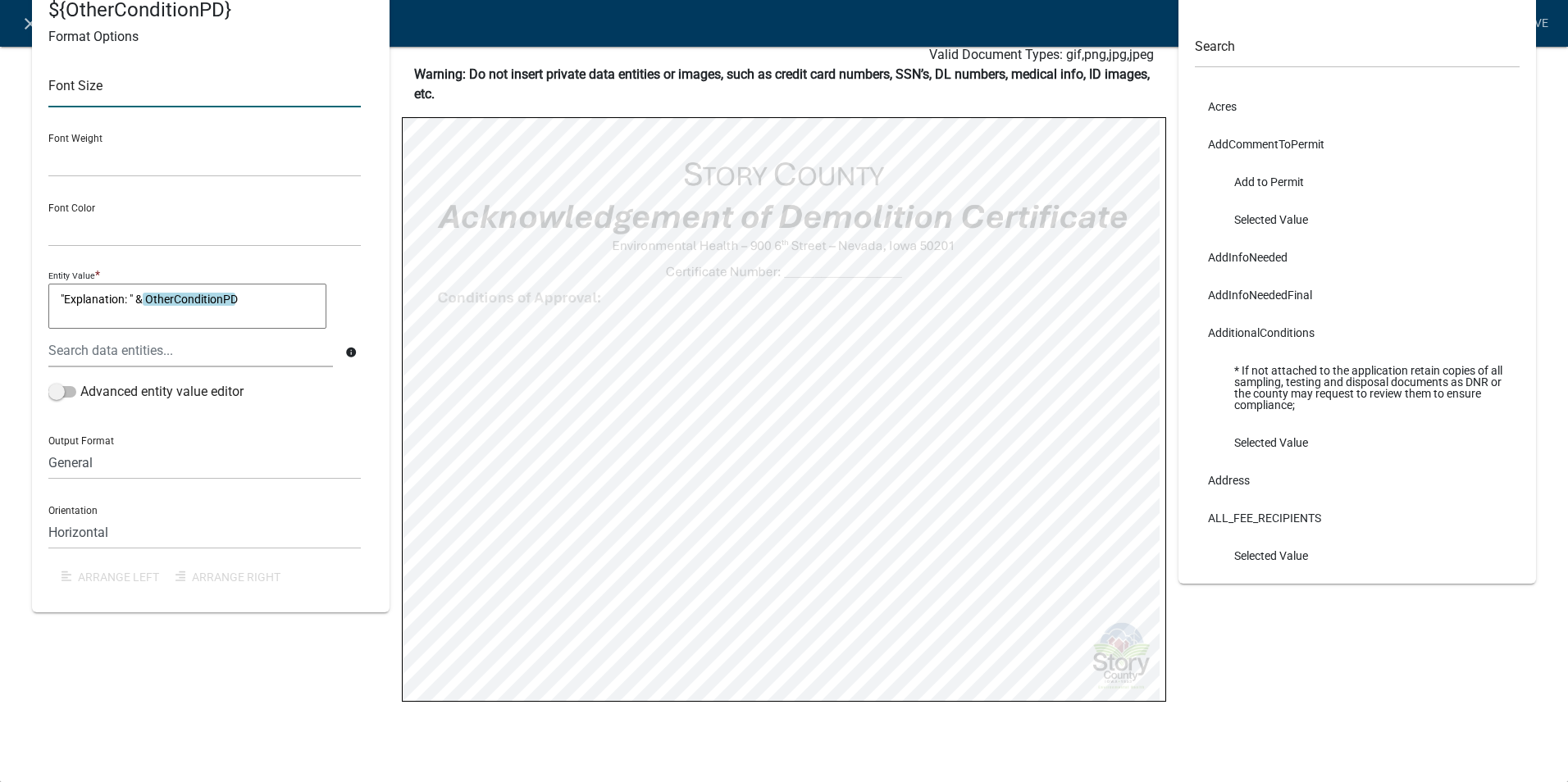
click at [252, 76] on input "text" at bounding box center [204, 91] width 313 height 34
click at [1545, 21] on link "Save" at bounding box center [1534, 23] width 41 height 31
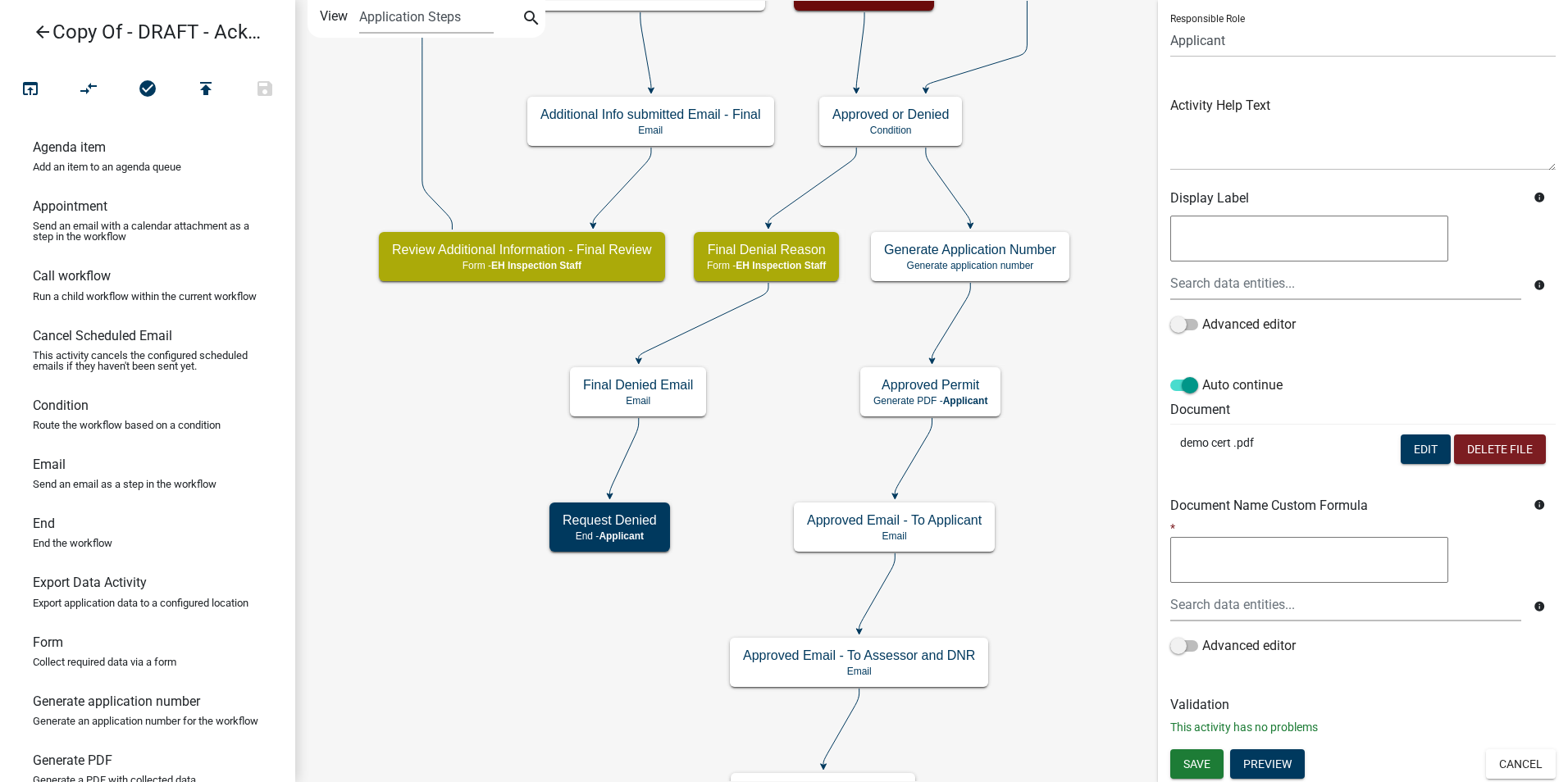
scroll to position [116, 0]
click at [1258, 760] on button "Preview" at bounding box center [1268, 762] width 75 height 29
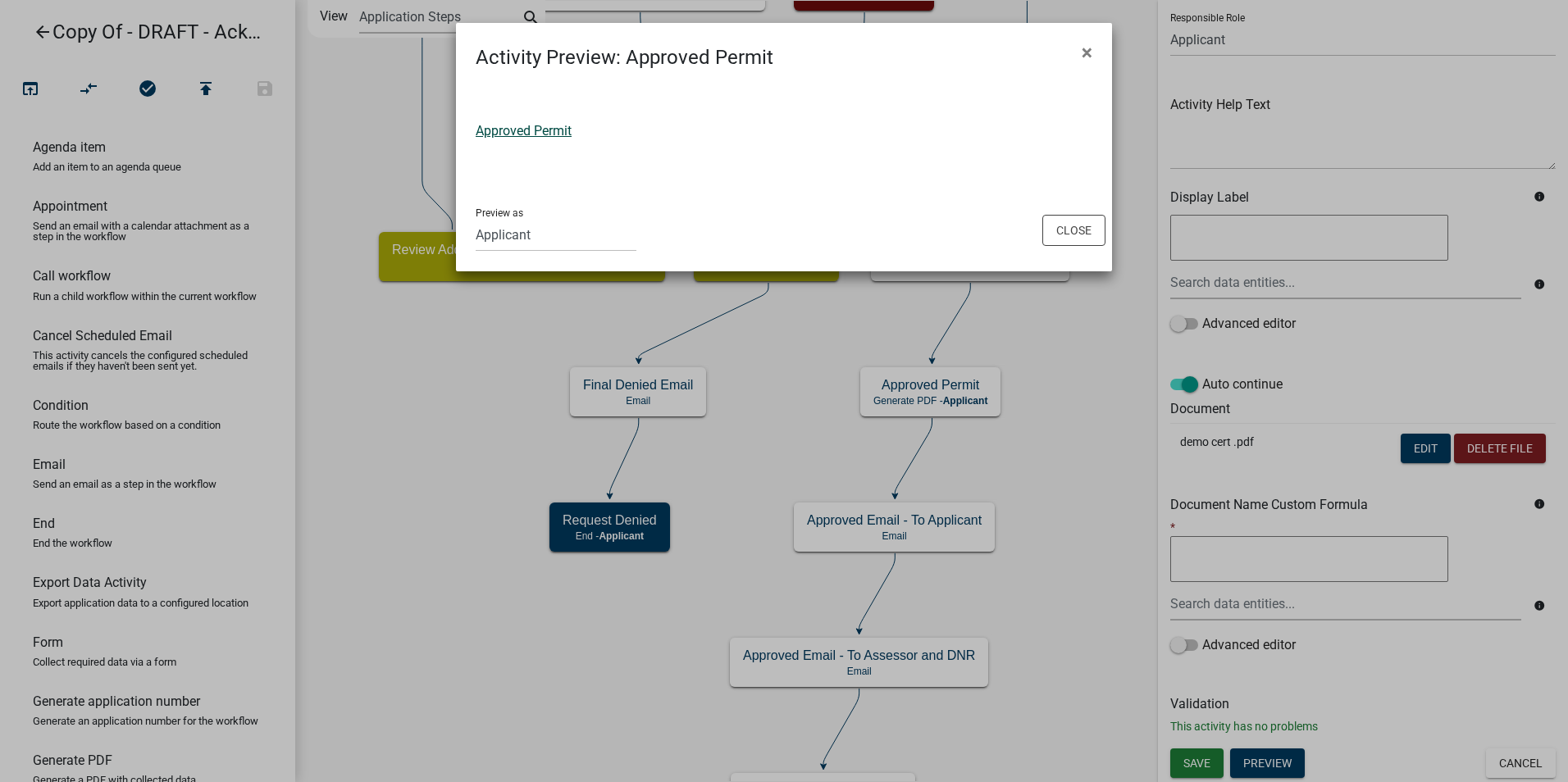
click at [544, 132] on link "Approved Permit" at bounding box center [524, 131] width 96 height 16
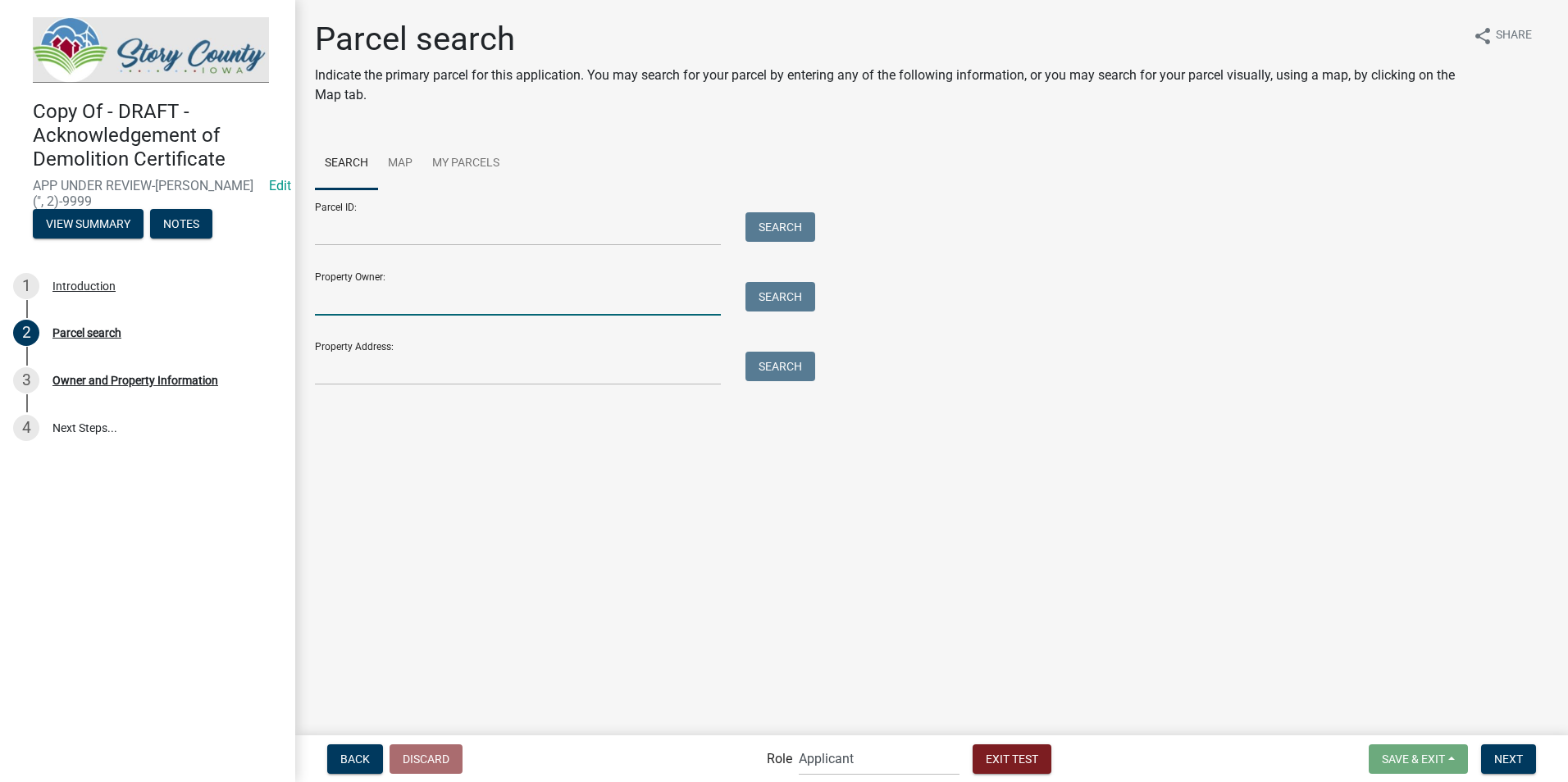
click at [342, 306] on input "Property Owner:" at bounding box center [517, 299] width 406 height 34
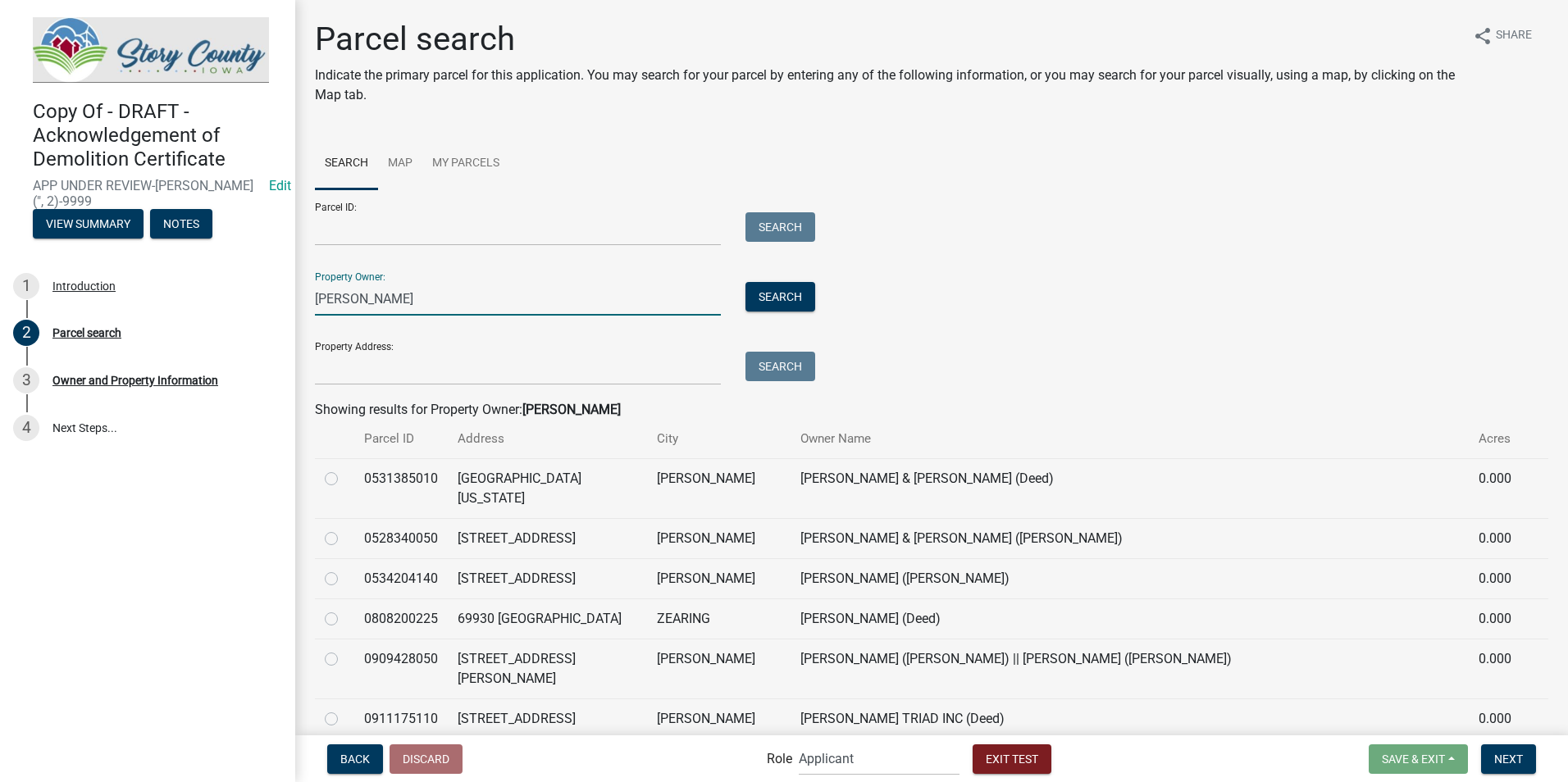
type input "jones"
click at [345, 569] on label at bounding box center [345, 569] width 0 height 0
click at [345, 569] on input "radio" at bounding box center [350, 574] width 11 height 11
radio input "true"
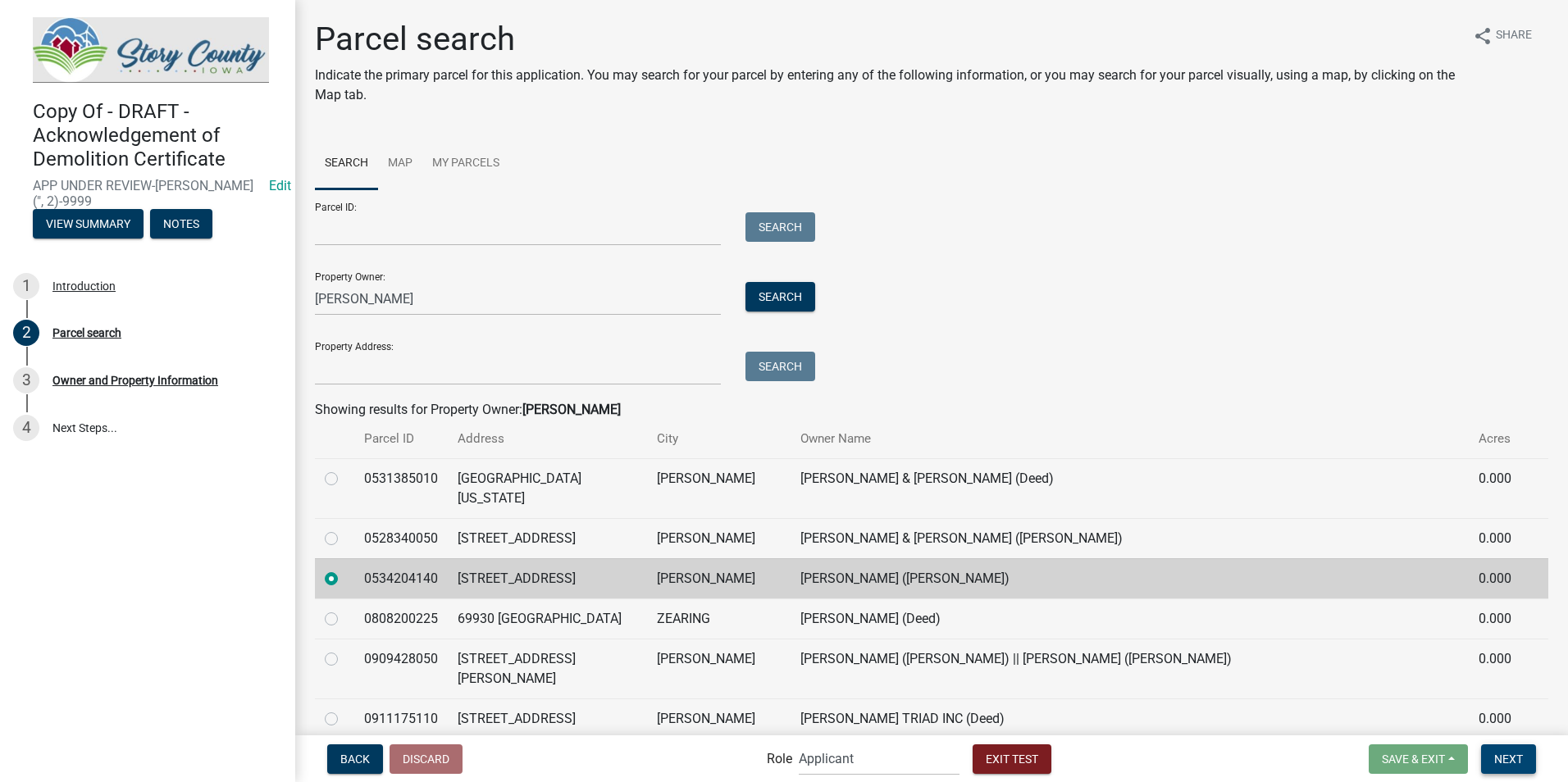
click at [1512, 760] on span "Next" at bounding box center [1508, 758] width 28 height 13
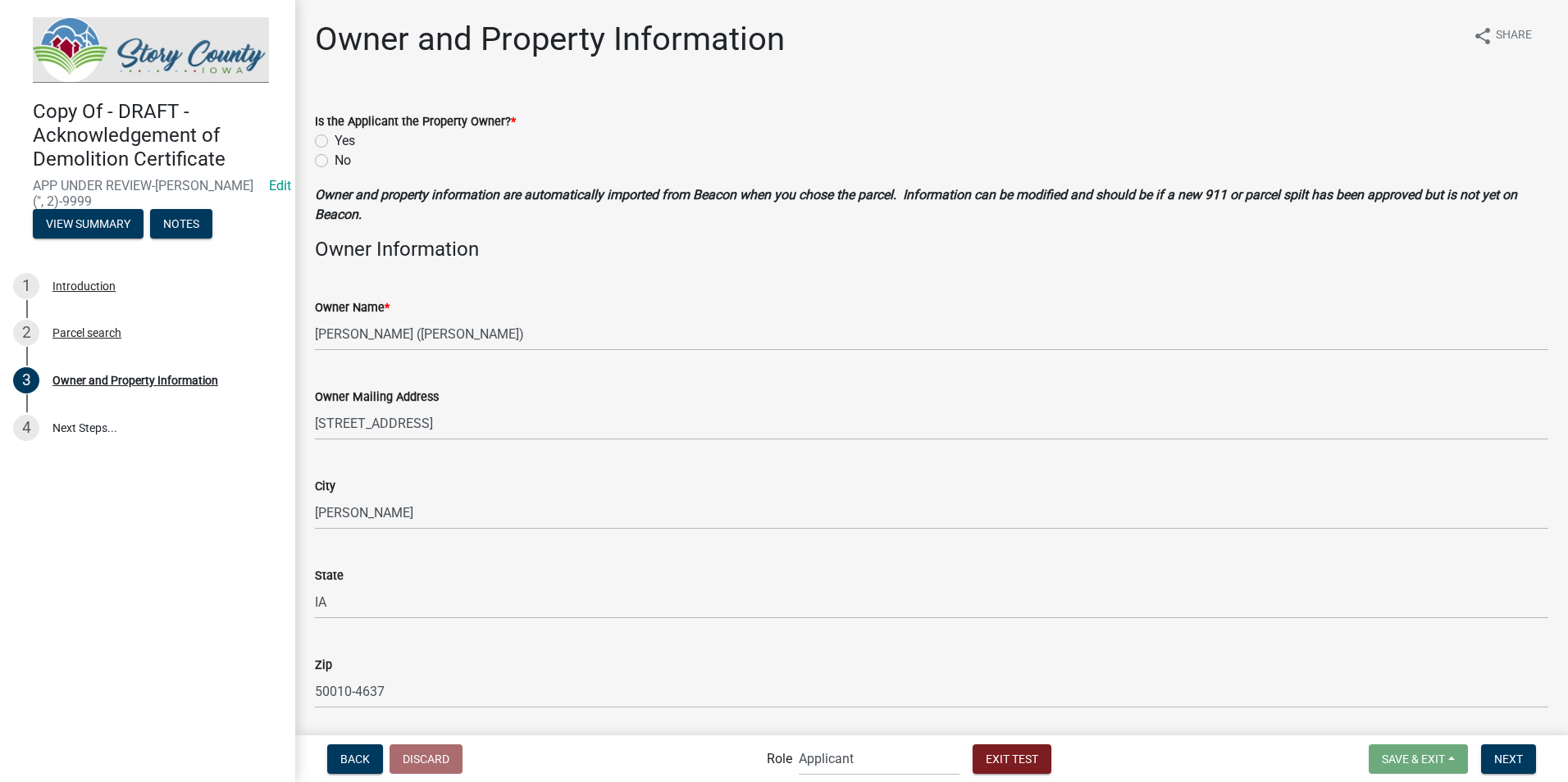
click at [334, 145] on label "Yes" at bounding box center [344, 141] width 20 height 20
click at [334, 142] on input "Yes" at bounding box center [340, 137] width 11 height 11
radio input "true"
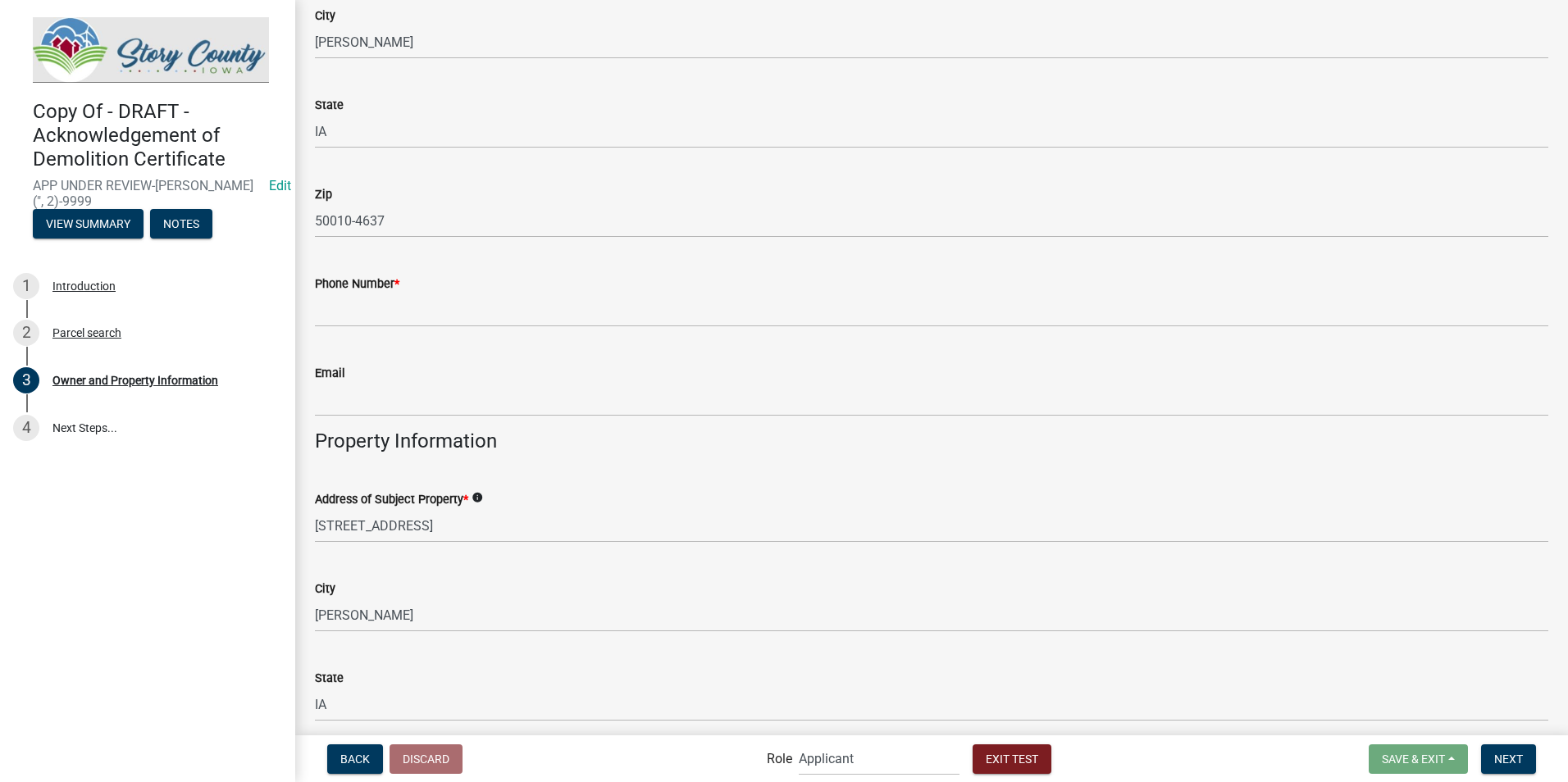
scroll to position [410, 0]
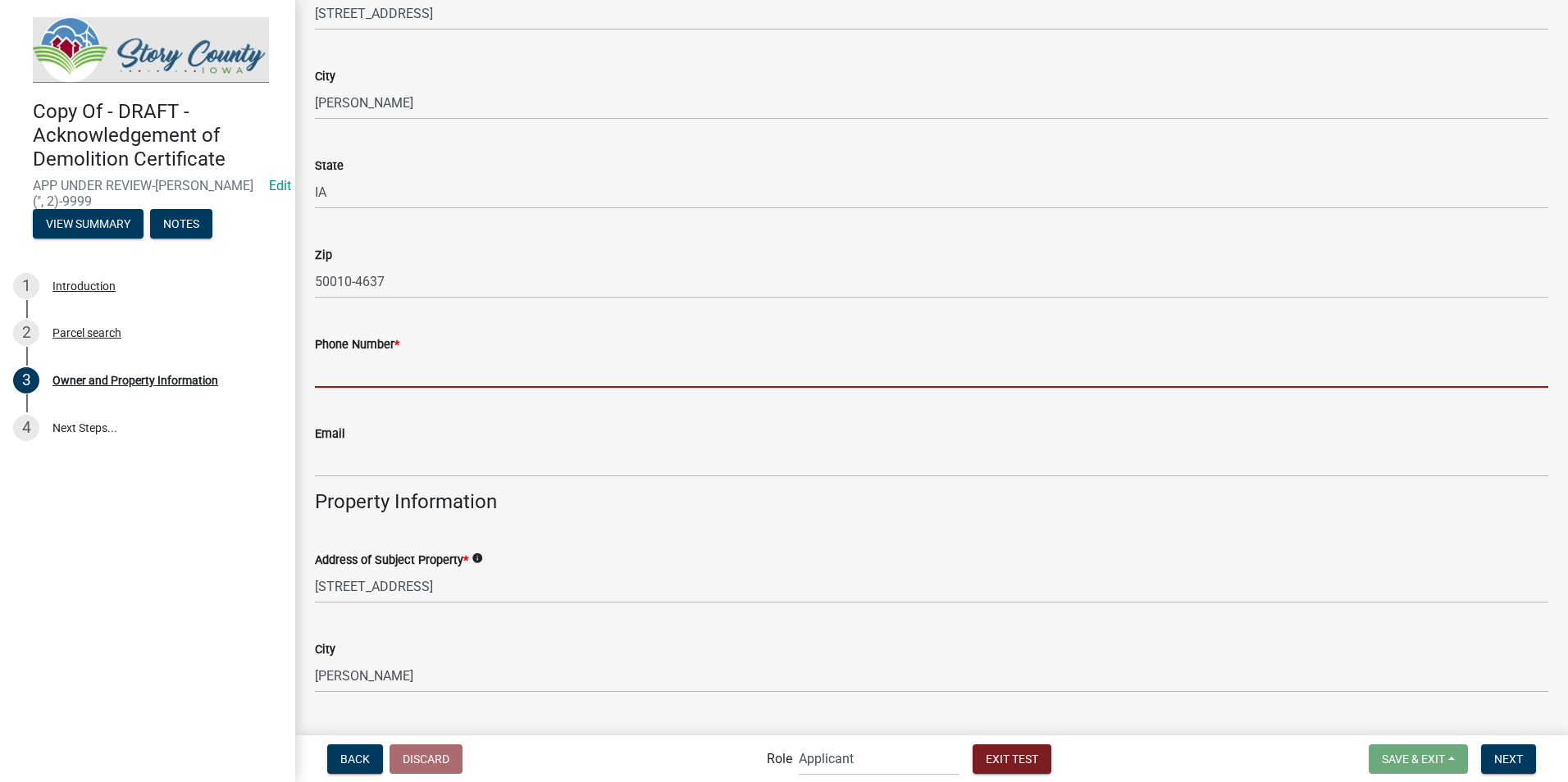
click at [394, 372] on input "Phone Number *" at bounding box center [932, 371] width 1234 height 34
type input "5153827241"
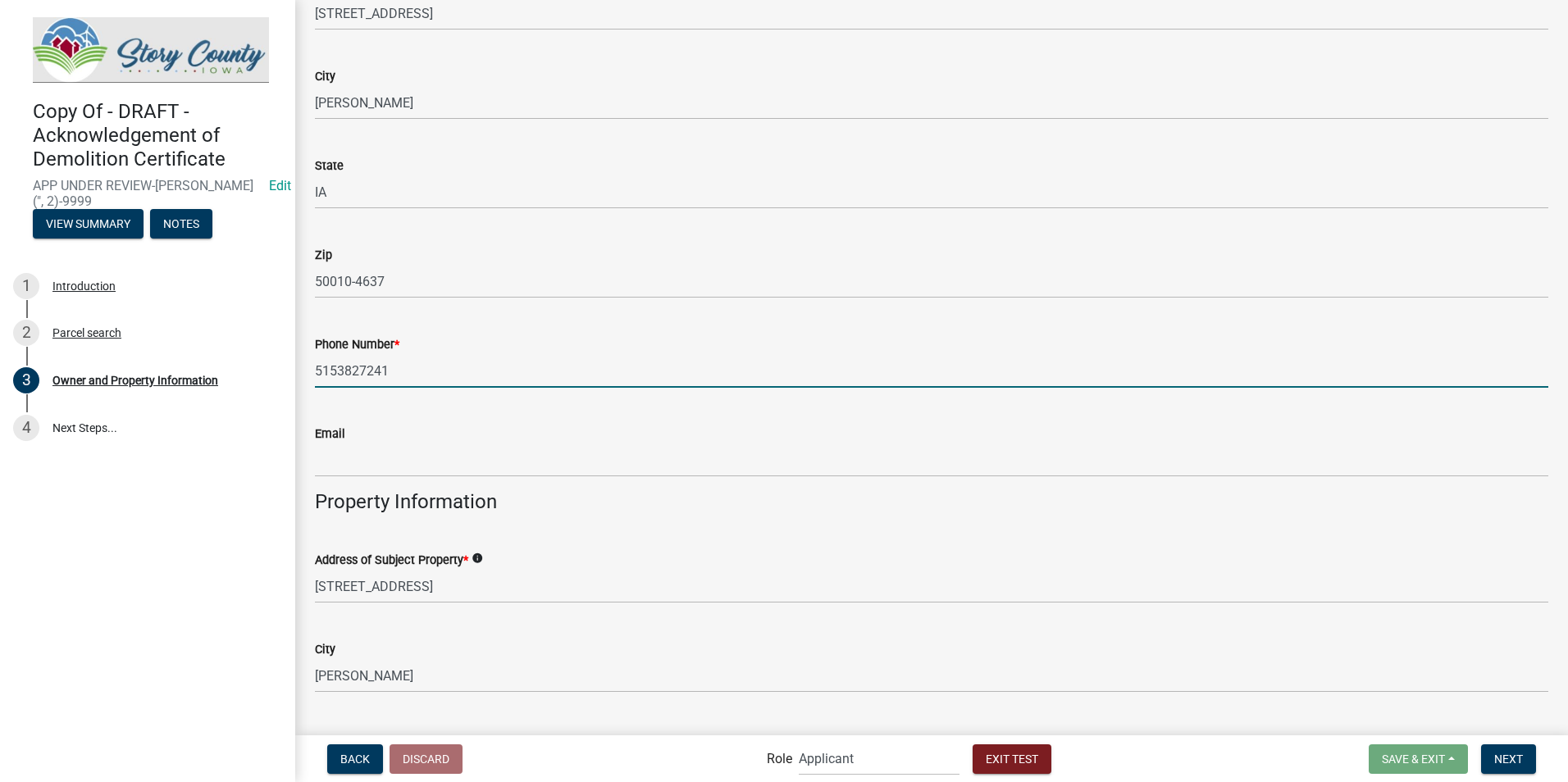
type input "kgrandinetti@storycountyiowa.gov"
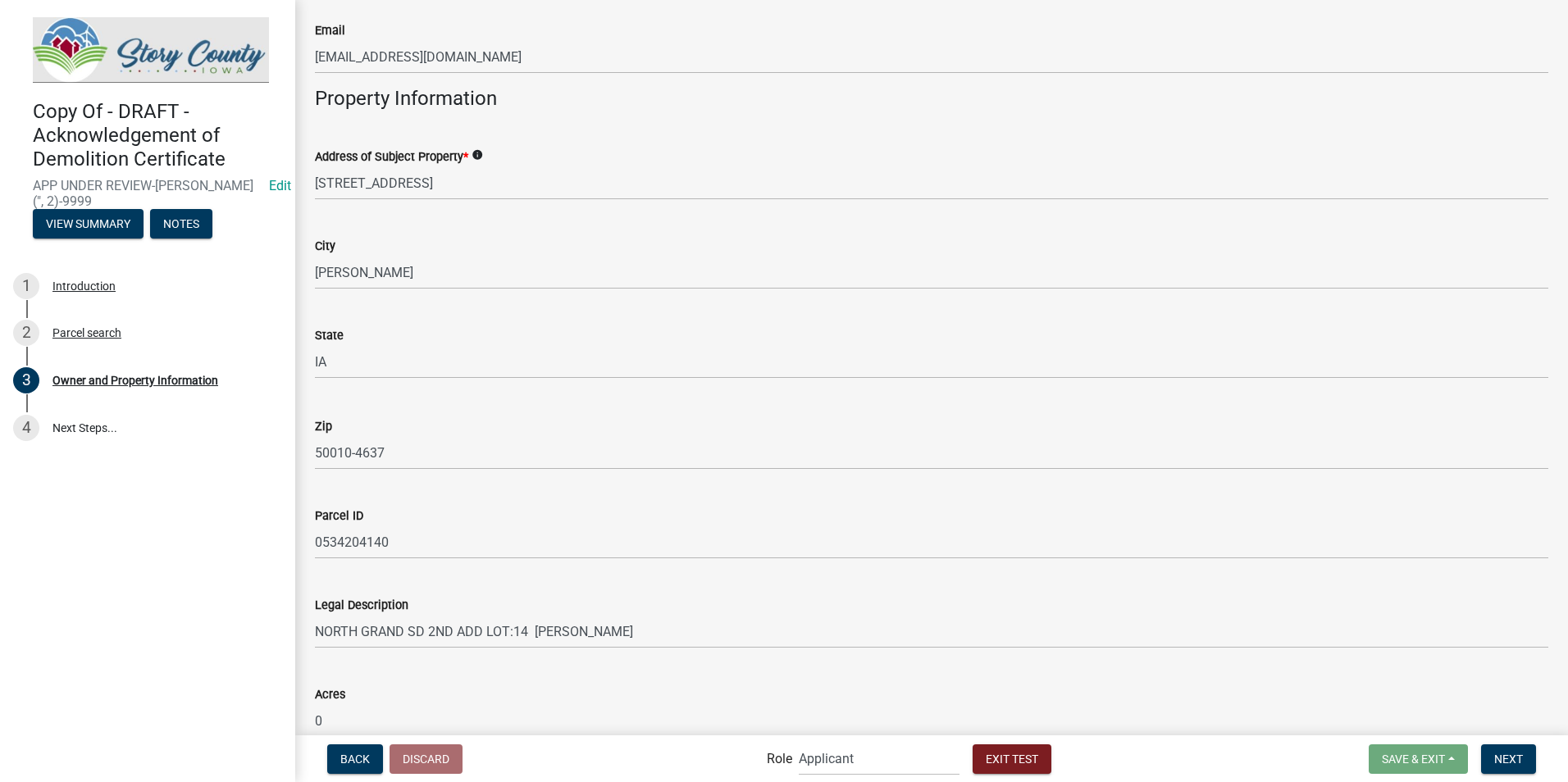
scroll to position [896, 0]
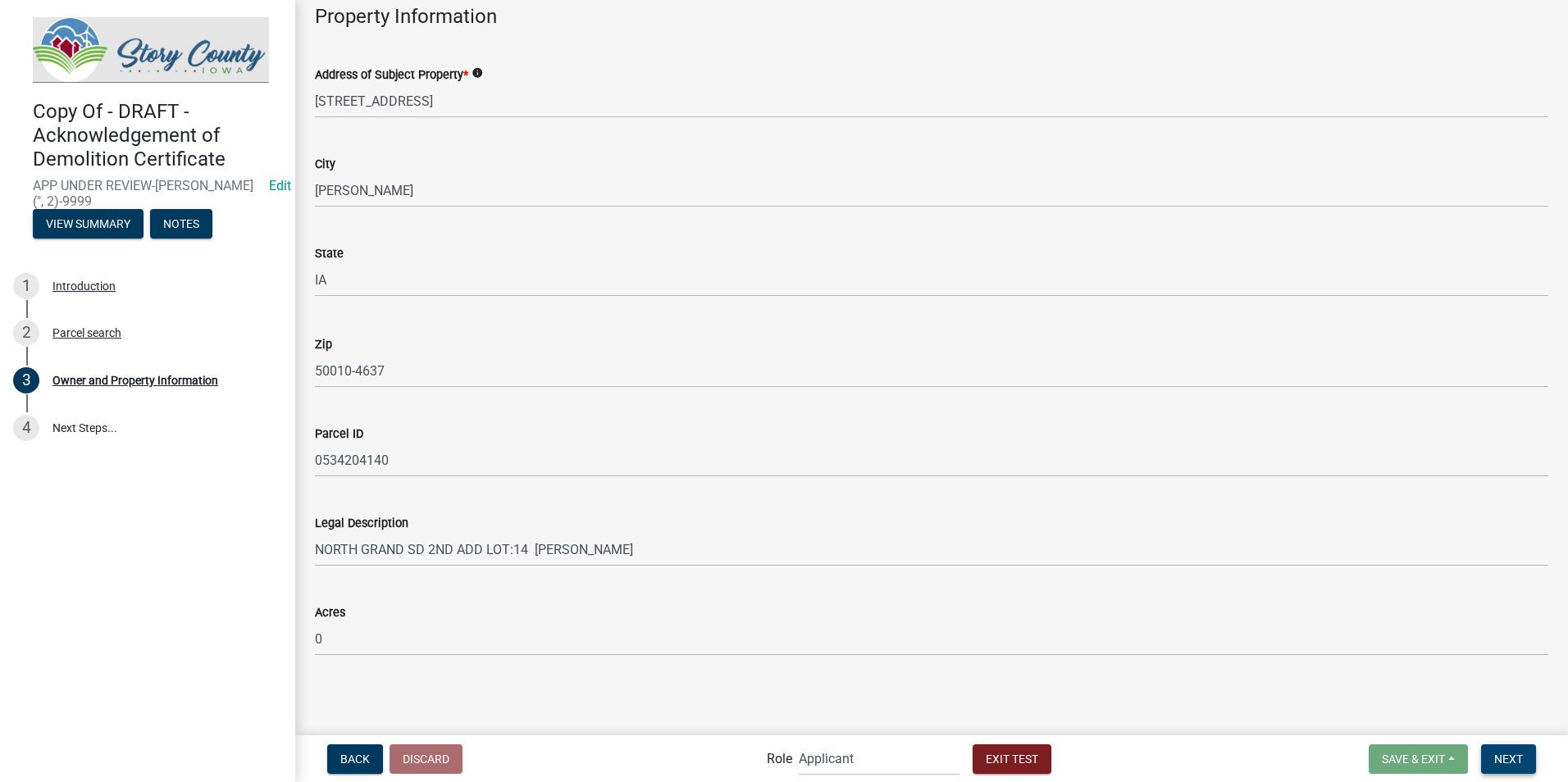
click at [1525, 754] on button "Next" at bounding box center [1508, 759] width 55 height 29
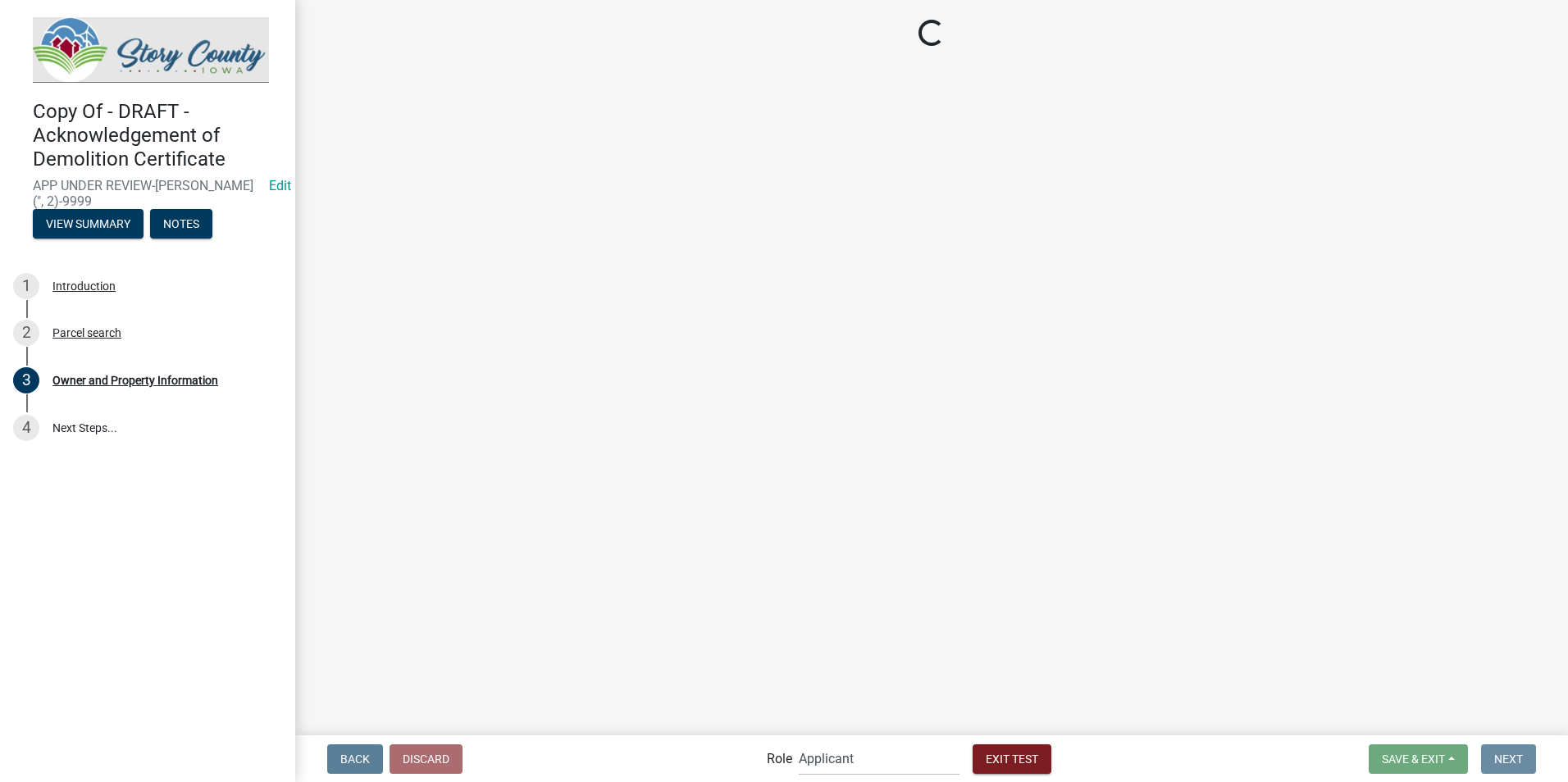
scroll to position [0, 0]
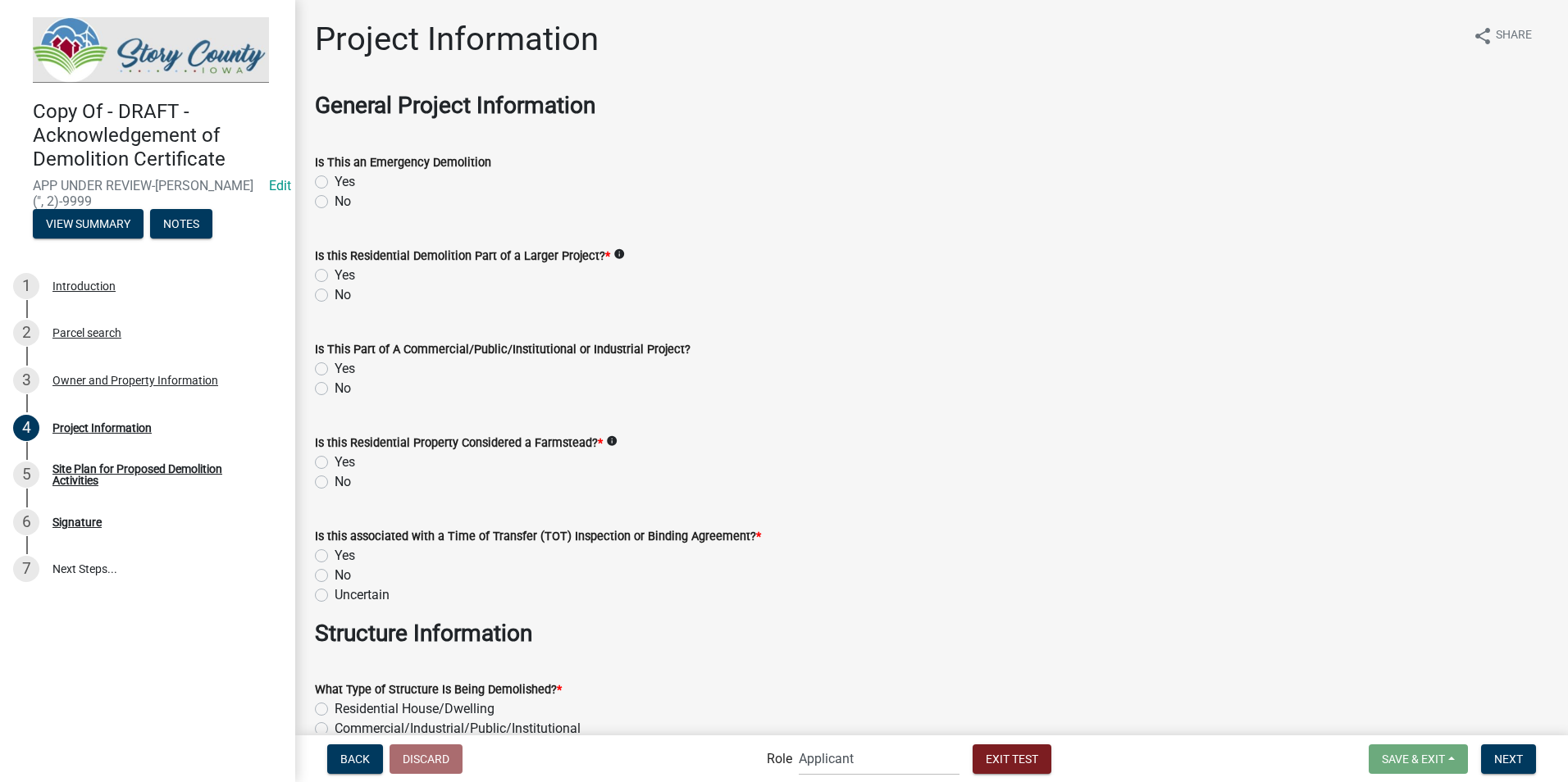
click at [334, 202] on label "No" at bounding box center [342, 202] width 16 height 20
click at [334, 202] on input "No" at bounding box center [340, 197] width 11 height 11
radio input "true"
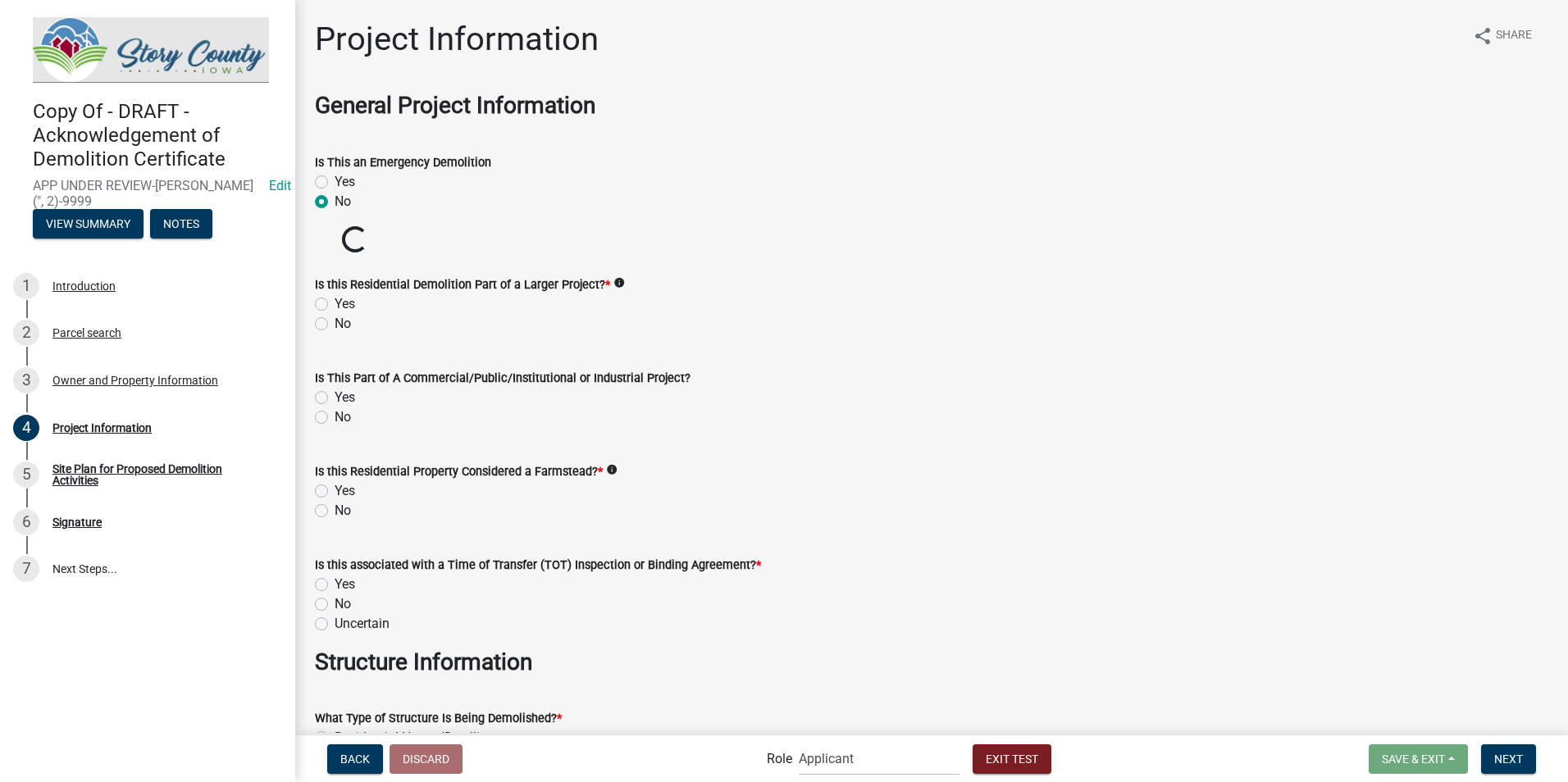
click at [334, 318] on label "No" at bounding box center [342, 323] width 16 height 20
click at [334, 318] on input "No" at bounding box center [340, 319] width 11 height 11
radio input "true"
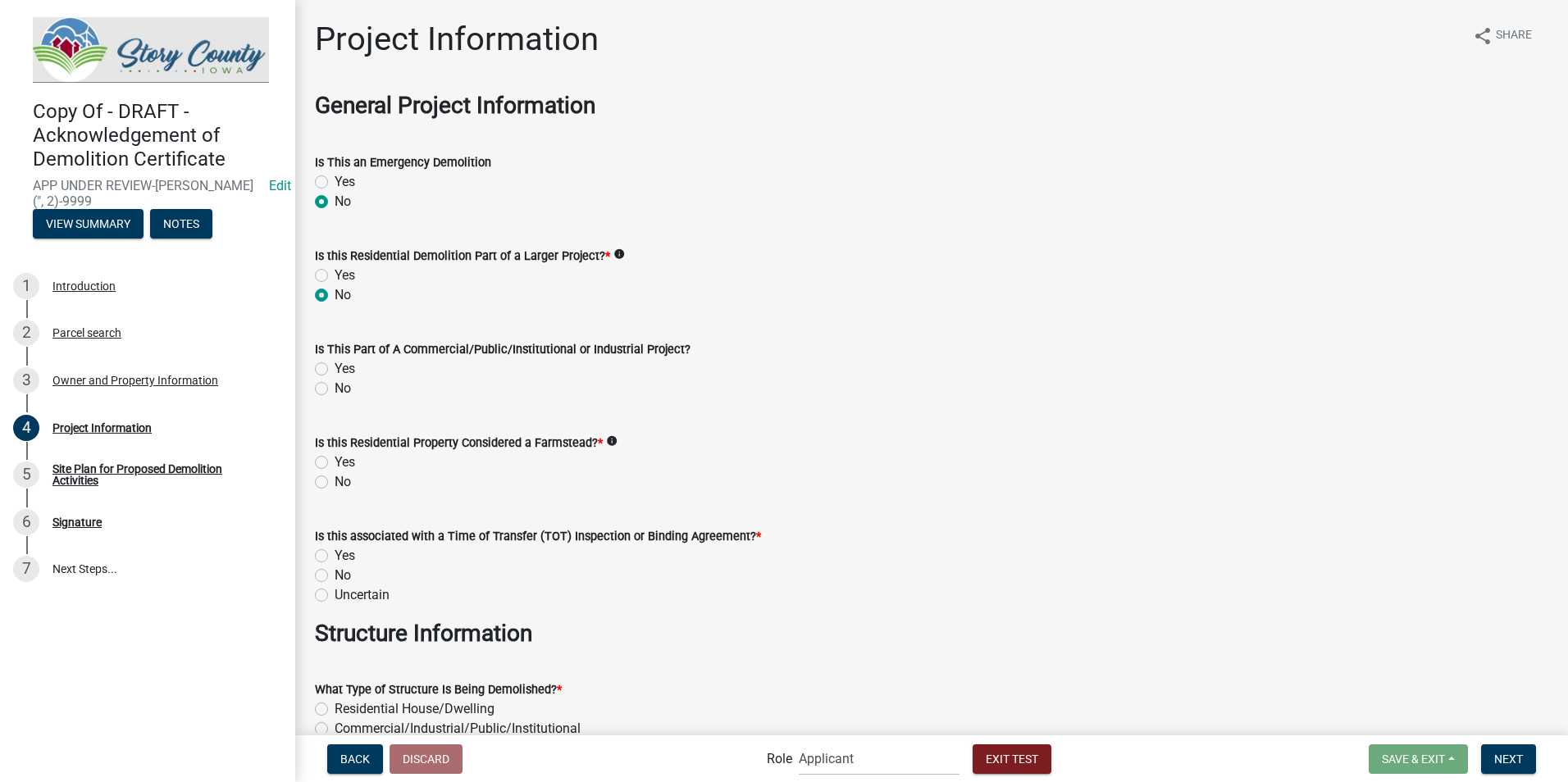
click at [334, 390] on label "No" at bounding box center [342, 388] width 16 height 20
click at [334, 389] on input "No" at bounding box center [340, 384] width 11 height 11
radio input "true"
click at [334, 485] on label "No" at bounding box center [342, 482] width 16 height 20
click at [334, 483] on input "No" at bounding box center [340, 477] width 11 height 11
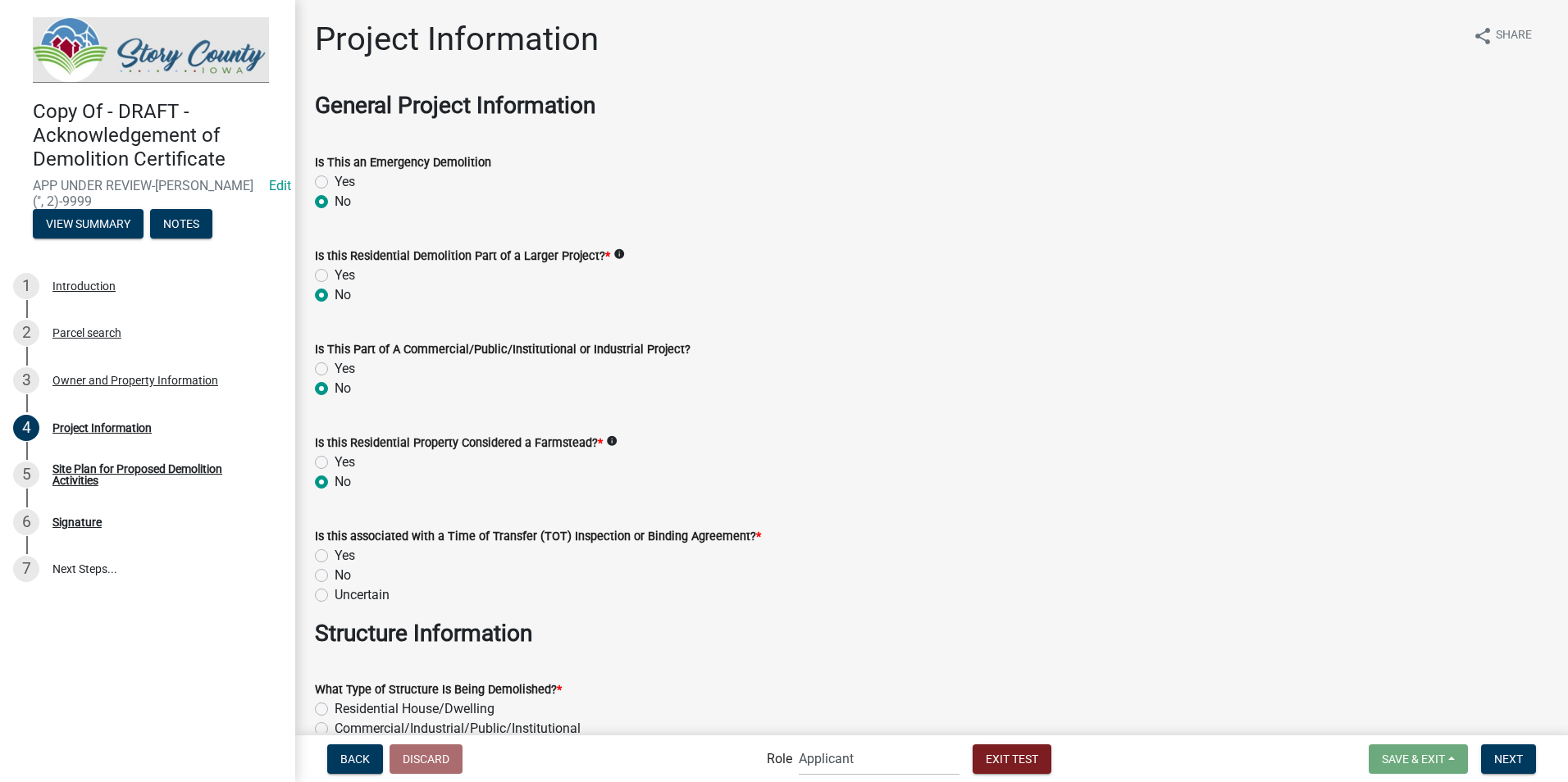
radio input "true"
click at [334, 572] on label "No" at bounding box center [342, 576] width 16 height 20
click at [334, 572] on input "No" at bounding box center [340, 571] width 11 height 11
radio input "true"
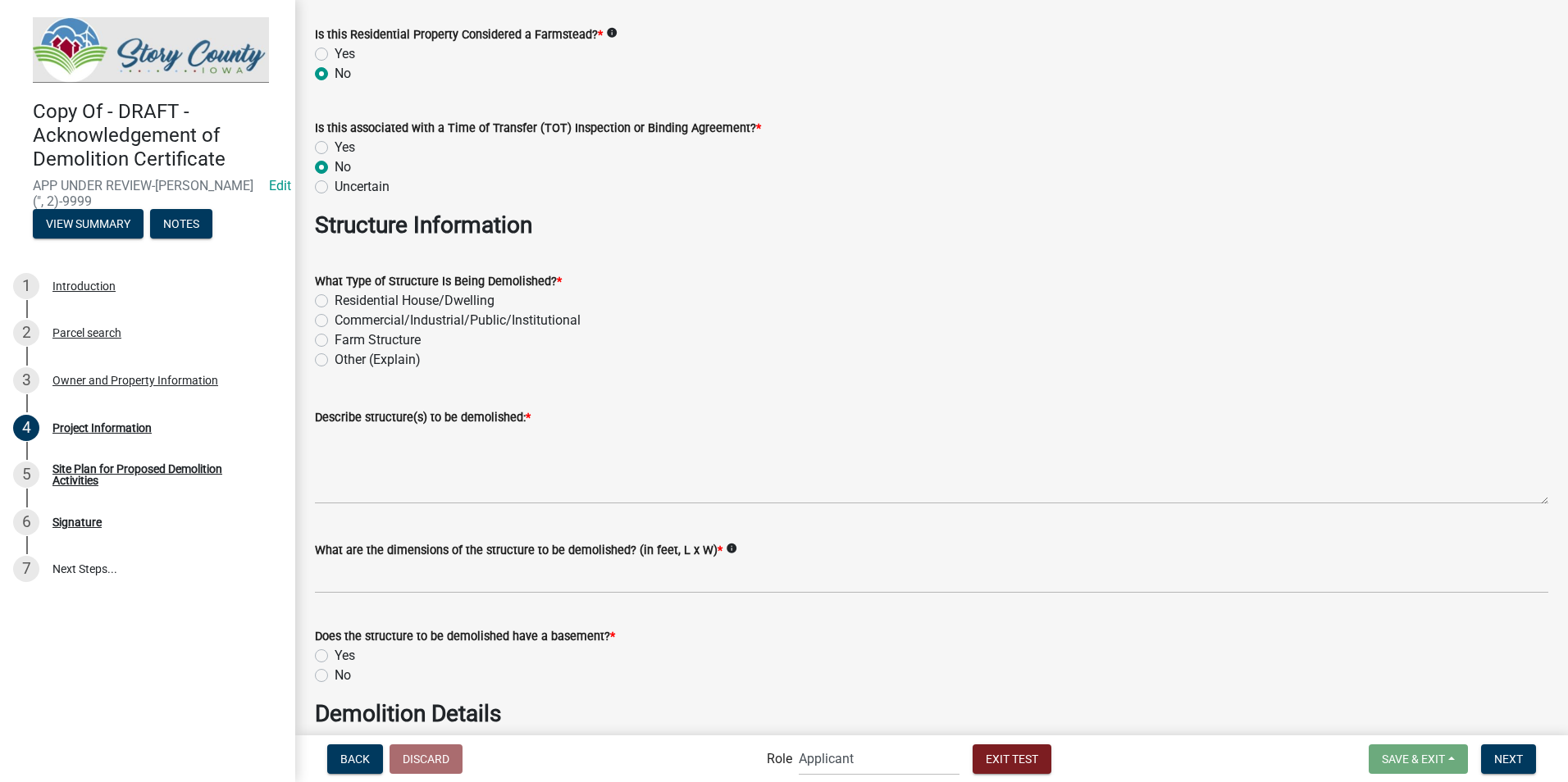
scroll to position [410, 0]
click at [334, 295] on label "Residential House/Dwelling" at bounding box center [414, 299] width 160 height 20
click at [334, 295] on input "Residential House/Dwelling" at bounding box center [340, 295] width 11 height 11
radio input "true"
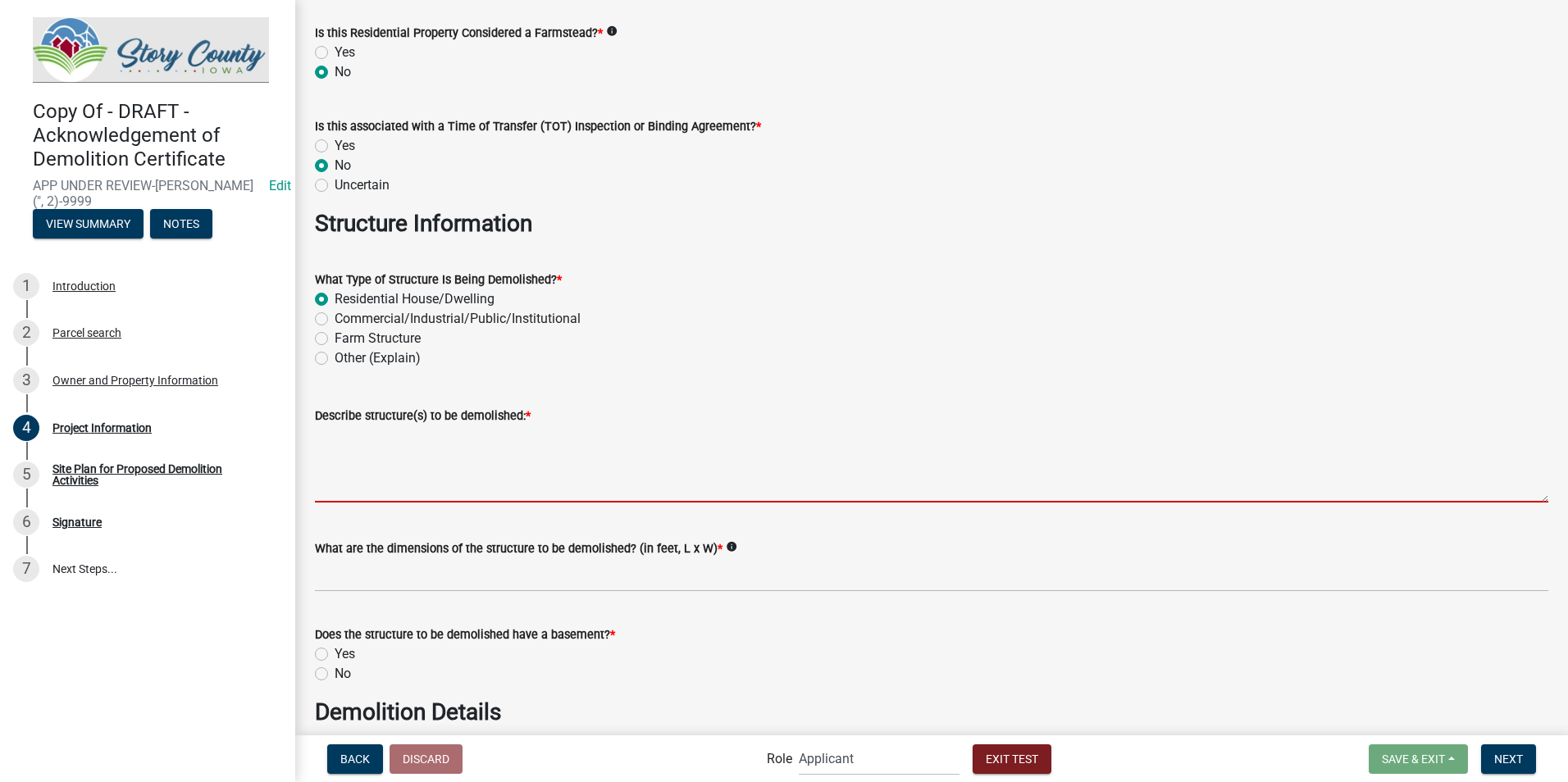
click at [413, 491] on textarea "Describe structure(s) to be demolished: *" at bounding box center [932, 464] width 1234 height 77
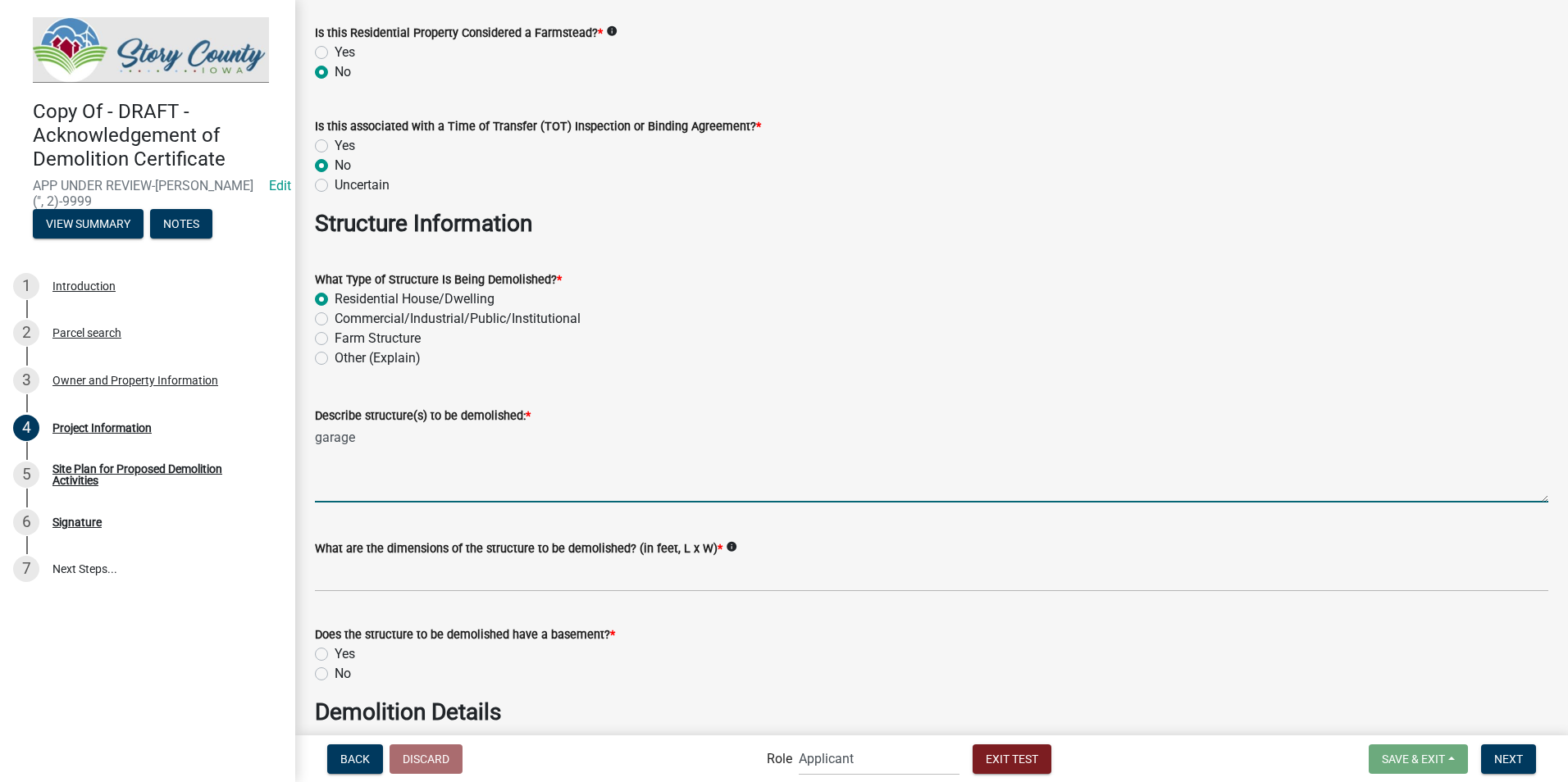
type textarea "garage"
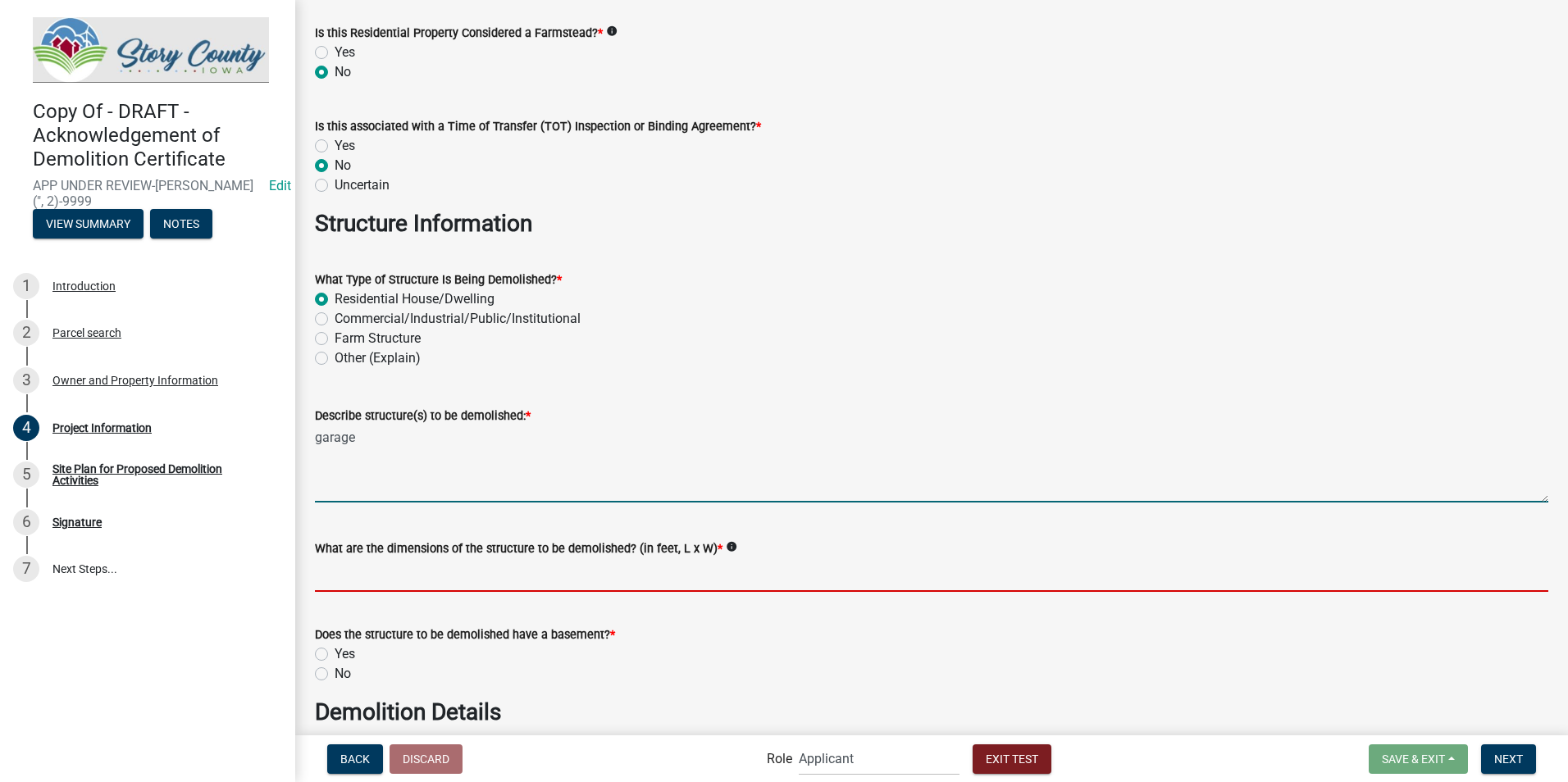
click at [425, 565] on input "What are the dimensions of the structure to be demolished? (in feet, L x W) *" at bounding box center [932, 575] width 1234 height 34
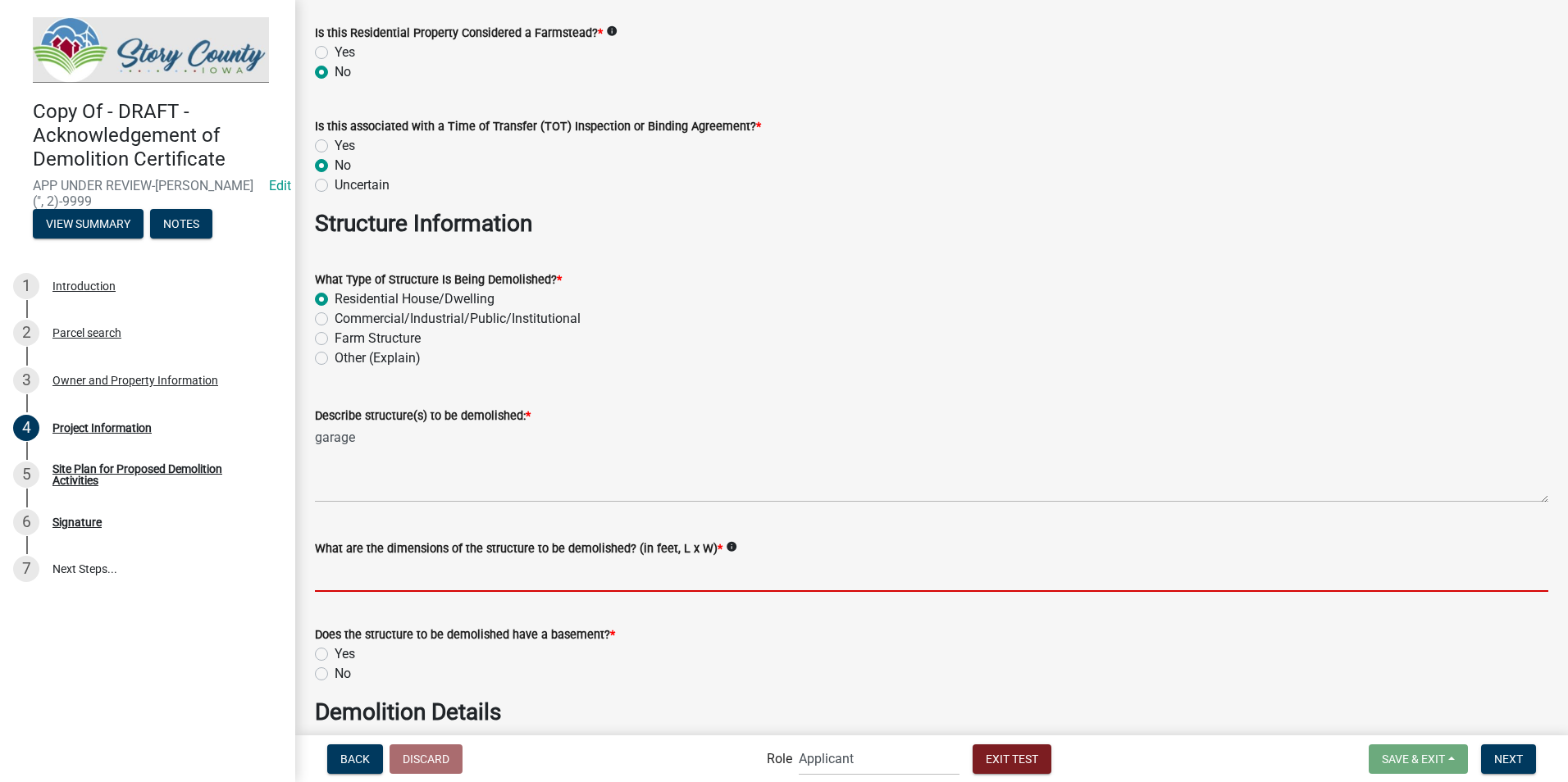
type input "20x10"
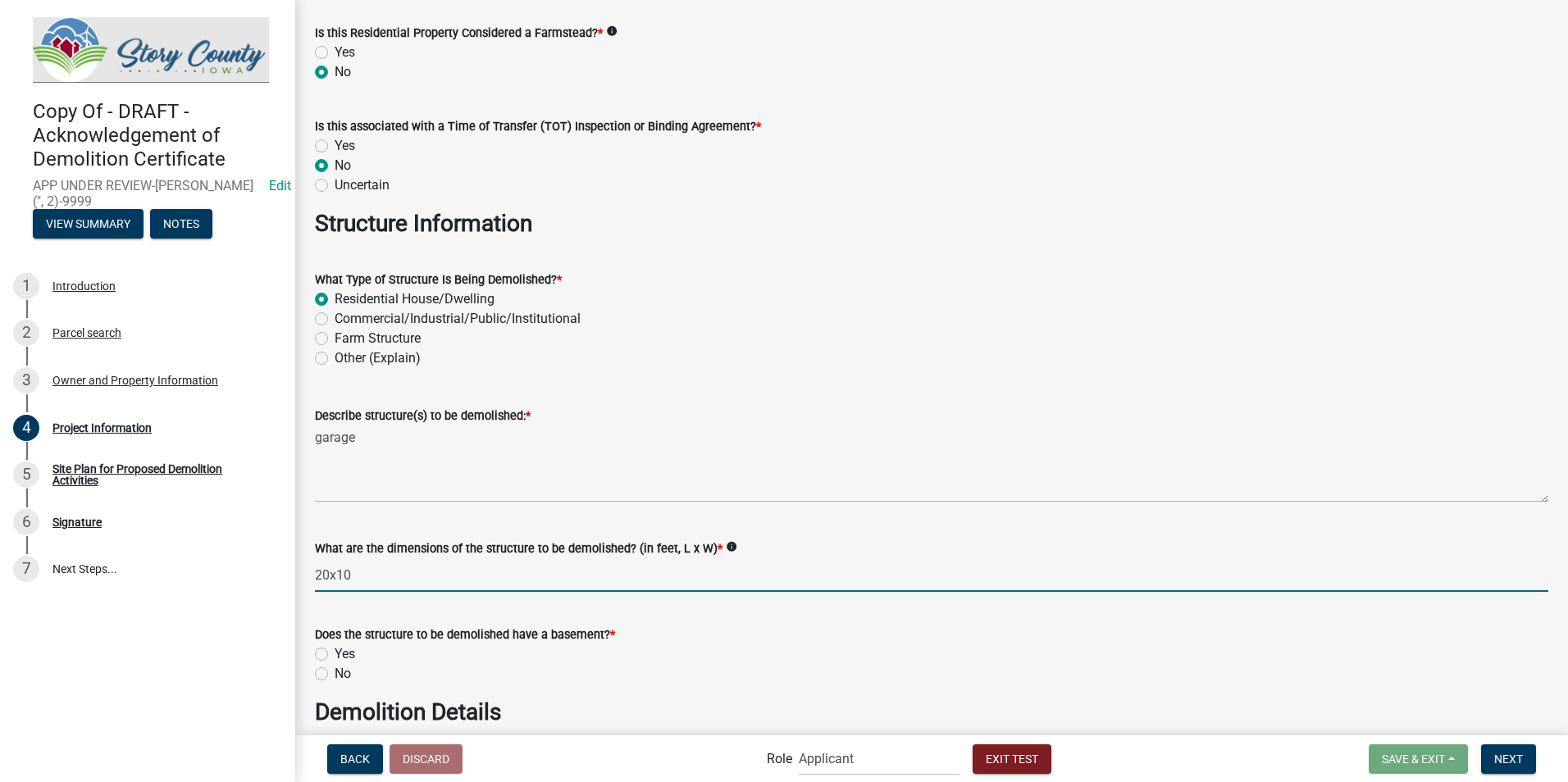
click at [329, 674] on div "No" at bounding box center [932, 674] width 1234 height 20
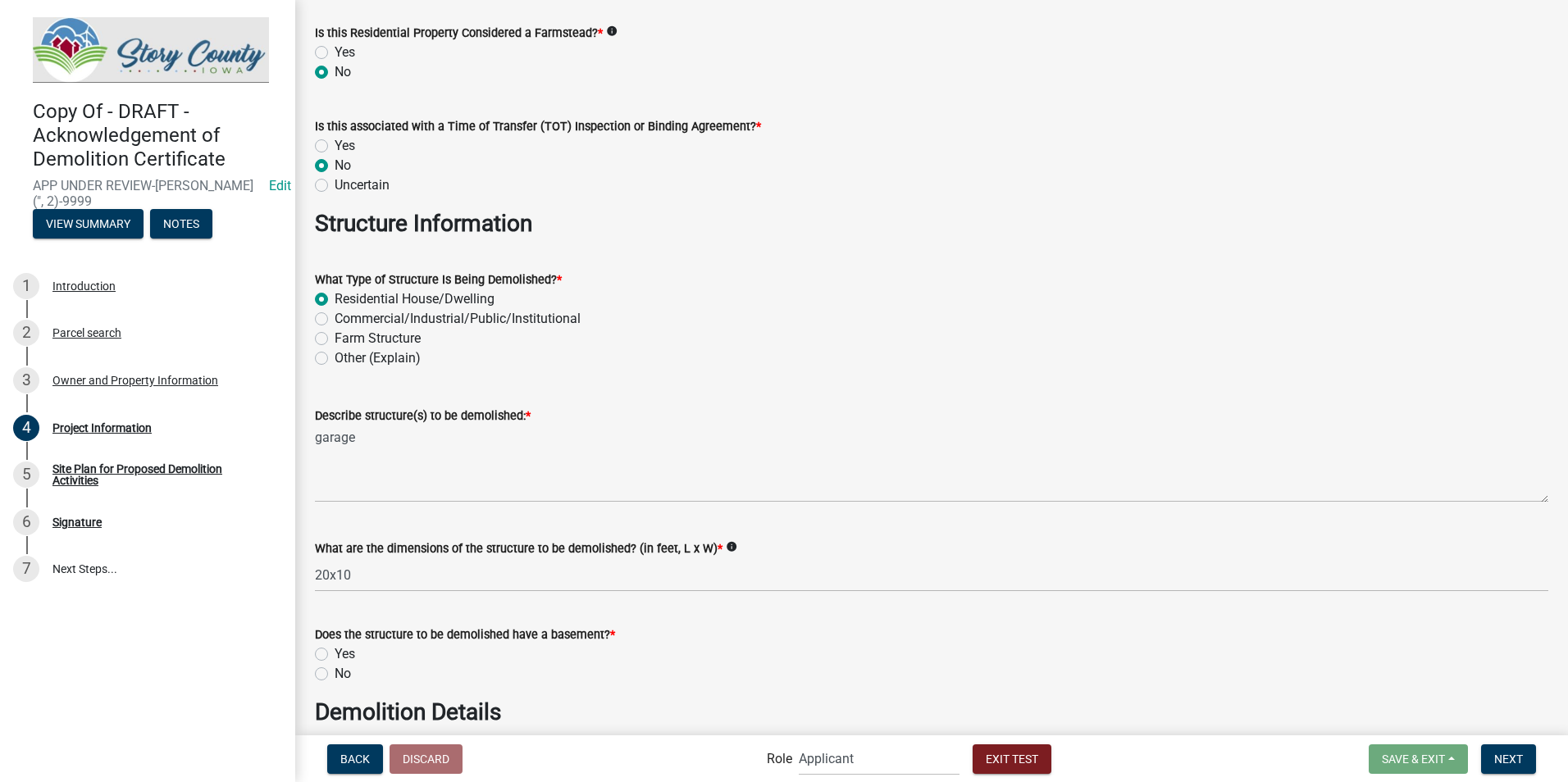
click at [334, 680] on label "No" at bounding box center [342, 674] width 16 height 20
click at [334, 674] on input "No" at bounding box center [340, 669] width 11 height 11
radio input "true"
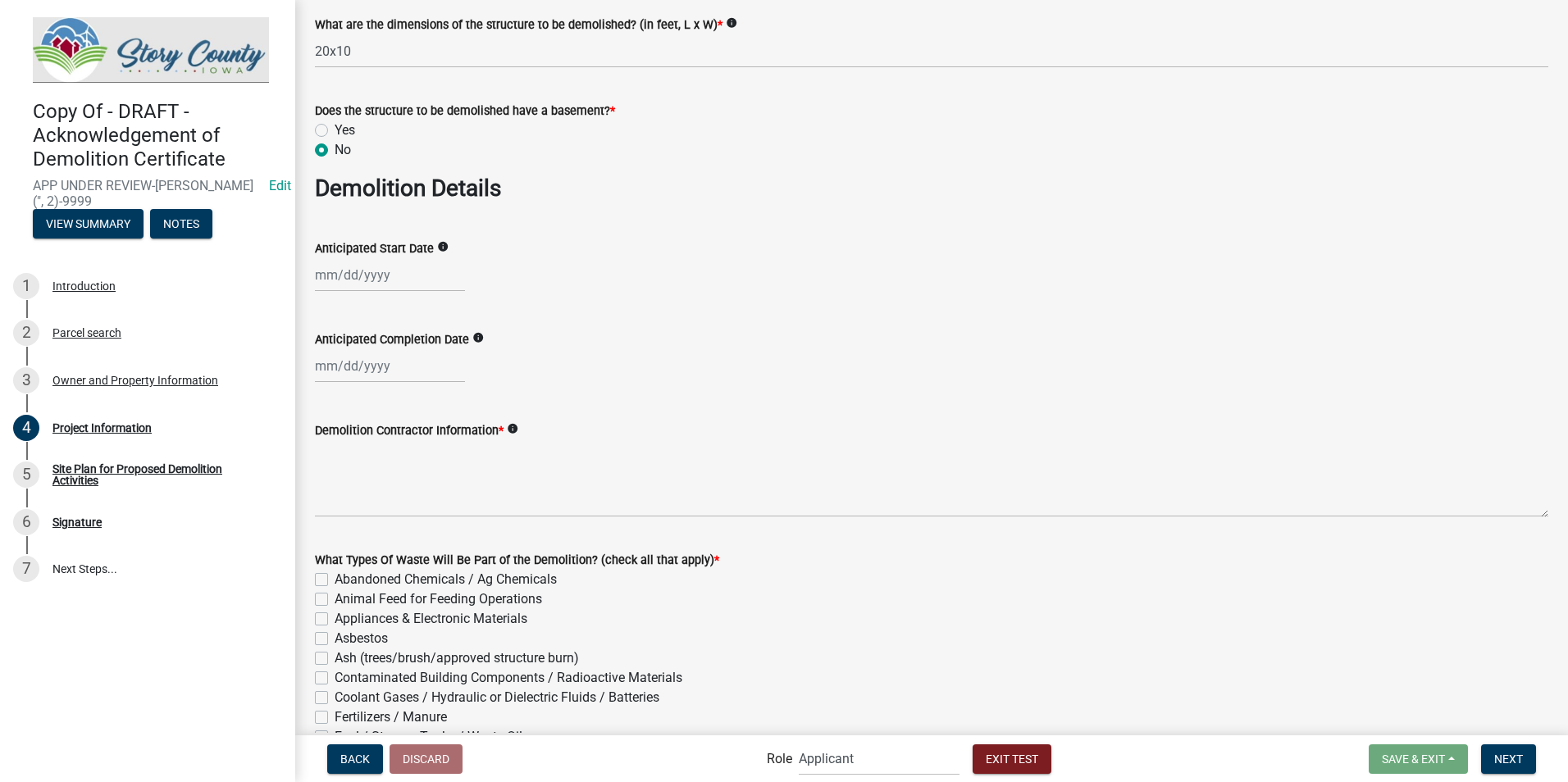
scroll to position [902, 0]
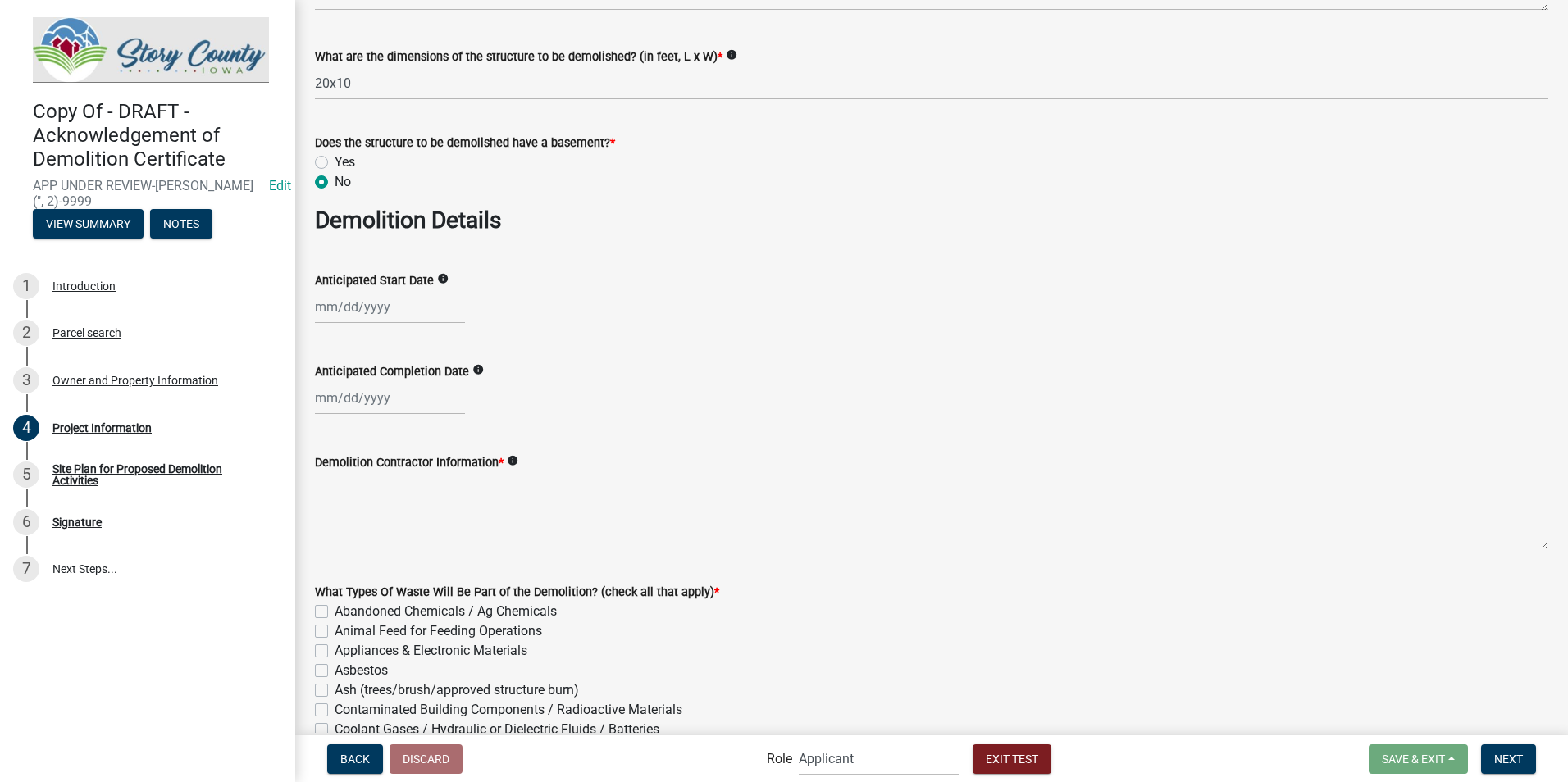
select select "8"
select select "2025"
click at [356, 312] on div "Jan Feb Mar Apr May Jun Jul Aug Sep Oct Nov Dec 1525 1526 1527 1528 1529 1530 1…" at bounding box center [389, 307] width 150 height 34
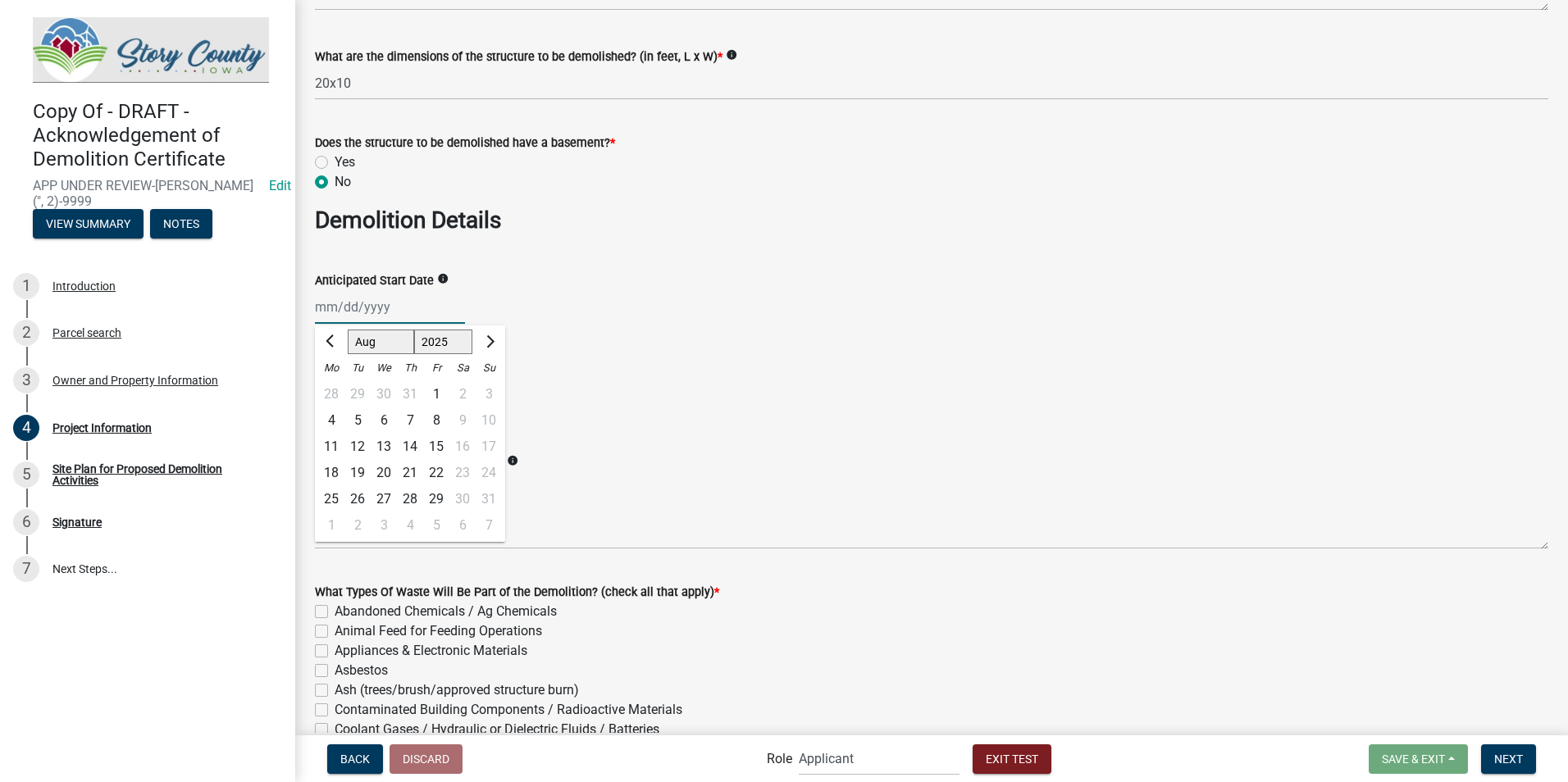
click at [363, 346] on select "Jan Feb Mar Apr May Jun Jul Aug Sep Oct Nov Dec" at bounding box center [380, 342] width 67 height 25
select select "9"
click at [348, 330] on select "Jan Feb Mar Apr May Jun Jul Aug Sep Oct Nov Dec" at bounding box center [380, 342] width 67 height 25
click at [352, 419] on div "9" at bounding box center [358, 421] width 27 height 27
type input "09/09/2025"
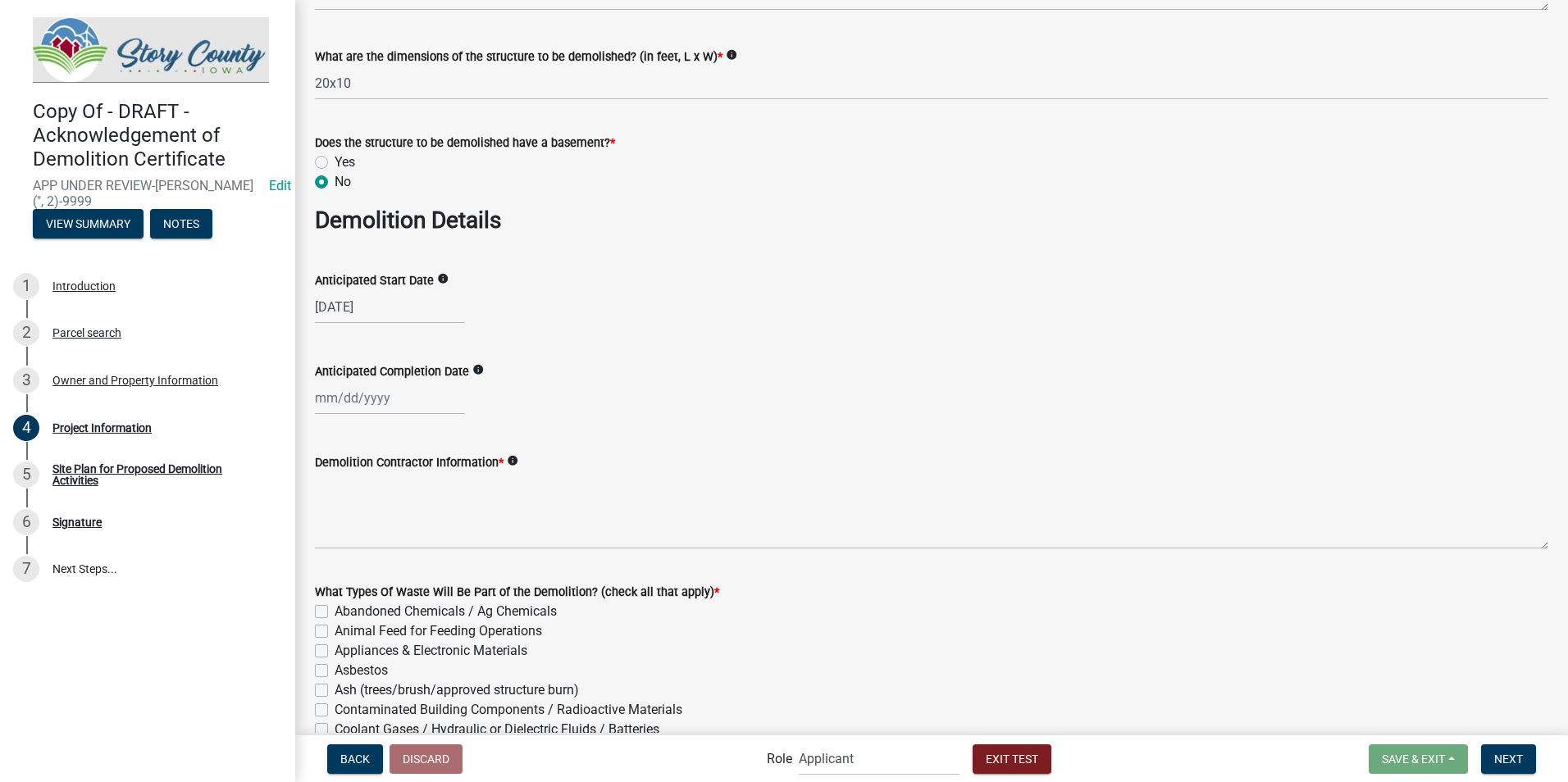
click at [361, 407] on div at bounding box center [389, 398] width 150 height 34
select select "8"
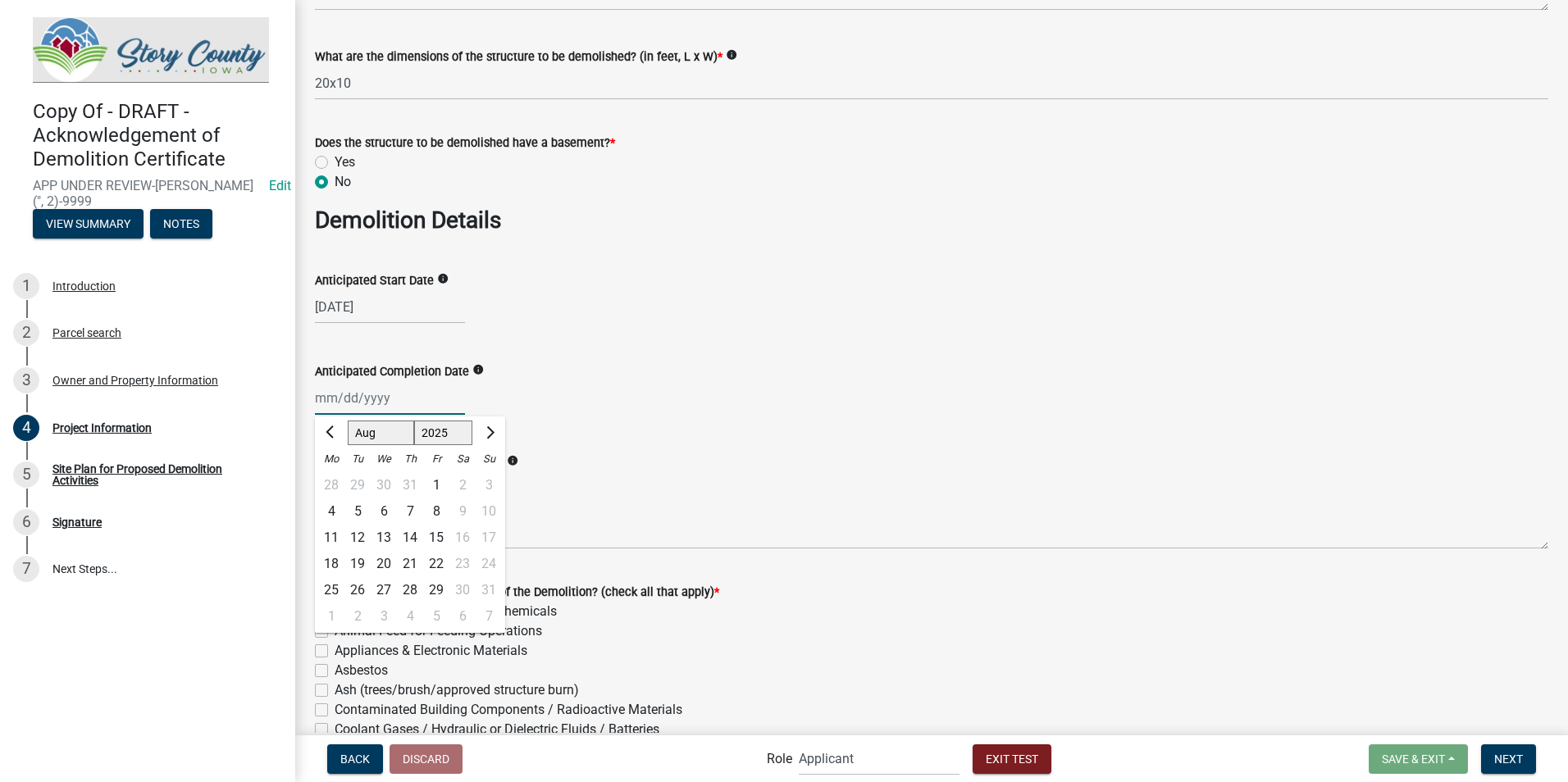
click at [386, 434] on select "Jan Feb Mar Apr May Jun Jul Aug Sep Oct Nov Dec" at bounding box center [380, 433] width 67 height 25
click at [462, 428] on select "1525 1526 1527 1528 1529 1530 1531 1532 1533 1534 1535 1536 1537 1538 1539 1540…" at bounding box center [444, 433] width 59 height 25
select select "2026"
click at [414, 420] on select "1525 1526 1527 1528 1529 1530 1531 1532 1533 1534 1535 1536 1537 1538 1539 1540…" at bounding box center [444, 433] width 59 height 25
click at [381, 512] on div "5" at bounding box center [384, 512] width 27 height 27
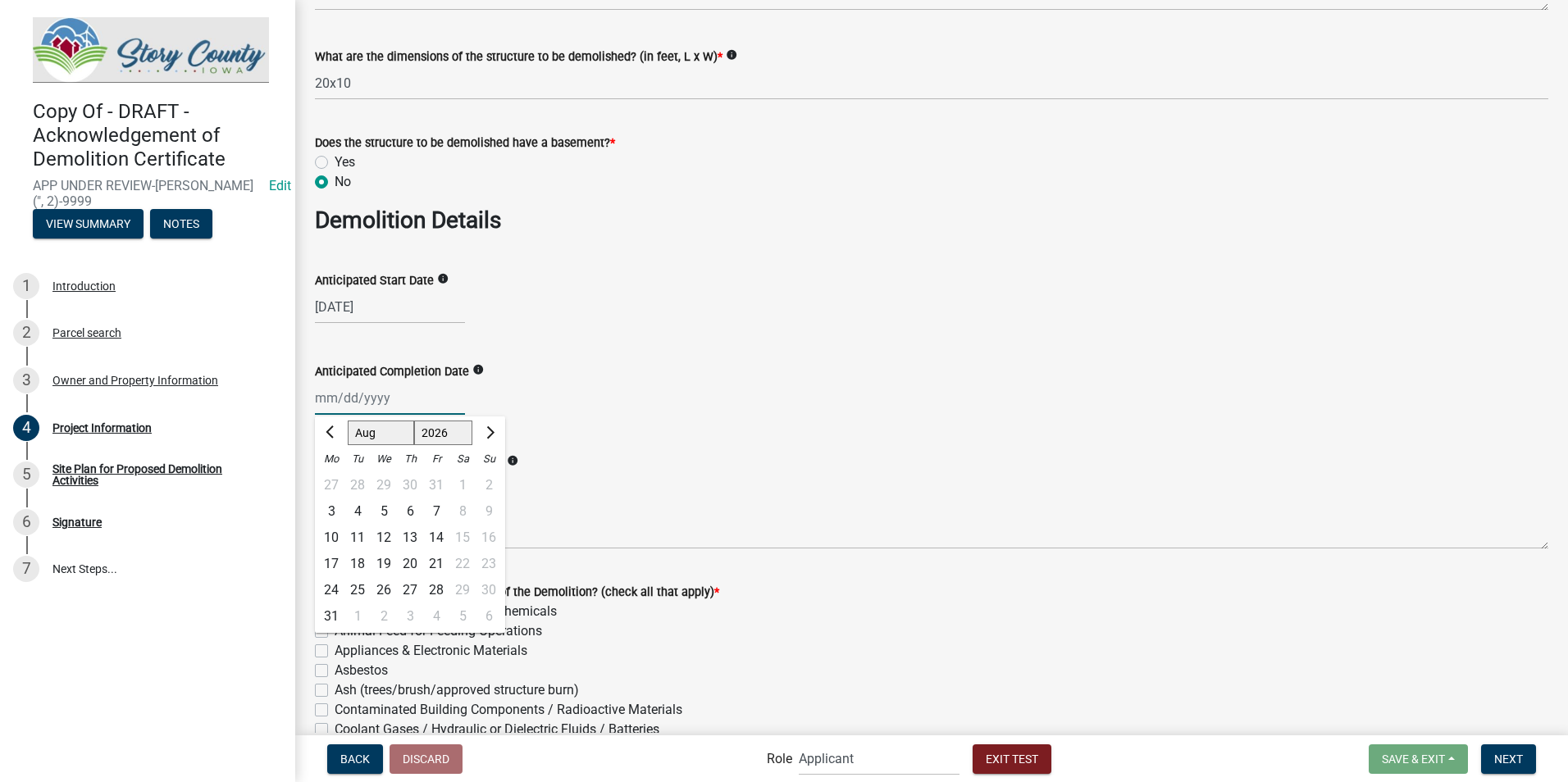
type input "08/05/2026"
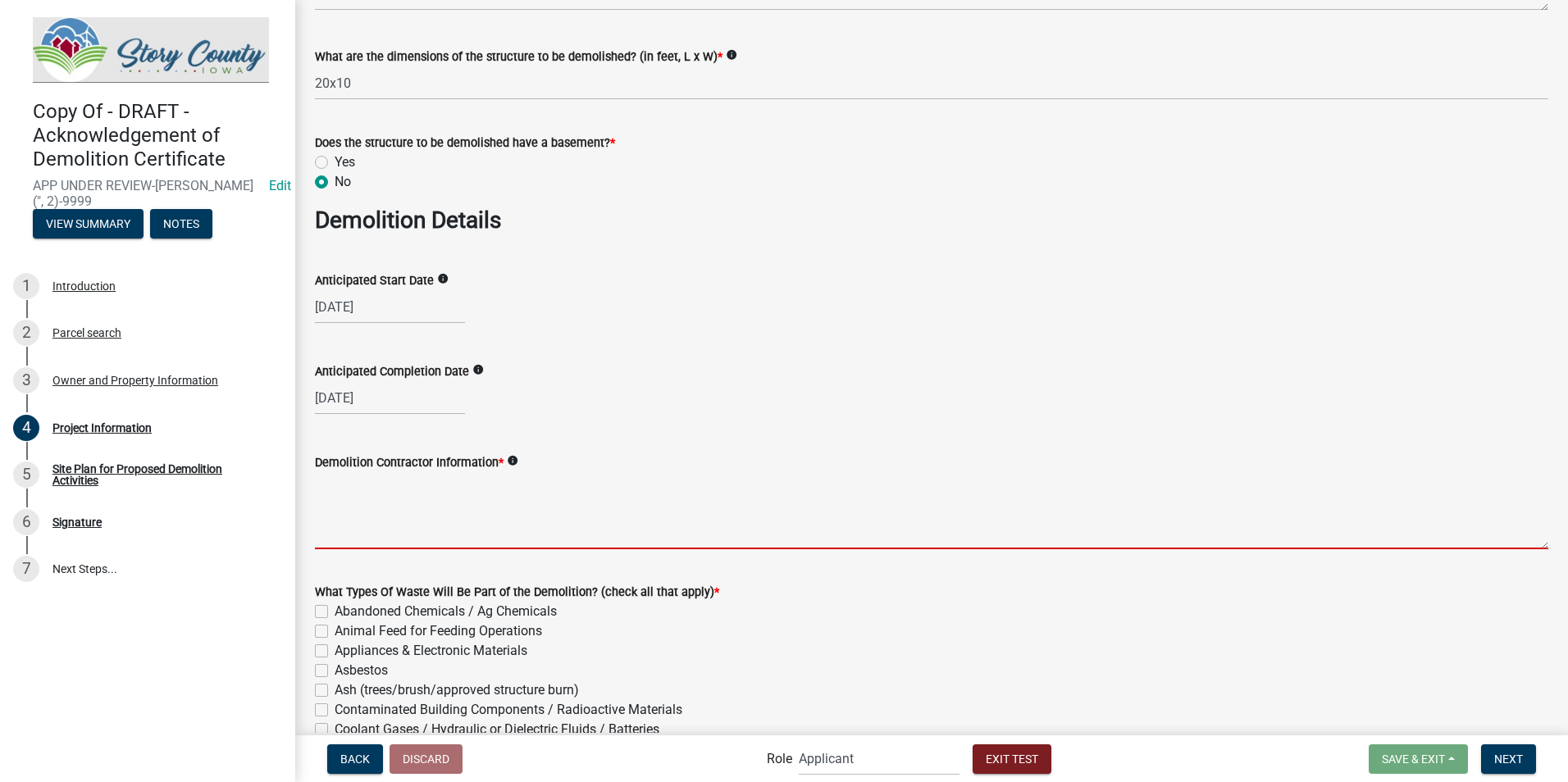
click at [412, 539] on textarea "Demolition Contractor Information *" at bounding box center [932, 510] width 1234 height 77
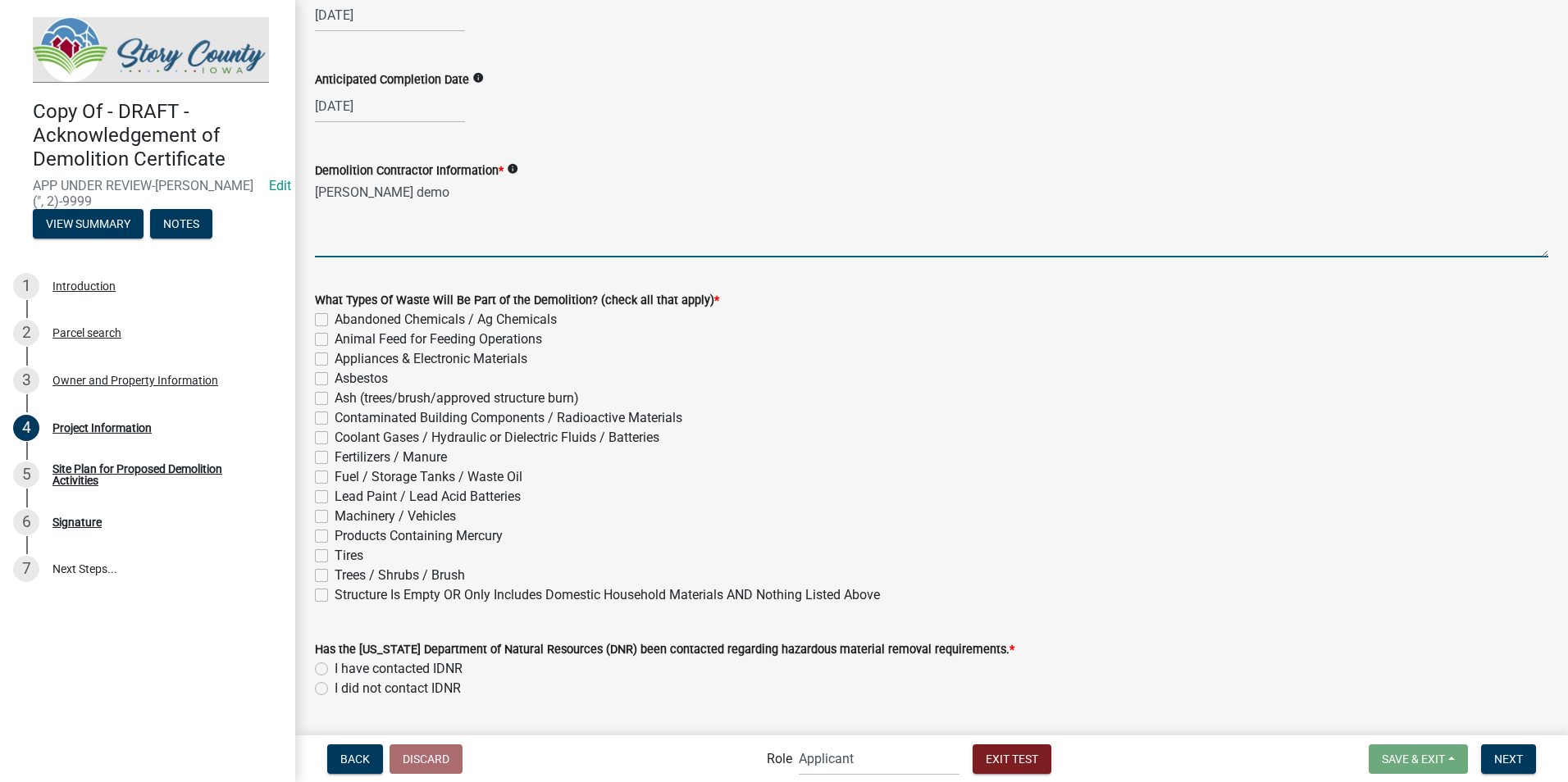
scroll to position [1230, 0]
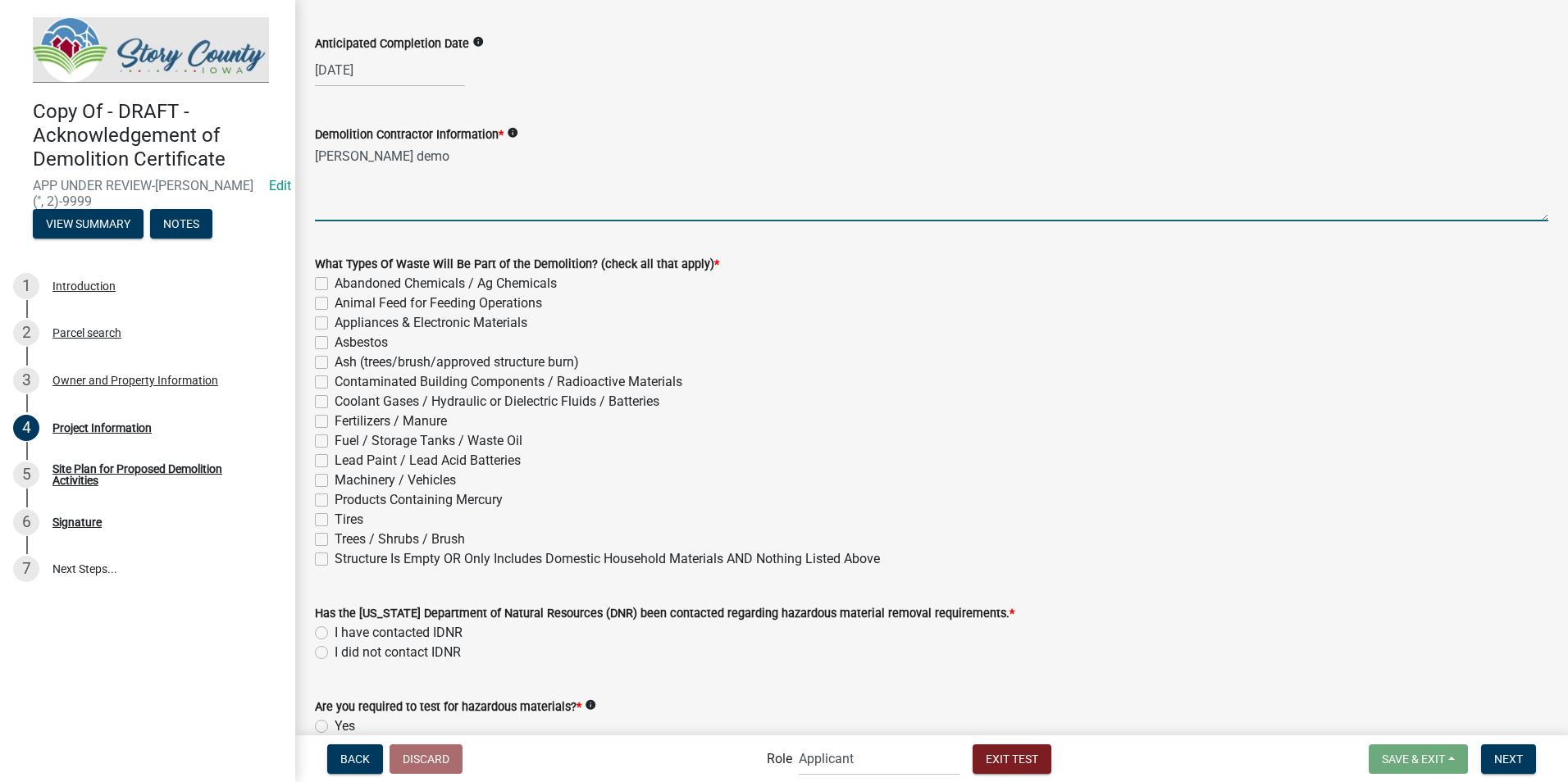
type textarea "johns demo"
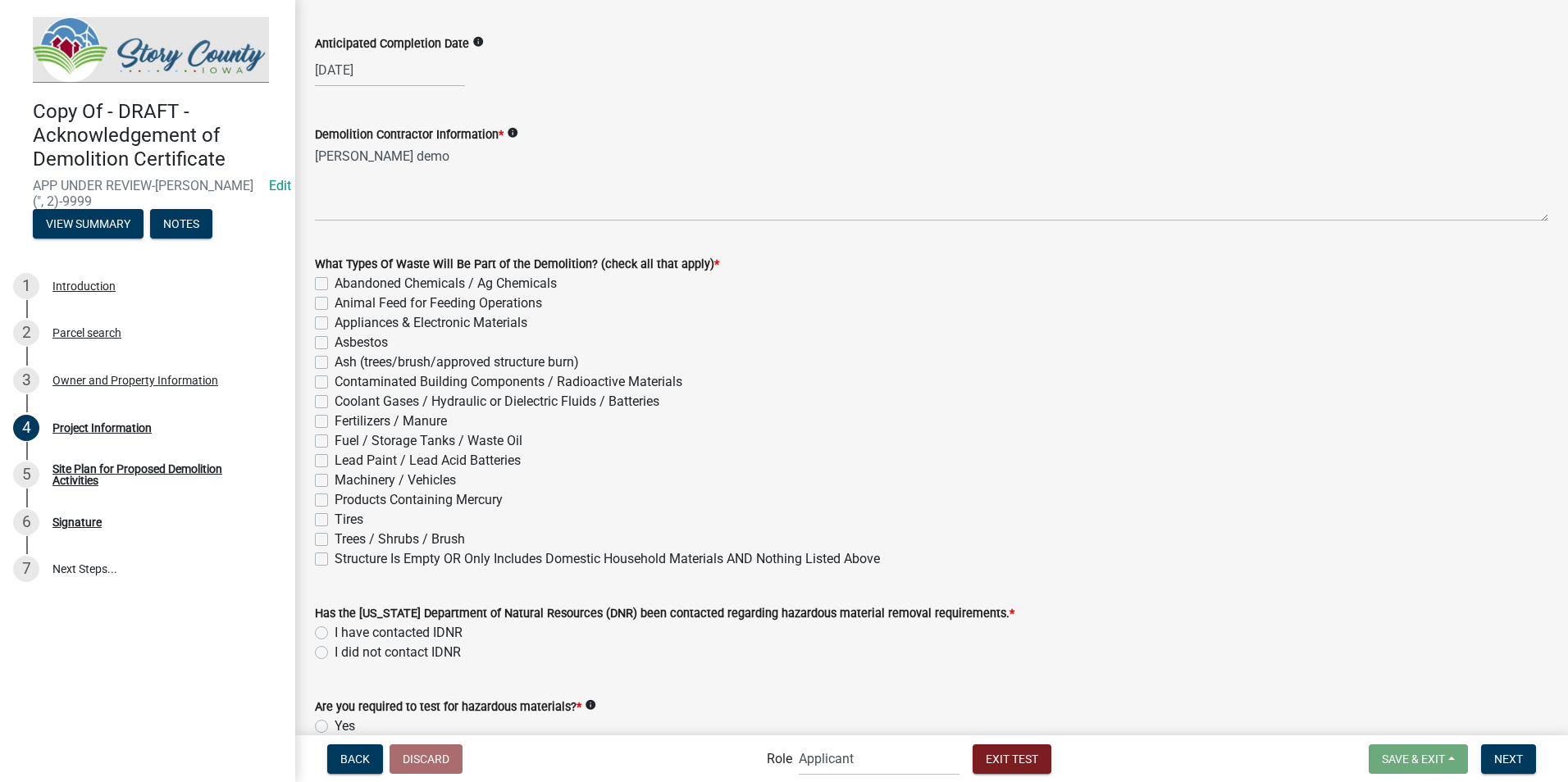
click at [334, 343] on label "Asbestos" at bounding box center [361, 343] width 53 height 20
click at [334, 343] on input "Asbestos" at bounding box center [340, 339] width 11 height 11
checkbox input "true"
checkbox input "false"
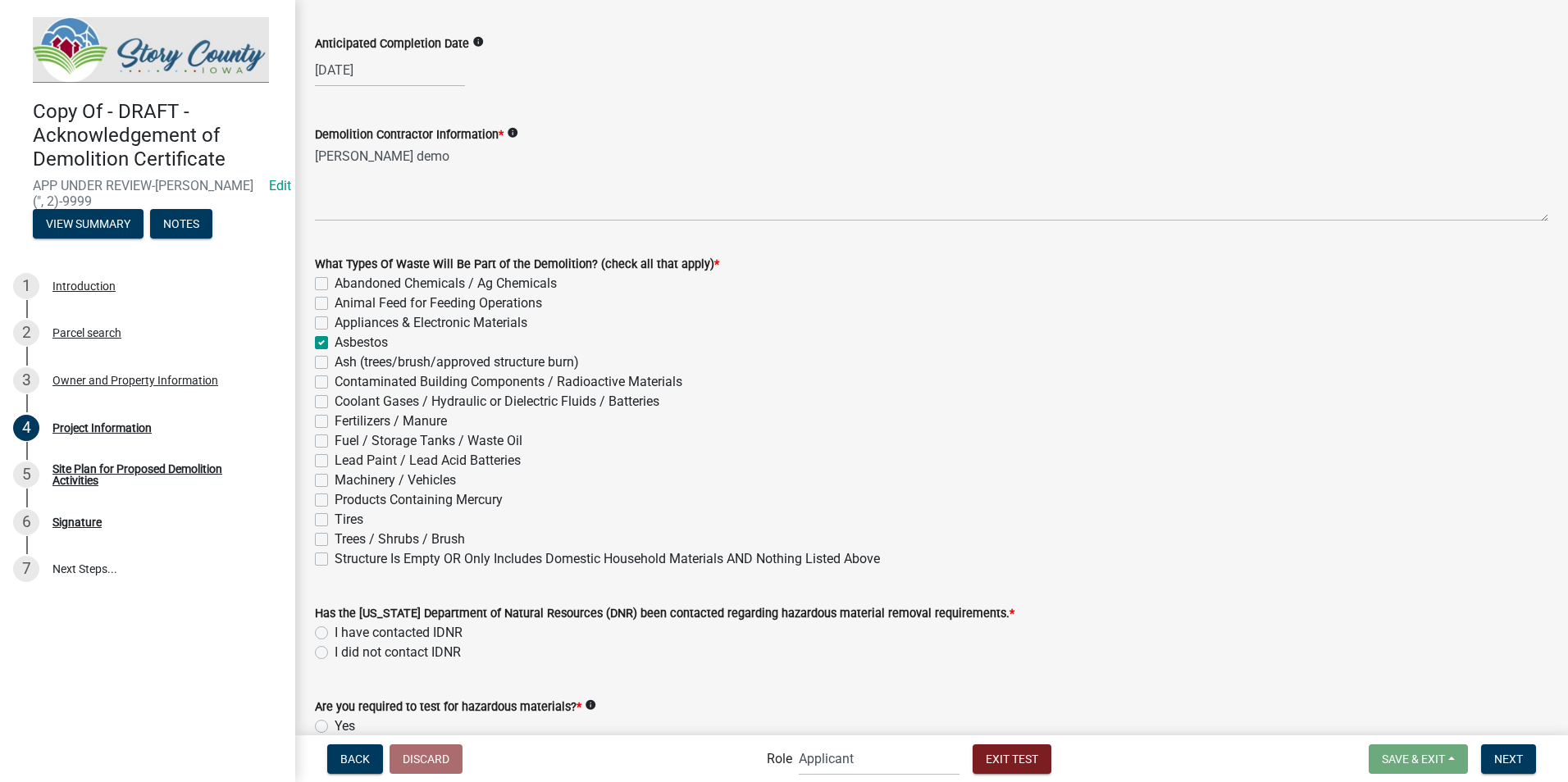
checkbox input "false"
checkbox input "true"
checkbox input "false"
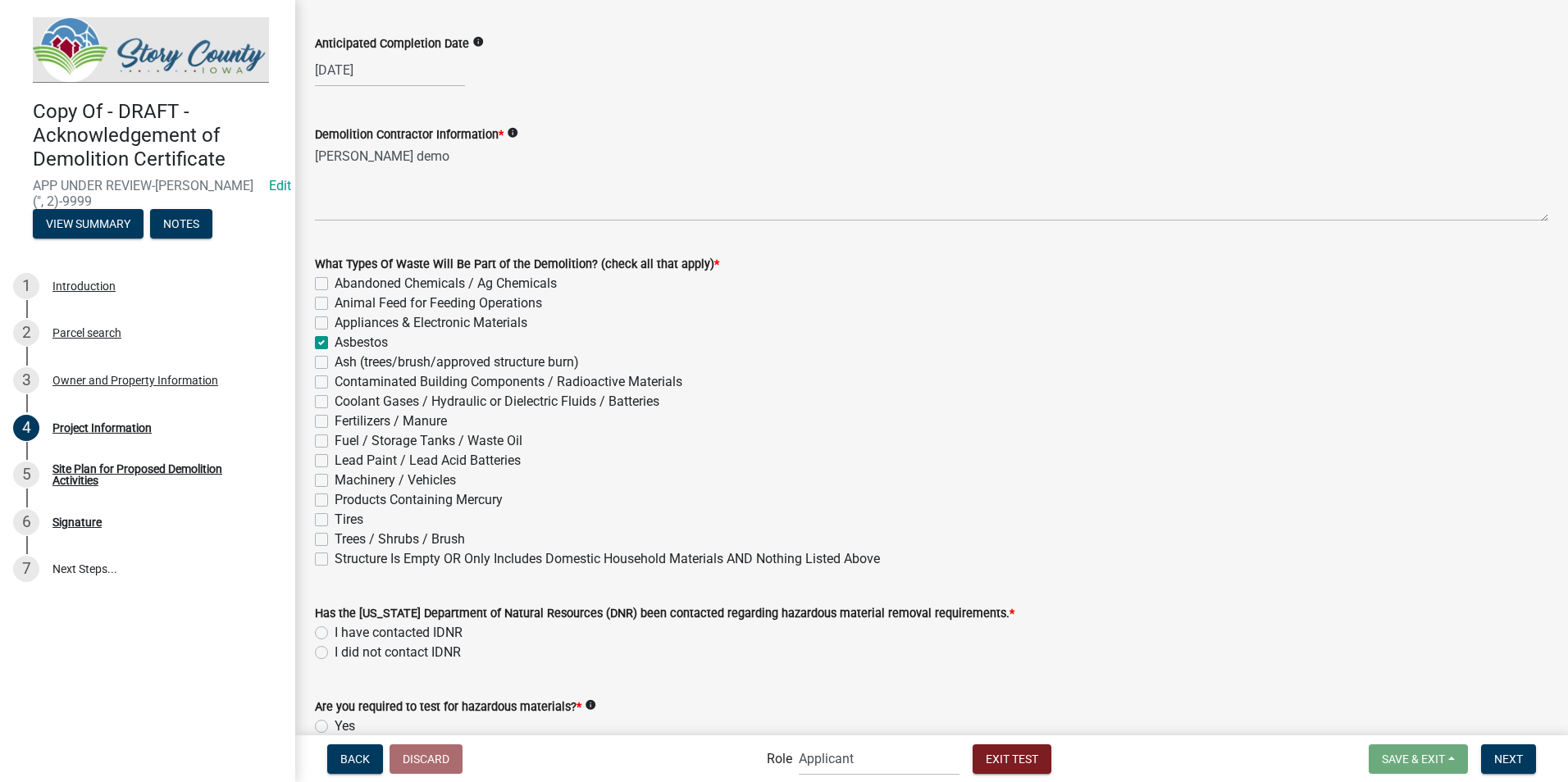
checkbox input "false"
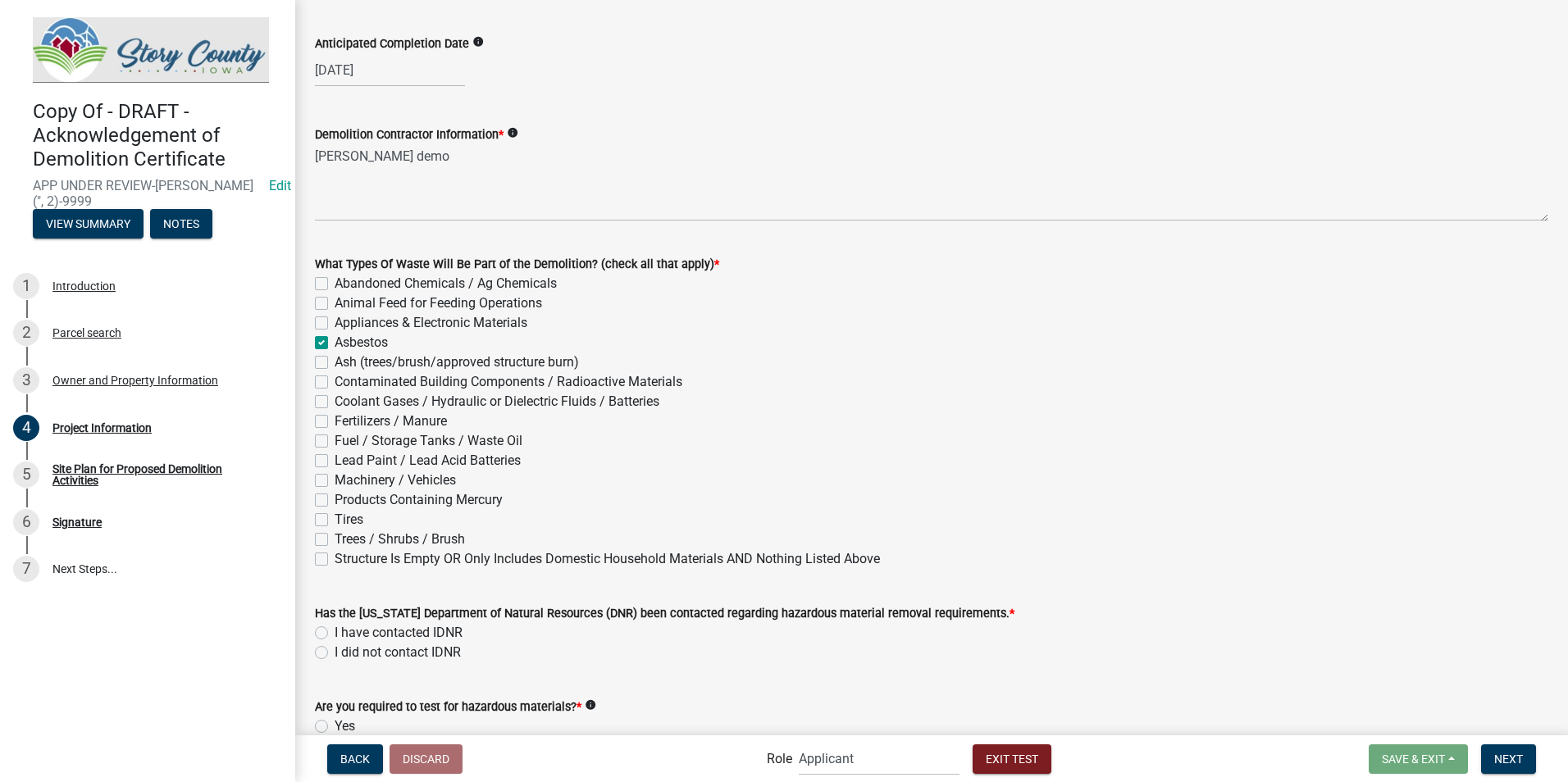
checkbox input "false"
click at [334, 441] on label "Fuel / Storage Tanks / Waste Oil" at bounding box center [428, 441] width 188 height 20
click at [334, 441] on input "Fuel / Storage Tanks / Waste Oil" at bounding box center [340, 436] width 11 height 11
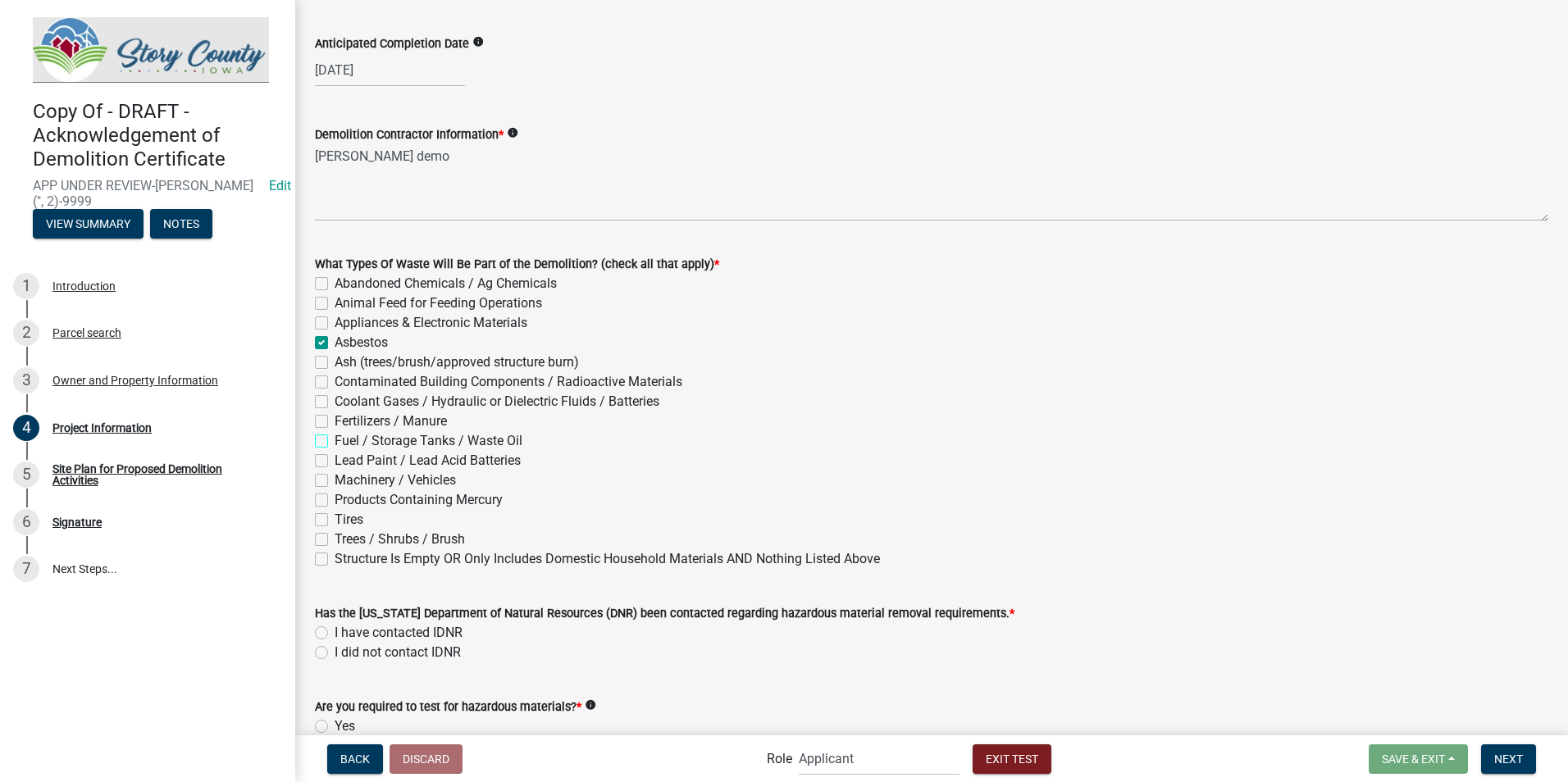
checkbox input "true"
checkbox input "false"
checkbox input "true"
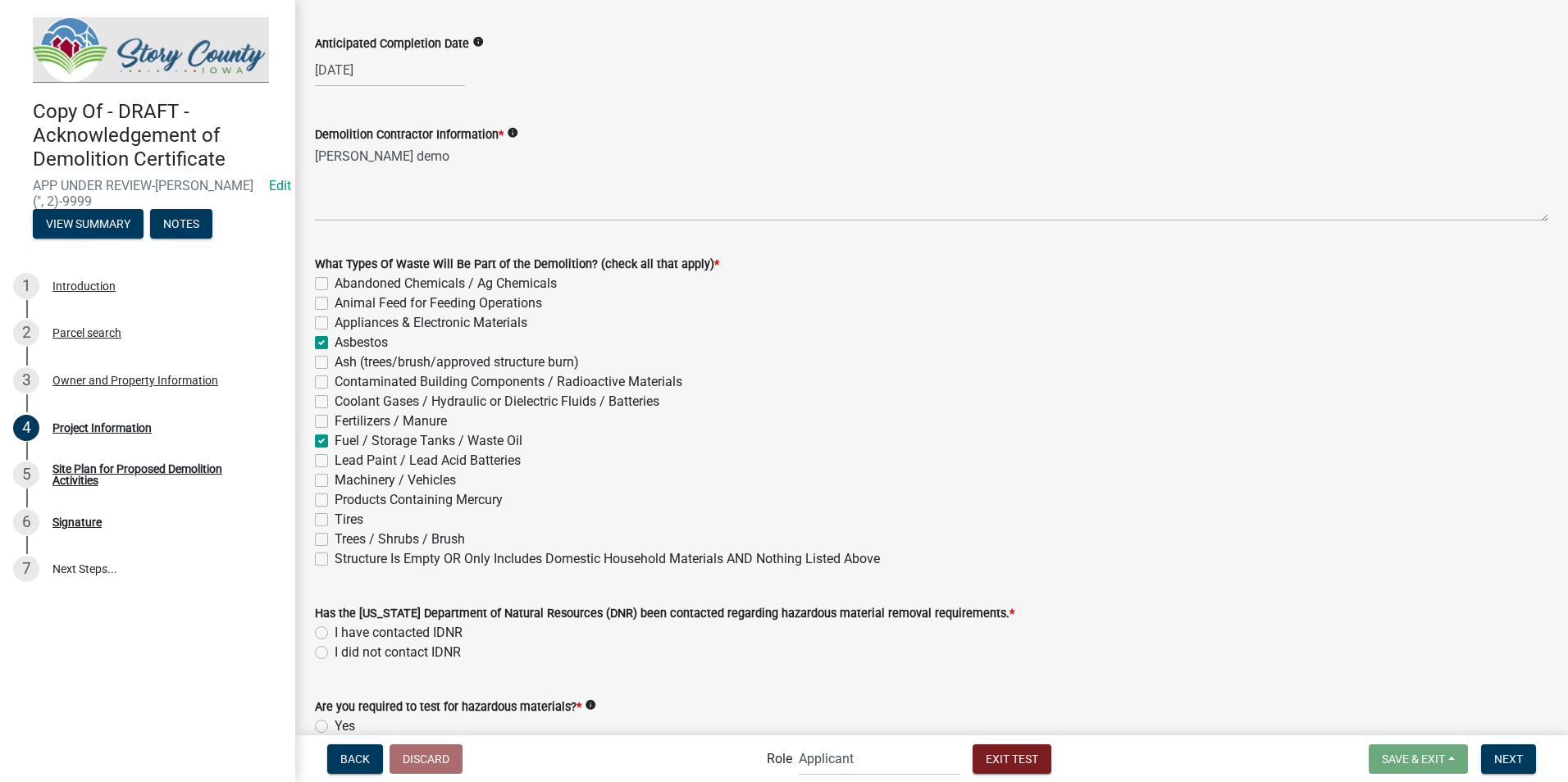
checkbox input "false"
checkbox input "true"
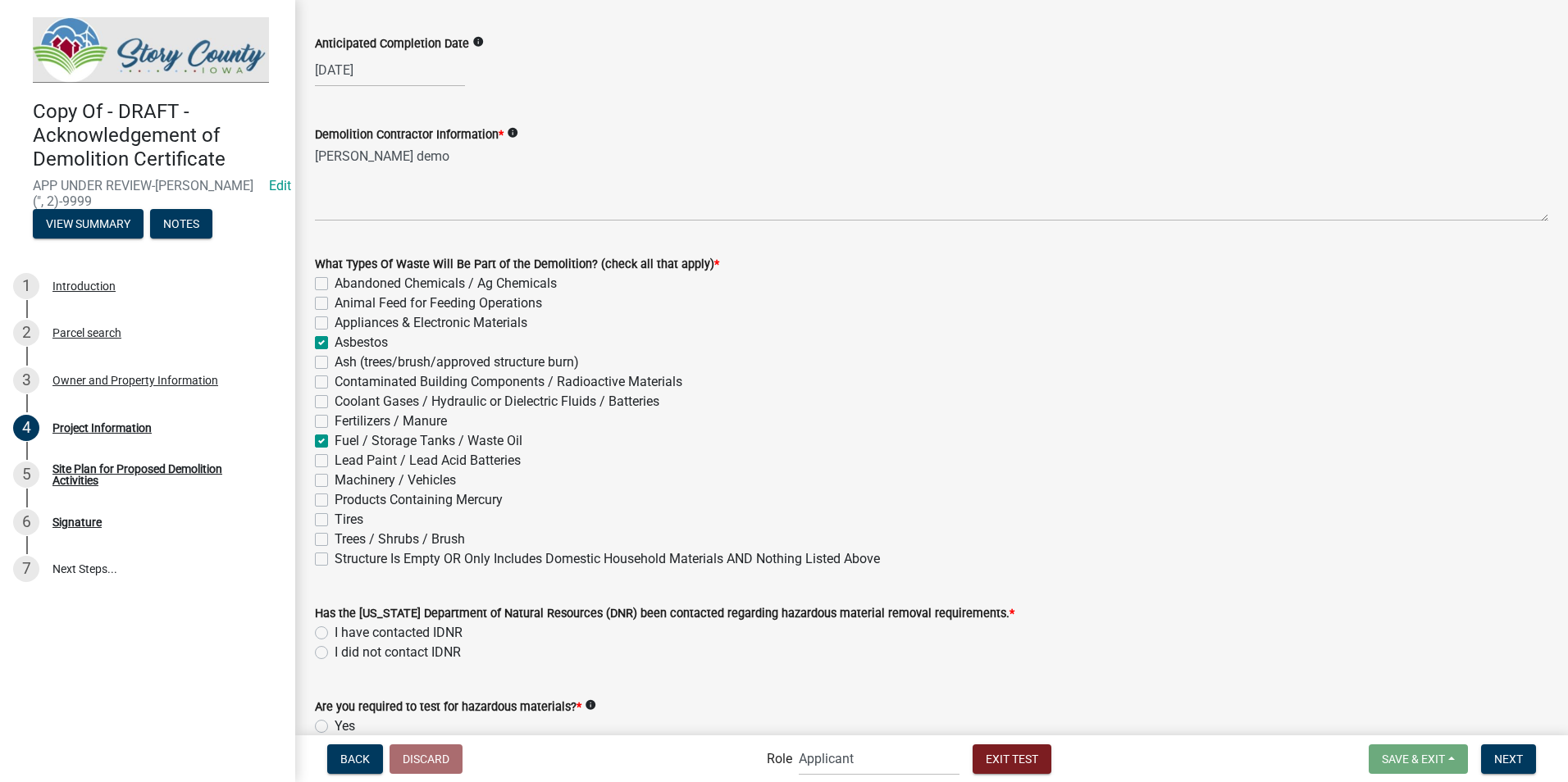
checkbox input "false"
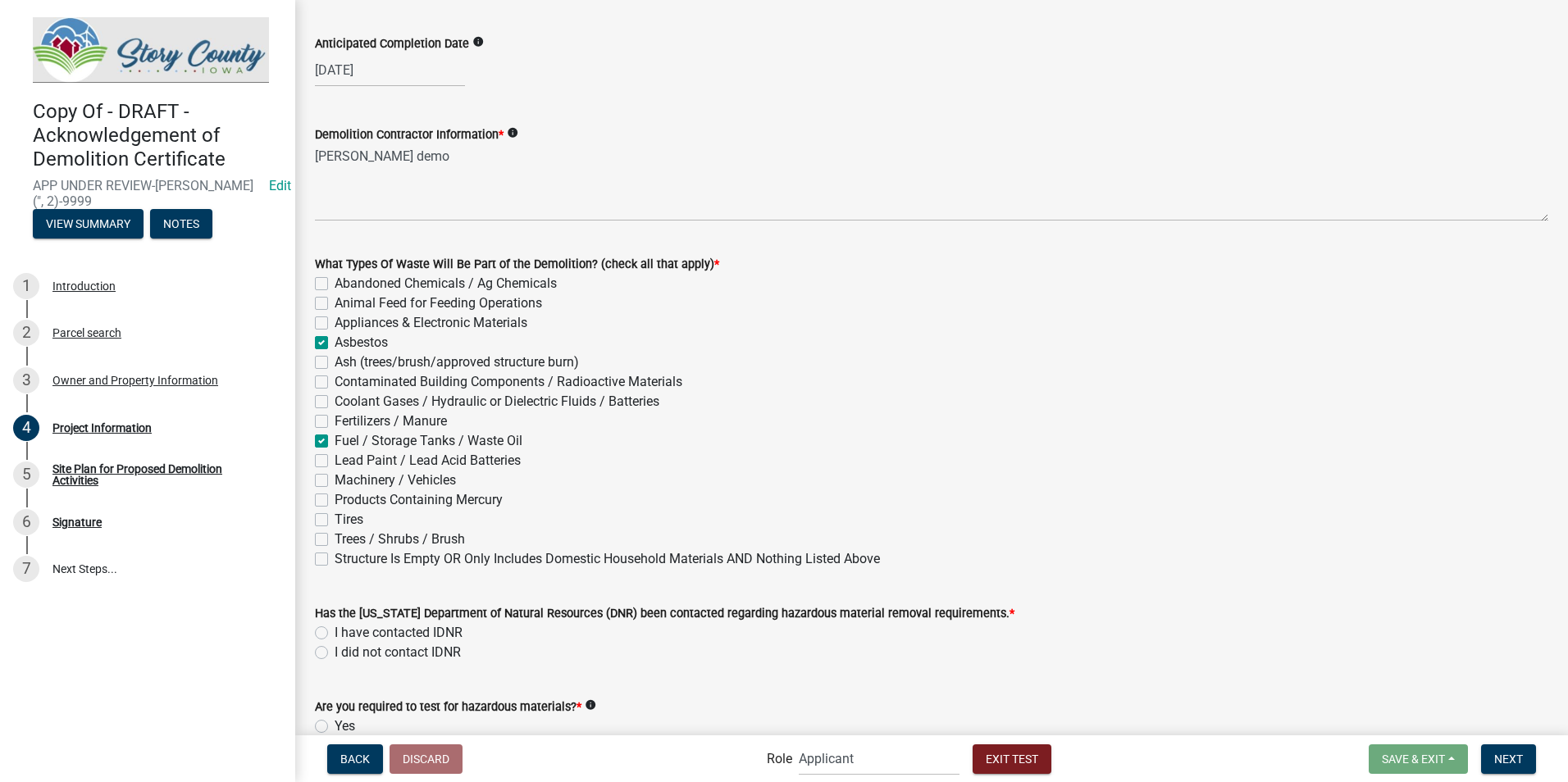
checkbox input "false"
click at [334, 459] on label "Lead Paint / Lead Acid Batteries" at bounding box center [427, 460] width 186 height 20
click at [334, 459] on input "Lead Paint / Lead Acid Batteries" at bounding box center [340, 456] width 11 height 11
checkbox input "true"
checkbox input "false"
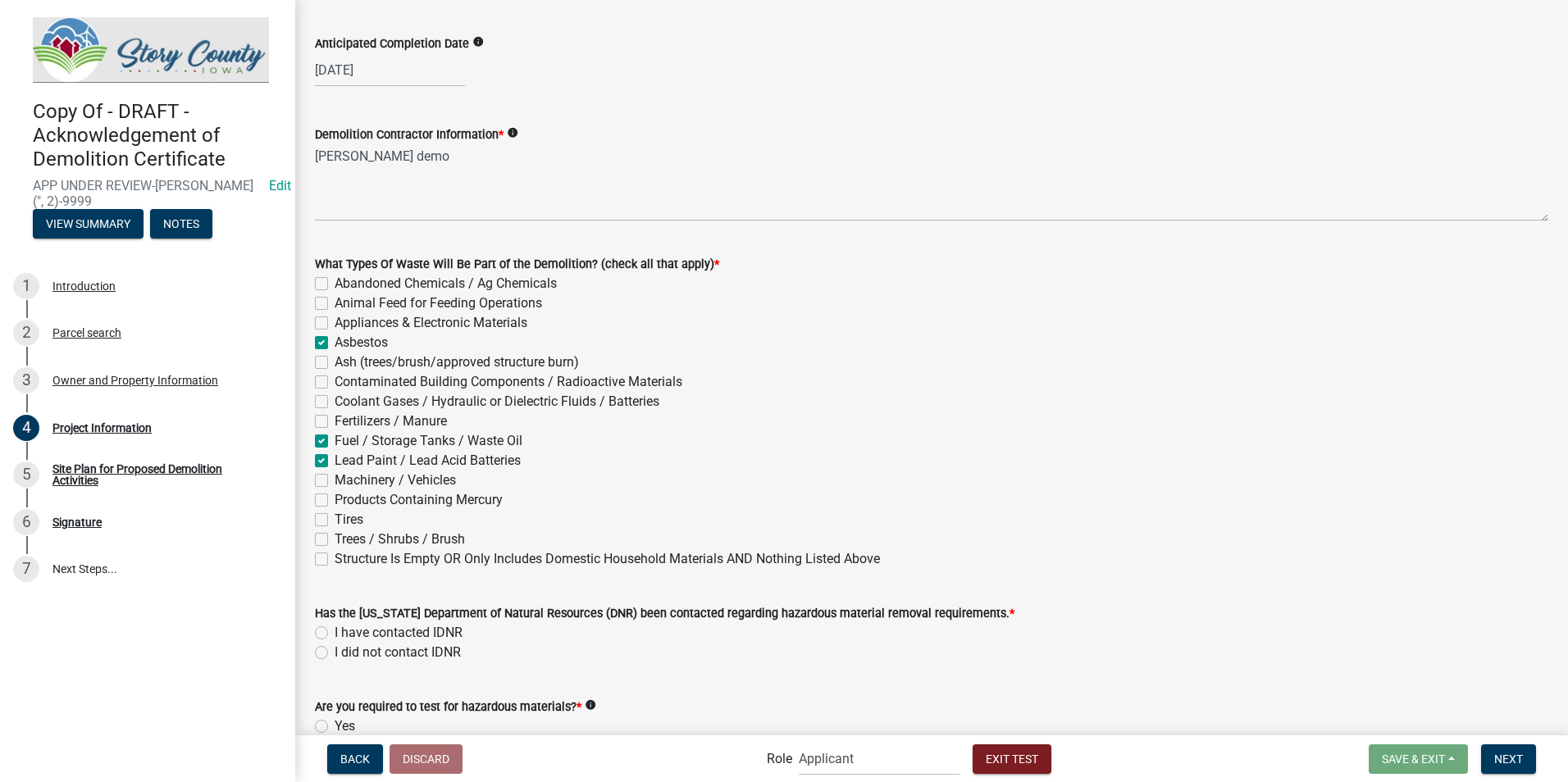
checkbox input "false"
checkbox input "true"
checkbox input "false"
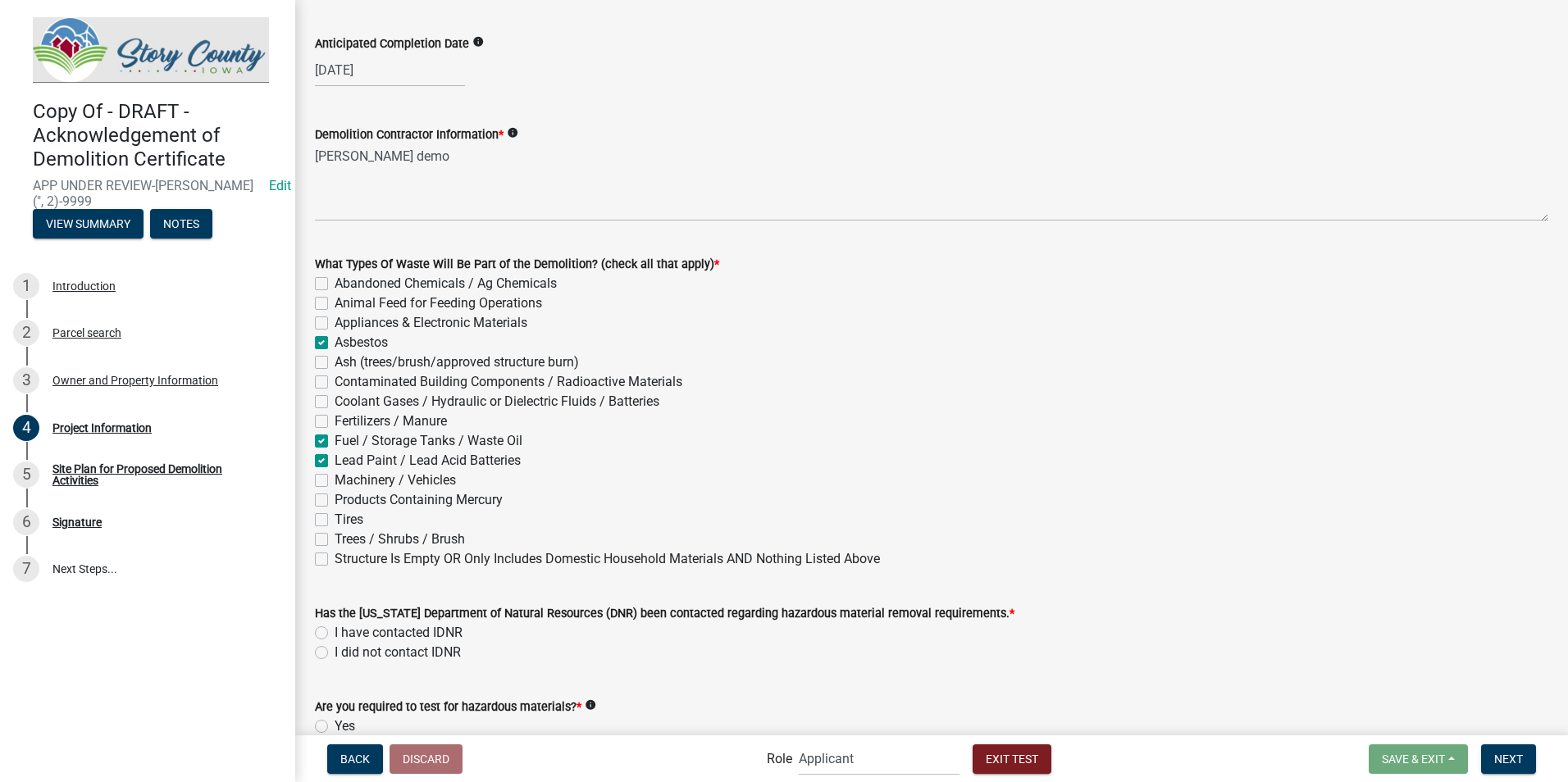
checkbox input "false"
checkbox input "true"
checkbox input "false"
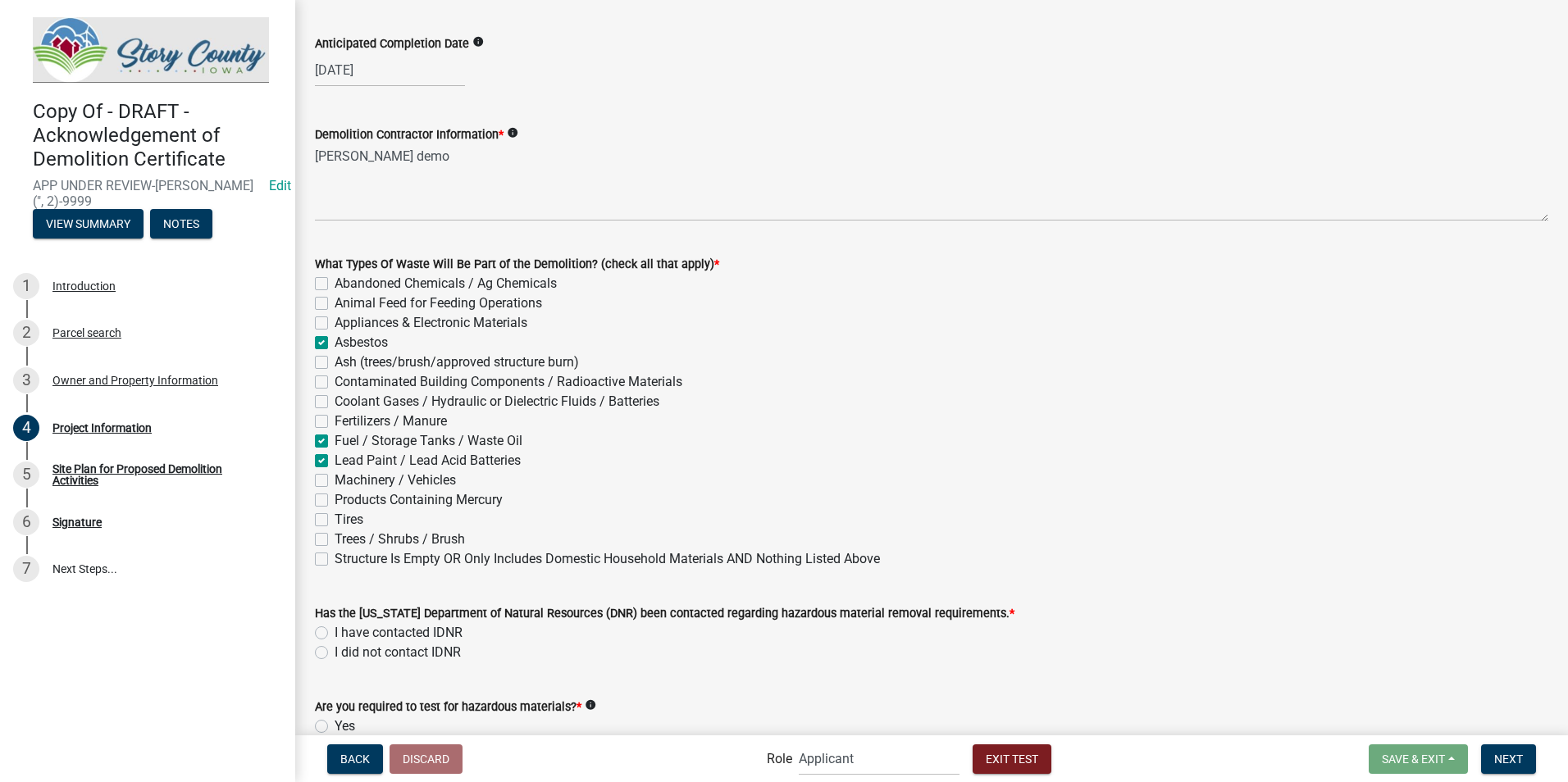
checkbox input "false"
click at [334, 503] on label "Products Containing Mercury" at bounding box center [418, 500] width 168 height 20
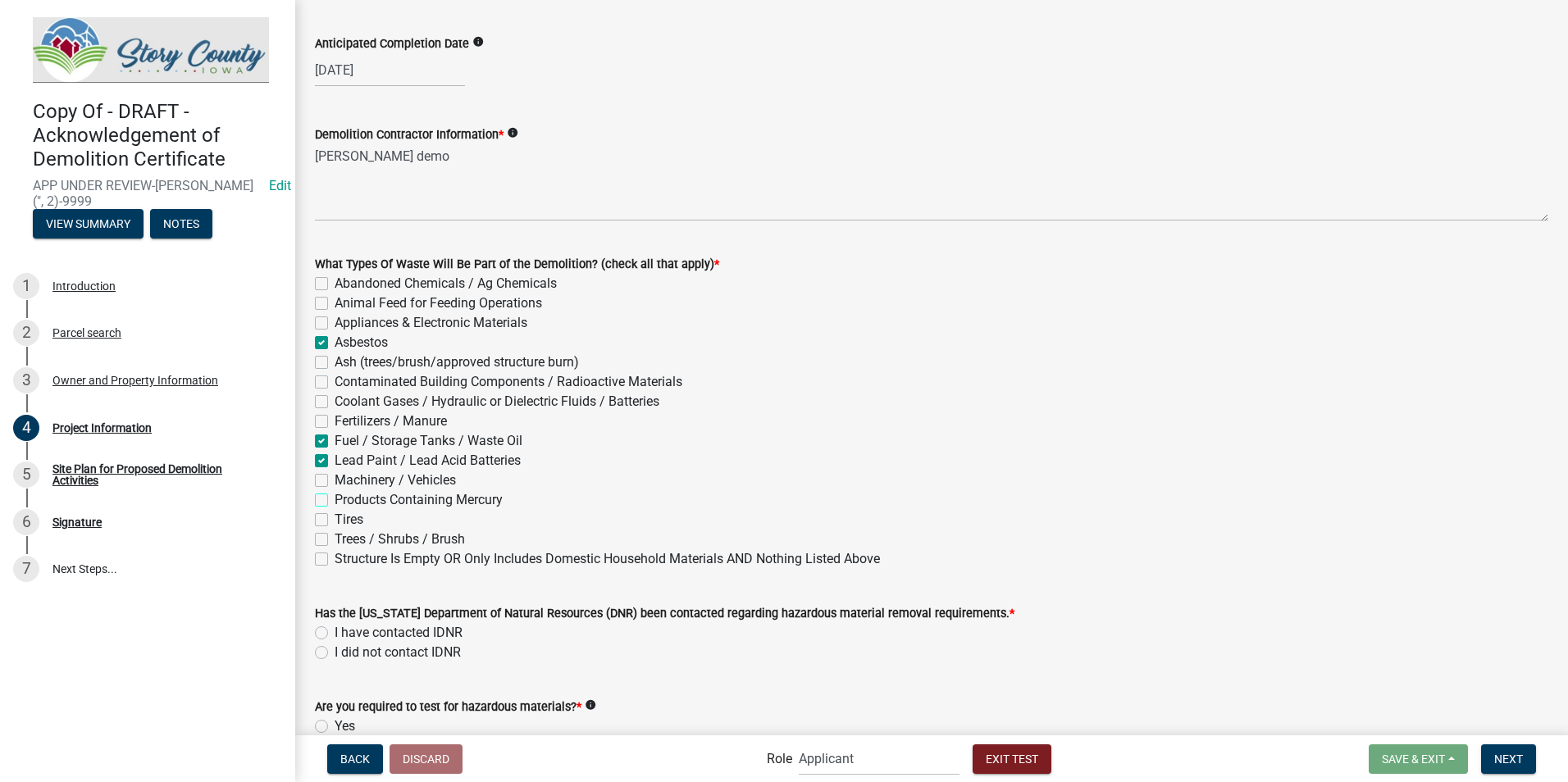
click at [334, 501] on input "Products Containing Mercury" at bounding box center [340, 496] width 11 height 11
checkbox input "true"
checkbox input "false"
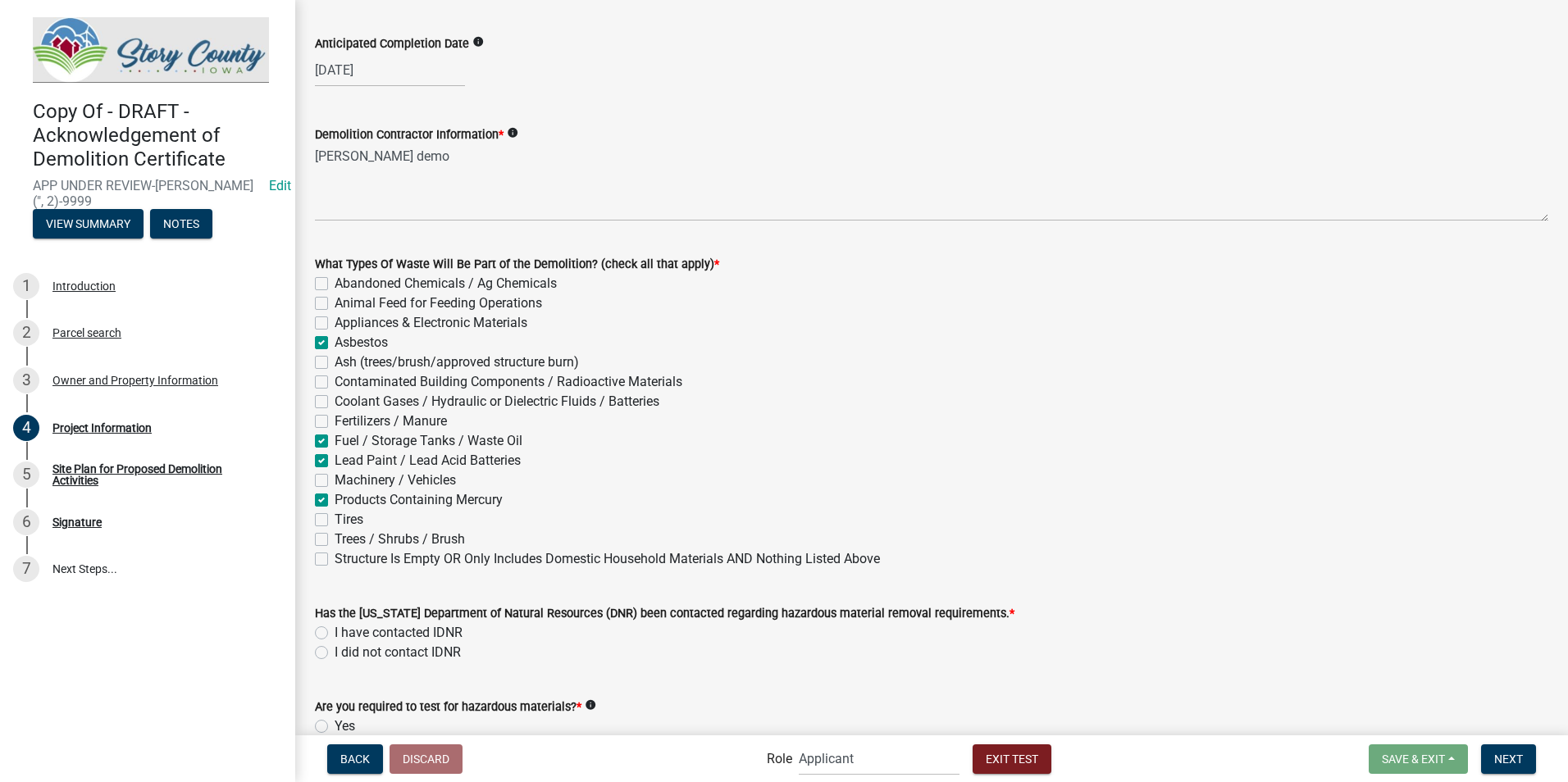
checkbox input "true"
checkbox input "false"
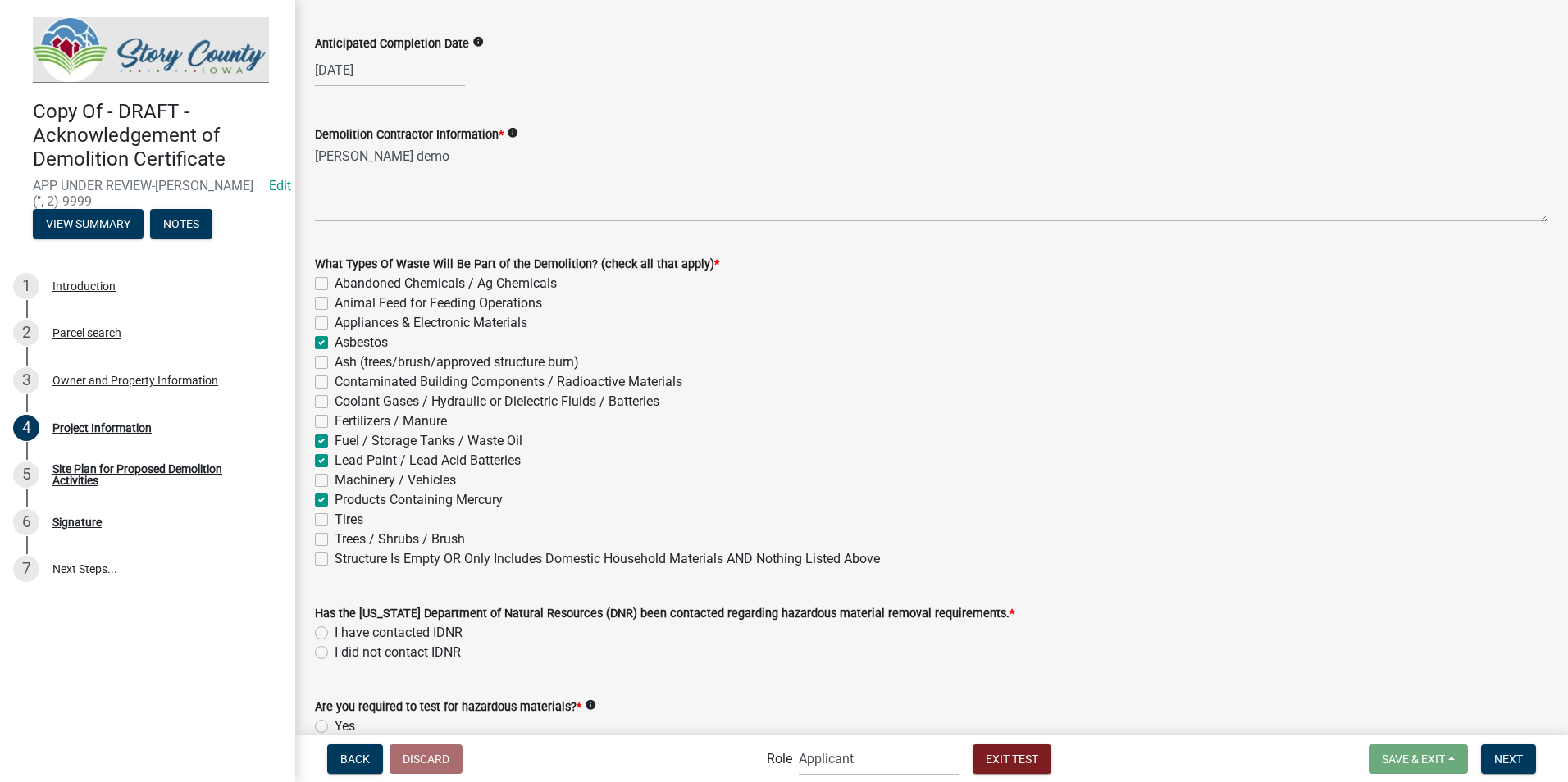
checkbox input "true"
checkbox input "false"
checkbox input "true"
checkbox input "false"
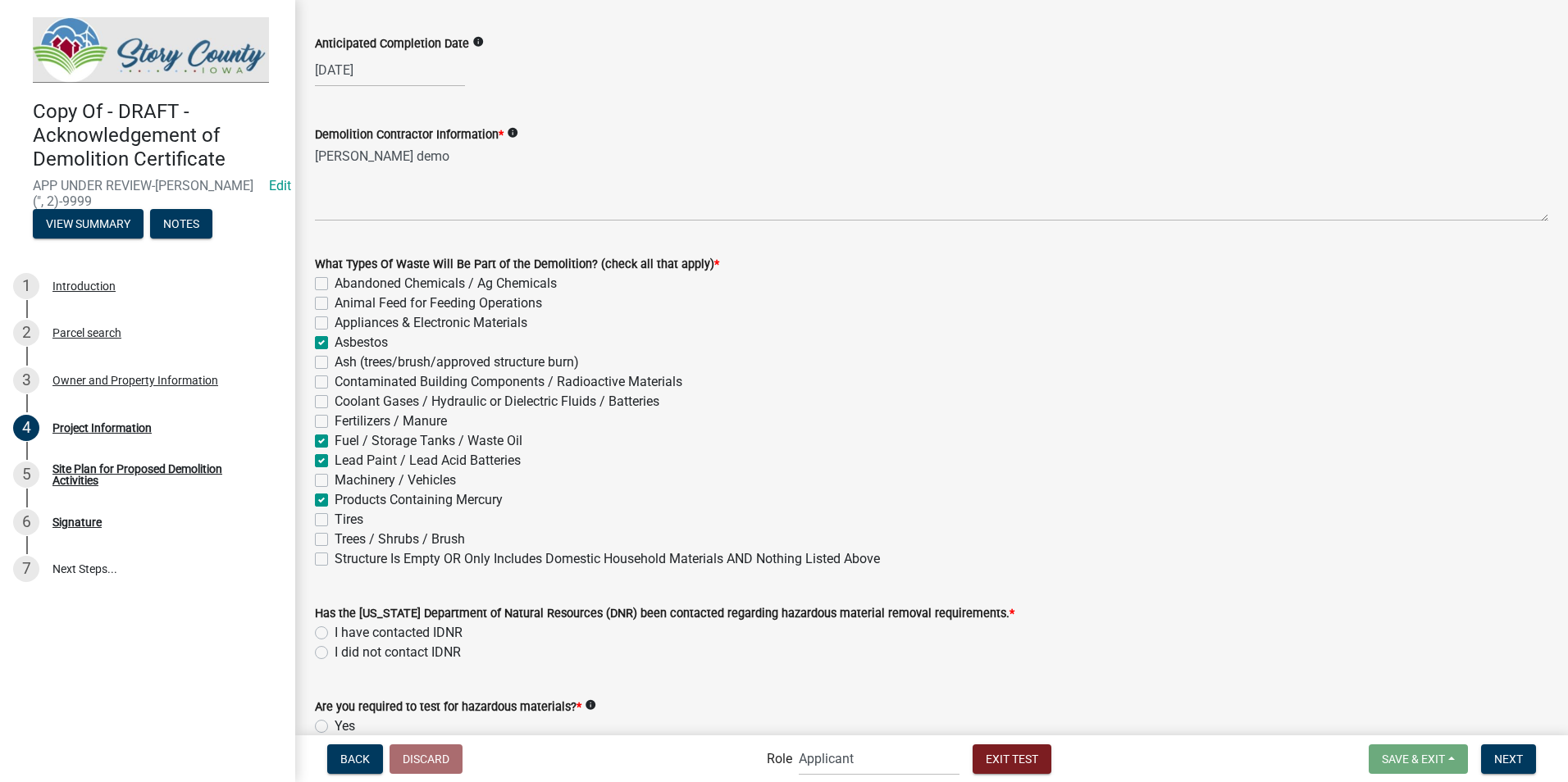
checkbox input "false"
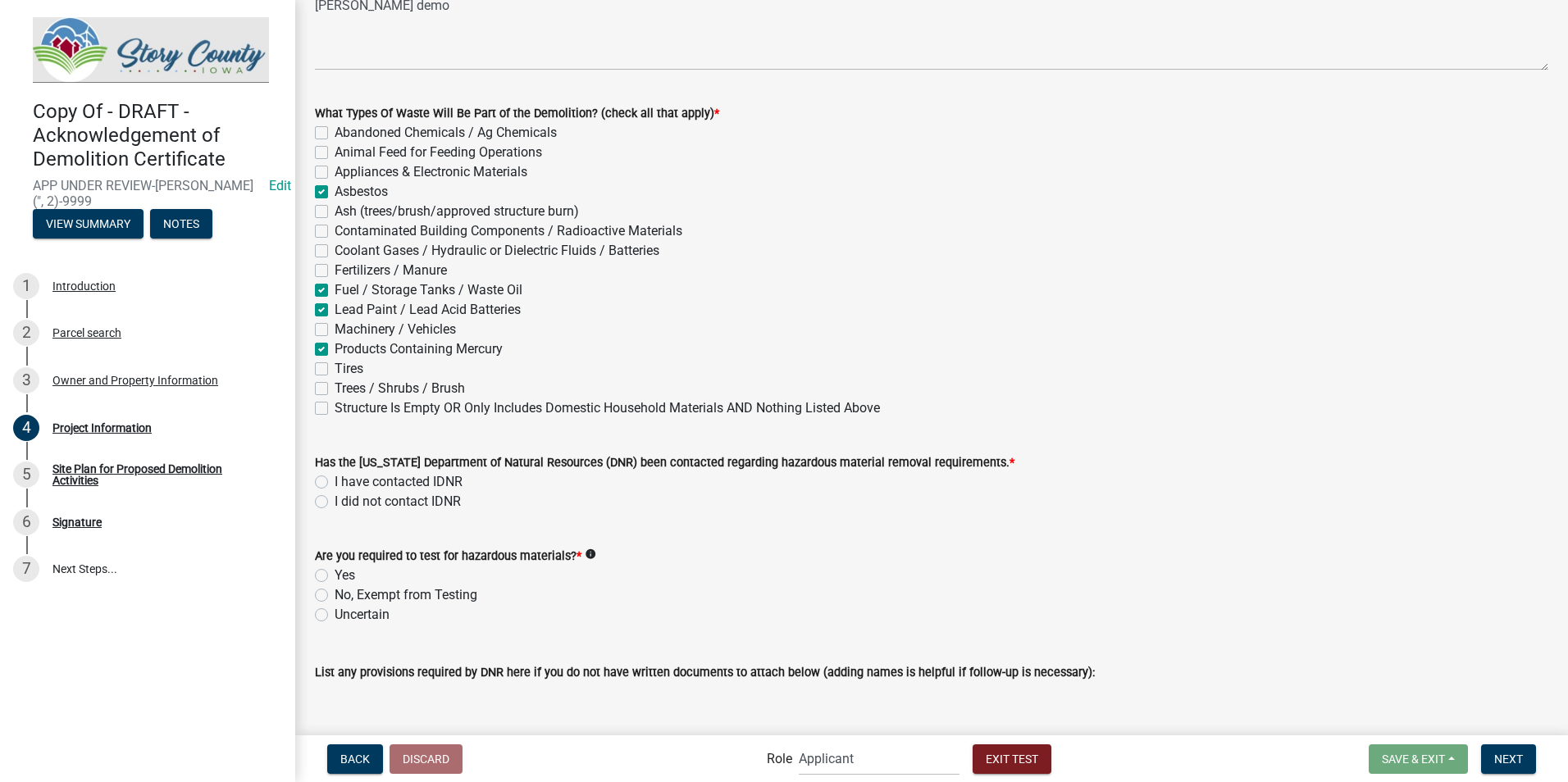
scroll to position [1394, 0]
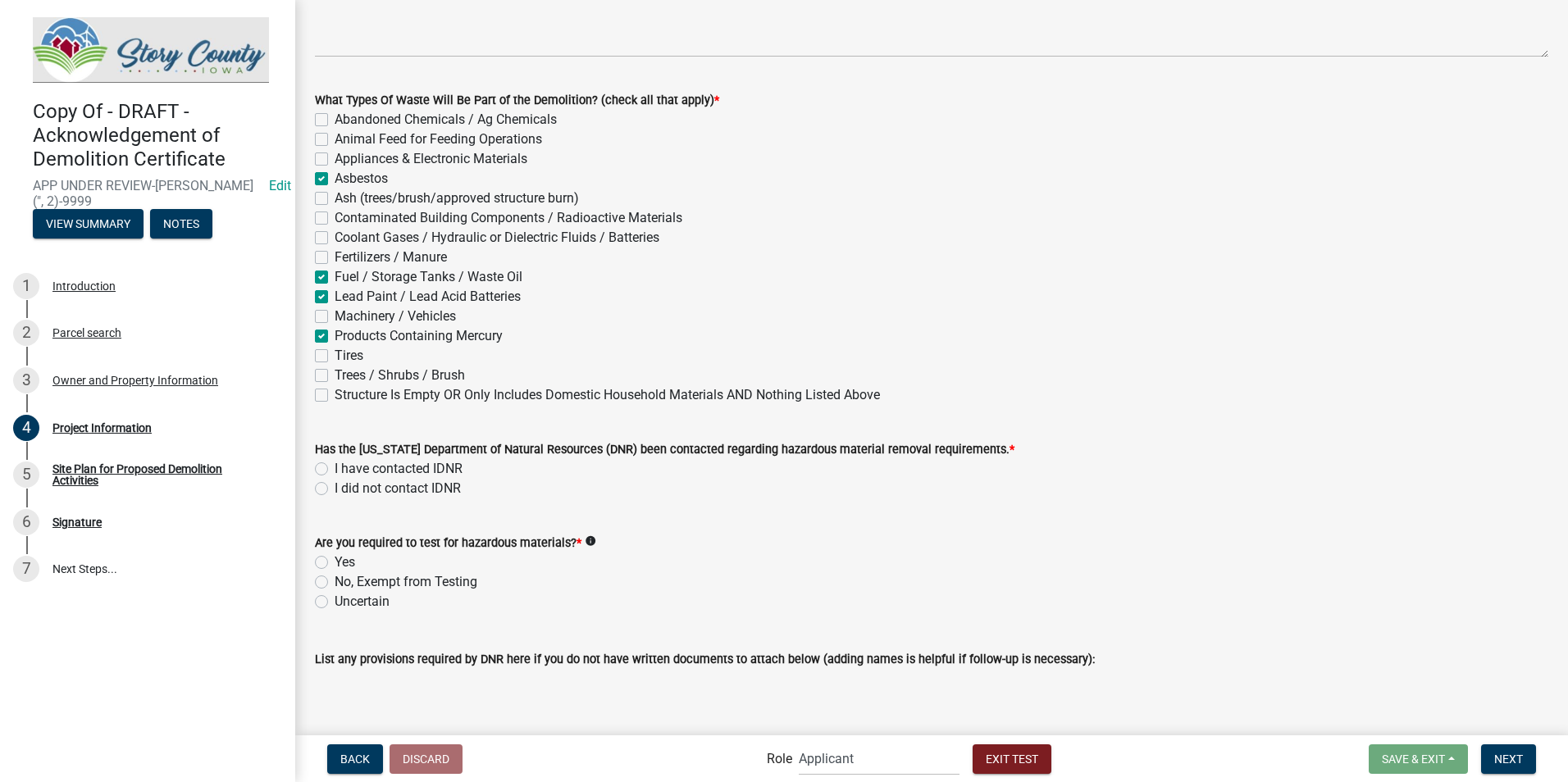
click at [334, 472] on label "I have contacted IDNR" at bounding box center [398, 469] width 128 height 20
click at [334, 470] on input "I have contacted IDNR" at bounding box center [340, 465] width 11 height 11
radio input "true"
click at [334, 581] on label "No, Exempt from Testing" at bounding box center [405, 582] width 143 height 20
click at [334, 581] on input "No, Exempt from Testing" at bounding box center [340, 578] width 11 height 11
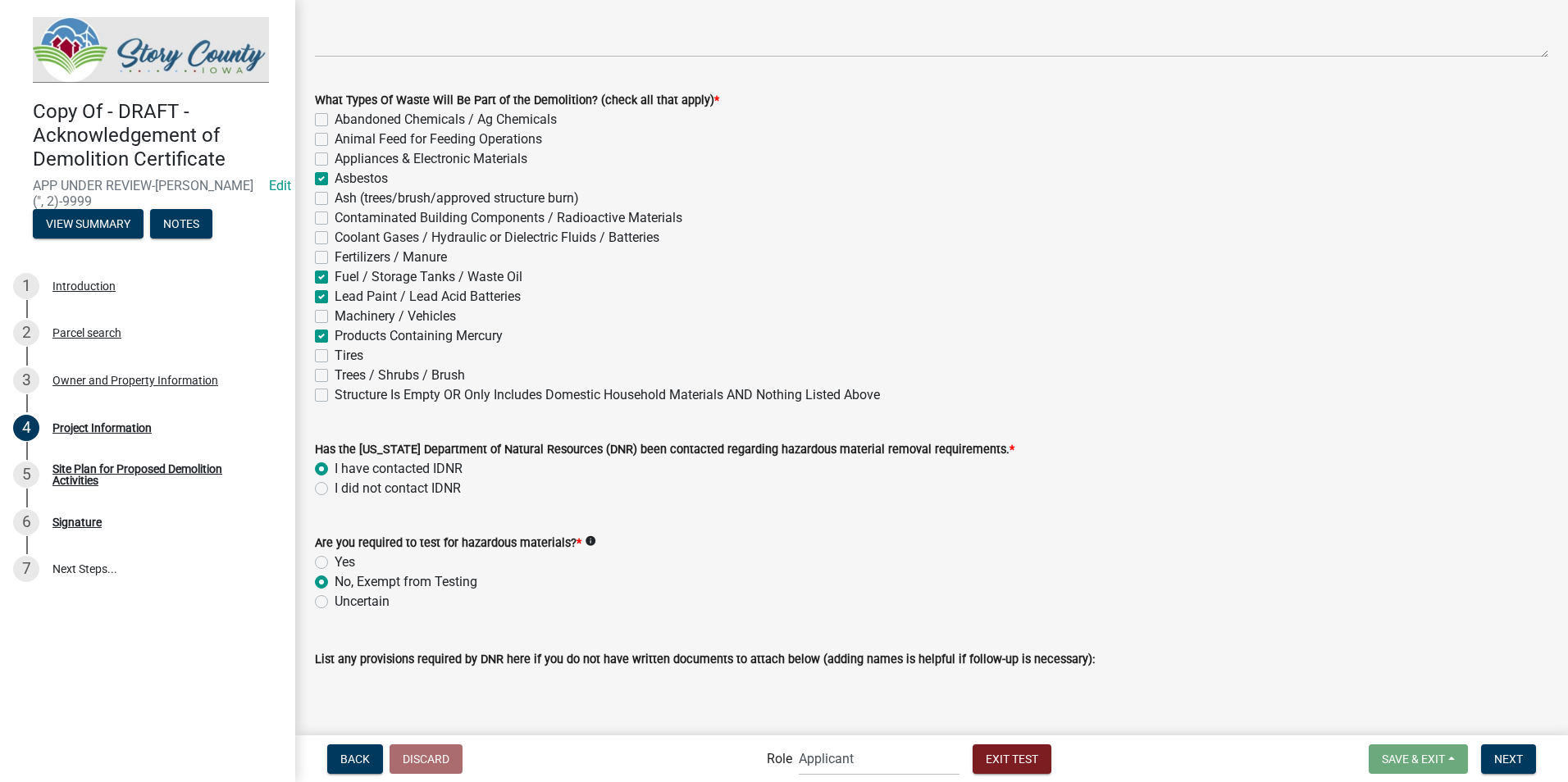
radio input "true"
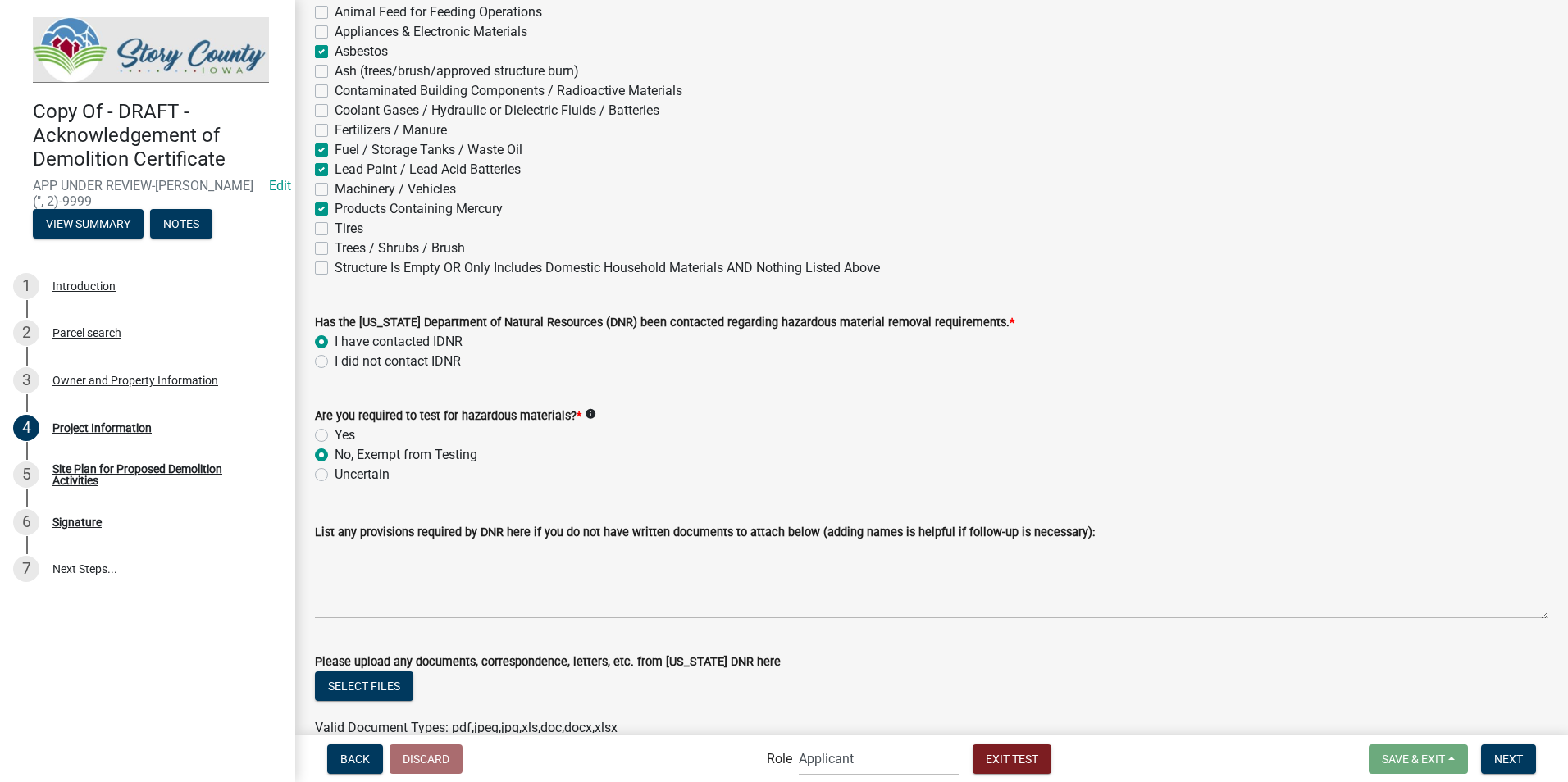
scroll to position [1558, 0]
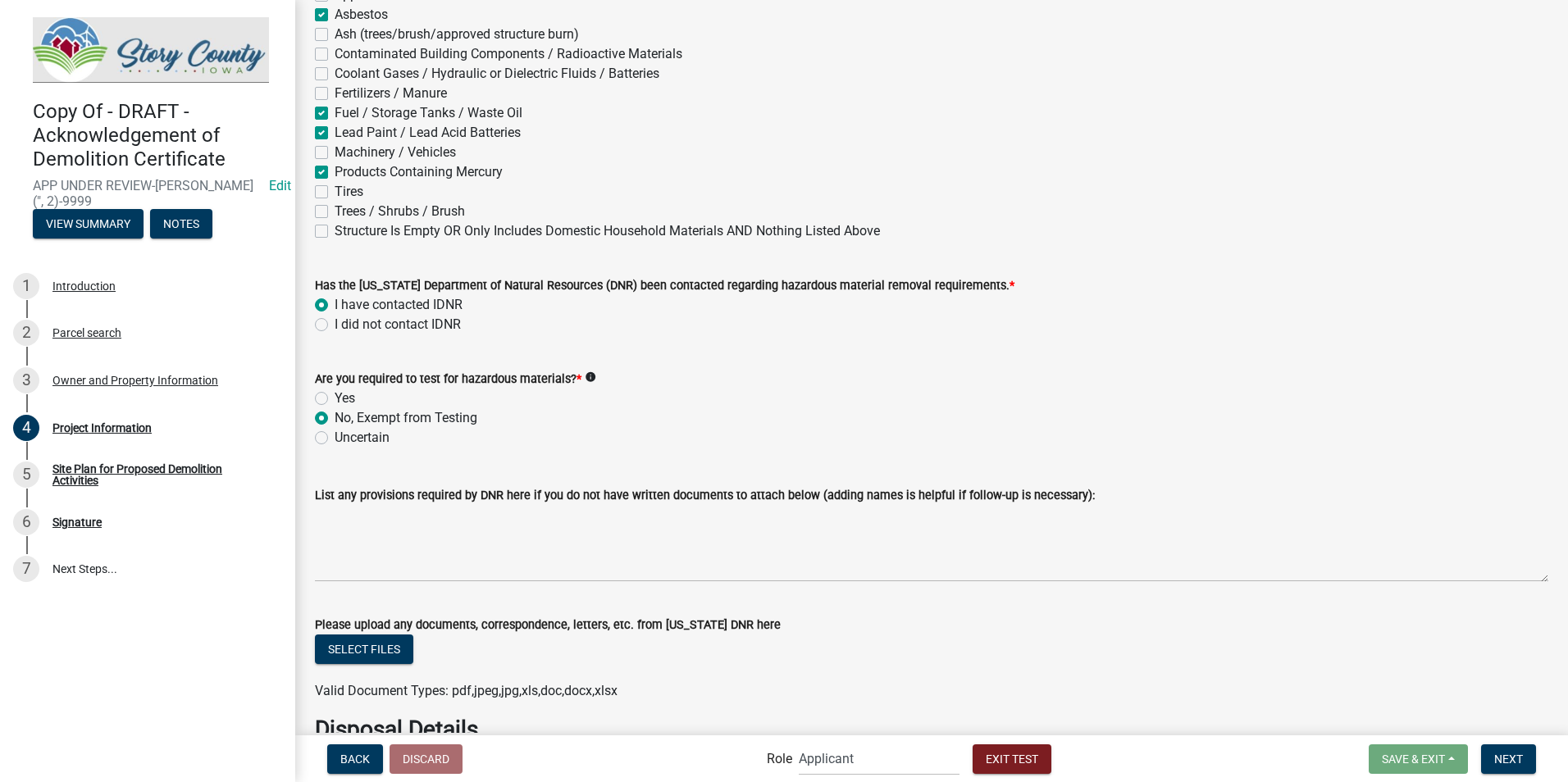
click at [334, 436] on label "Uncertain" at bounding box center [362, 438] width 55 height 20
click at [334, 436] on input "Uncertain" at bounding box center [340, 434] width 11 height 11
radio input "true"
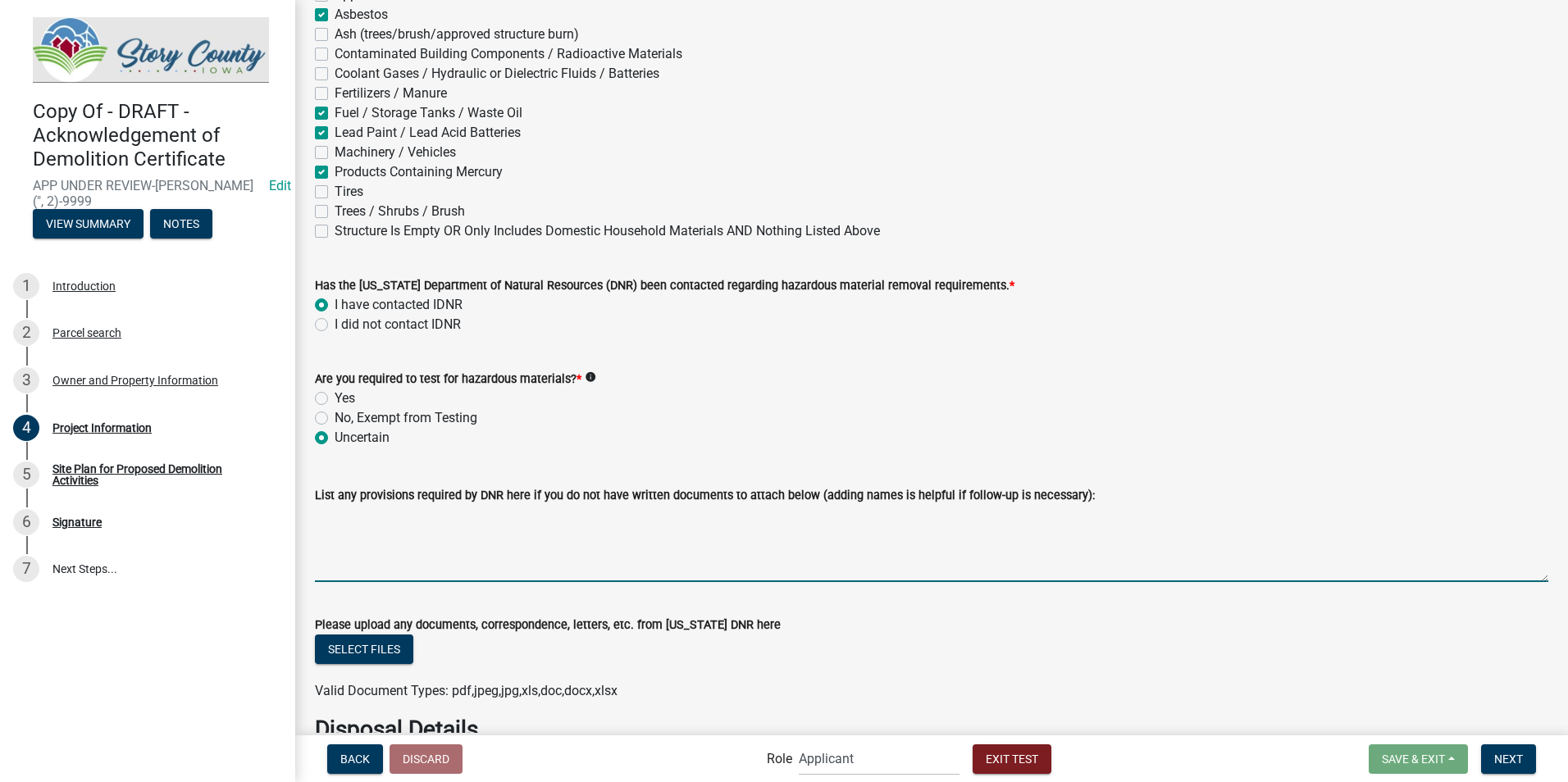
click at [444, 545] on textarea "List any provisions required by DNR here if you do not have written documents t…" at bounding box center [932, 543] width 1234 height 77
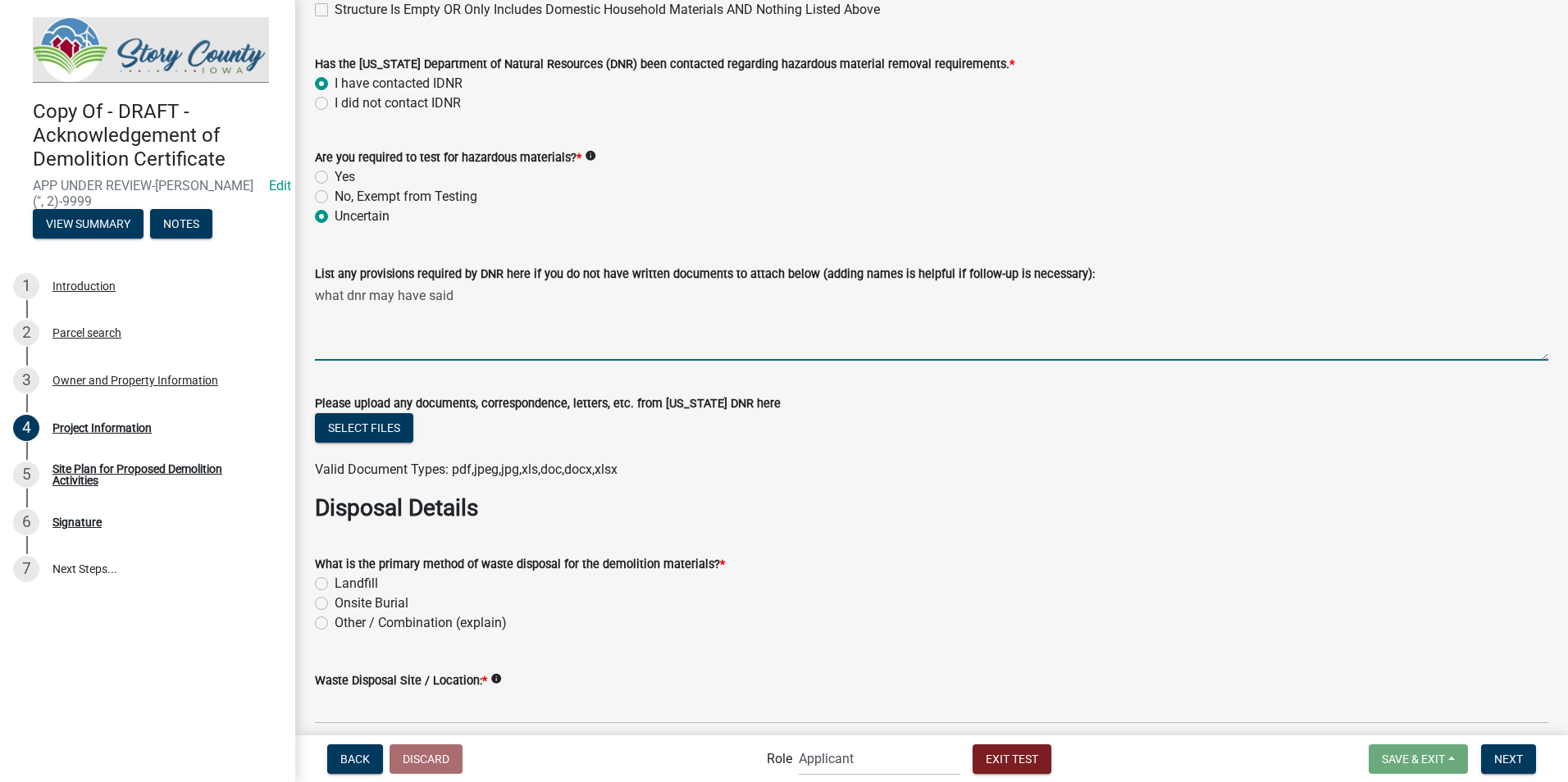
scroll to position [1804, 0]
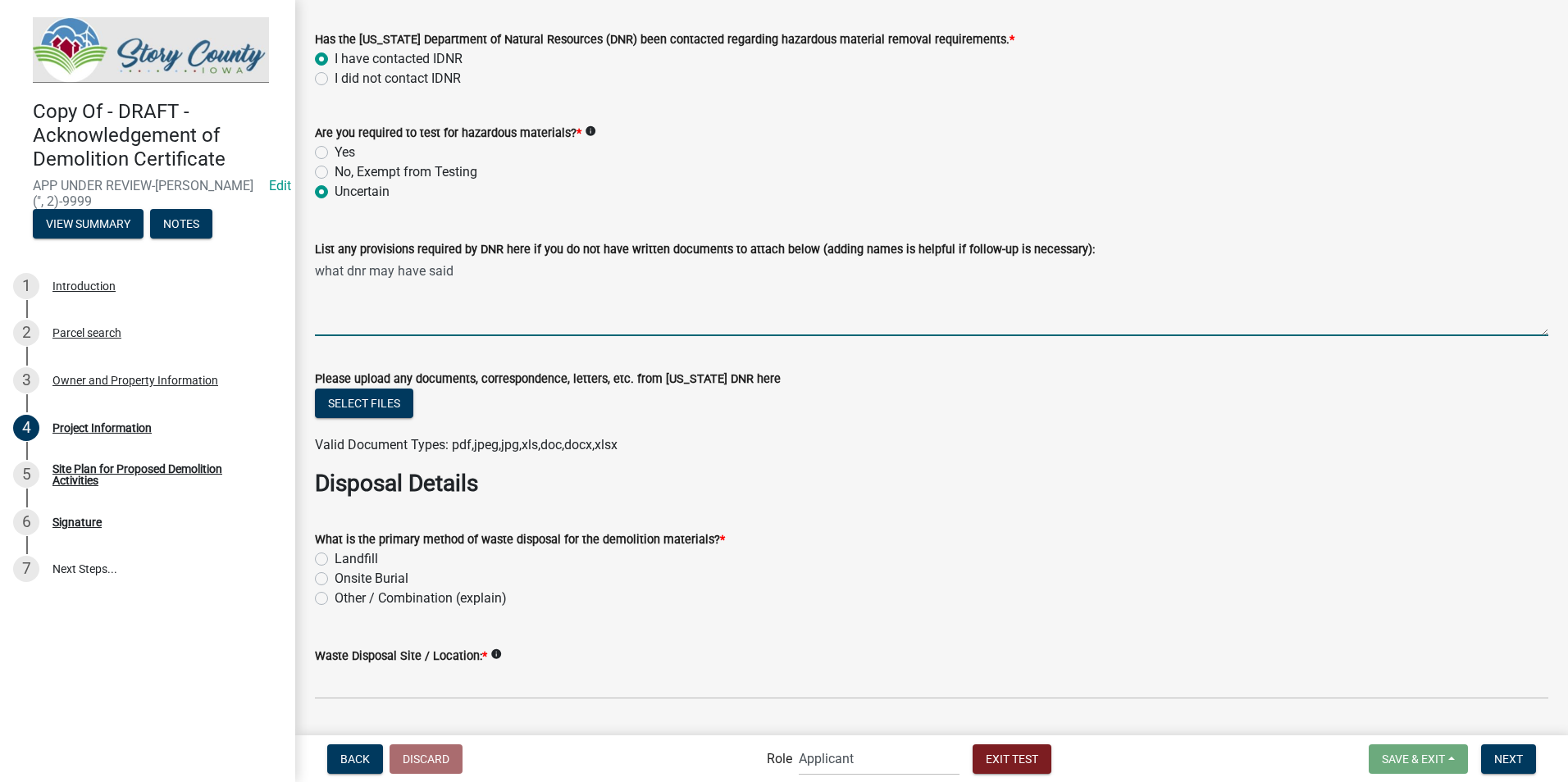
type textarea "what dnr may have said"
click at [334, 555] on label "Landfill" at bounding box center [356, 559] width 44 height 20
click at [334, 555] on input "Landfill" at bounding box center [340, 555] width 11 height 11
radio input "true"
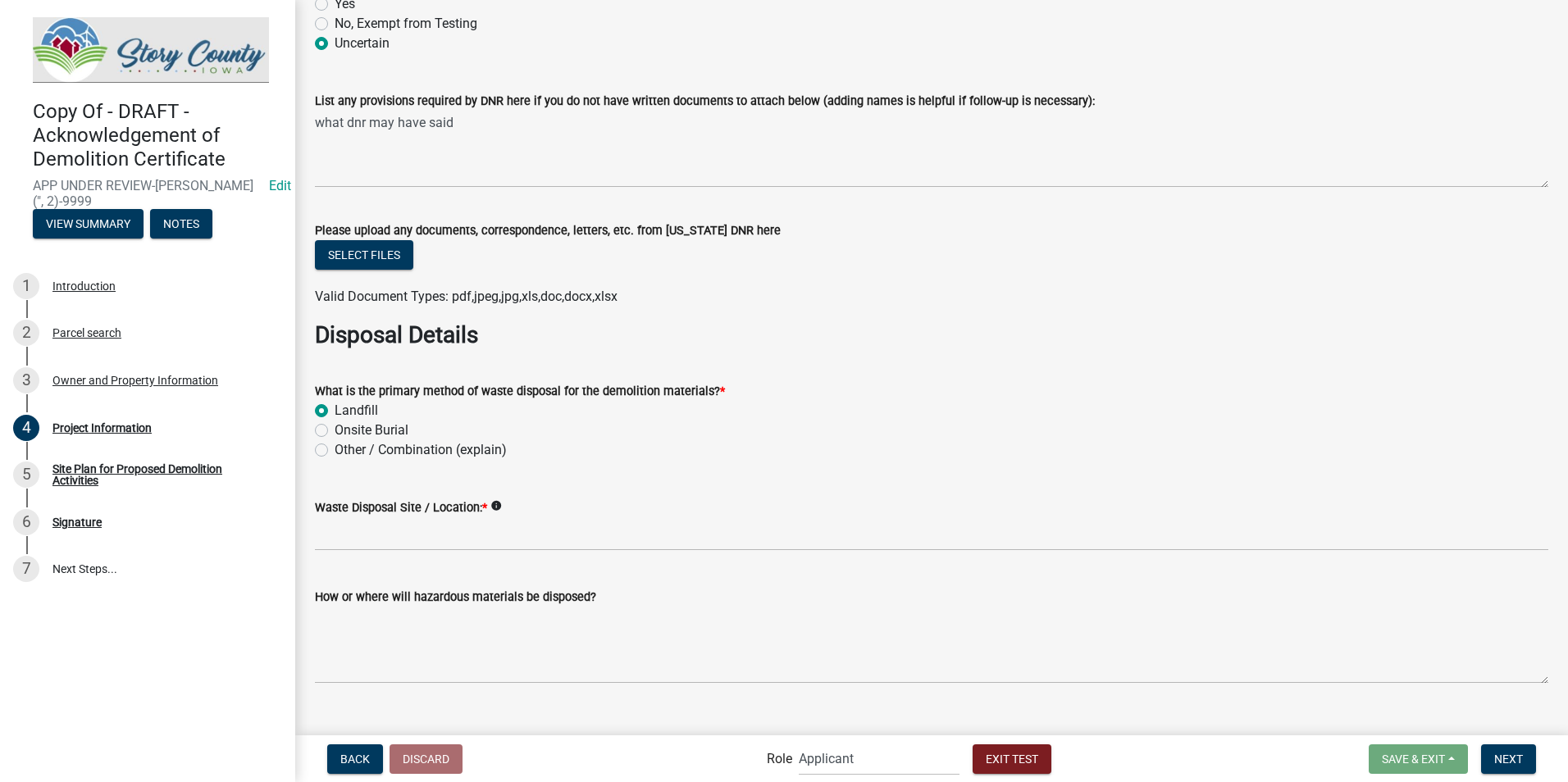
scroll to position [1968, 0]
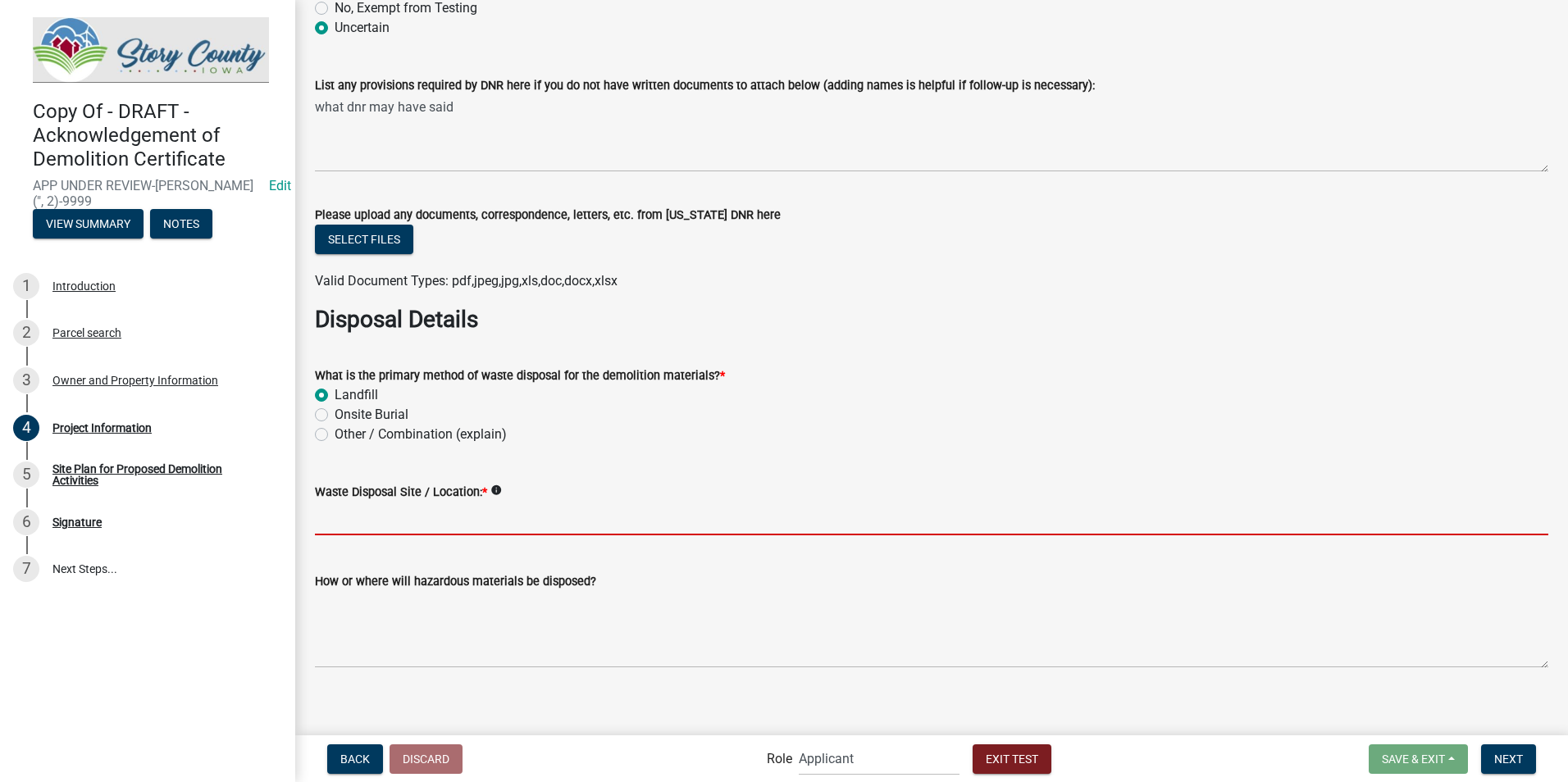
click at [389, 521] on input "Waste Disposal Site / Location: *" at bounding box center [932, 519] width 1234 height 34
type input "boone landfill"
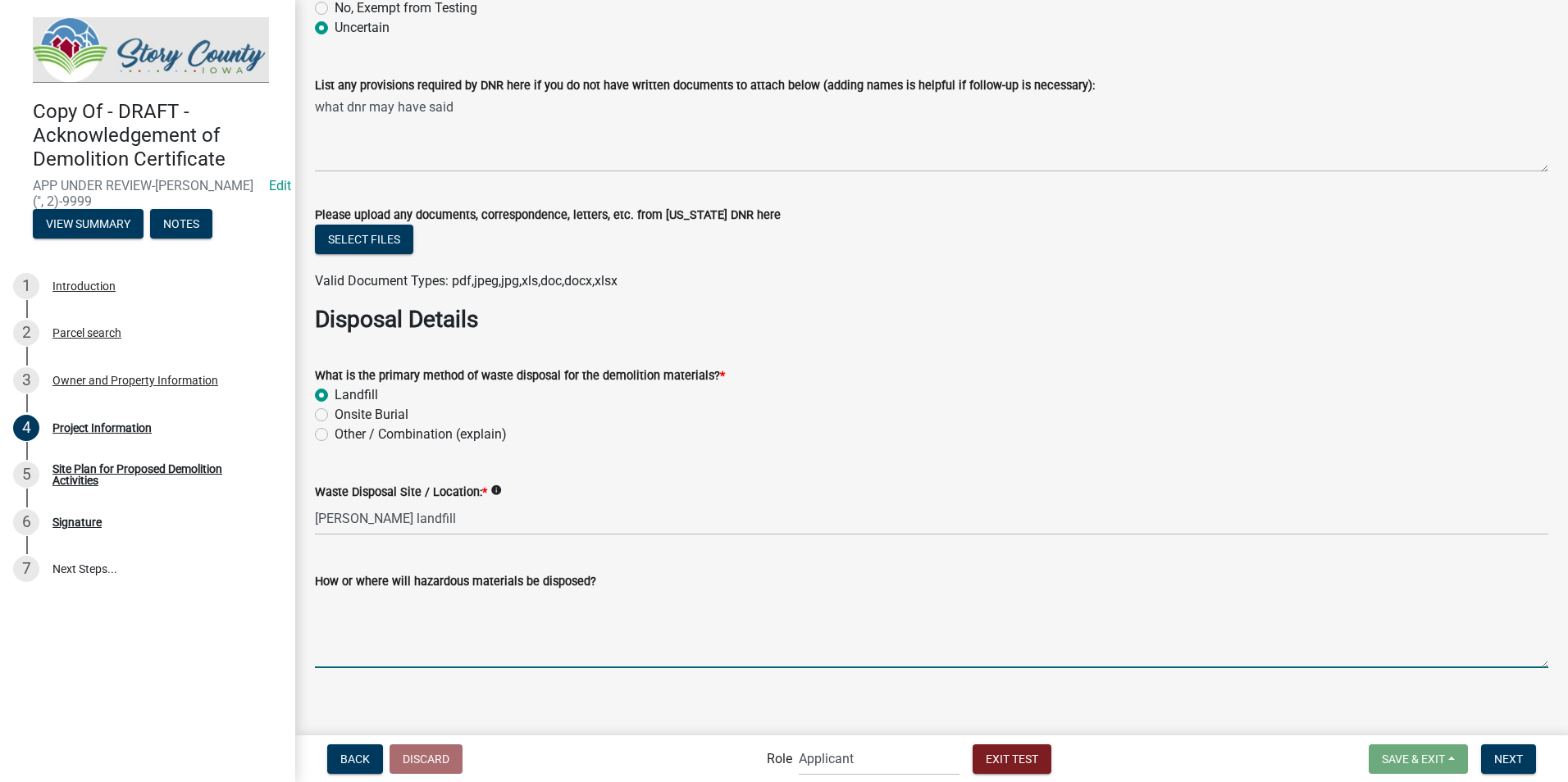
click at [377, 633] on textarea "How or where will hazardous materials be disposed?" at bounding box center [932, 629] width 1234 height 77
type textarea "landfill"
click at [1519, 769] on button "Next" at bounding box center [1508, 759] width 55 height 29
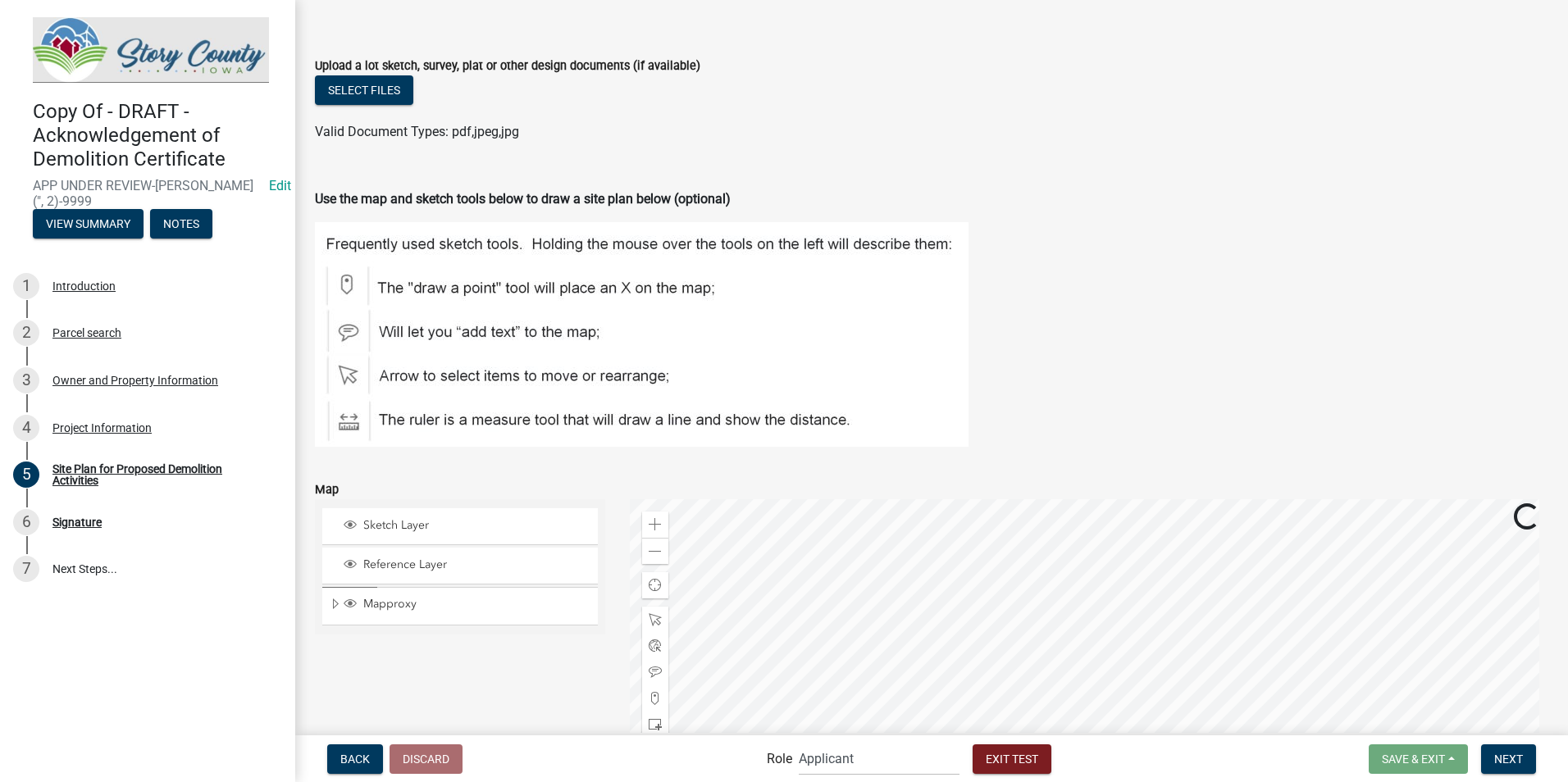
scroll to position [337, 0]
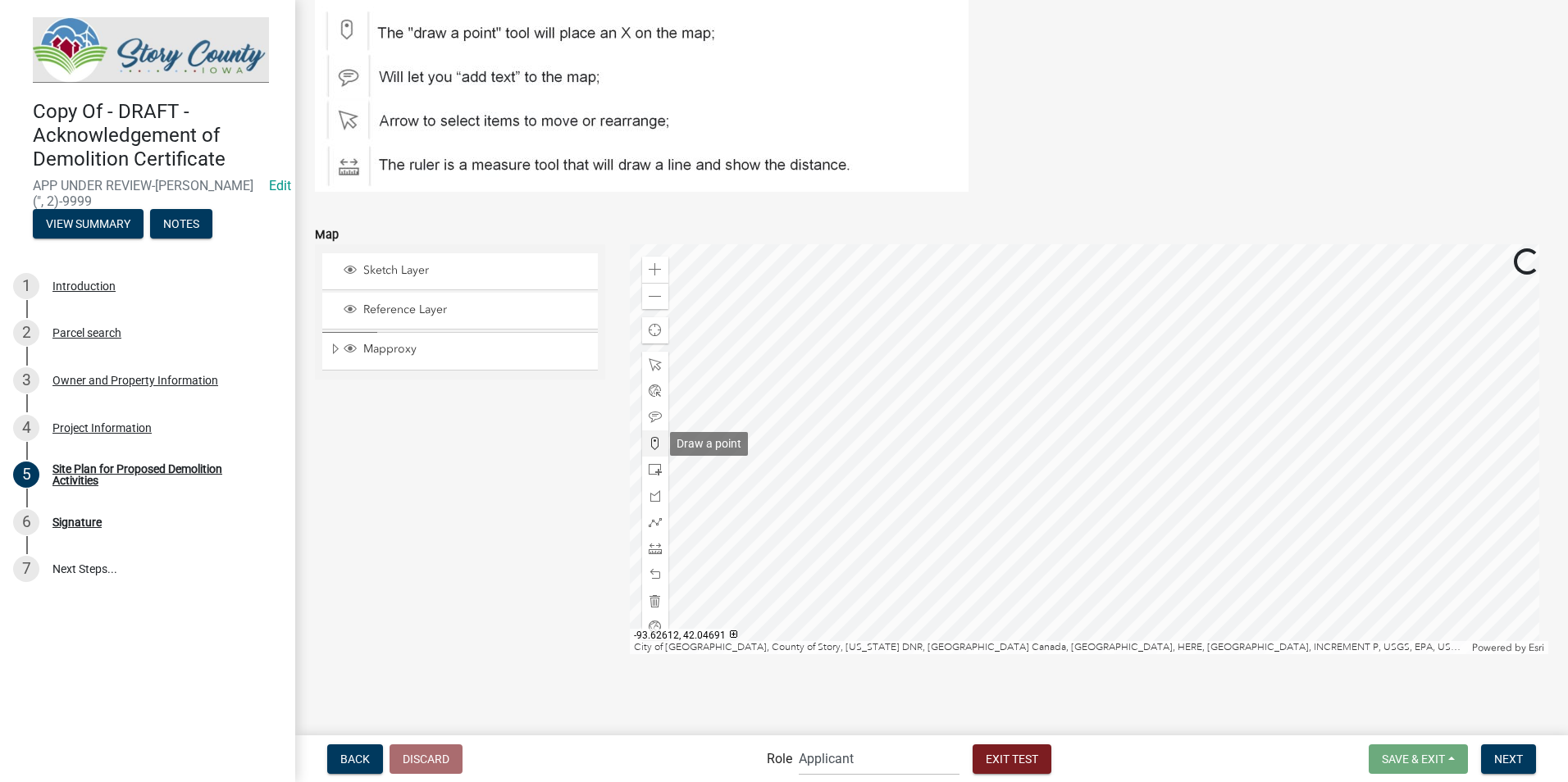
click at [649, 441] on span at bounding box center [655, 443] width 13 height 13
click at [1115, 477] on div at bounding box center [1090, 449] width 919 height 410
click at [1123, 475] on div at bounding box center [1090, 449] width 919 height 410
click at [1511, 756] on span "Next" at bounding box center [1508, 758] width 28 height 13
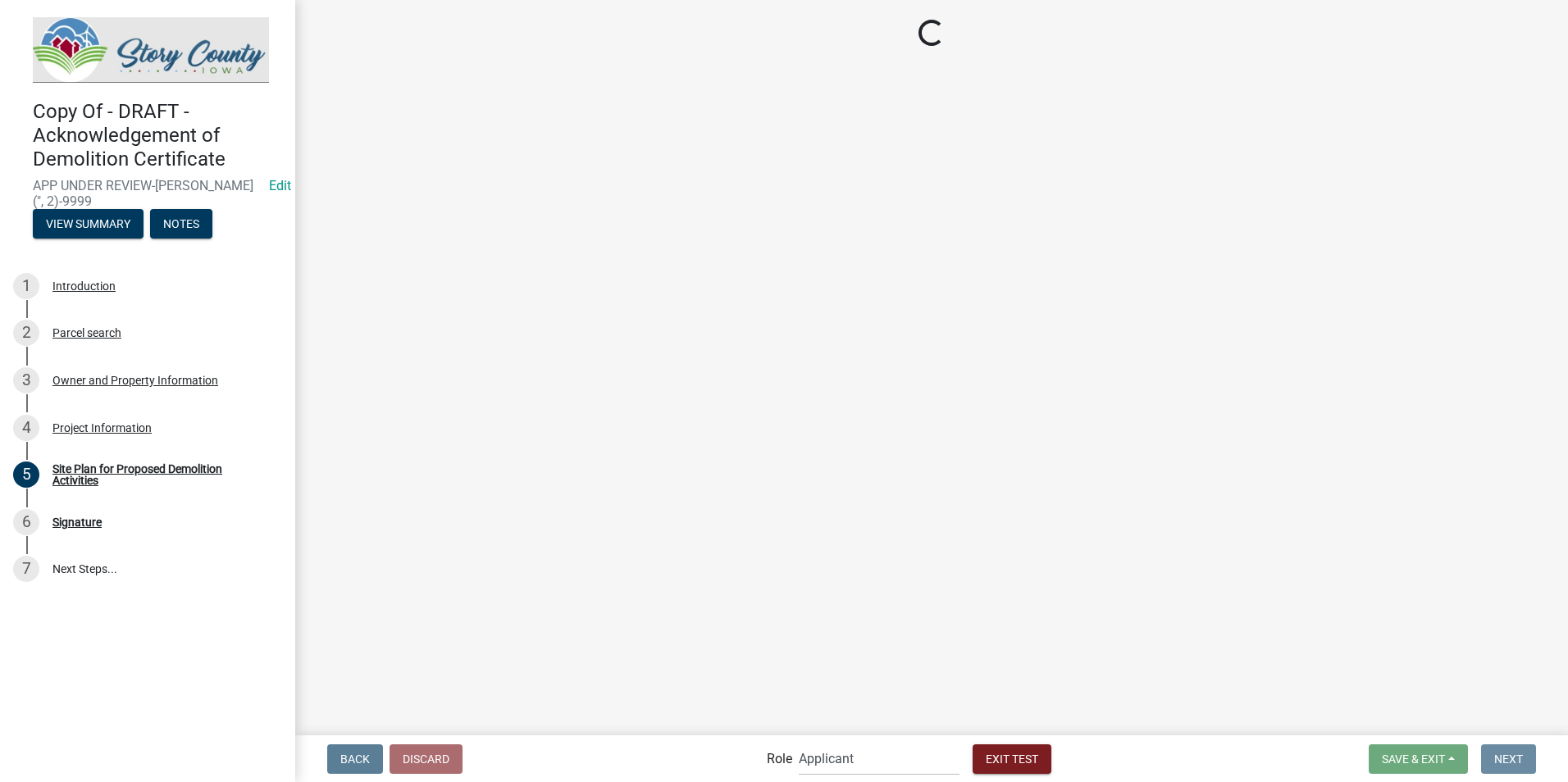
scroll to position [0, 0]
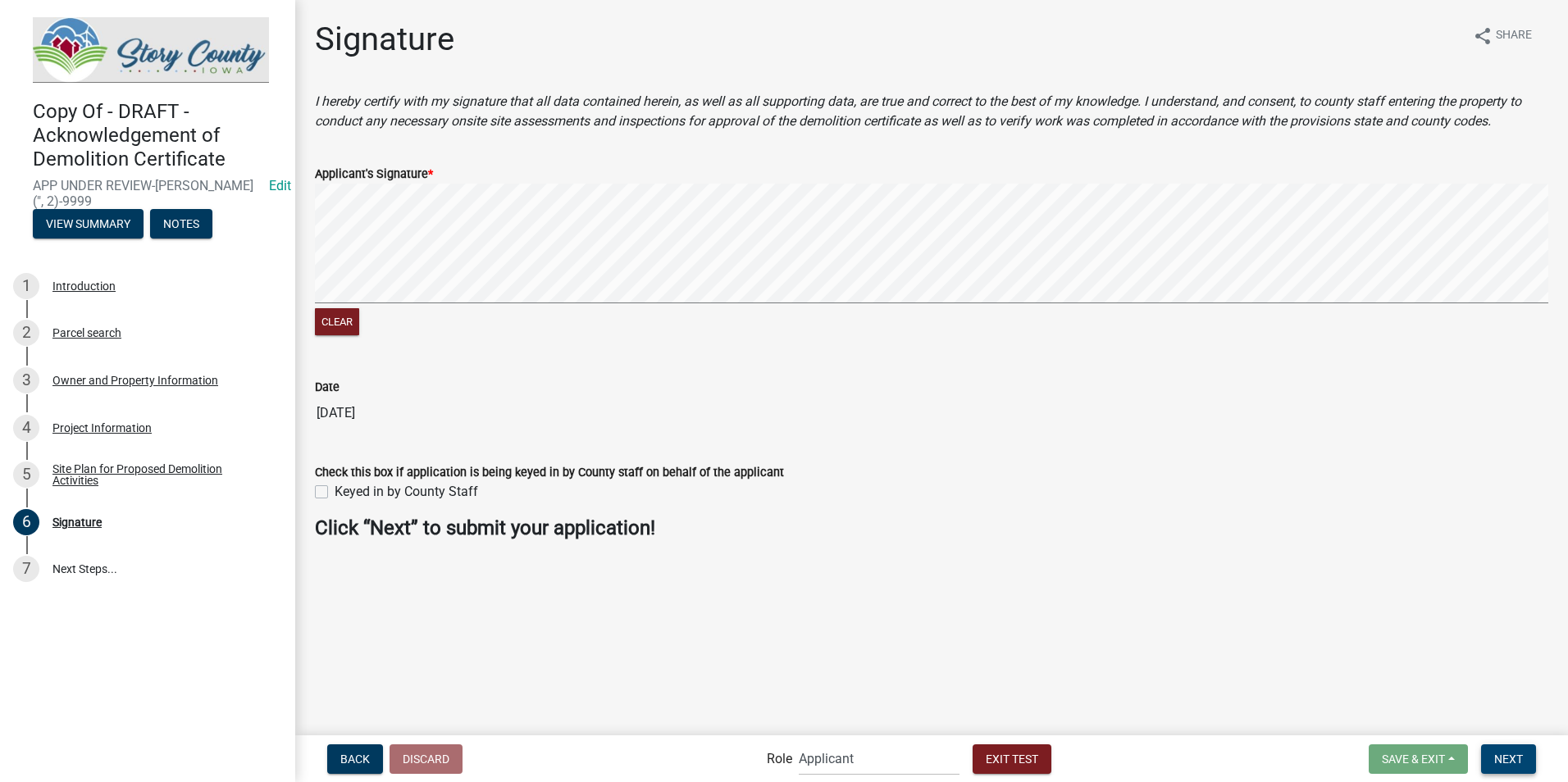
click at [1502, 757] on span "Next" at bounding box center [1508, 758] width 28 height 13
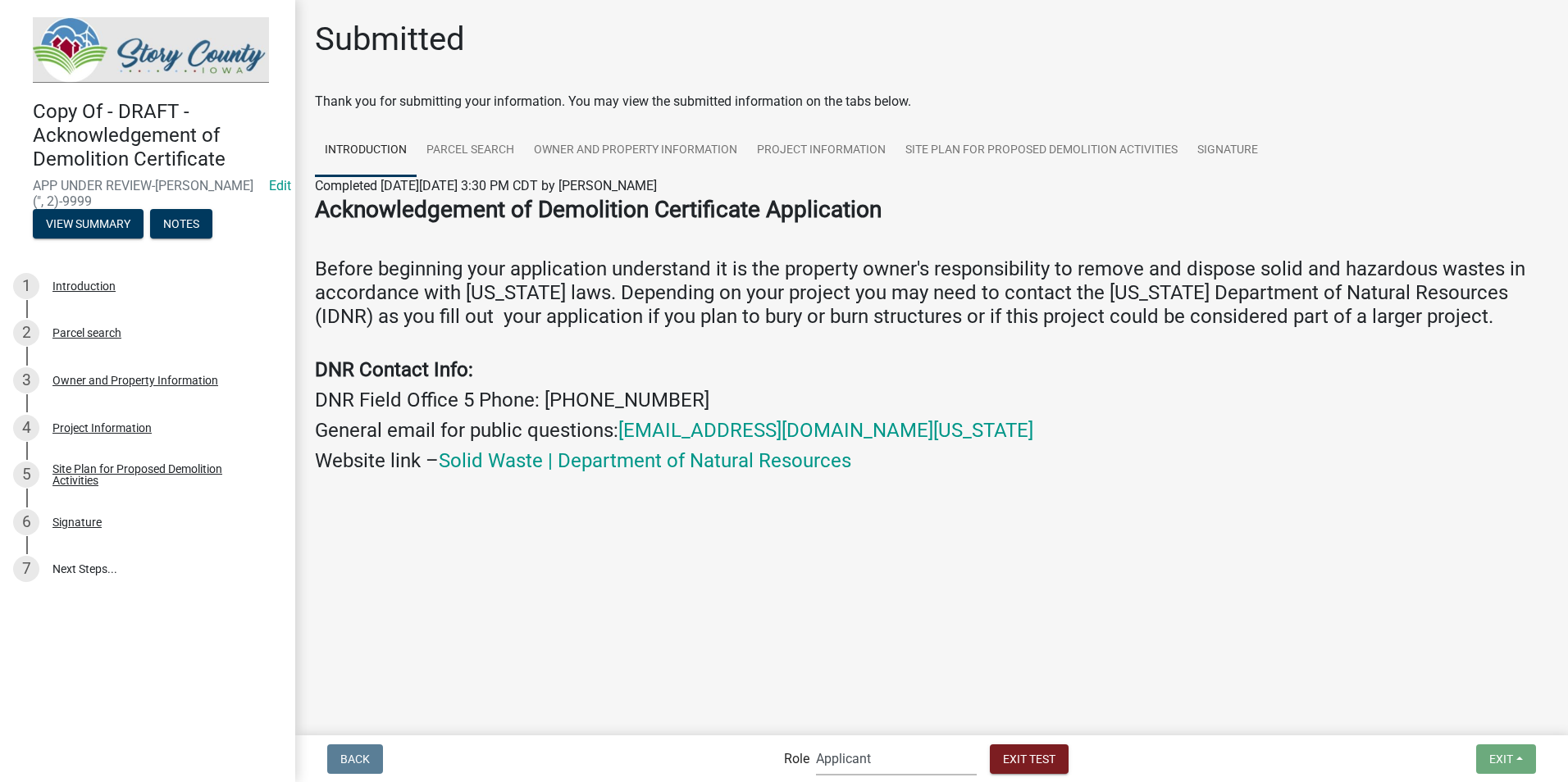
click at [866, 764] on select "Applicant Admin EH Administrative Assistant EH Inspection Staff P&D Admin EH Di…" at bounding box center [896, 759] width 161 height 34
click at [874, 765] on select "Applicant Admin EH Administrative Assistant EH Inspection Staff P&D Admin EH Di…" at bounding box center [896, 759] width 161 height 34
select select "da3e3e5f-670d-4329-b60c-5cc8a4b2b679"
click at [816, 742] on select "Applicant Admin EH Administrative Assistant EH Inspection Staff P&D Admin EH Di…" at bounding box center [896, 759] width 161 height 34
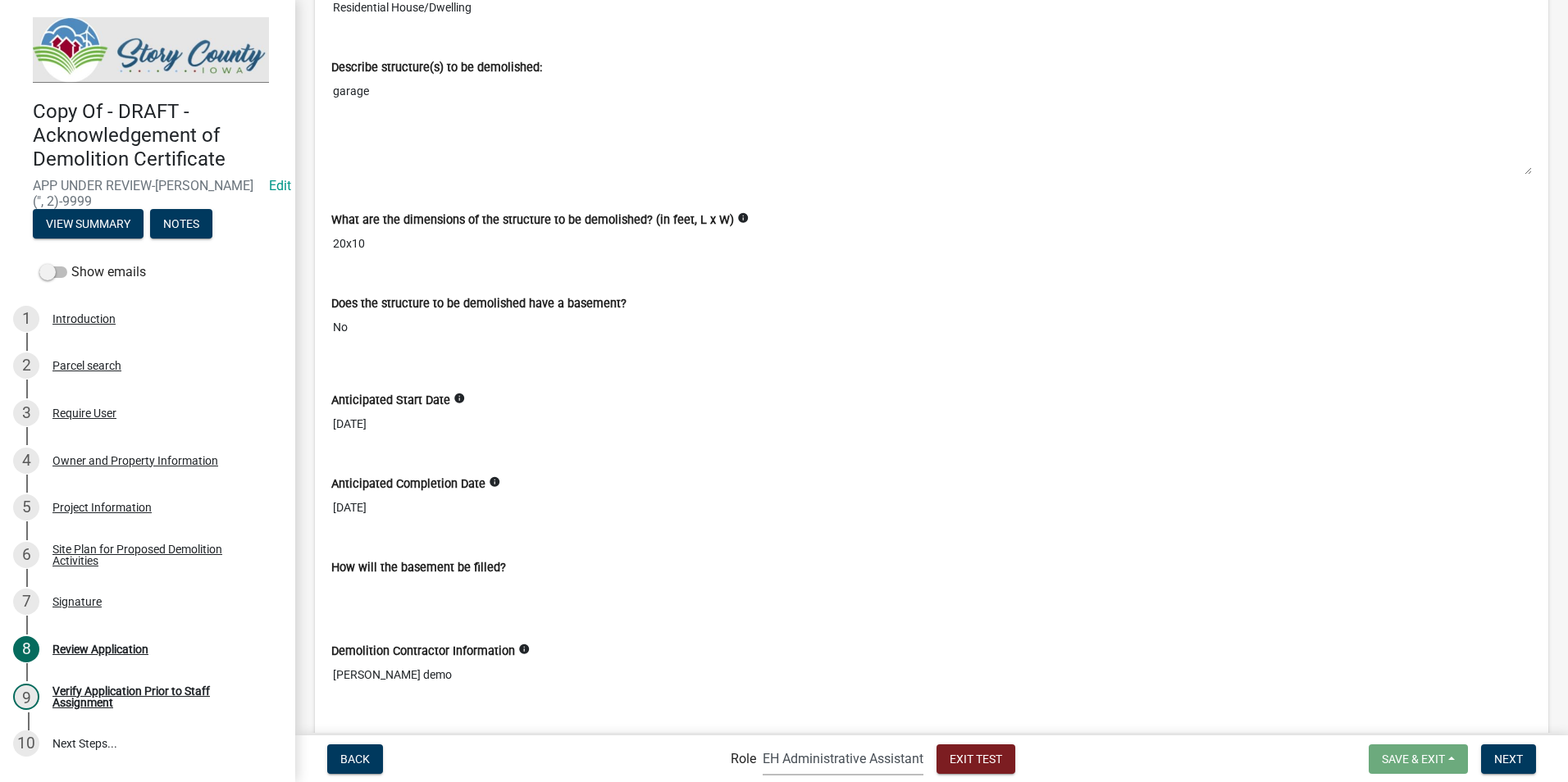
scroll to position [4908, 0]
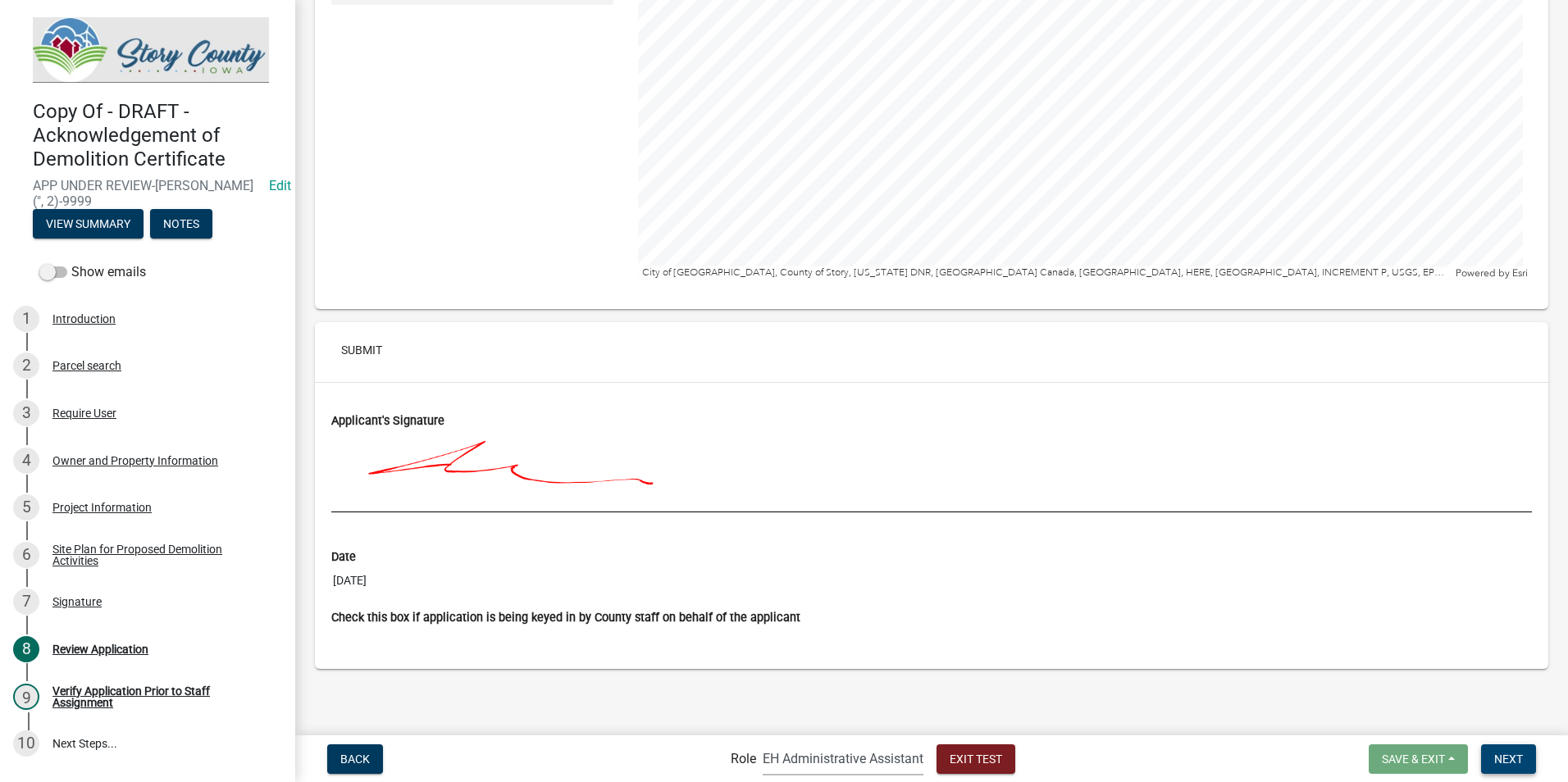
click at [1513, 764] on span "Next" at bounding box center [1508, 758] width 28 height 13
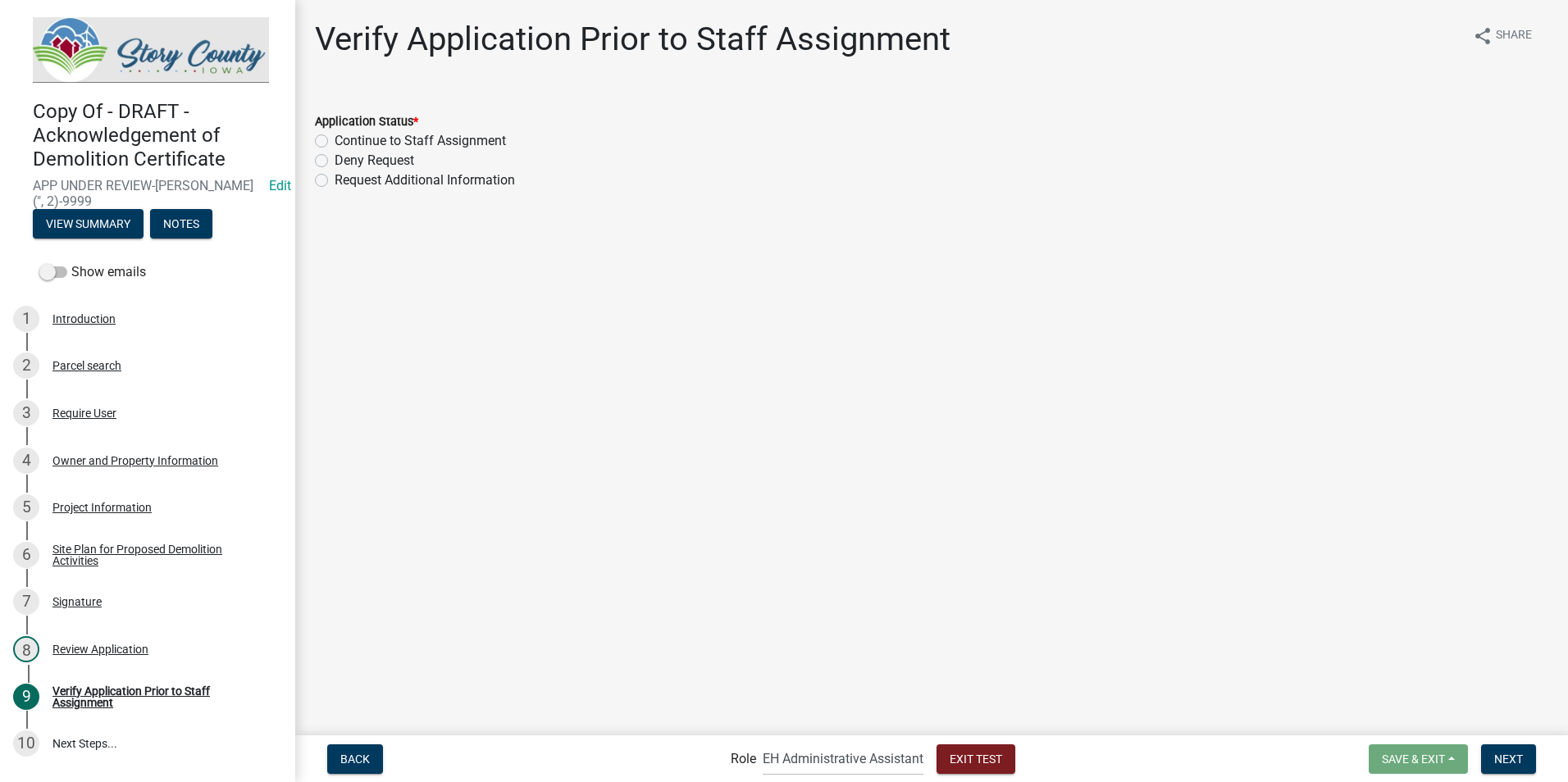
click at [334, 139] on label "Continue to Staff Assignment" at bounding box center [420, 141] width 172 height 20
click at [334, 139] on input "Continue to Staff Assignment" at bounding box center [340, 137] width 11 height 11
radio input "true"
click at [1500, 762] on span "Next" at bounding box center [1508, 758] width 28 height 13
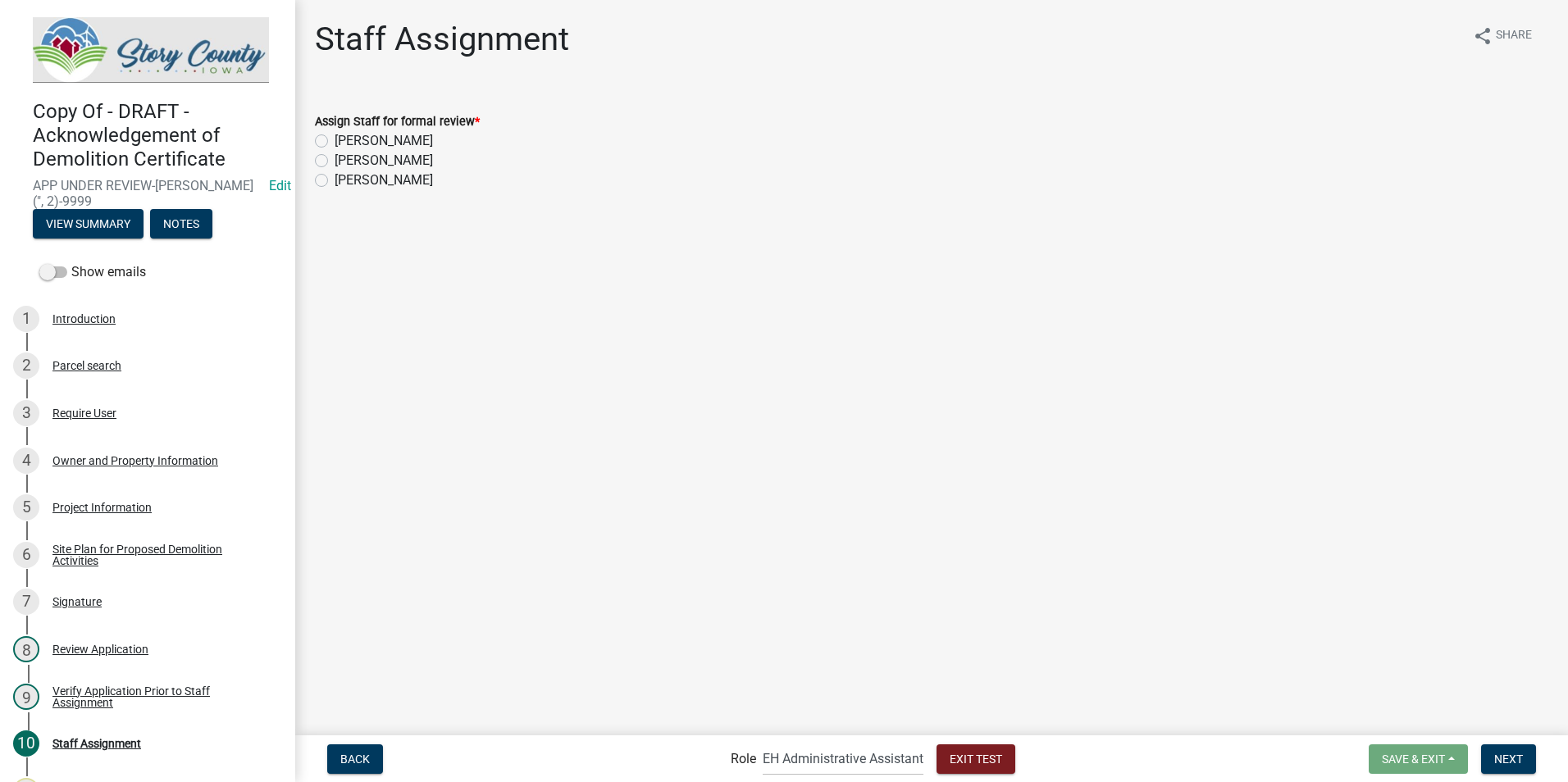
click at [334, 158] on label "[PERSON_NAME]" at bounding box center [383, 161] width 99 height 20
click at [334, 158] on input "[PERSON_NAME]" at bounding box center [340, 156] width 11 height 11
radio input "true"
click at [1519, 753] on span "Next" at bounding box center [1508, 758] width 28 height 13
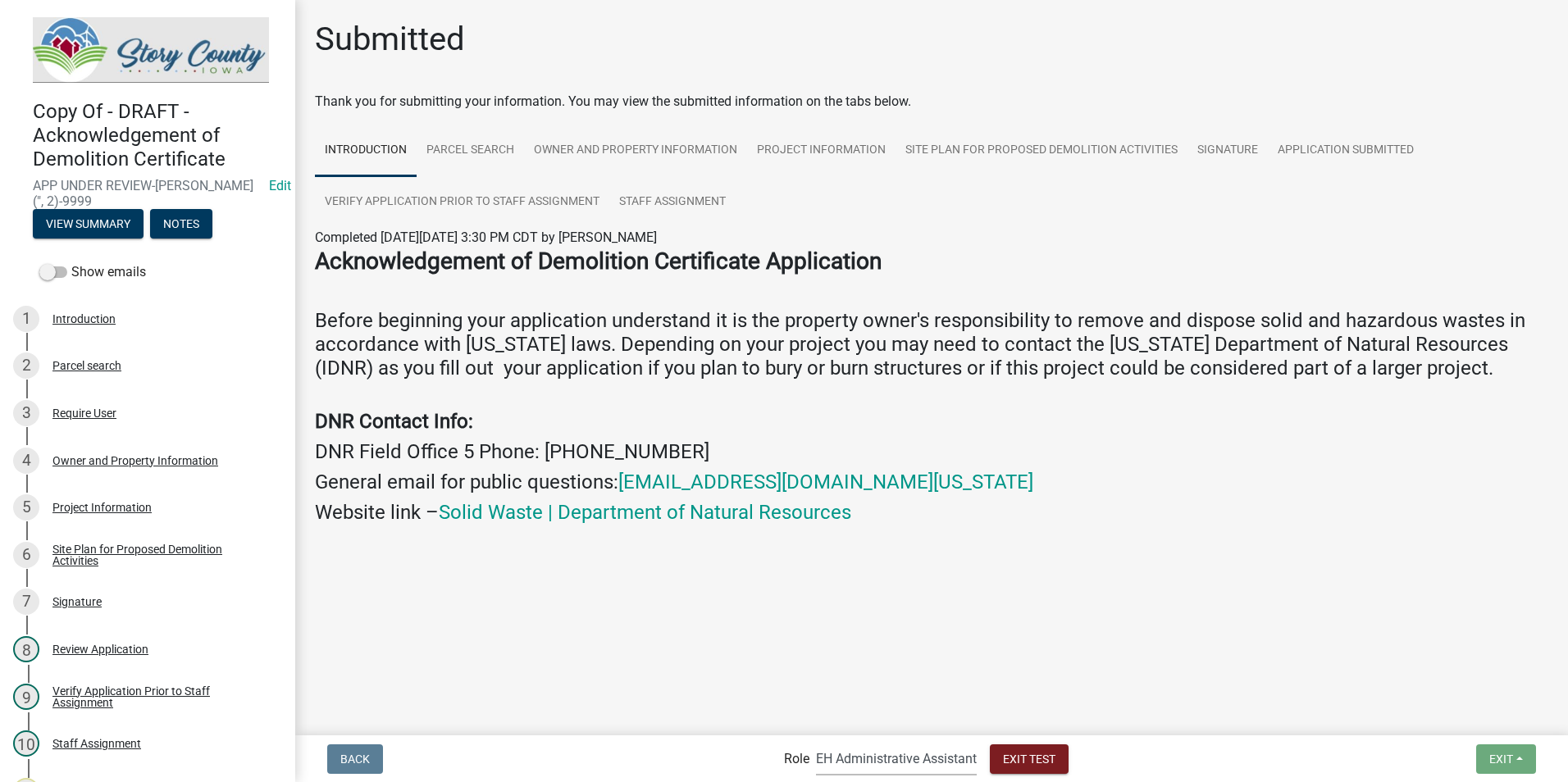
click at [865, 748] on select "Applicant Admin EH Administrative Assistant EH Inspection Staff P&D Admin EH Di…" at bounding box center [896, 759] width 161 height 34
select select "1d7849c7-47d0-45c1-bb15-b11de66ef8e1"
click at [816, 742] on select "Applicant Admin EH Administrative Assistant EH Inspection Staff P&D Admin EH Di…" at bounding box center [896, 759] width 161 height 34
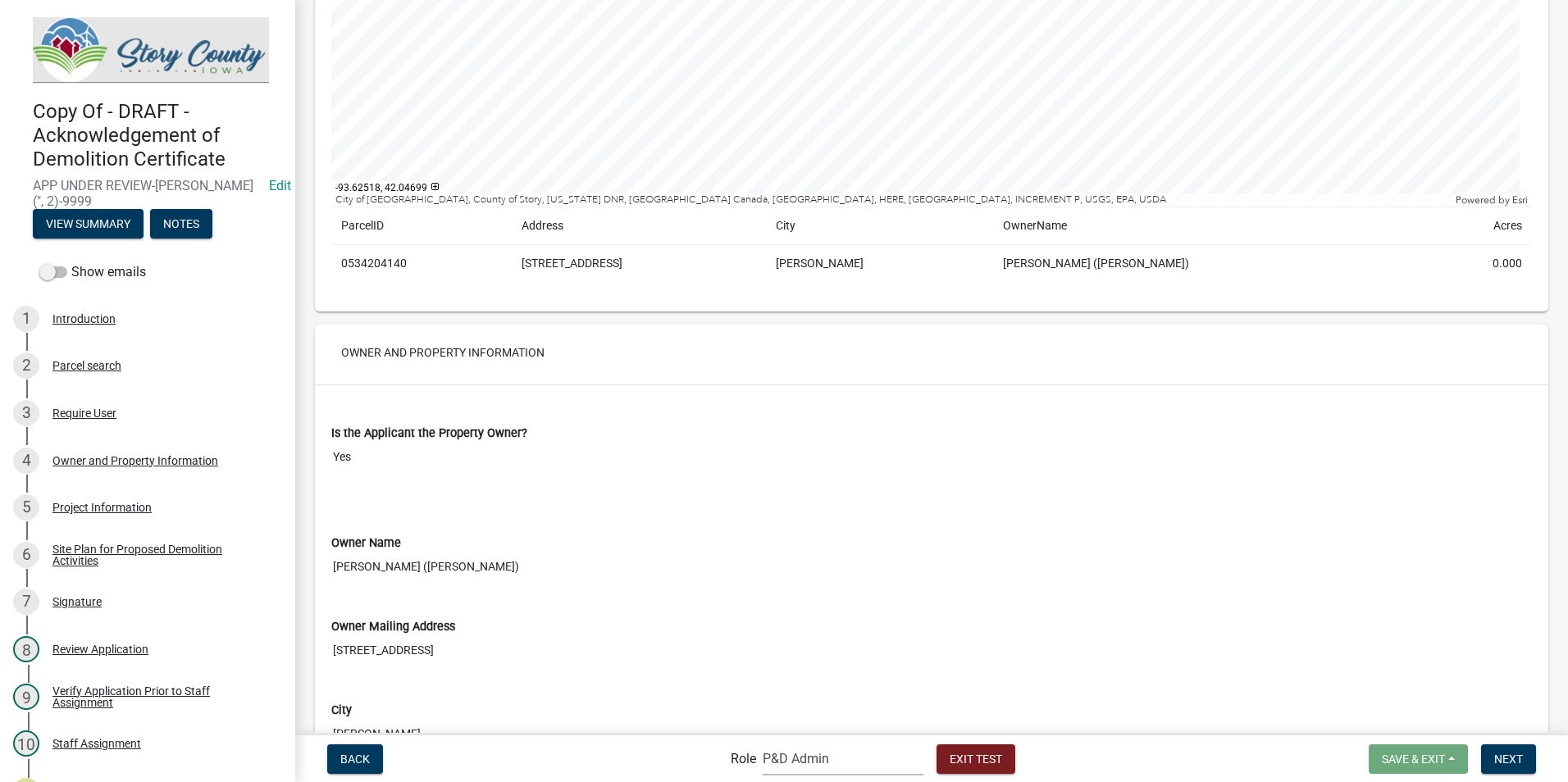
scroll to position [574, 0]
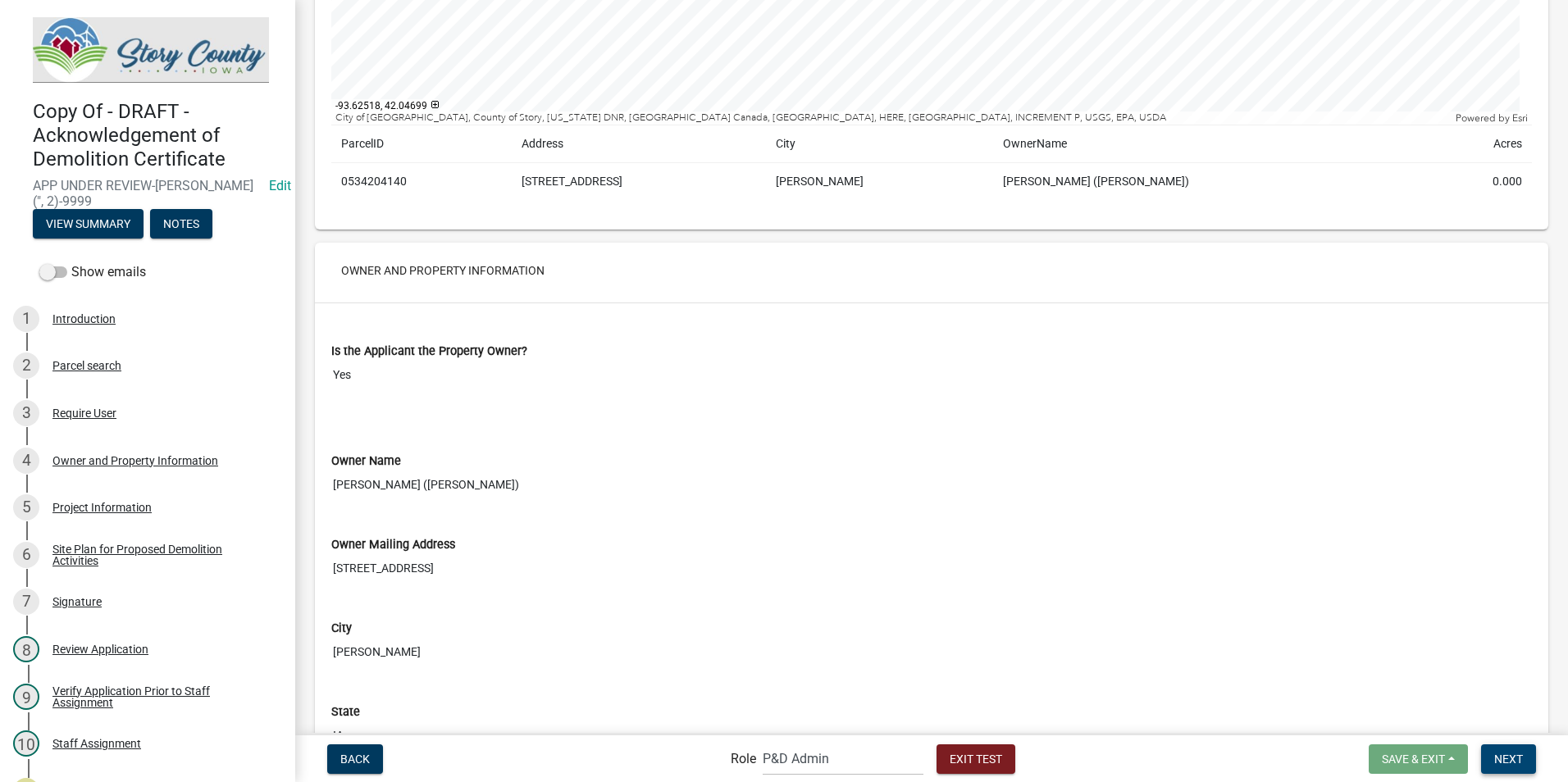
click at [1507, 754] on span "Next" at bounding box center [1508, 758] width 28 height 13
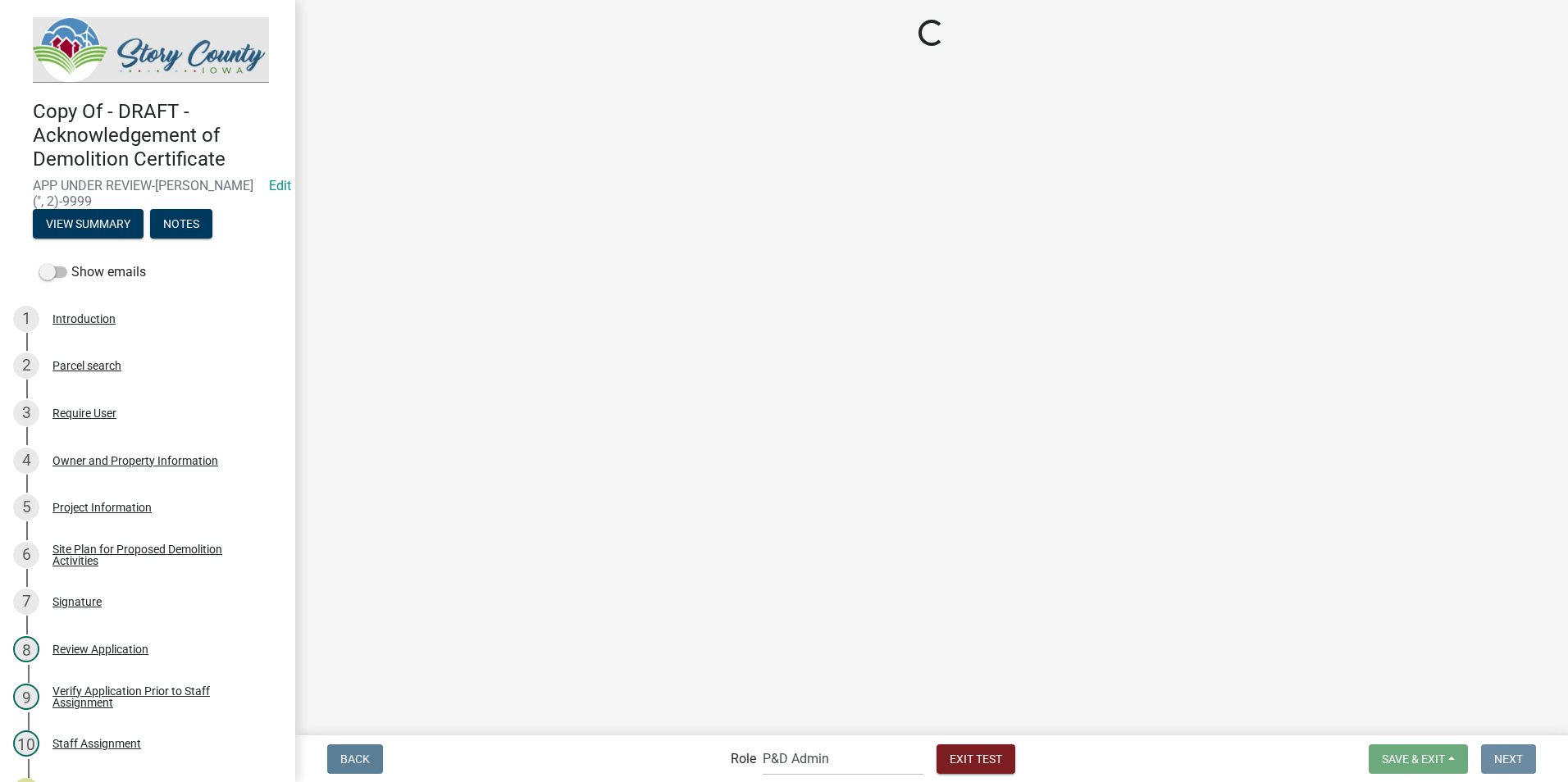
scroll to position [0, 0]
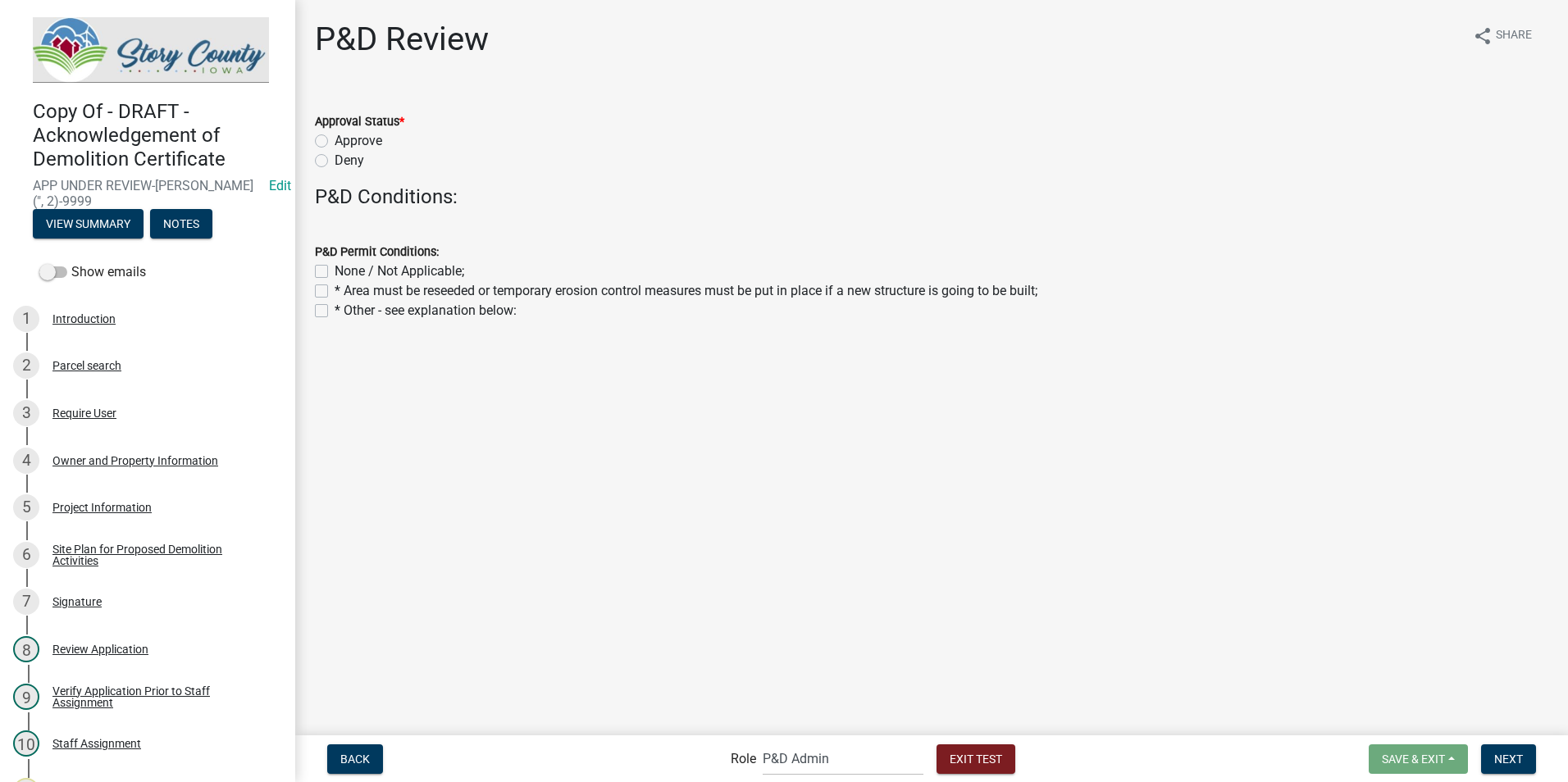
click at [334, 140] on label "Approve" at bounding box center [358, 141] width 48 height 20
click at [334, 140] on input "Approve" at bounding box center [340, 137] width 11 height 11
radio input "true"
click at [334, 307] on label "* Other - see explanation below:" at bounding box center [425, 311] width 182 height 20
click at [334, 307] on input "* Other - see explanation below:" at bounding box center [340, 307] width 11 height 11
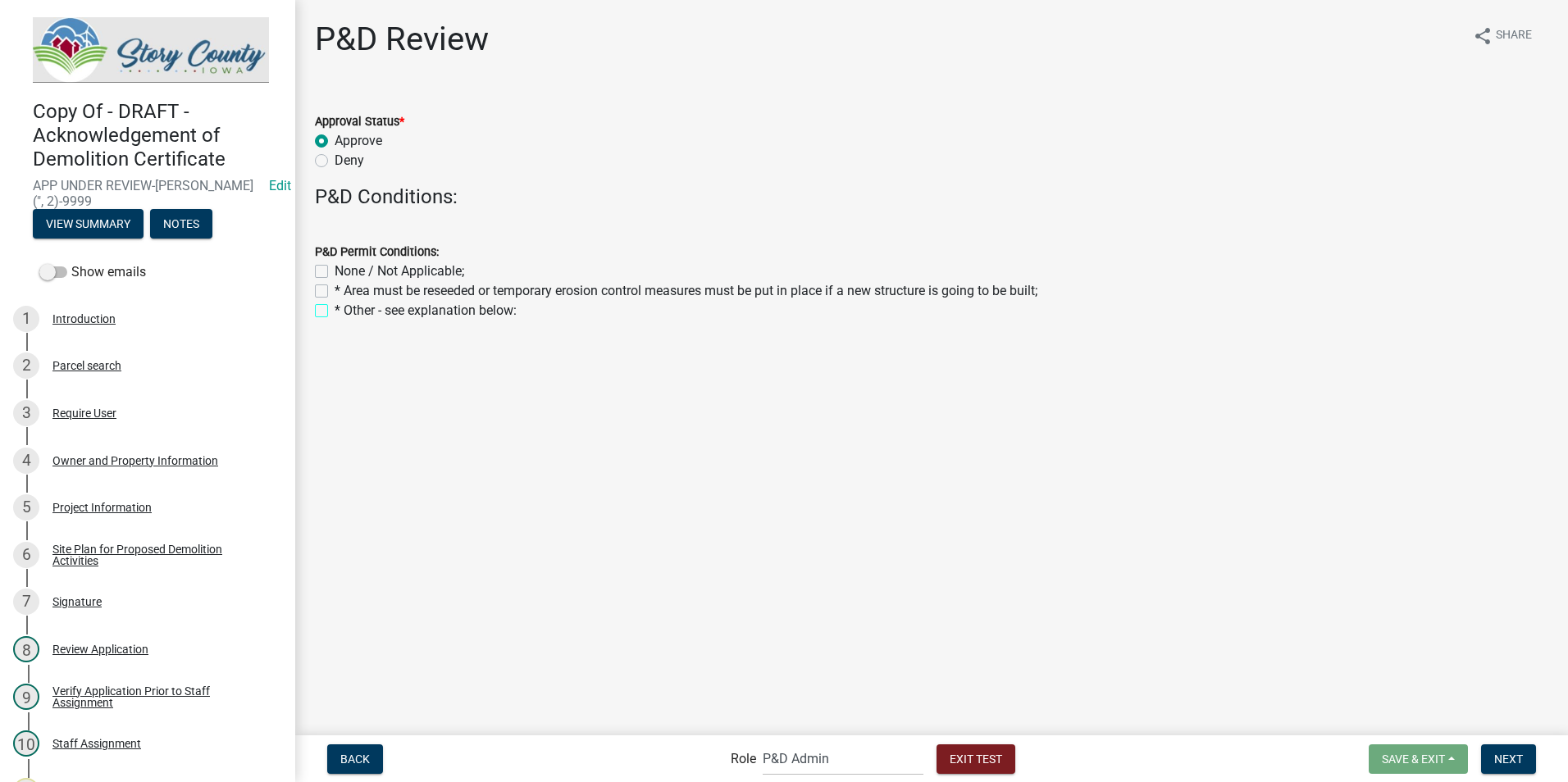
checkbox input "true"
checkbox input "false"
checkbox input "true"
click at [334, 292] on label "* Area must be reseeded or temporary erosion control measures must be put in pl…" at bounding box center [685, 291] width 703 height 20
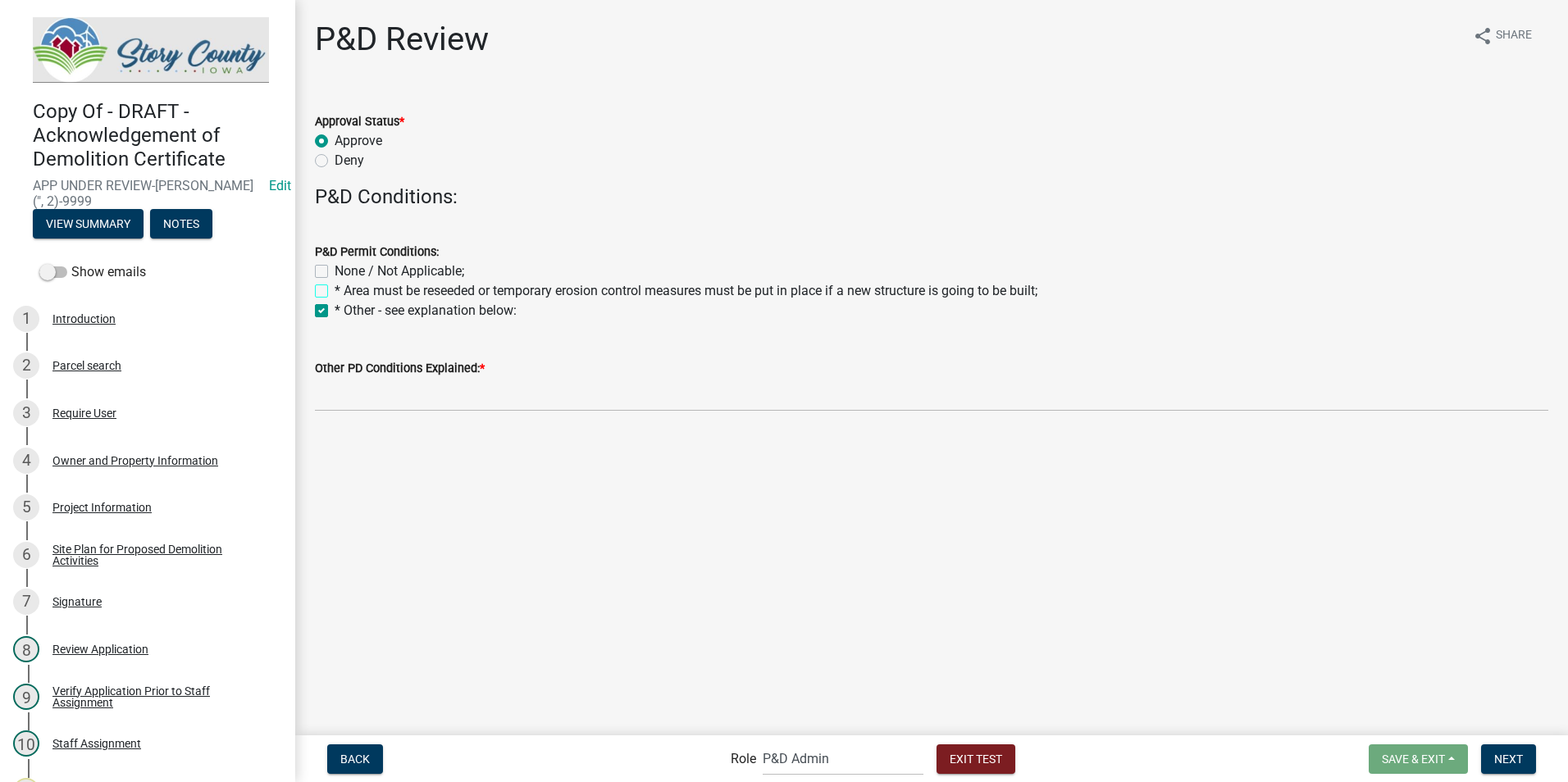
click at [334, 291] on input "* Area must be reseeded or temporary erosion control measures must be put in pl…" at bounding box center [340, 286] width 11 height 11
checkbox input "true"
checkbox input "false"
checkbox input "true"
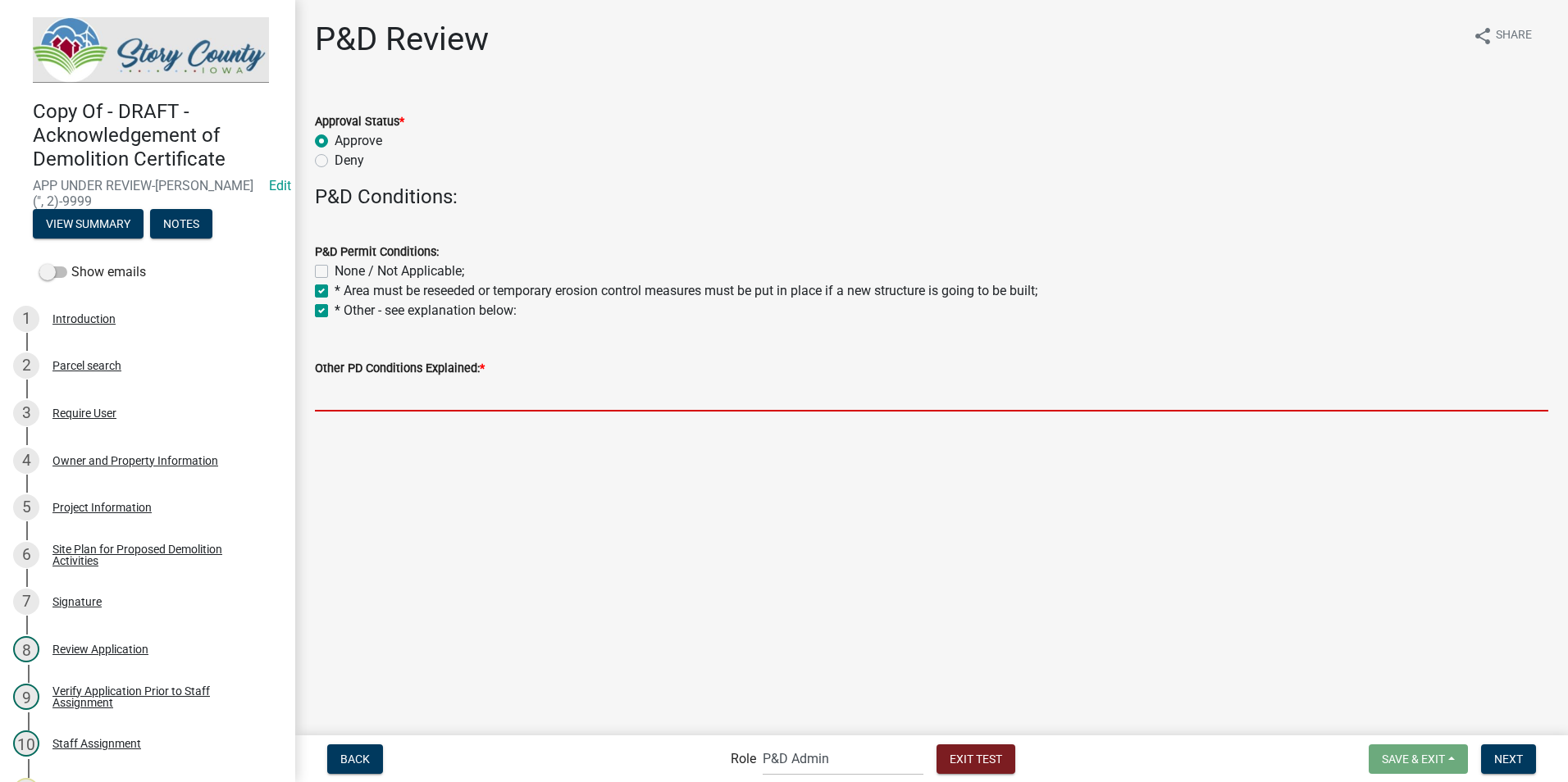
click at [331, 395] on input "Other PD Conditions Explained: *" at bounding box center [932, 395] width 1234 height 34
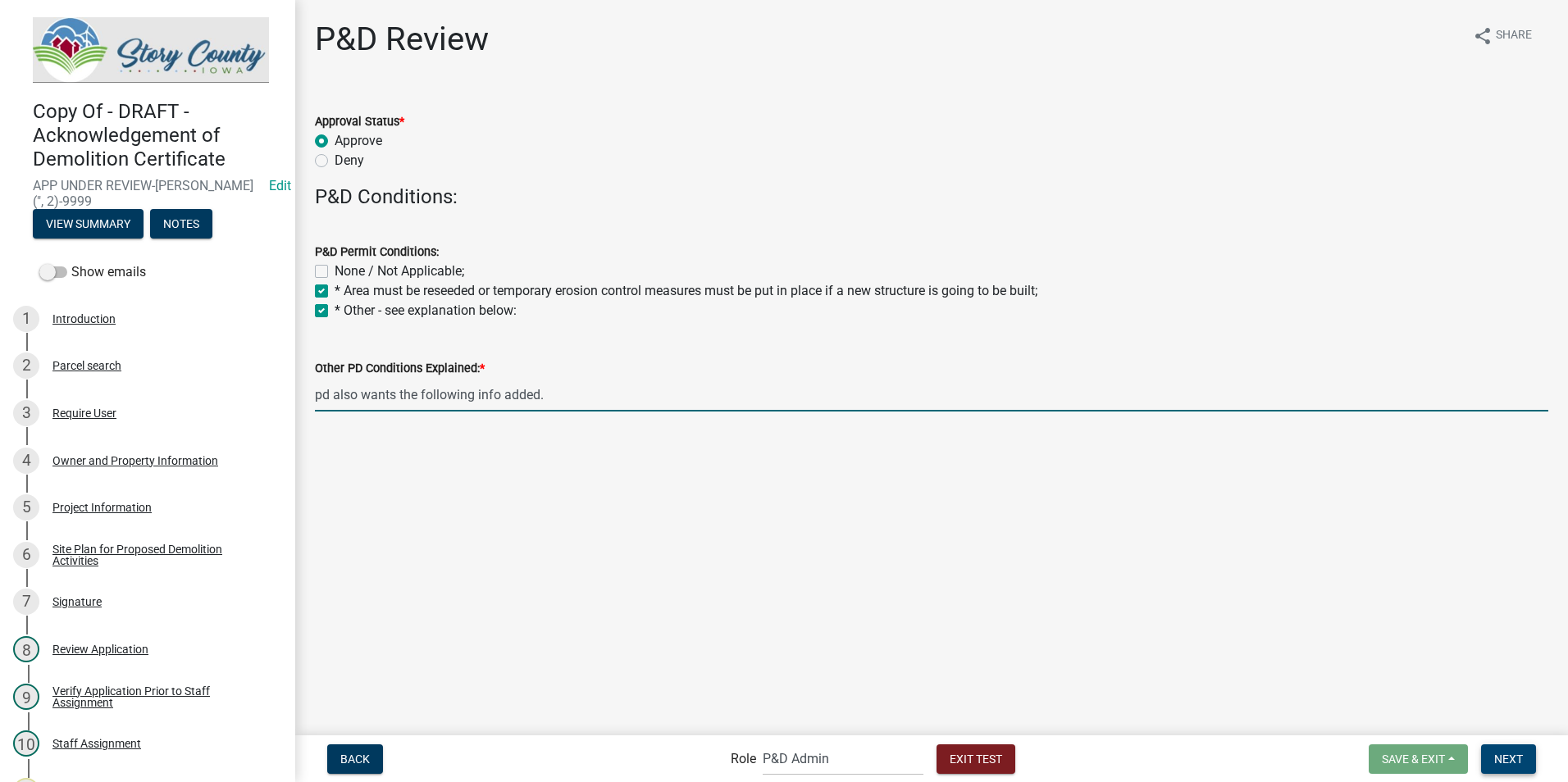
type input "pd also wants the following info added."
click at [1510, 759] on span "Next" at bounding box center [1508, 758] width 28 height 13
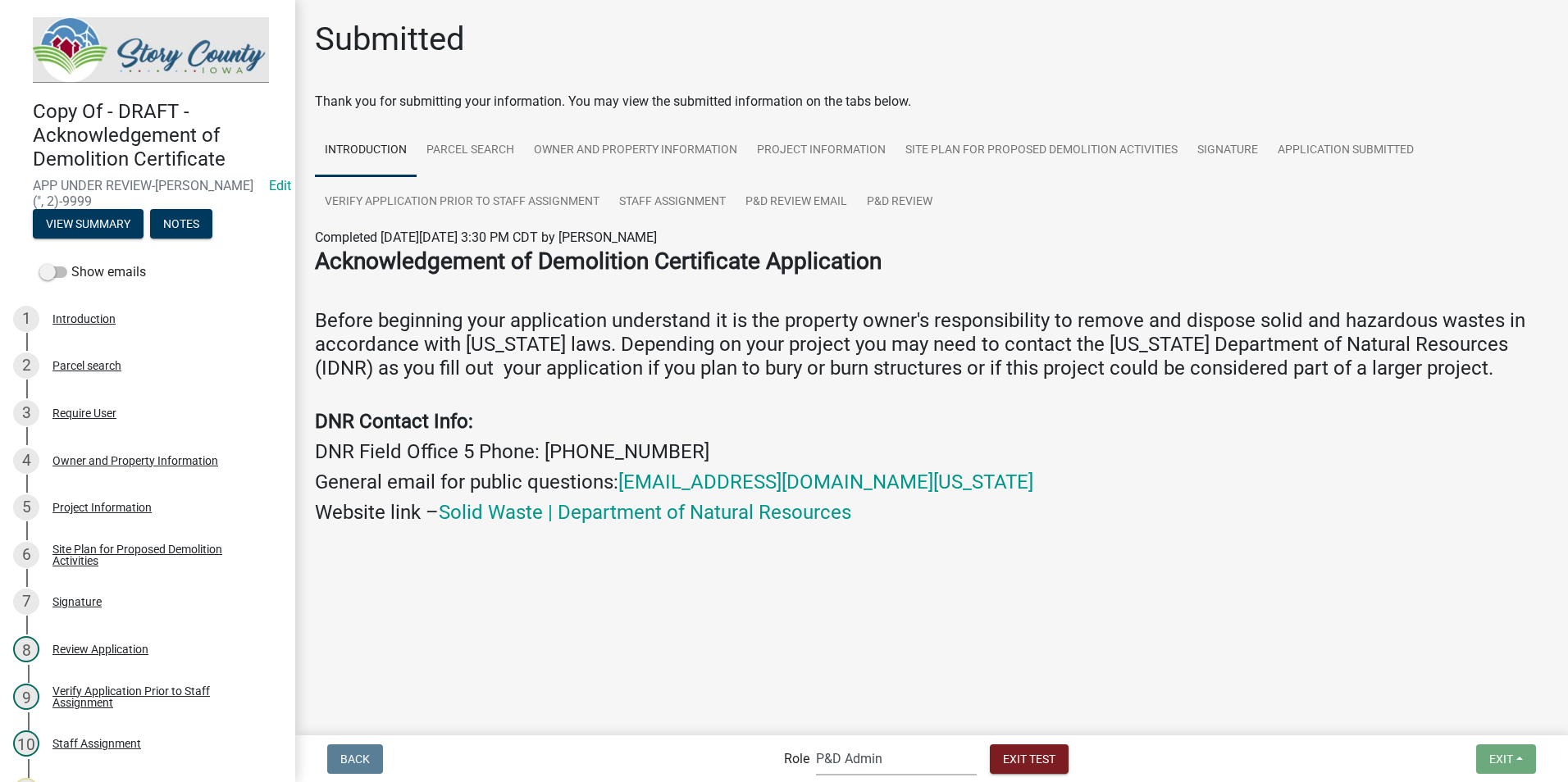
click at [884, 758] on select "Applicant Admin EH Administrative Assistant EH Inspection Staff P&D Admin EH Di…" at bounding box center [896, 759] width 161 height 34
select select "b112e396-40ef-4858-ae7c-ab0894fdbb84"
click at [816, 742] on select "Applicant Admin EH Administrative Assistant EH Inspection Staff P&D Admin EH Di…" at bounding box center [896, 759] width 161 height 34
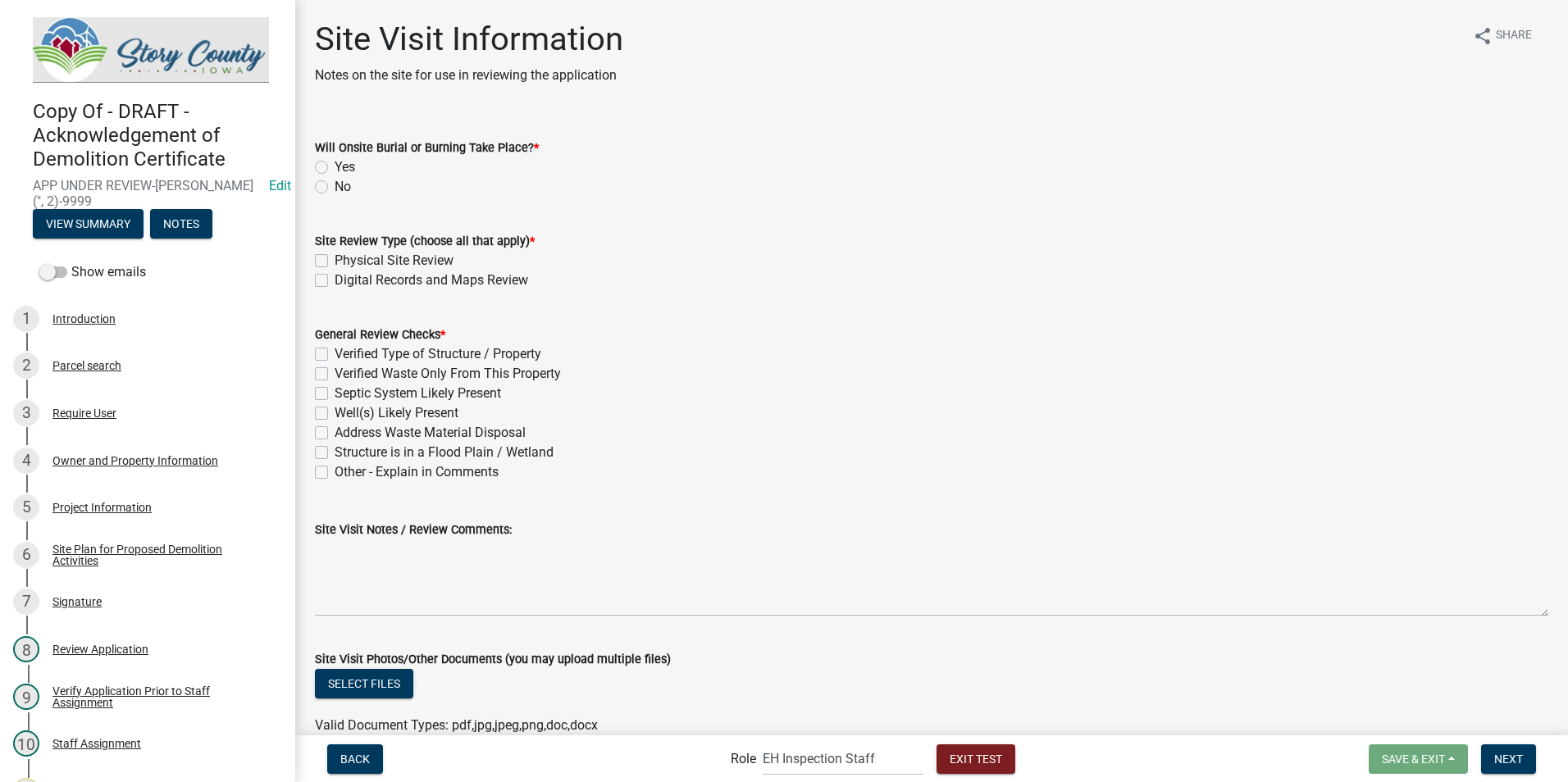
click at [334, 186] on label "No" at bounding box center [342, 187] width 16 height 20
click at [334, 186] on input "No" at bounding box center [340, 182] width 11 height 11
radio input "true"
click at [334, 259] on label "Physical Site Review" at bounding box center [394, 260] width 119 height 20
click at [334, 259] on input "Physical Site Review" at bounding box center [340, 256] width 11 height 11
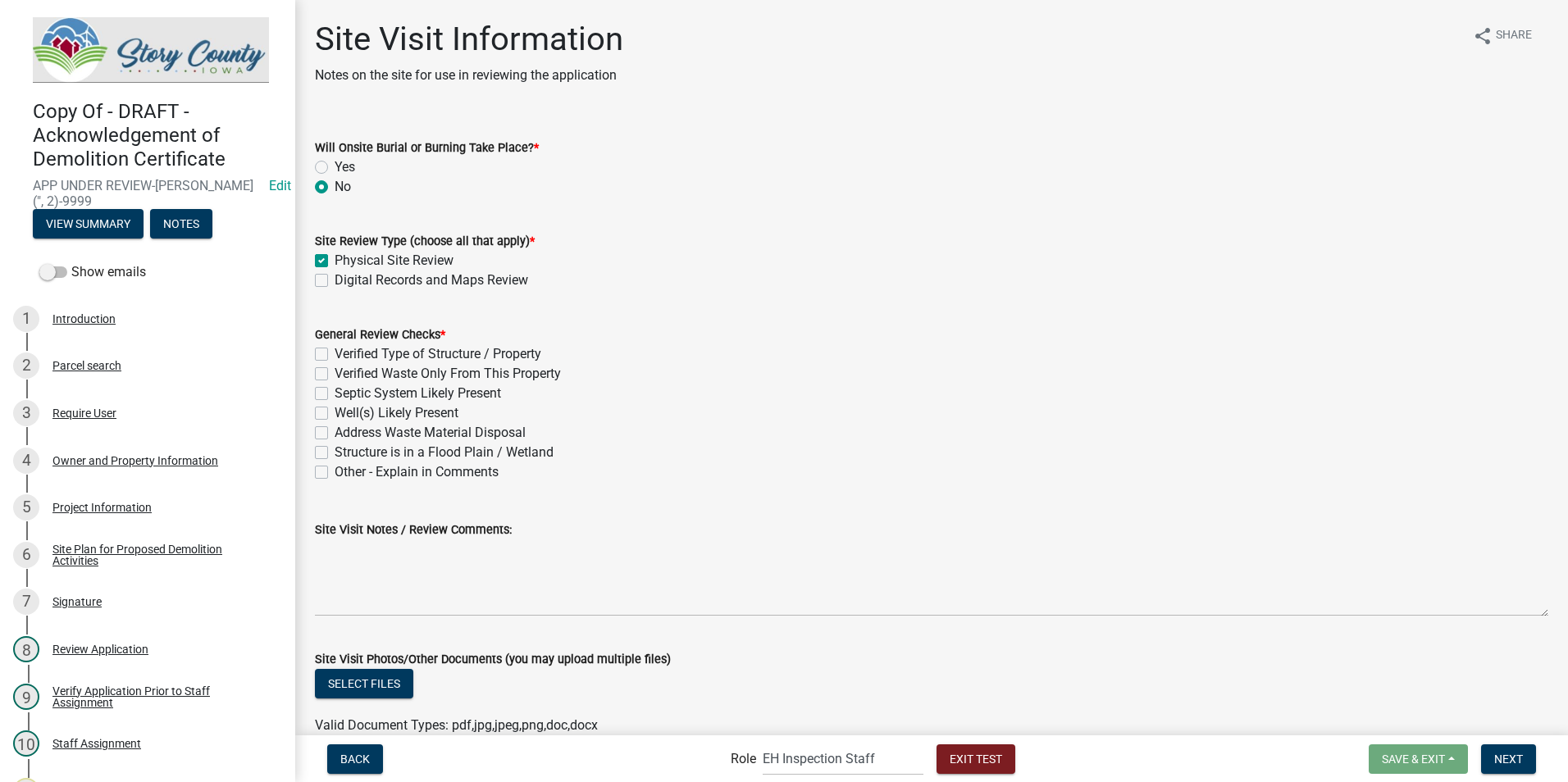
checkbox input "true"
click at [334, 276] on label "Digital Records and Maps Review" at bounding box center [431, 280] width 194 height 20
click at [334, 276] on input "Digital Records and Maps Review" at bounding box center [340, 275] width 11 height 11
checkbox input "true"
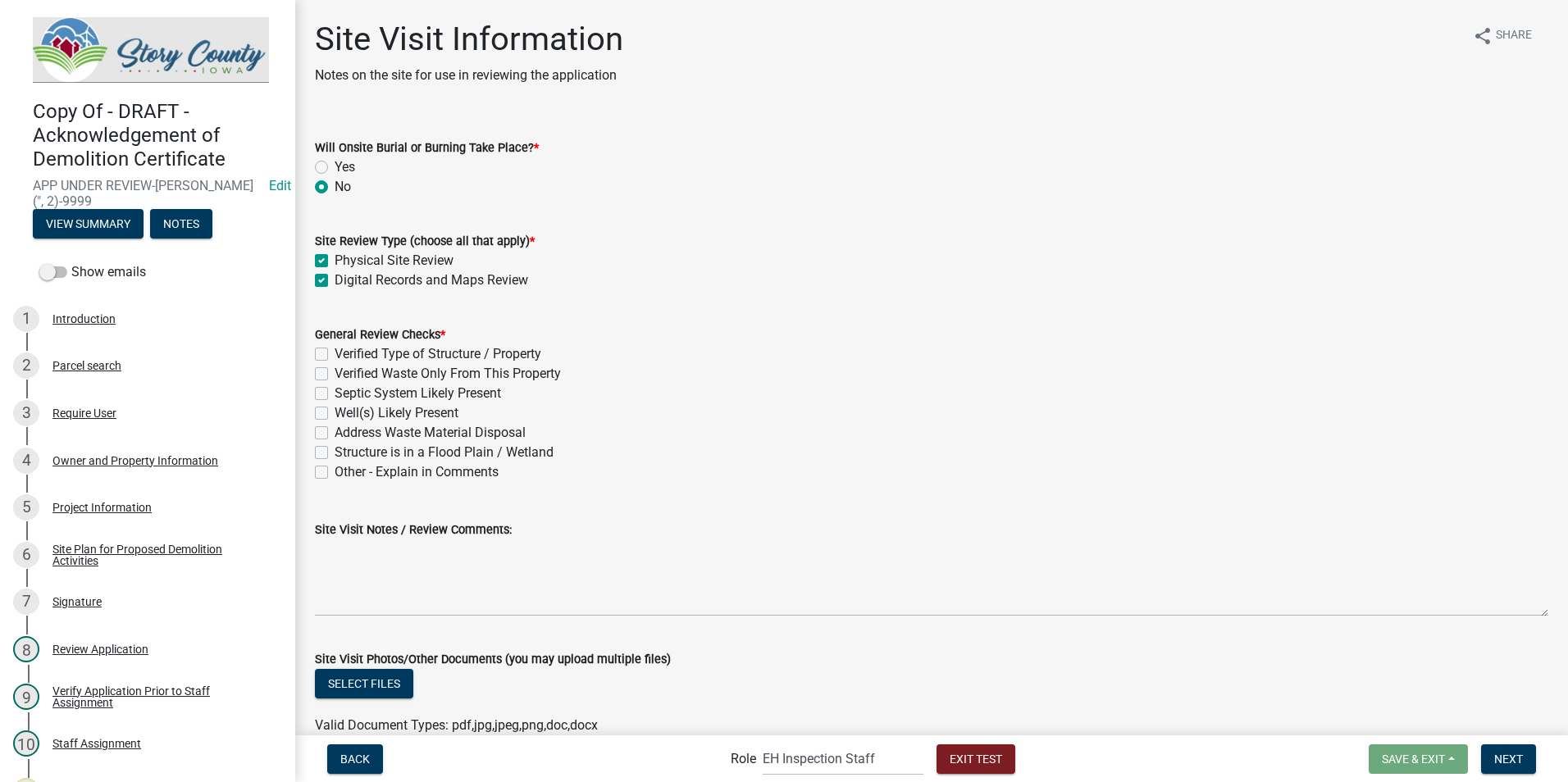
checkbox input "true"
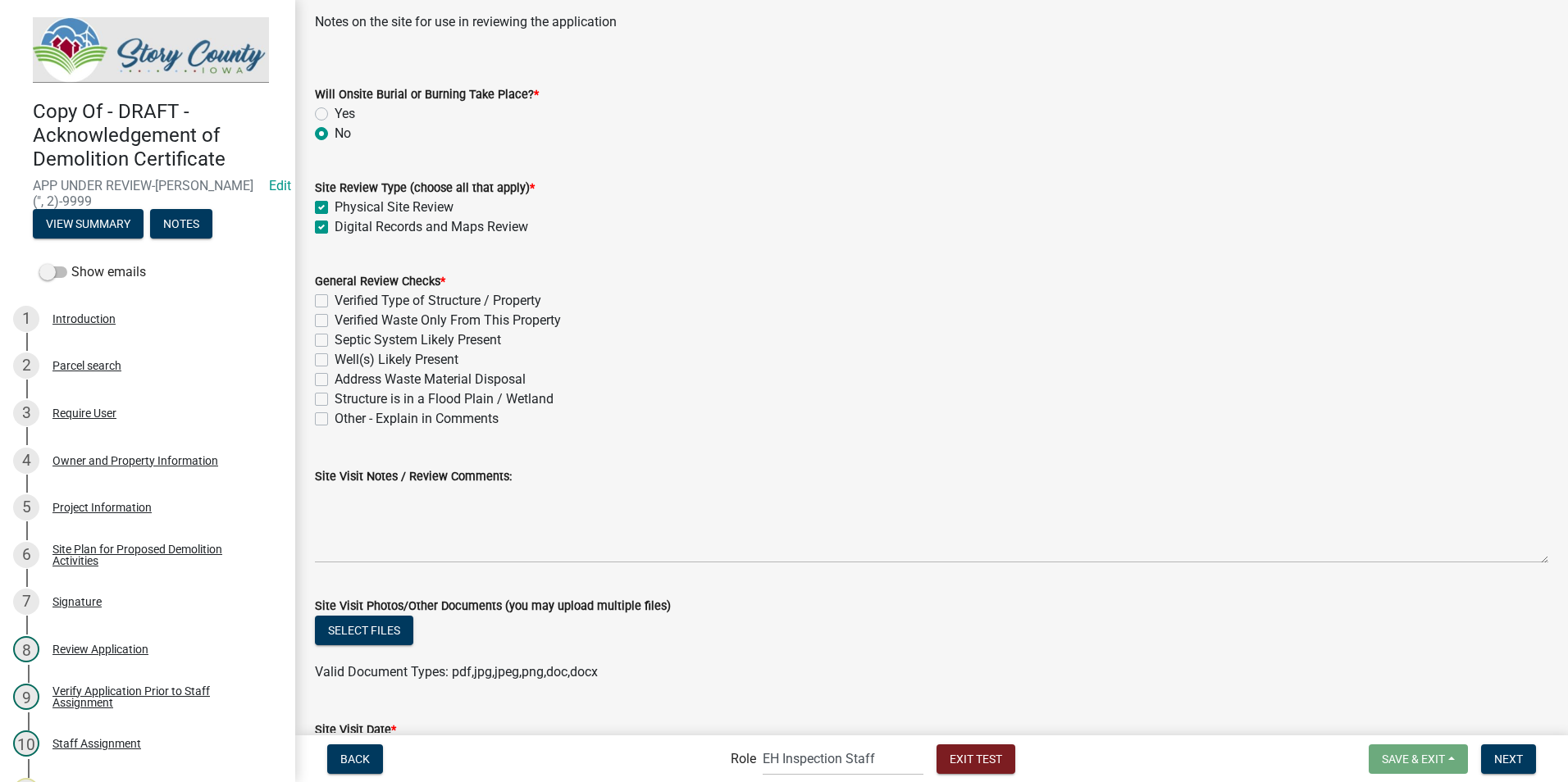
scroll to position [82, 0]
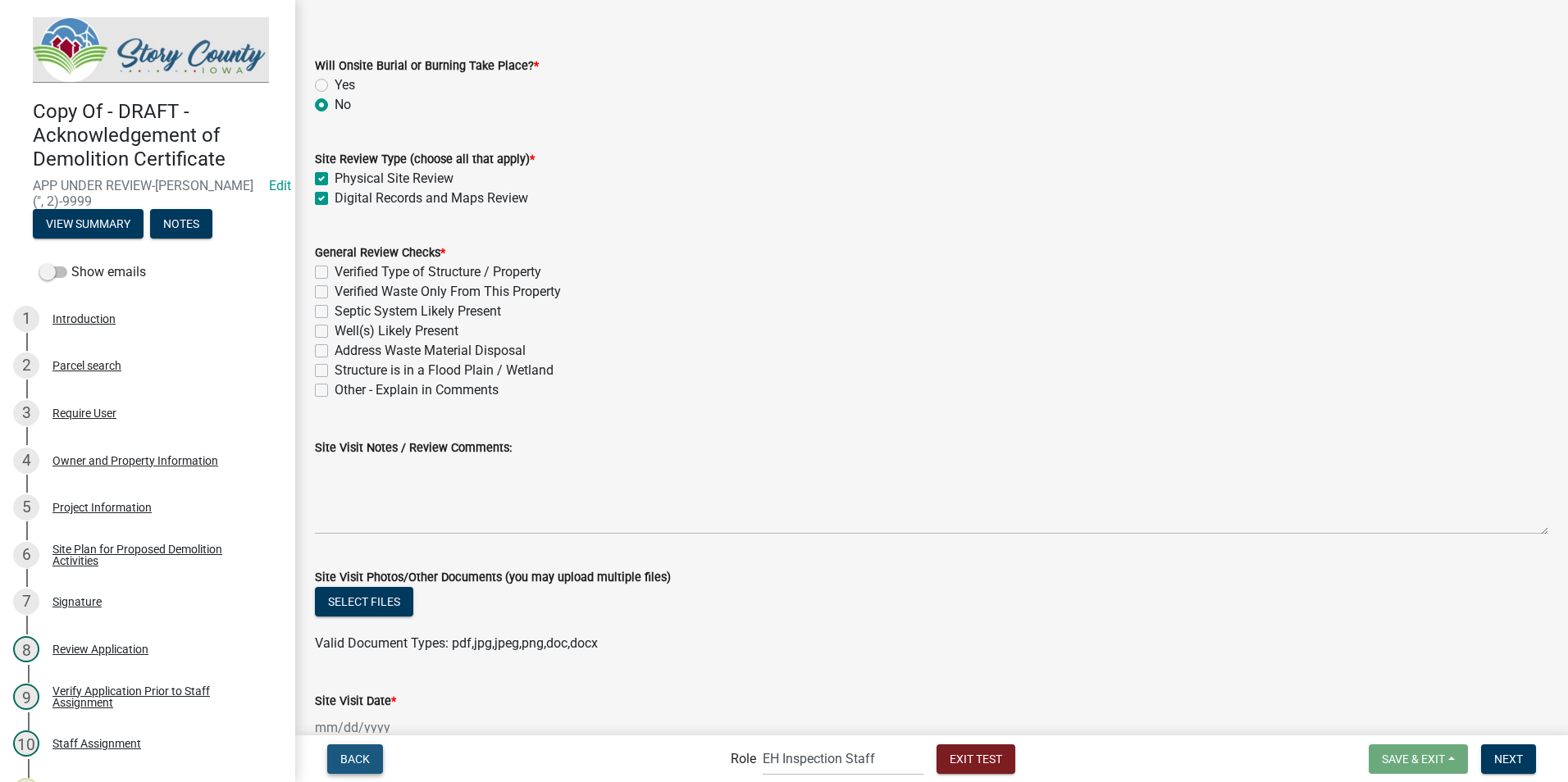
click at [366, 759] on span "Back" at bounding box center [355, 758] width 29 height 13
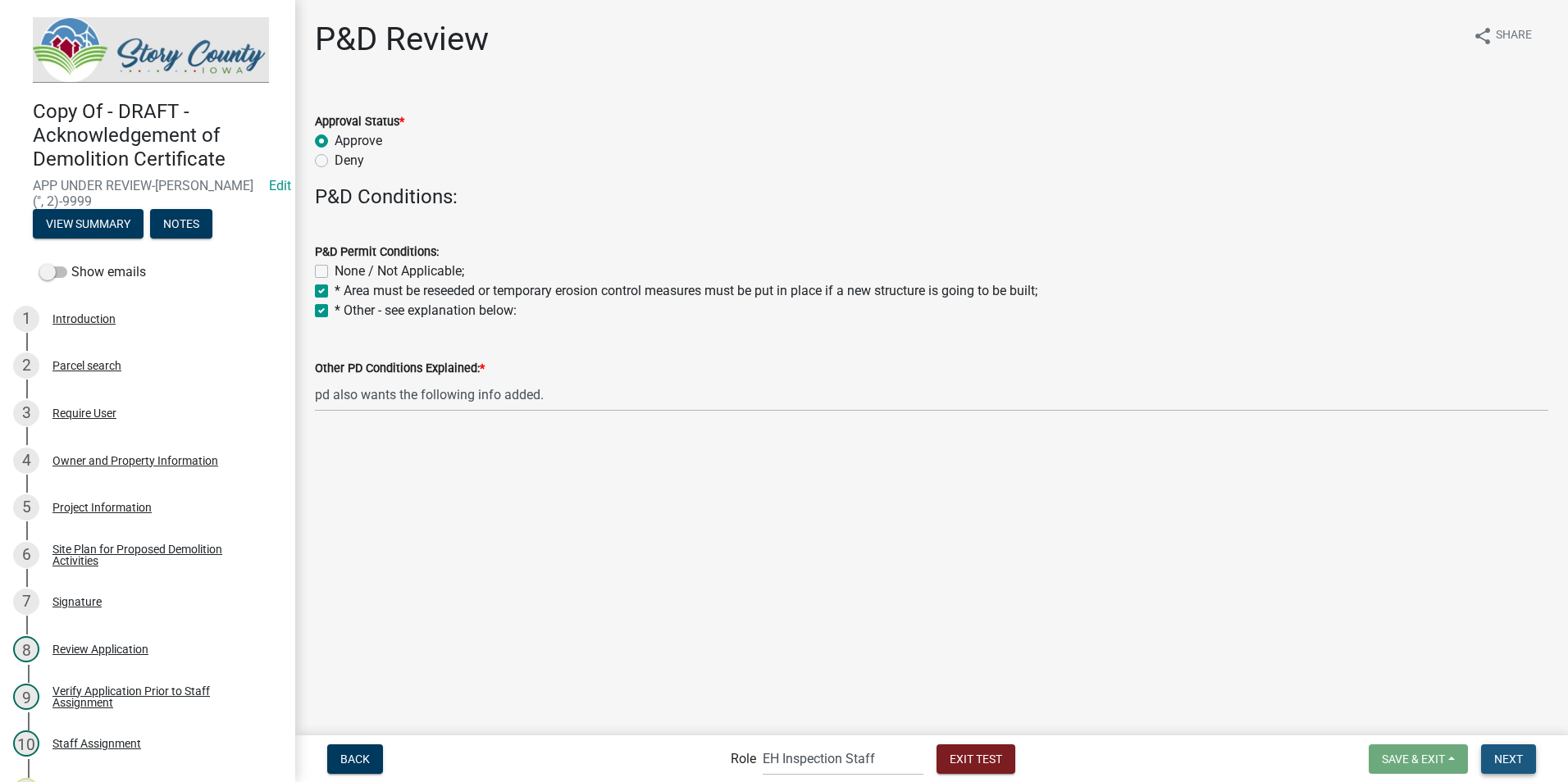
click at [1506, 755] on span "Next" at bounding box center [1508, 758] width 28 height 13
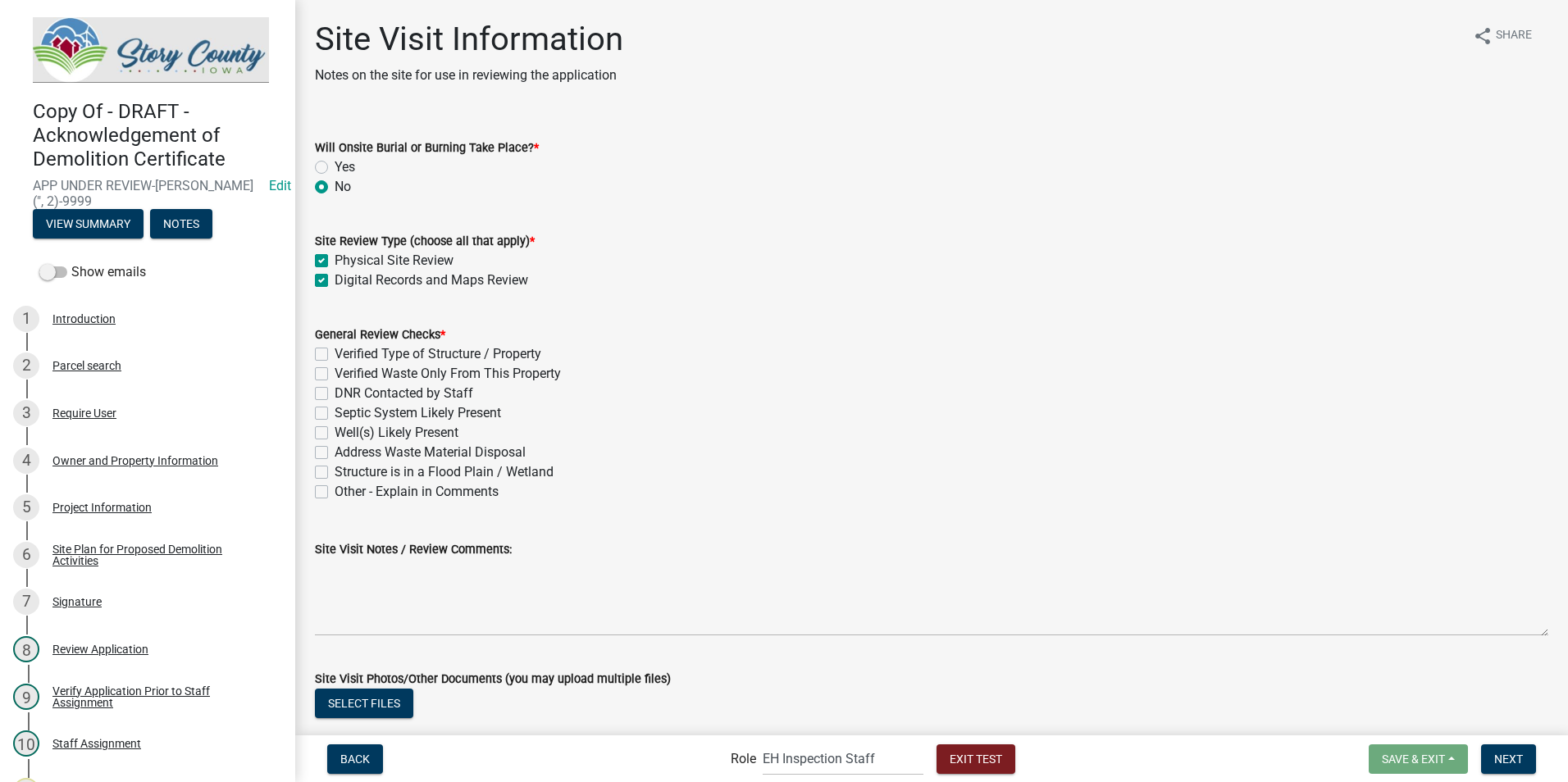
scroll to position [82, 0]
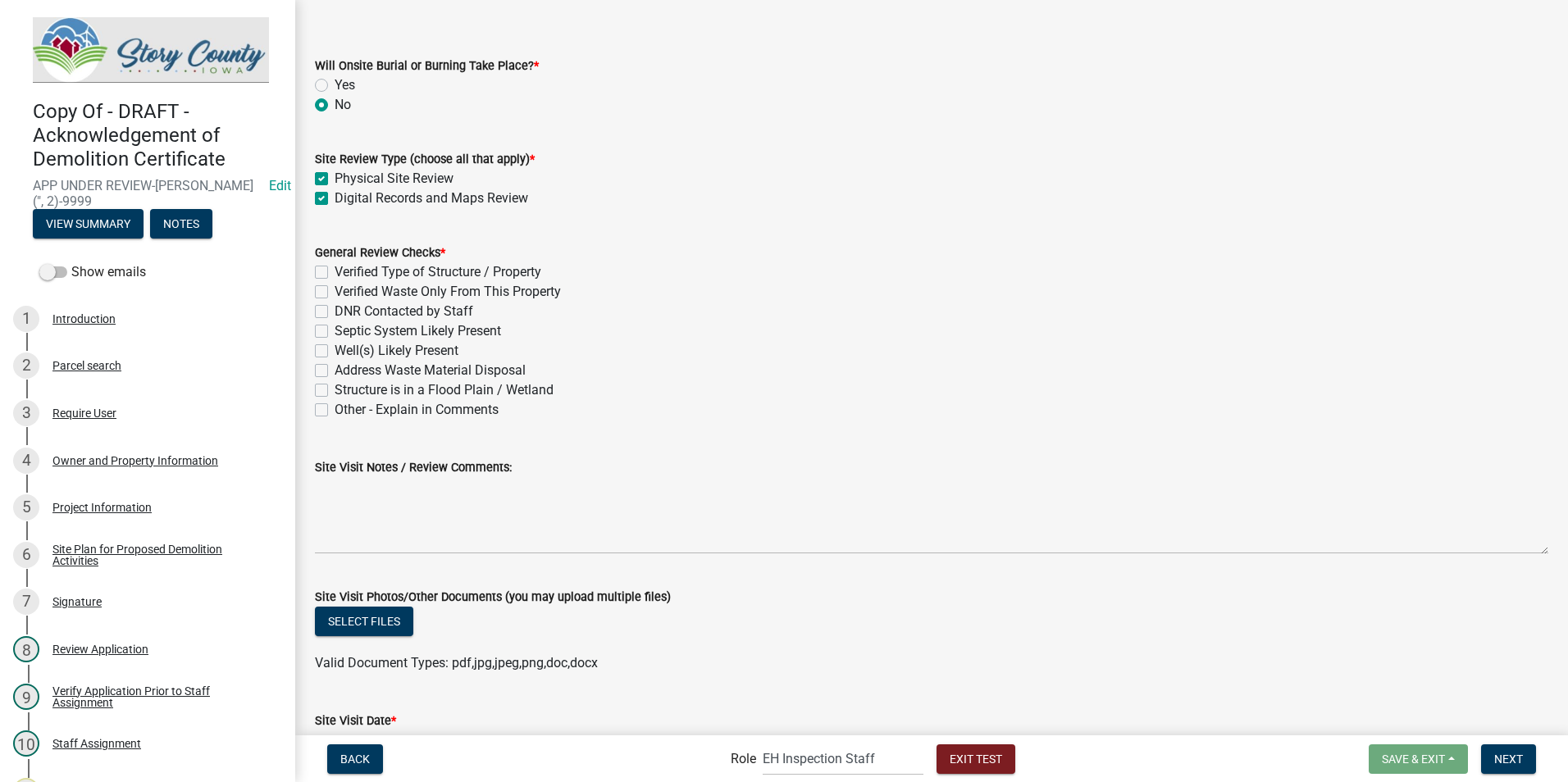
click at [334, 275] on label "Verified Type of Structure / Property" at bounding box center [437, 272] width 207 height 20
click at [334, 273] on input "Verified Type of Structure / Property" at bounding box center [340, 267] width 11 height 11
checkbox input "true"
checkbox input "false"
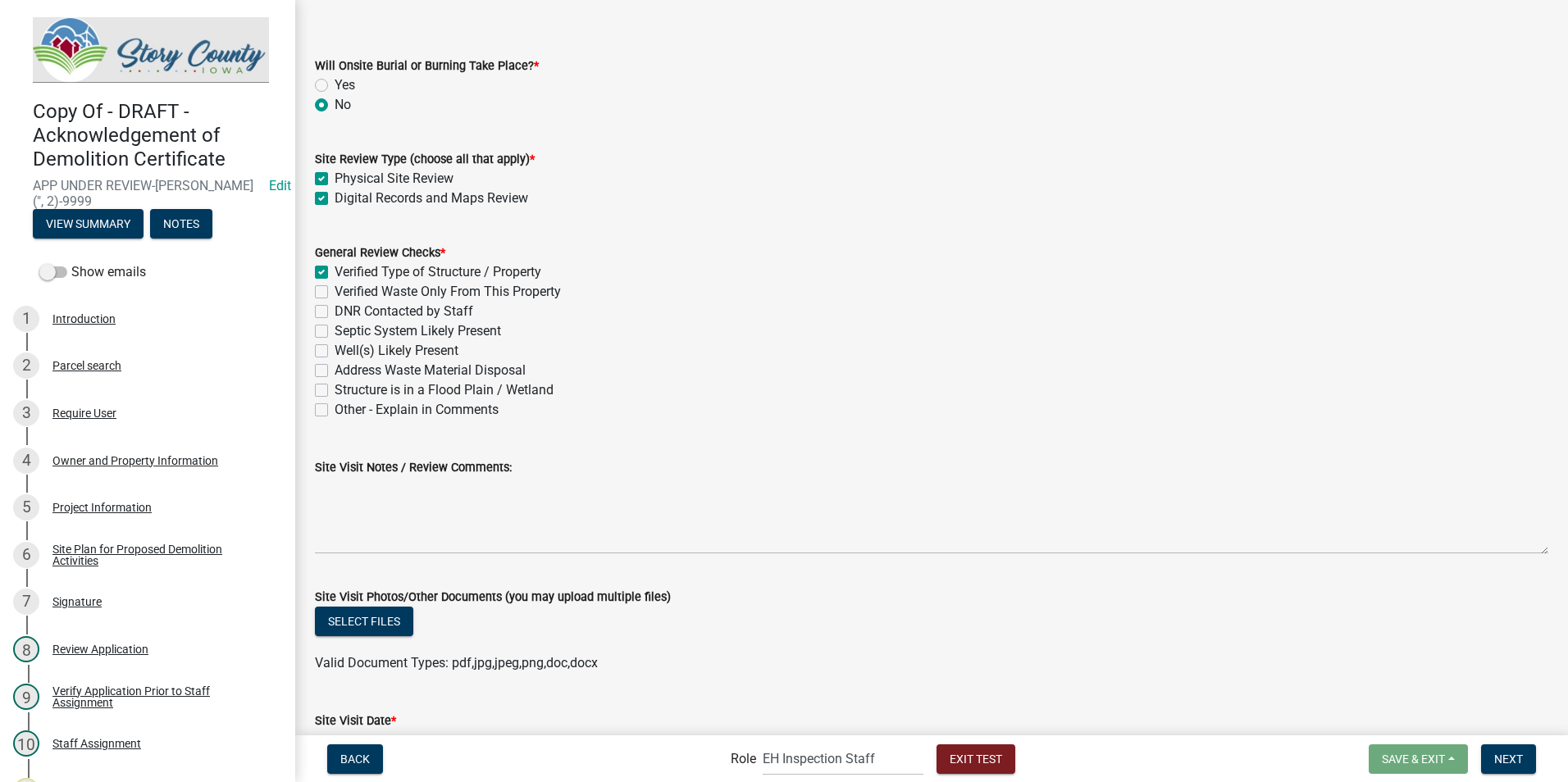
checkbox input "false"
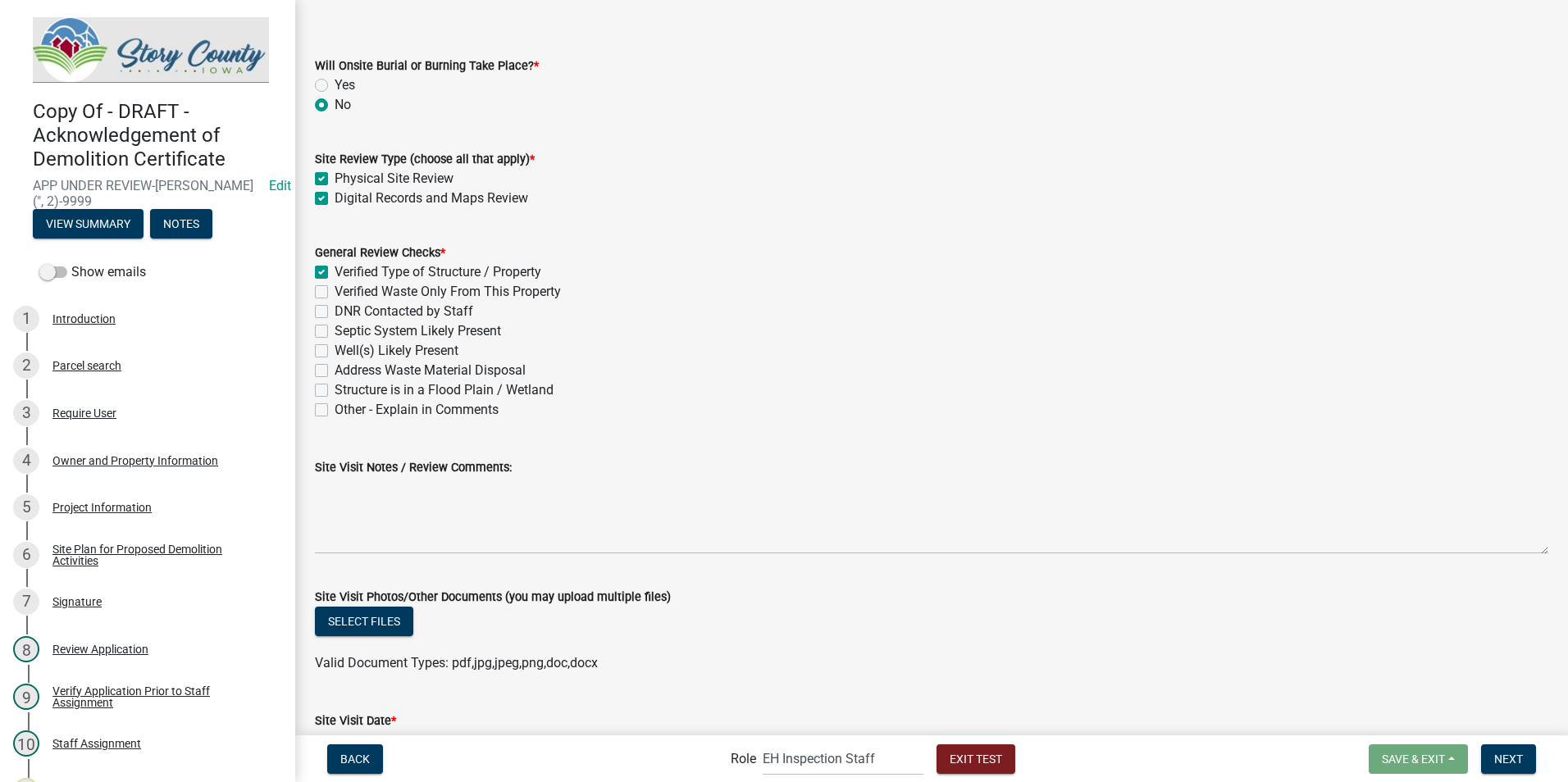
click at [334, 295] on label "Verified Waste Only From This Property" at bounding box center [447, 291] width 227 height 20
click at [334, 292] on input "Verified Waste Only From This Property" at bounding box center [340, 287] width 11 height 11
checkbox input "true"
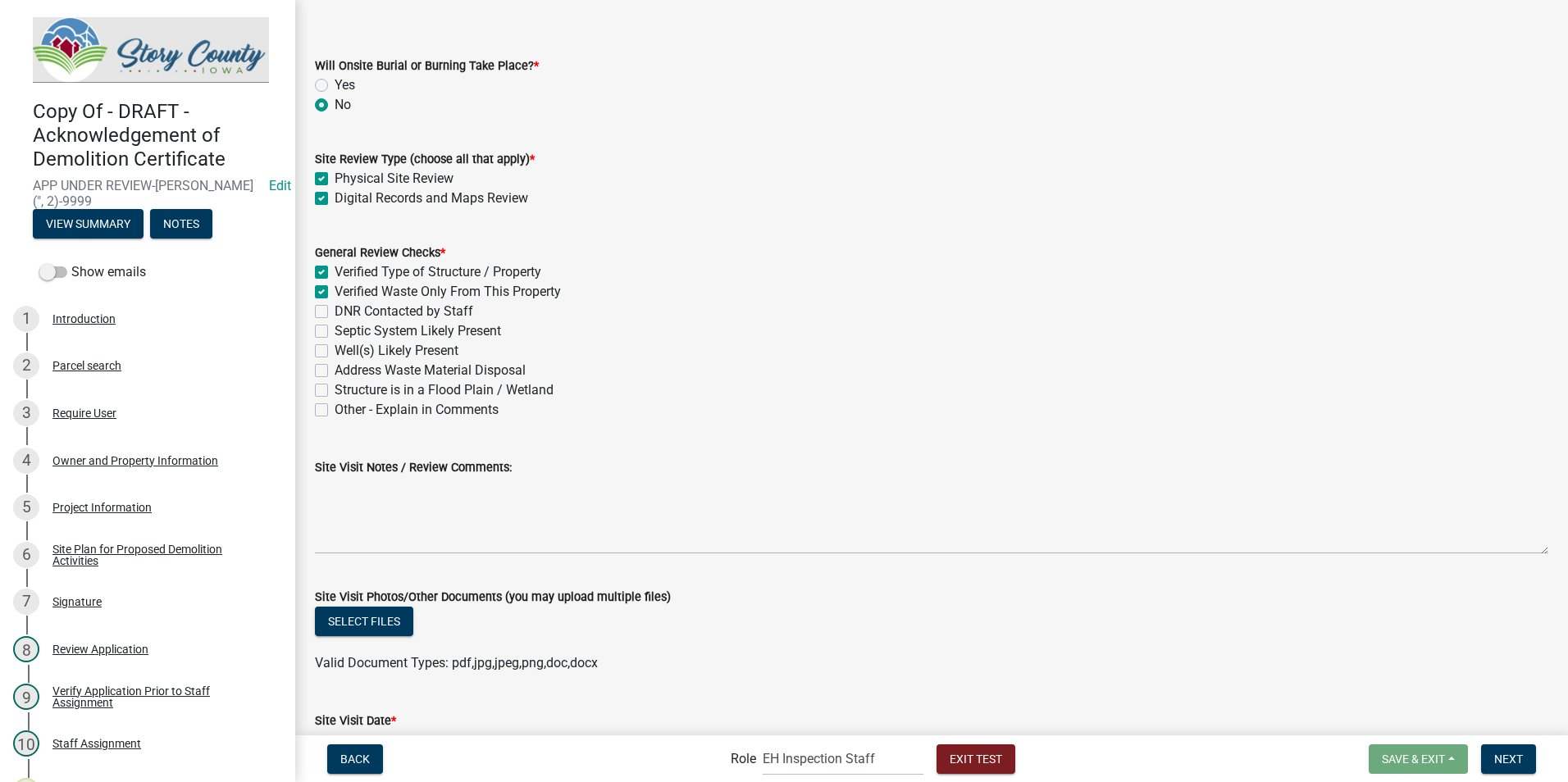
checkbox input "false"
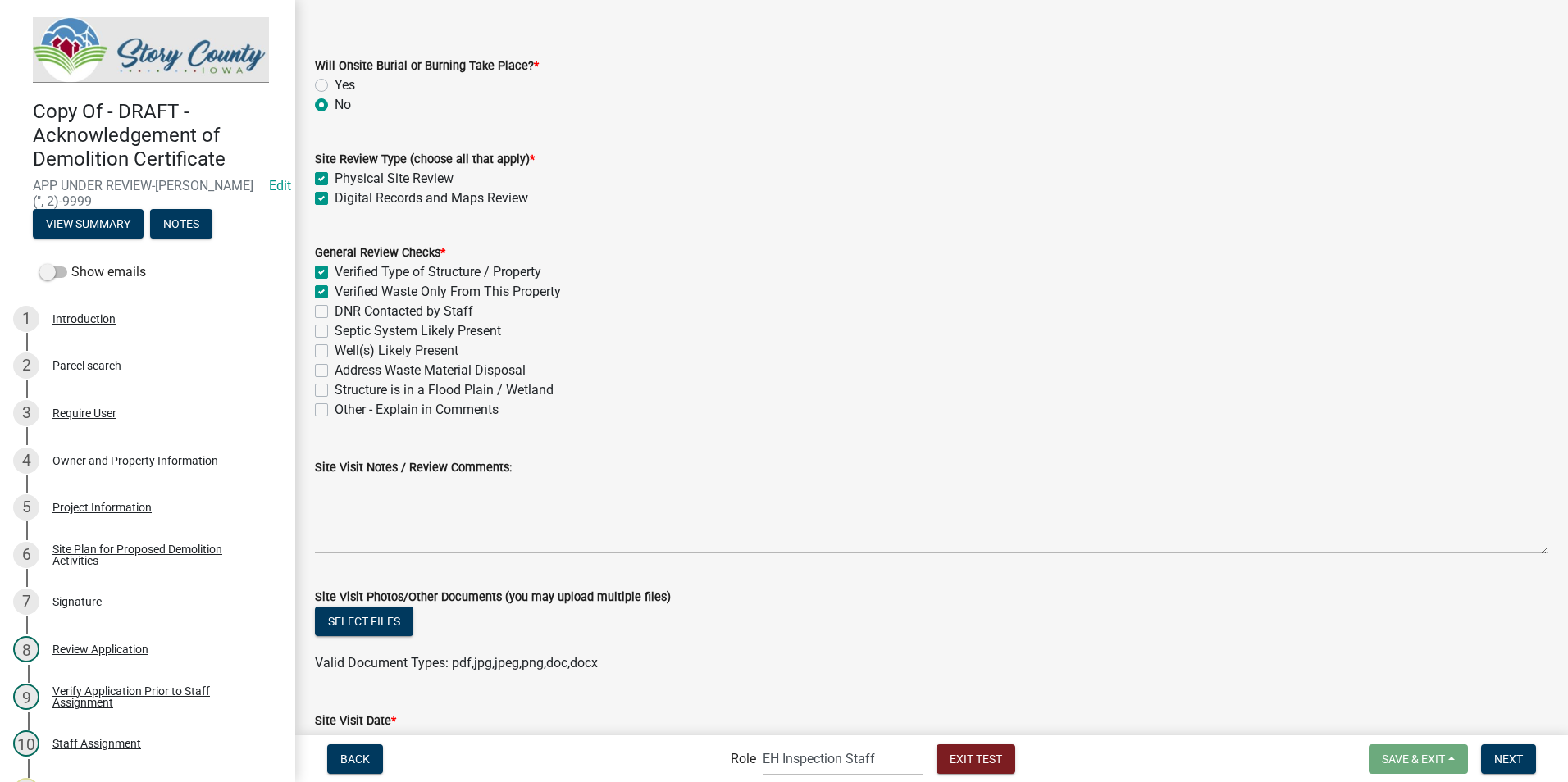
checkbox input "false"
click at [334, 309] on label "DNR Contacted by Staff" at bounding box center [404, 312] width 139 height 20
click at [334, 309] on input "DNR Contacted by Staff" at bounding box center [340, 307] width 11 height 11
checkbox input "true"
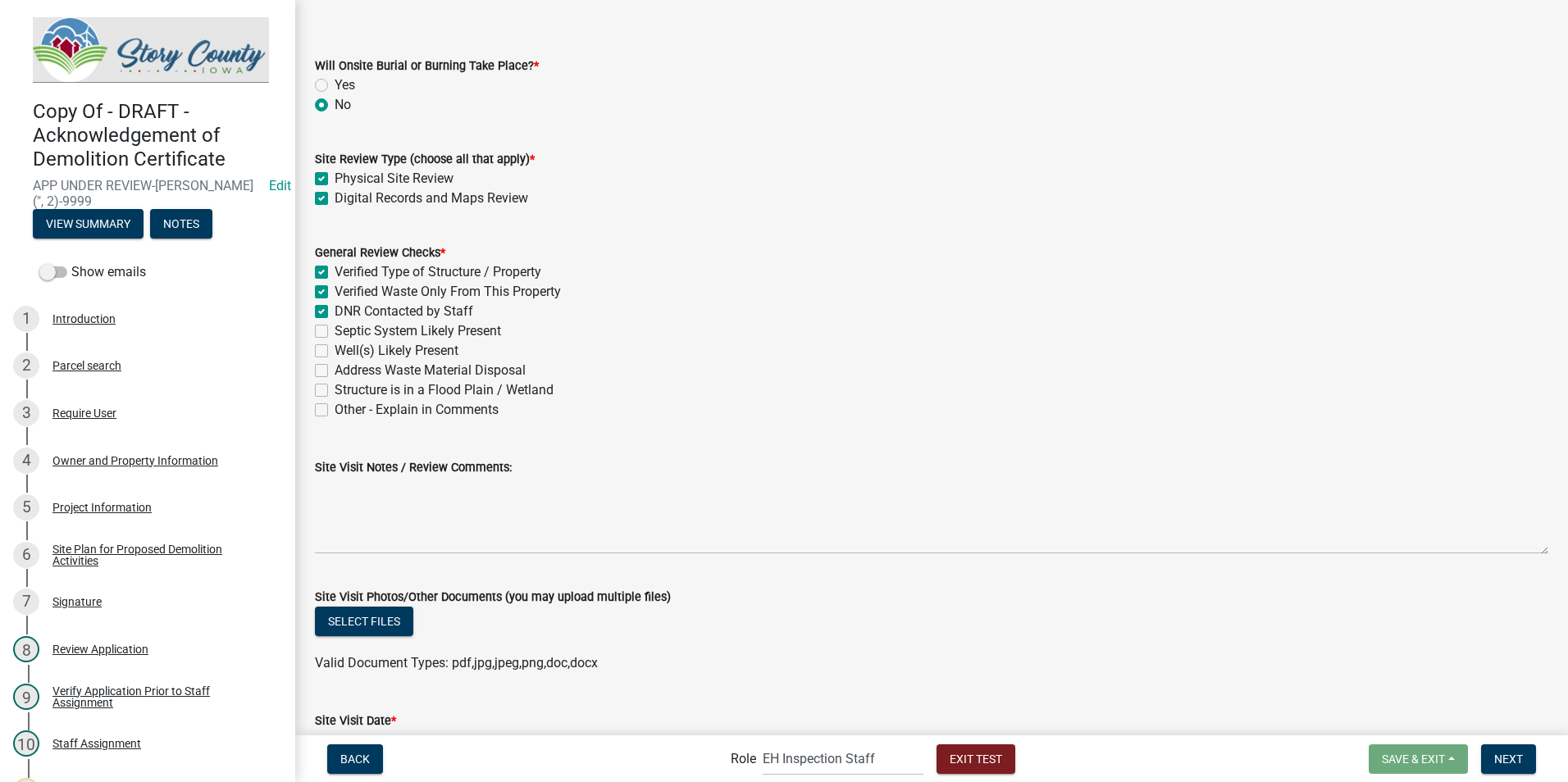
checkbox input "true"
checkbox input "false"
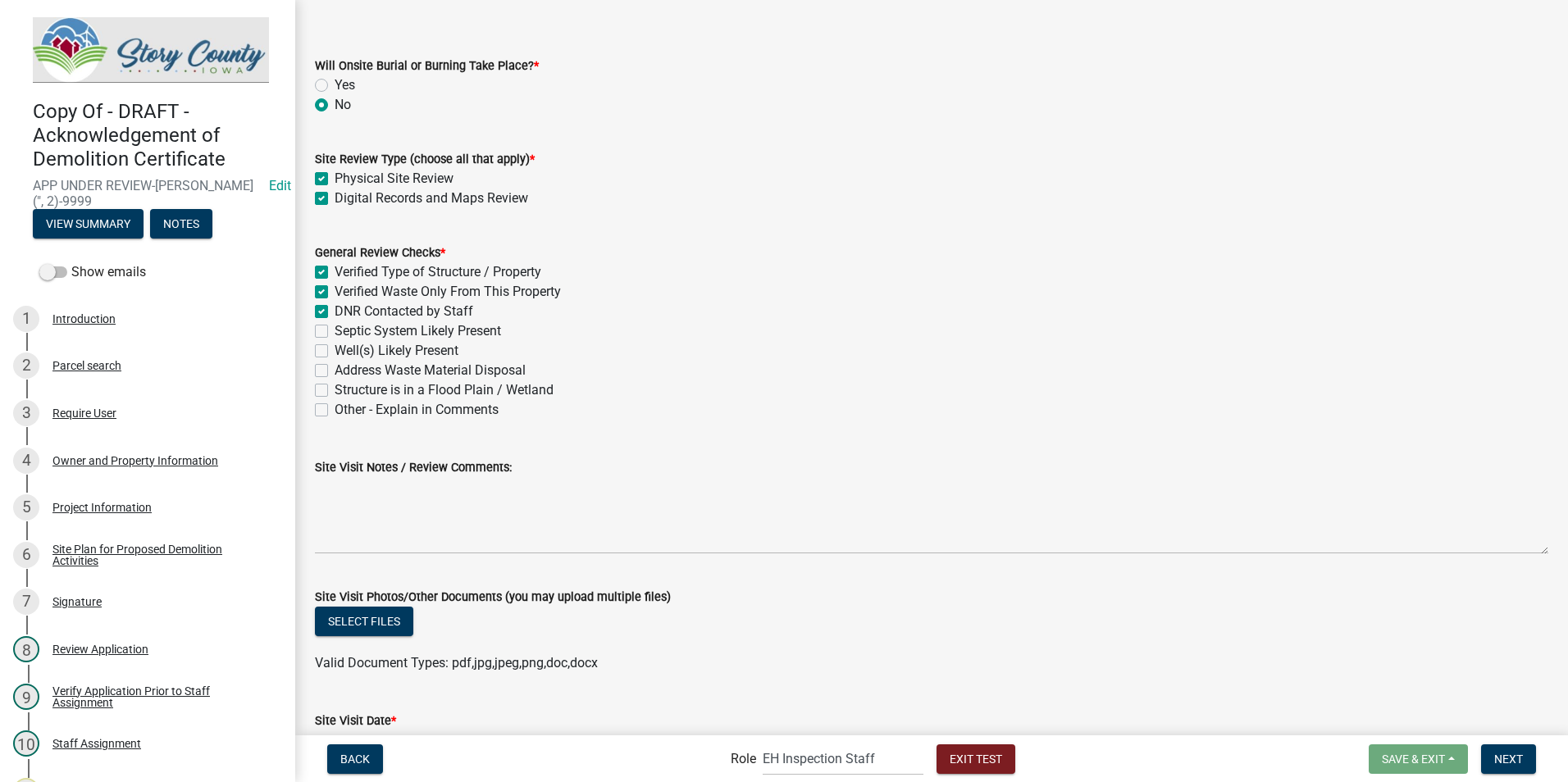
checkbox input "false"
click at [334, 333] on label "Septic System Likely Present" at bounding box center [417, 331] width 166 height 20
click at [334, 332] on input "Septic System Likely Present" at bounding box center [340, 327] width 11 height 11
checkbox input "true"
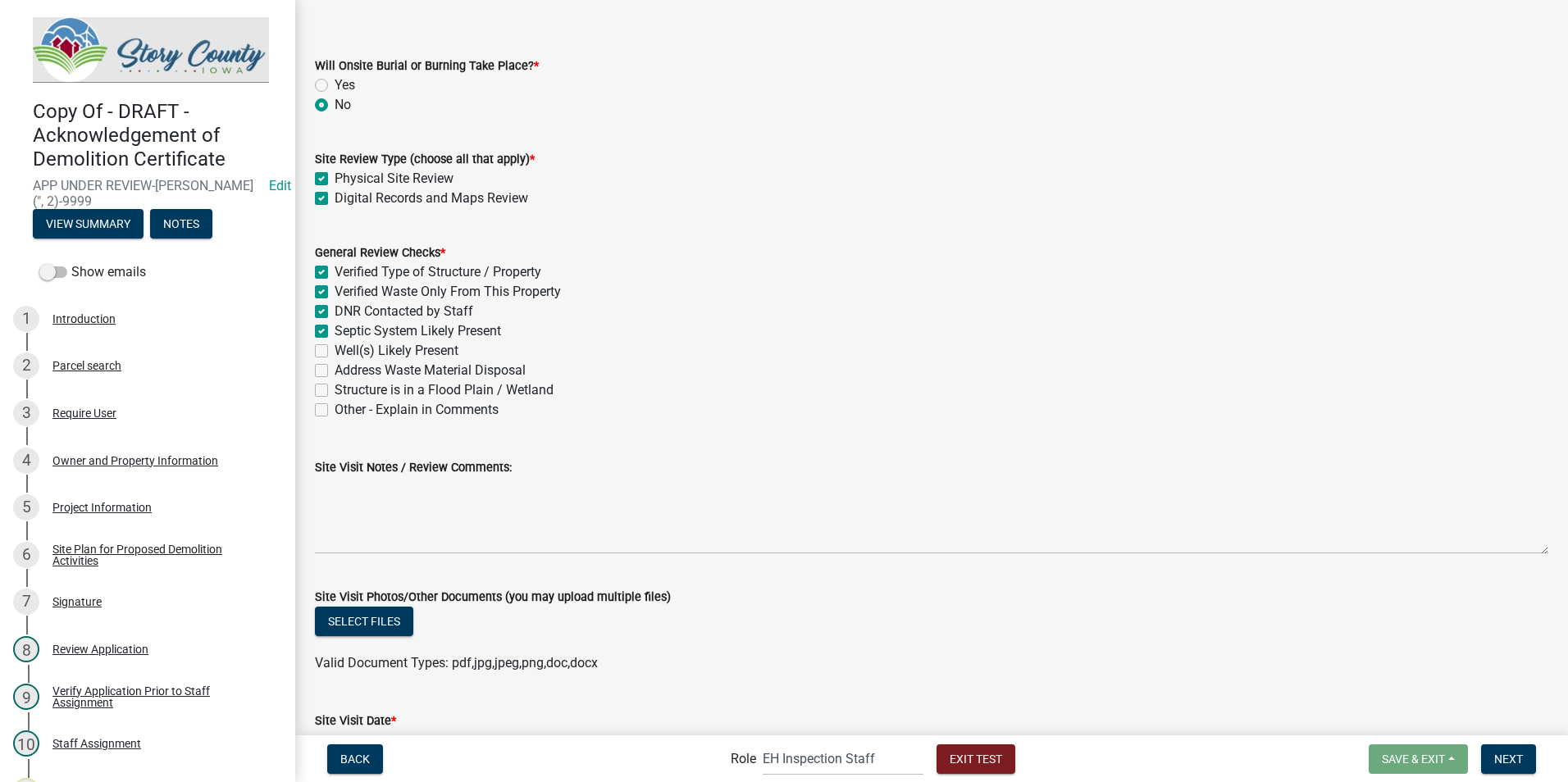
checkbox input "true"
checkbox input "false"
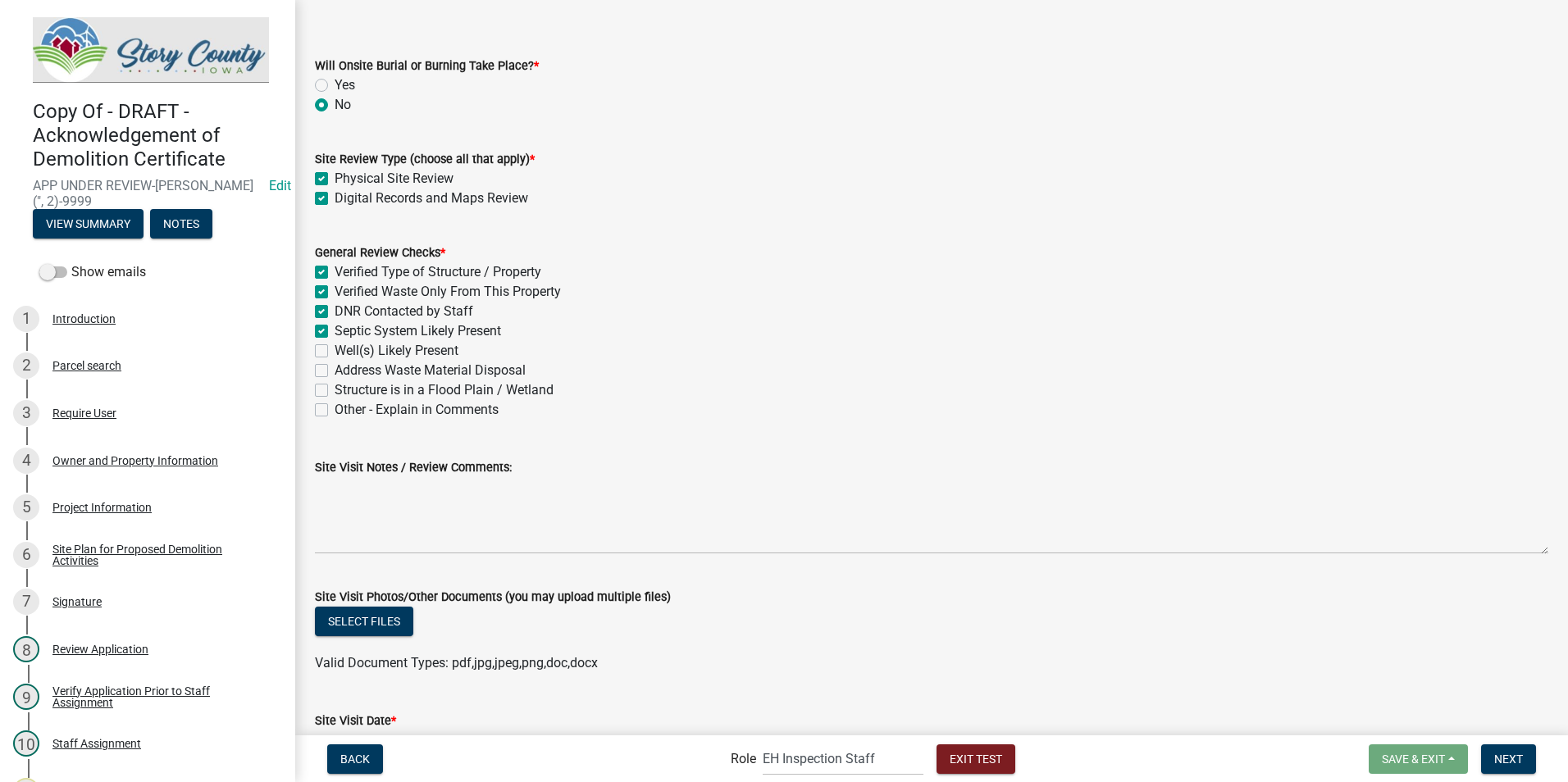
checkbox input "false"
click at [334, 315] on label "DNR Contacted by Staff" at bounding box center [404, 312] width 139 height 20
click at [334, 313] on input "DNR Contacted by Staff" at bounding box center [340, 307] width 11 height 11
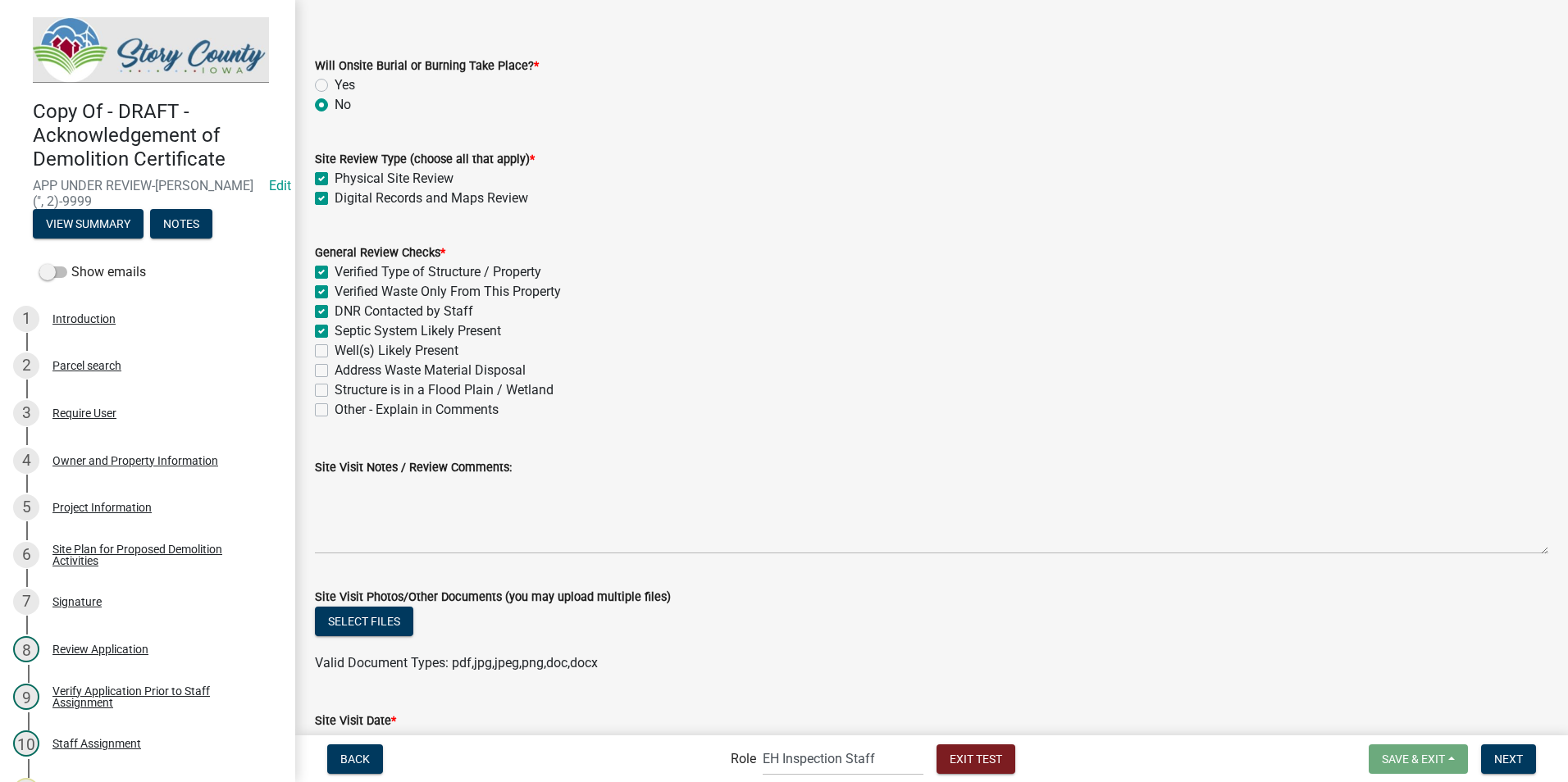
checkbox input "false"
checkbox input "true"
checkbox input "false"
checkbox input "true"
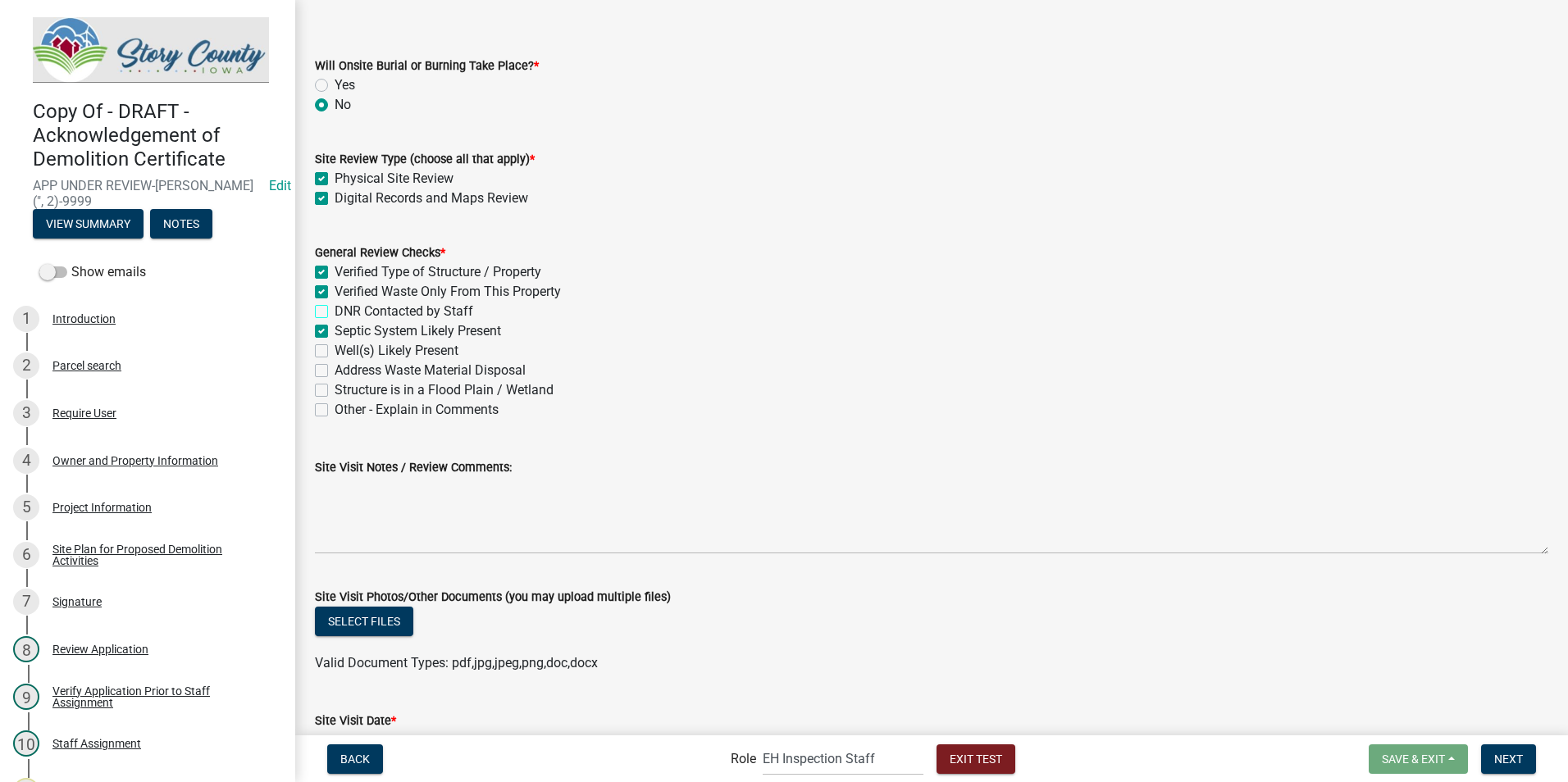
checkbox input "false"
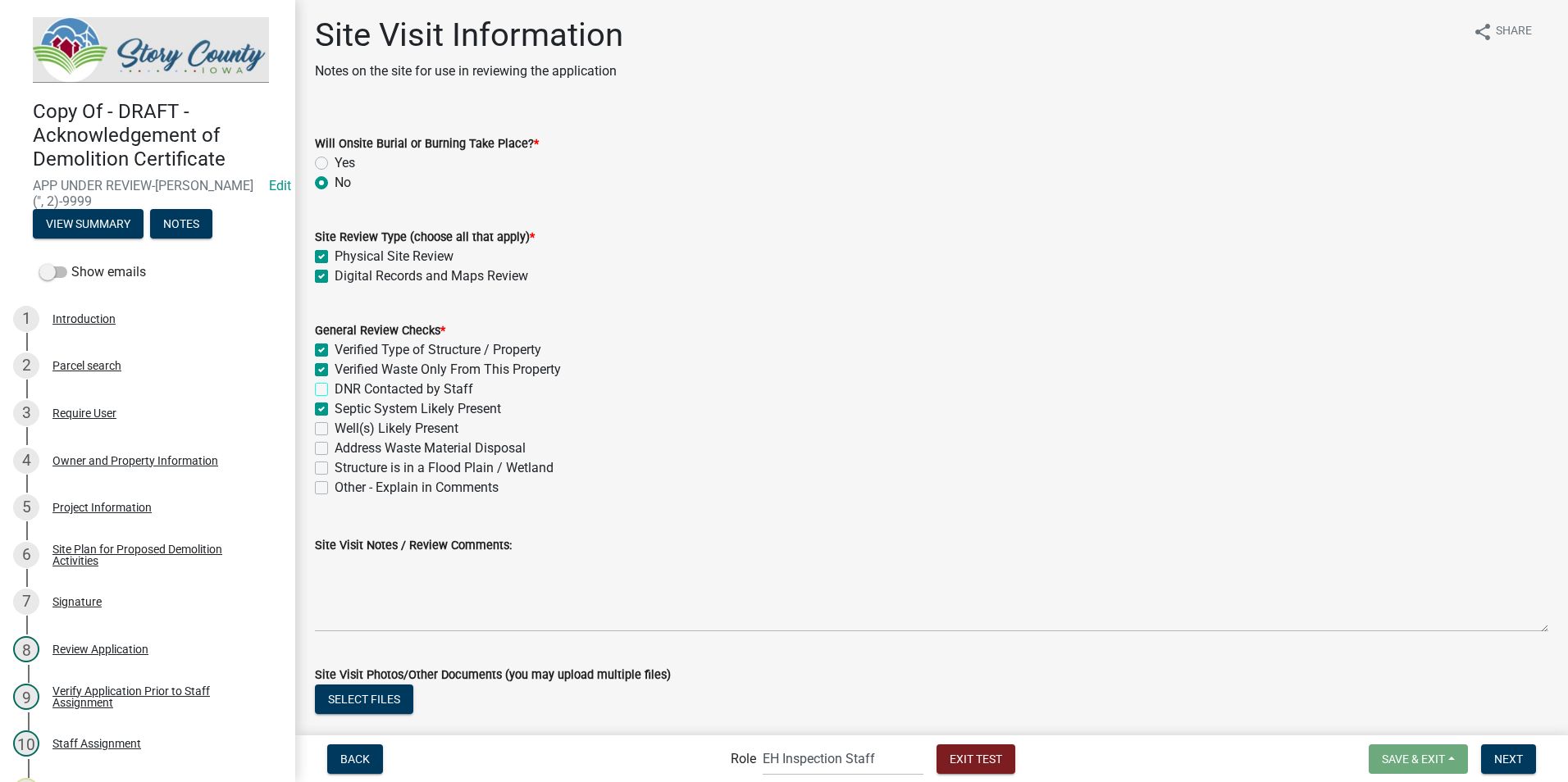
scroll to position [0, 0]
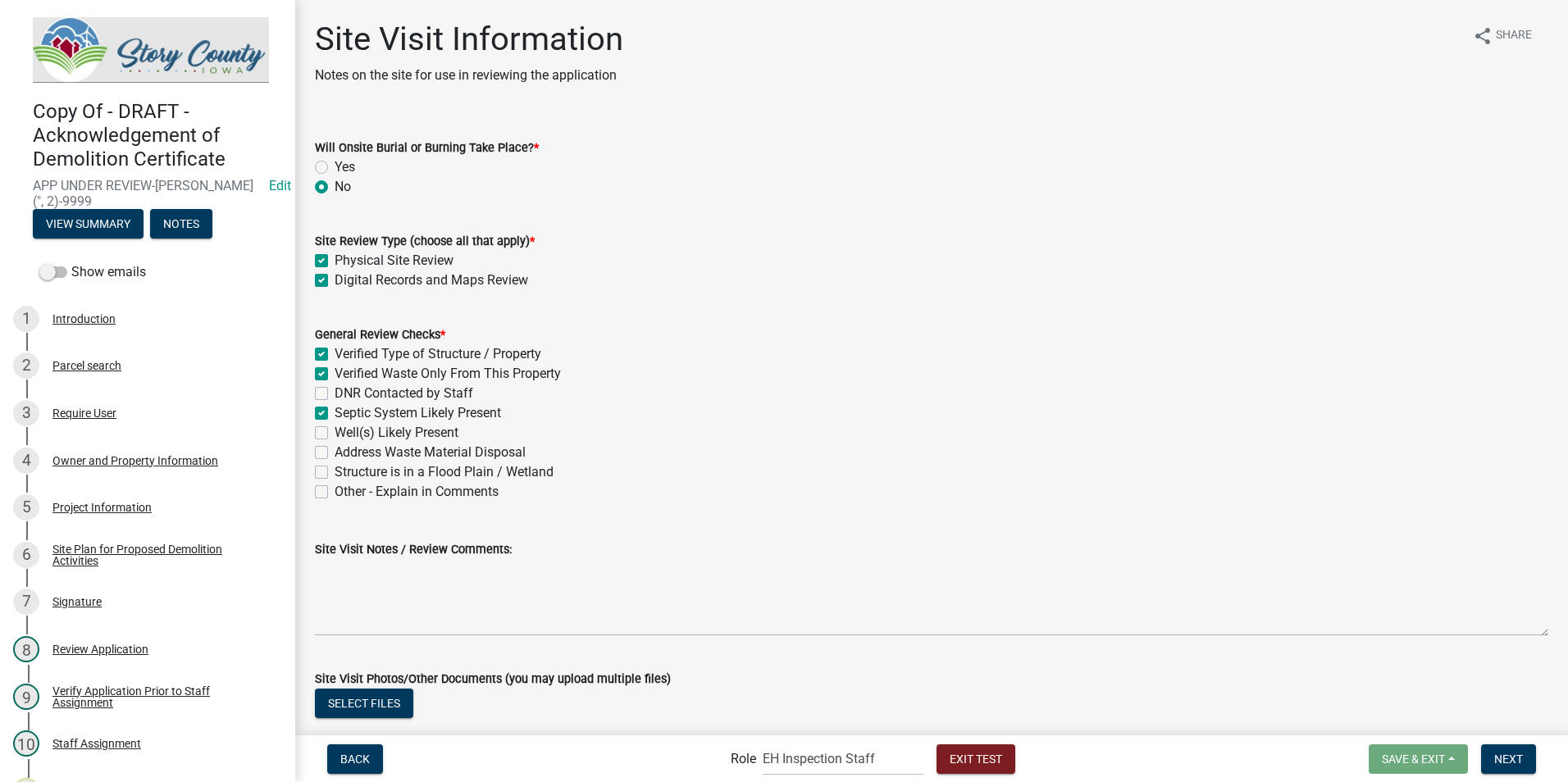
click at [334, 395] on label "DNR Contacted by Staff" at bounding box center [404, 394] width 139 height 20
click at [334, 395] on input "DNR Contacted by Staff" at bounding box center [340, 389] width 11 height 11
checkbox input "true"
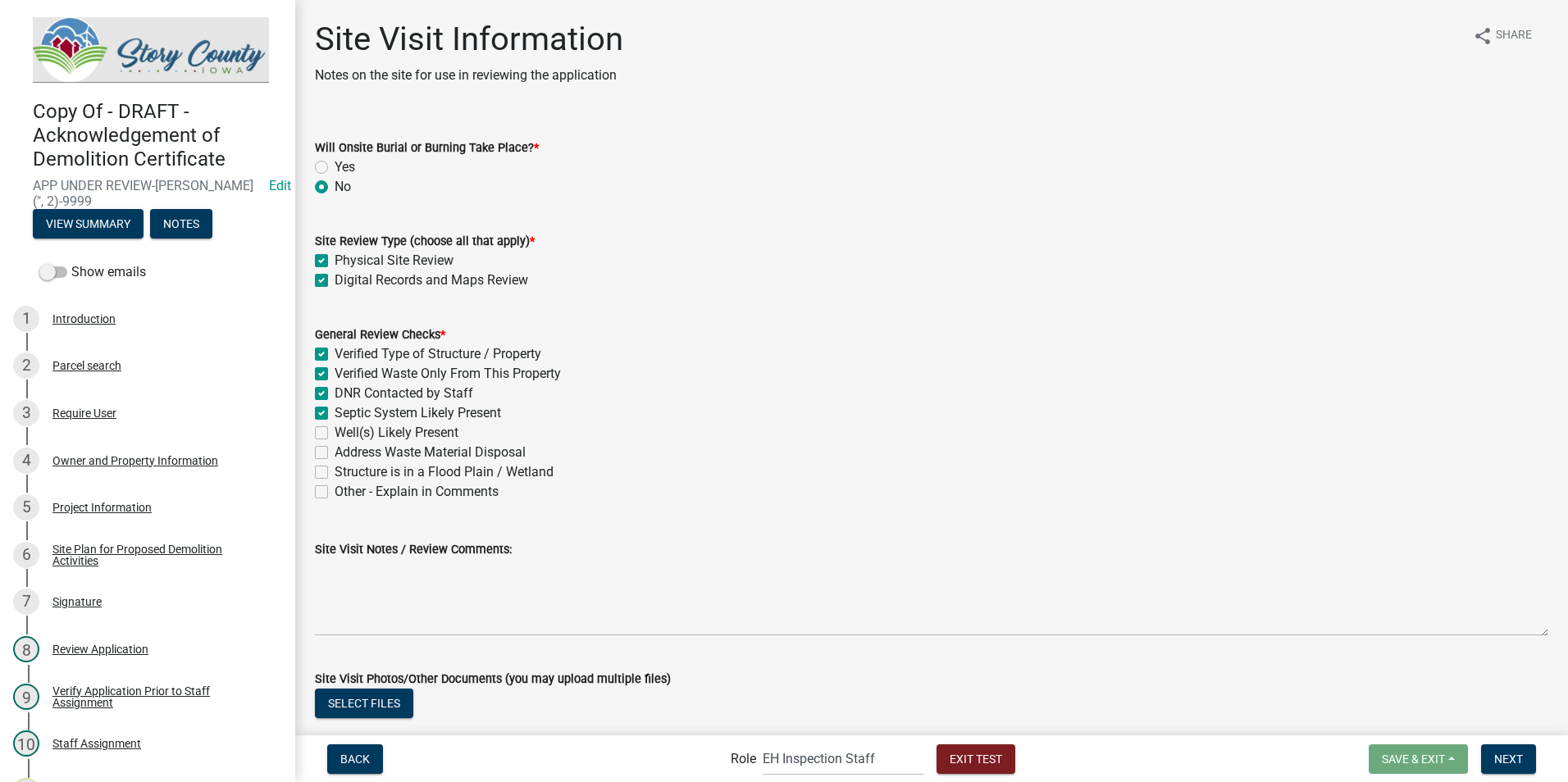
checkbox input "true"
checkbox input "false"
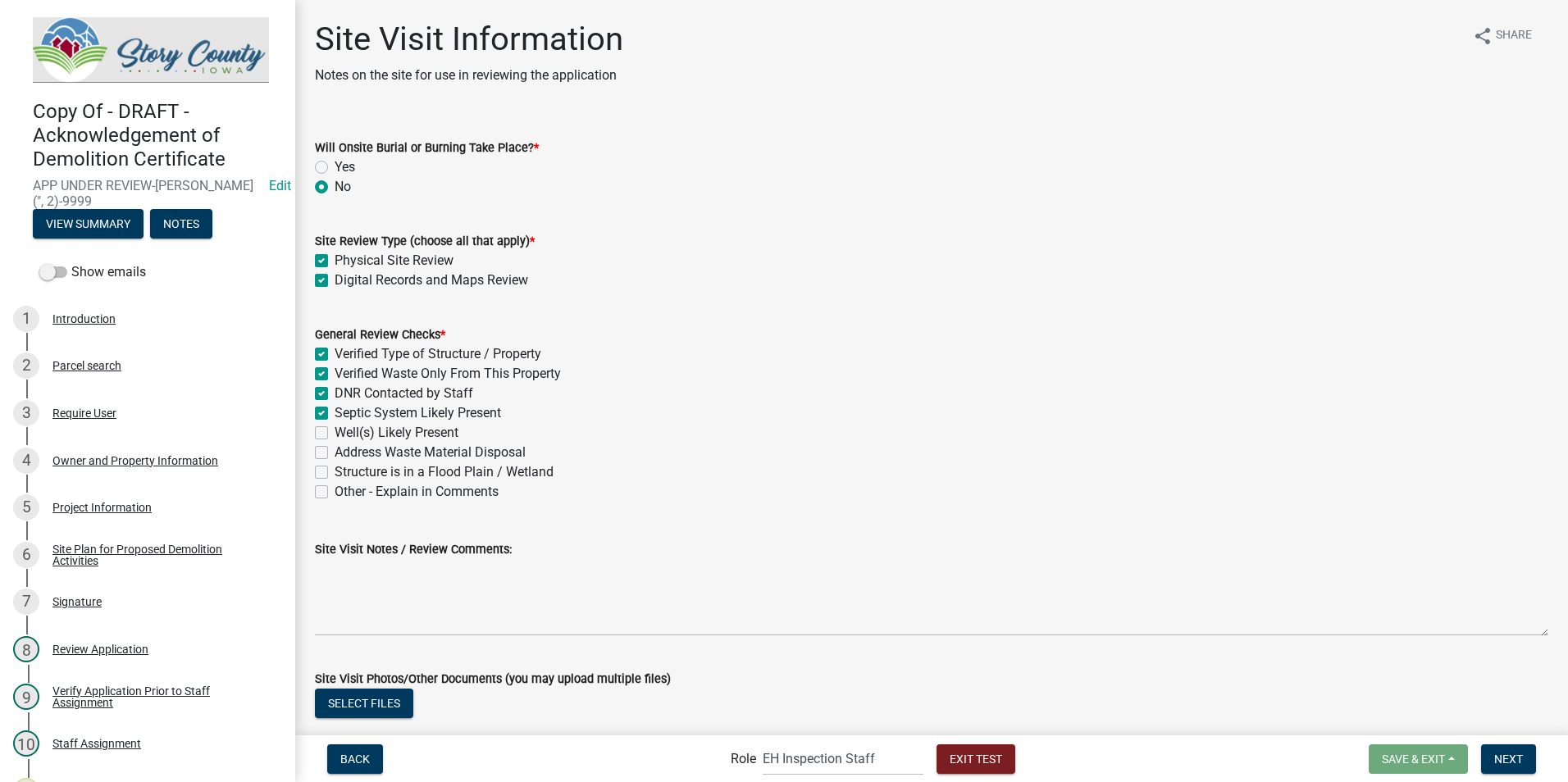
checkbox input "false"
click at [334, 430] on label "Well(s) Likely Present" at bounding box center [396, 433] width 124 height 20
click at [334, 430] on input "Well(s) Likely Present" at bounding box center [340, 428] width 11 height 11
checkbox input "true"
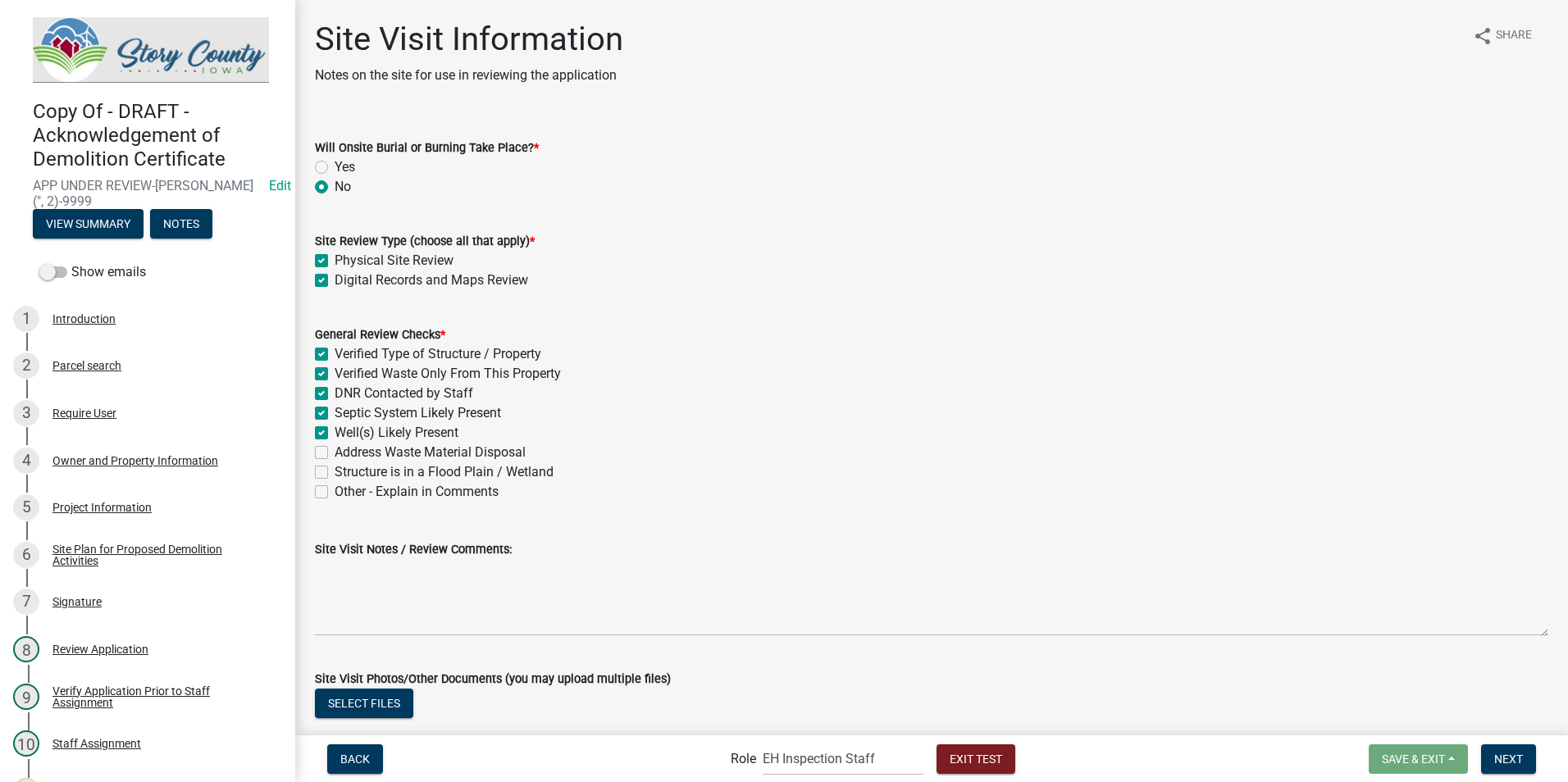
checkbox input "true"
checkbox input "false"
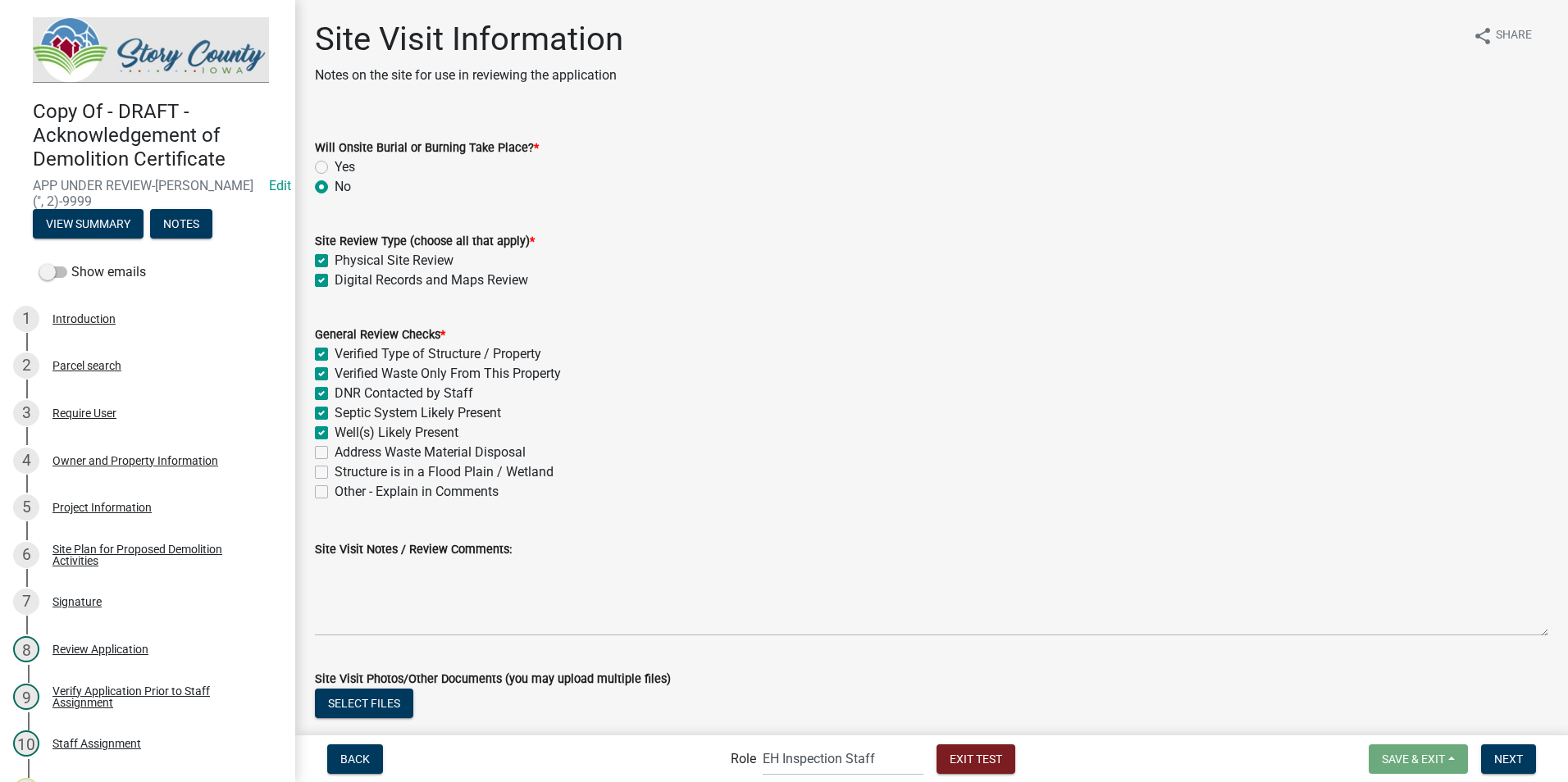
checkbox input "false"
click at [334, 451] on label "Address Waste Material Disposal" at bounding box center [429, 452] width 191 height 20
click at [334, 451] on input "Address Waste Material Disposal" at bounding box center [340, 448] width 11 height 11
checkbox input "true"
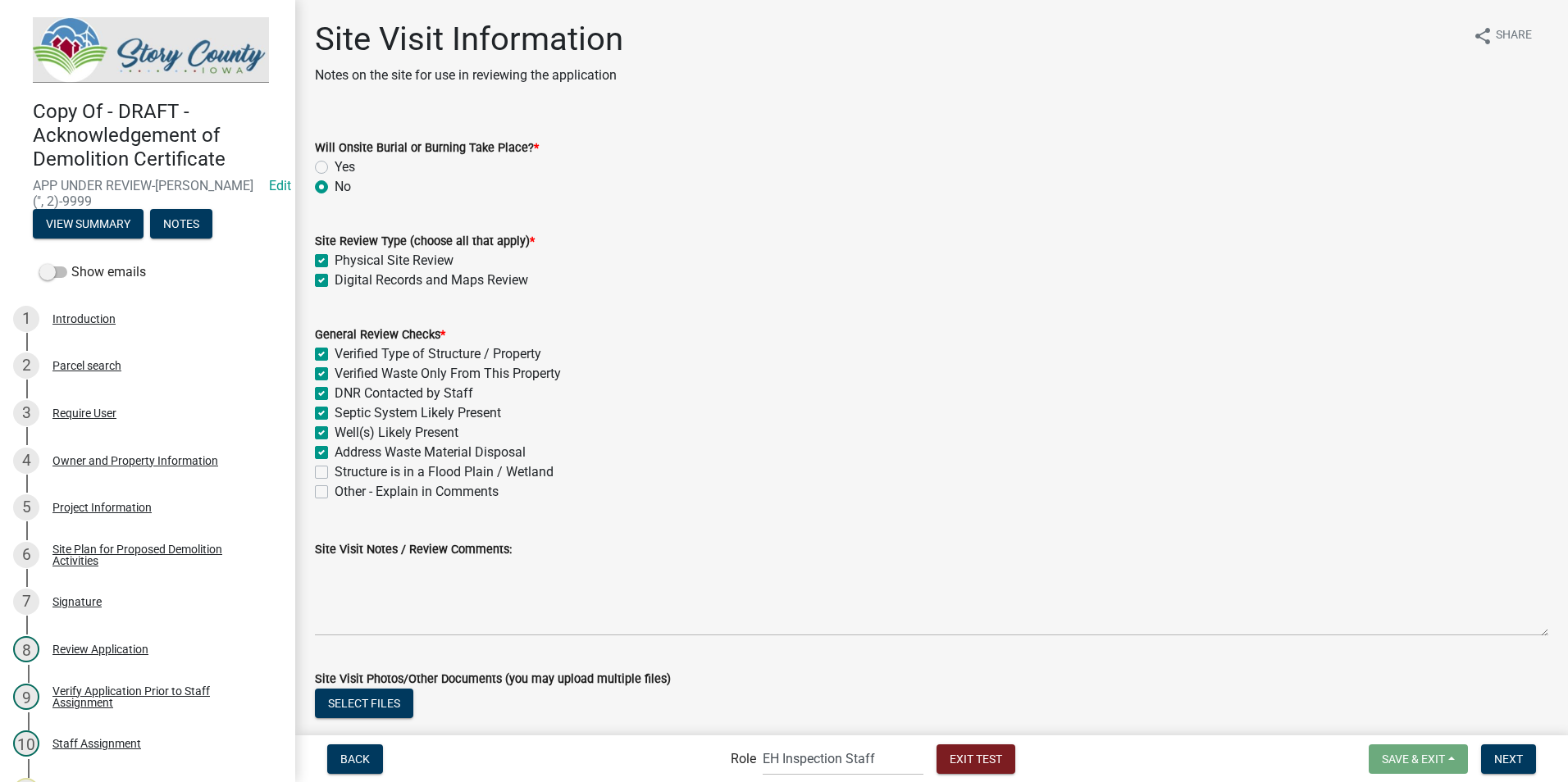
checkbox input "true"
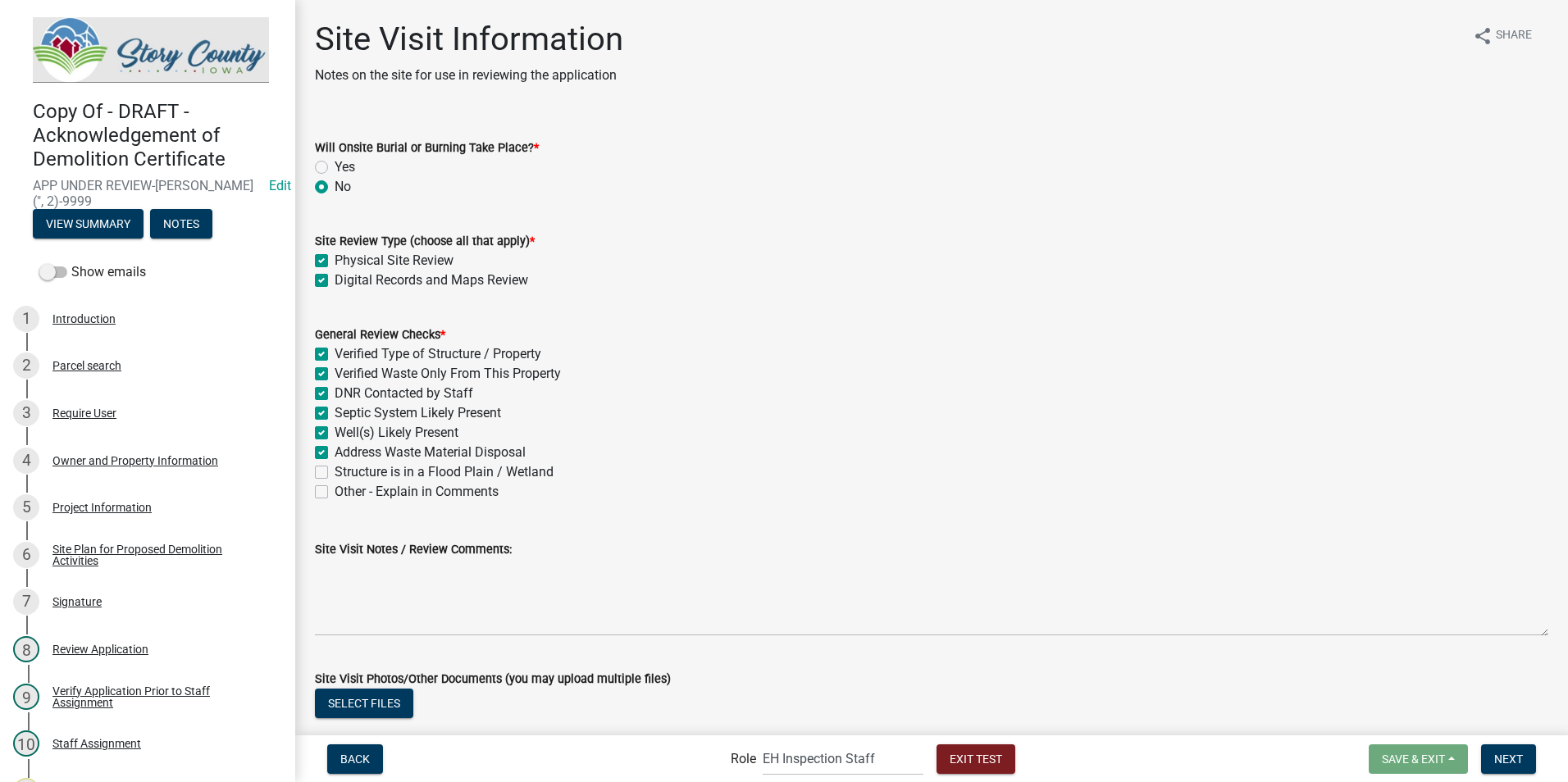
checkbox input "true"
checkbox input "false"
click at [334, 491] on label "Other - Explain in Comments" at bounding box center [416, 492] width 164 height 20
click at [334, 491] on input "Other - Explain in Comments" at bounding box center [340, 488] width 11 height 11
checkbox input "true"
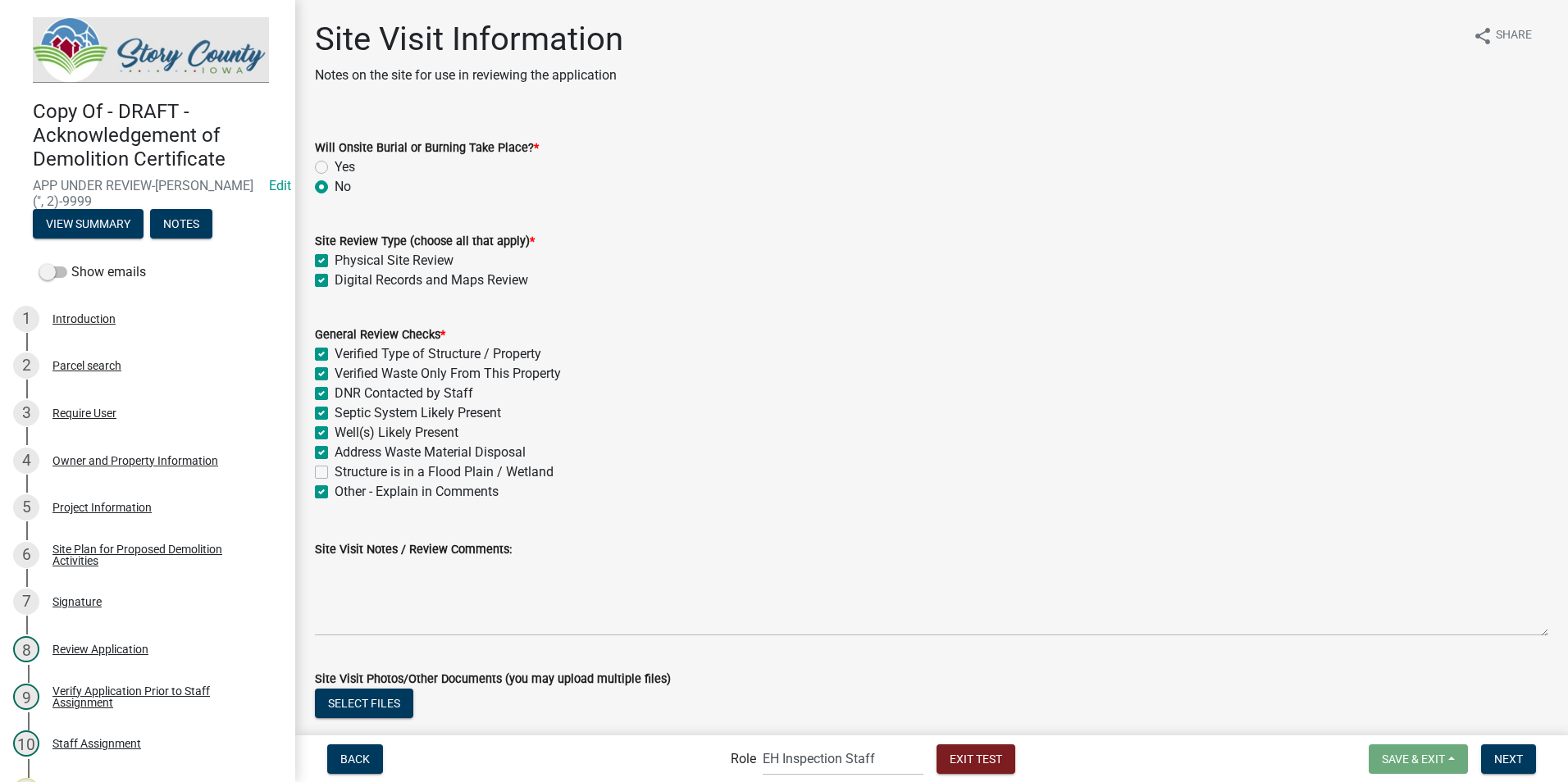
checkbox input "true"
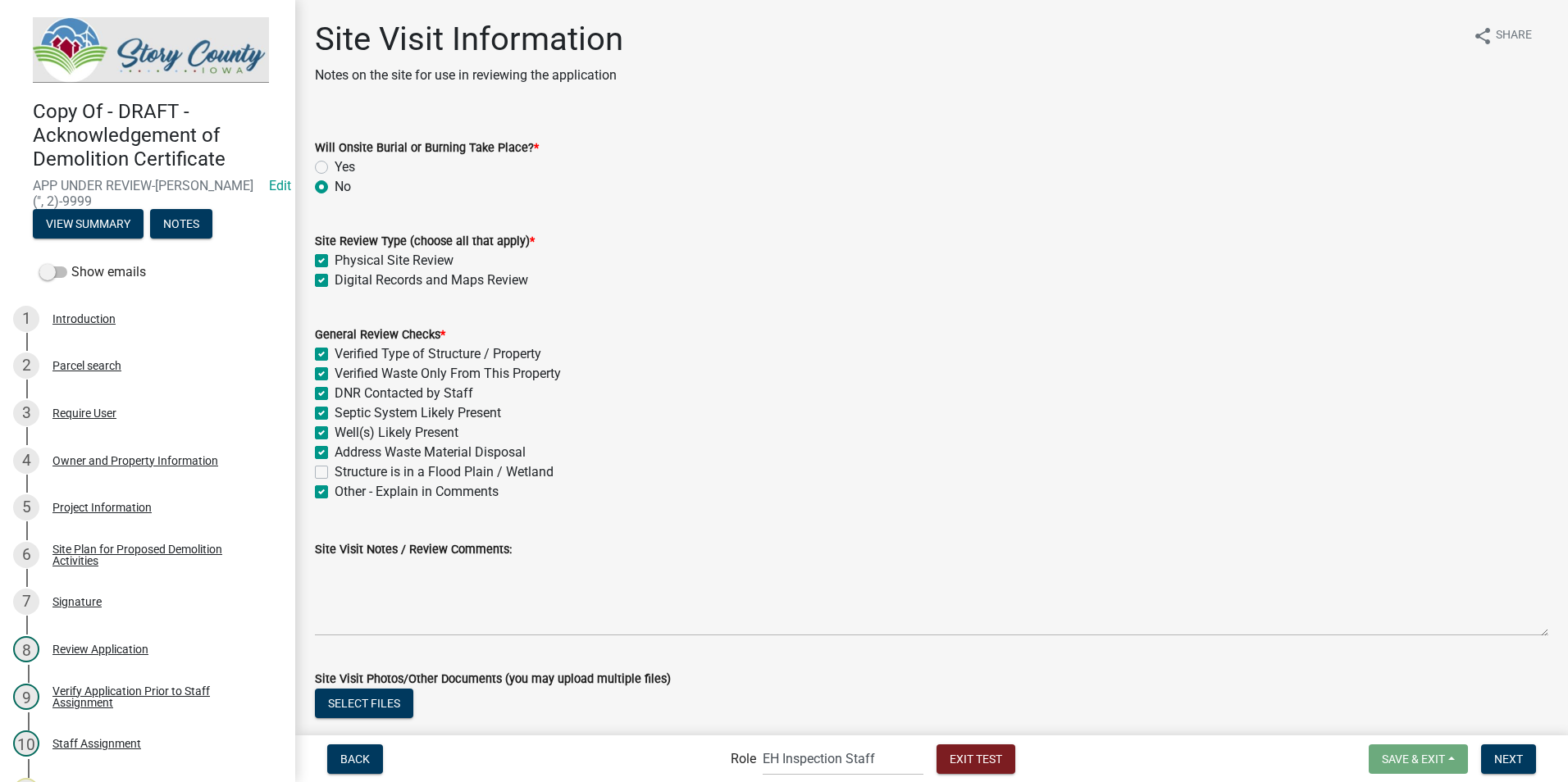
checkbox input "true"
checkbox input "false"
checkbox input "true"
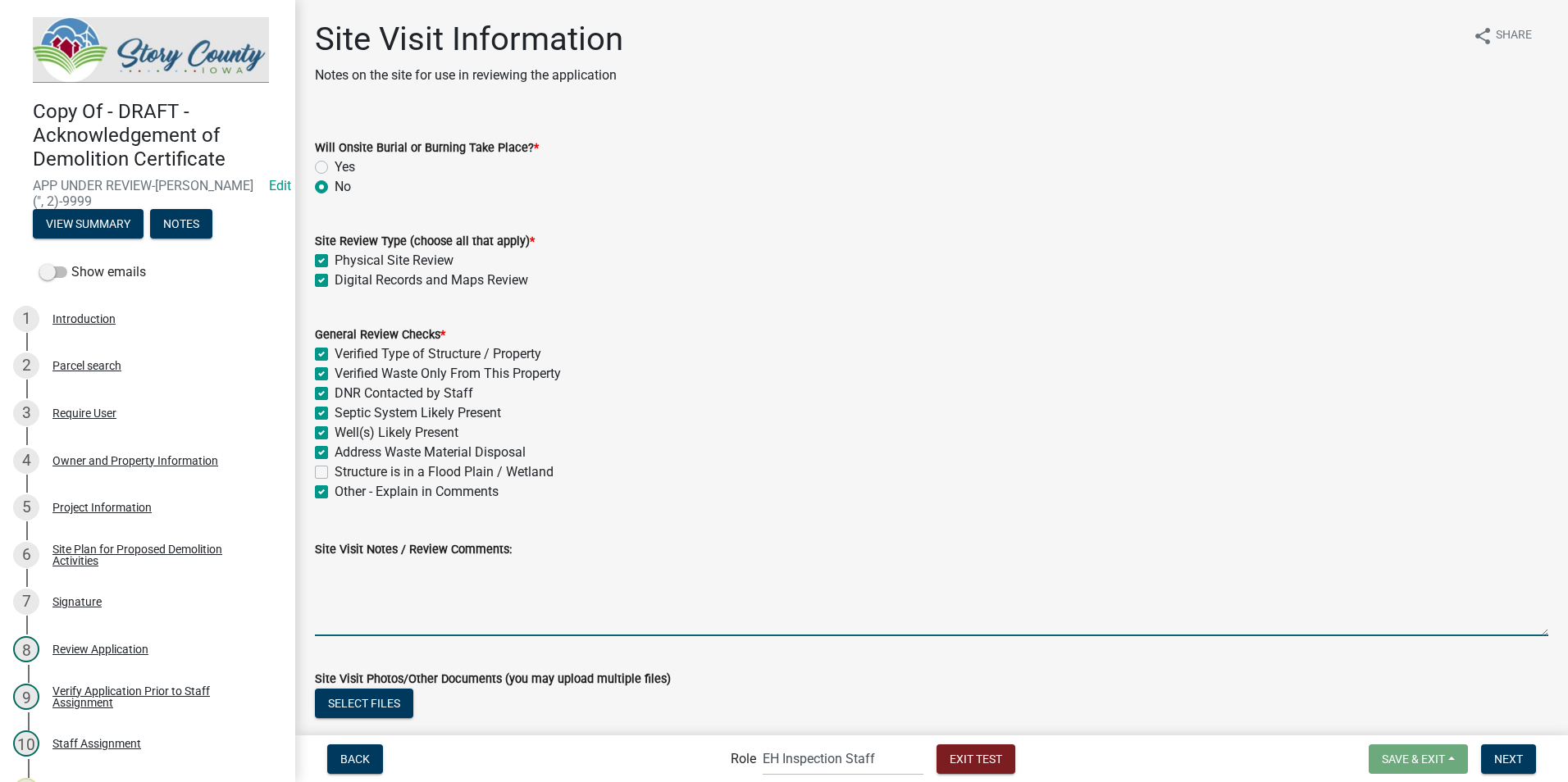
click at [355, 608] on textarea "Site Visit Notes / Review Comments:" at bounding box center [932, 597] width 1234 height 77
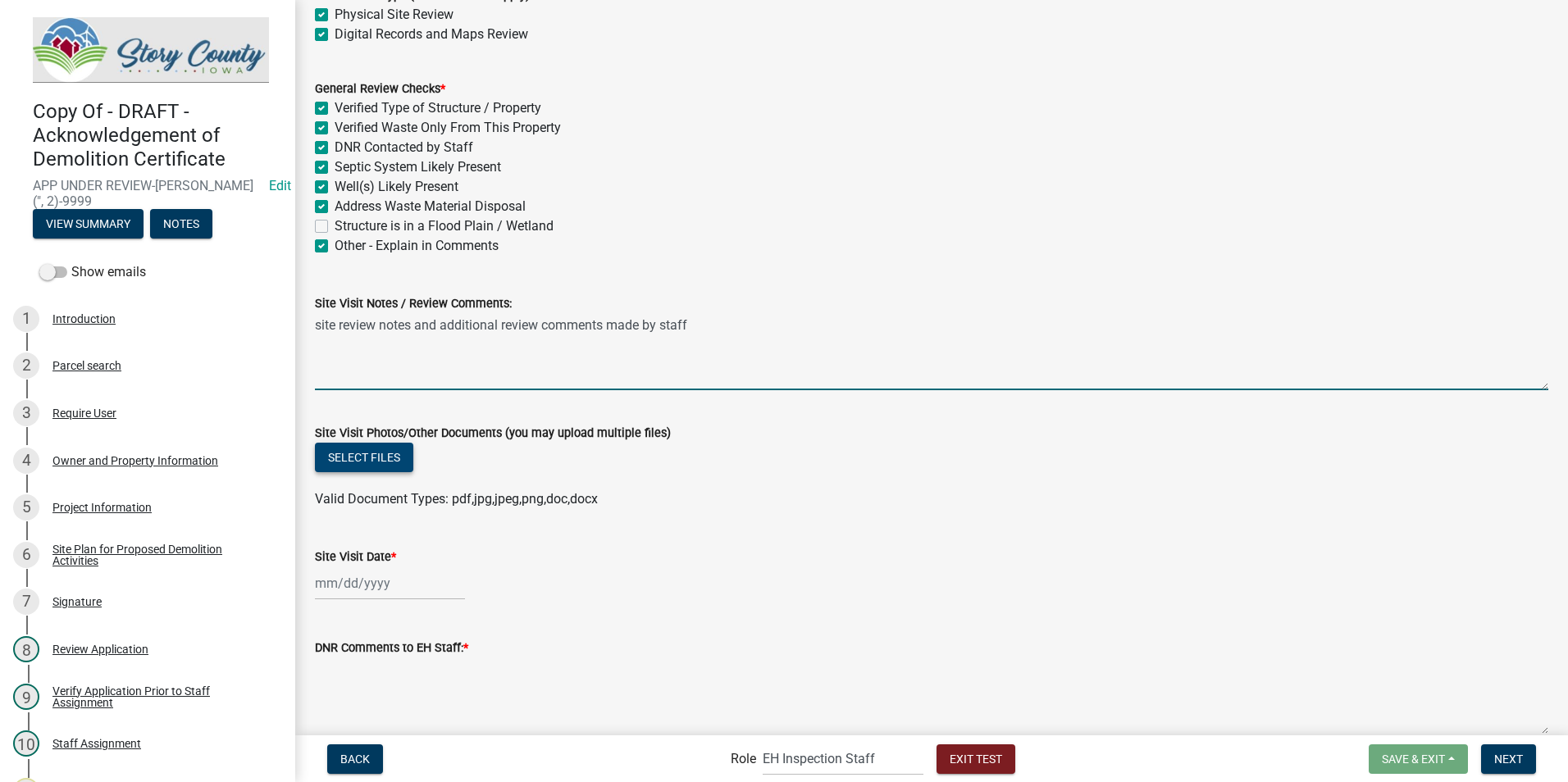
type textarea "site review notes and additional review comments made by staff"
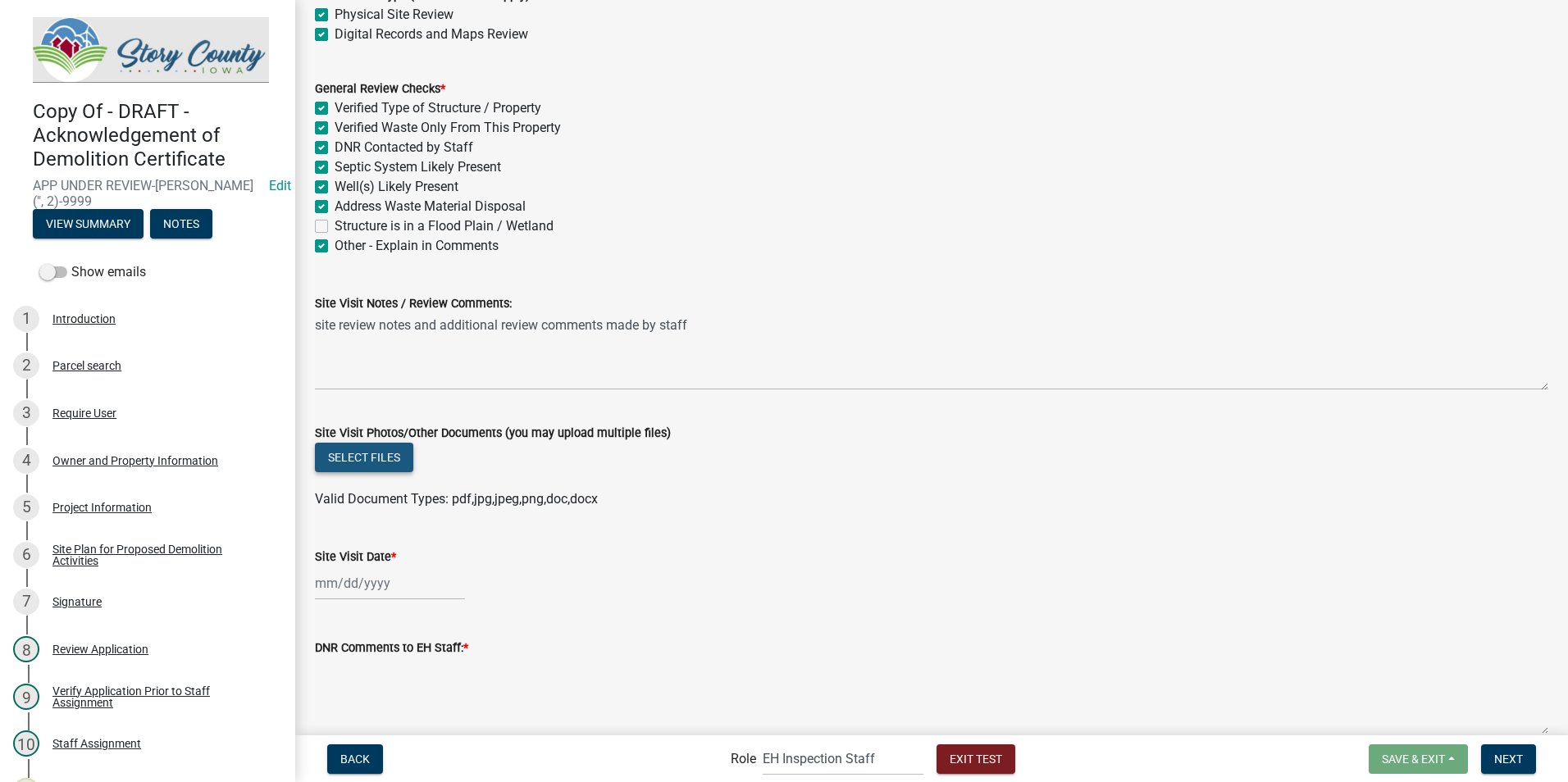
click at [383, 457] on button "Select files" at bounding box center [364, 457] width 99 height 29
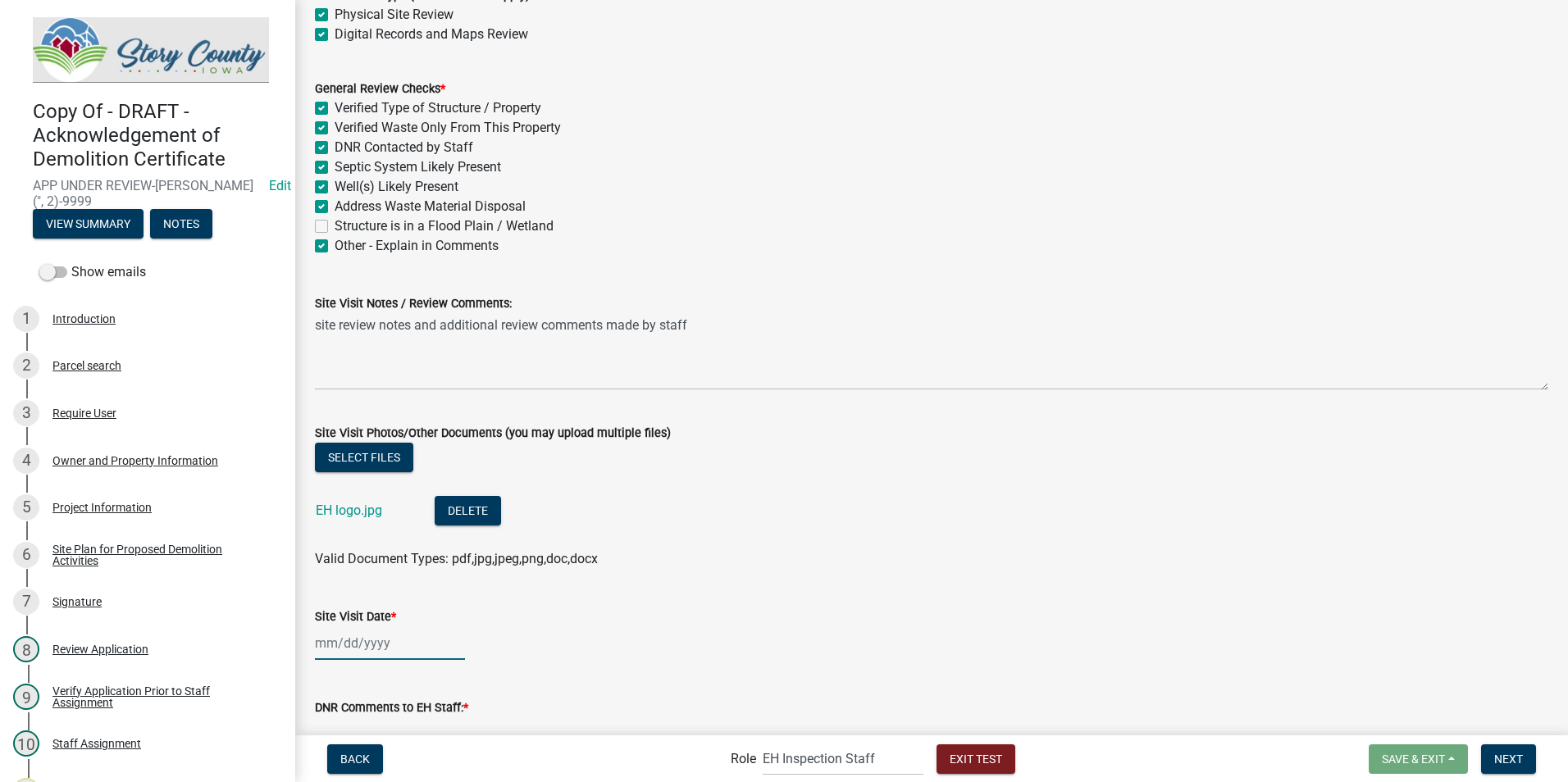
select select "8"
select select "2025"
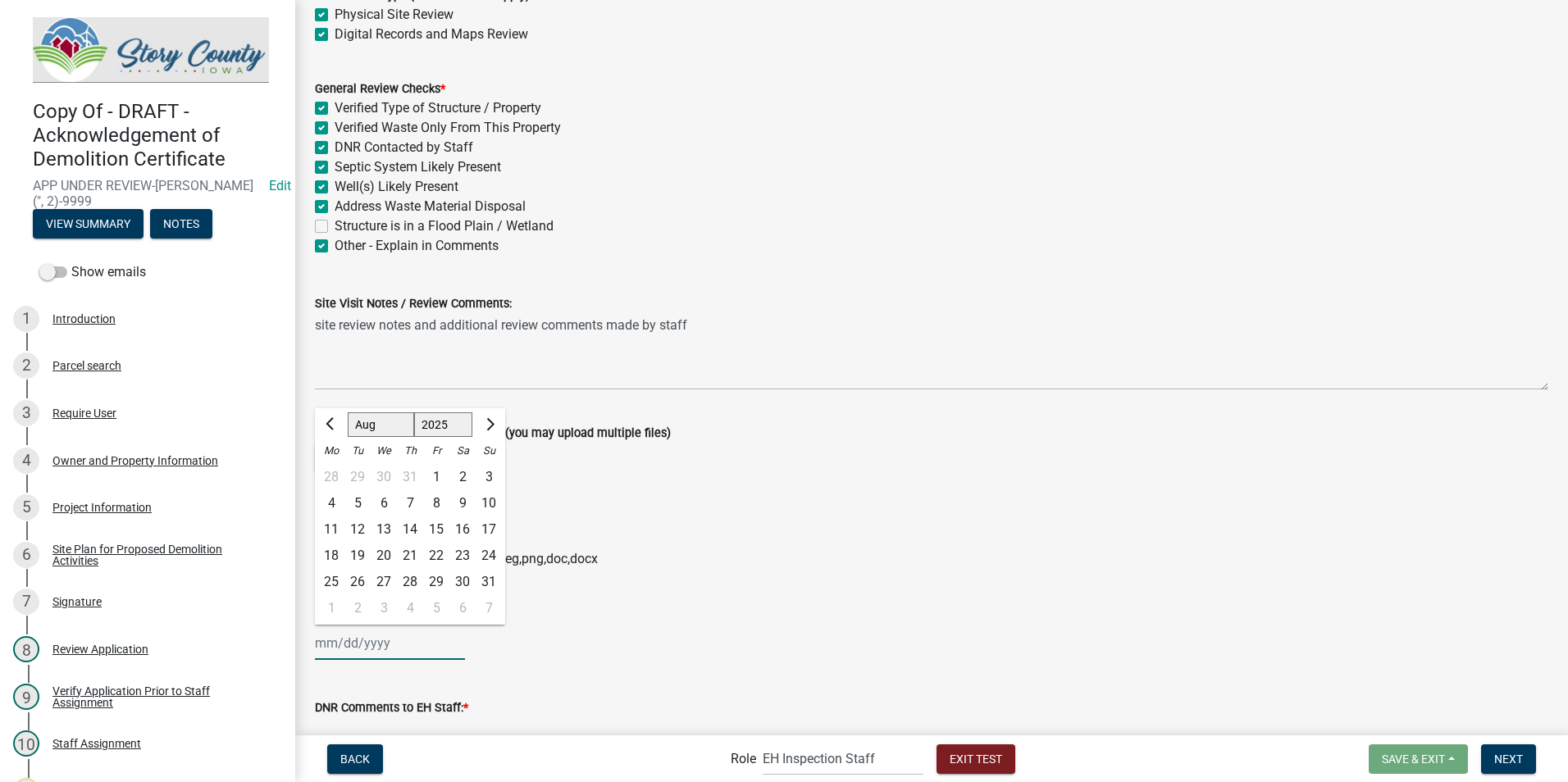
click at [366, 645] on div "Jan Feb Mar Apr May Jun Jul Aug Sep Oct Nov Dec 1525 1526 1527 1528 1529 1530 1…" at bounding box center [389, 643] width 150 height 34
click at [460, 554] on div "23" at bounding box center [463, 556] width 27 height 27
type input "08/23/2025"
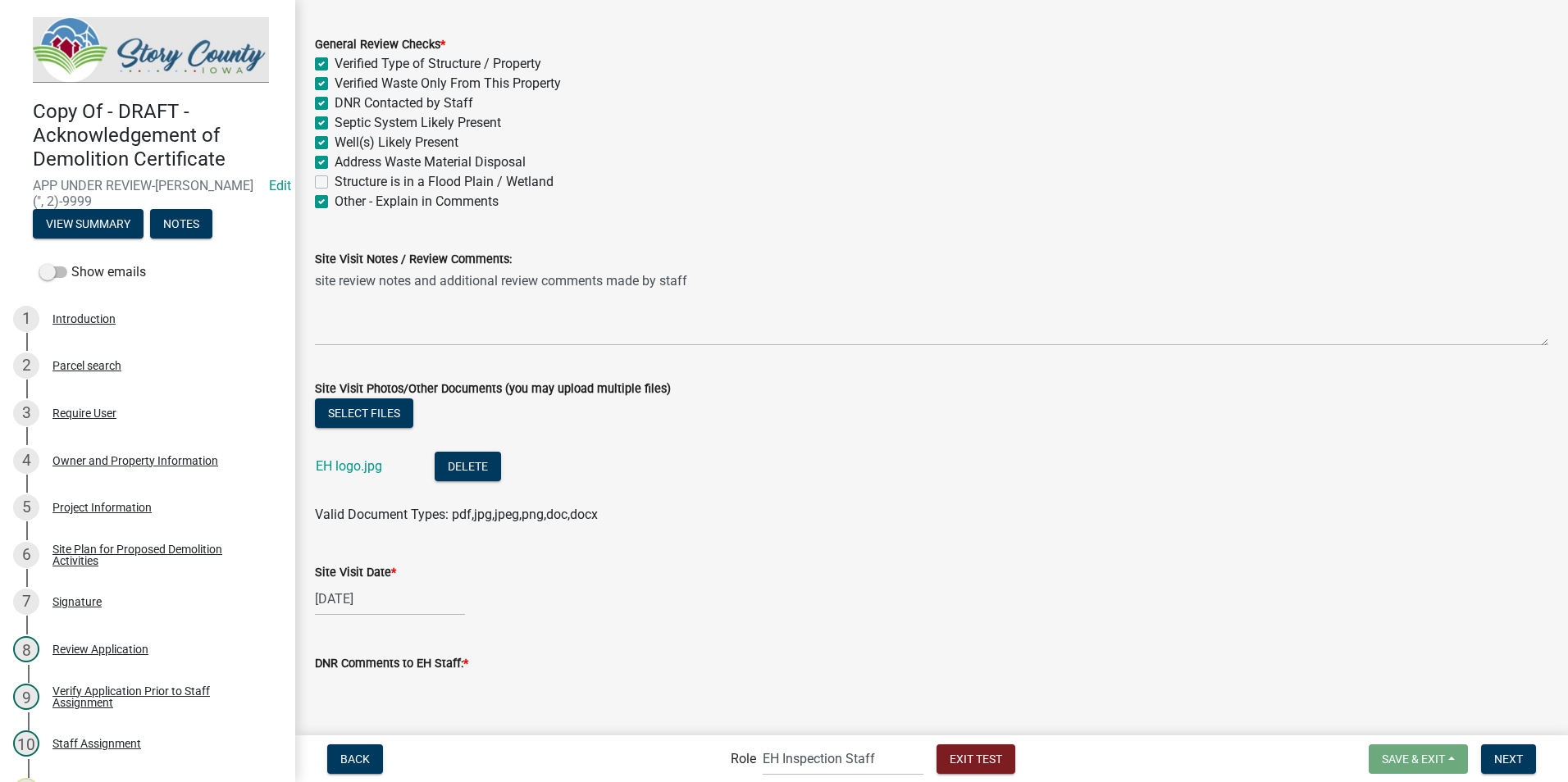
scroll to position [385, 0]
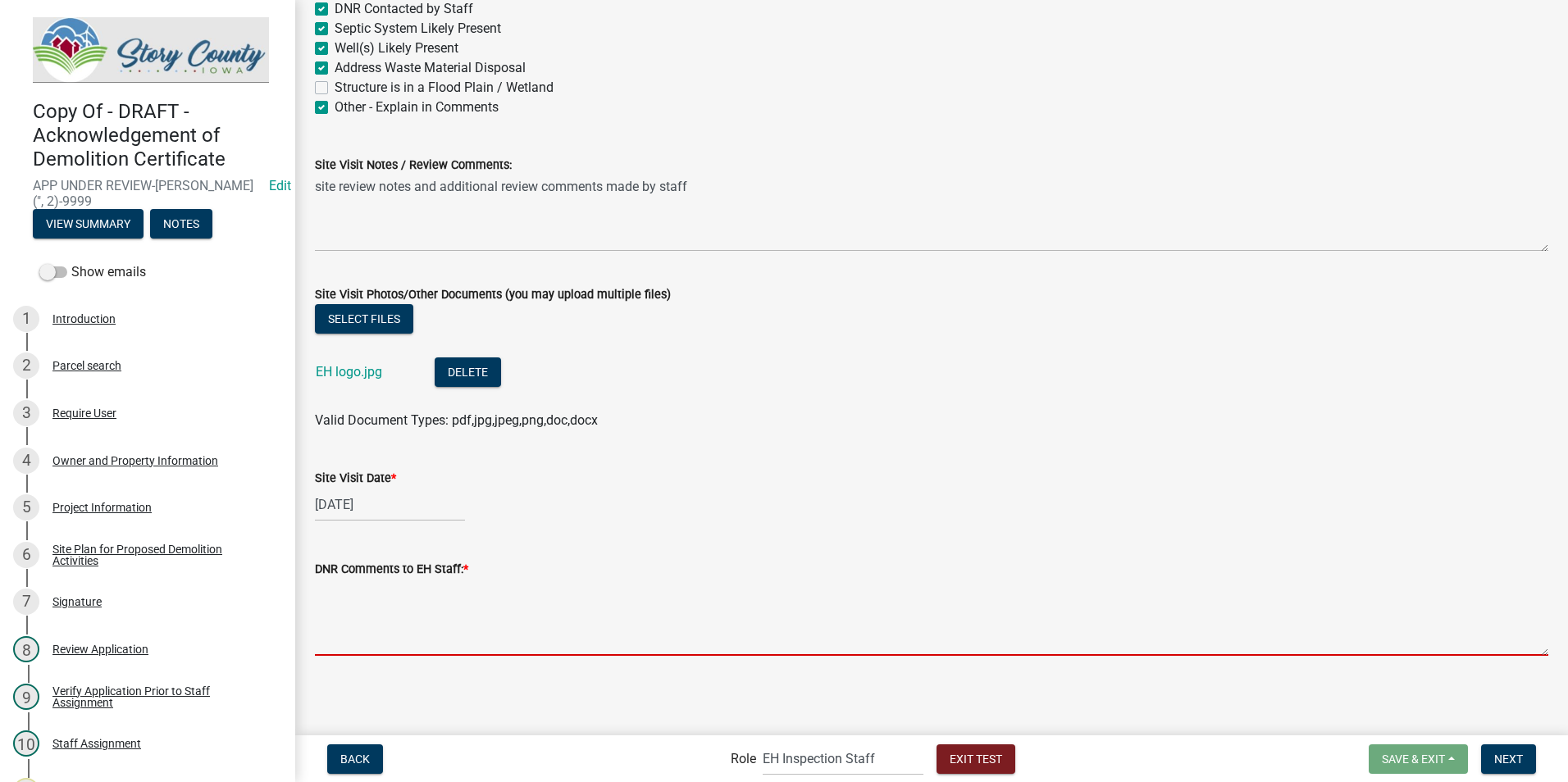
click at [407, 630] on textarea "DNR Comments to EH Staff: *" at bounding box center [932, 617] width 1234 height 77
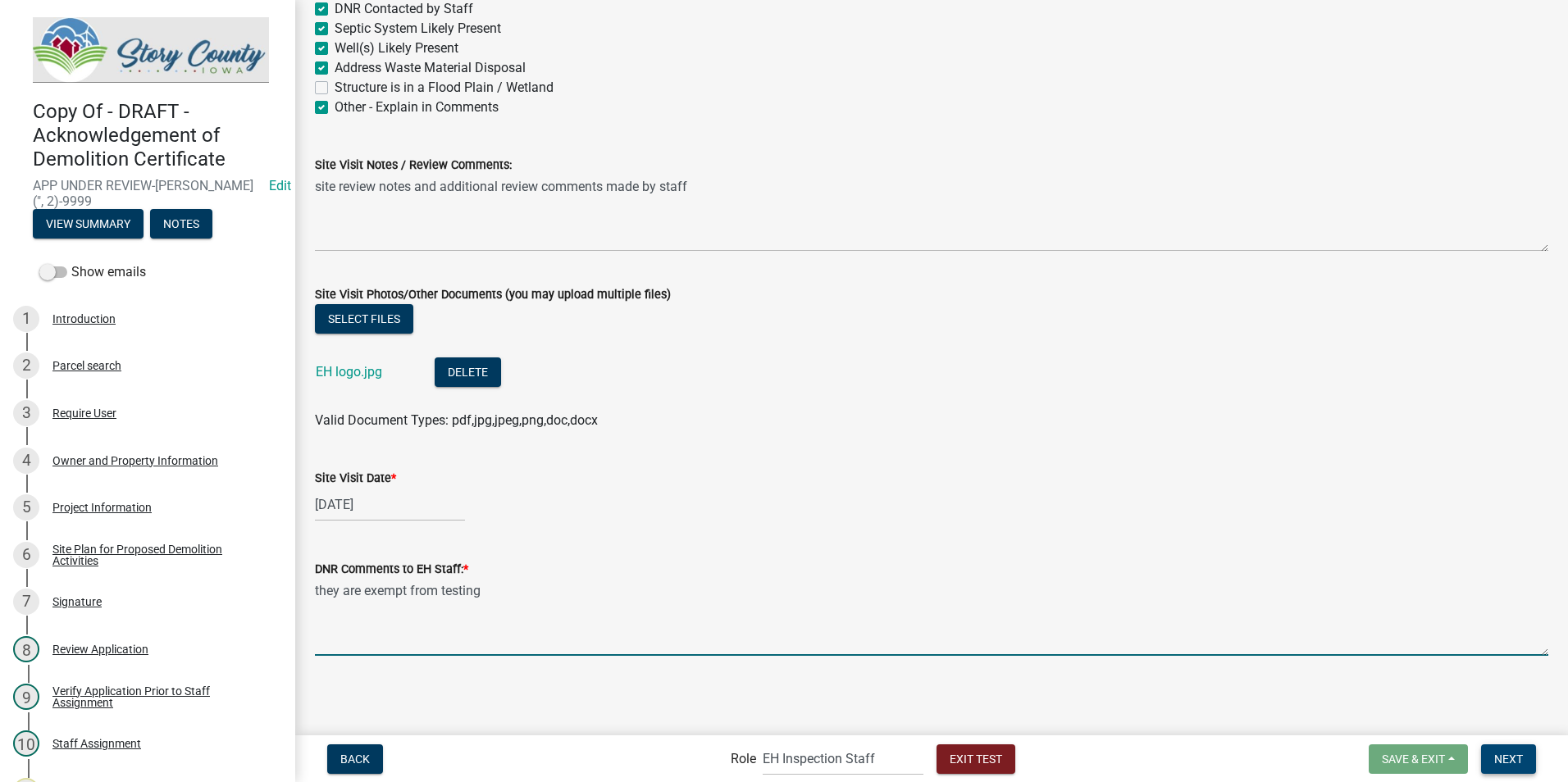
type textarea "they are exempt from testing"
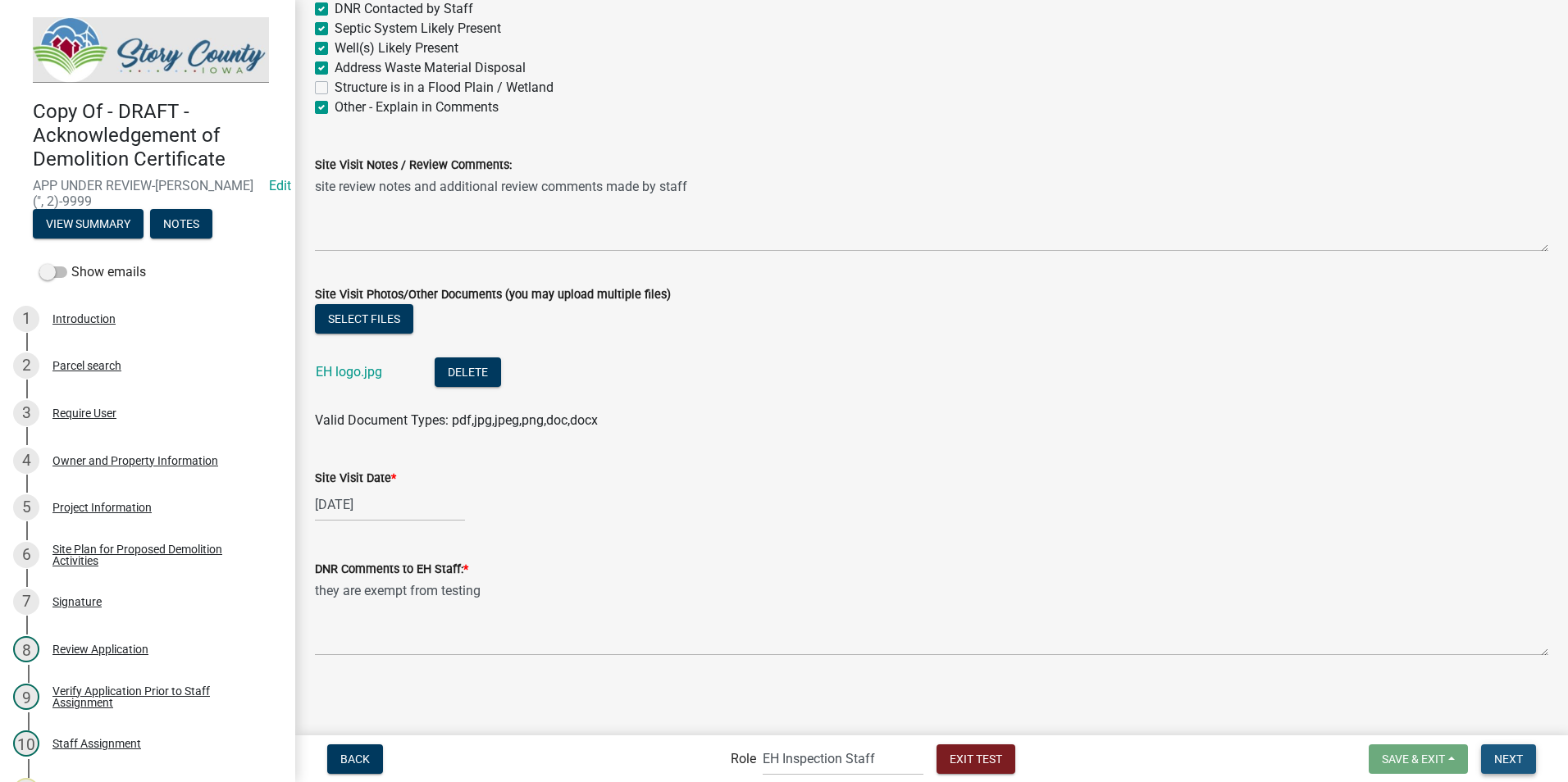
click at [1505, 759] on span "Next" at bounding box center [1508, 758] width 28 height 13
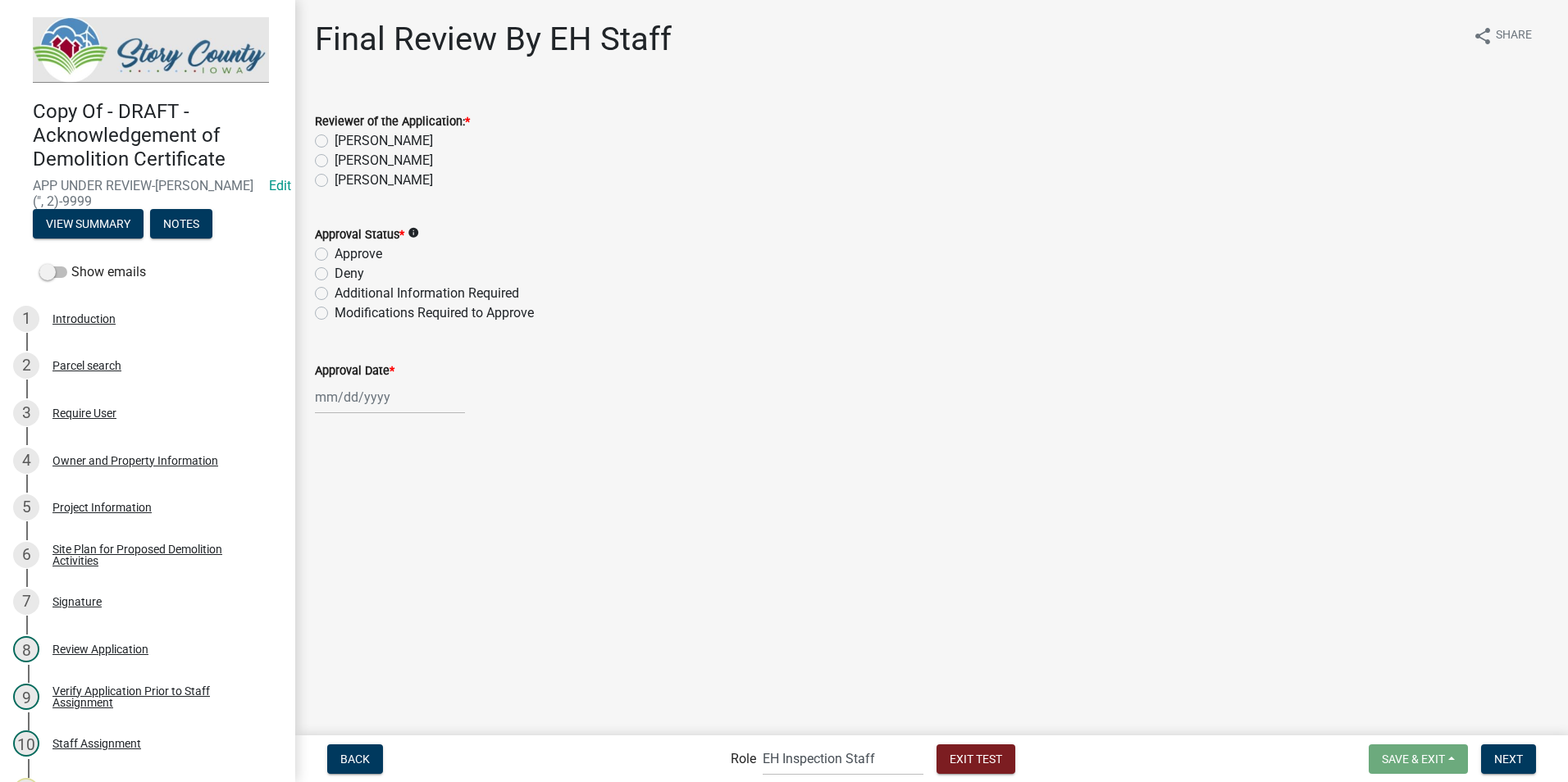
drag, startPoint x: 333, startPoint y: 158, endPoint x: 318, endPoint y: 162, distance: 15.5
click at [334, 162] on label "[PERSON_NAME]" at bounding box center [383, 161] width 99 height 20
click at [334, 159] on label "[PERSON_NAME]" at bounding box center [383, 161] width 99 height 20
click at [334, 159] on input "[PERSON_NAME]" at bounding box center [340, 156] width 11 height 11
radio input "true"
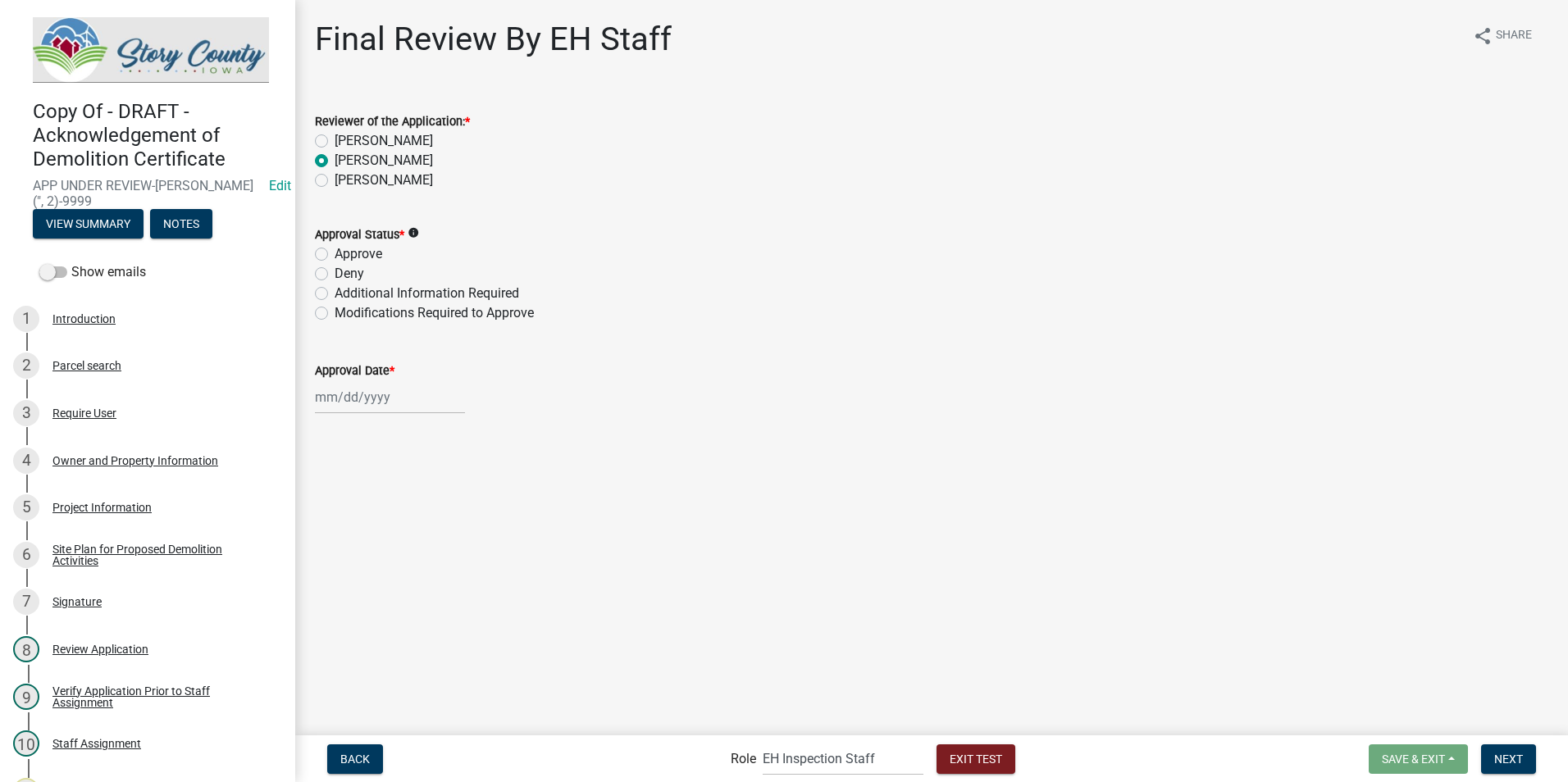
drag, startPoint x: 323, startPoint y: 254, endPoint x: 313, endPoint y: 257, distance: 10.4
click at [334, 254] on label "Approve" at bounding box center [358, 254] width 48 height 20
click at [334, 254] on input "Approve" at bounding box center [340, 250] width 11 height 11
radio input "true"
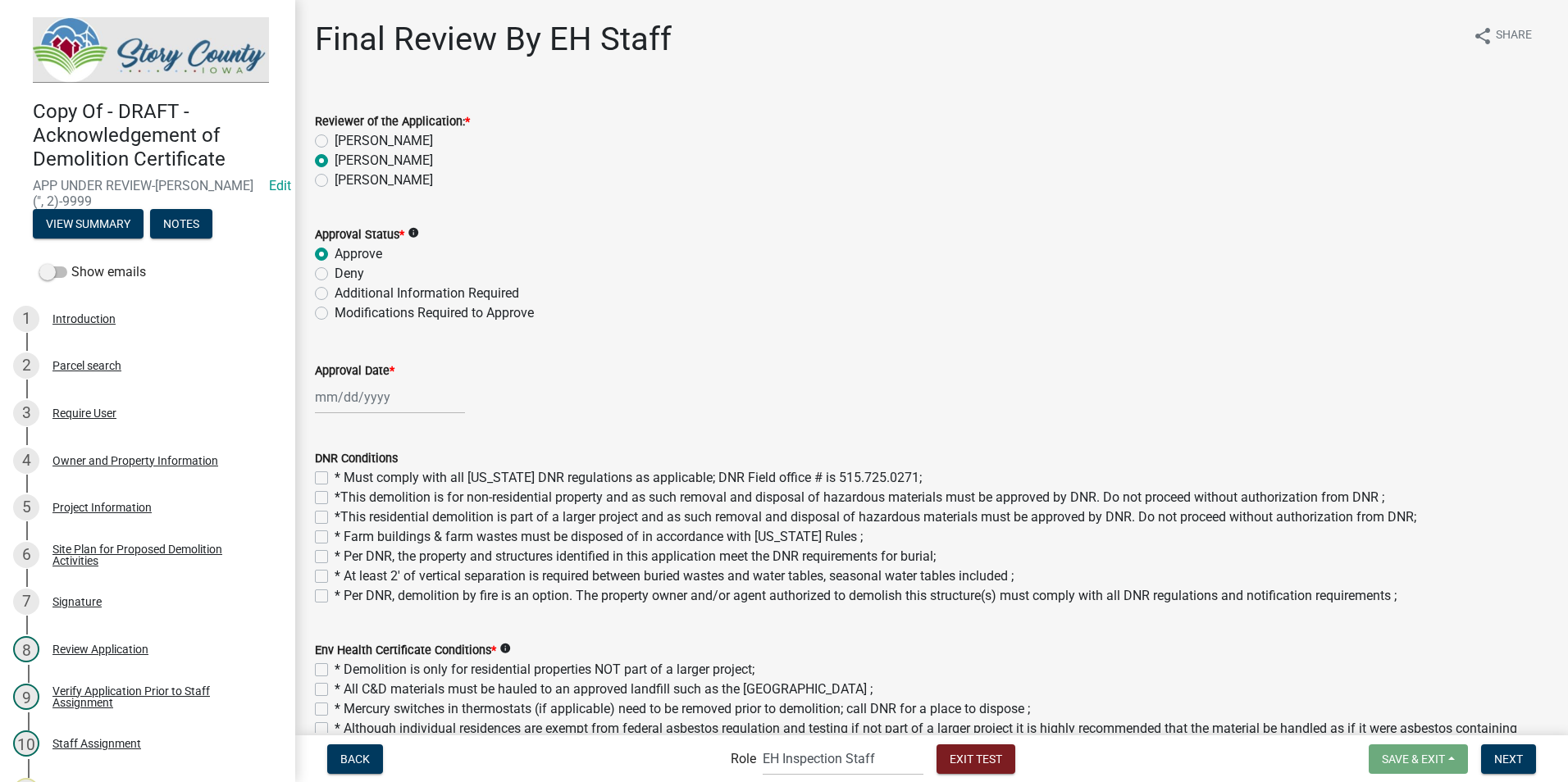
select select "8"
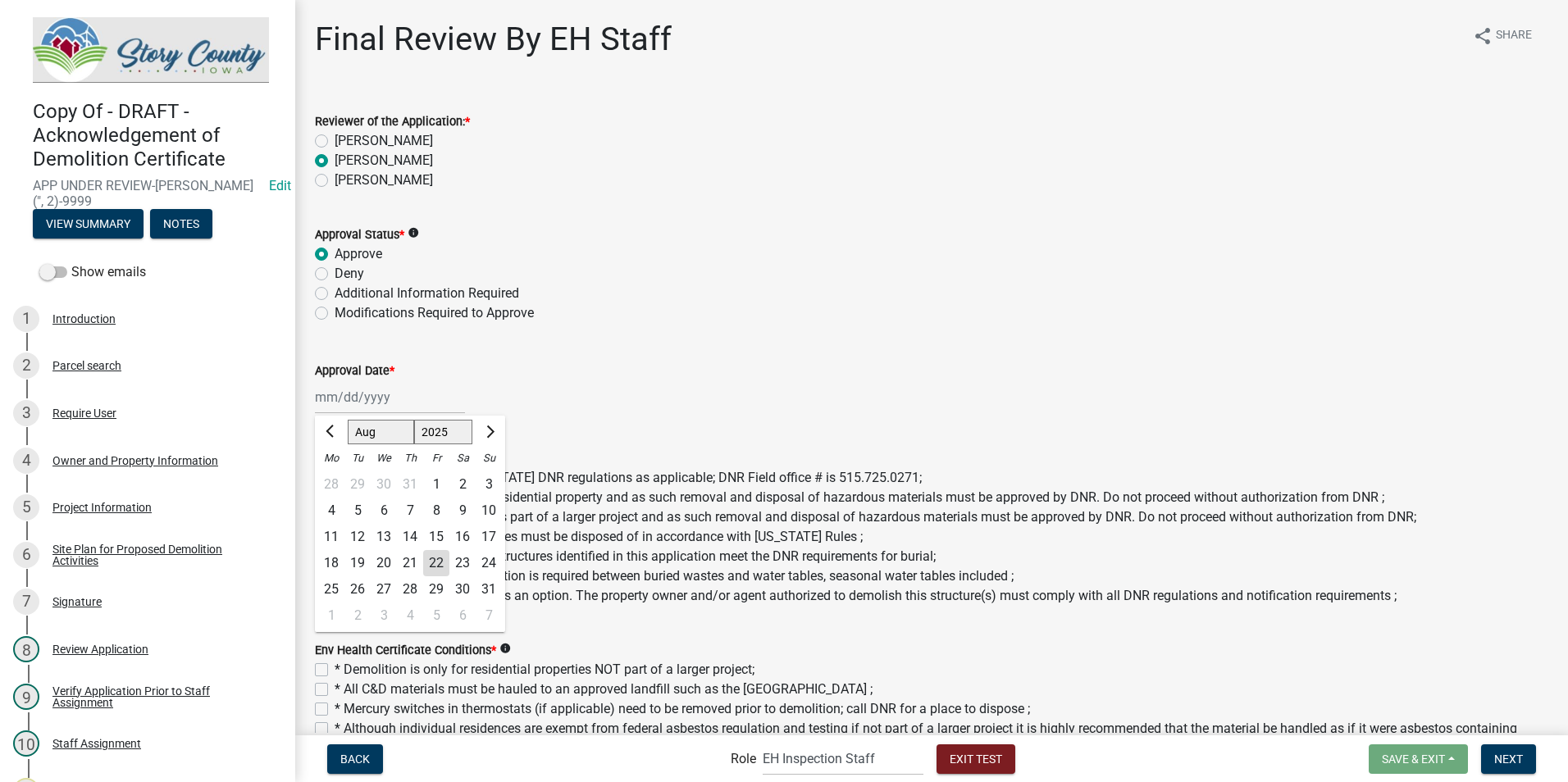
click at [378, 400] on div "Jan Feb Mar Apr May Jun Jul Aug Sep Oct Nov Dec 1525 1526 1527 1528 1529 1530 1…" at bounding box center [389, 397] width 150 height 34
click at [464, 563] on div "23" at bounding box center [463, 563] width 27 height 27
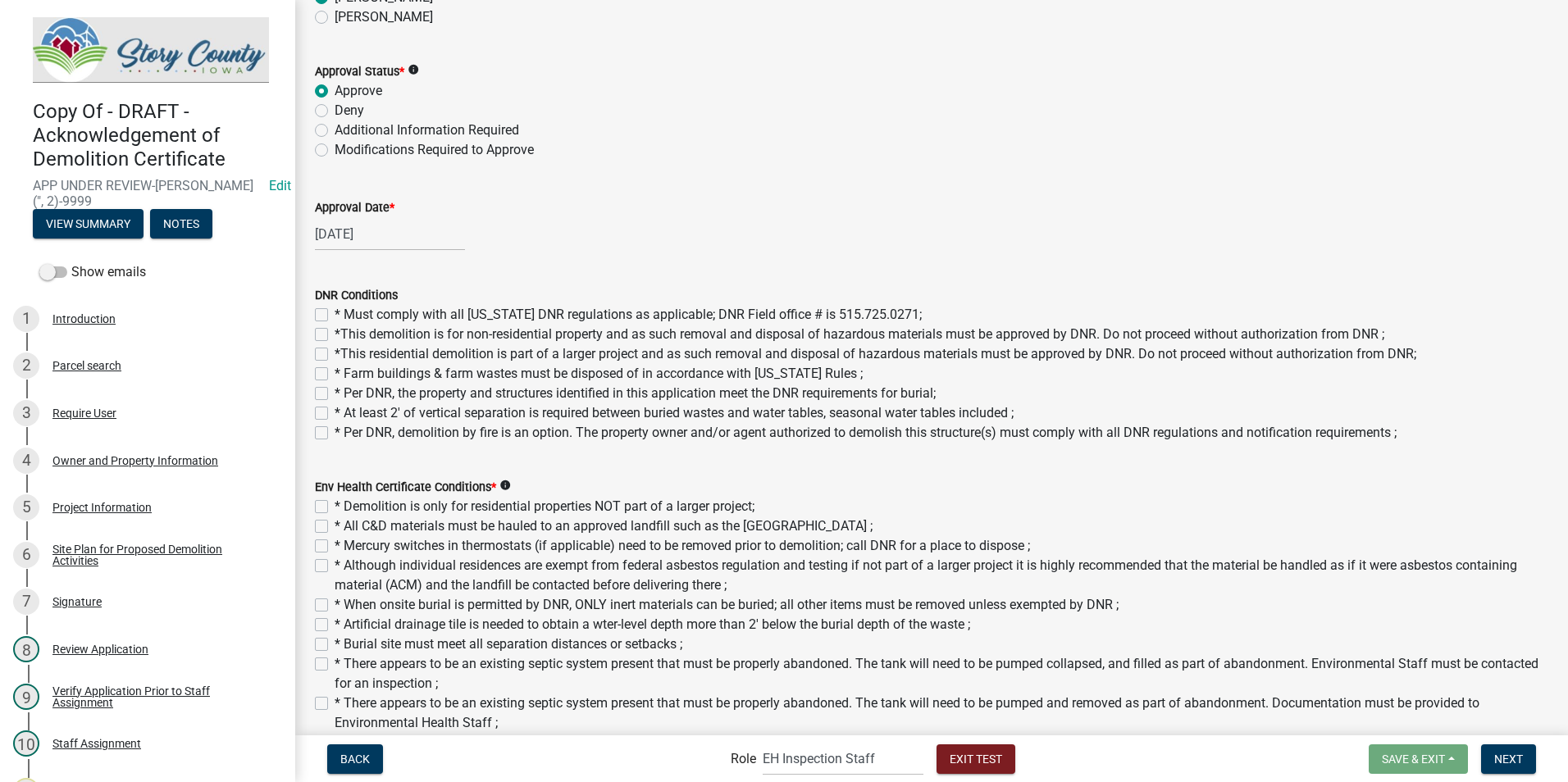
scroll to position [164, 0]
click at [334, 310] on label "* Must comply with all [US_STATE] DNR regulations as applicable; DNR Field offi…" at bounding box center [628, 314] width 588 height 20
click at [334, 310] on input "* Must comply with all [US_STATE] DNR regulations as applicable; DNR Field offi…" at bounding box center [340, 309] width 11 height 11
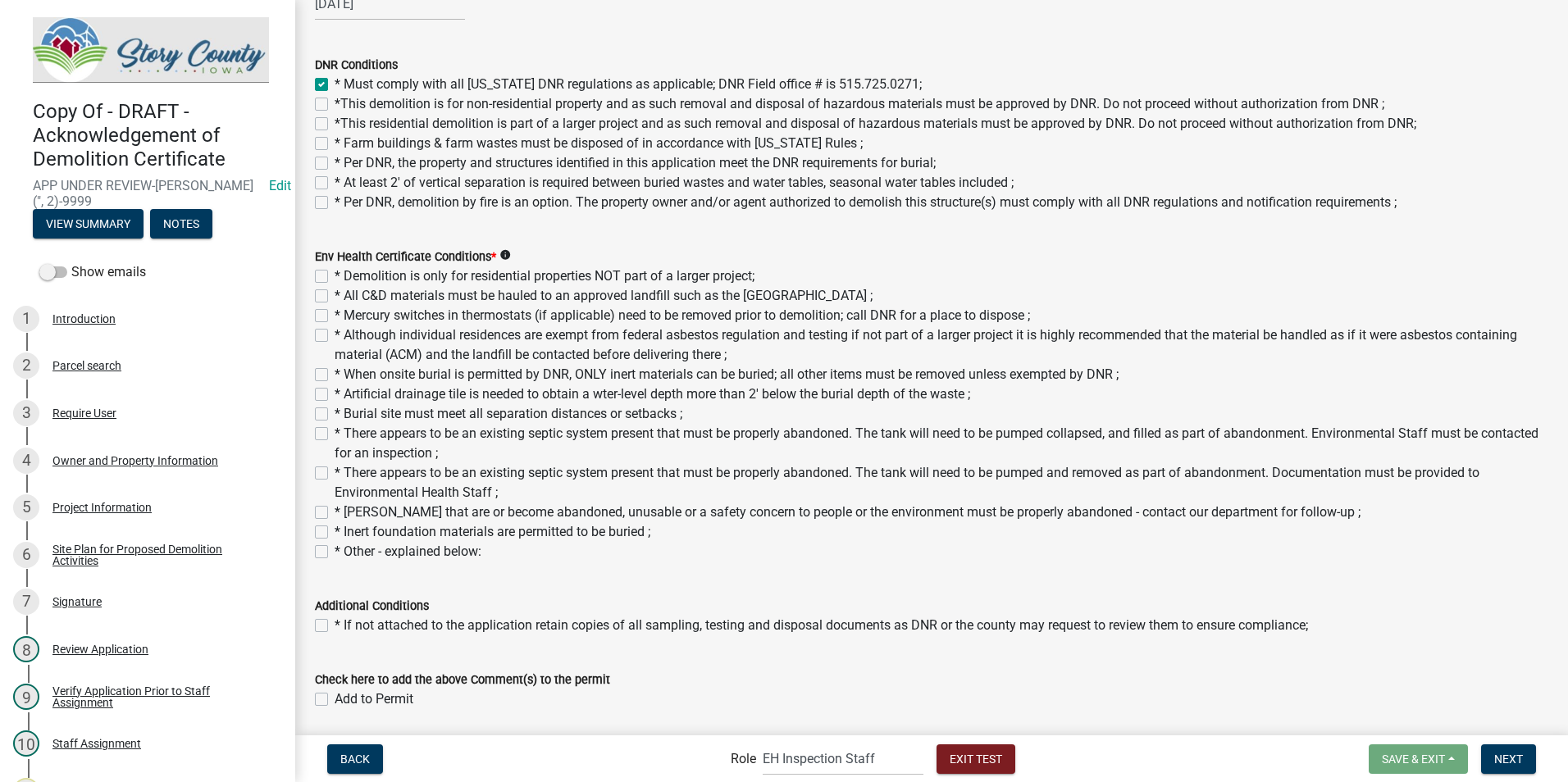
scroll to position [410, 0]
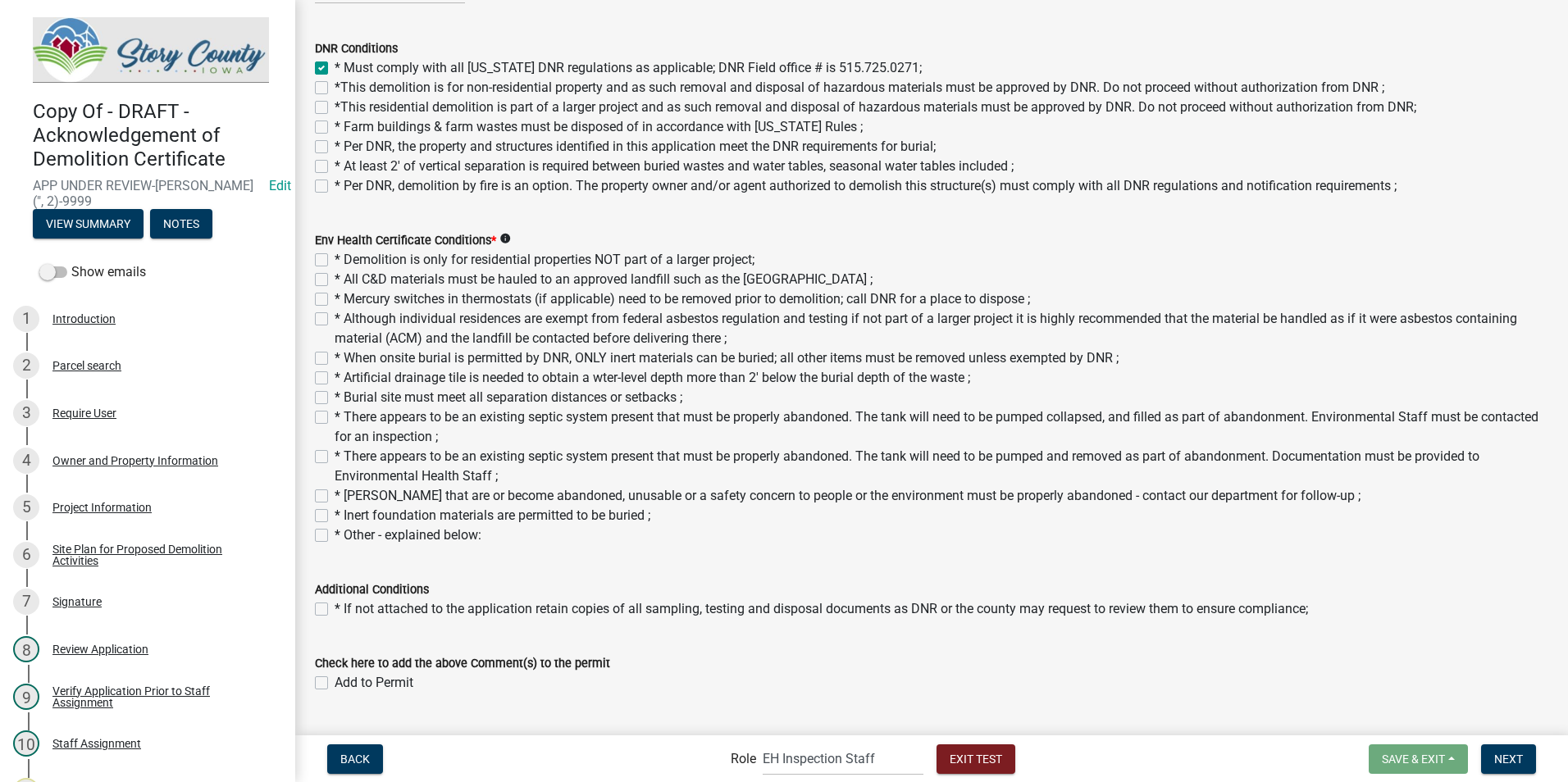
click at [334, 259] on label "* Demolition is only for residential properties NOT part of a larger project;" at bounding box center [544, 259] width 420 height 20
click at [334, 259] on input "* Demolition is only for residential properties NOT part of a larger project;" at bounding box center [340, 255] width 11 height 11
click at [334, 282] on label "* All C&D materials must be hauled to an approved landfill such as the [GEOGRAP…" at bounding box center [603, 280] width 538 height 20
click at [334, 281] on input "* All C&D materials must be hauled to an approved landfill such as the [GEOGRAP…" at bounding box center [340, 275] width 11 height 11
click at [334, 299] on label "* Mercury switches in thermostats (if applicable) need to be removed prior to d…" at bounding box center [682, 299] width 695 height 20
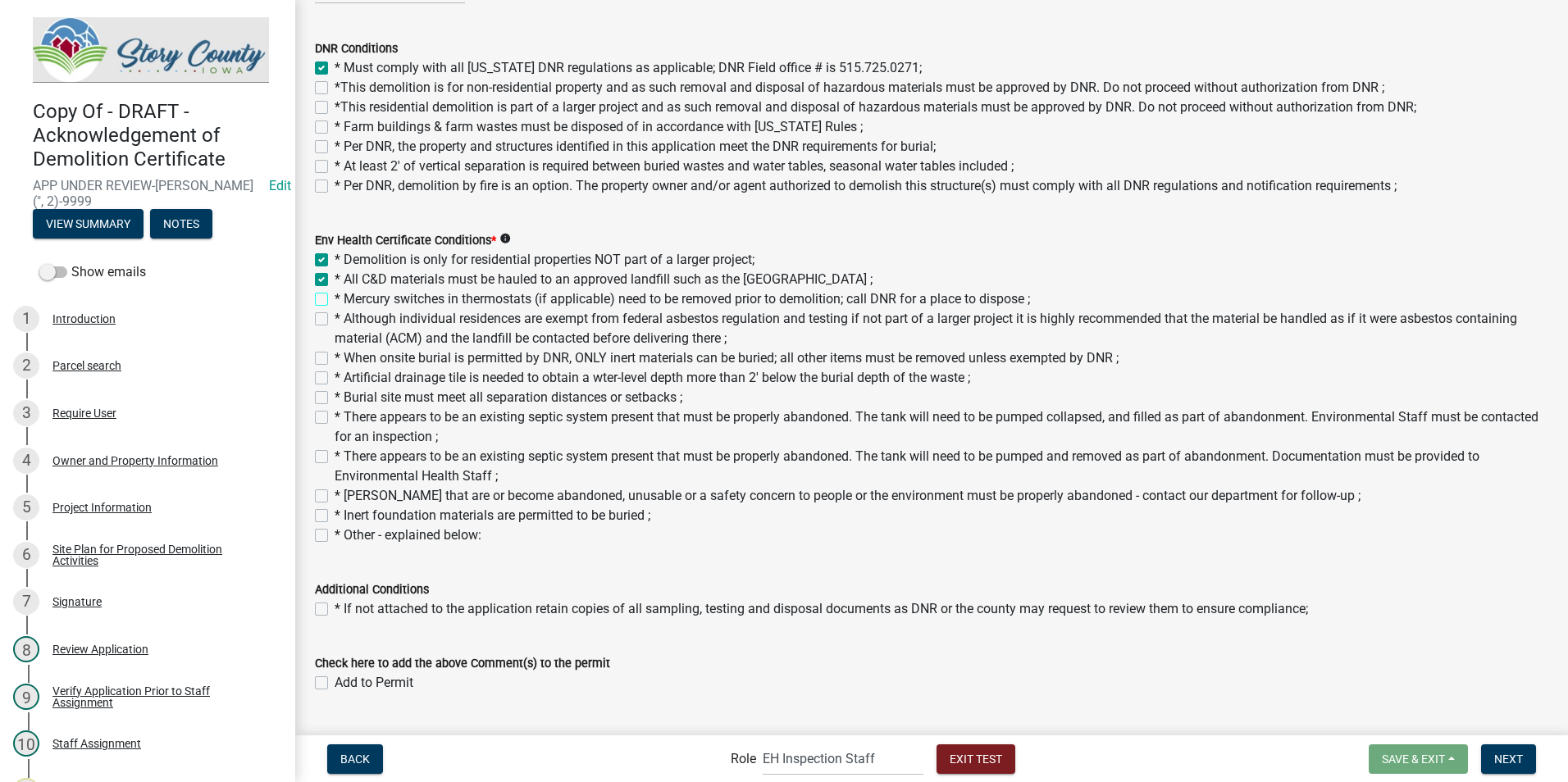
click at [334, 299] on input "* Mercury switches in thermostats (if applicable) need to be removed prior to d…" at bounding box center [340, 295] width 11 height 11
click at [334, 88] on label "*This demolition is for non-residential property and as such removal and dispos…" at bounding box center [859, 88] width 1050 height 20
click at [334, 88] on input "*This demolition is for non-residential property and as such removal and dispos…" at bounding box center [340, 84] width 11 height 11
click at [334, 106] on label "*This residential demolition is part of a larger project and as such removal an…" at bounding box center [875, 108] width 1082 height 20
click at [334, 106] on input "*This residential demolition is part of a larger project and as such removal an…" at bounding box center [340, 103] width 11 height 11
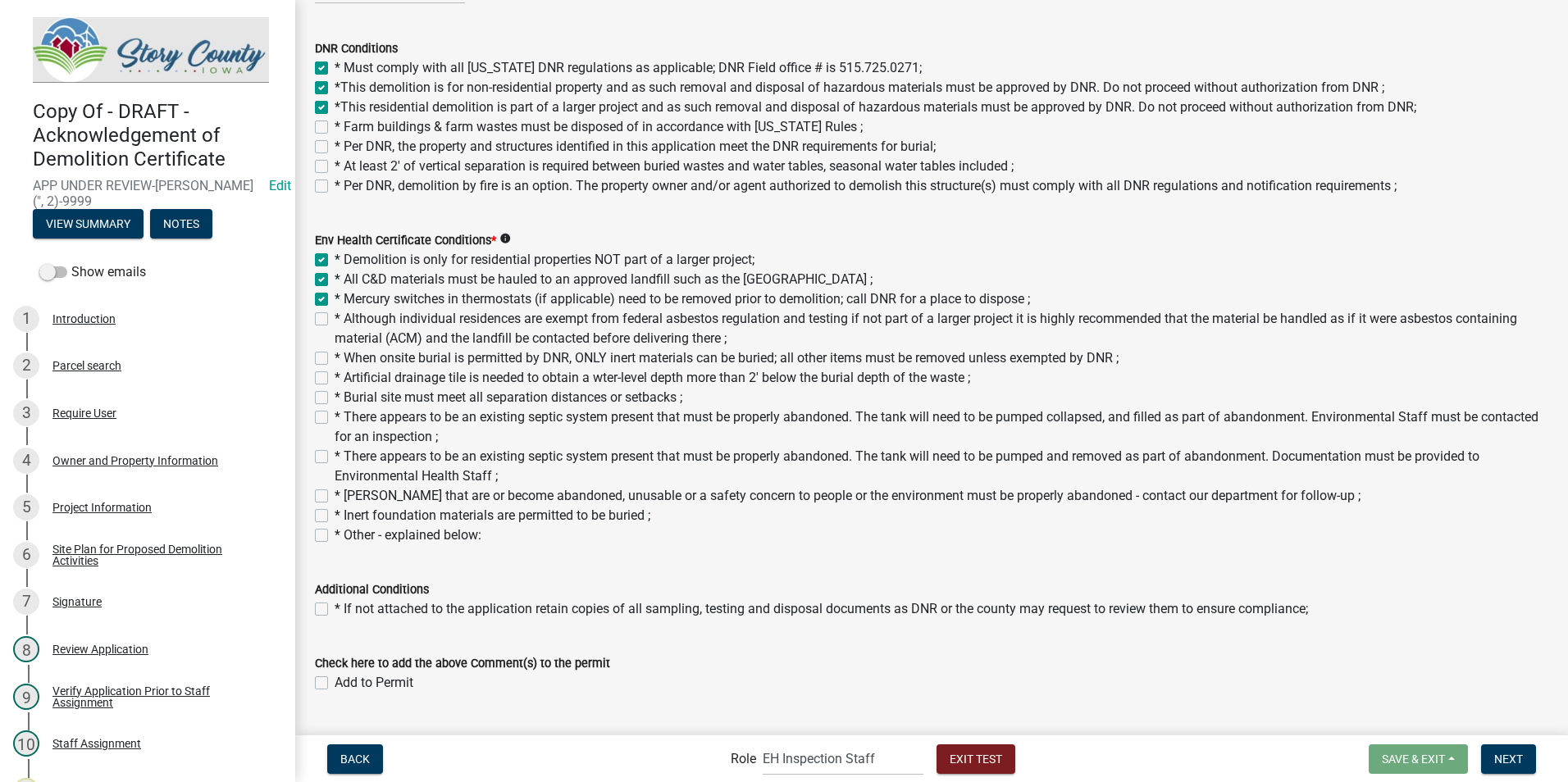
click at [334, 128] on label "* Farm buildings & farm wastes must be disposed of in accordance with [US_STATE…" at bounding box center [598, 127] width 528 height 20
click at [334, 128] on input "* Farm buildings & farm wastes must be disposed of in accordance with [US_STATE…" at bounding box center [340, 123] width 11 height 11
click at [334, 148] on label "* Per DNR, the property and structures identified in this application meet the …" at bounding box center [635, 147] width 601 height 20
click at [334, 148] on input "* Per DNR, the property and structures identified in this application meet the …" at bounding box center [340, 142] width 11 height 11
click at [334, 168] on label "* At least 2' of vertical separation is required between buried wastes and wate…" at bounding box center [674, 166] width 679 height 20
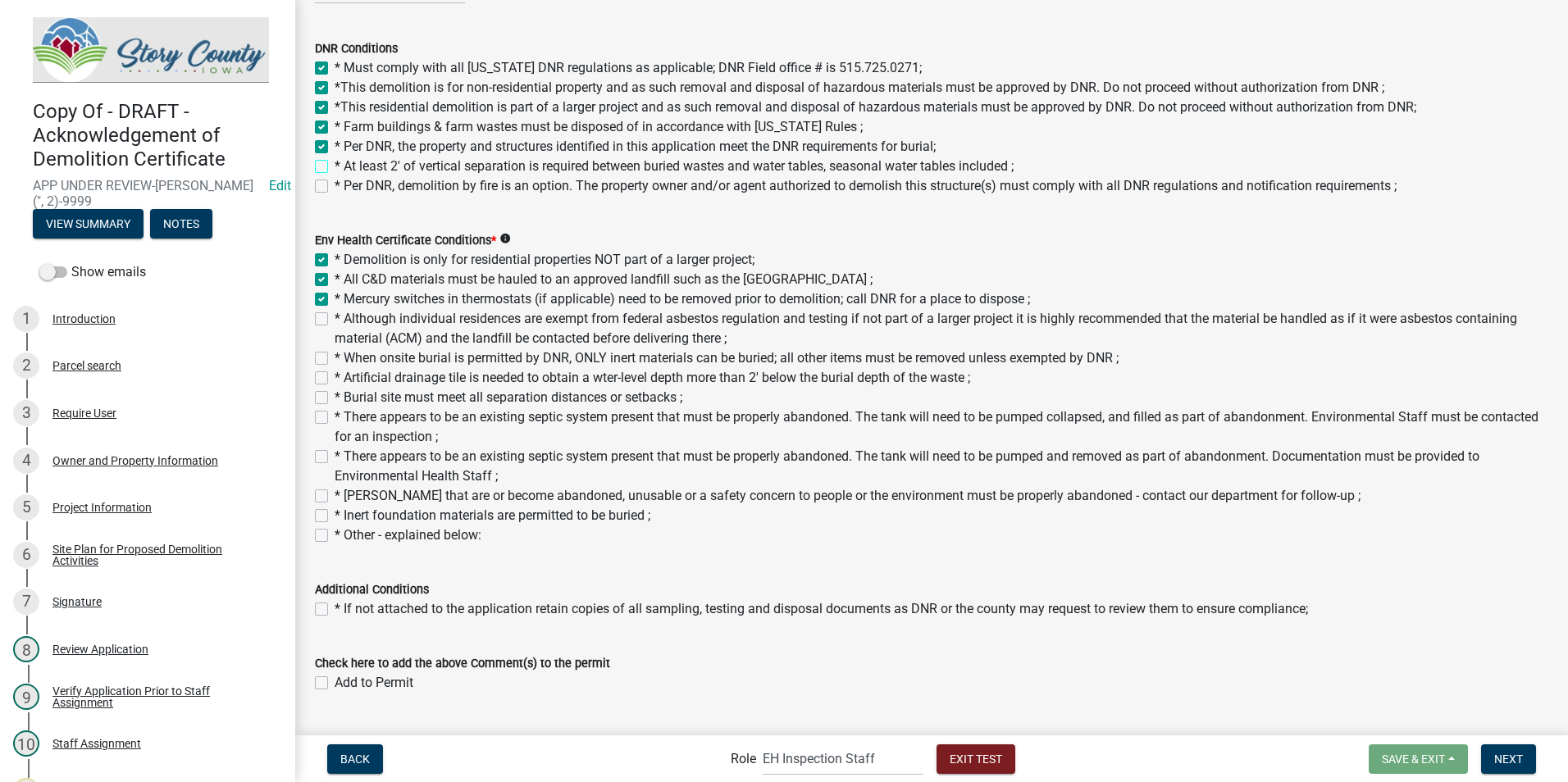
click at [334, 167] on input "* At least 2' of vertical separation is required between buried wastes and wate…" at bounding box center [340, 162] width 11 height 11
click at [334, 186] on label "* Per DNR, demolition by fire is an option. The property owner and/or agent aut…" at bounding box center [865, 186] width 1062 height 20
click at [334, 186] on input "* Per DNR, demolition by fire is an option. The property owner and/or agent aut…" at bounding box center [340, 181] width 11 height 11
click at [334, 320] on label "* Although individual residences are exempt from federal asbestos regulation an…" at bounding box center [941, 329] width 1214 height 39
click at [334, 320] on input "* Although individual residences are exempt from federal asbestos regulation an…" at bounding box center [340, 315] width 11 height 11
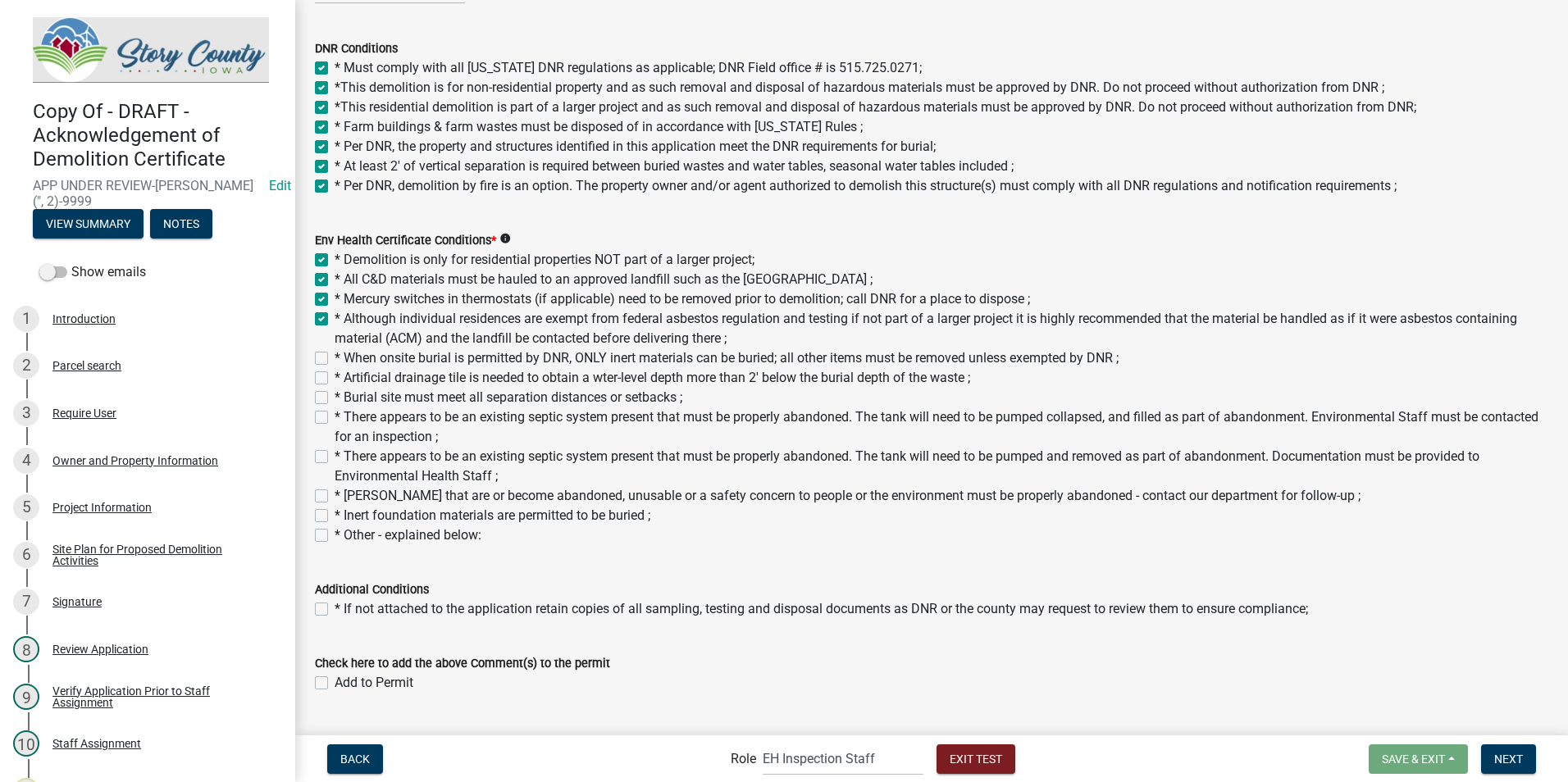
click at [334, 360] on label "* When onsite burial is permitted by DNR, ONLY inert materials can be buried; a…" at bounding box center [726, 358] width 784 height 20
click at [334, 359] on input "* When onsite burial is permitted by DNR, ONLY inert materials can be buried; a…" at bounding box center [340, 354] width 11 height 11
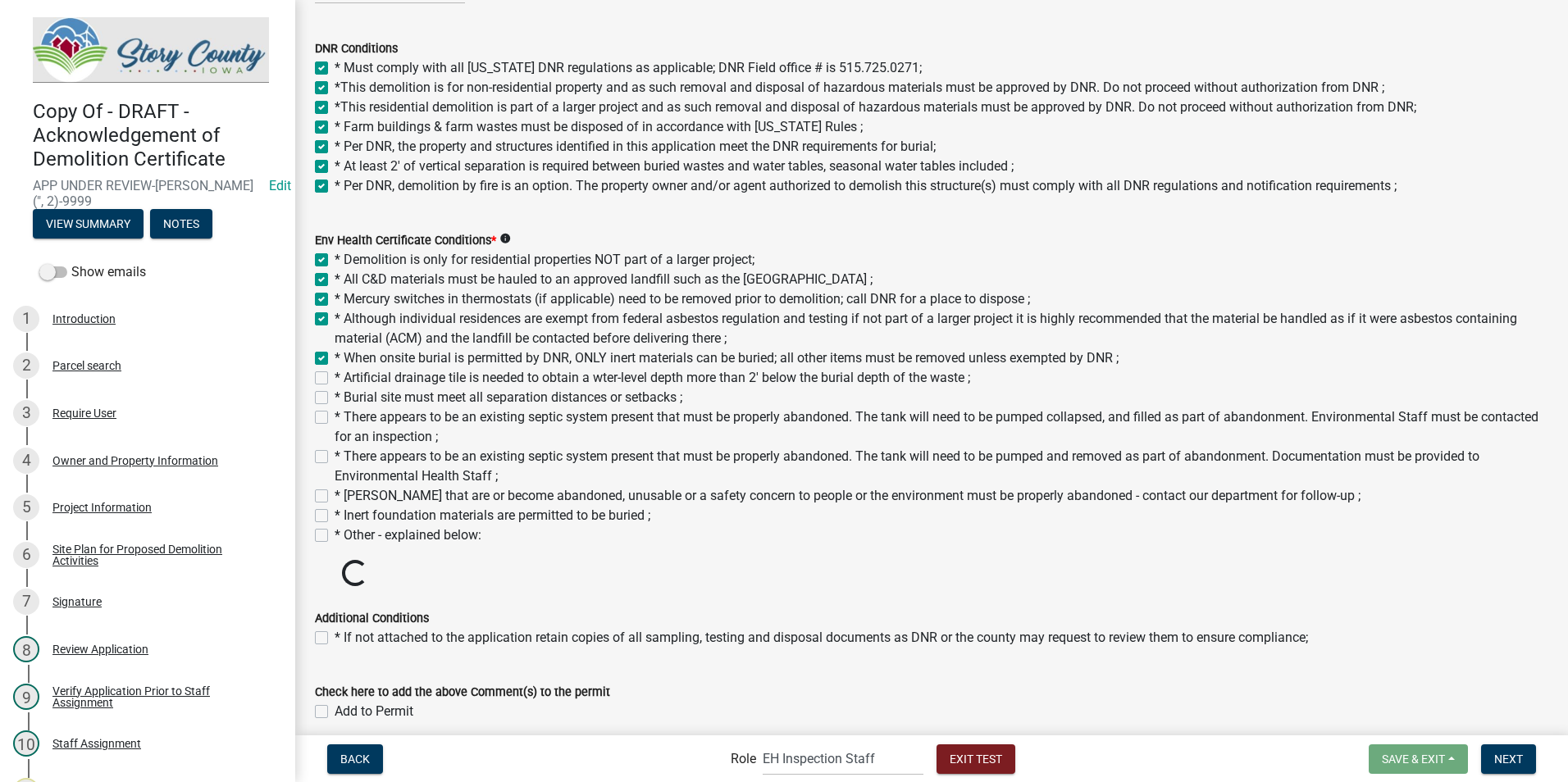
click at [334, 377] on label "* Artificial drainage tile is needed to obtain a wter-level depth more than 2' …" at bounding box center [652, 378] width 636 height 20
click at [334, 377] on input "* Artificial drainage tile is needed to obtain a wter-level depth more than 2' …" at bounding box center [340, 373] width 11 height 11
click at [334, 396] on label "* Burial site must meet all separation distances or setbacks ;" at bounding box center [508, 397] width 348 height 20
click at [334, 396] on input "* Burial site must meet all separation distances or setbacks ;" at bounding box center [340, 393] width 11 height 11
click at [334, 418] on label "* There appears to be an existing septic system present that must be properly a…" at bounding box center [941, 427] width 1214 height 39
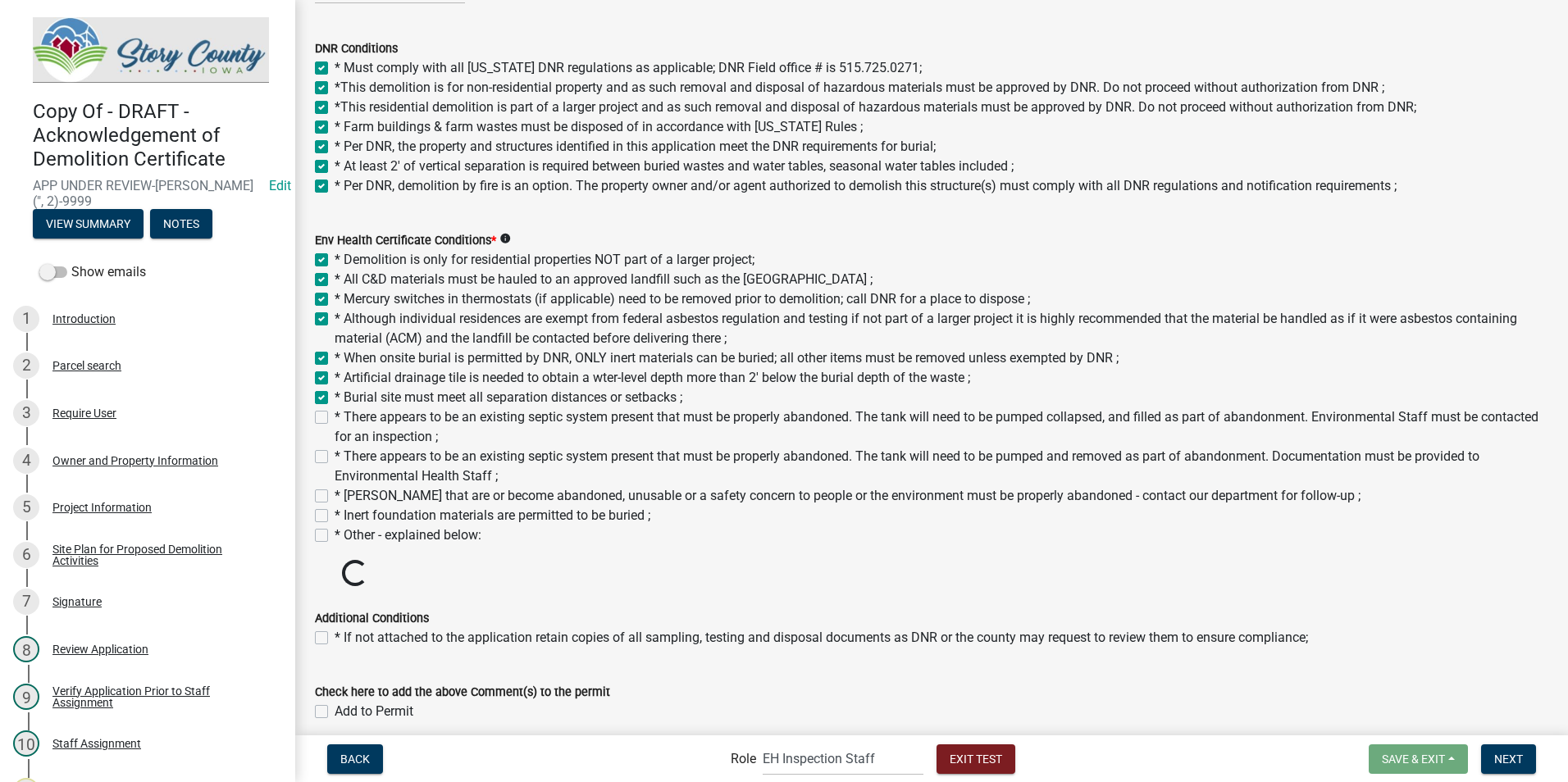
click at [334, 418] on input "* There appears to be an existing septic system present that must be properly a…" at bounding box center [340, 413] width 11 height 11
click at [334, 460] on label "* There appears to be an existing septic system present that must be properly a…" at bounding box center [941, 467] width 1214 height 39
click at [334, 458] on input "* There appears to be an existing septic system present that must be properly a…" at bounding box center [340, 452] width 11 height 11
click at [321, 489] on div "* [PERSON_NAME] that are or become abandoned, unusable or a safety concern to p…" at bounding box center [932, 496] width 1234 height 20
click at [334, 494] on label "* [PERSON_NAME] that are or become abandoned, unusable or a safety concern to p…" at bounding box center [847, 496] width 1026 height 20
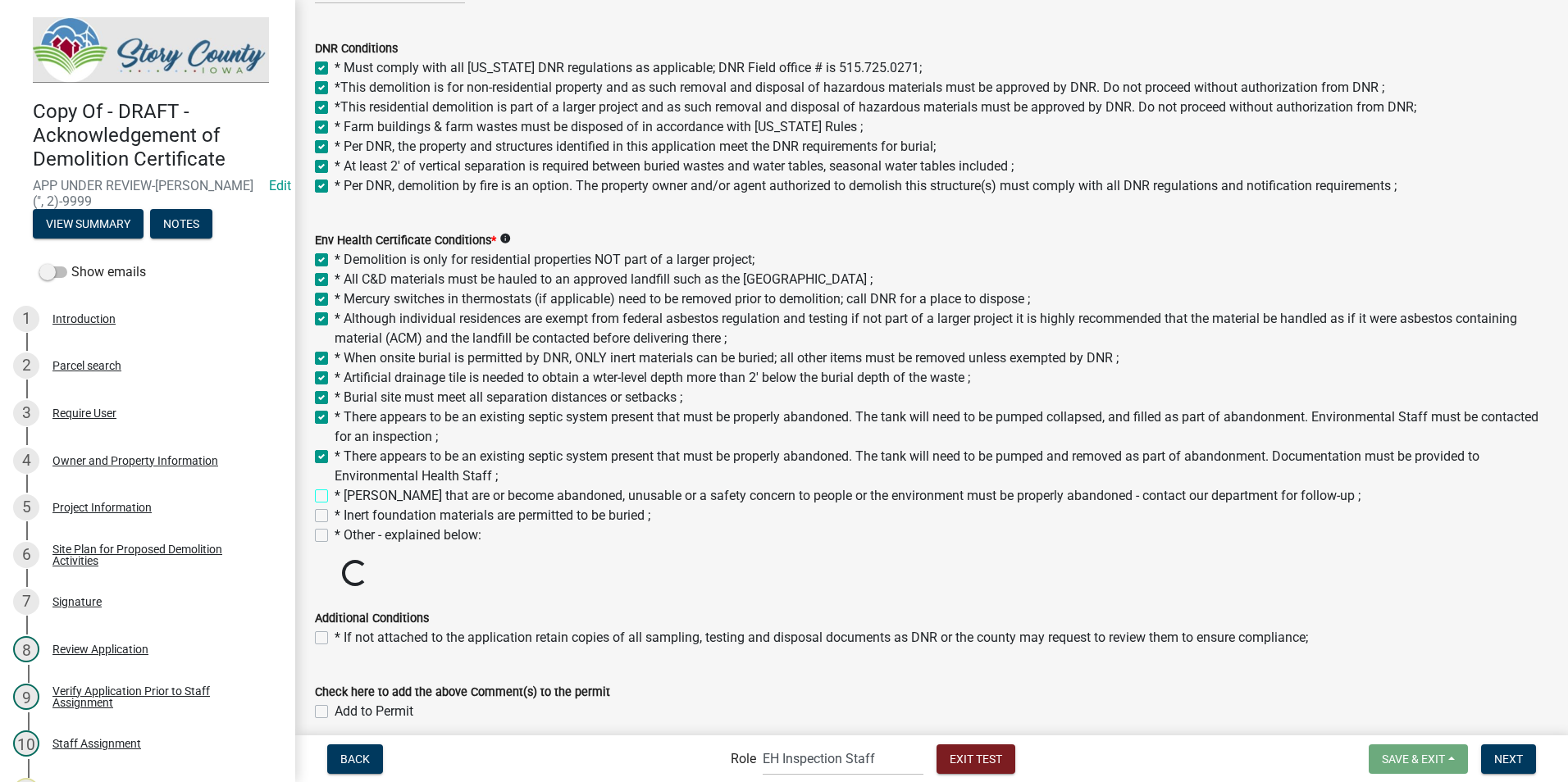
click at [334, 494] on input "* [PERSON_NAME] that are or become abandoned, unusable or a safety concern to p…" at bounding box center [340, 491] width 11 height 11
click at [334, 517] on label "* Inert foundation materials are permitted to be buried ;" at bounding box center [492, 515] width 316 height 20
click at [334, 516] on input "* Inert foundation materials are permitted to be buried ;" at bounding box center [340, 511] width 11 height 11
click at [334, 535] on label "* Other - explained below:" at bounding box center [407, 535] width 147 height 20
click at [334, 535] on input "* Other - explained below:" at bounding box center [340, 531] width 11 height 11
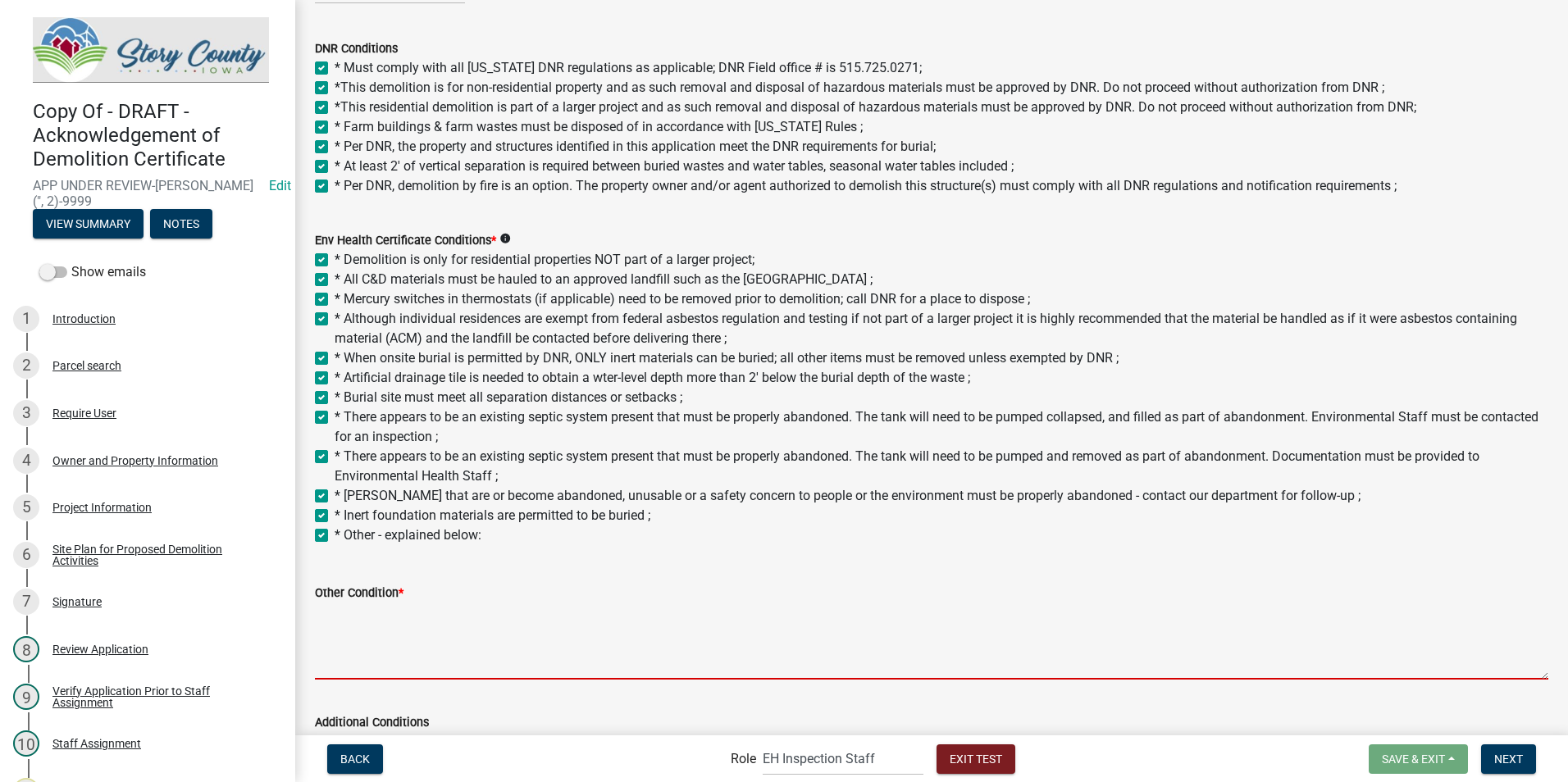
click at [353, 651] on textarea "Other Condition *" at bounding box center [932, 641] width 1234 height 77
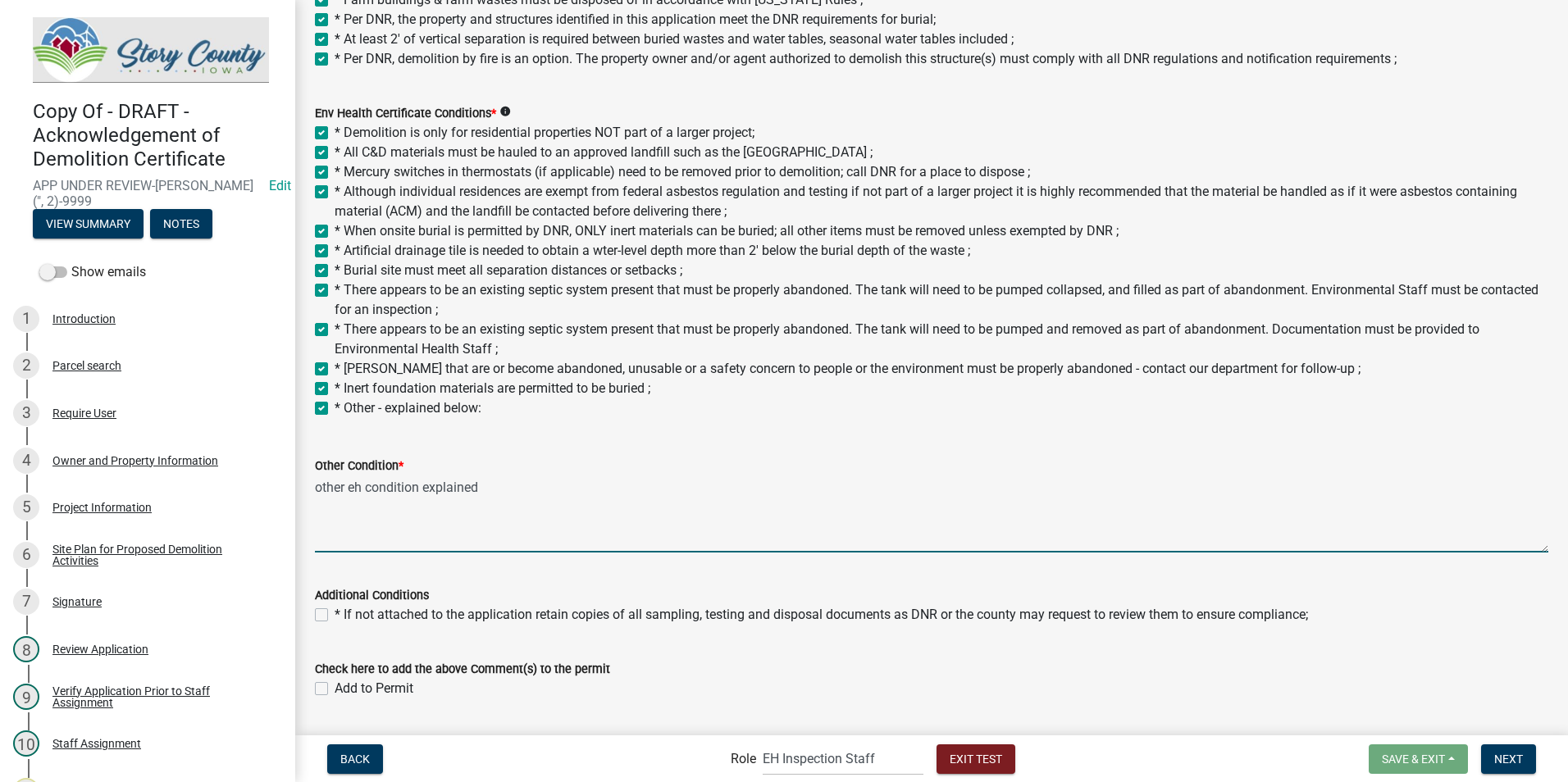
scroll to position [581, 0]
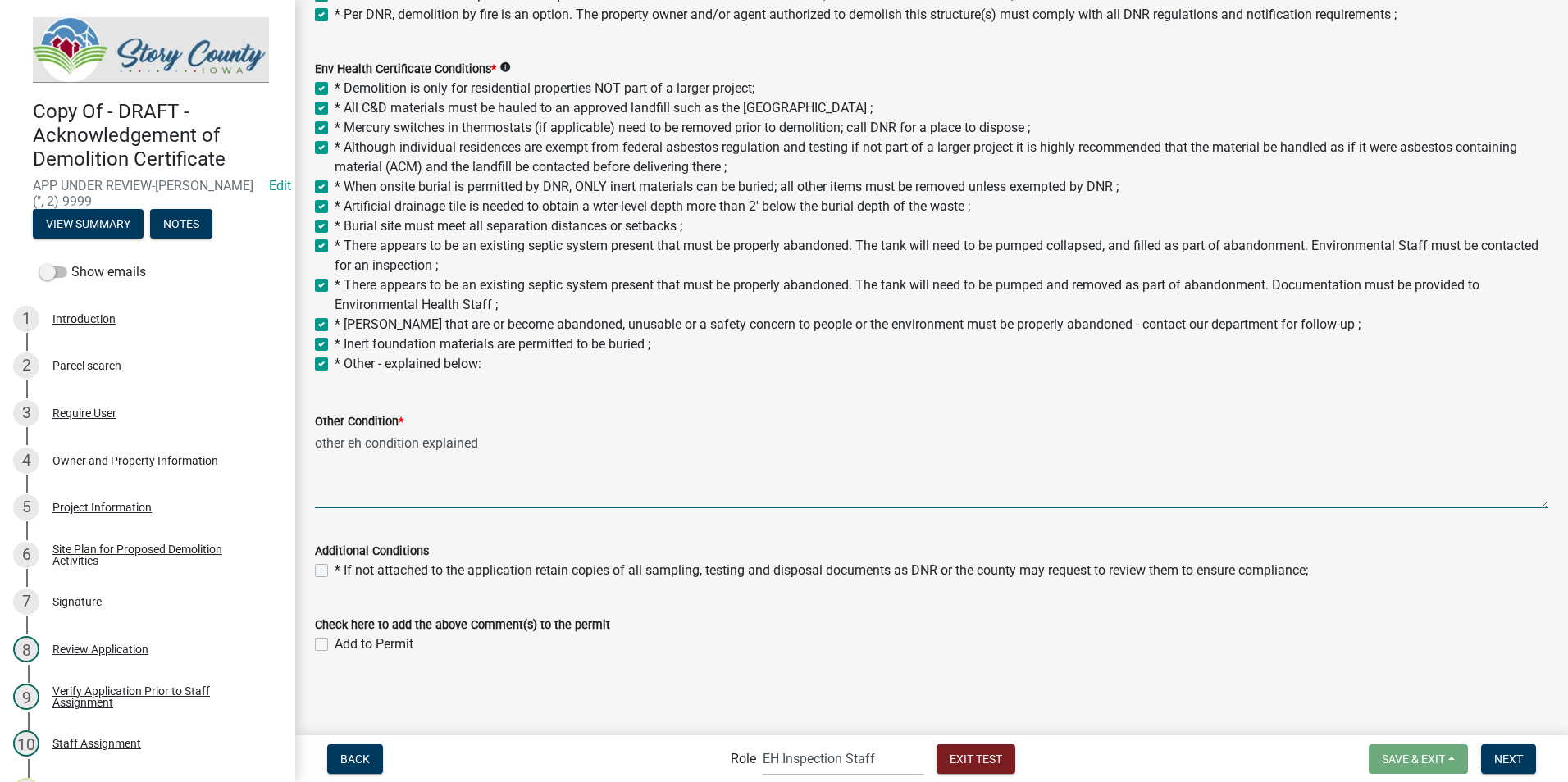
click at [334, 567] on label "* If not attached to the application retain copies of all sampling, testing and…" at bounding box center [820, 571] width 973 height 20
click at [334, 567] on input "* If not attached to the application retain copies of all sampling, testing and…" at bounding box center [340, 566] width 11 height 11
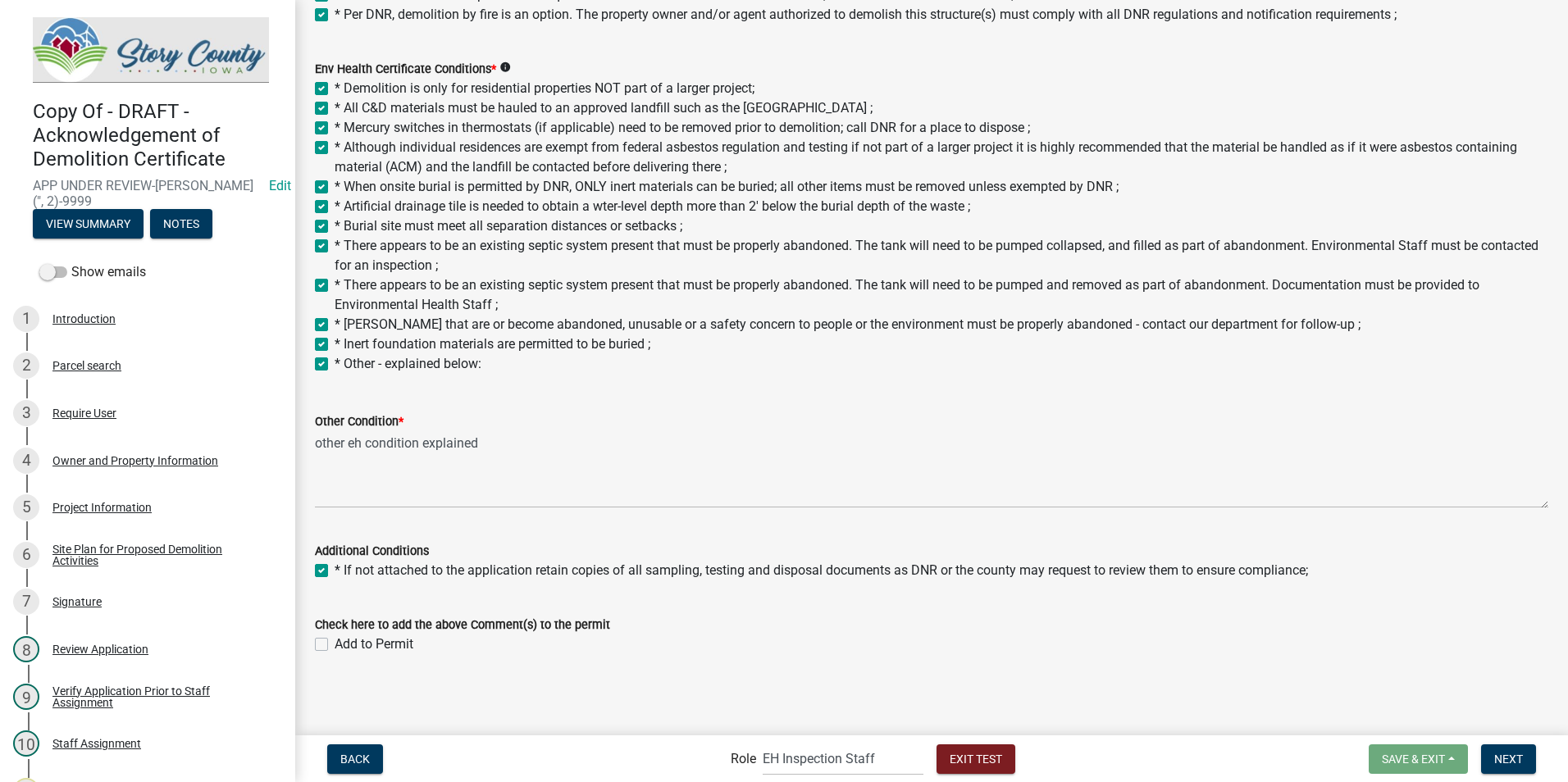
click at [334, 642] on label "Add to Permit" at bounding box center [373, 644] width 79 height 20
click at [334, 642] on input "Add to Permit" at bounding box center [340, 640] width 11 height 11
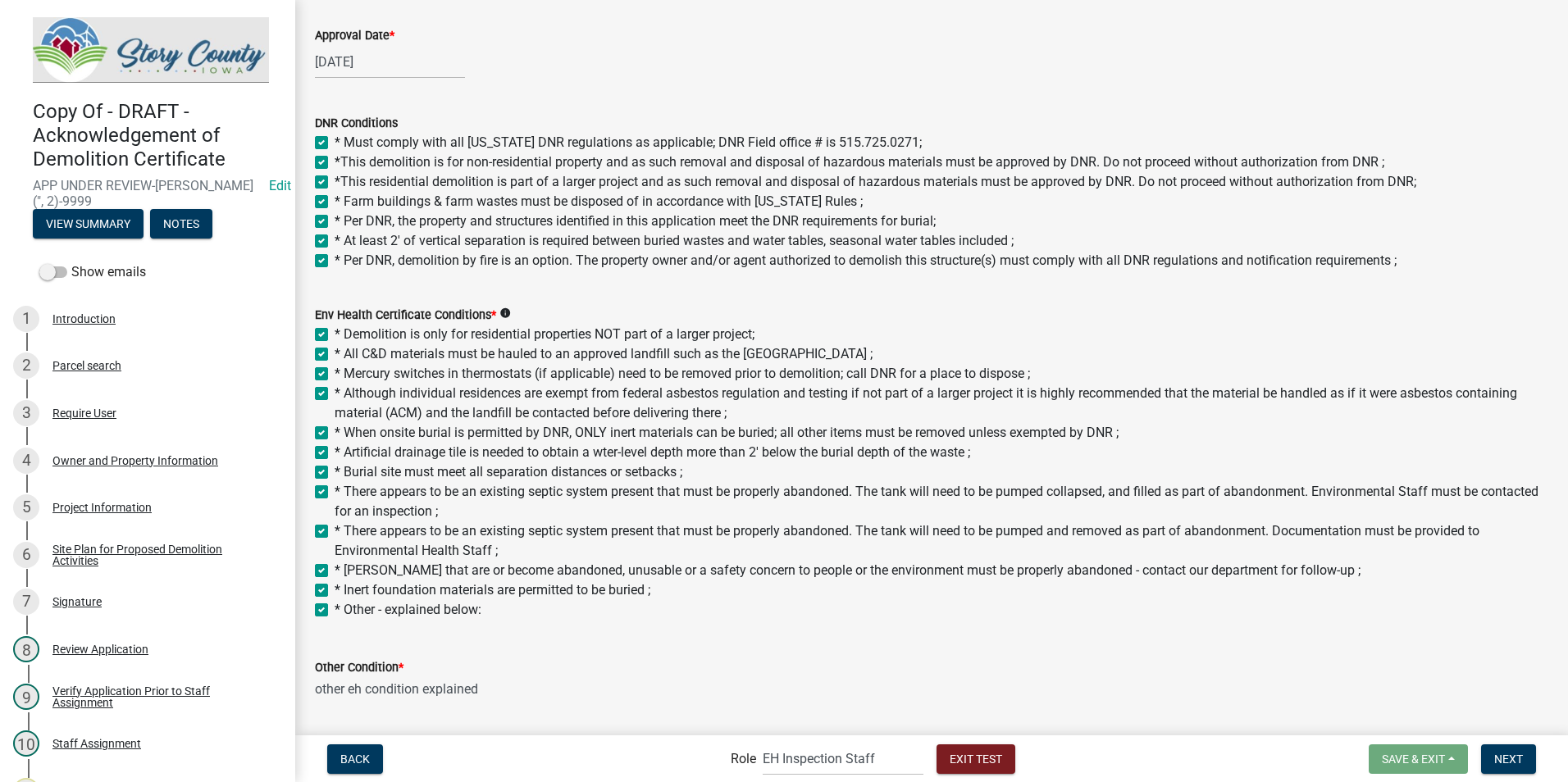
scroll to position [418, 0]
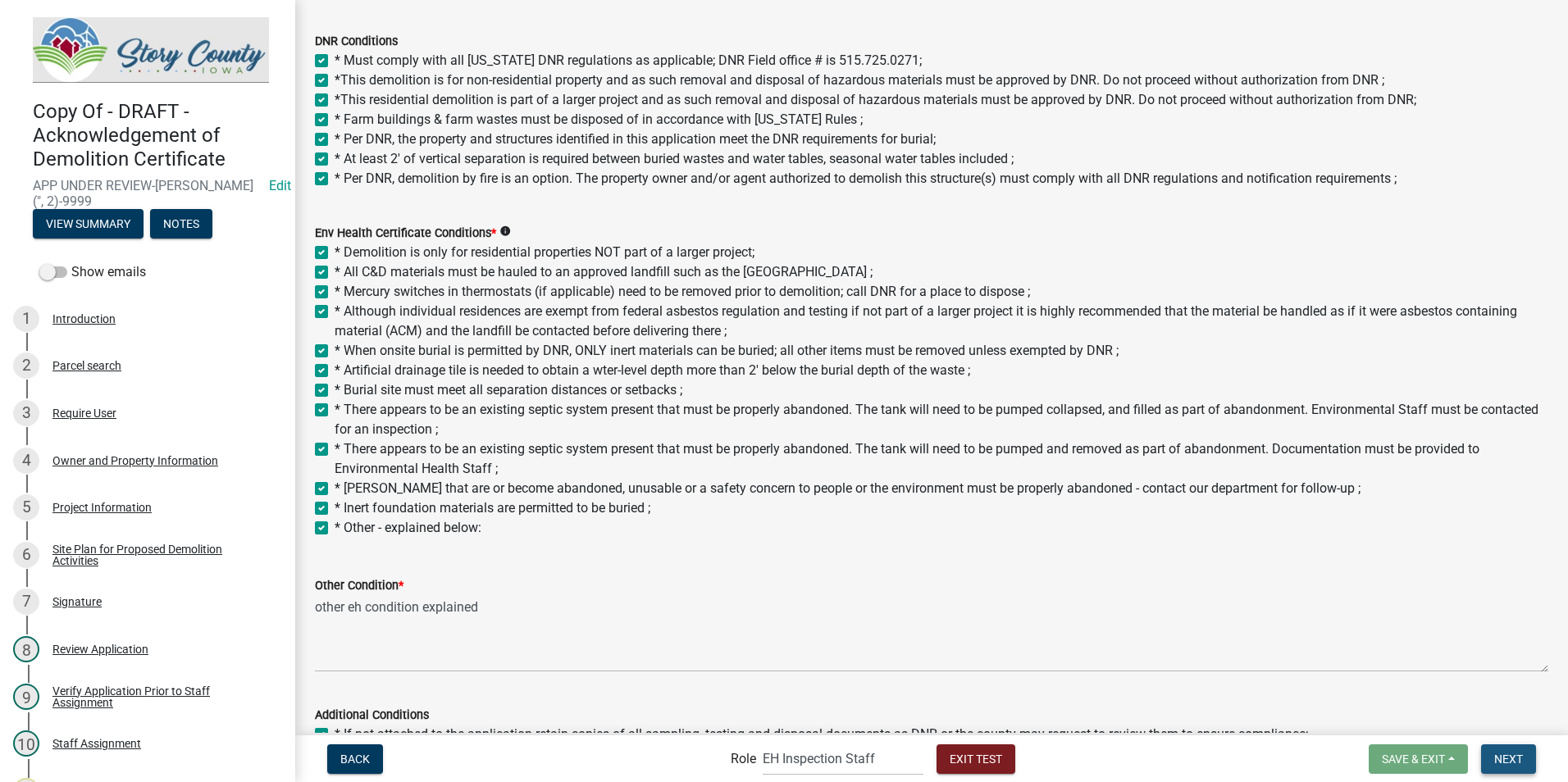
click at [1514, 759] on span "Next" at bounding box center [1508, 758] width 28 height 13
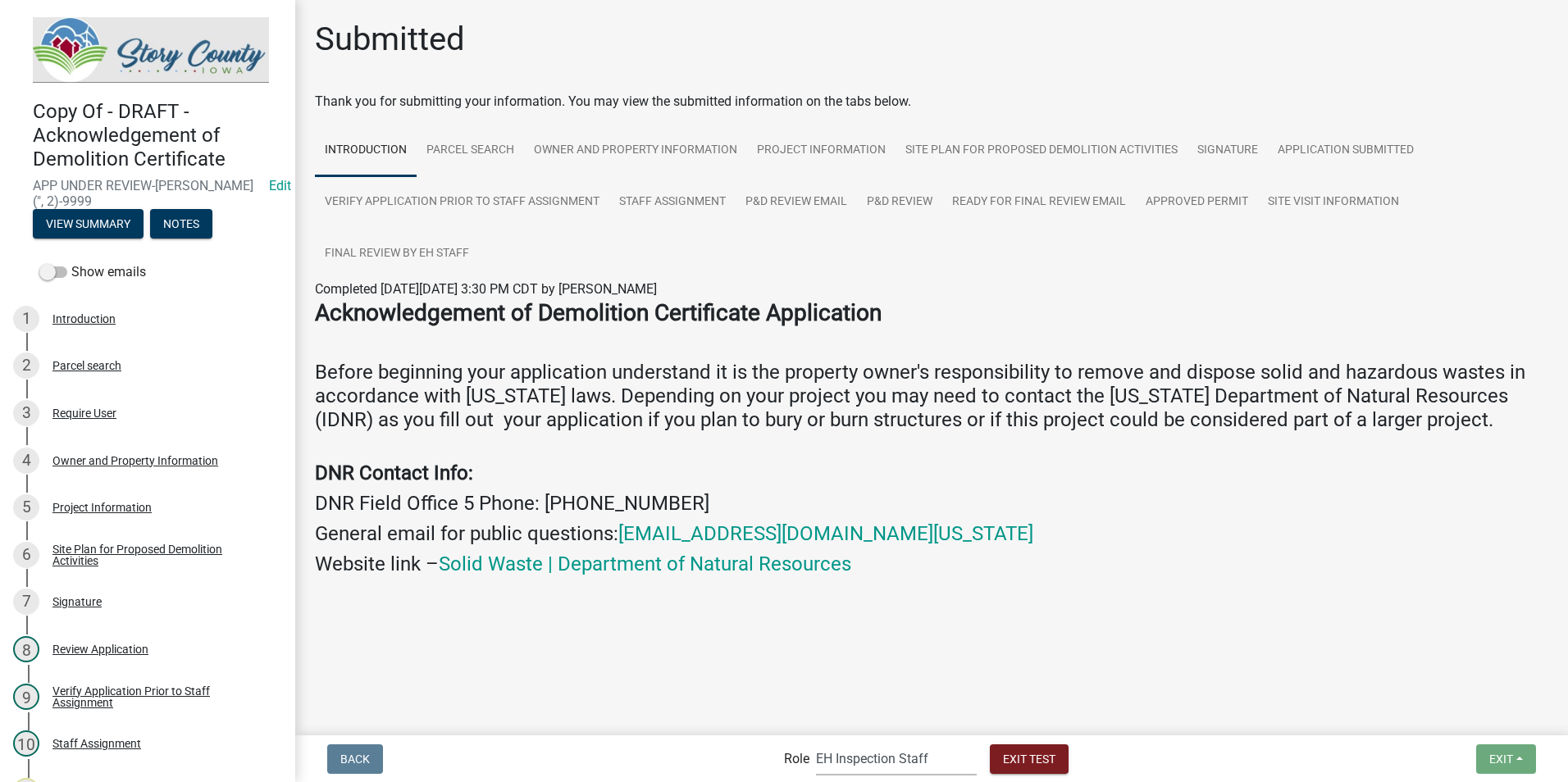
drag, startPoint x: 895, startPoint y: 758, endPoint x: 886, endPoint y: 759, distance: 9.1
click at [892, 758] on select "Applicant Admin EH Administrative Assistant EH Inspection Staff P&D Admin EH Di…" at bounding box center [896, 759] width 161 height 34
click at [816, 742] on select "Applicant Admin EH Administrative Assistant EH Inspection Staff P&D Admin EH Di…" at bounding box center [896, 759] width 161 height 34
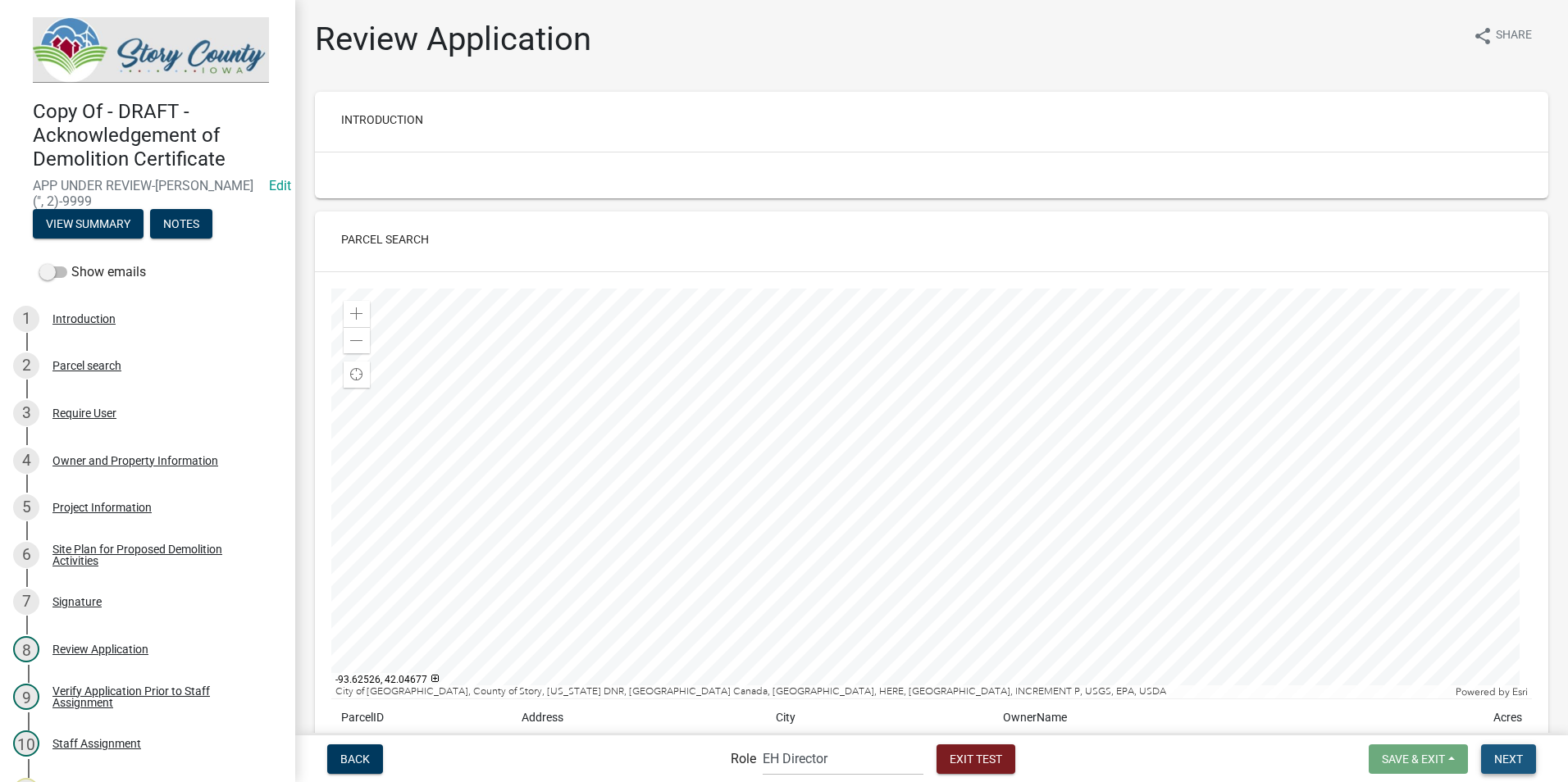
click at [1516, 755] on span "Next" at bounding box center [1508, 758] width 28 height 13
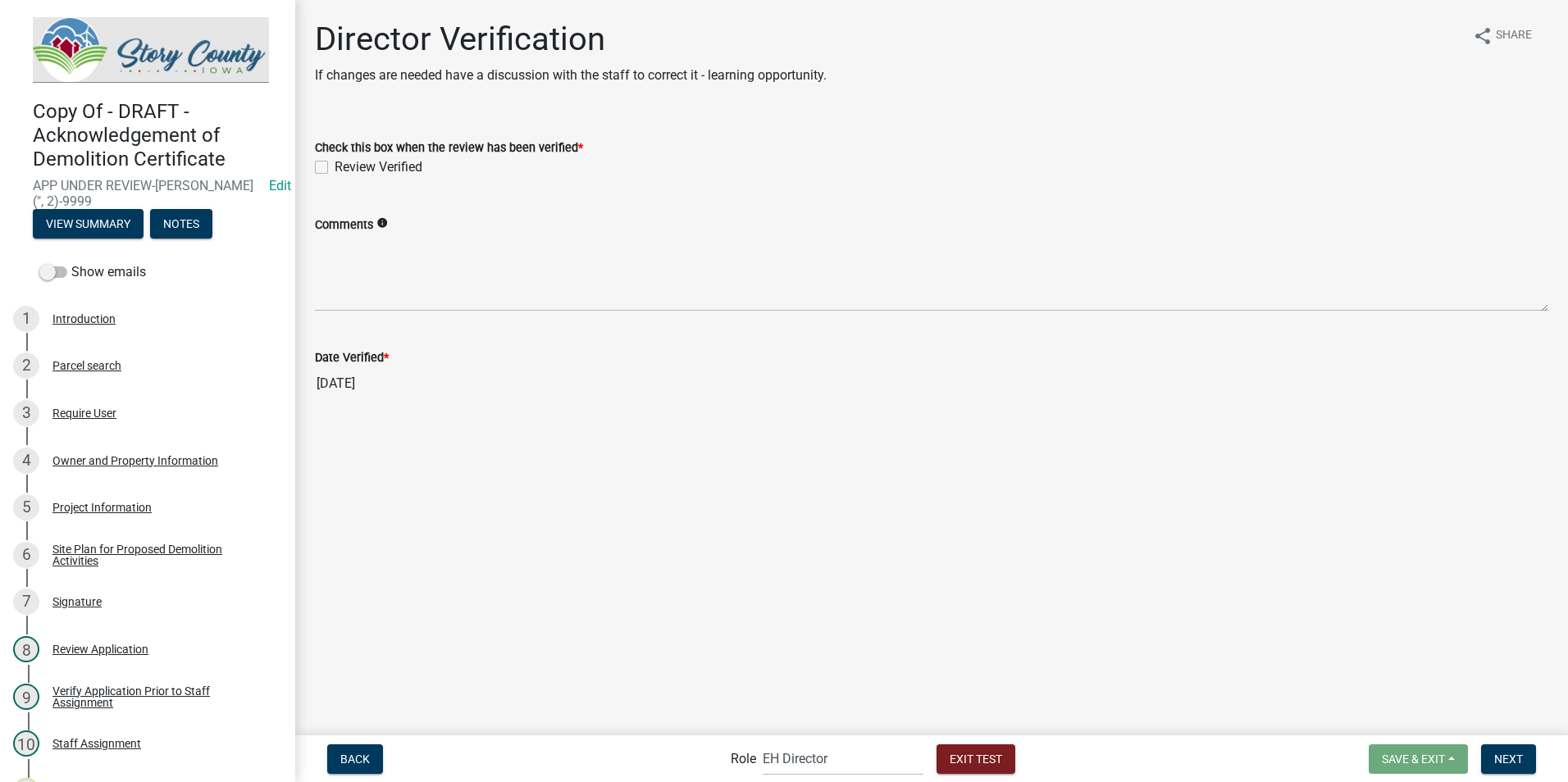
click at [334, 167] on label "Review Verified" at bounding box center [378, 167] width 88 height 20
click at [334, 167] on input "Review Verified" at bounding box center [340, 163] width 11 height 11
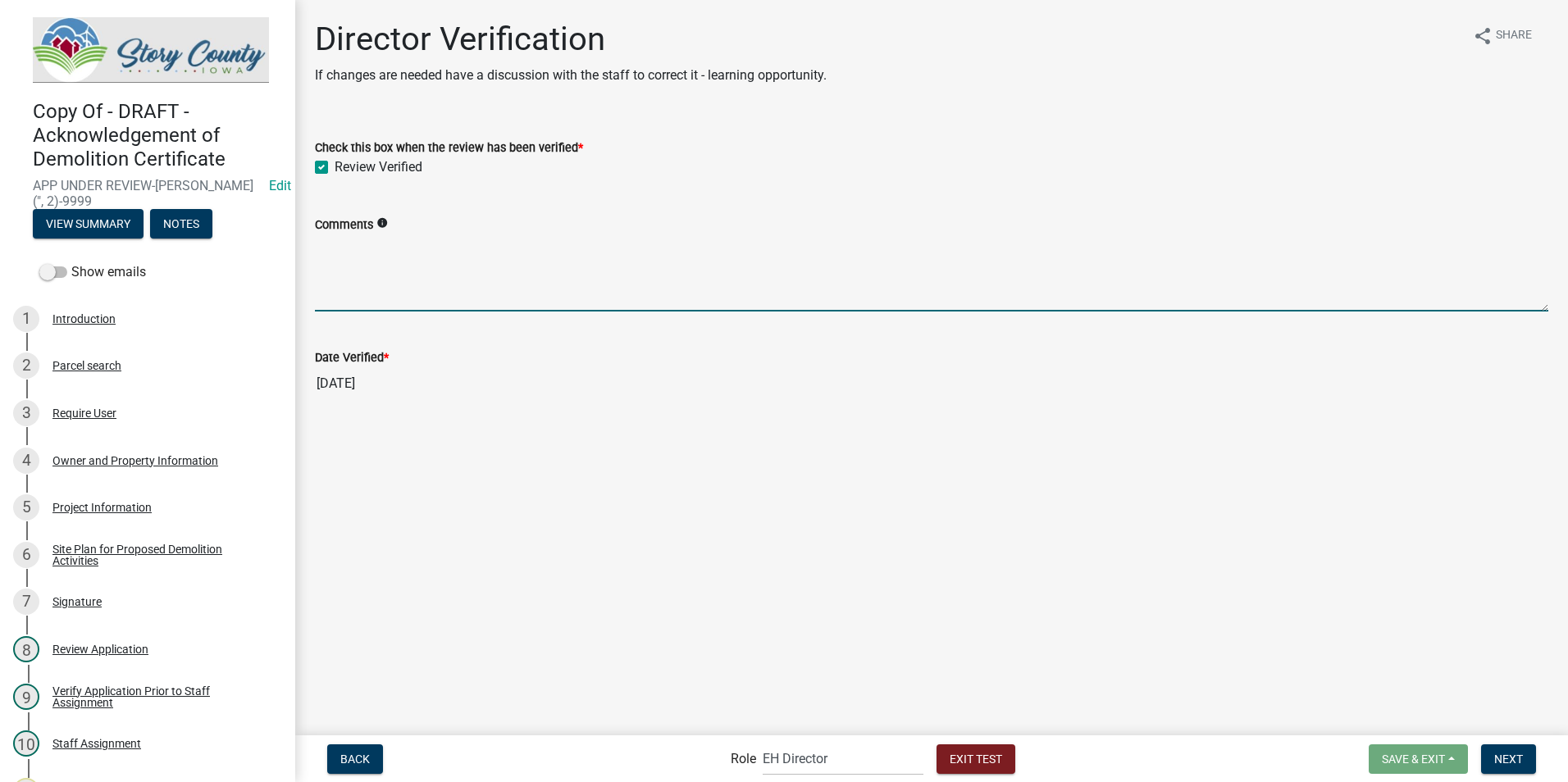
click at [364, 291] on textarea "Comments" at bounding box center [932, 273] width 1234 height 77
click at [1516, 765] on span "Next" at bounding box center [1508, 758] width 28 height 13
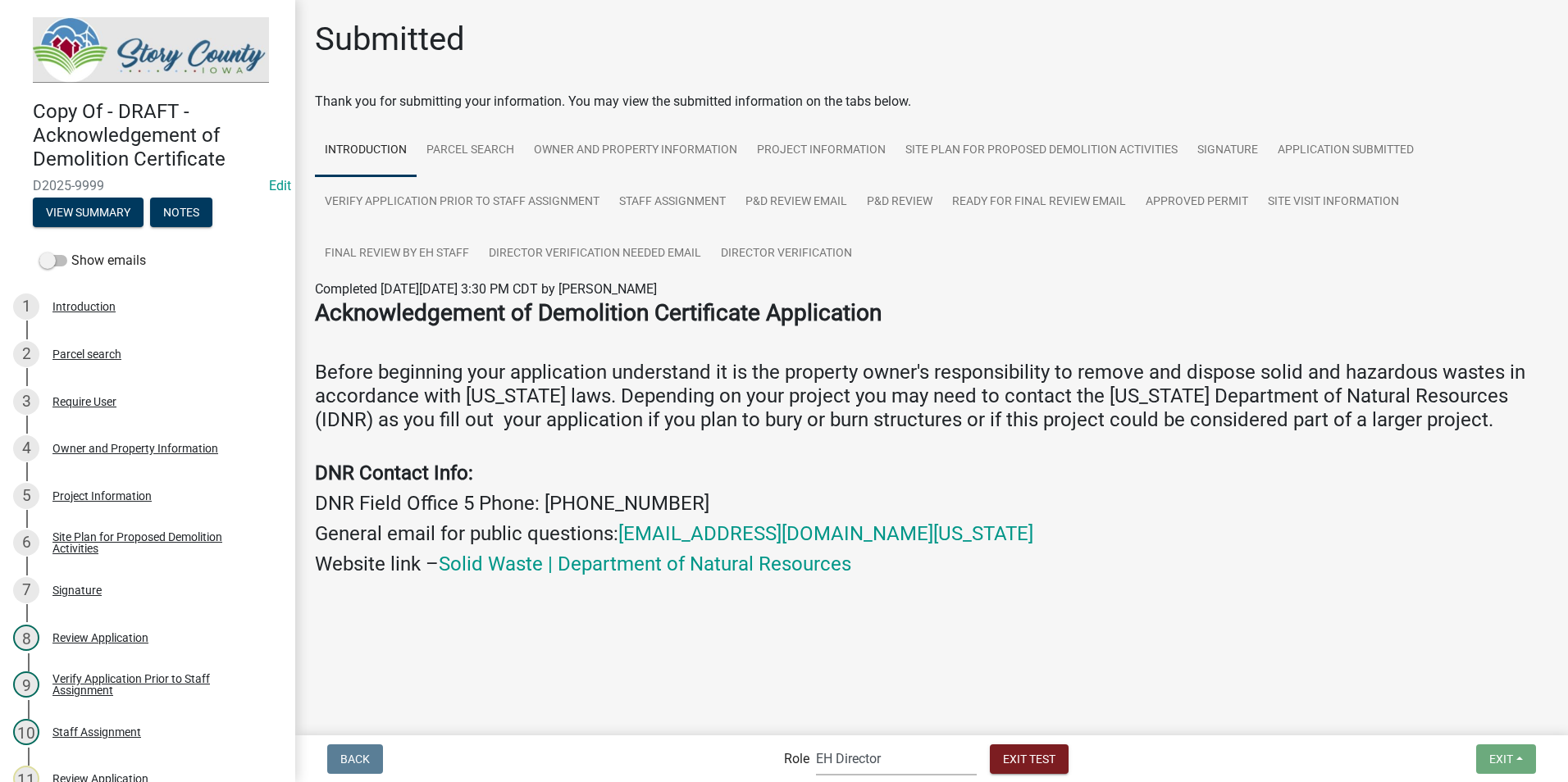
click at [878, 761] on select "Applicant Admin EH Administrative Assistant EH Inspection Staff P&D Admin EH Di…" at bounding box center [896, 759] width 161 height 34
click at [816, 742] on select "Applicant Admin EH Administrative Assistant EH Inspection Staff P&D Admin EH Di…" at bounding box center [896, 759] width 161 height 34
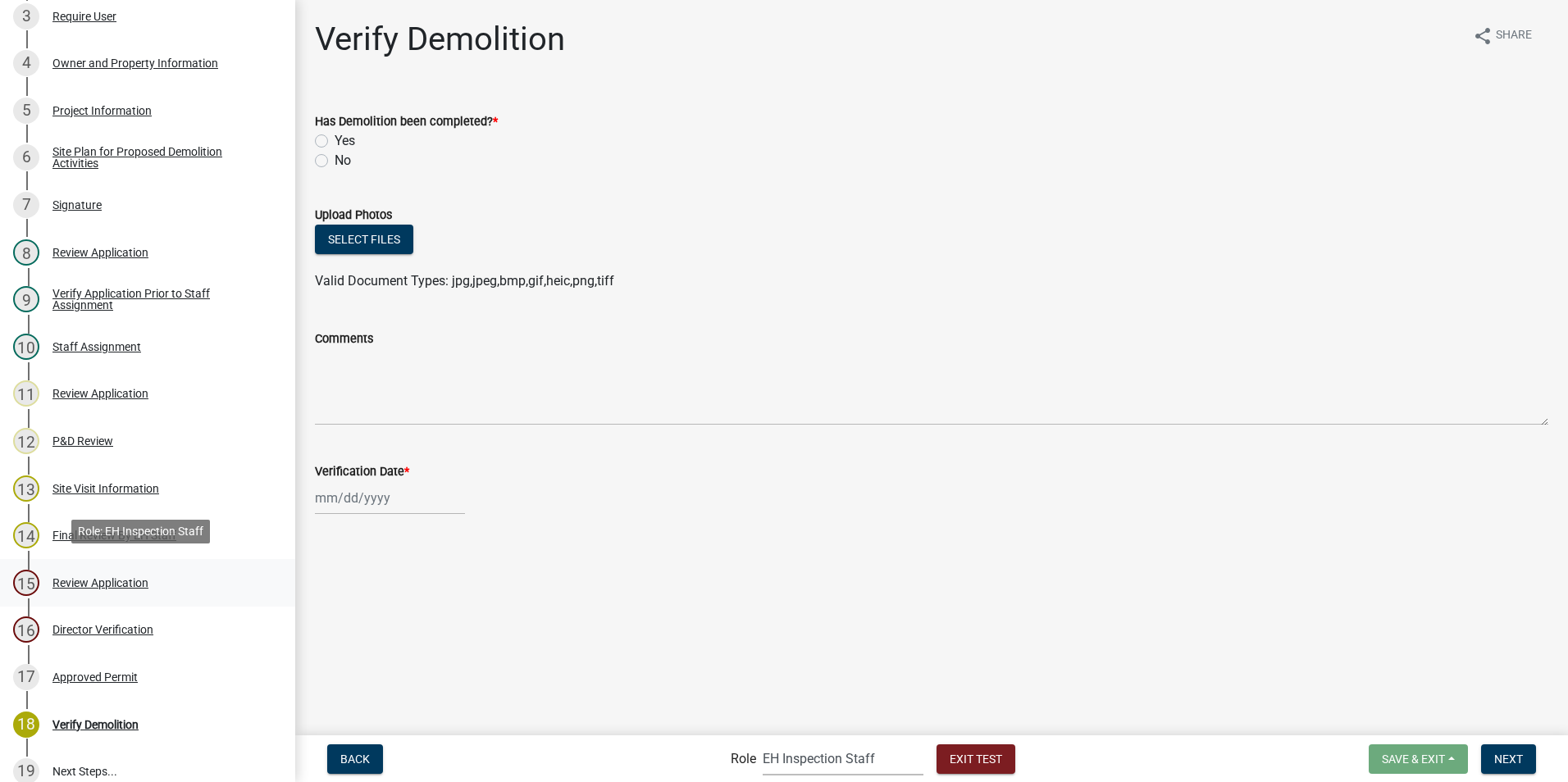
scroll to position [402, 0]
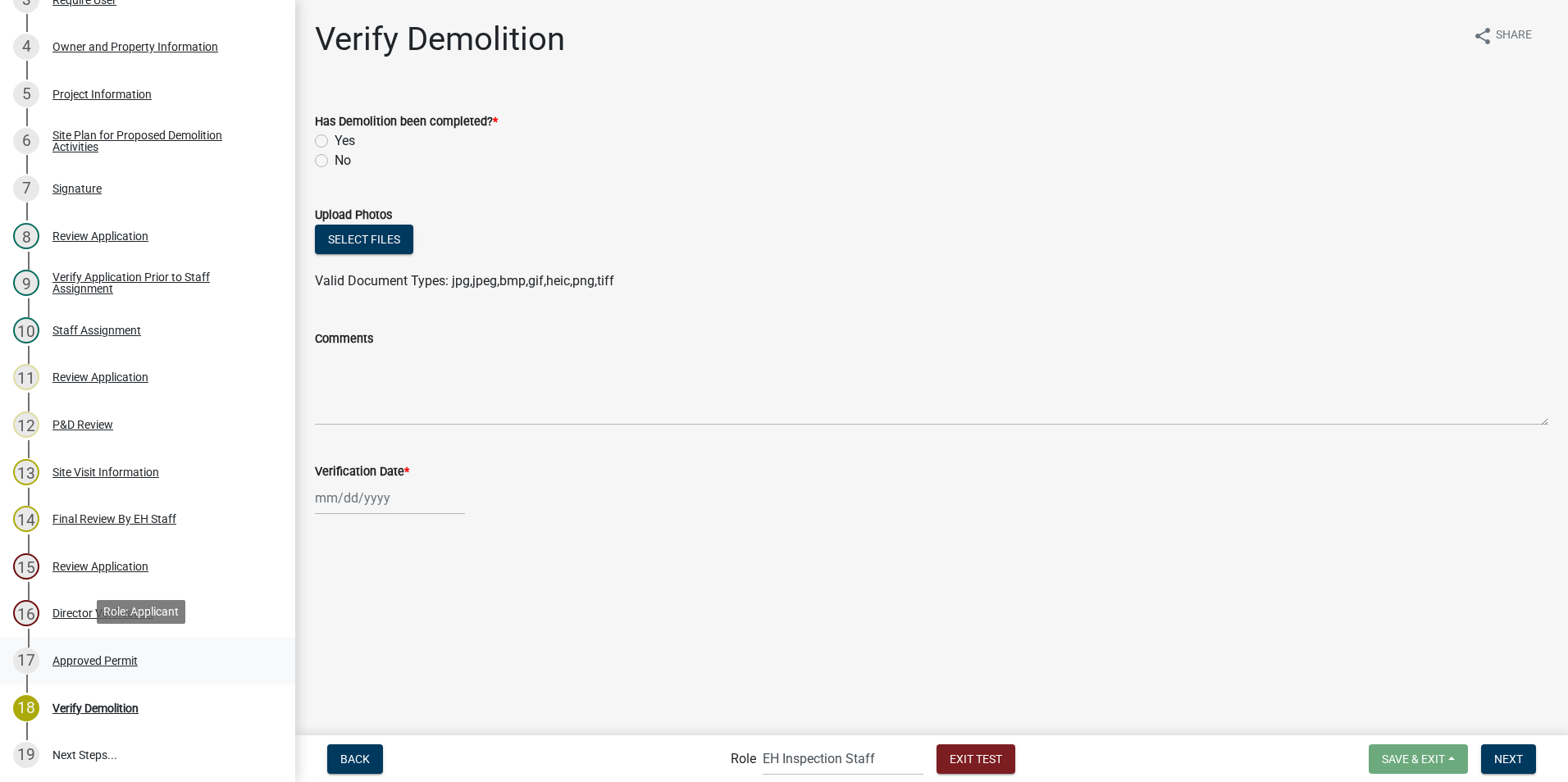
click at [83, 655] on div "Approved Permit" at bounding box center [95, 660] width 85 height 12
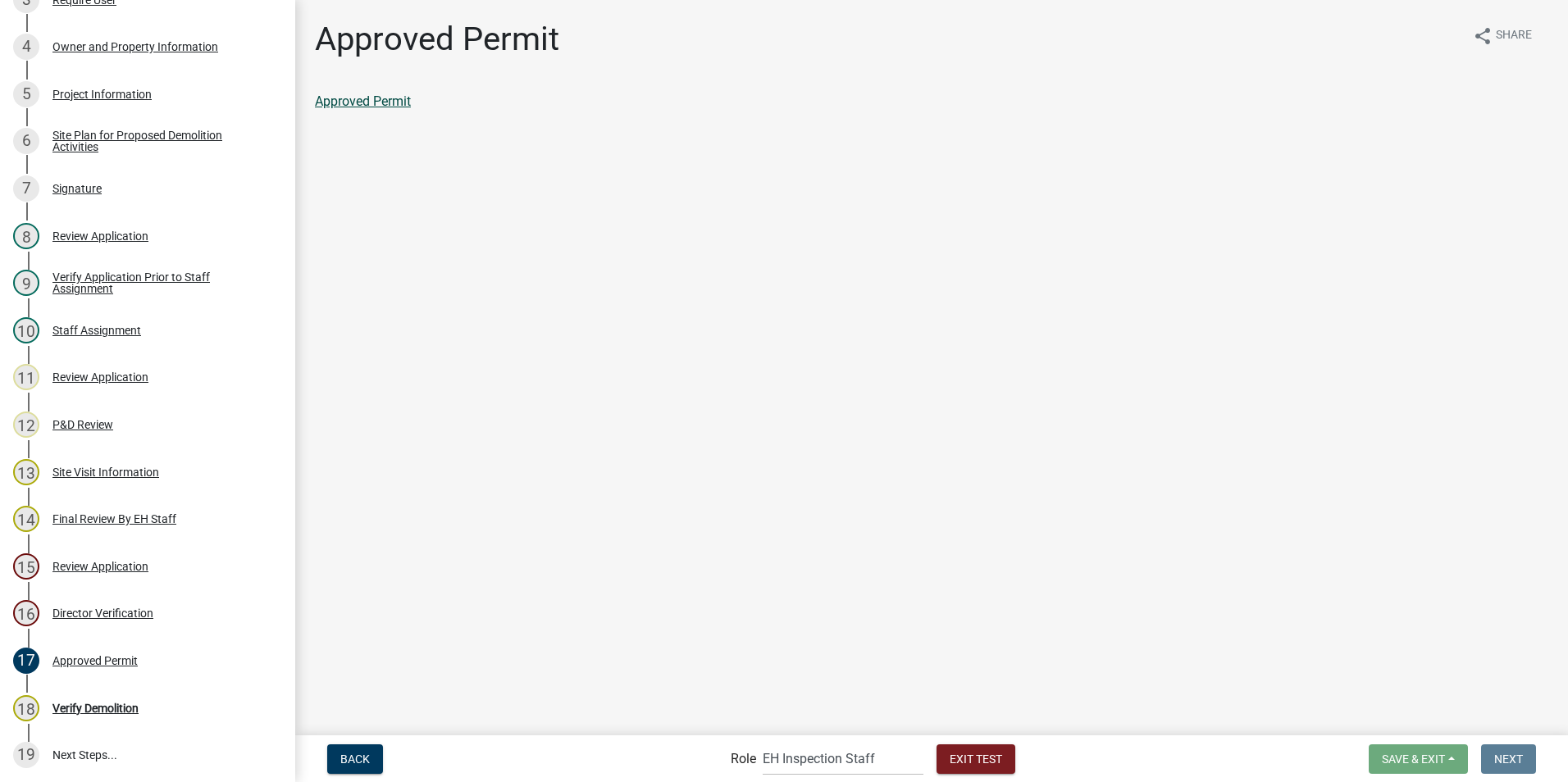
click at [356, 100] on link "Approved Permit" at bounding box center [363, 101] width 96 height 16
click at [84, 428] on div "12 P&D Review" at bounding box center [141, 425] width 256 height 27
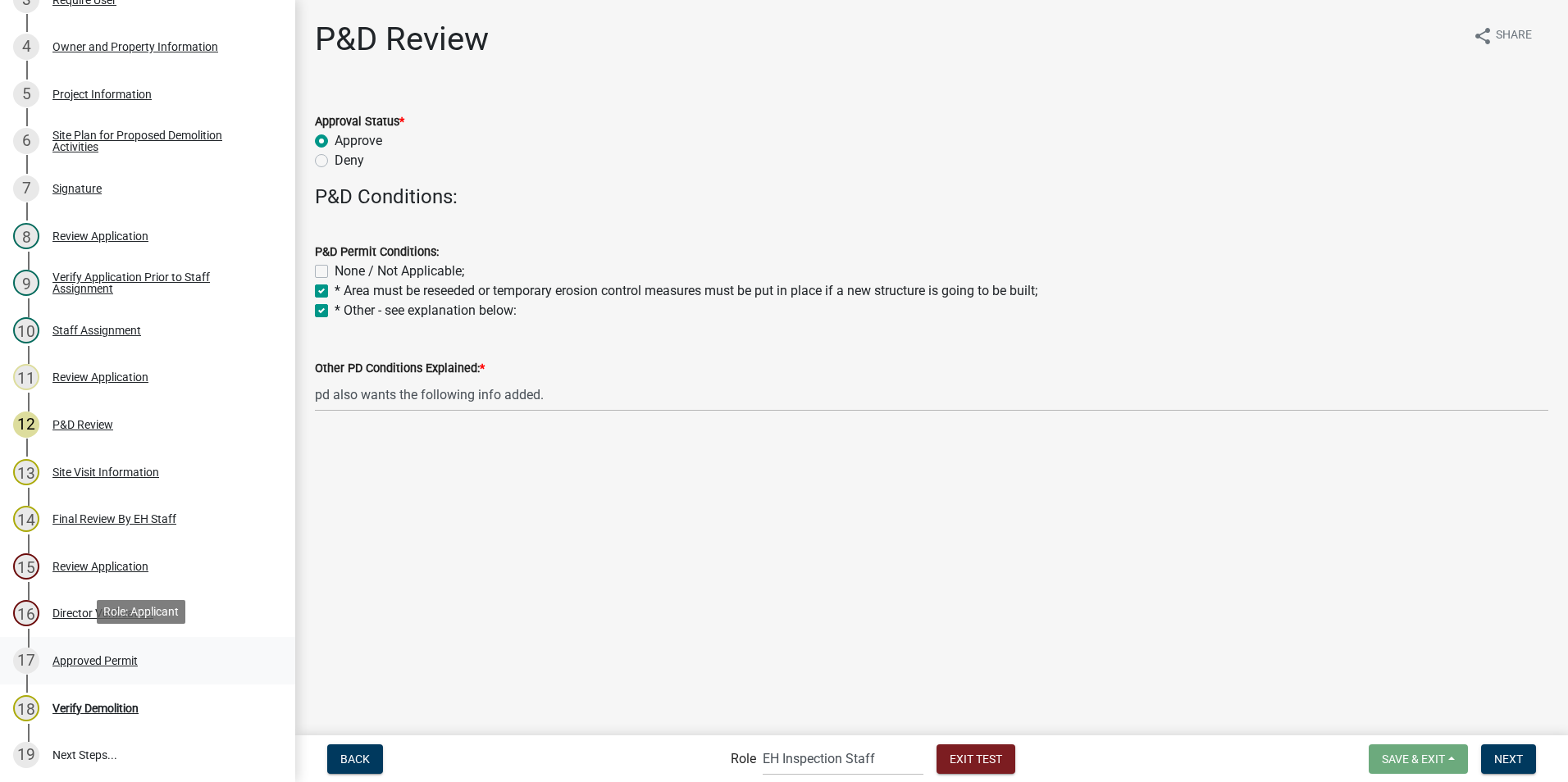
click at [112, 656] on div "Approved Permit" at bounding box center [95, 660] width 85 height 12
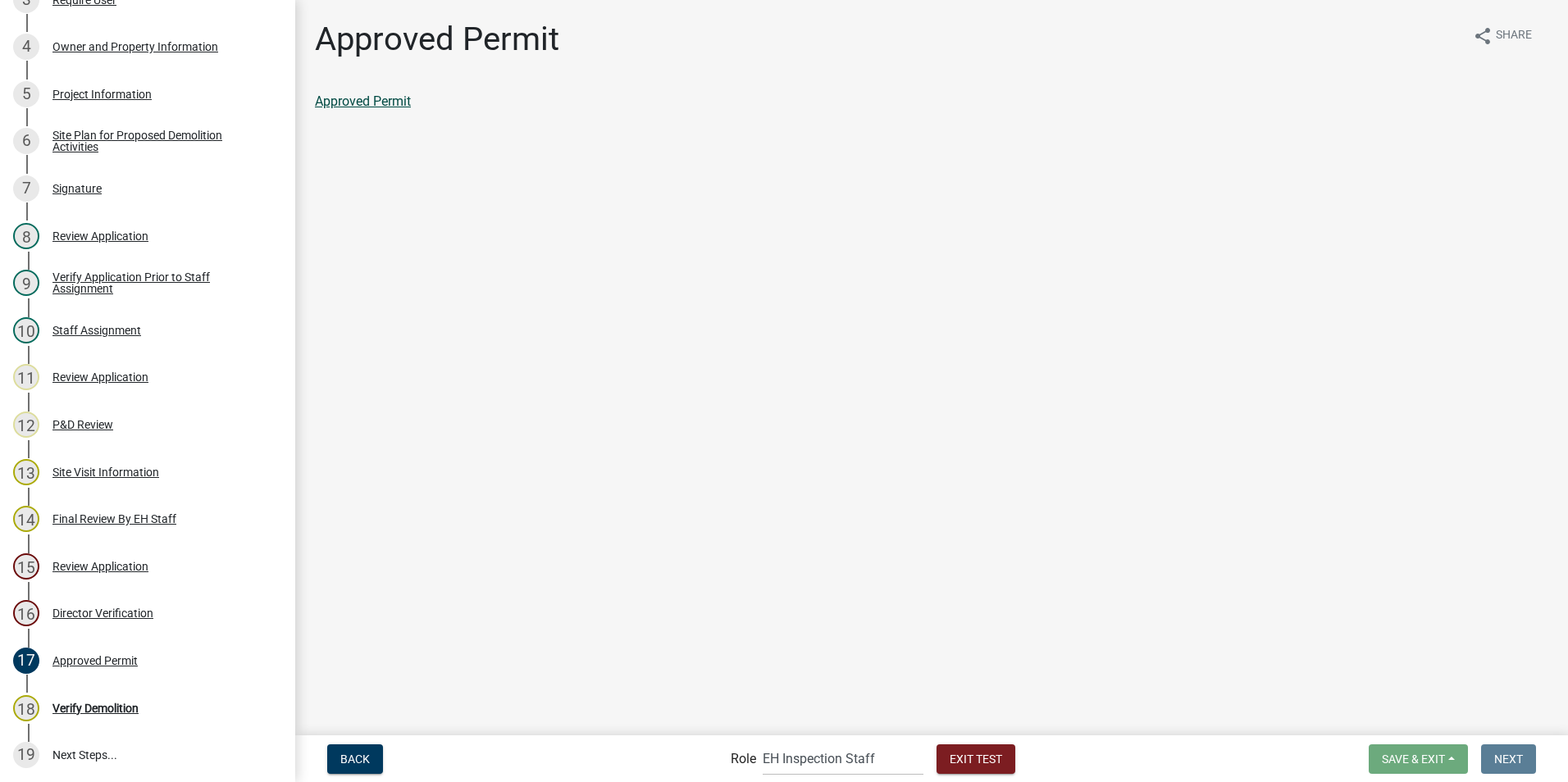
click at [388, 96] on link "Approved Permit" at bounding box center [363, 101] width 96 height 16
click at [361, 100] on link "Approved Permit" at bounding box center [363, 101] width 96 height 16
click at [77, 564] on div "Review Application" at bounding box center [100, 566] width 96 height 12
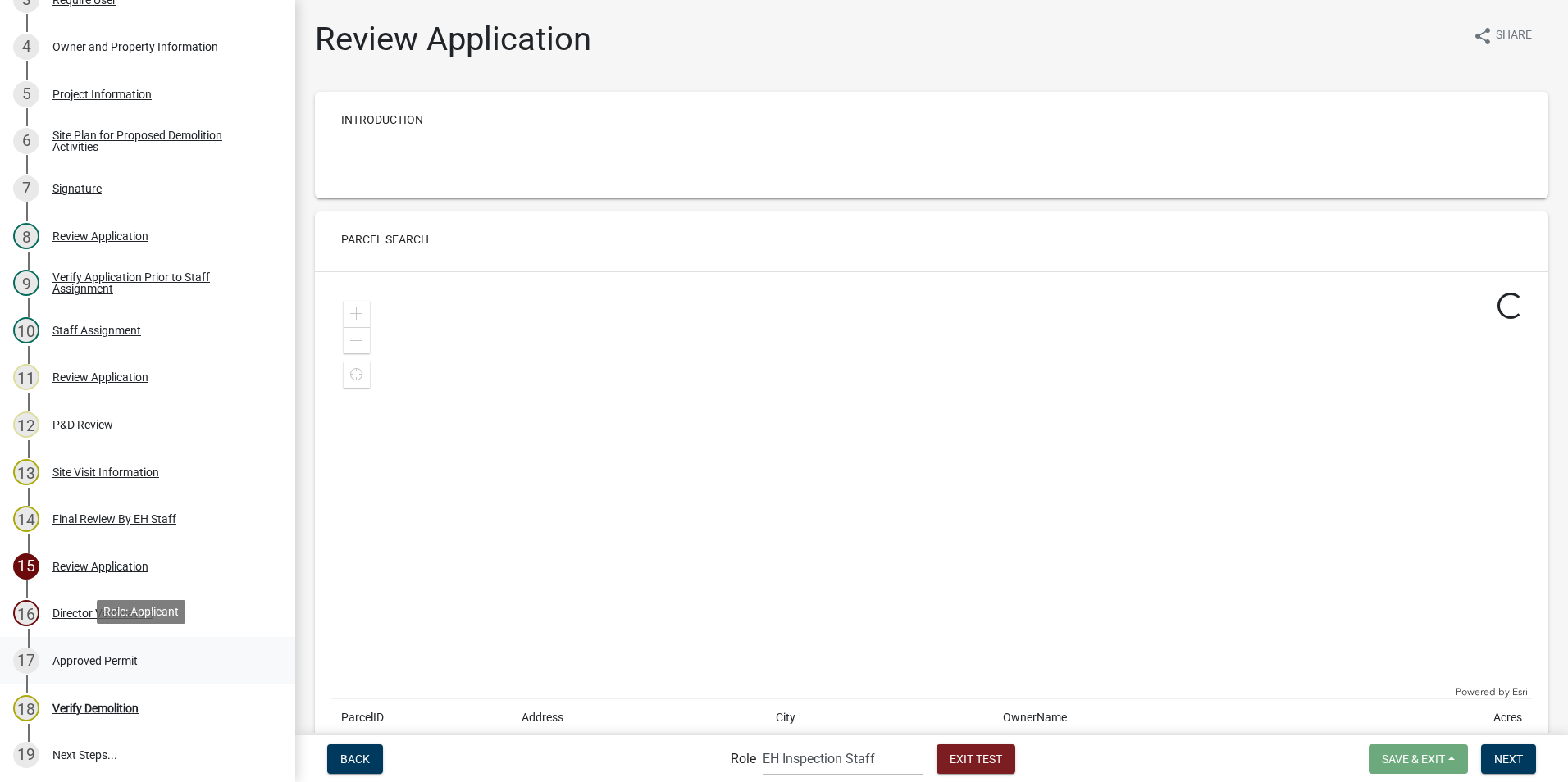
click at [62, 660] on div "Approved Permit" at bounding box center [95, 660] width 85 height 12
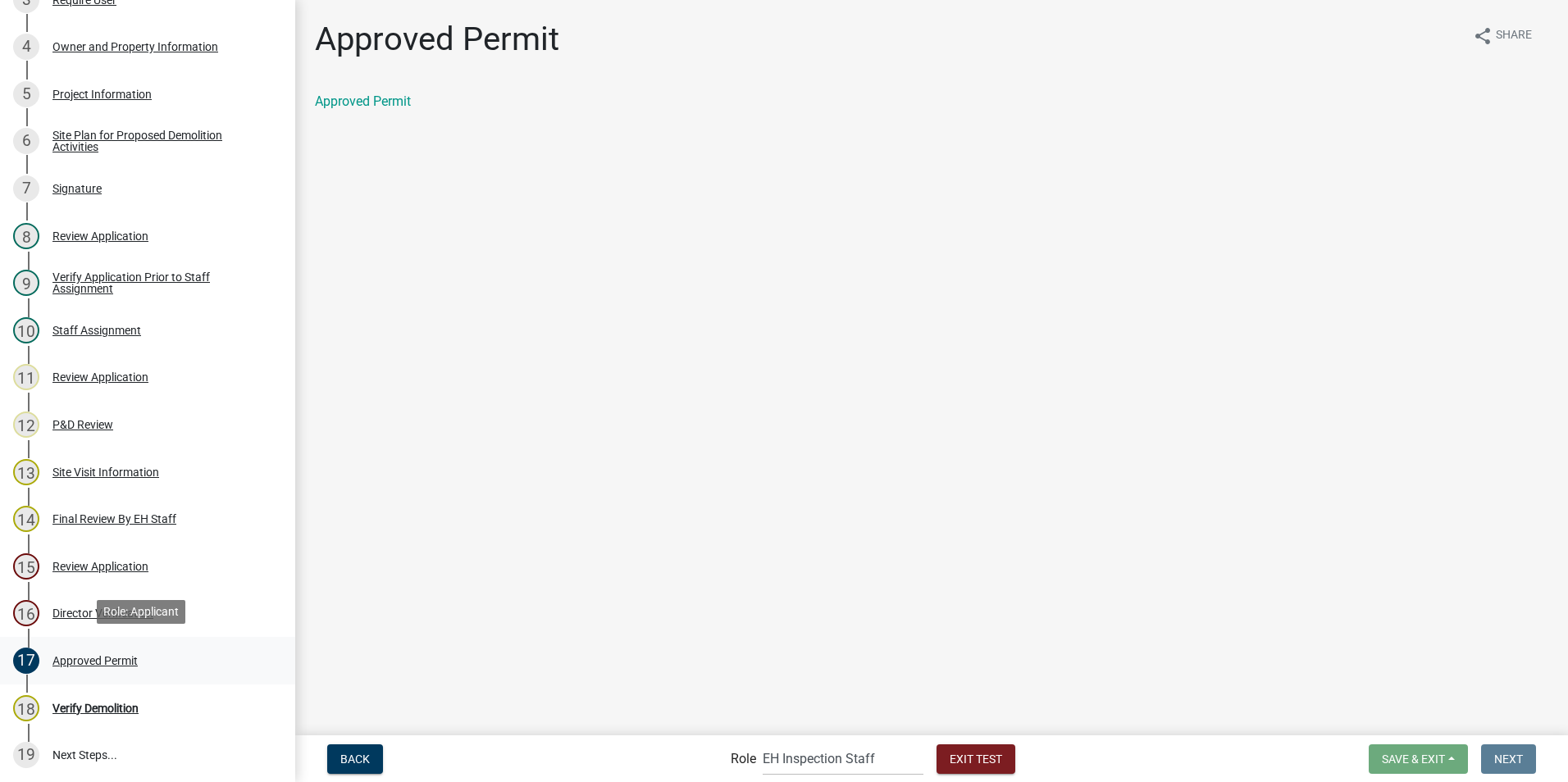
click at [80, 658] on div "Approved Permit" at bounding box center [95, 660] width 85 height 12
click at [381, 100] on link "Approved Permit" at bounding box center [363, 101] width 96 height 16
click at [90, 427] on div "P&D Review" at bounding box center [83, 425] width 60 height 12
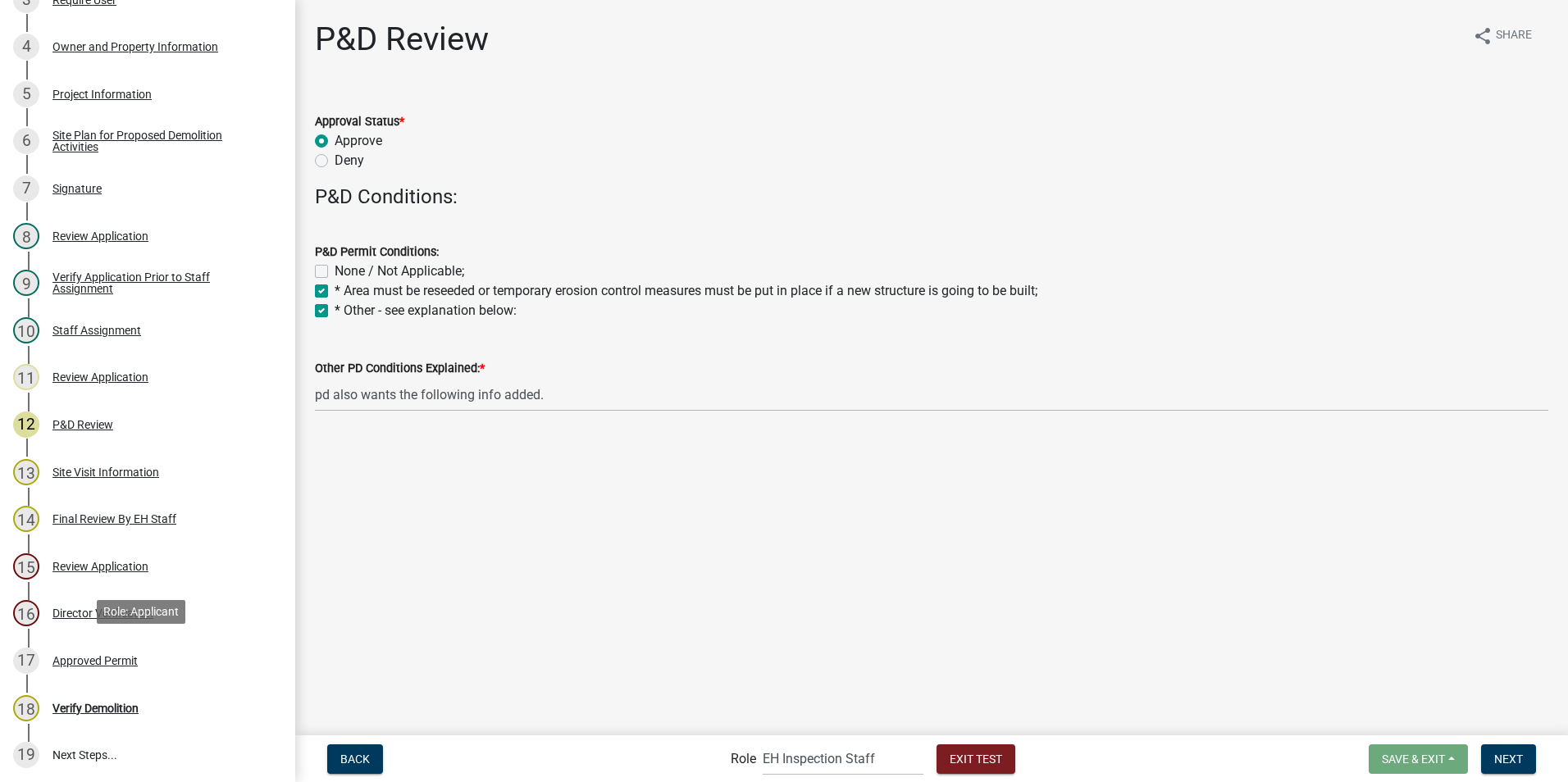
click at [92, 659] on div "Approved Permit" at bounding box center [95, 660] width 85 height 12
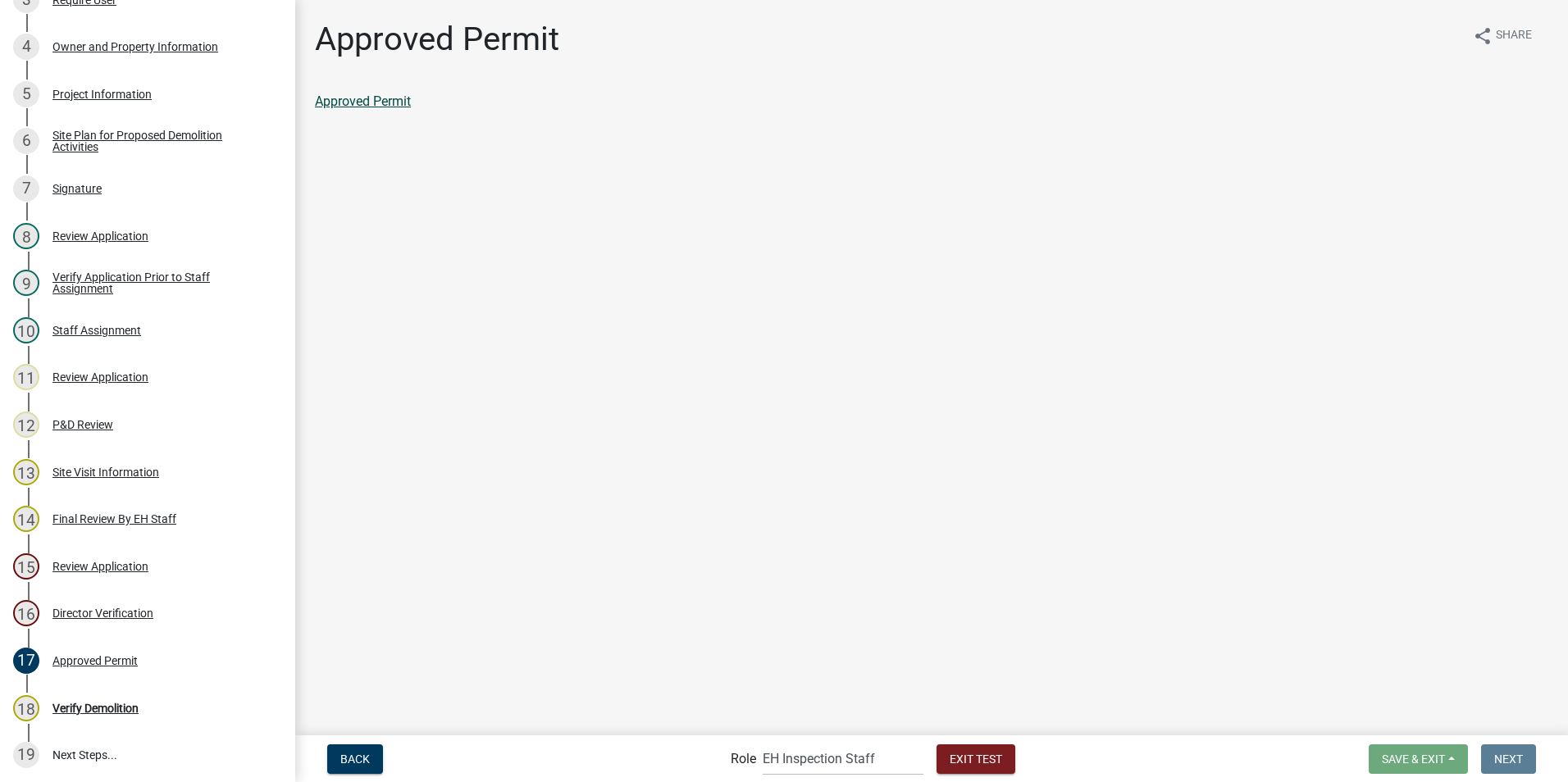
click at [372, 100] on link "Approved Permit" at bounding box center [363, 101] width 96 height 16
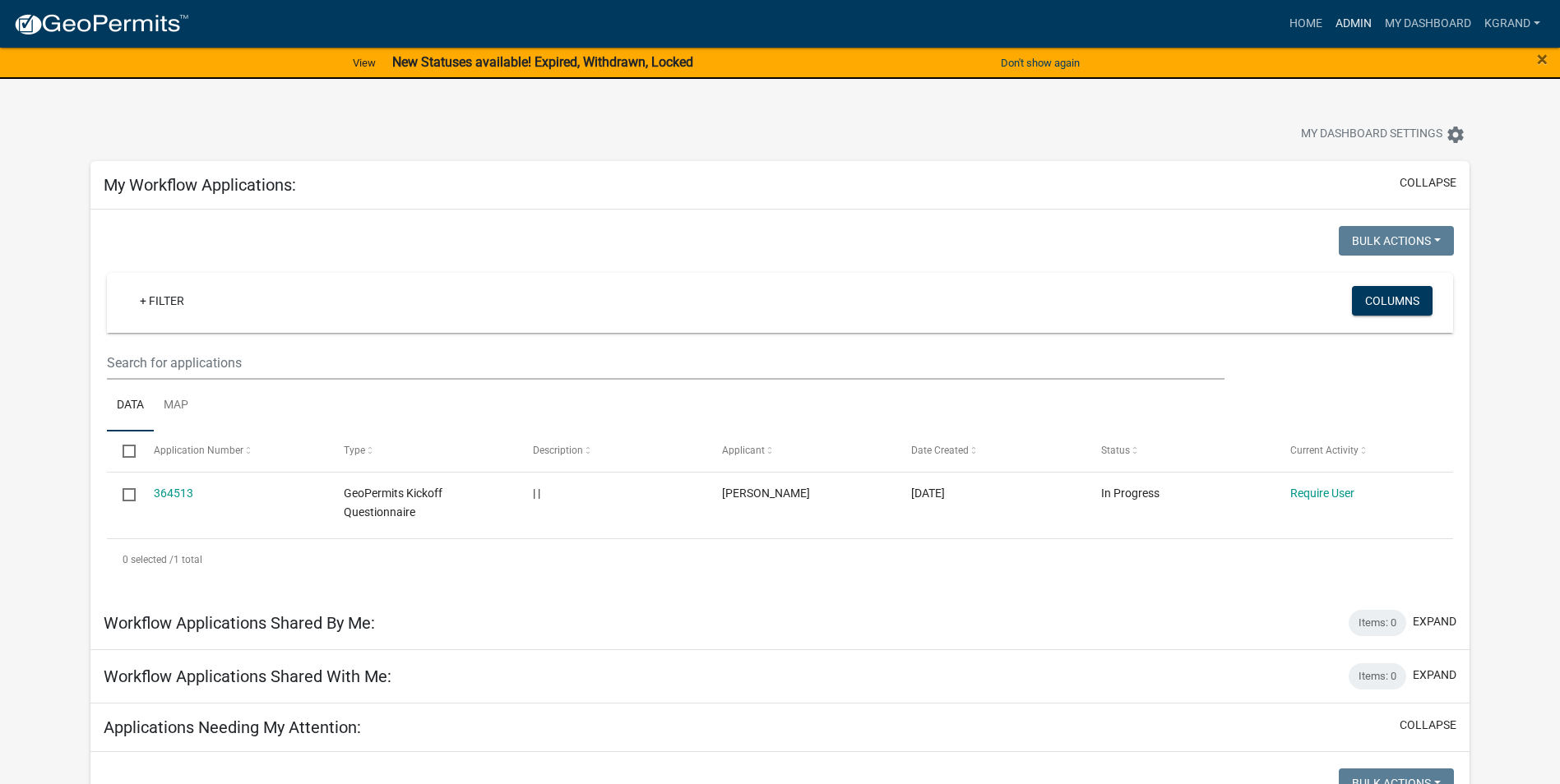
click at [1351, 26] on link "Admin" at bounding box center [1353, 23] width 49 height 31
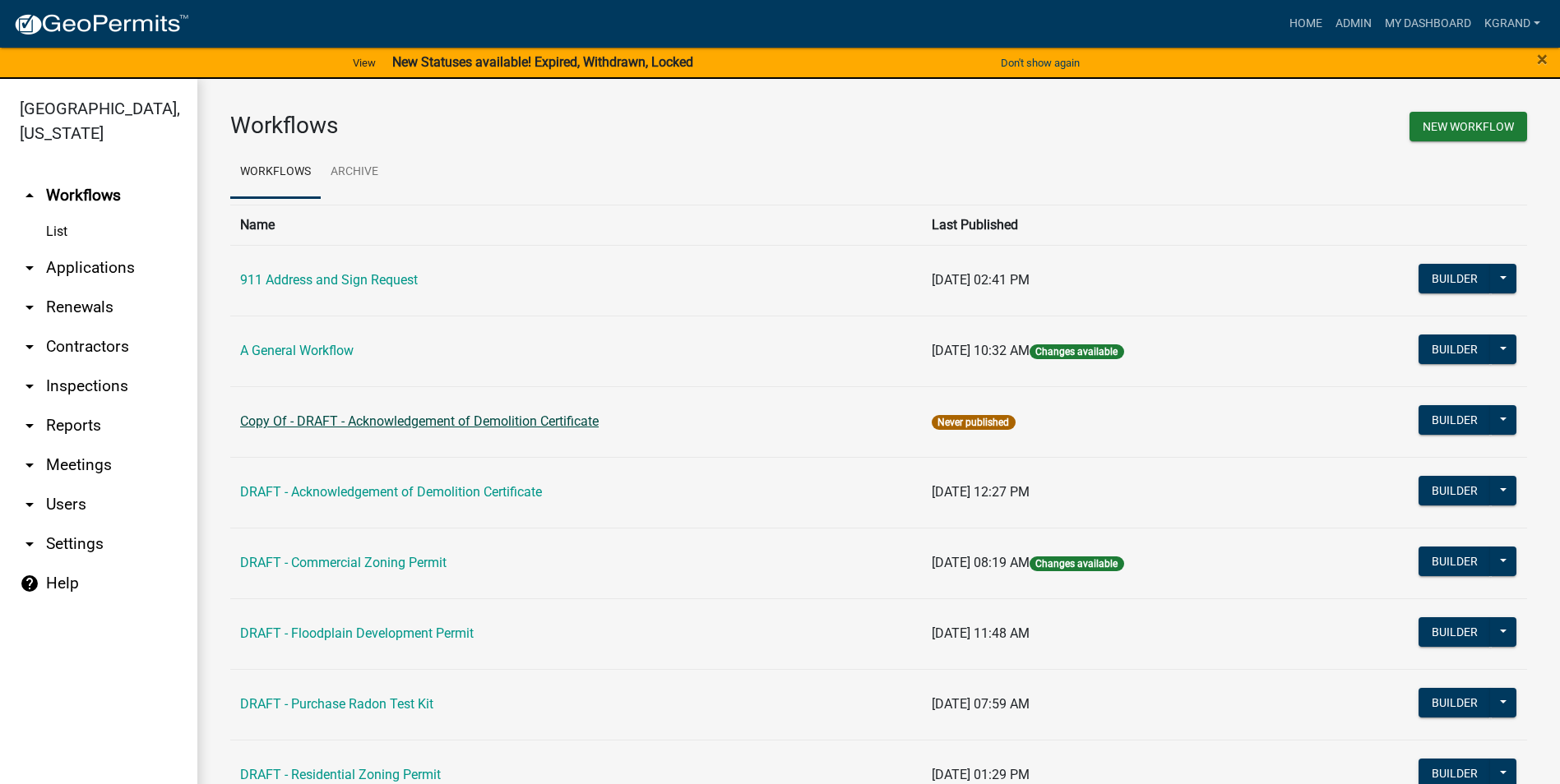
click at [432, 428] on link "Copy Of - DRAFT - Acknowledgement of Demolition Certificate" at bounding box center [419, 421] width 358 height 16
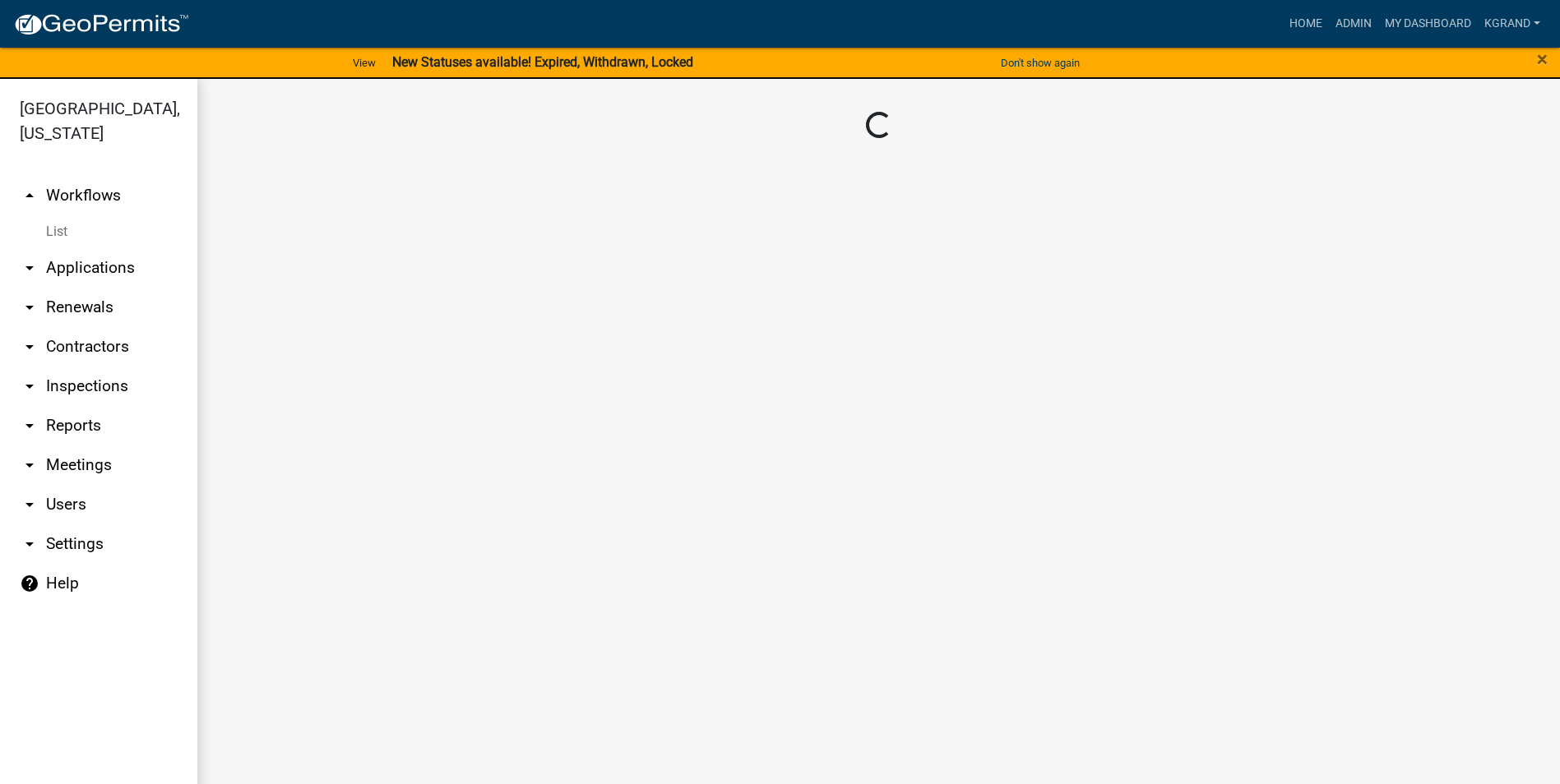
click at [432, 428] on main "Loading..." at bounding box center [878, 442] width 1363 height 725
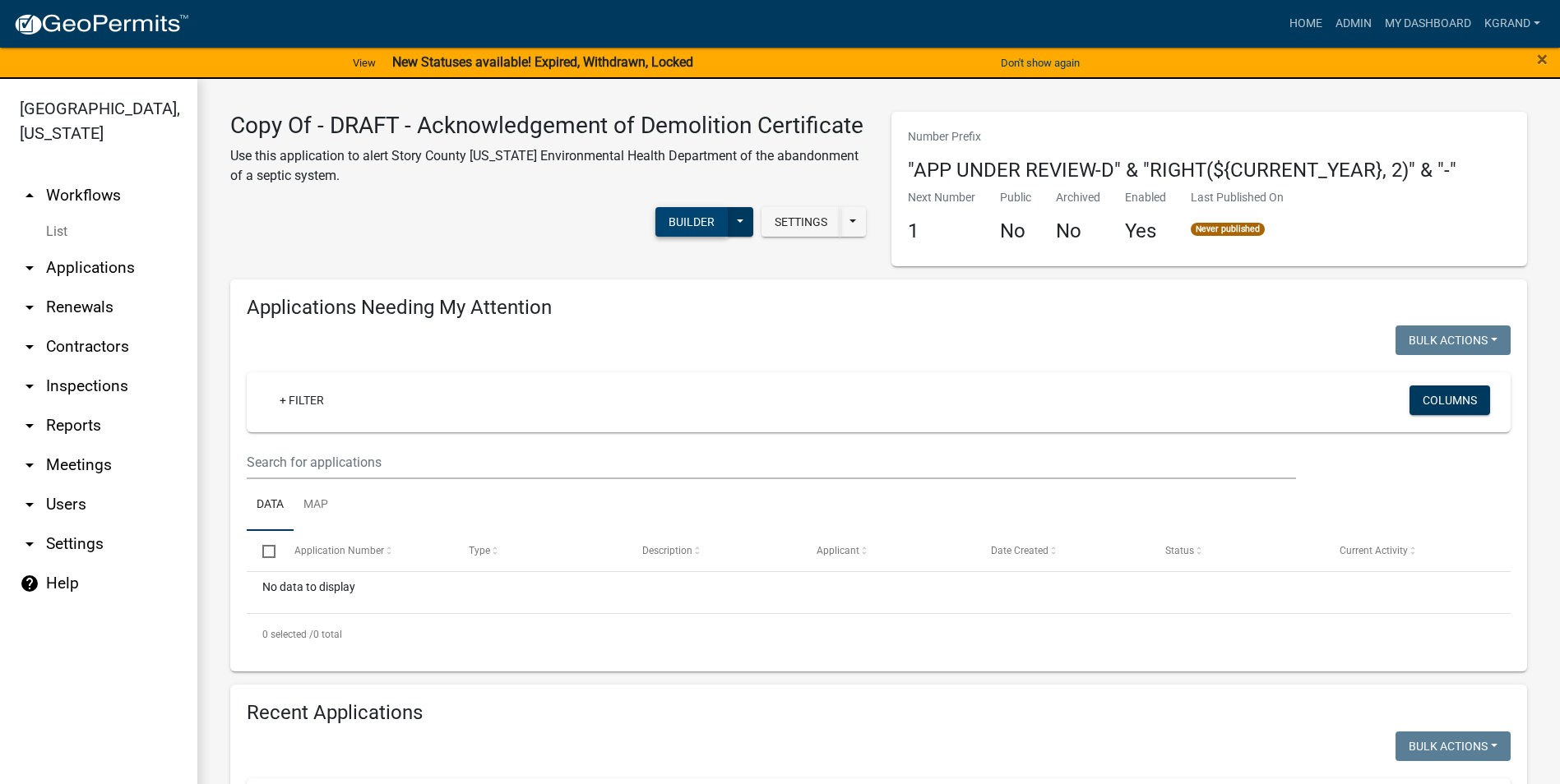
click at [670, 237] on button "Builder" at bounding box center [691, 222] width 72 height 29
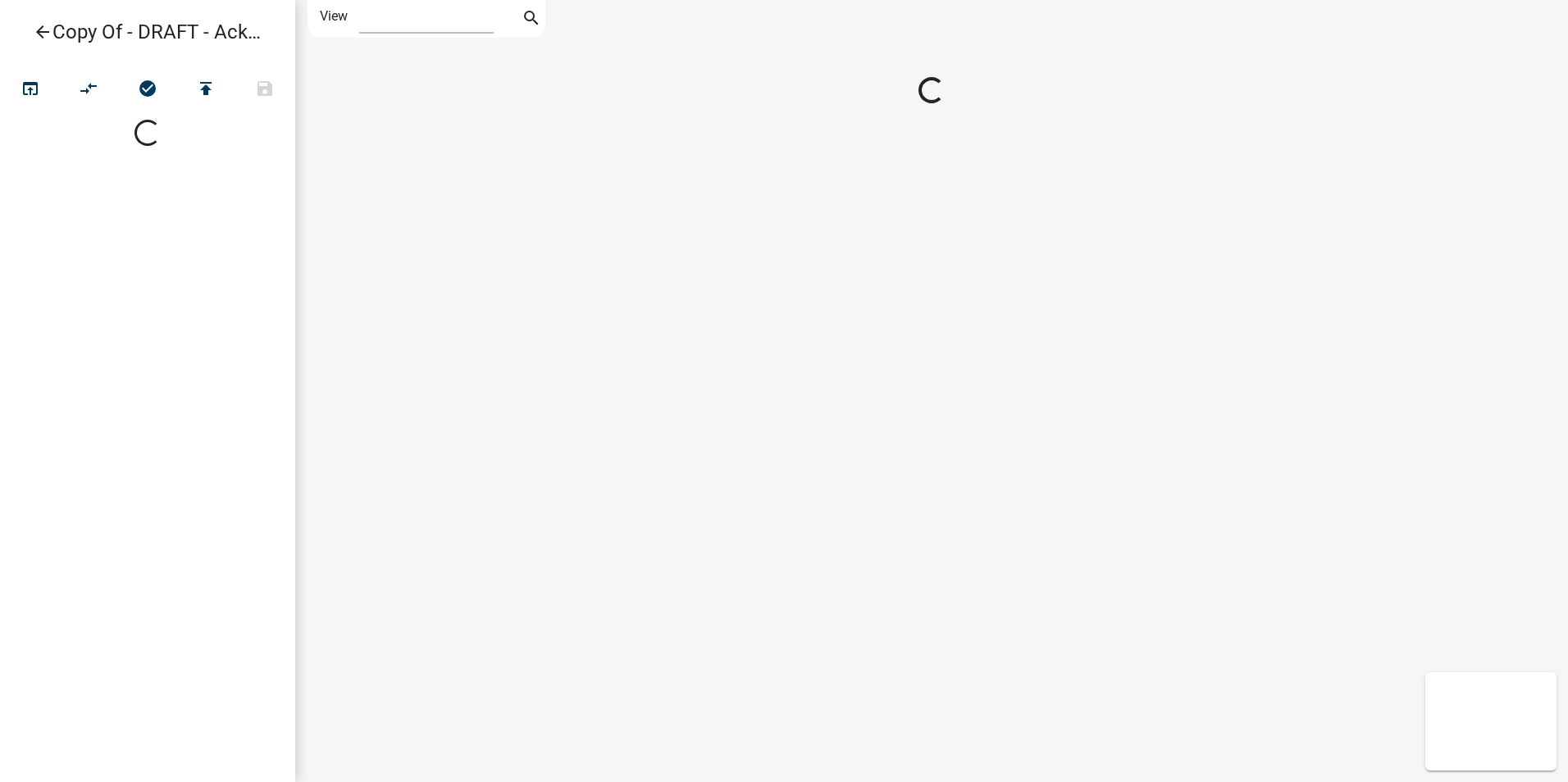
select select "1"
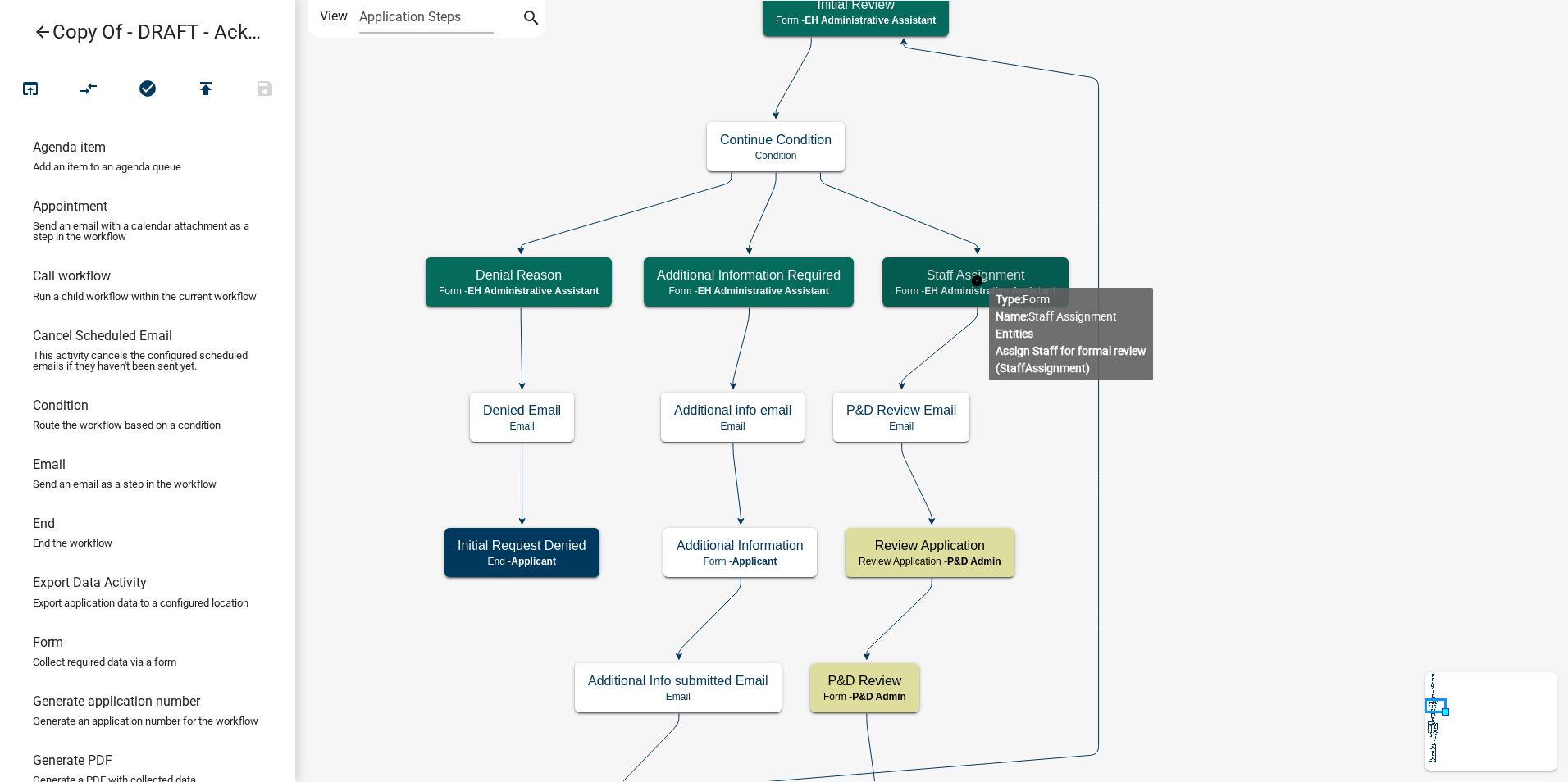
click at [989, 275] on h5 "Staff Assignment" at bounding box center [976, 275] width 160 height 16
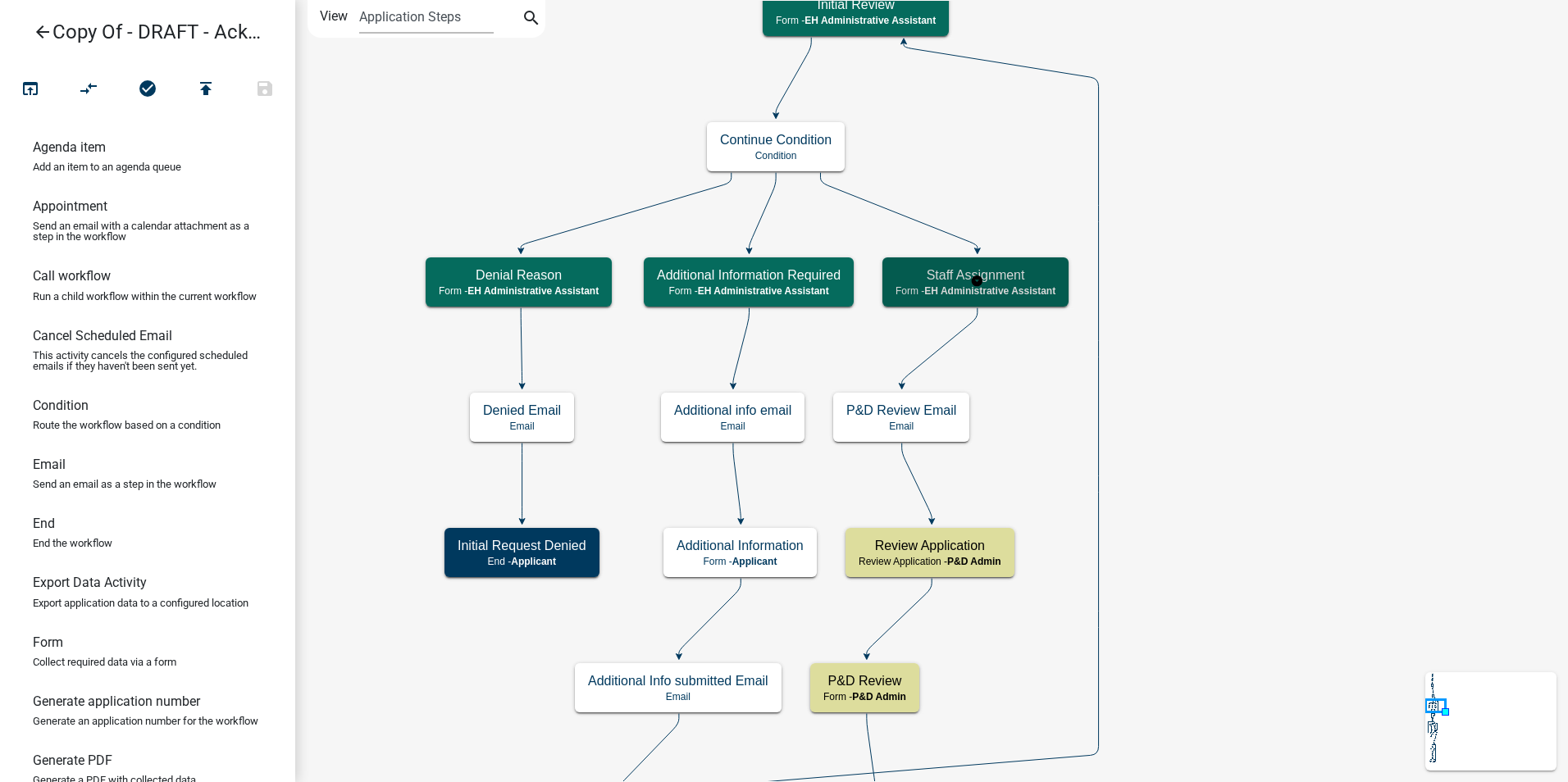
click at [989, 275] on h5 "Staff Assignment" at bounding box center [976, 275] width 160 height 16
select select "DA3E3E5F-670D-4329-B60C-5CC8A4B2B679"
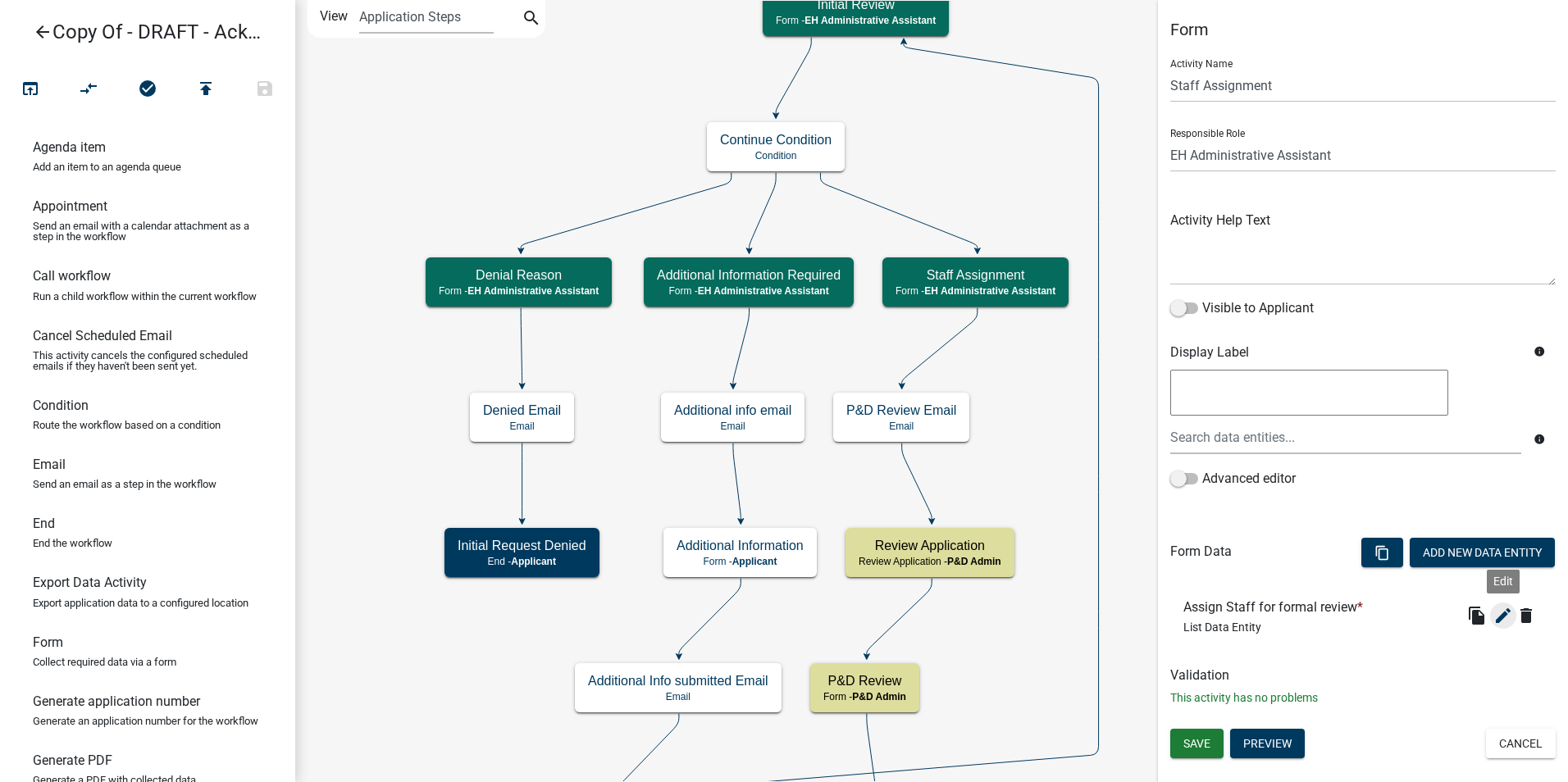
click at [1499, 624] on icon "edit" at bounding box center [1503, 616] width 20 height 20
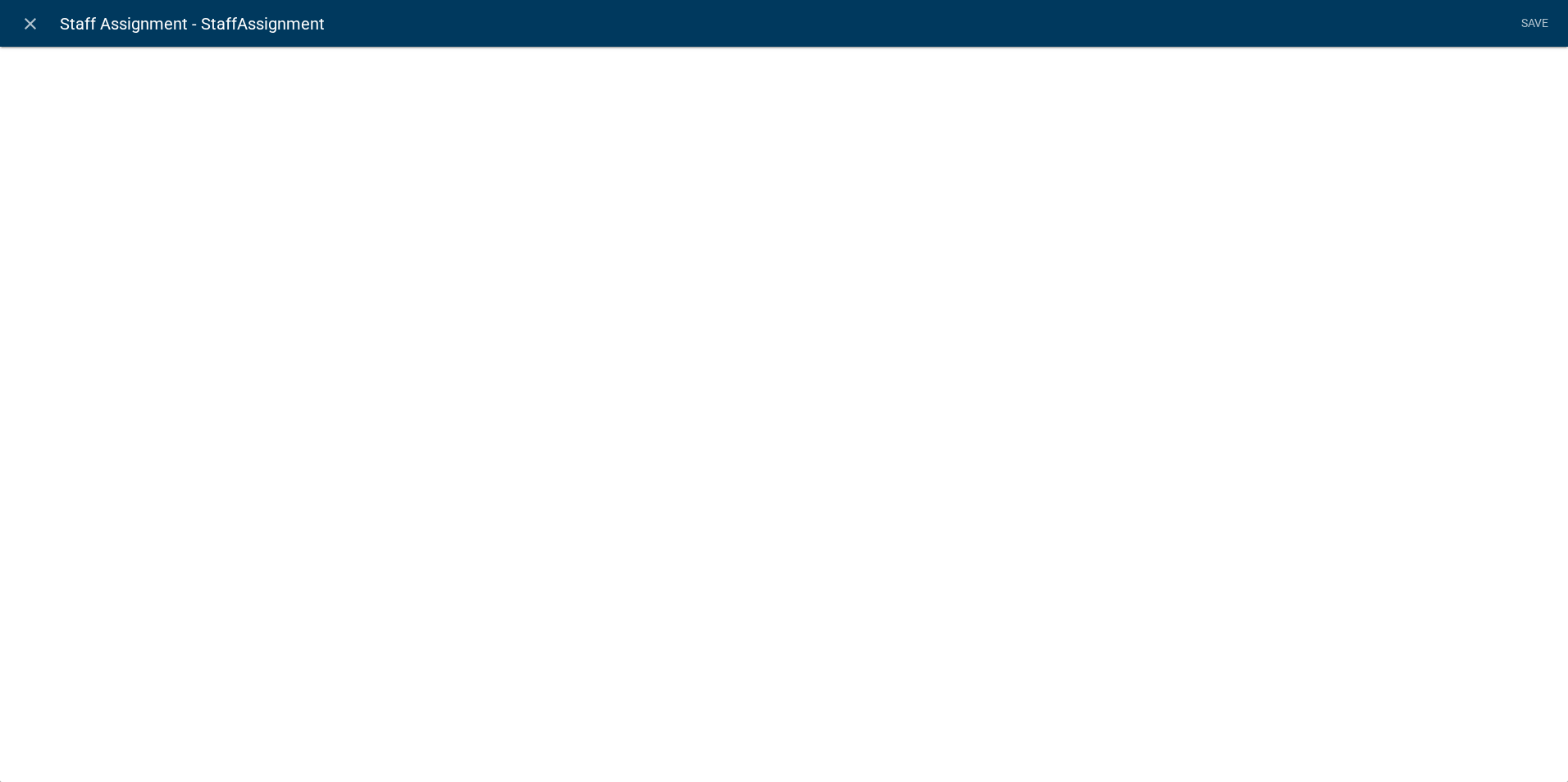
select select "list-data"
select select "custom-list-fcf25149-509a-494e-a39c-61bb5f60cb45"
select select
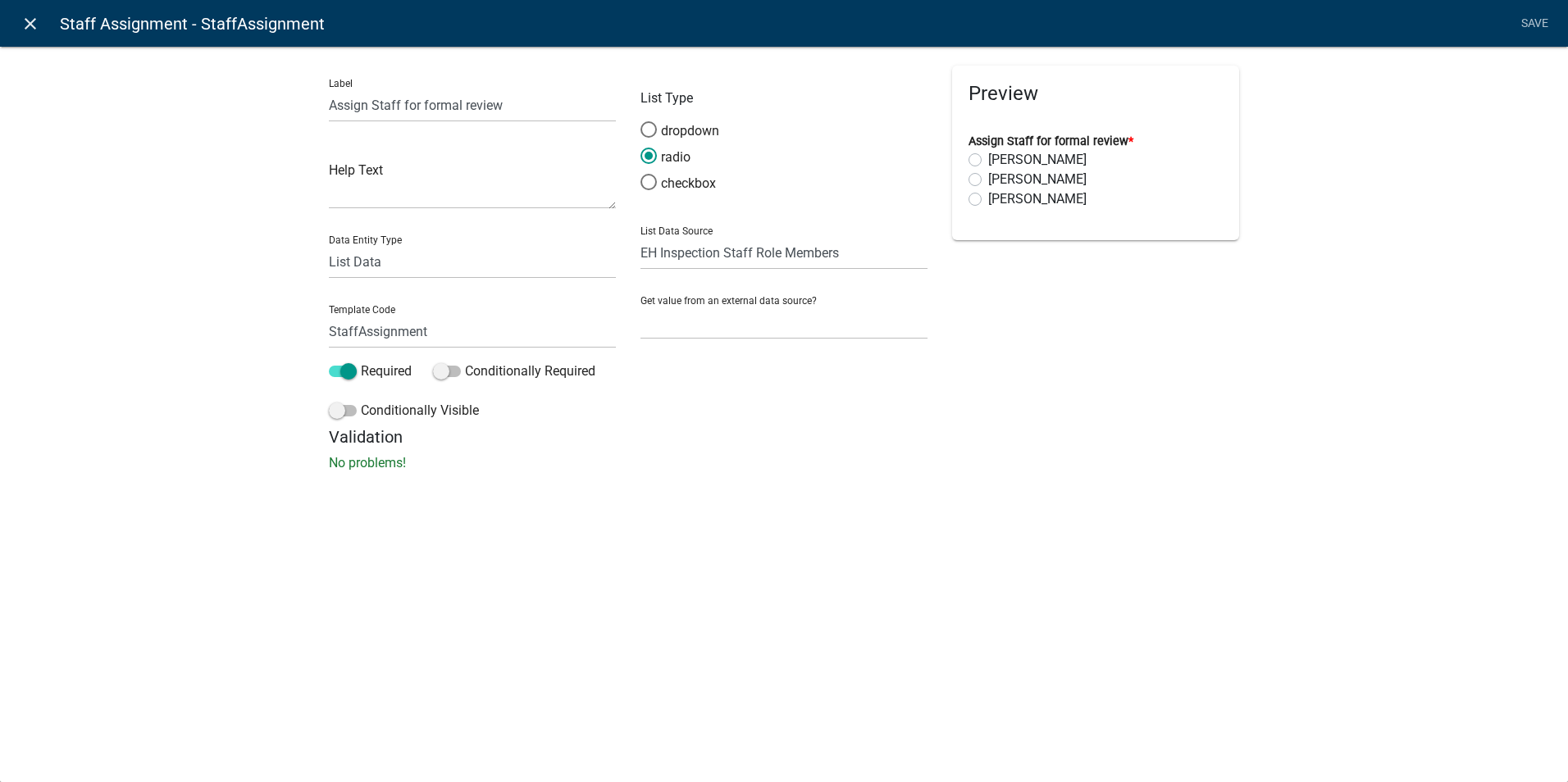
click at [25, 15] on icon "close" at bounding box center [30, 24] width 20 height 20
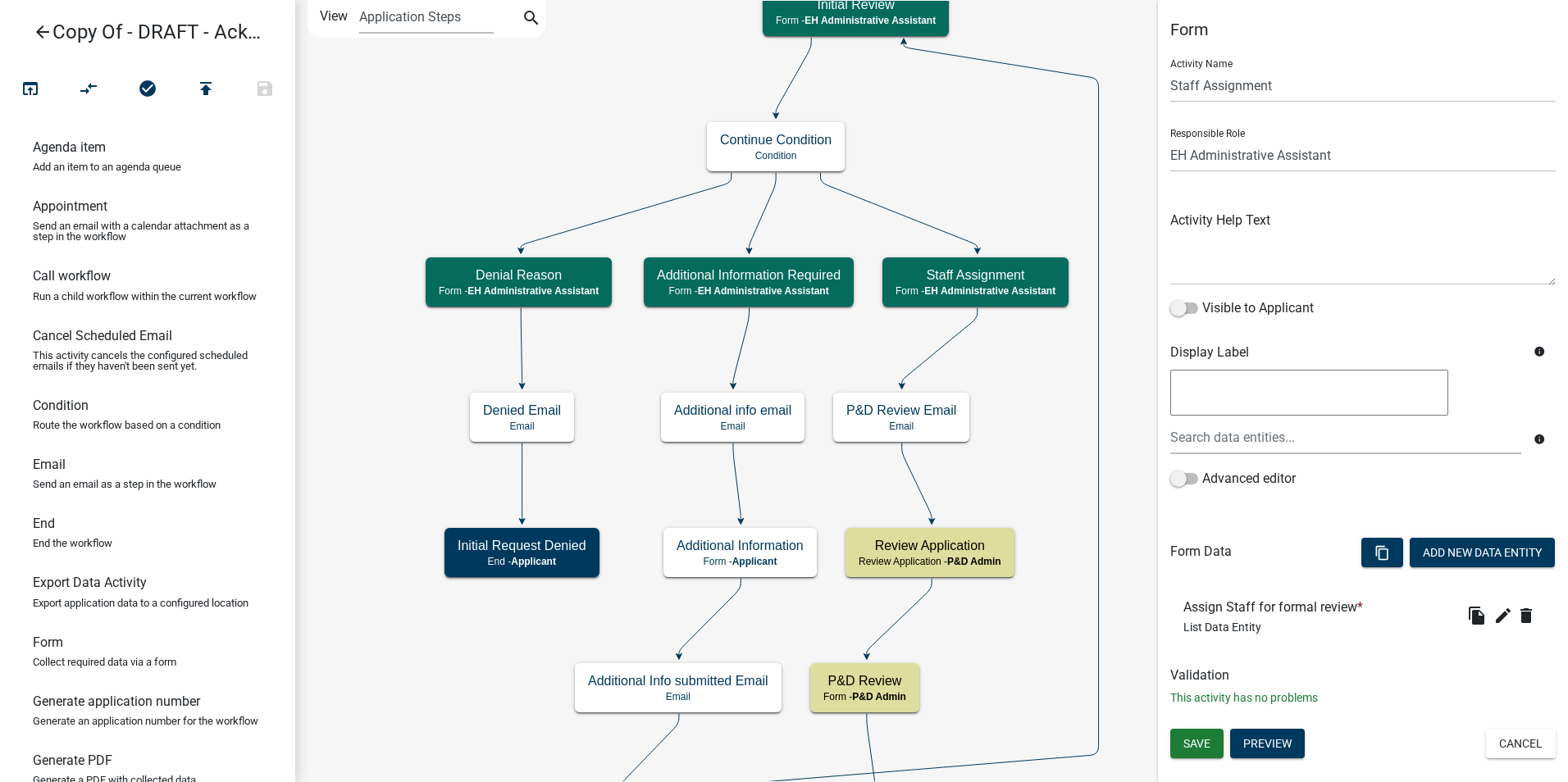
click at [40, 27] on icon "arrow_back" at bounding box center [43, 34] width 20 height 23
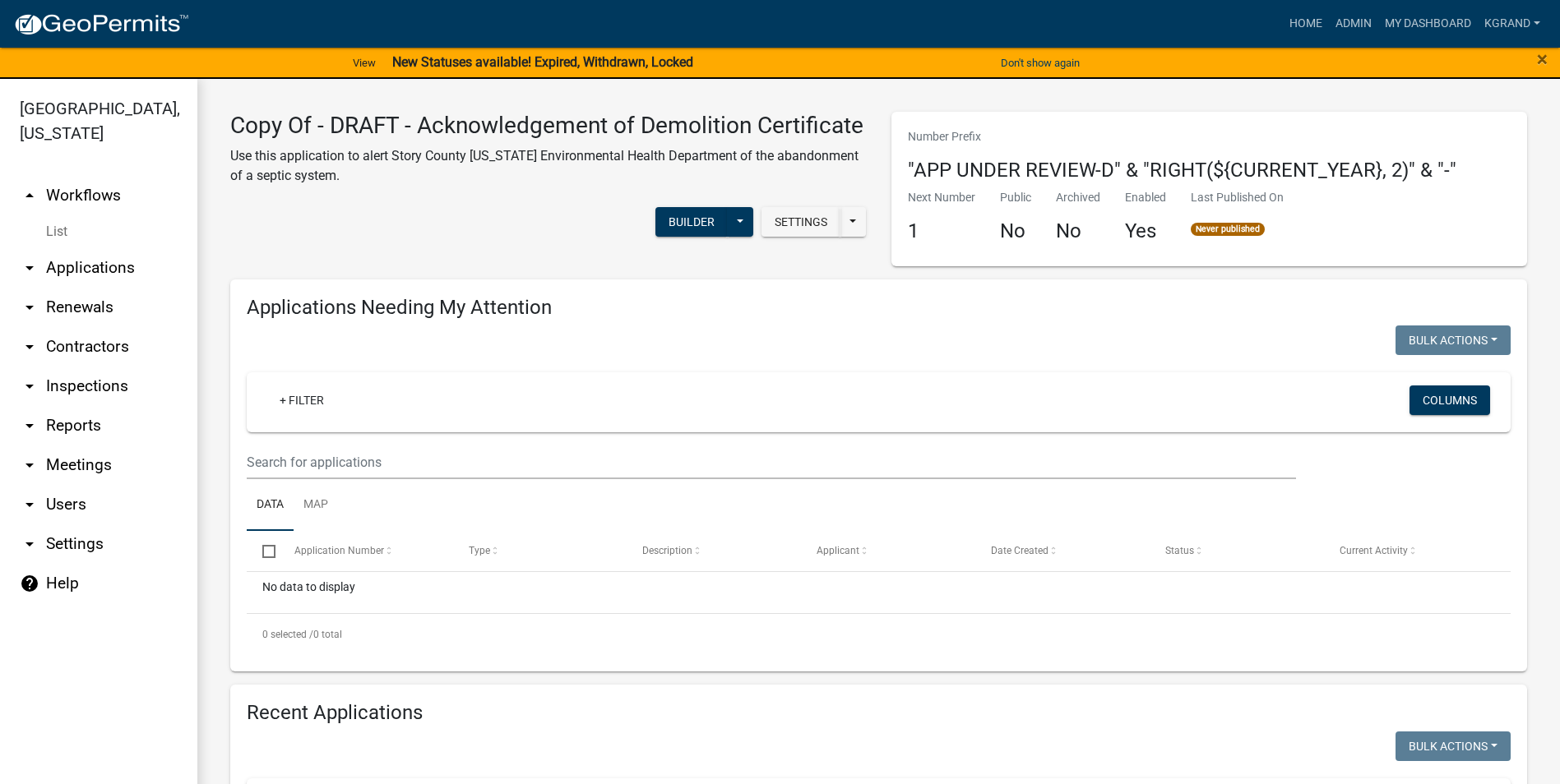
click at [65, 485] on link "arrow_drop_down Users" at bounding box center [98, 504] width 197 height 39
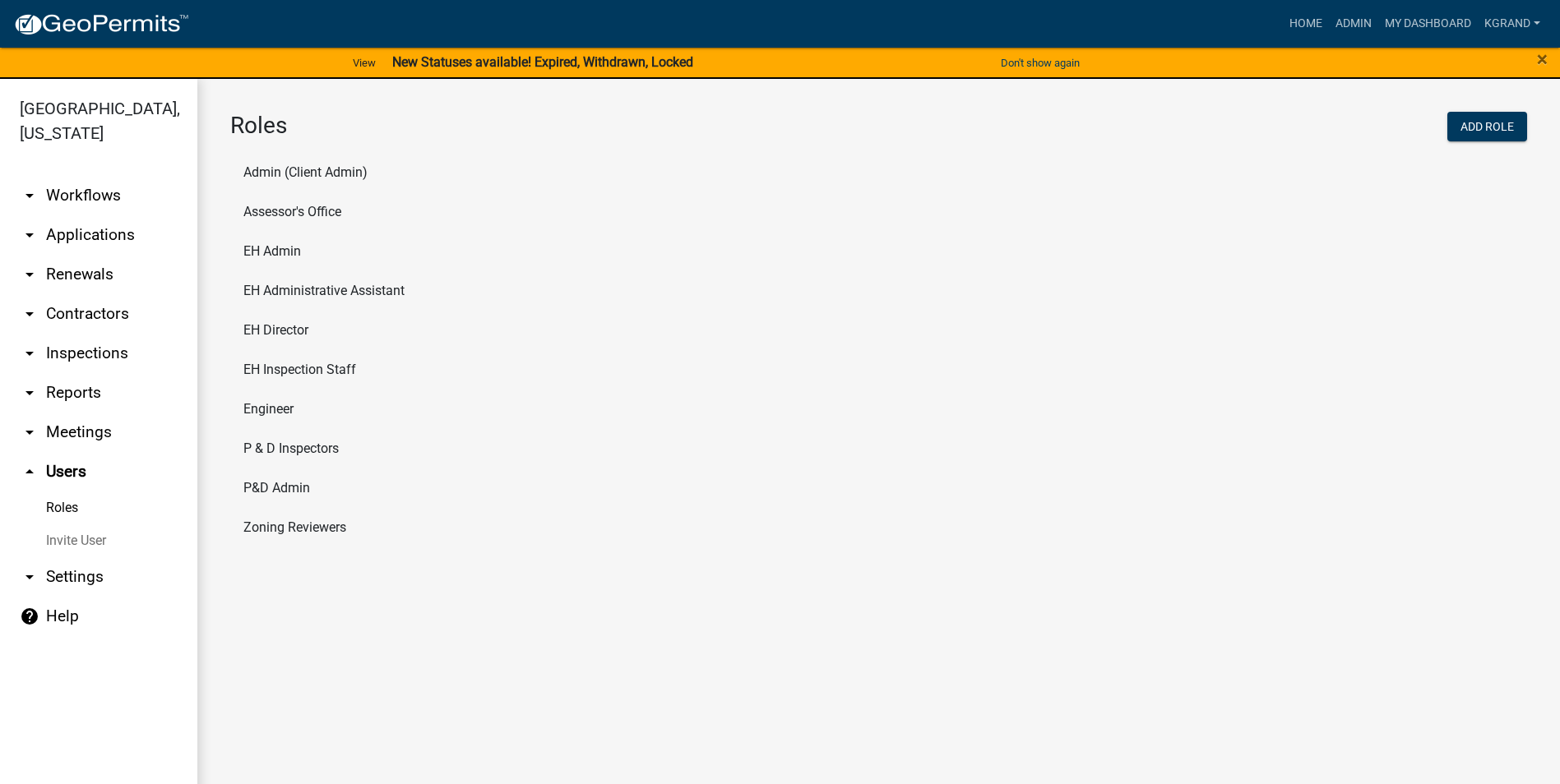
click at [298, 370] on li "EH Inspection Staff" at bounding box center [878, 370] width 1297 height 39
click at [298, 370] on main "Roles Add Role Admin (Client Admin) Assessor's Office EH Admin EH Administrativ…" at bounding box center [878, 442] width 1363 height 725
select select "2: yellow"
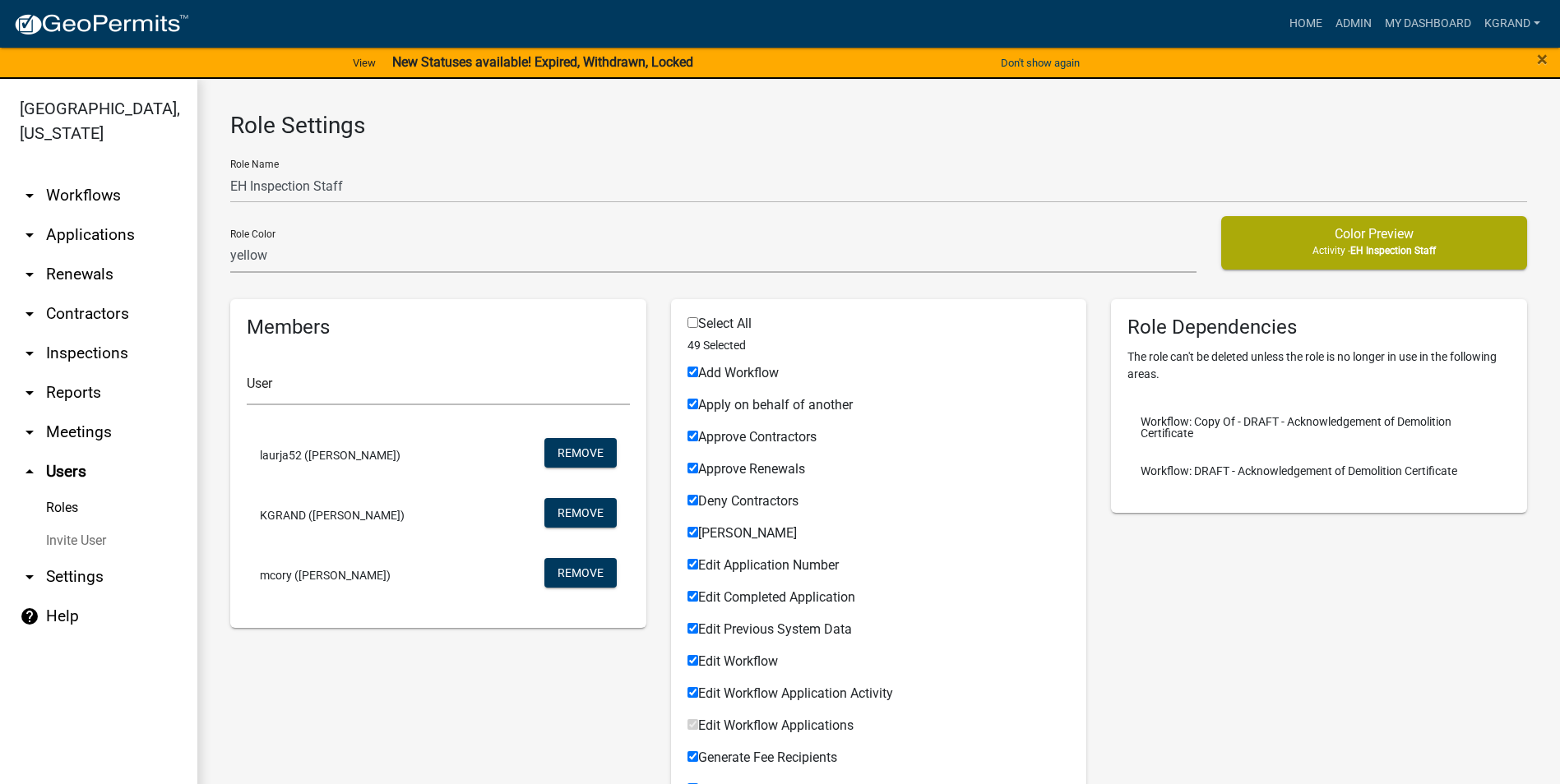
click at [70, 492] on link "Roles" at bounding box center [98, 508] width 197 height 33
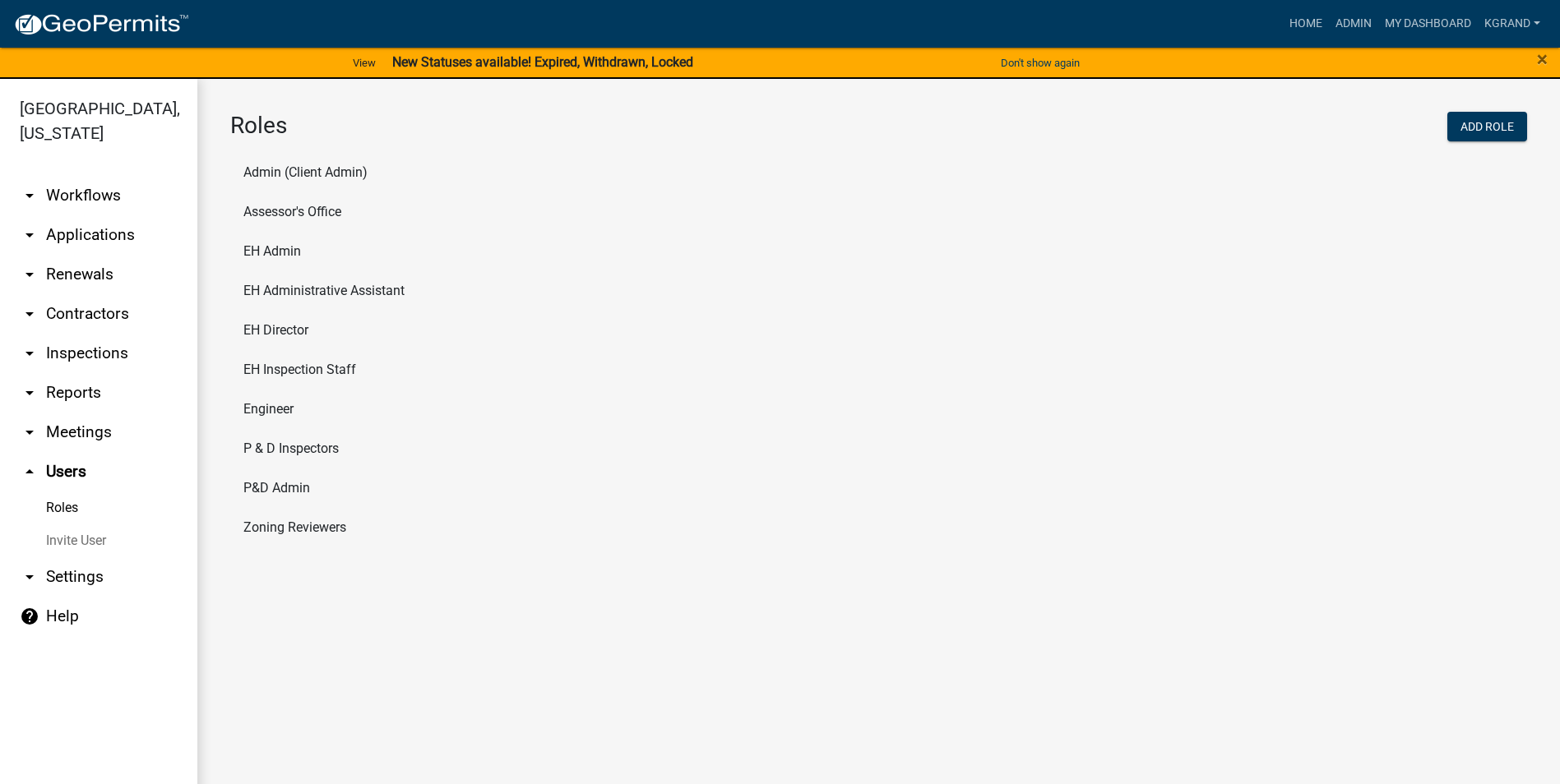
click at [78, 559] on link "arrow_drop_down Settings" at bounding box center [98, 577] width 197 height 39
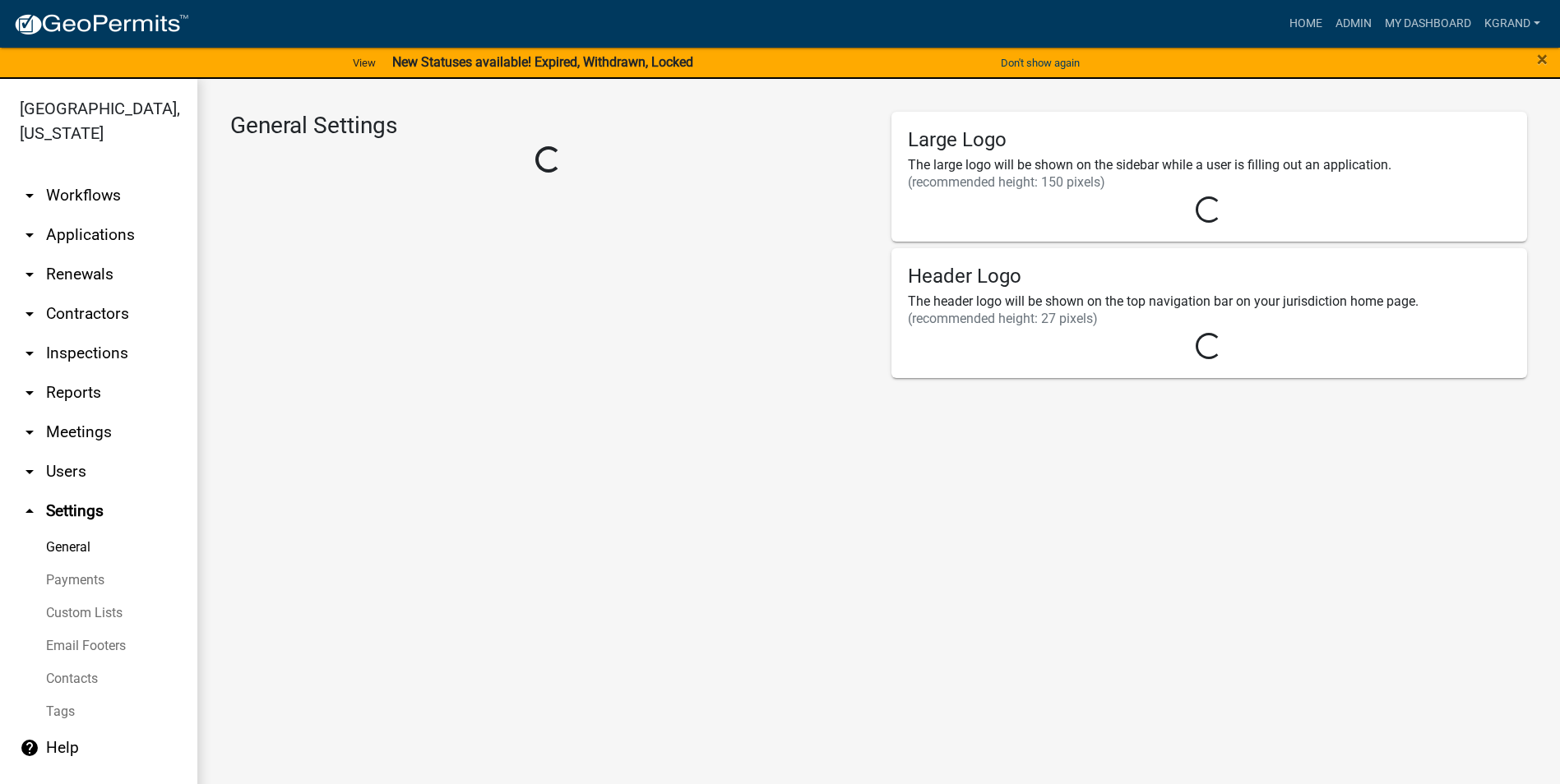
select select "03540cc7-cae6-4ec5-9df4-19164d3ec826"
select select "IA"
select select "Central Standard Time"
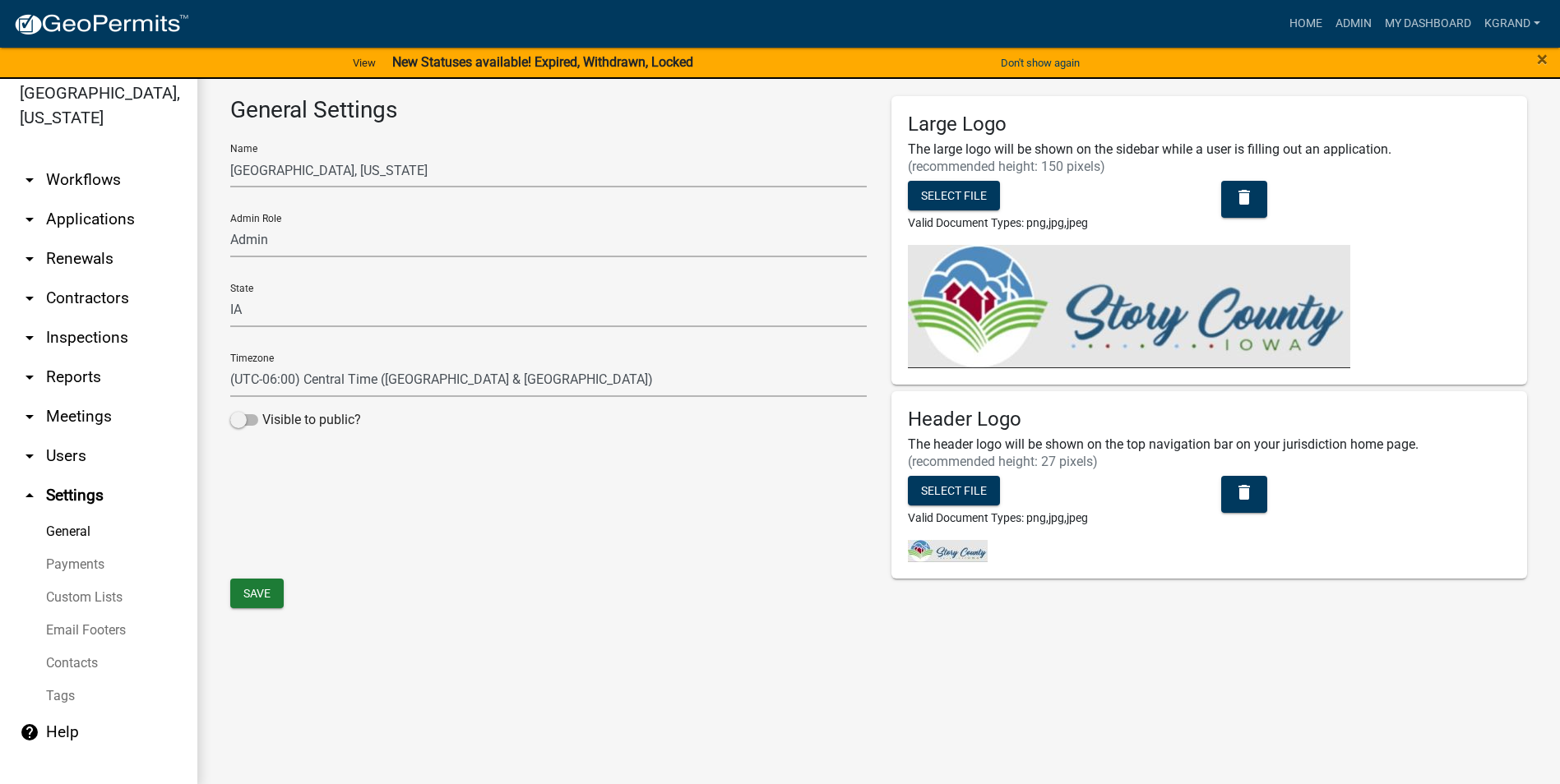
scroll to position [20, 0]
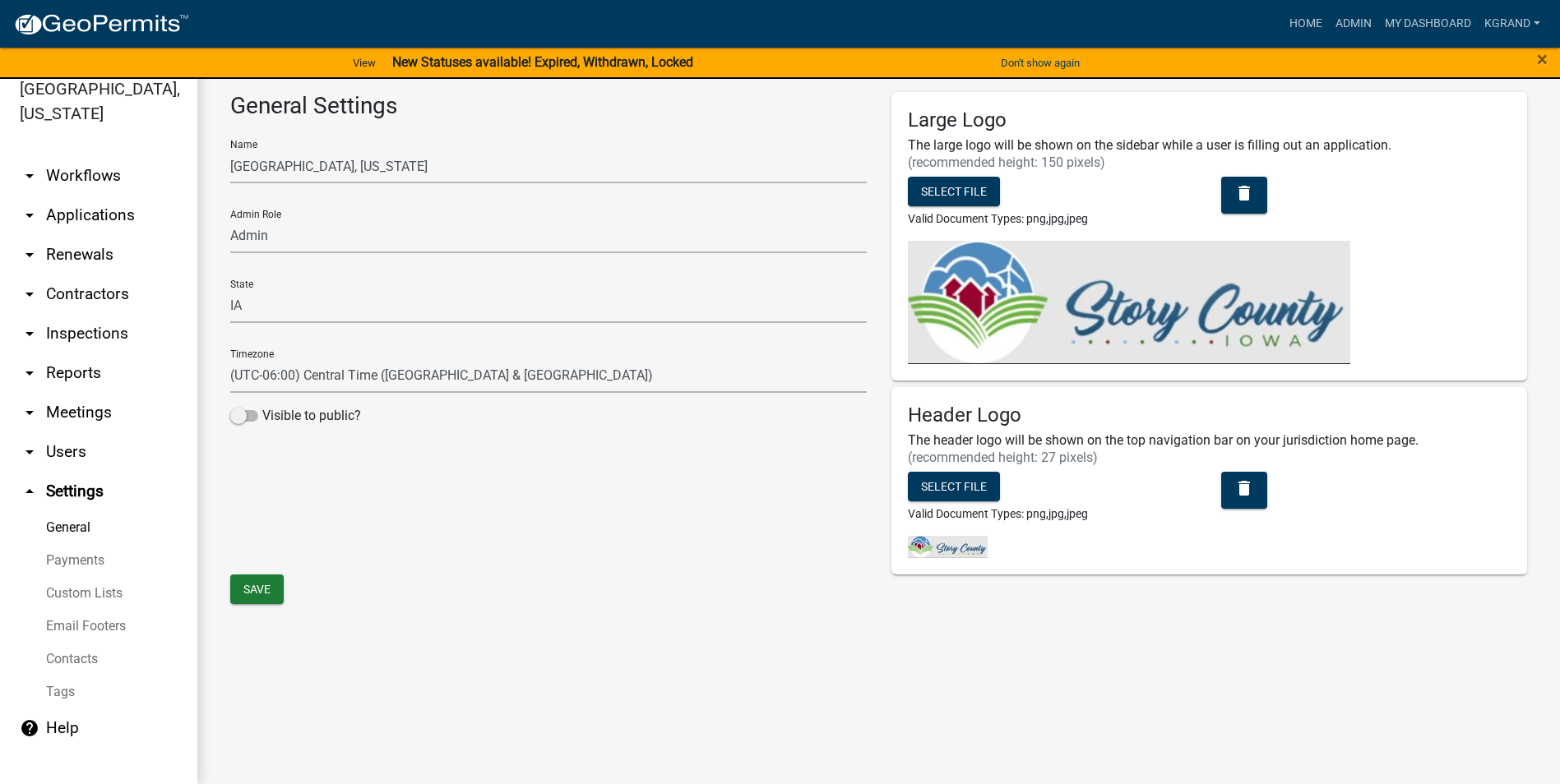
click at [533, 625] on div "General Settings Name Story County, Iowa Admin Role Admin EH Administrative Ass…" at bounding box center [878, 357] width 1363 height 597
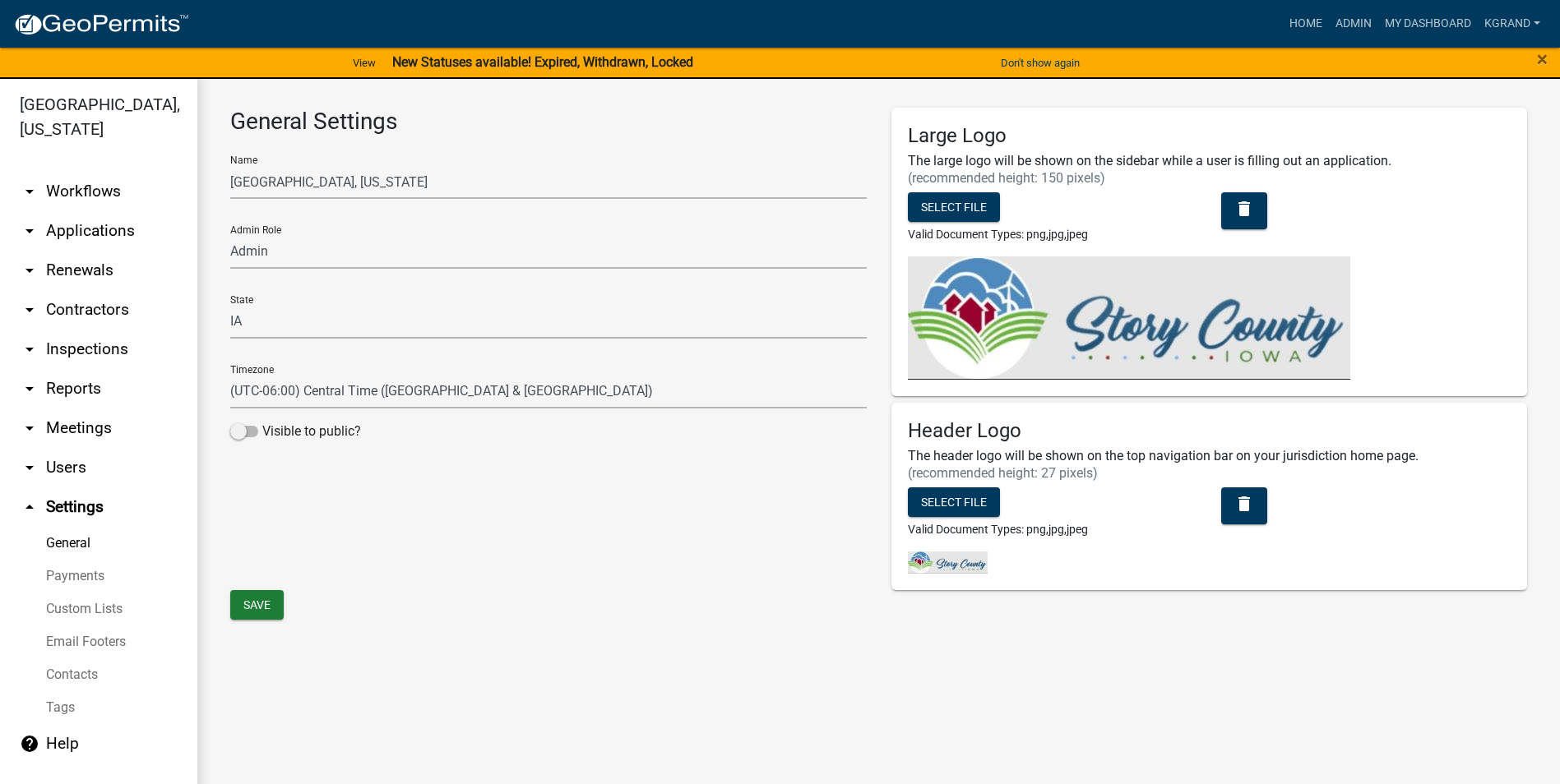
scroll to position [0, 0]
